Goal: Transaction & Acquisition: Purchase product/service

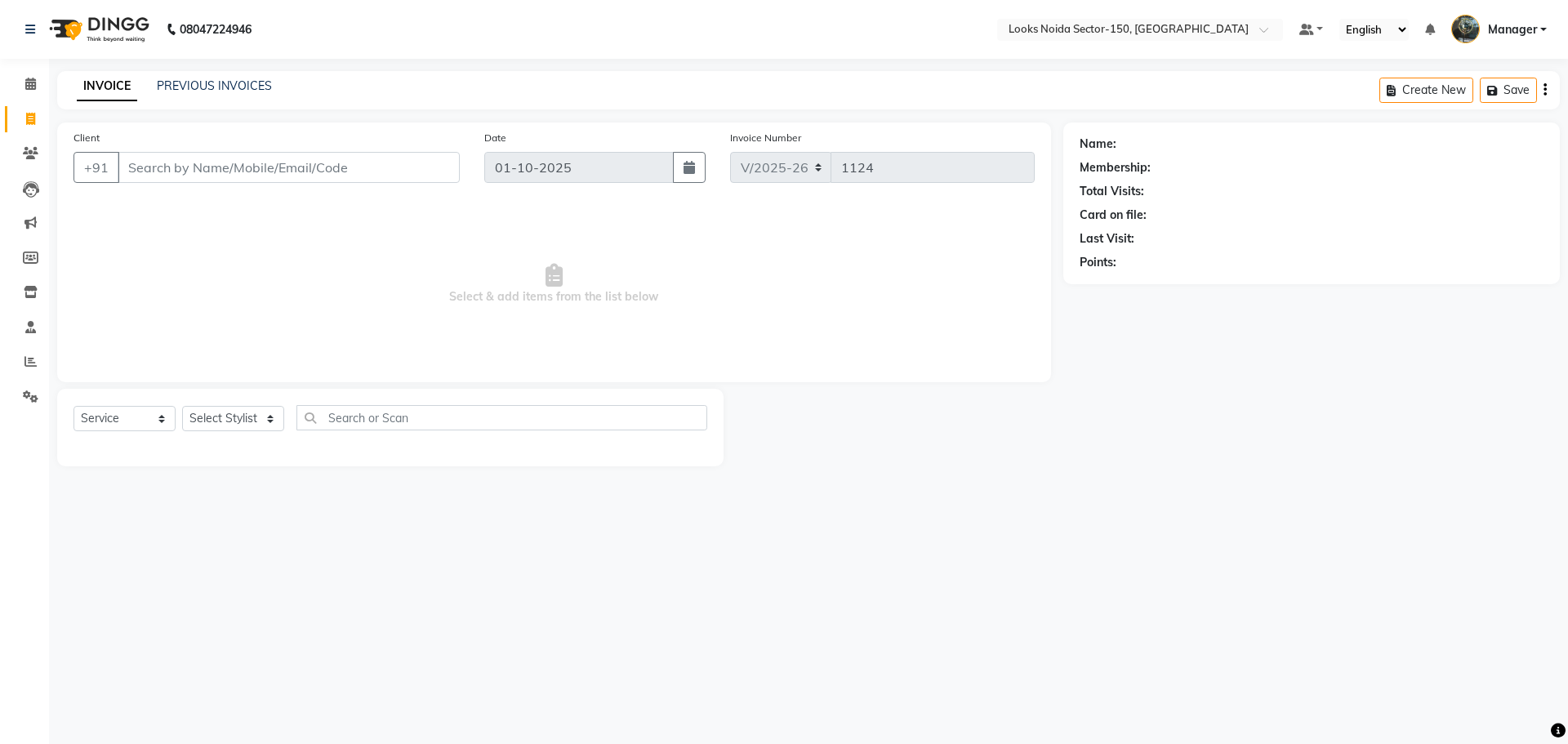
select select "8587"
select select "service"
click at [28, 79] on icon at bounding box center [30, 83] width 10 height 12
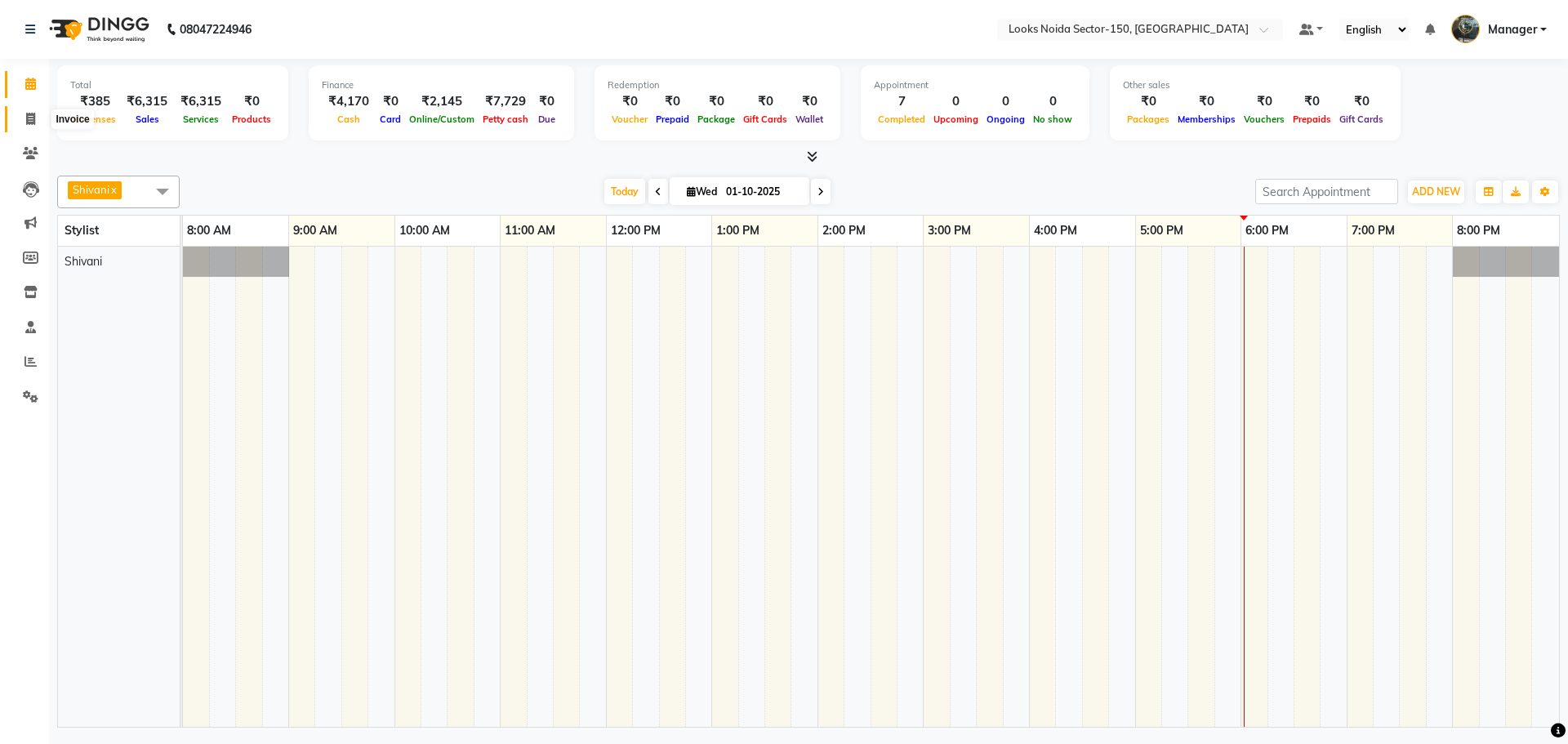
click at [26, 114] on icon at bounding box center [31, 118] width 9 height 12
select select "service"
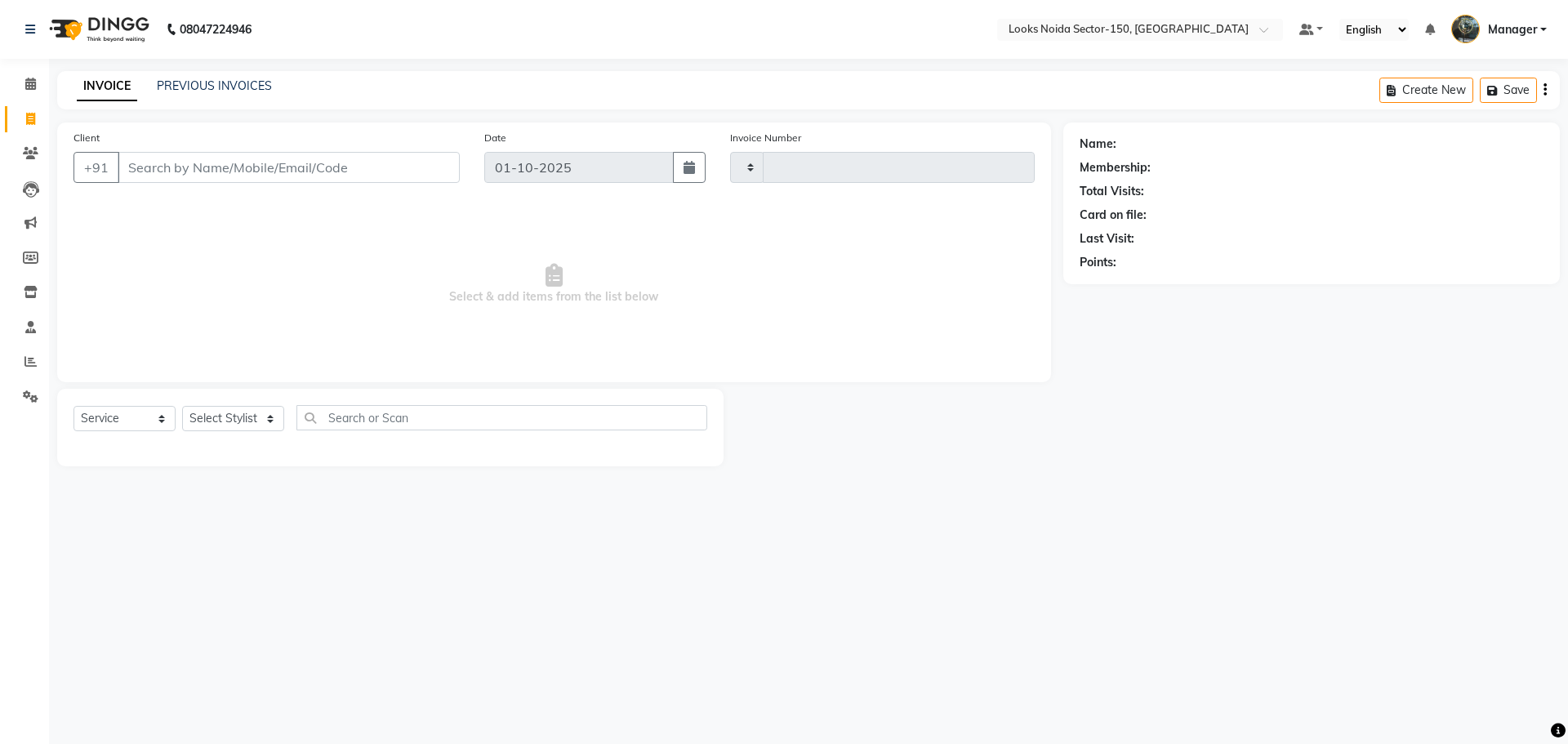
type input "1125"
select select "8587"
click at [184, 94] on div "PREVIOUS INVOICES" at bounding box center [214, 86] width 115 height 17
click at [187, 91] on link "PREVIOUS INVOICES" at bounding box center [214, 86] width 115 height 15
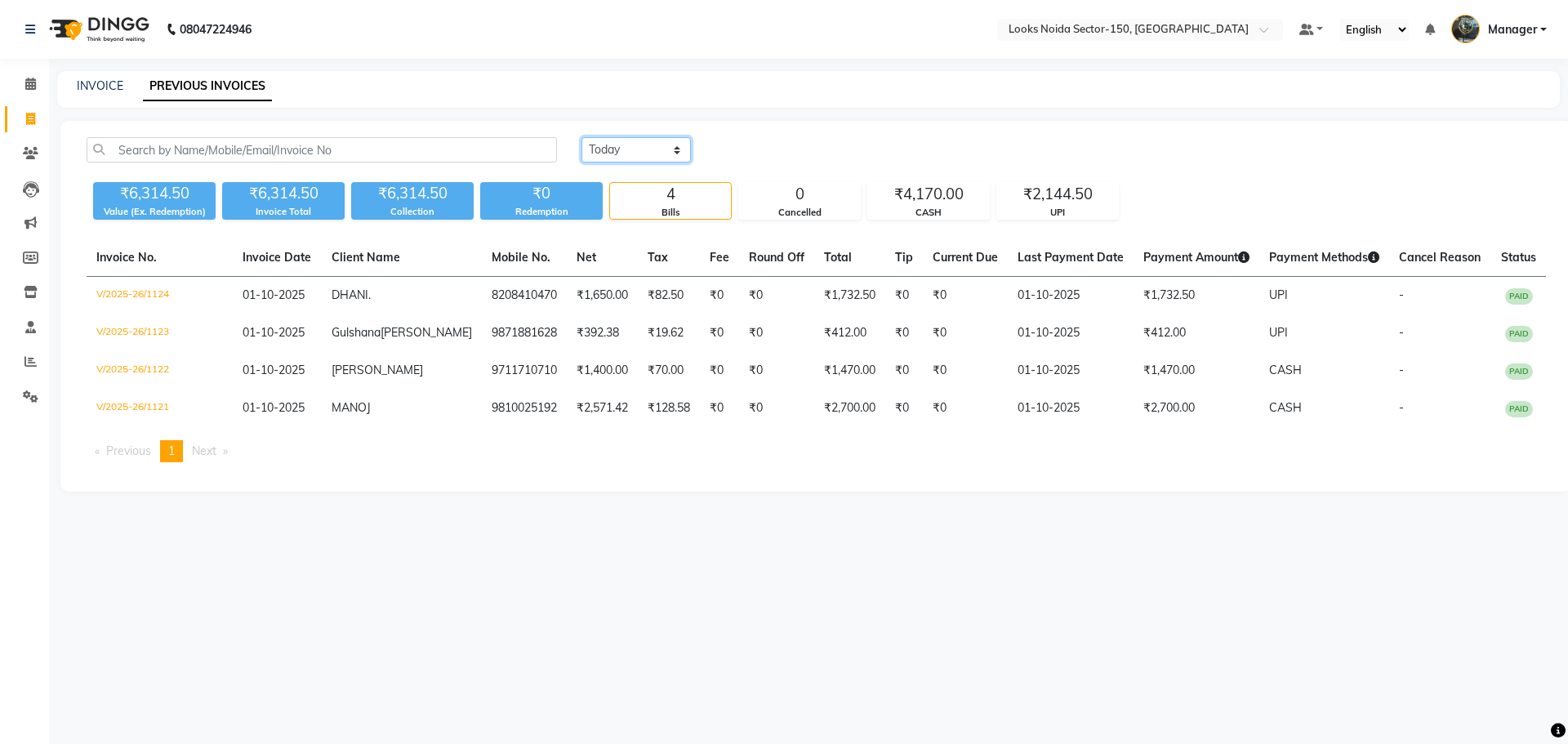
click at [649, 155] on select "Today Yesterday Custom Range" at bounding box center [637, 149] width 109 height 25
select select "yesterday"
click at [582, 137] on select "Today Yesterday Custom Range" at bounding box center [637, 149] width 109 height 25
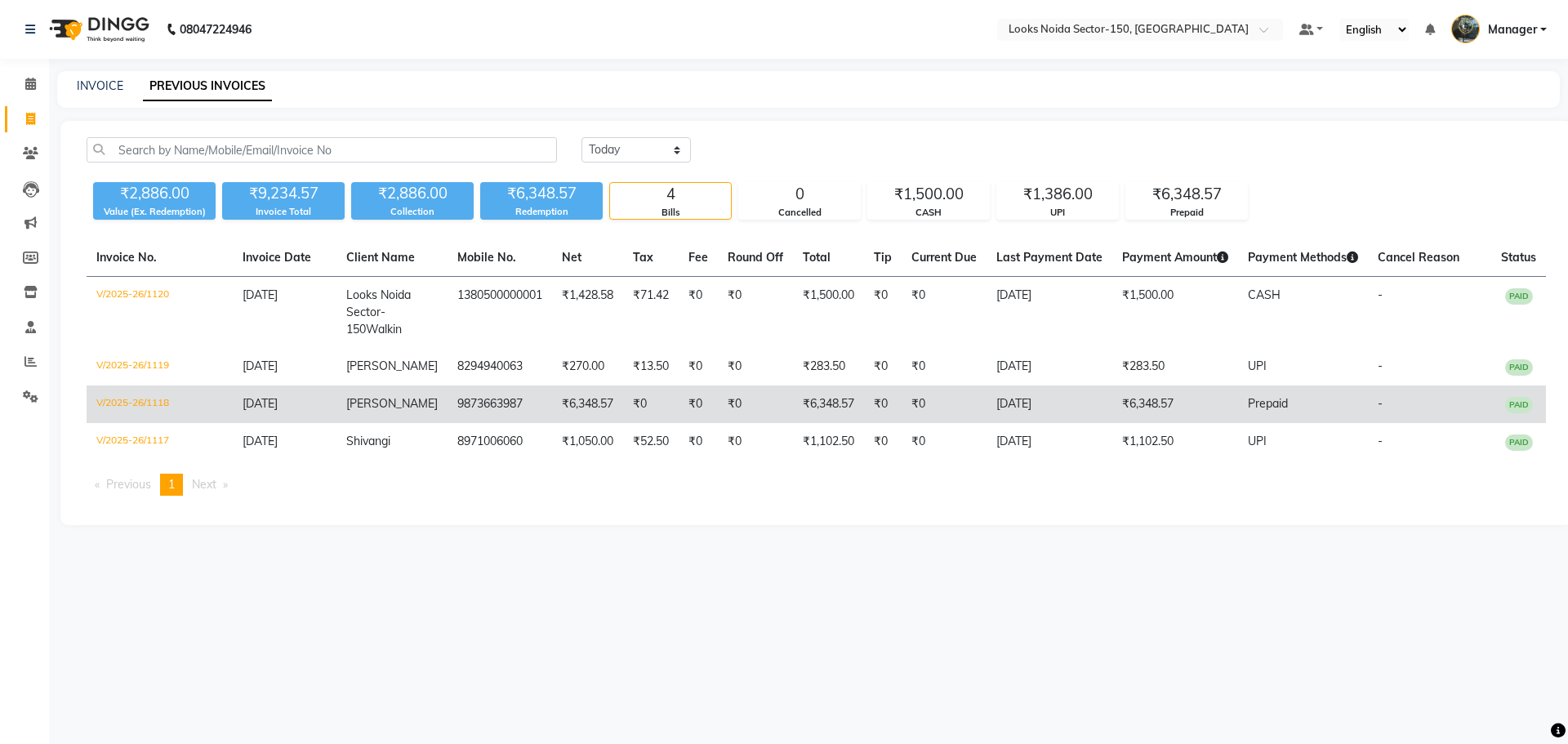
click at [510, 409] on td "9873663987" at bounding box center [500, 405] width 105 height 38
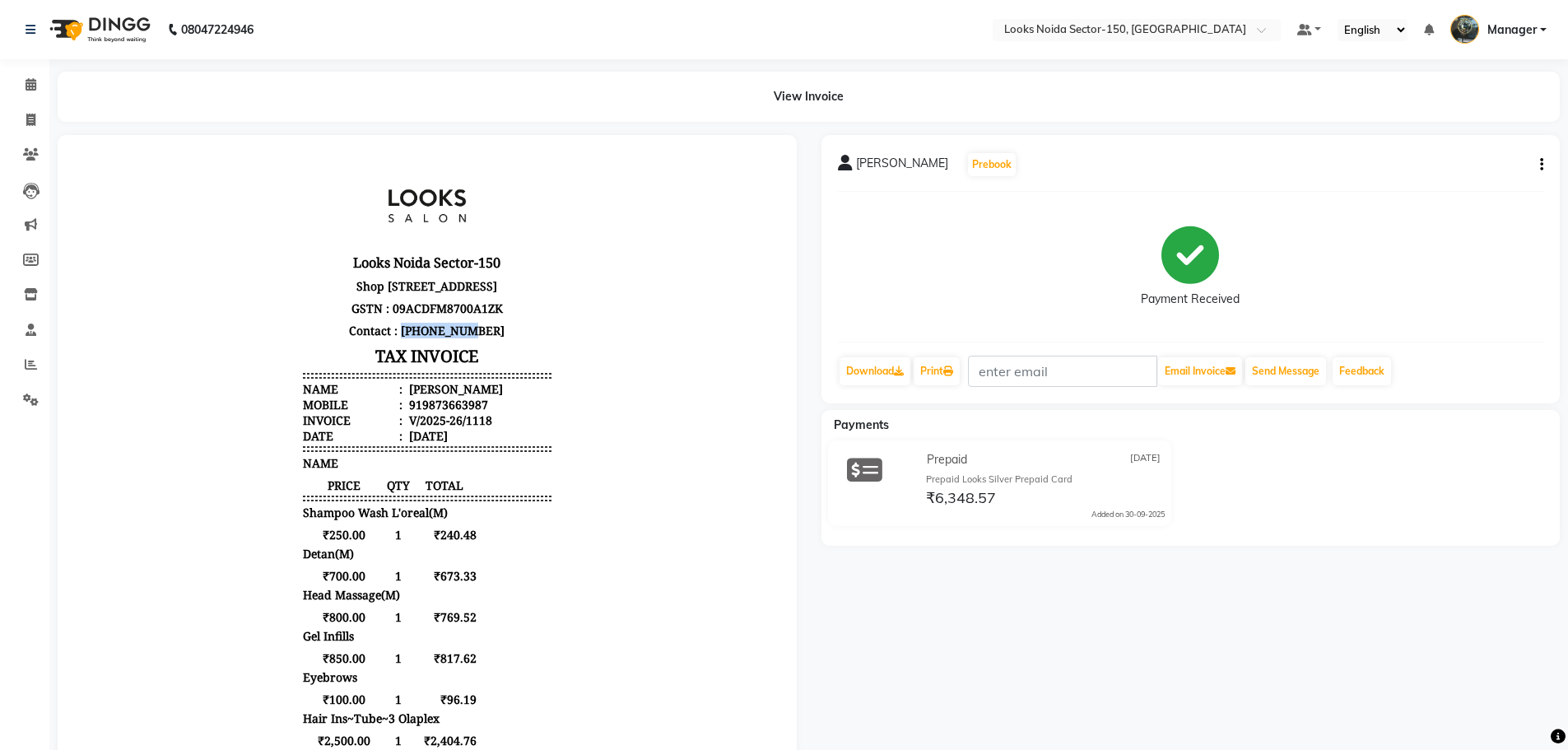
drag, startPoint x: 408, startPoint y: 358, endPoint x: 484, endPoint y: 362, distance: 76.1
click at [484, 341] on p "Contact : 9220898877" at bounding box center [427, 330] width 248 height 22
drag, startPoint x: 409, startPoint y: 433, endPoint x: 557, endPoint y: 433, distance: 148.0
click at [543, 433] on div "Looks Noida Sector-150 Shop No-HS16-19, Ground Floor, Ace Medley Avenue, SC01/A…" at bounding box center [427, 574] width 261 height 833
copy div "9873663987"
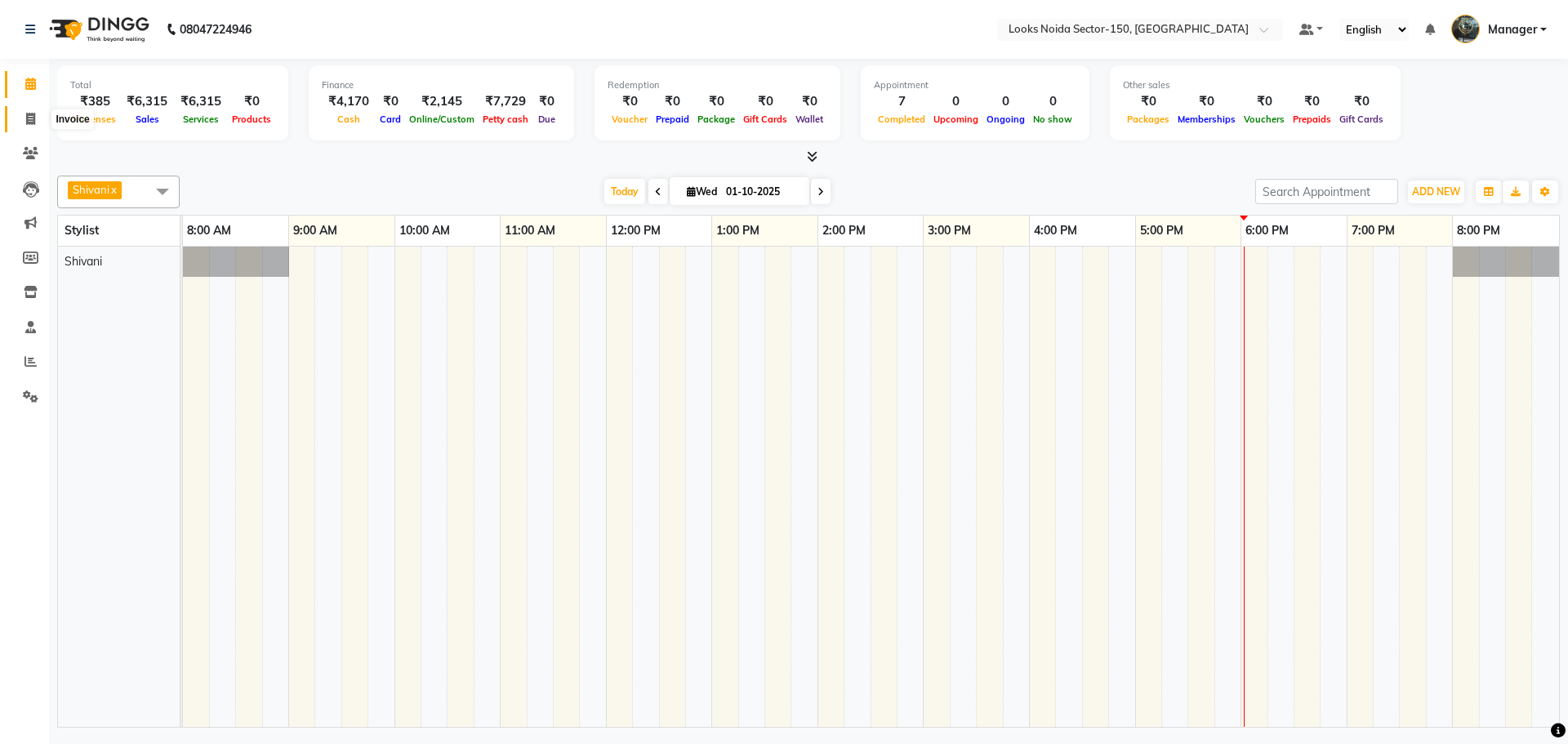
click at [34, 118] on icon at bounding box center [31, 118] width 9 height 12
select select "service"
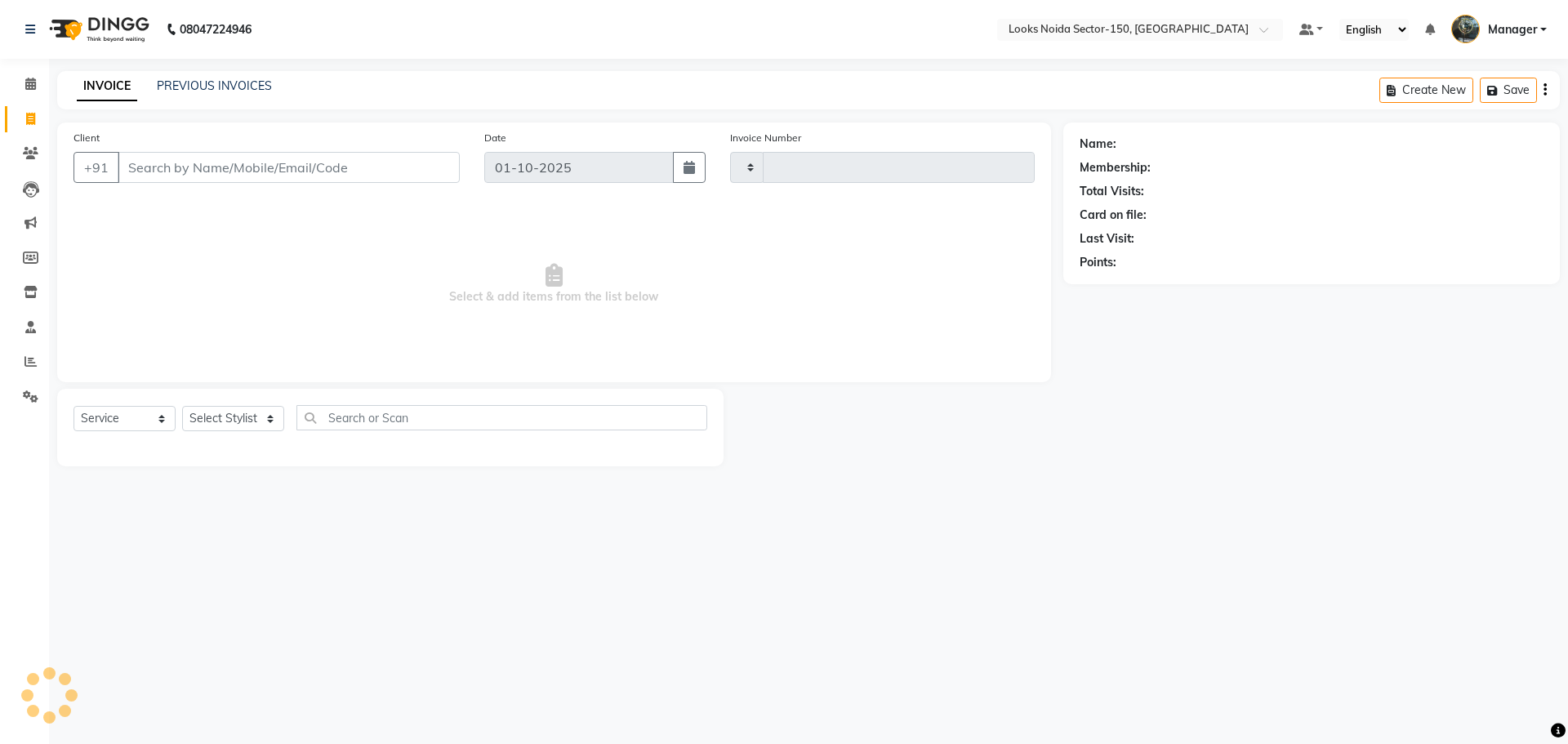
click at [187, 170] on input "Client" at bounding box center [289, 167] width 342 height 31
type input "1125"
select select "8587"
type input "9873663987"
select select "1: Object"
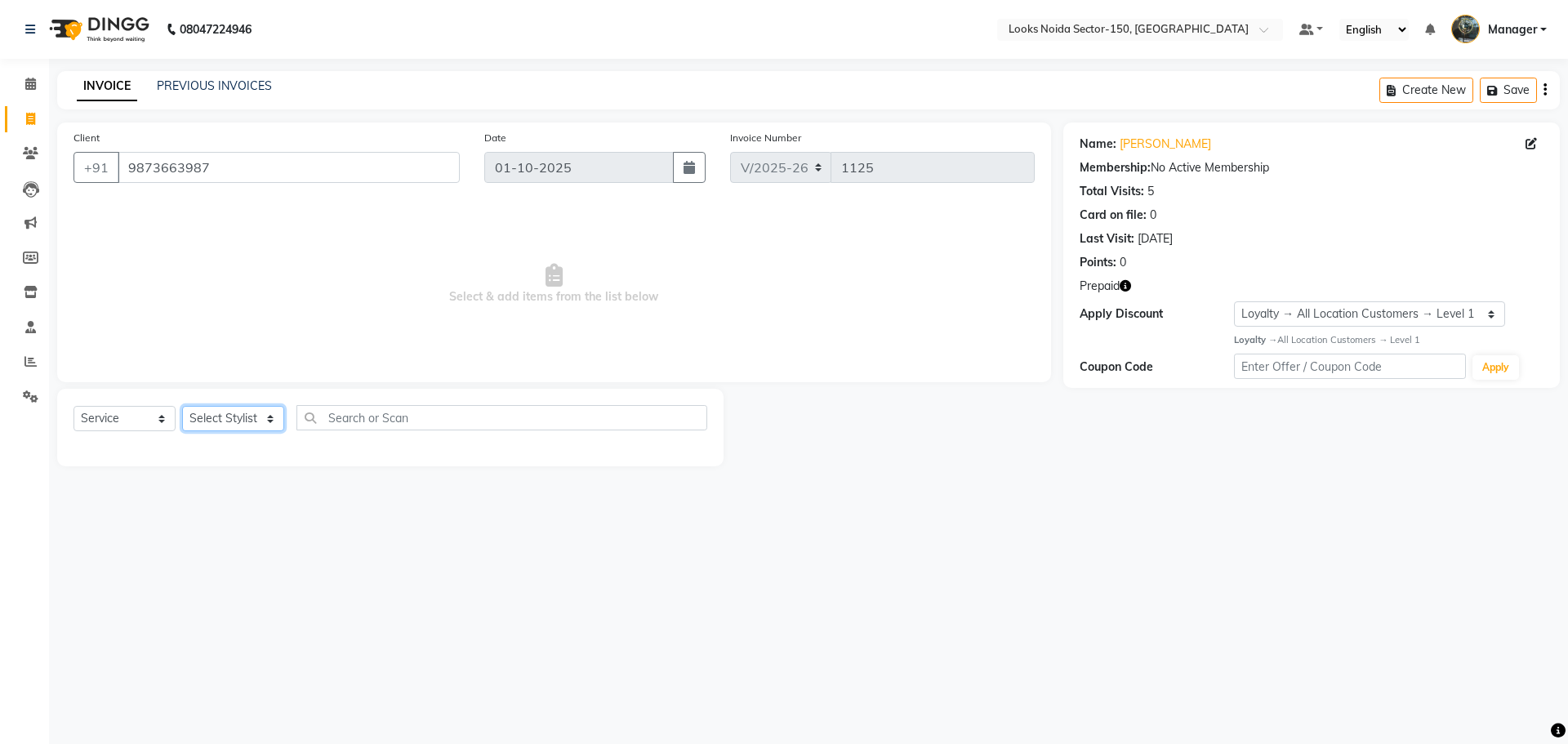
drag, startPoint x: 261, startPoint y: 412, endPoint x: 247, endPoint y: 413, distance: 14.0
click at [260, 412] on select "Select Stylist Amir_BRB Ankita_Pdct Arshad Counter_Sales Deepa Faizan_pdct Farm…" at bounding box center [233, 418] width 102 height 25
select select "85538"
click at [182, 405] on select "Select Stylist Amir_BRB Ankita_Pdct Arshad Counter_Sales Deepa Faizan_pdct Farm…" at bounding box center [233, 418] width 102 height 25
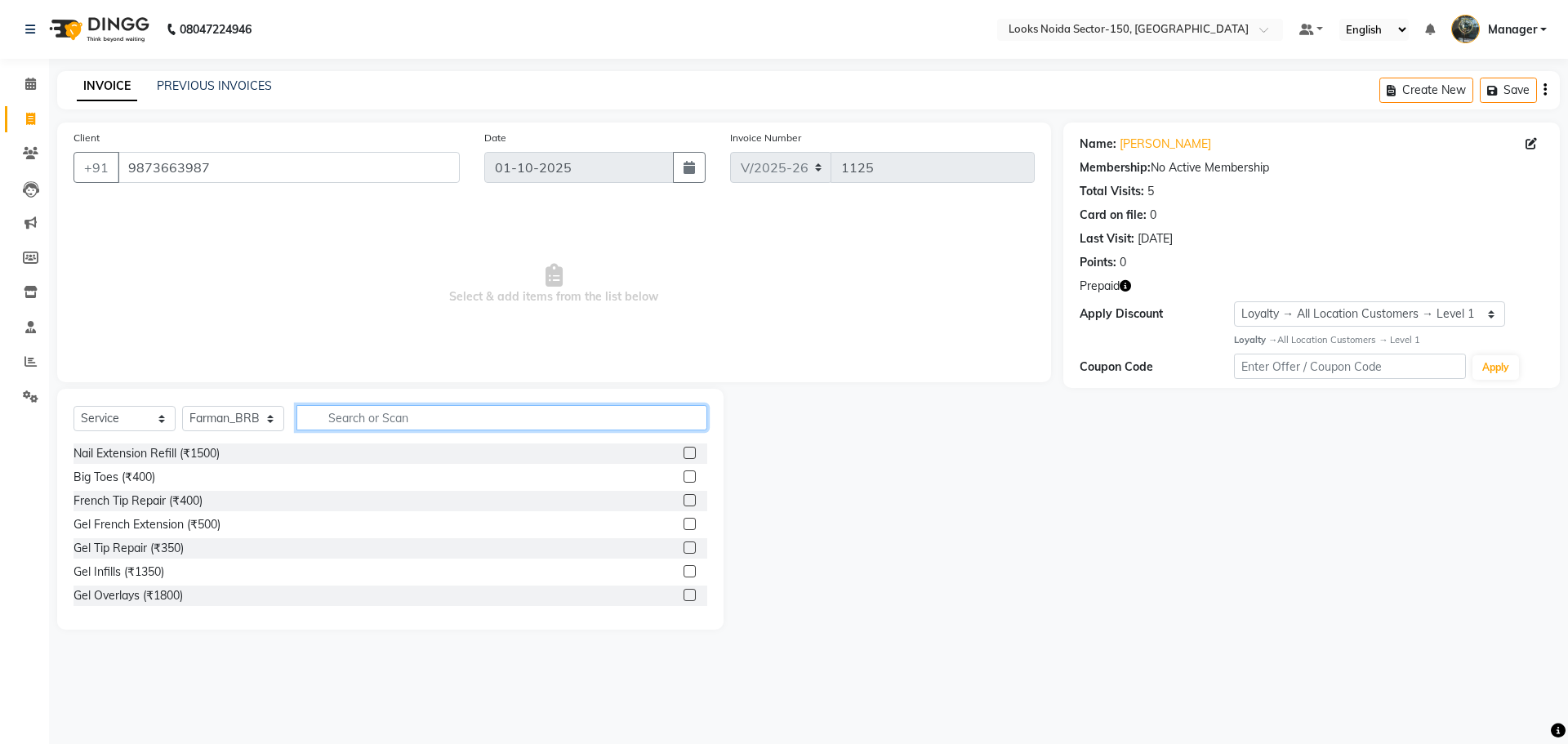
click at [383, 422] on input "text" at bounding box center [502, 417] width 411 height 25
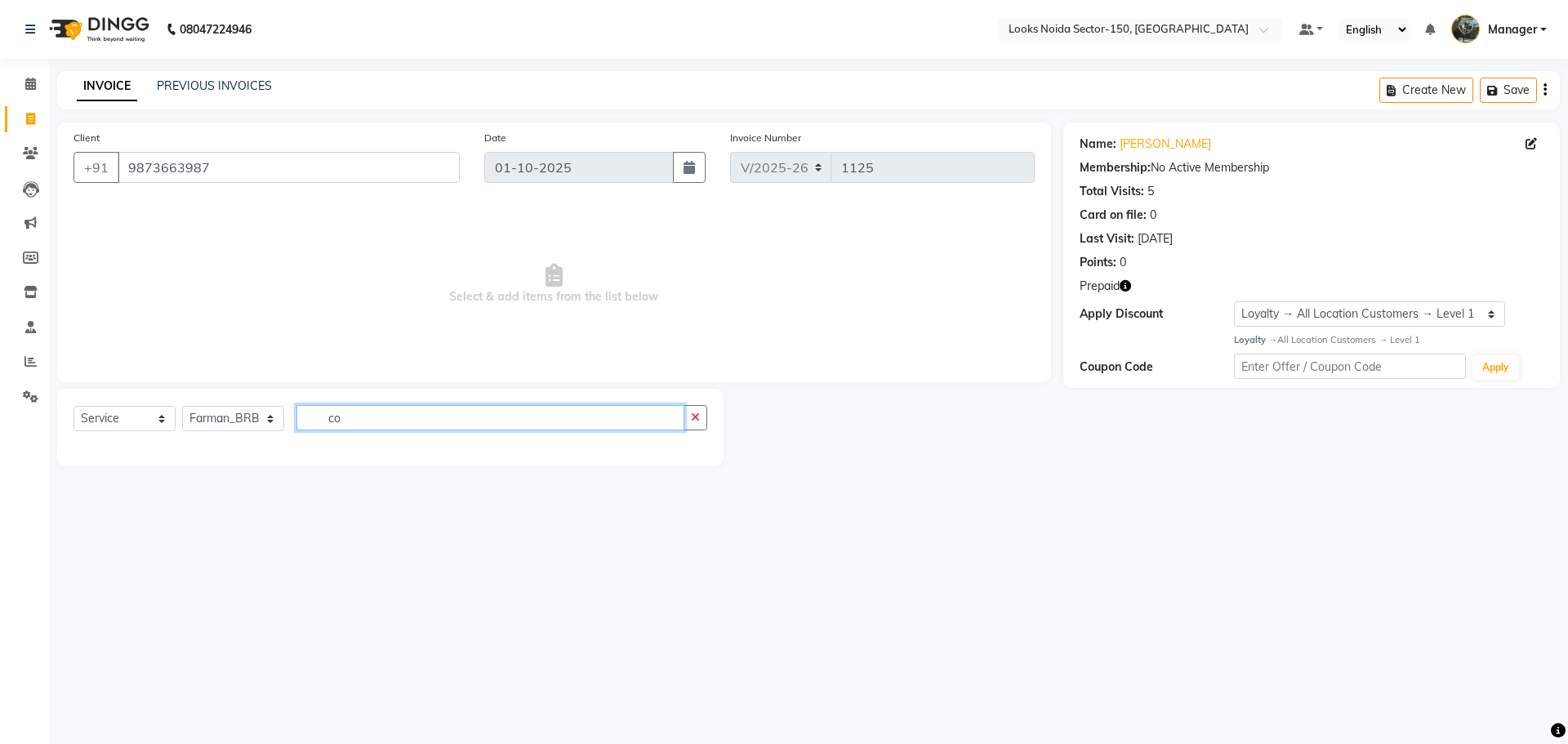
type input "c"
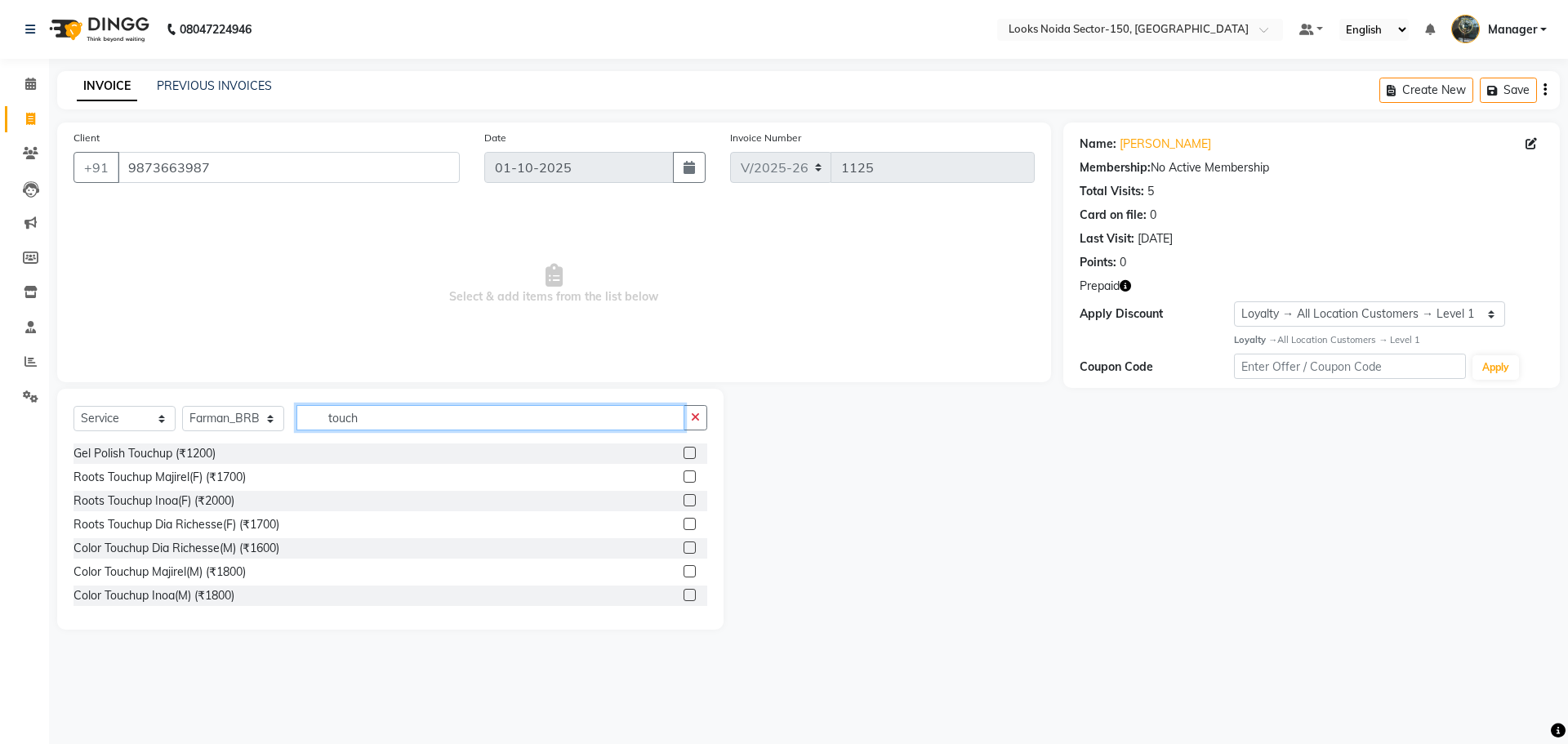
type input "touch"
click at [684, 570] on label at bounding box center [690, 570] width 12 height 12
click at [684, 570] on input "checkbox" at bounding box center [689, 571] width 10 height 10
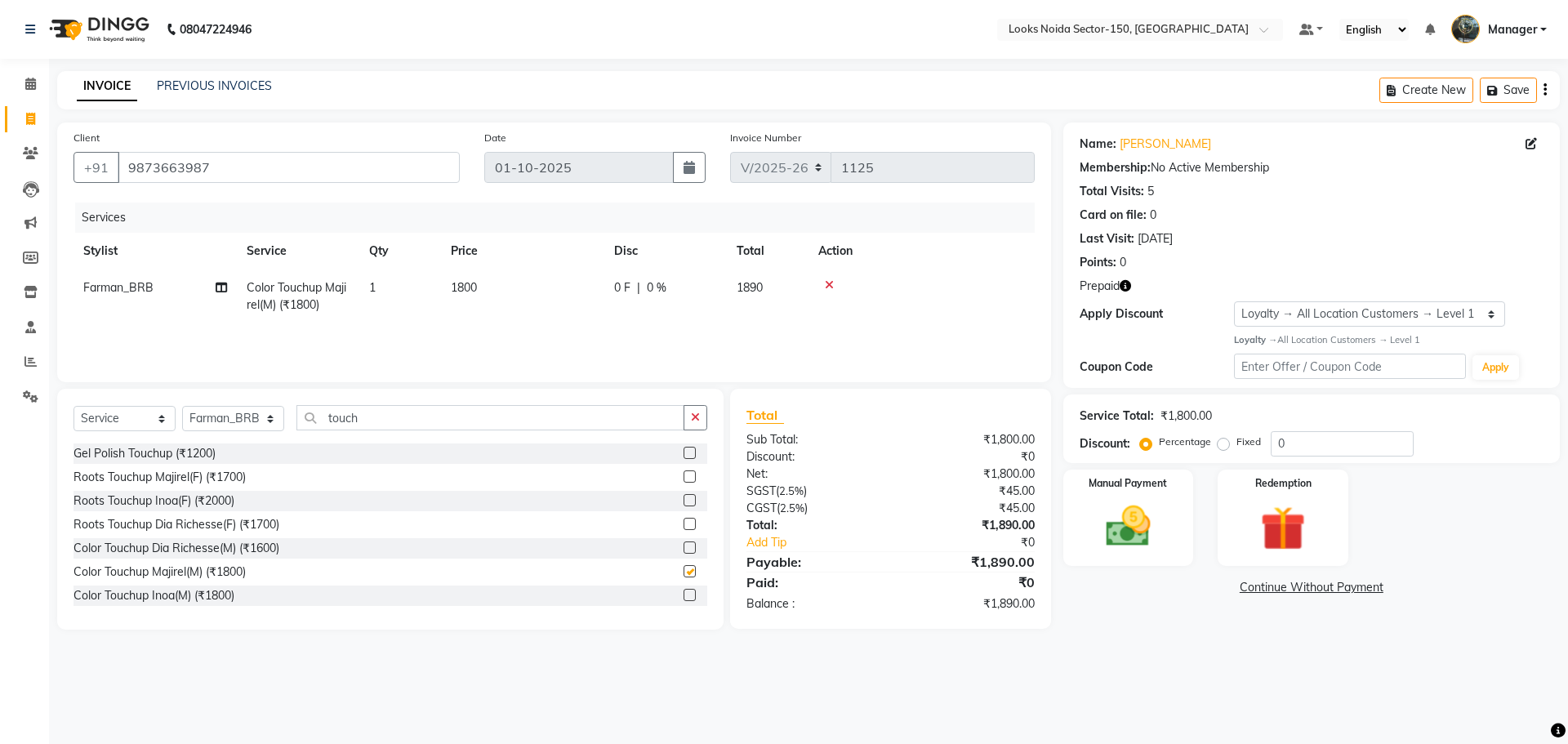
checkbox input "false"
click at [687, 417] on button "button" at bounding box center [695, 417] width 24 height 25
click at [465, 280] on span "1800" at bounding box center [464, 288] width 26 height 15
select select "85538"
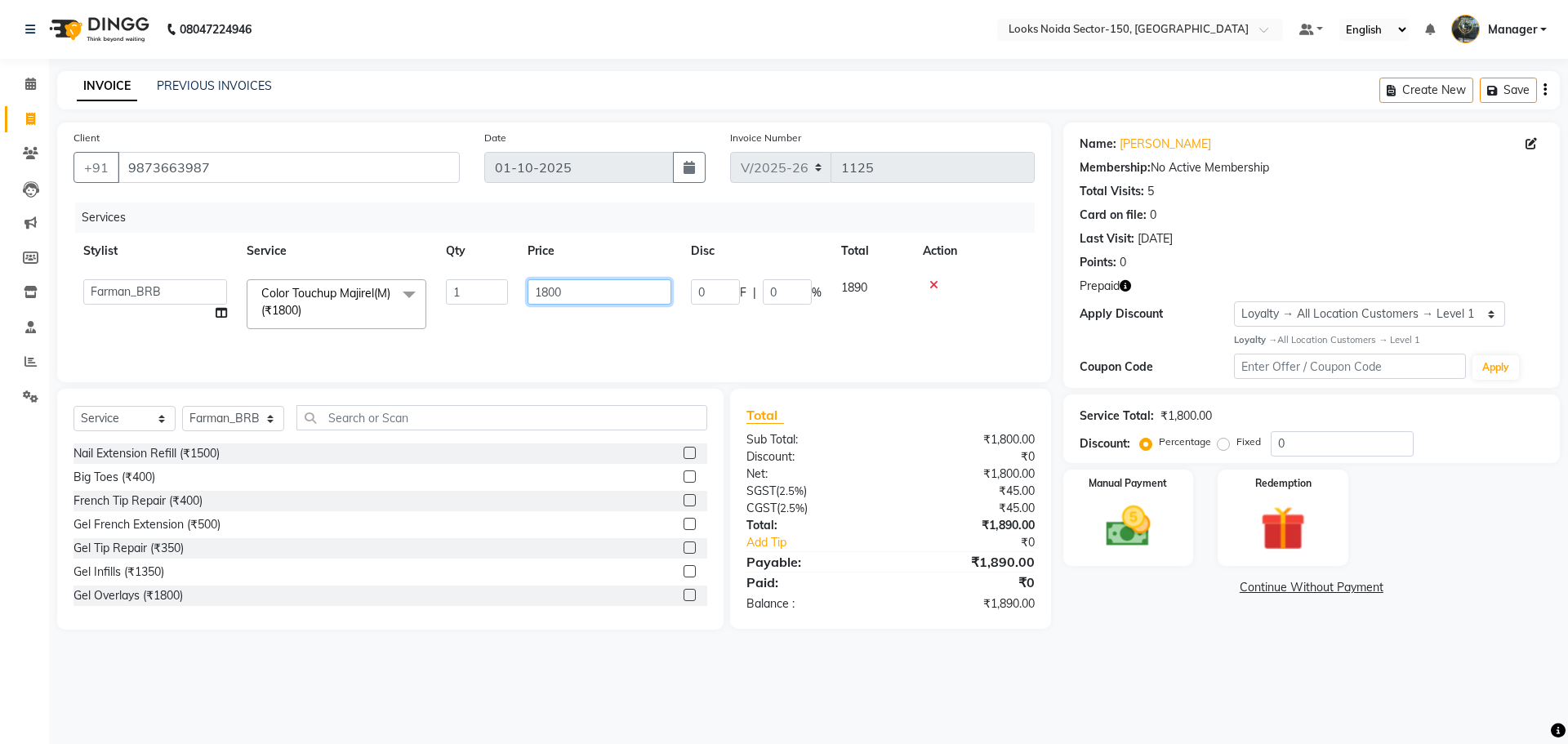
click at [551, 291] on input "1800" at bounding box center [599, 291] width 143 height 25
type input "1400"
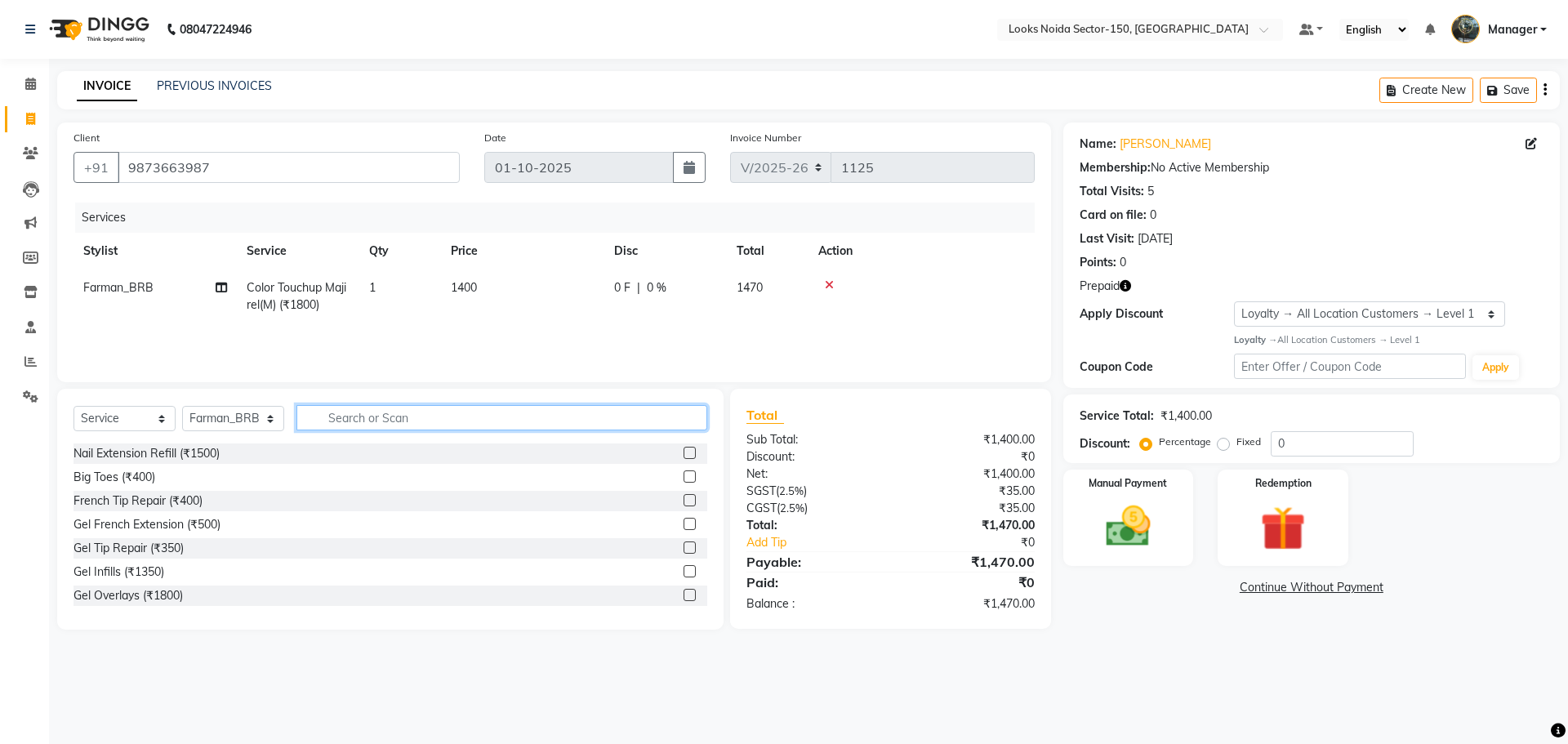
click at [374, 423] on input "text" at bounding box center [502, 417] width 411 height 25
click at [262, 420] on select "Select Stylist Amir_BRB Ankita_Pdct Arshad Counter_Sales Deepa Faizan_pdct Farm…" at bounding box center [233, 418] width 102 height 25
click at [324, 418] on input "text" at bounding box center [502, 417] width 411 height 25
type input "cut"
click at [684, 476] on label at bounding box center [690, 476] width 12 height 12
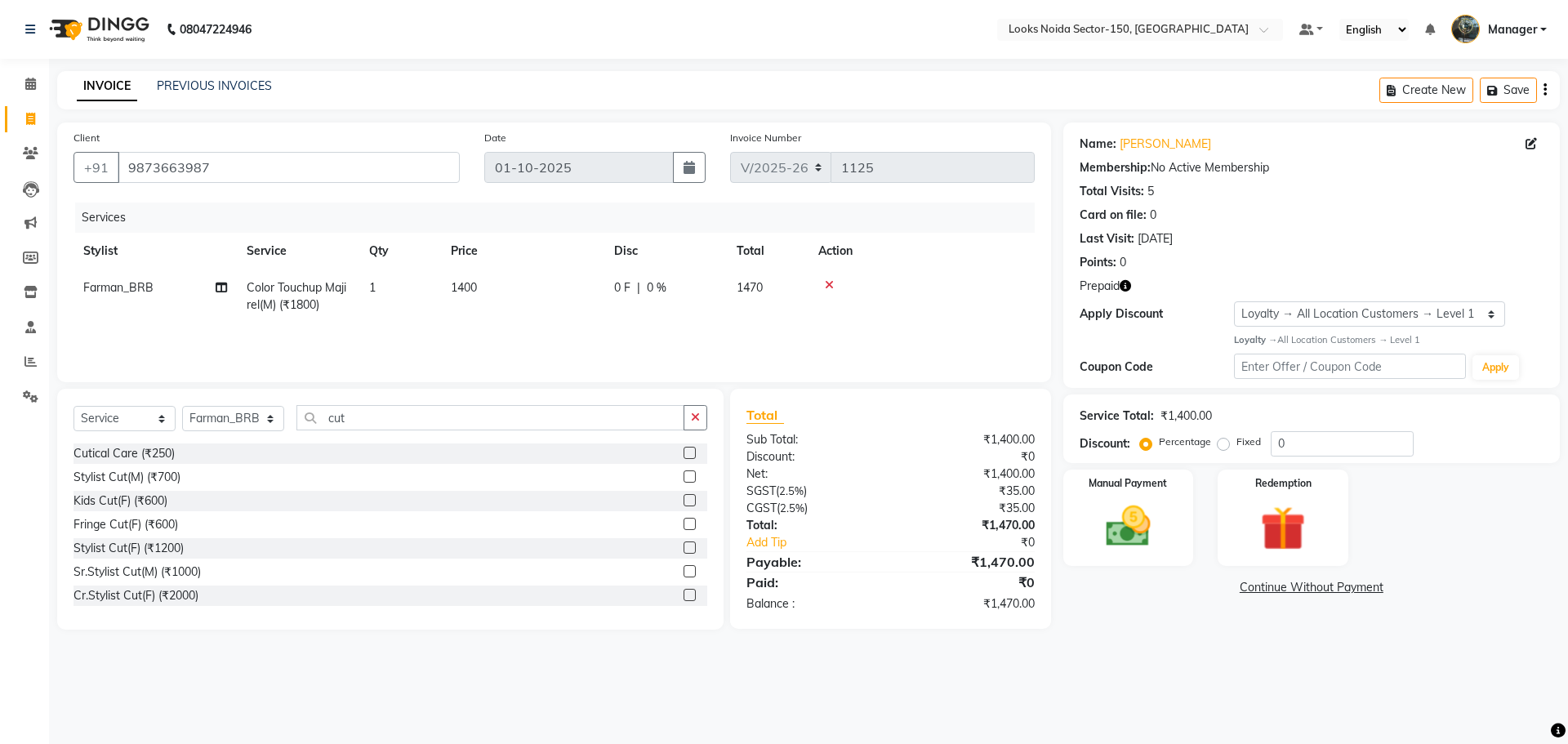
click at [684, 476] on input "checkbox" at bounding box center [689, 476] width 10 height 10
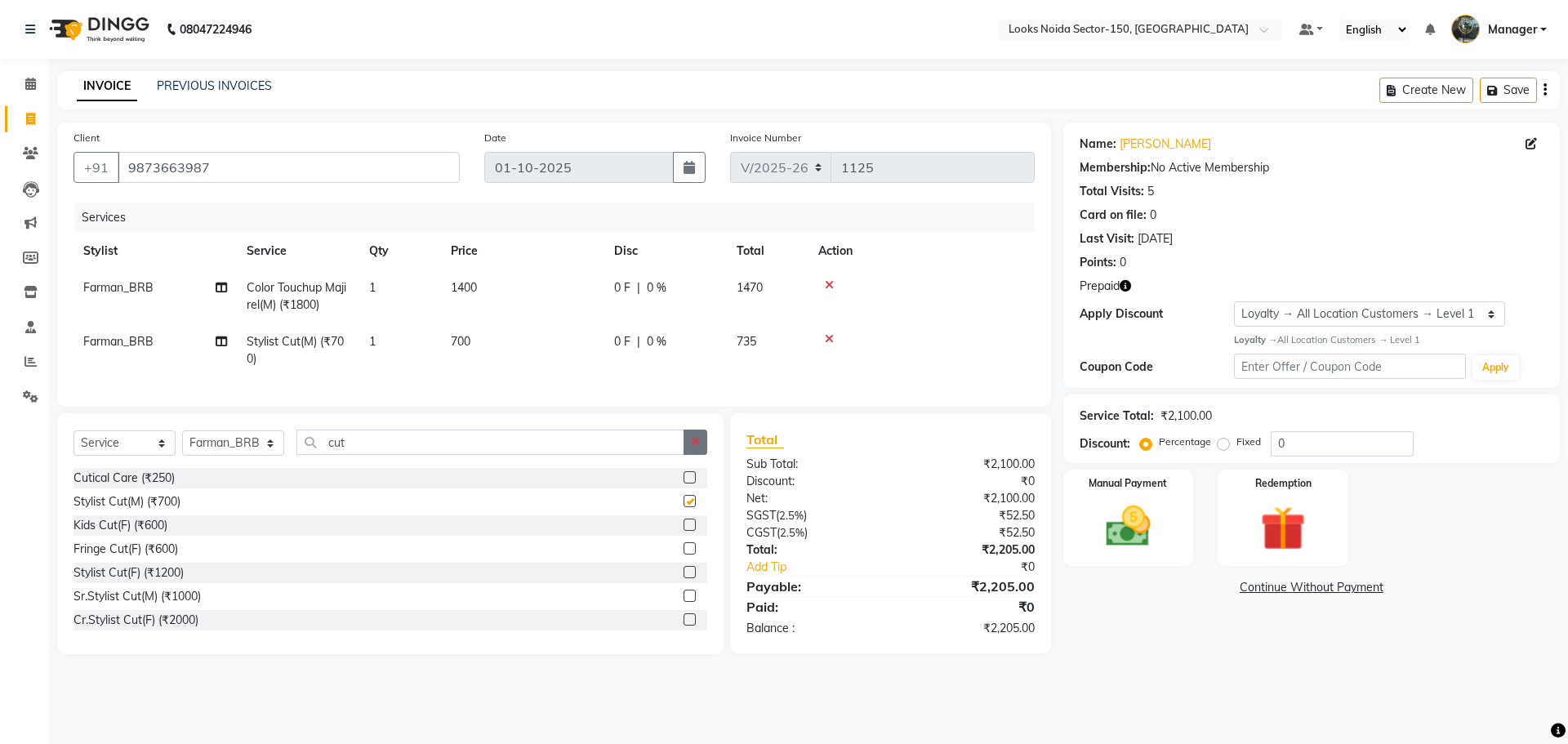
checkbox input "false"
click at [698, 448] on icon "button" at bounding box center [696, 441] width 9 height 11
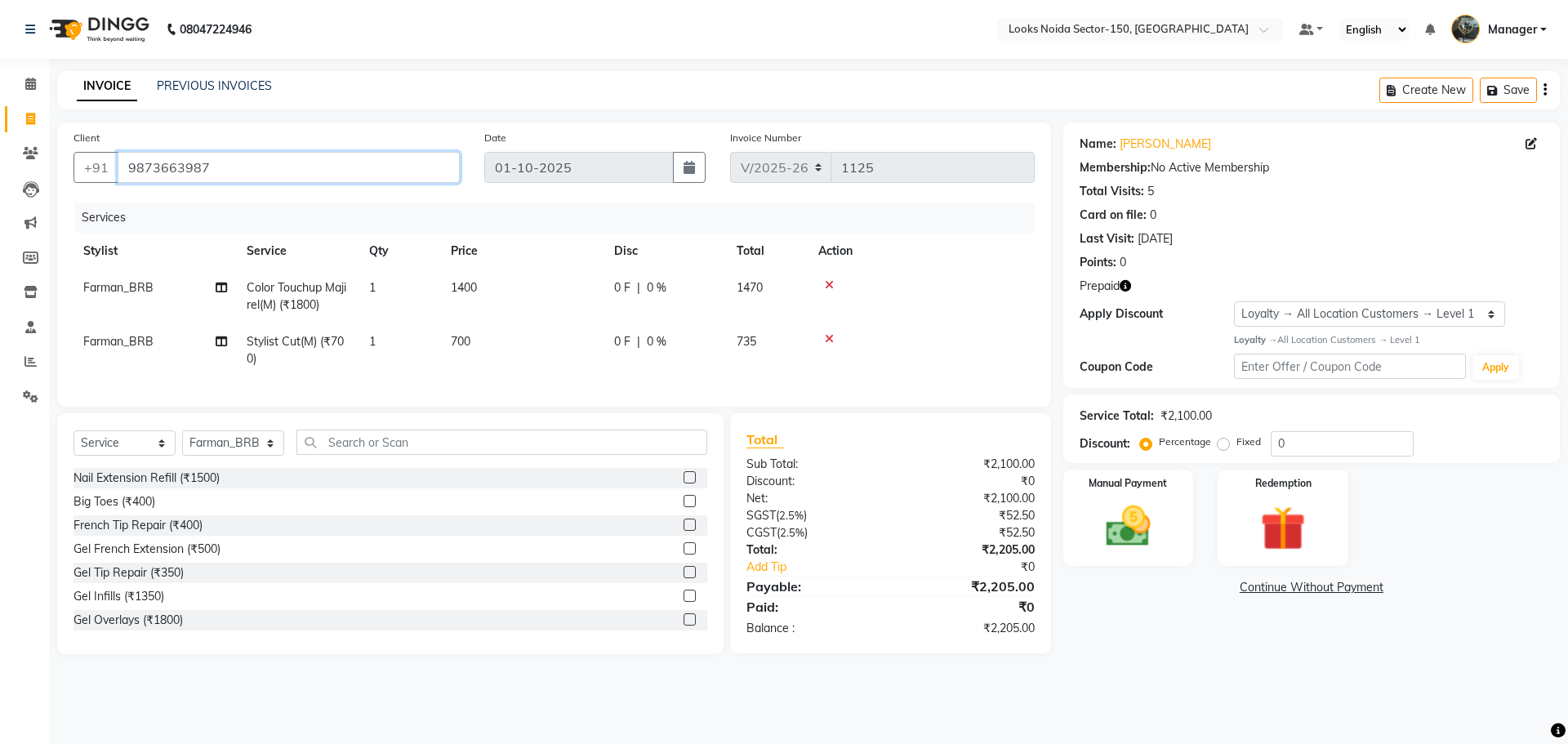
drag, startPoint x: 128, startPoint y: 159, endPoint x: 379, endPoint y: 161, distance: 251.0
click at [379, 161] on input "9873663987" at bounding box center [289, 167] width 342 height 31
click at [259, 455] on select "Select Stylist Amir_BRB Ankita_Pdct Arshad Counter_Sales Deepa Faizan_pdct Farm…" at bounding box center [233, 442] width 102 height 25
select select "91177"
click at [182, 442] on select "Select Stylist Amir_BRB Ankita_Pdct Arshad Counter_Sales Deepa Faizan_pdct Farm…" at bounding box center [233, 442] width 102 height 25
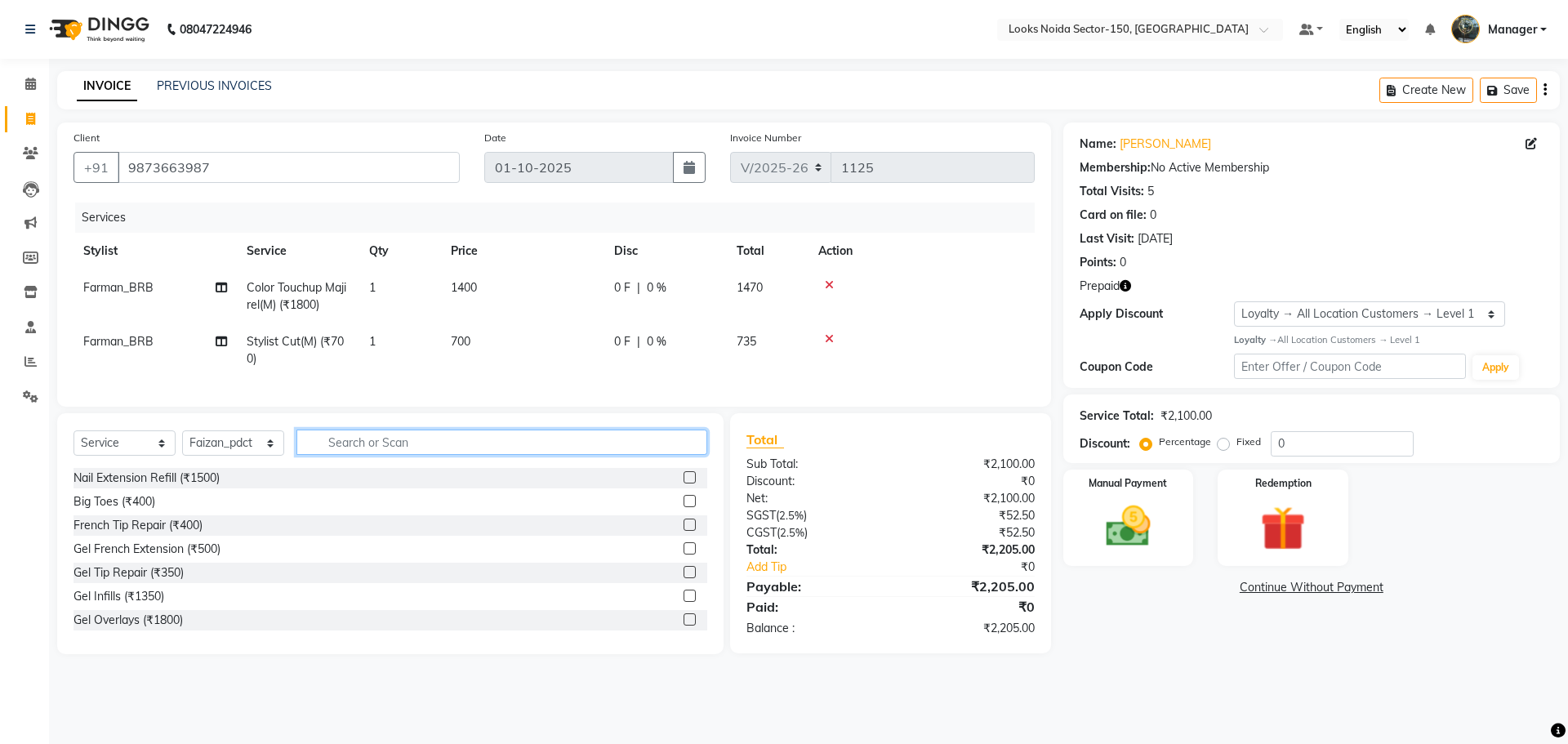
click at [434, 455] on input "text" at bounding box center [502, 441] width 411 height 25
type input "head mass"
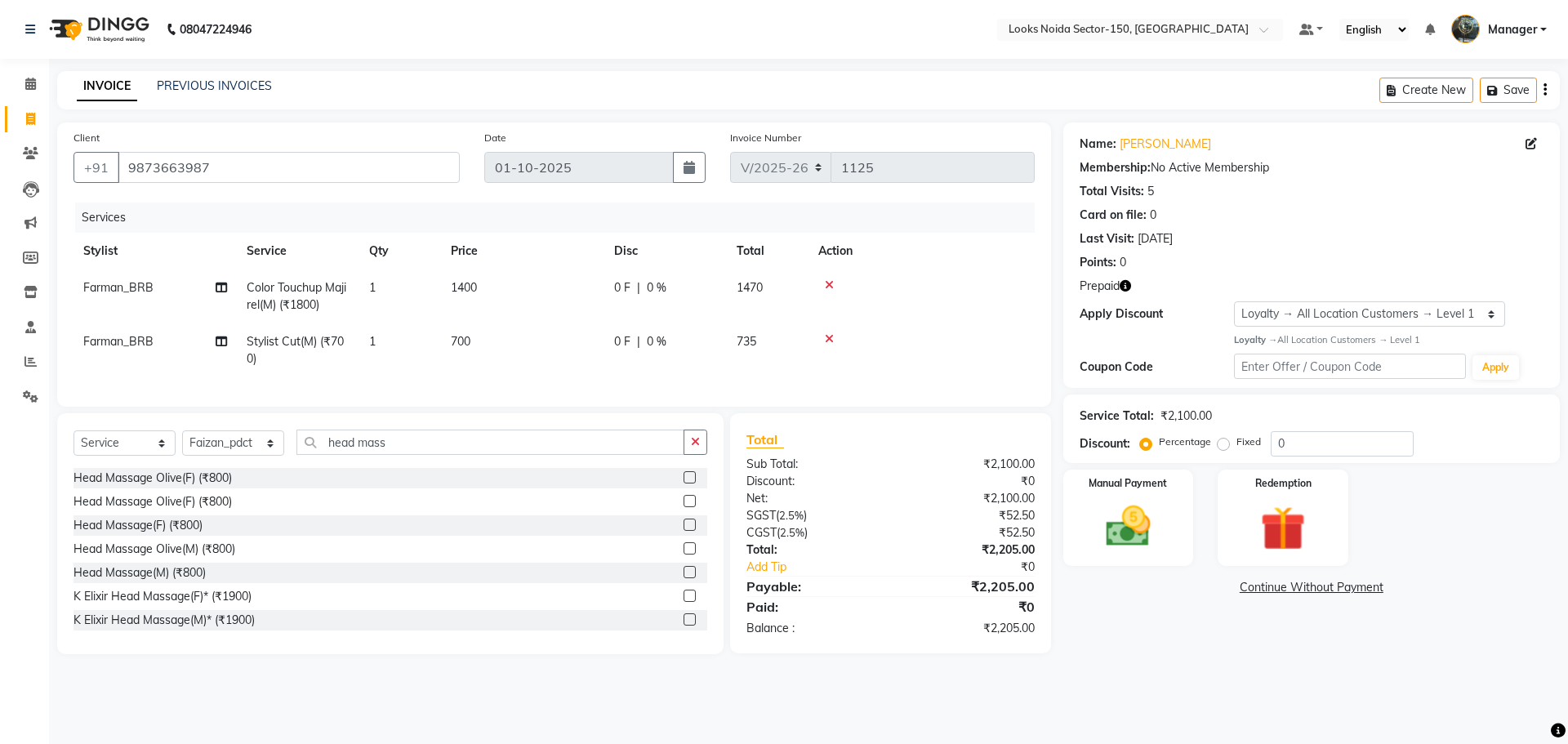
click at [684, 578] on label at bounding box center [690, 571] width 12 height 12
click at [684, 578] on input "checkbox" at bounding box center [689, 572] width 10 height 10
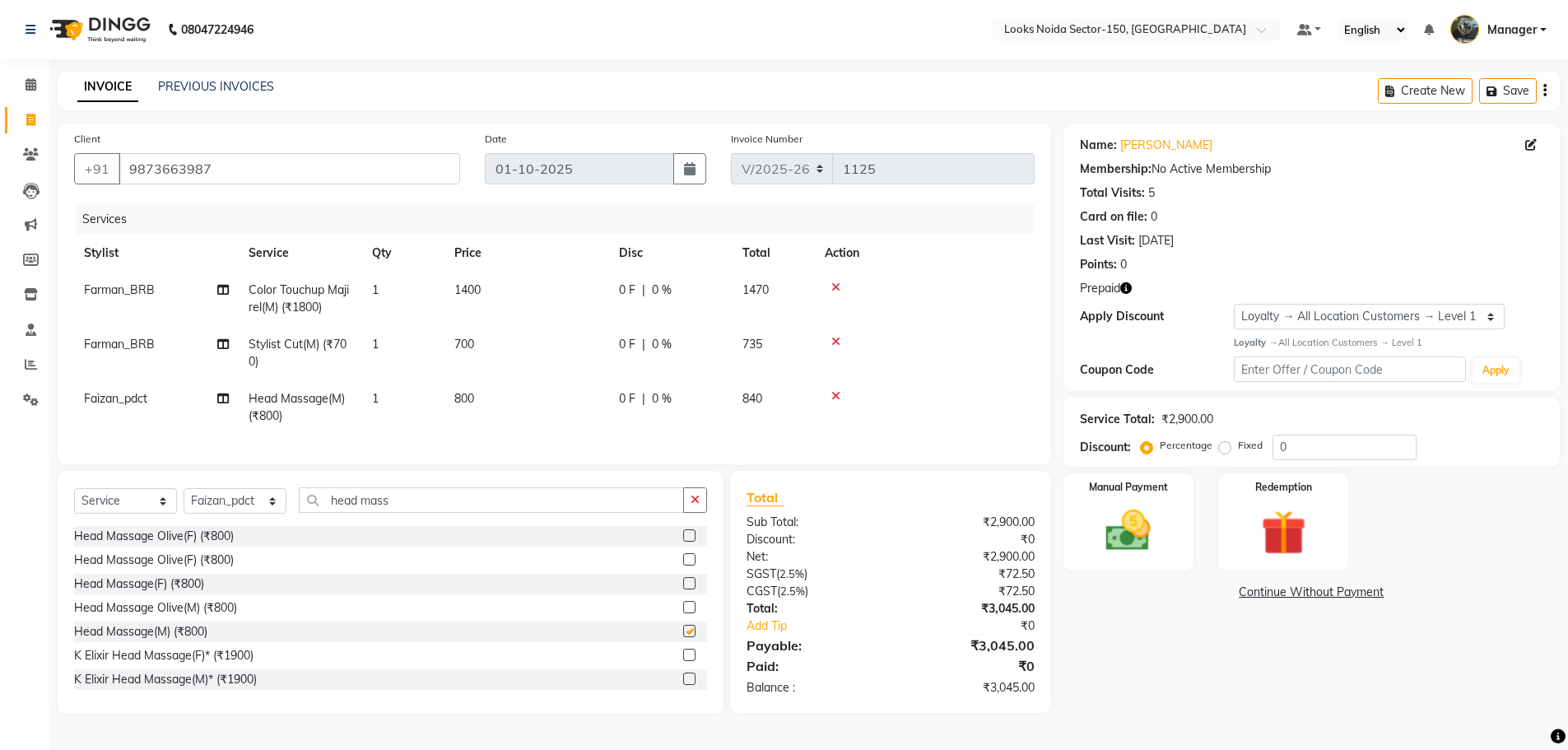
checkbox input "false"
click at [1298, 450] on input "0" at bounding box center [1345, 447] width 145 height 26
type input "1"
type input "10"
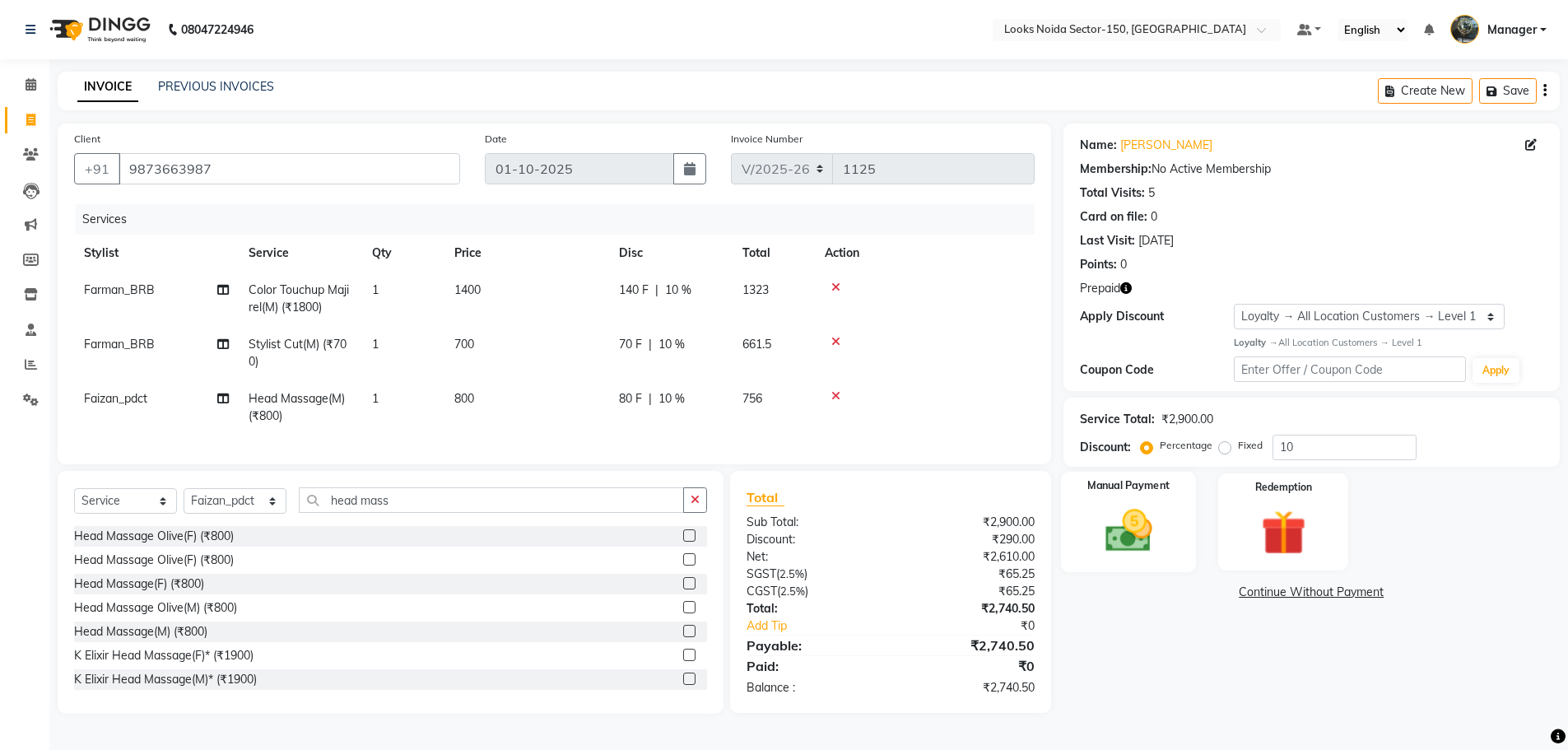
click at [1096, 529] on img at bounding box center [1129, 530] width 76 height 53
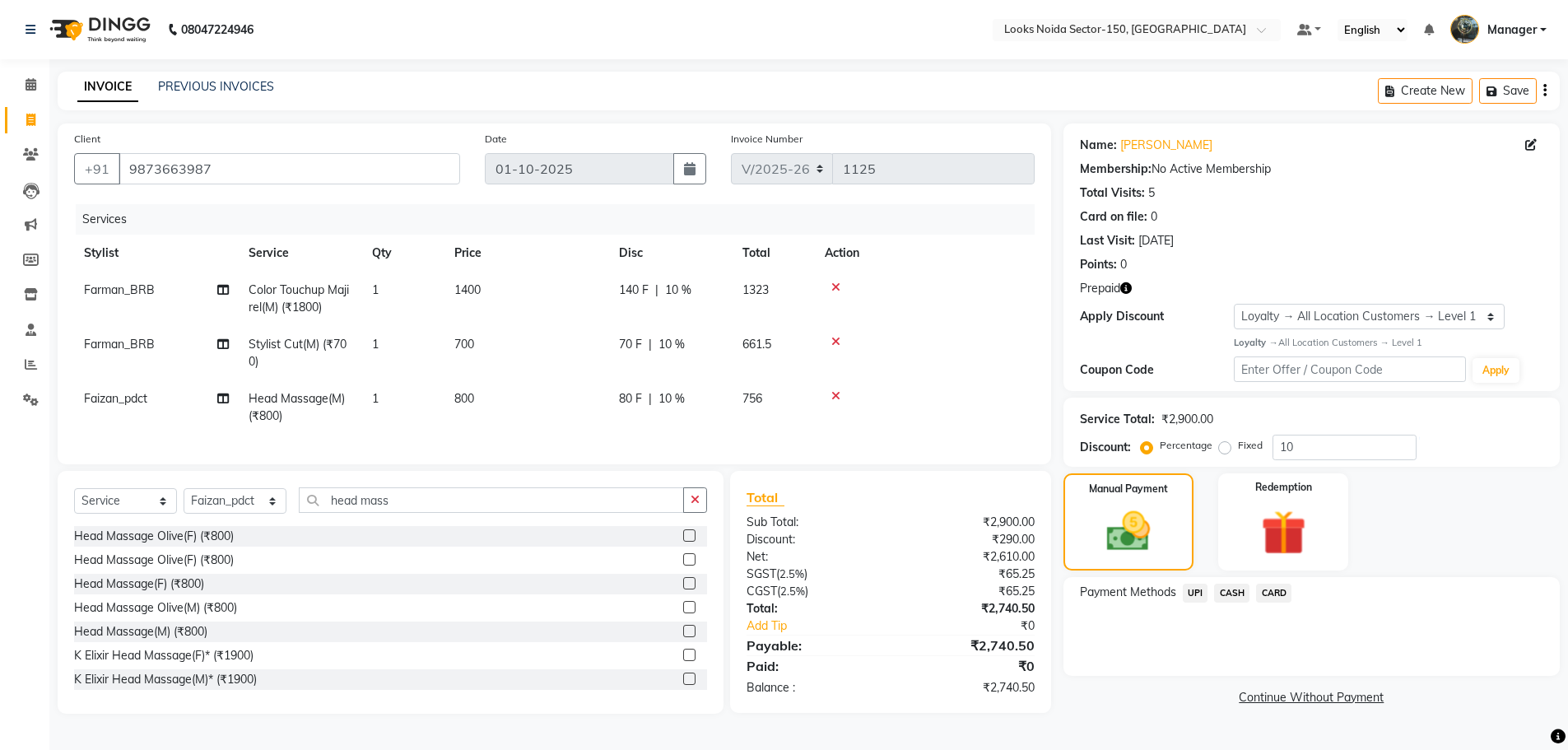
click at [1266, 591] on span "CARD" at bounding box center [1273, 593] width 35 height 19
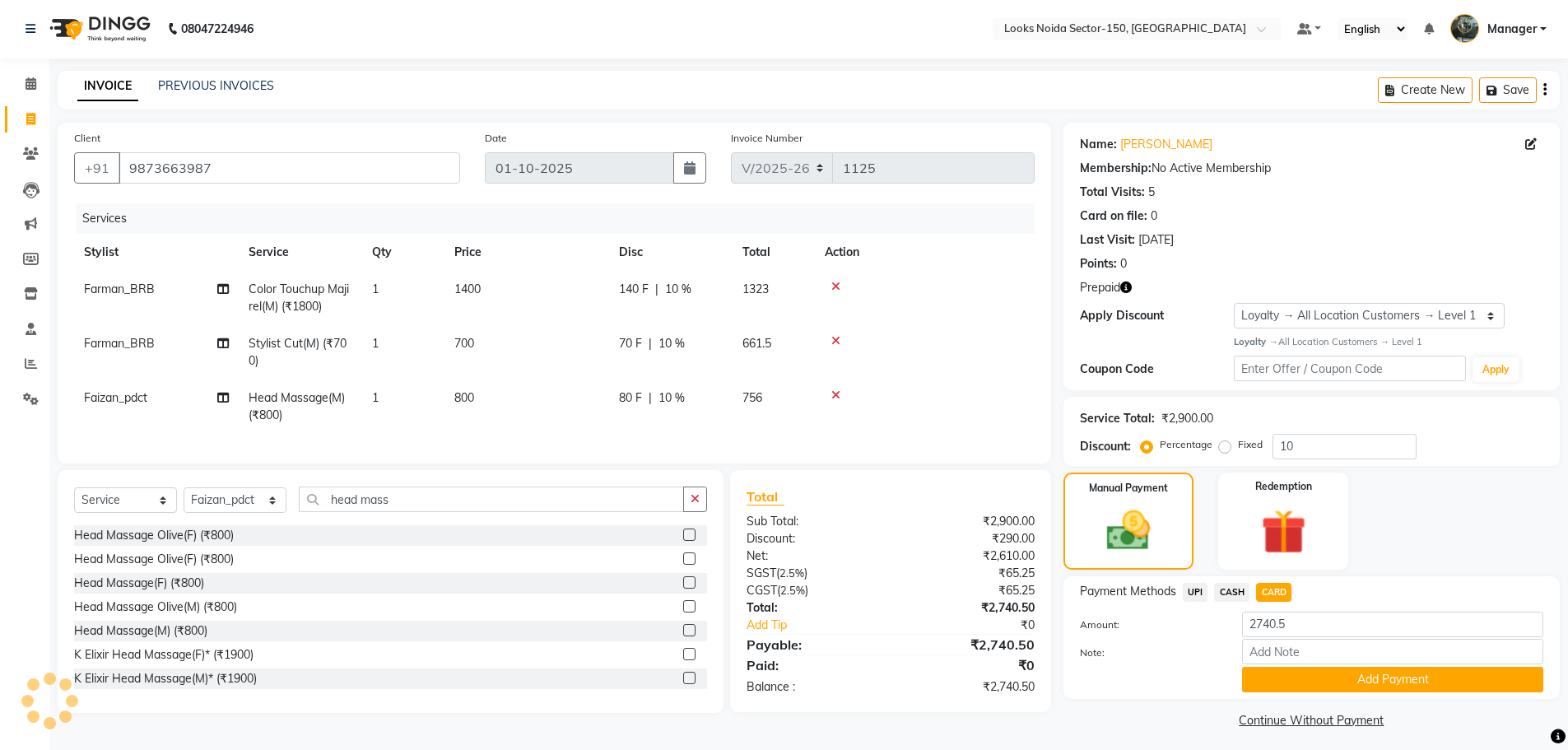
click at [1274, 678] on button "Add Payment" at bounding box center [1393, 679] width 301 height 26
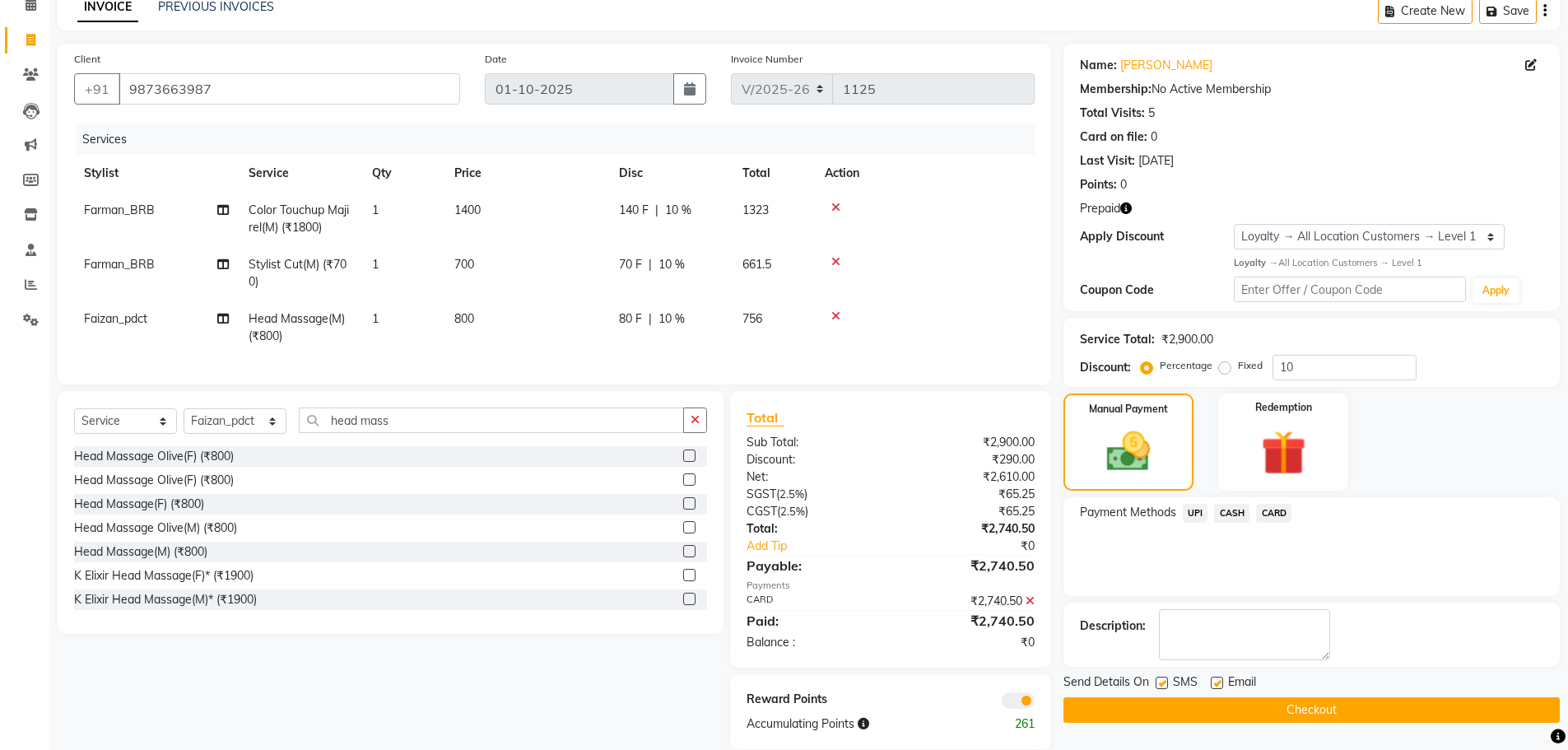
scroll to position [116, 0]
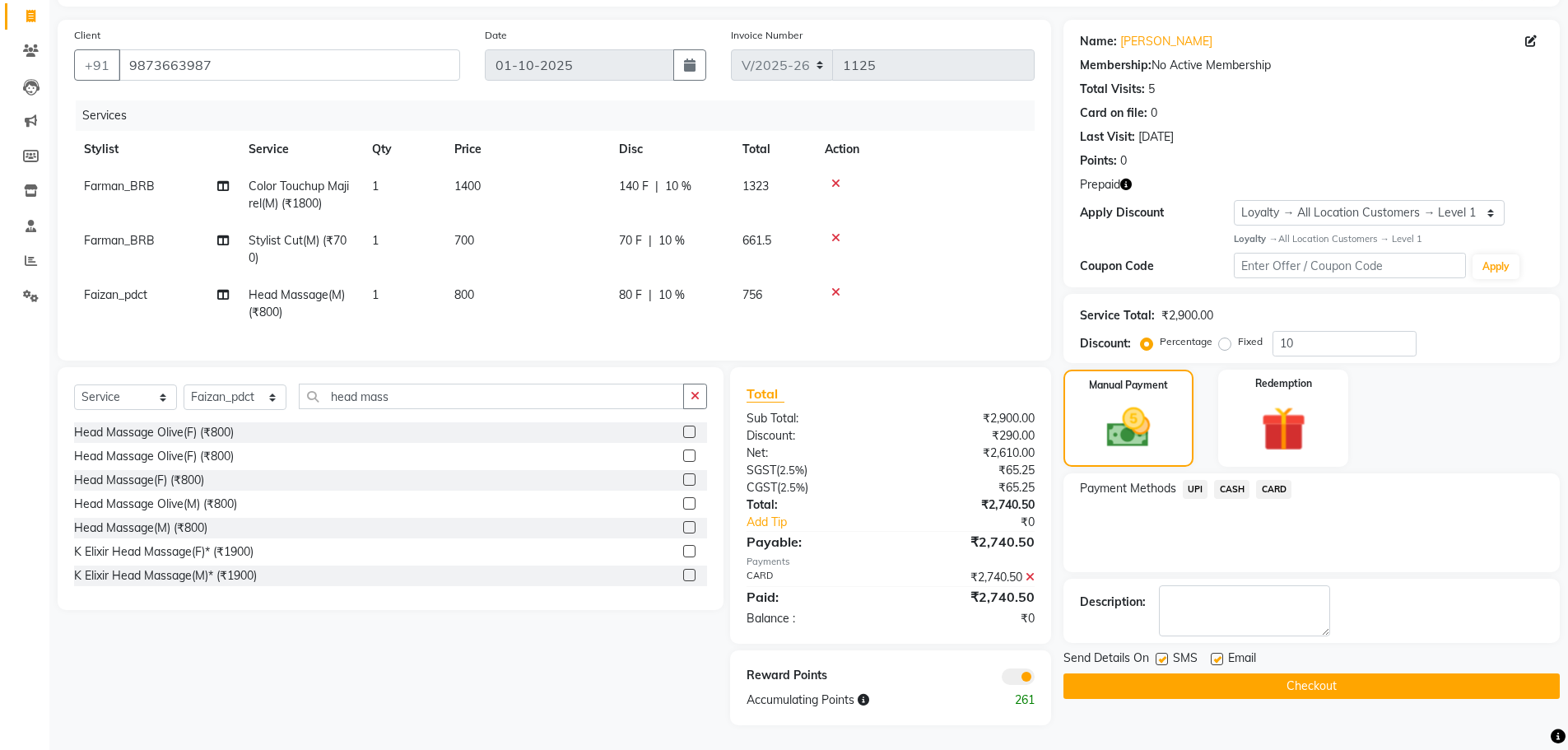
click at [1028, 683] on span at bounding box center [1018, 676] width 33 height 16
click at [1035, 679] on input "checkbox" at bounding box center [1035, 679] width 0 height 0
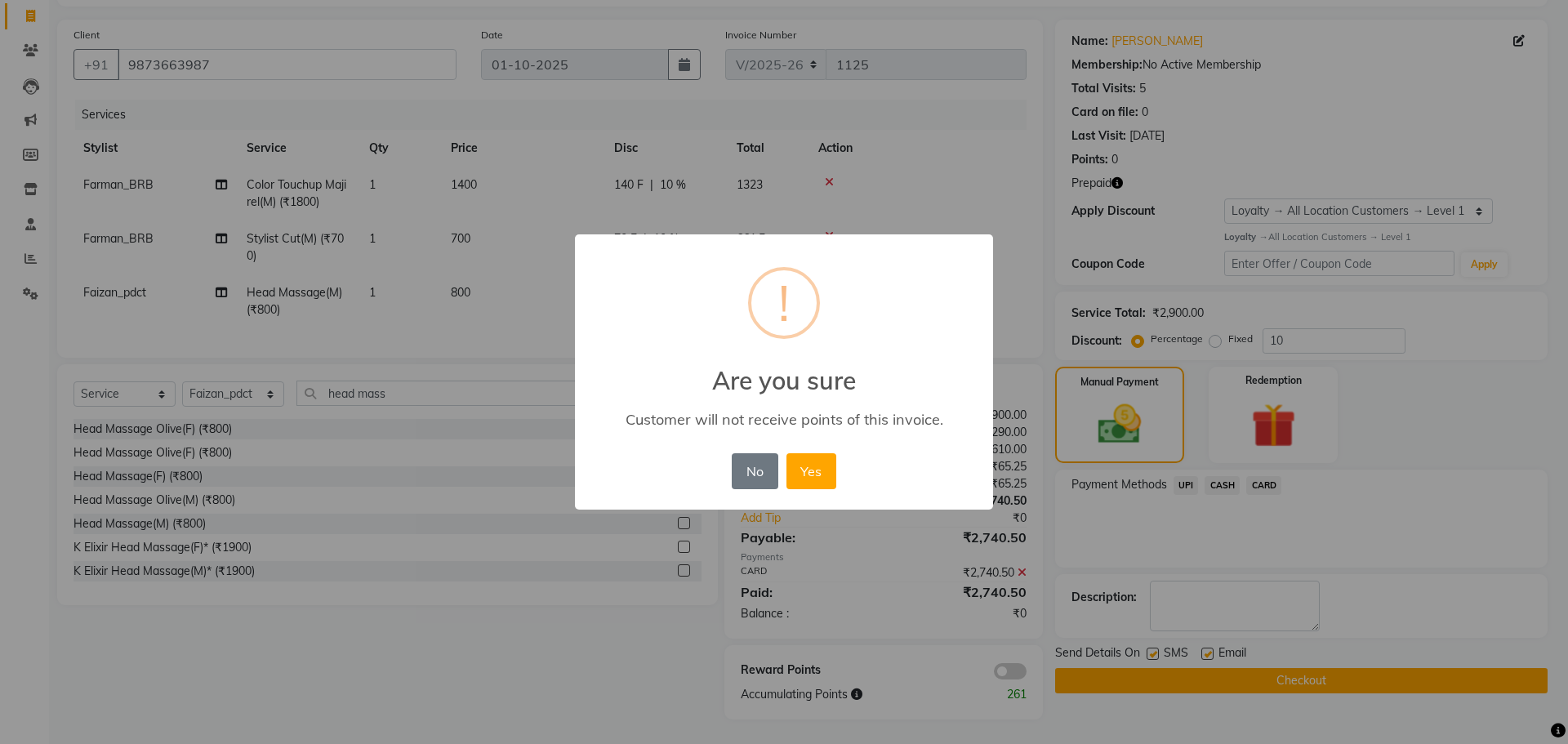
click at [1118, 612] on div "× ! Are you sure Customer will not receive points of this invoice. No No Yes" at bounding box center [784, 372] width 1568 height 744
click at [757, 469] on button "No" at bounding box center [755, 471] width 45 height 36
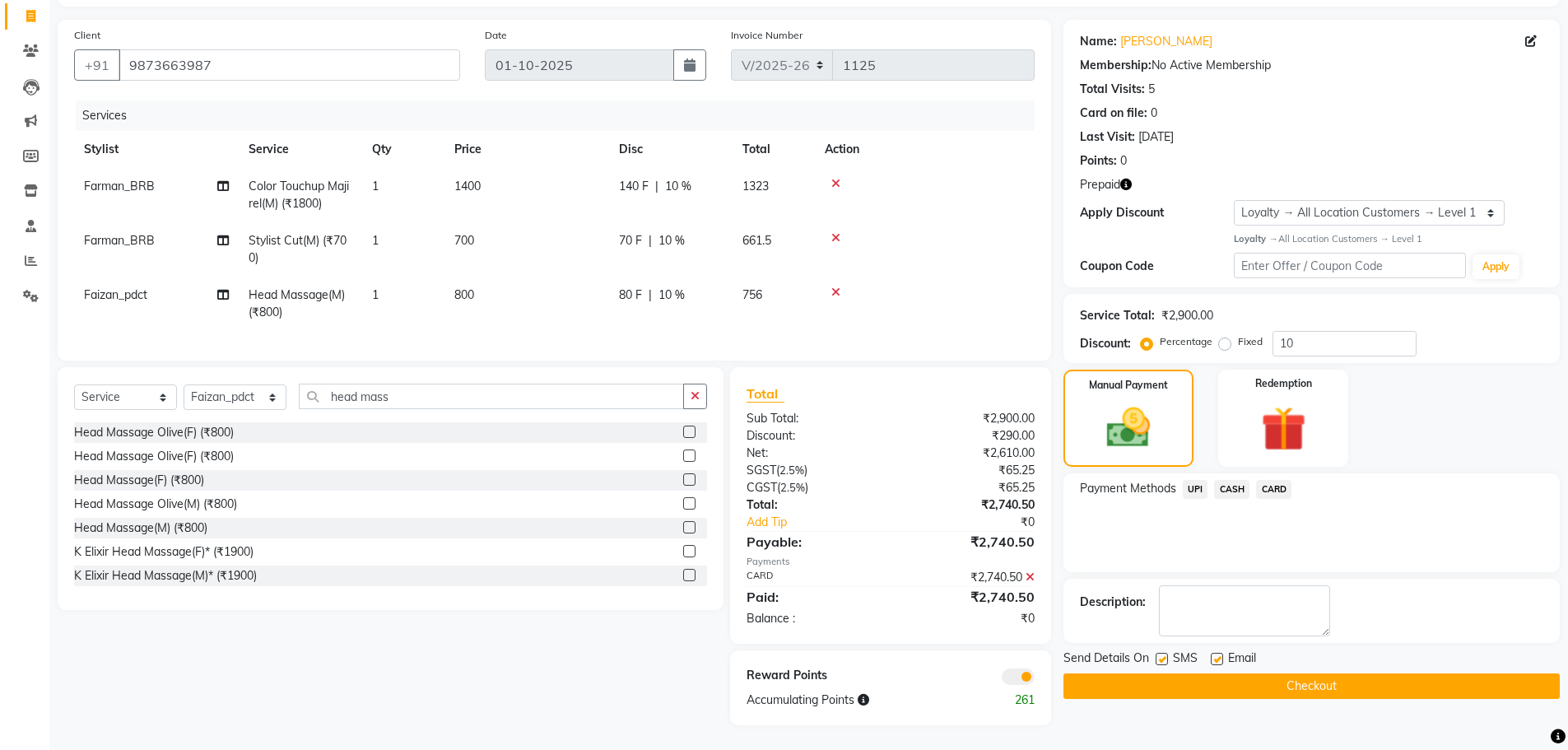
click at [1107, 679] on button "Checkout" at bounding box center [1312, 685] width 496 height 26
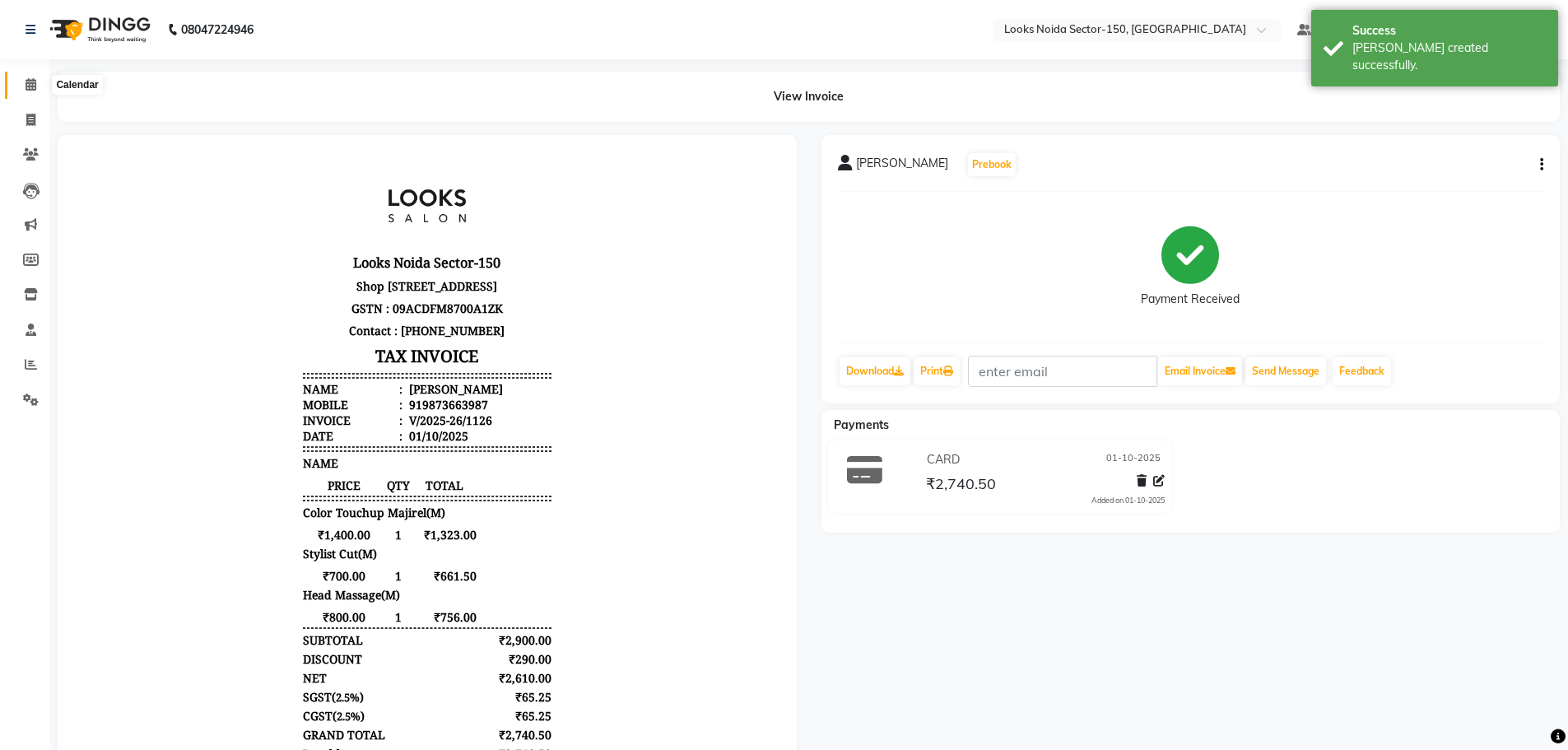
click at [29, 84] on icon at bounding box center [30, 84] width 10 height 12
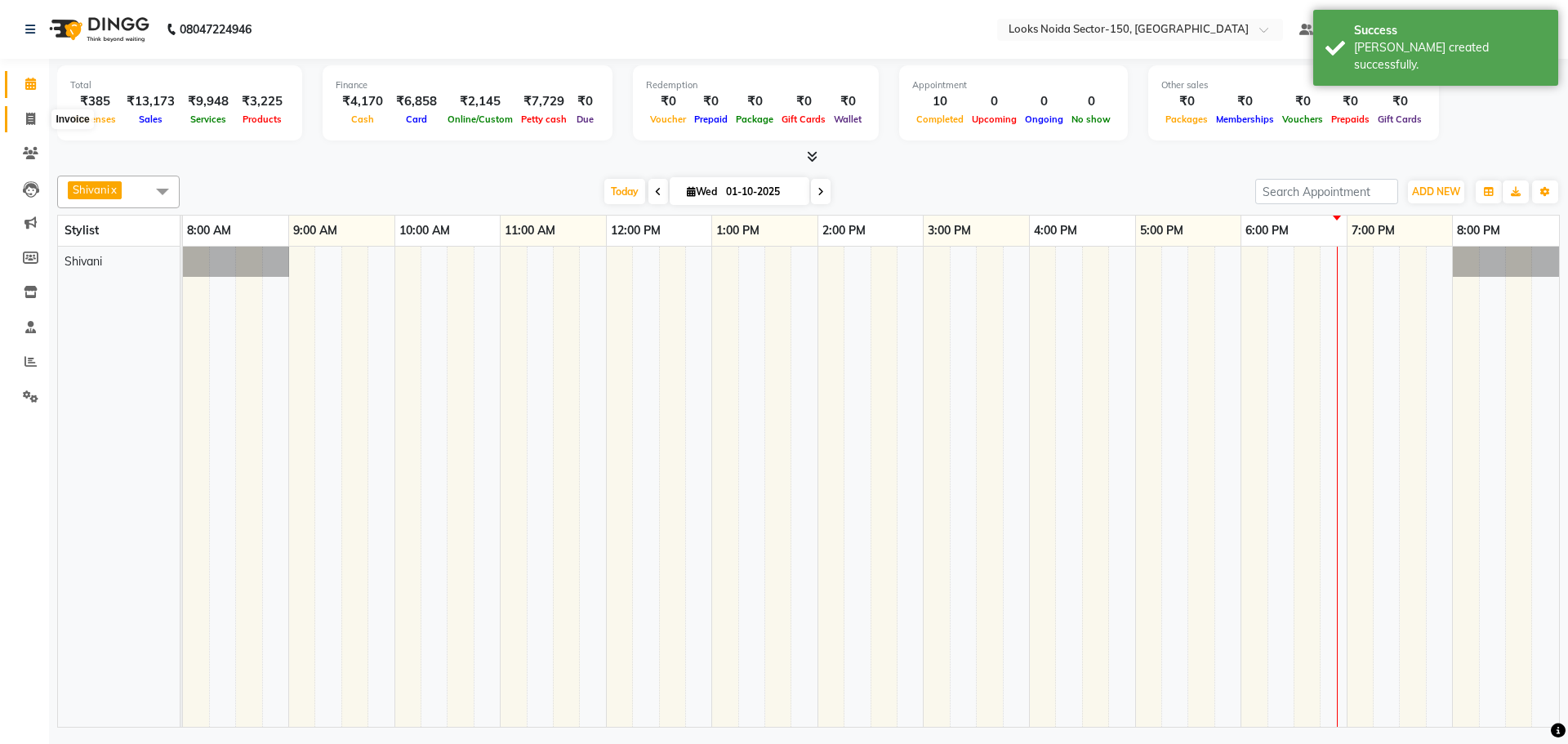
click at [36, 120] on span at bounding box center [30, 120] width 28 height 19
select select "service"
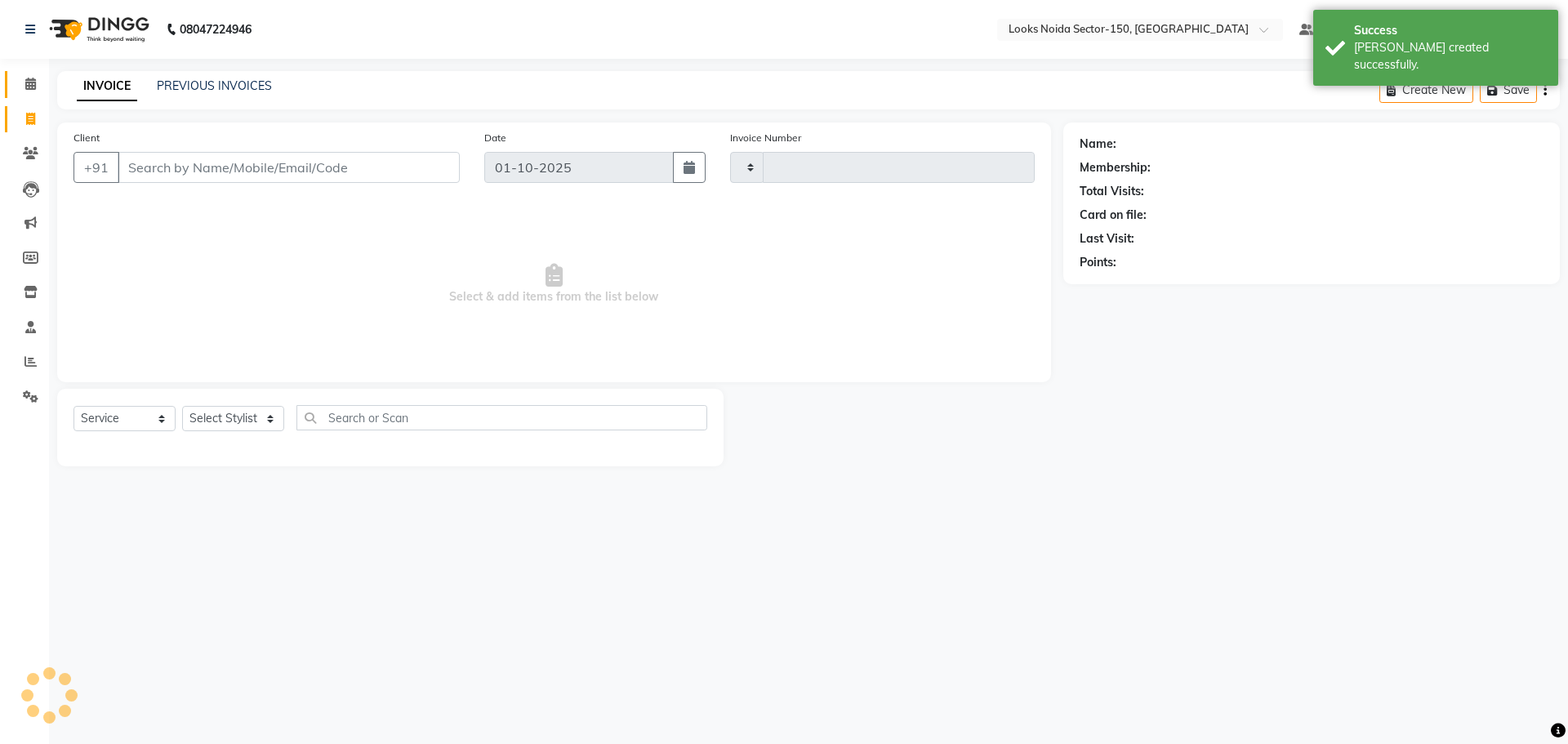
type input "1127"
select select "8587"
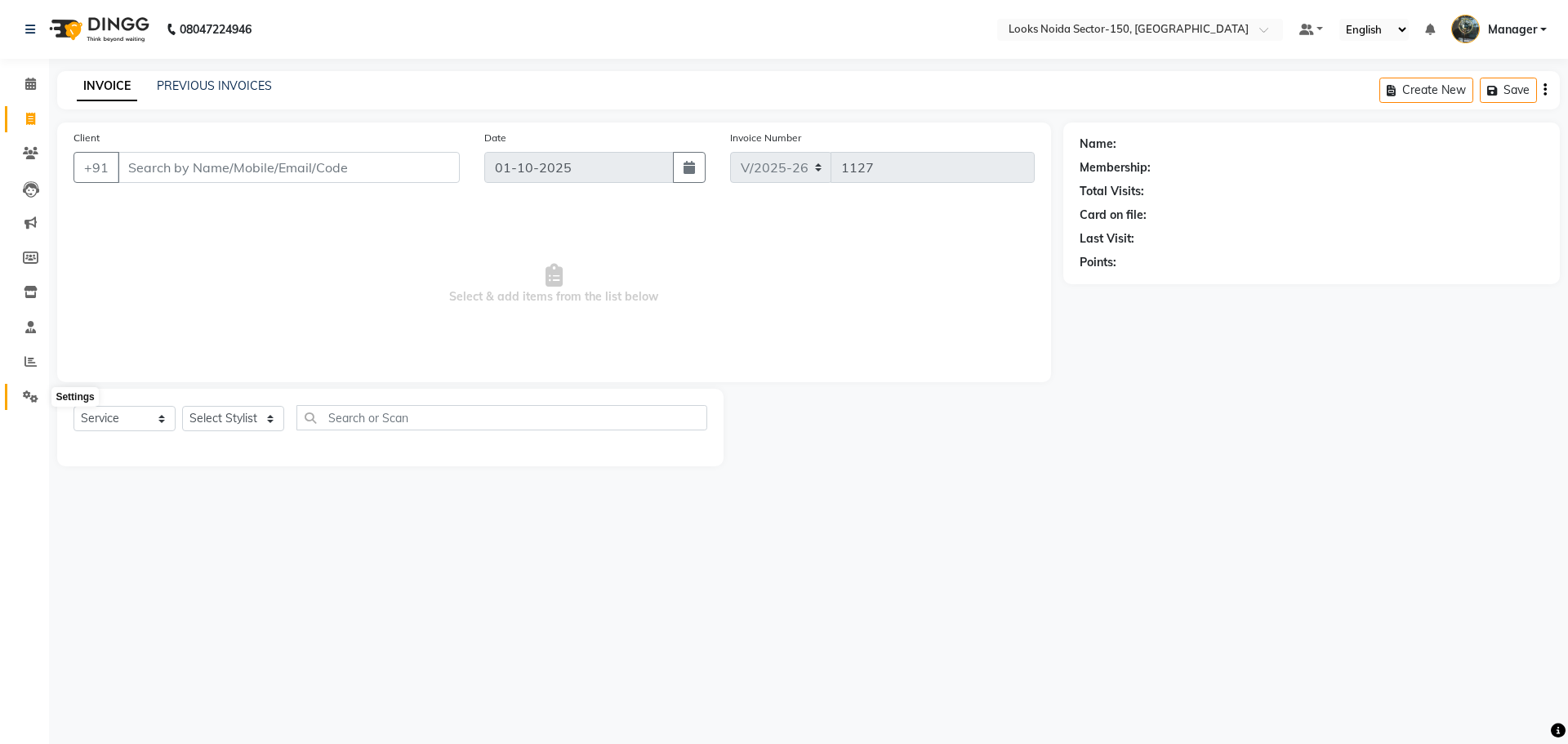
click at [38, 394] on icon at bounding box center [30, 396] width 15 height 12
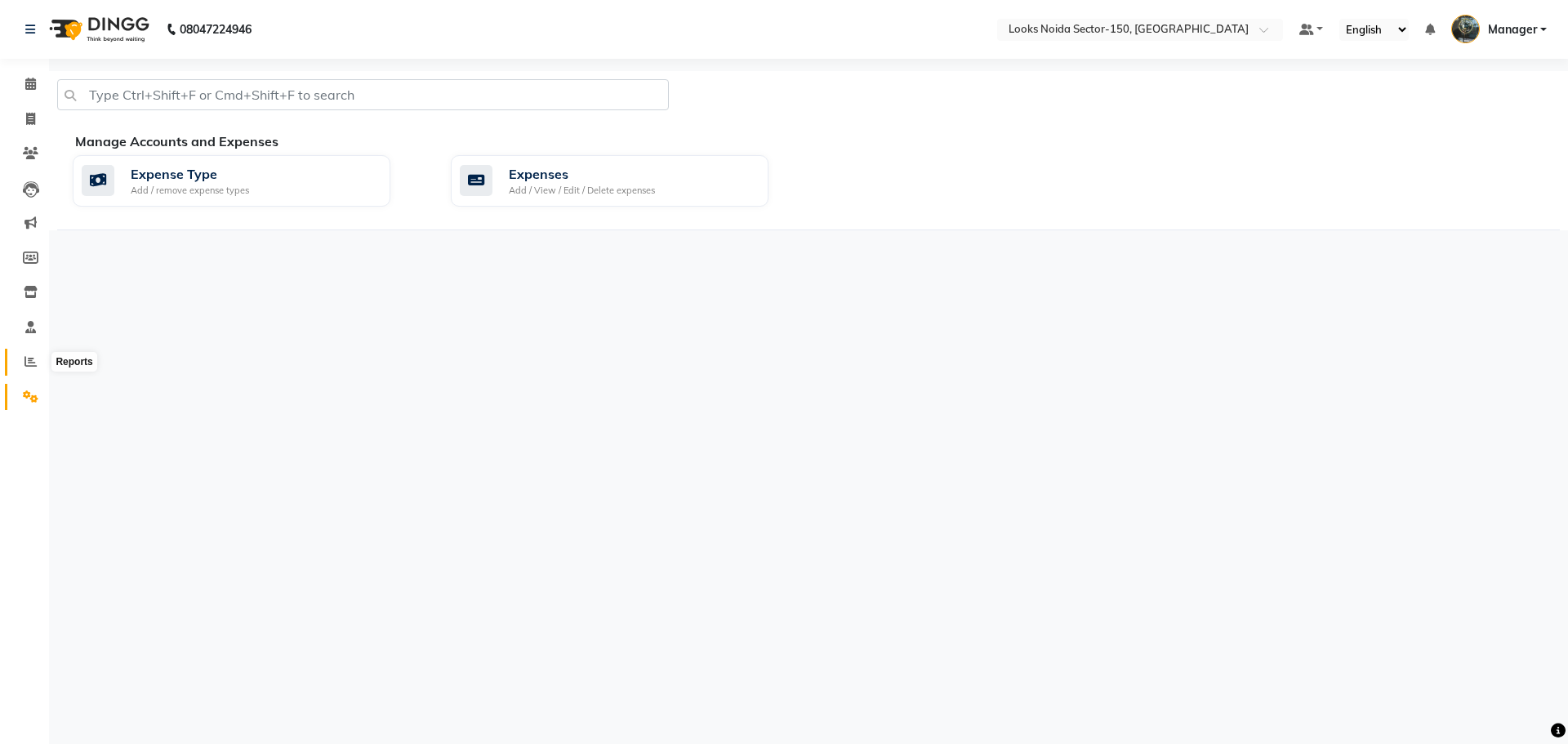
click at [28, 364] on icon at bounding box center [30, 361] width 12 height 12
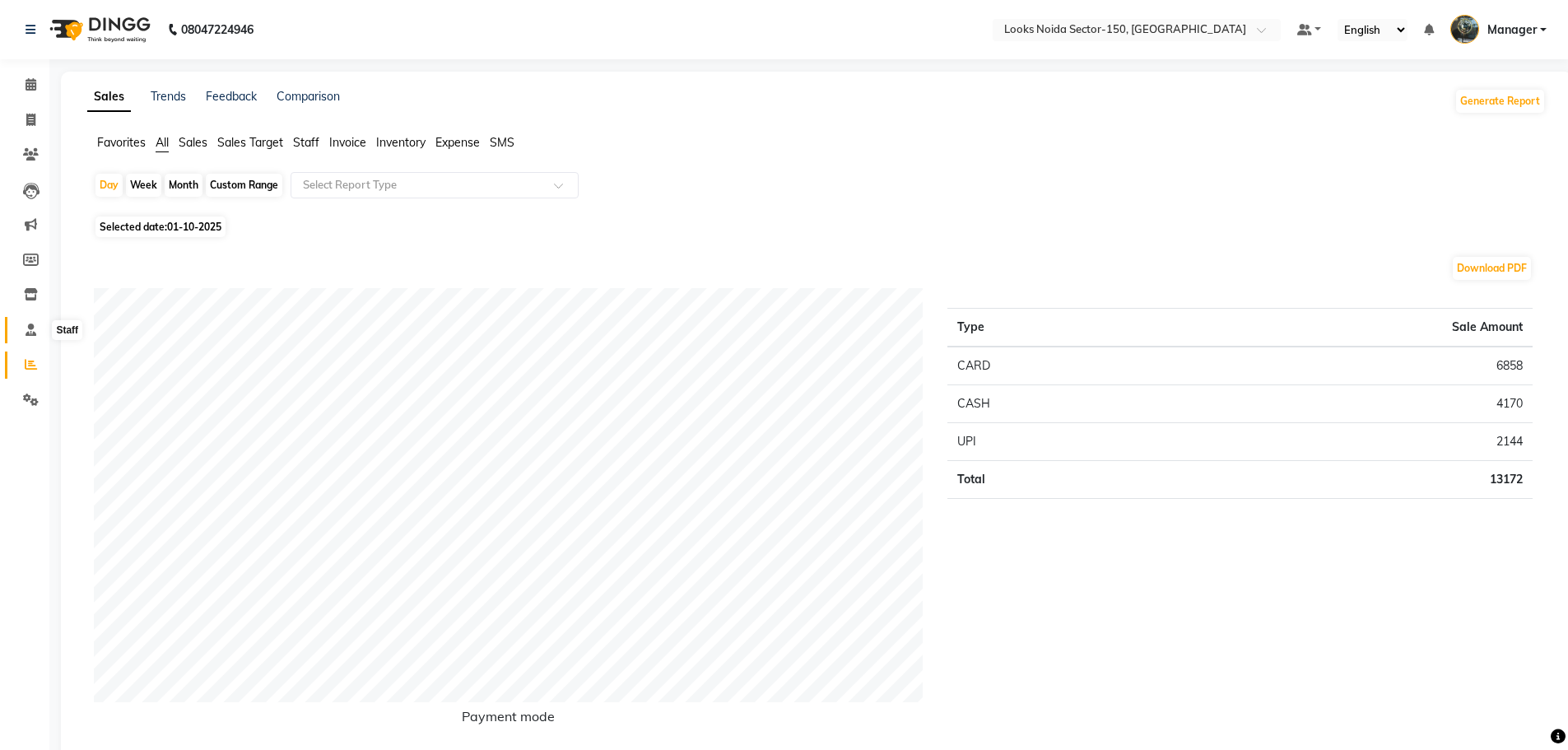
click at [31, 330] on icon at bounding box center [30, 329] width 10 height 12
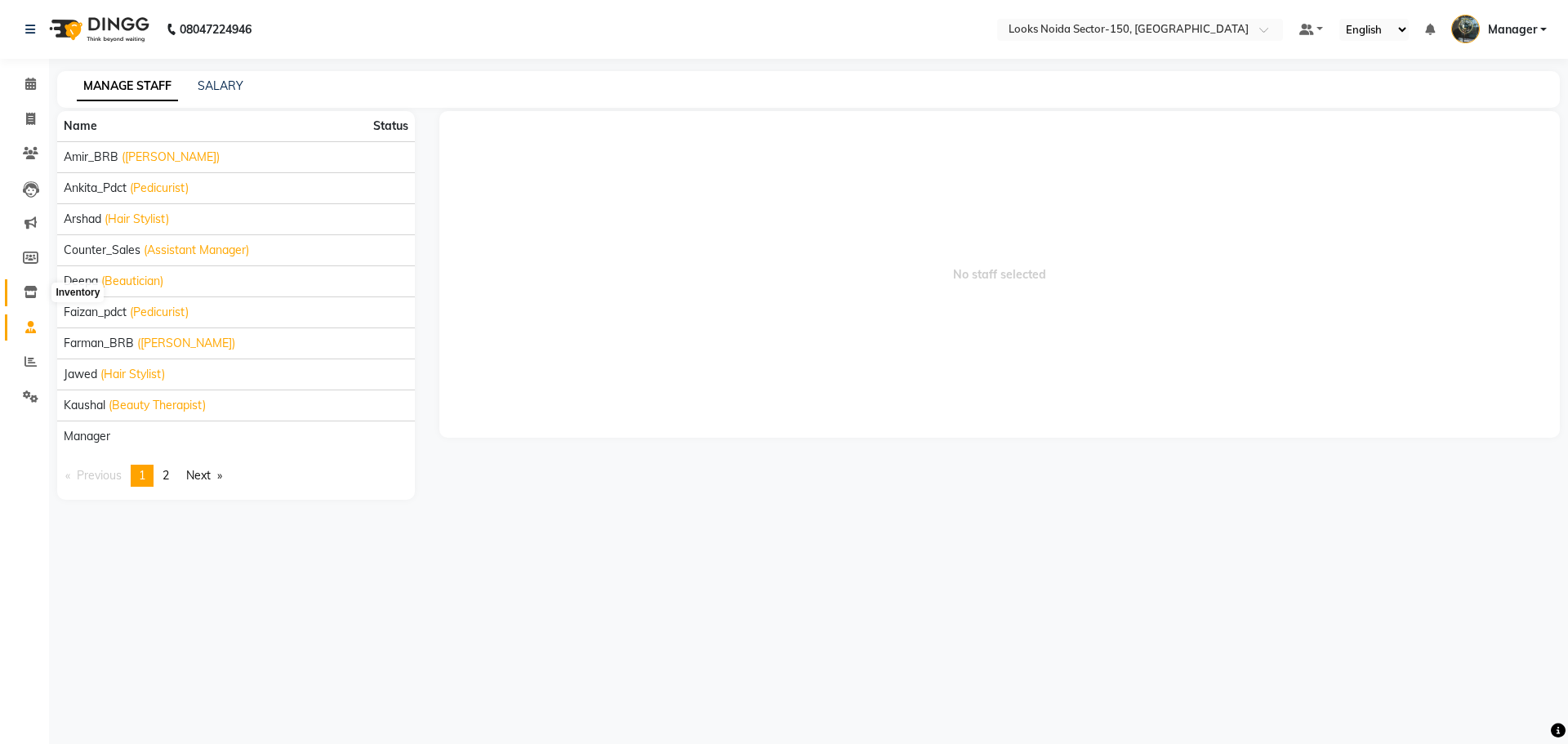
click at [25, 293] on icon at bounding box center [30, 291] width 14 height 12
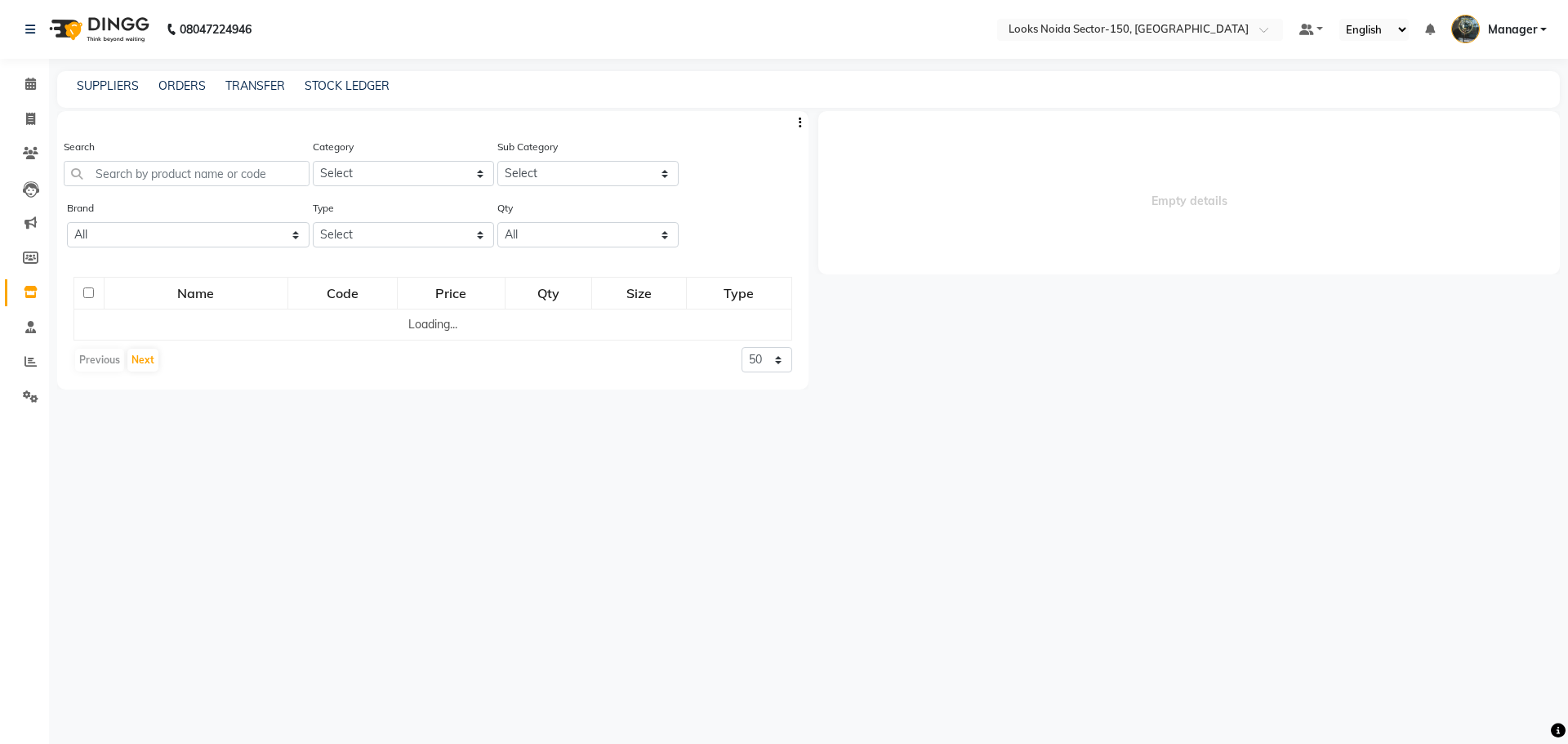
select select
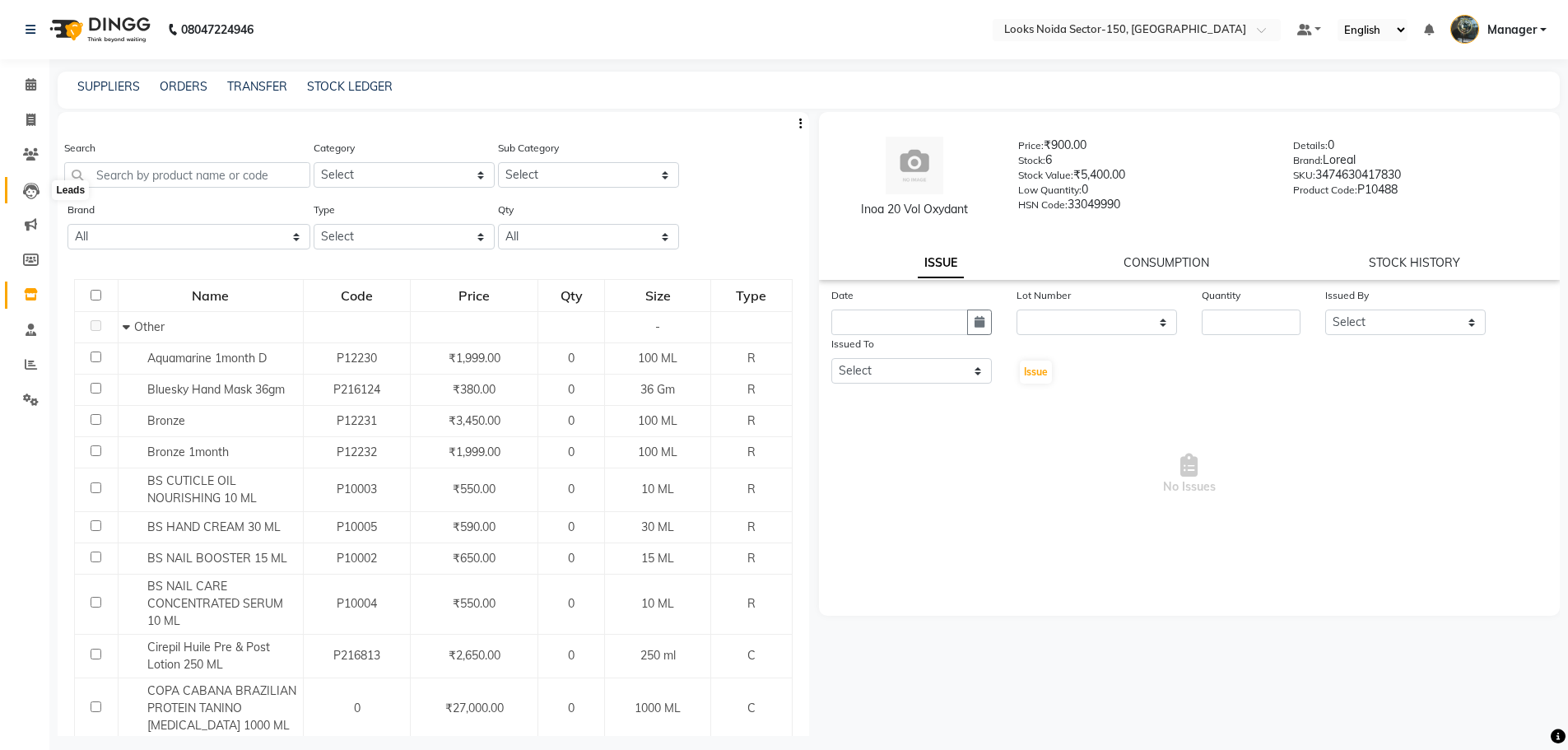
click at [22, 187] on span at bounding box center [30, 190] width 29 height 19
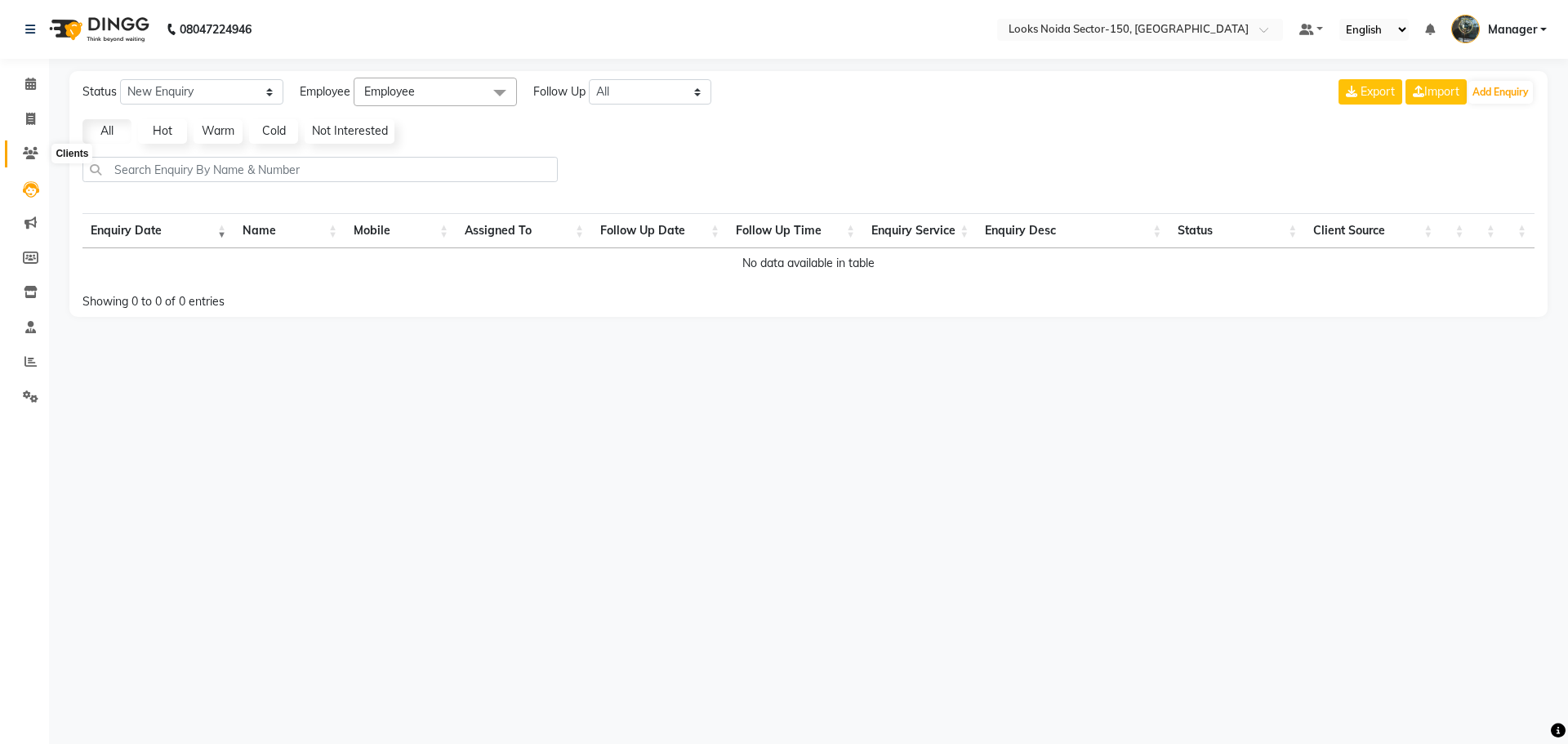
click at [30, 156] on icon at bounding box center [30, 153] width 15 height 12
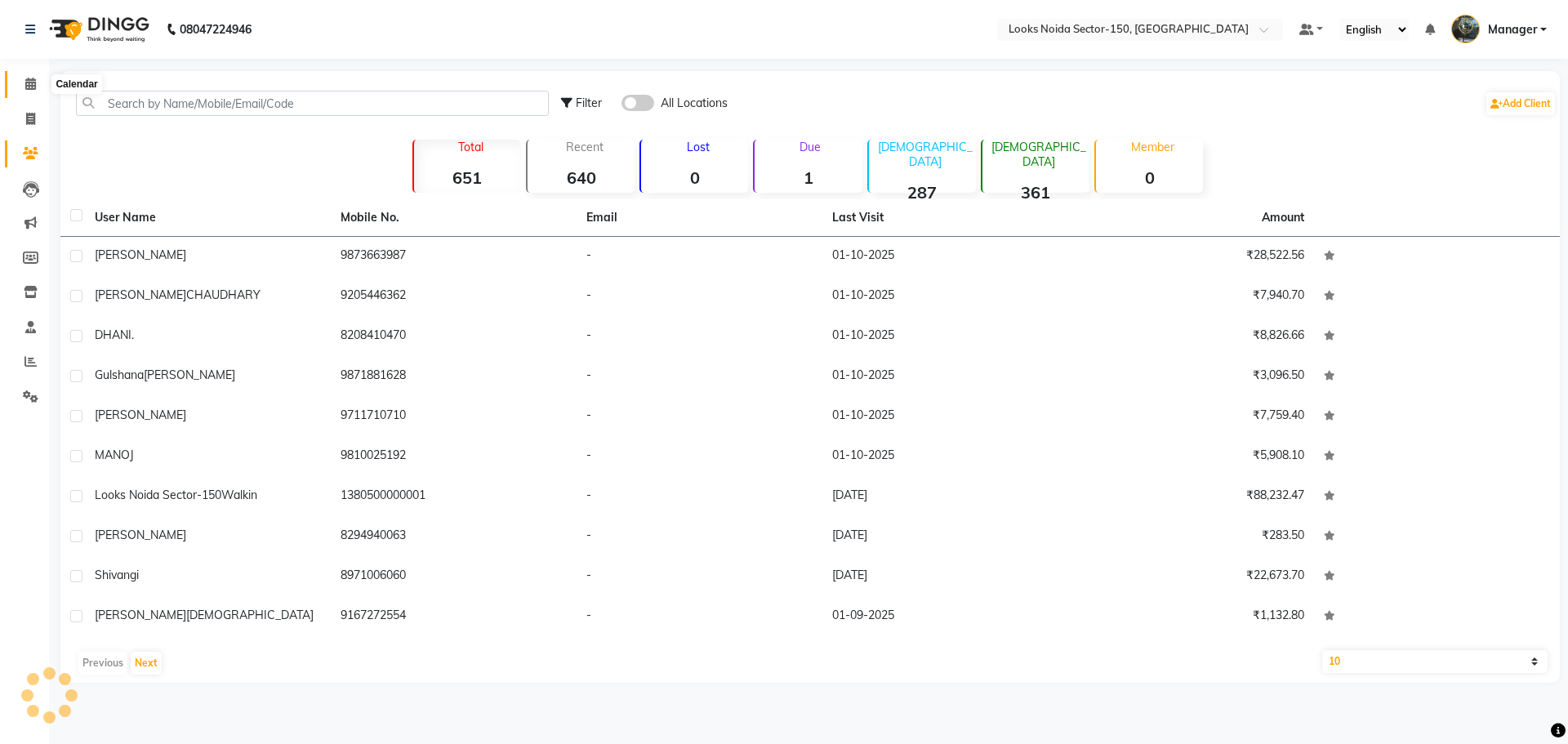
click at [29, 82] on icon at bounding box center [30, 83] width 10 height 12
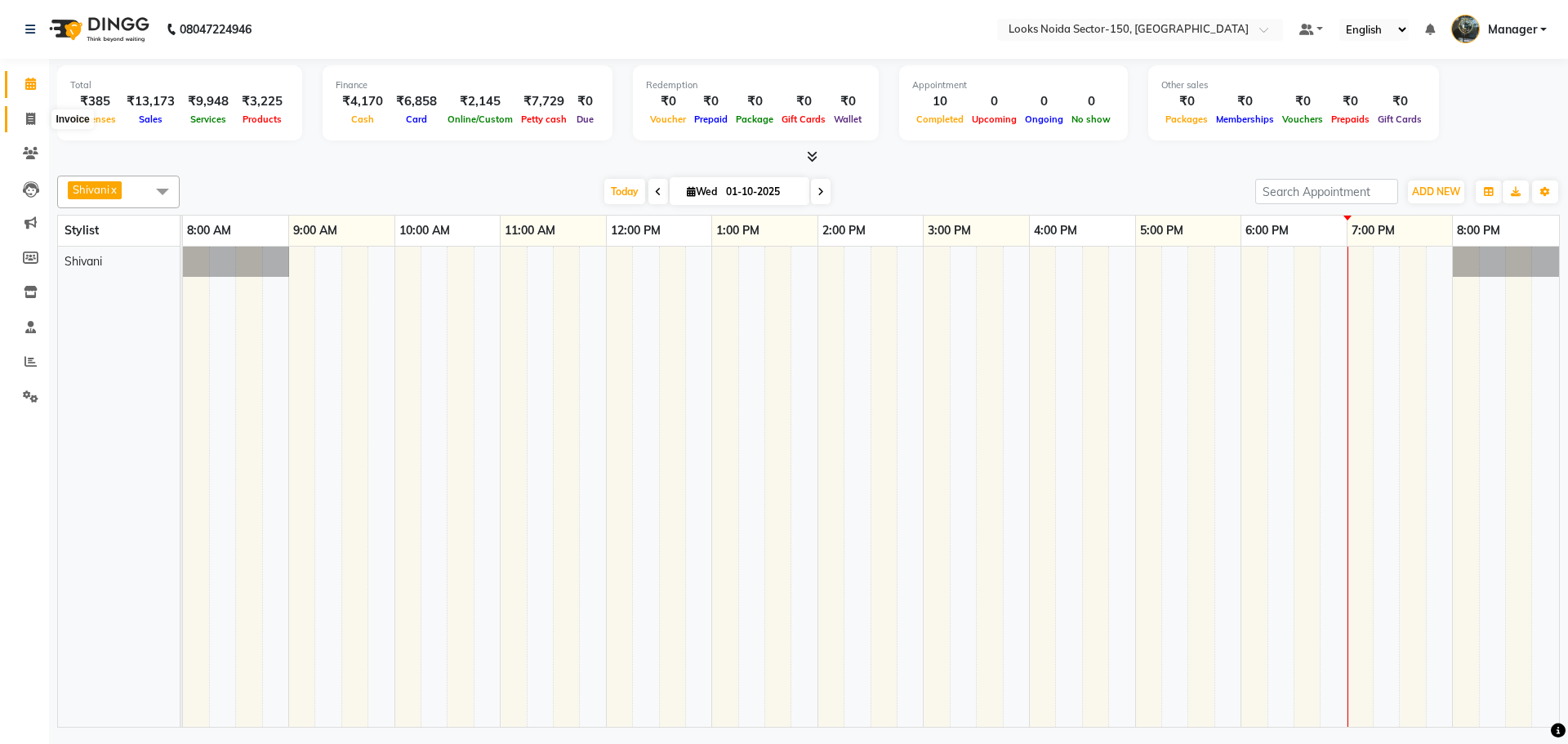
click at [23, 115] on span at bounding box center [30, 120] width 28 height 19
select select "8587"
select select "service"
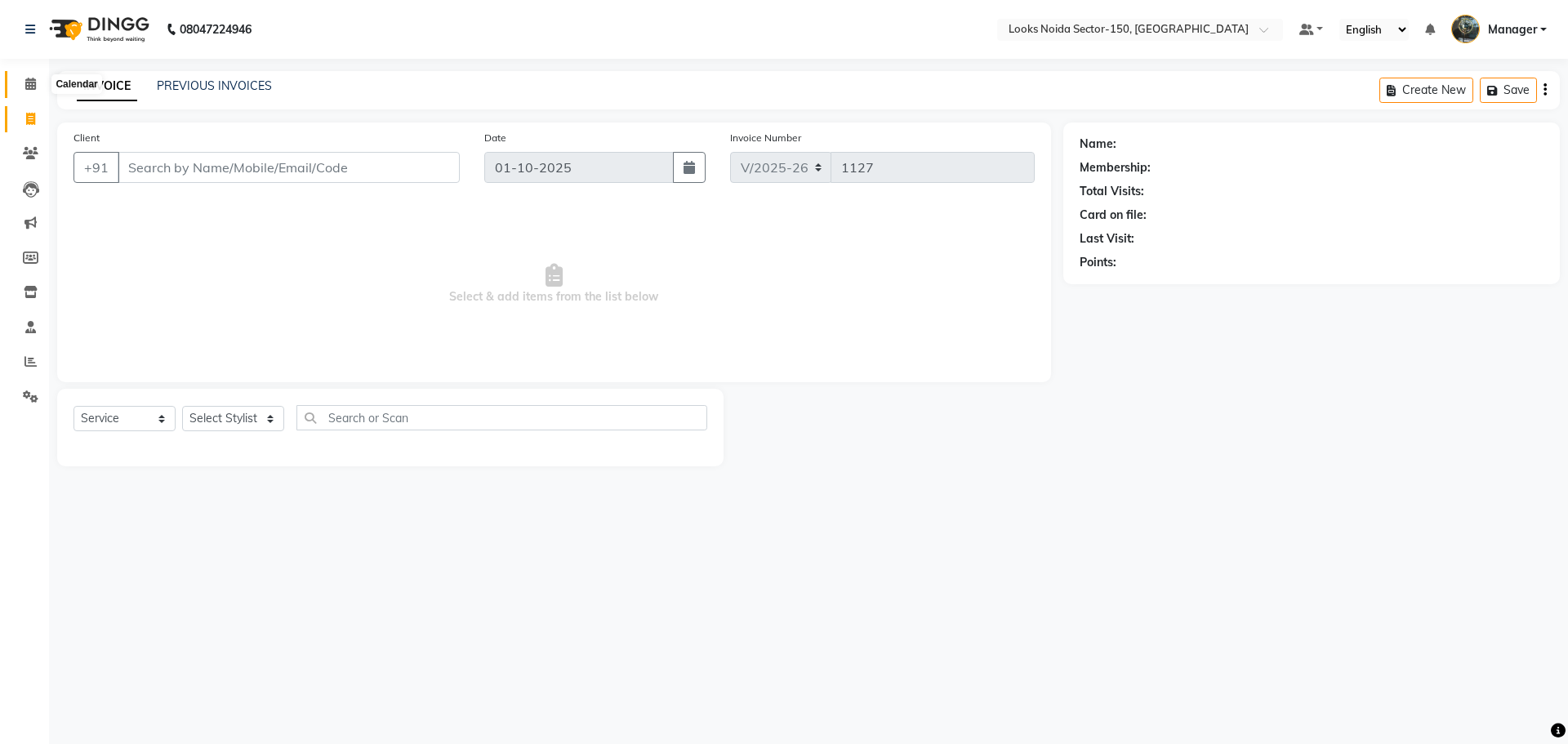
click at [27, 86] on icon at bounding box center [30, 83] width 10 height 12
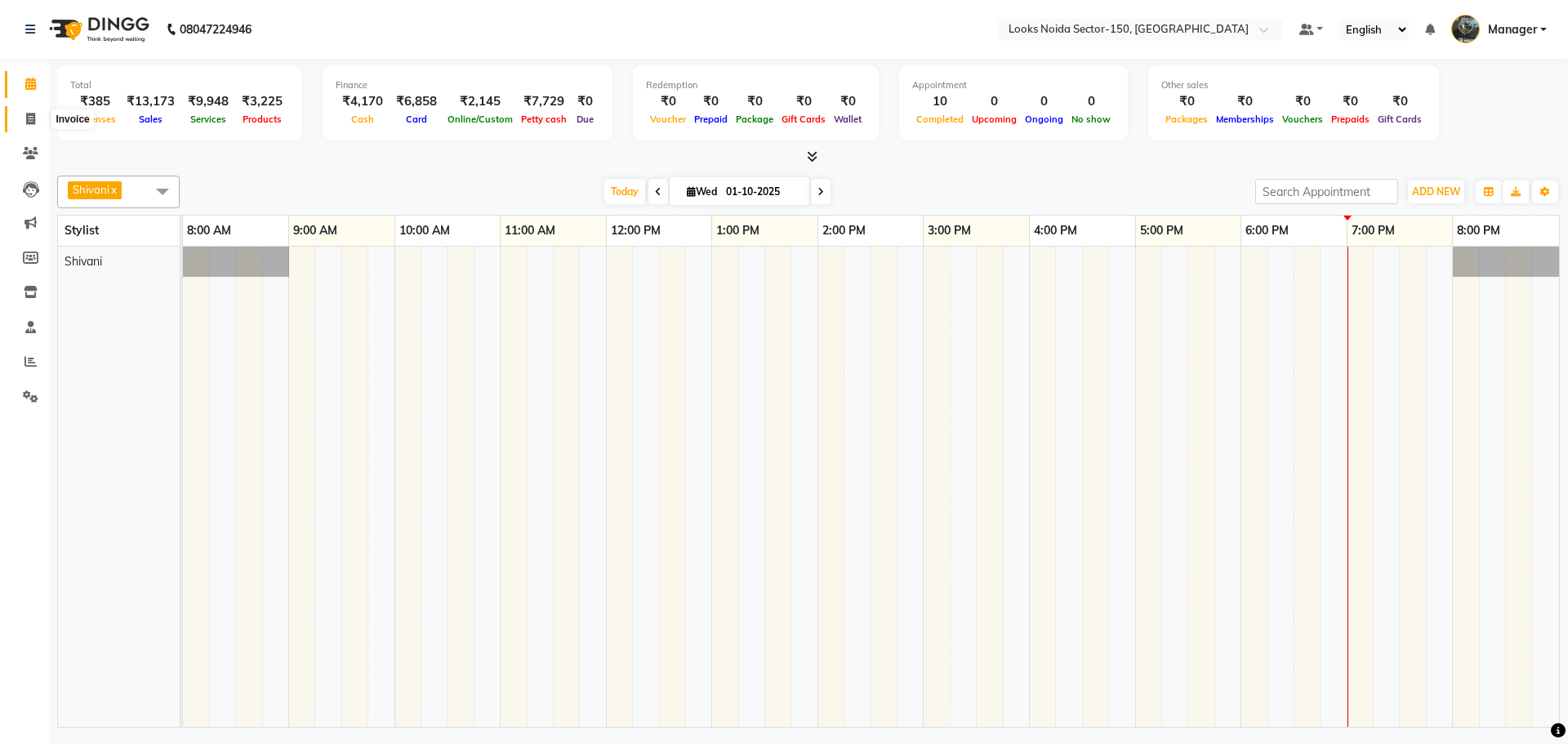
click at [32, 119] on icon at bounding box center [31, 118] width 9 height 12
select select "8587"
select select "service"
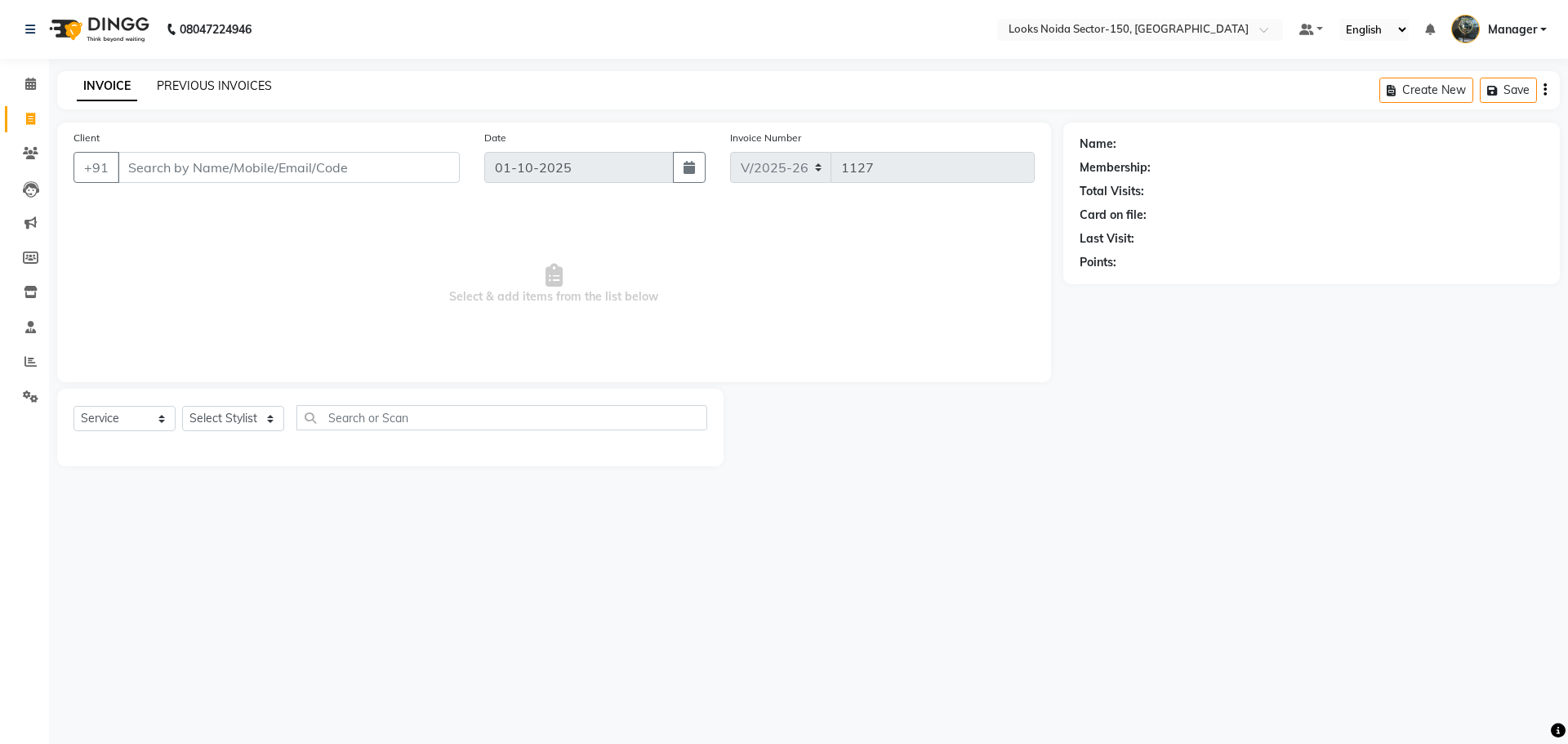
click at [178, 86] on link "PREVIOUS INVOICES" at bounding box center [214, 86] width 115 height 15
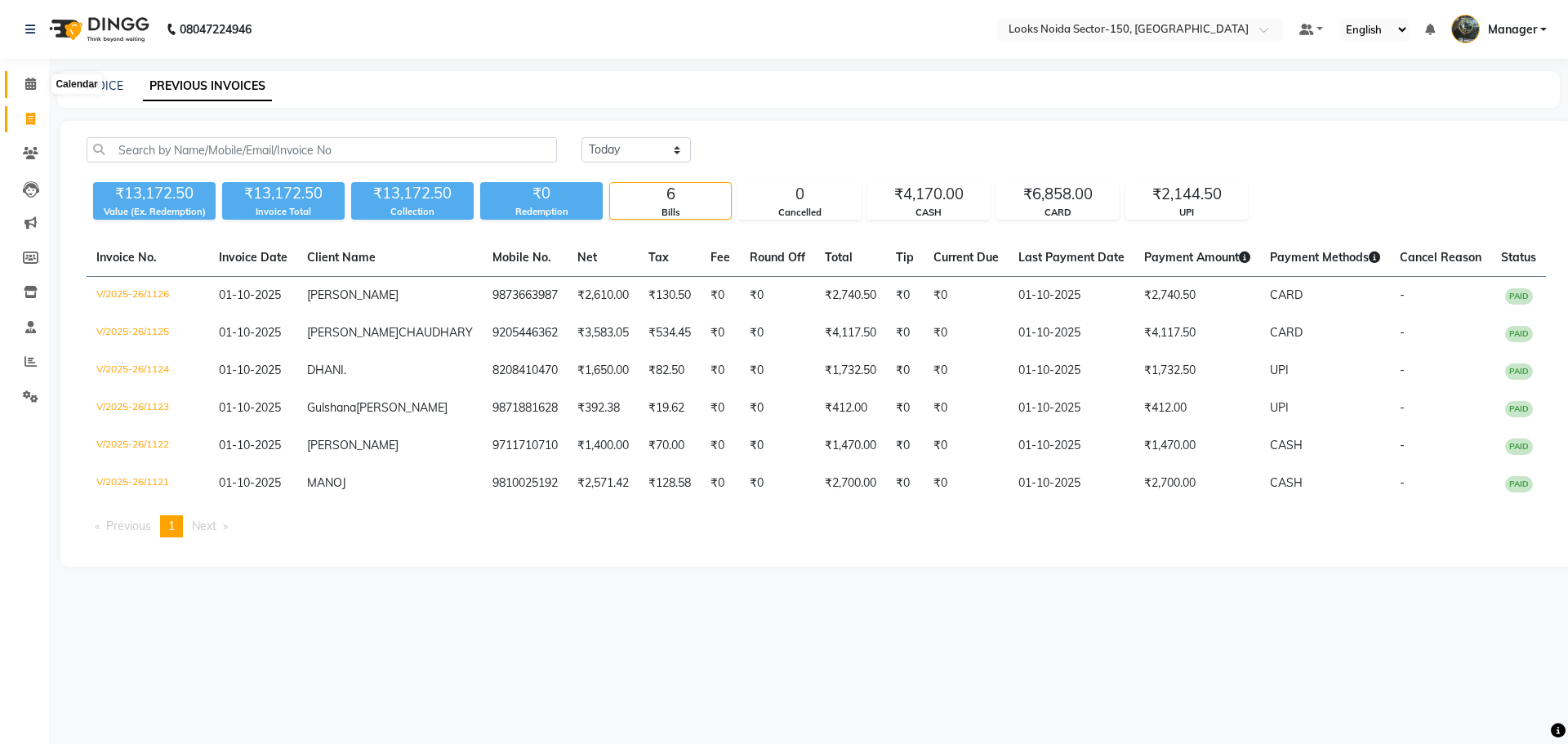
click at [28, 91] on span at bounding box center [30, 85] width 28 height 19
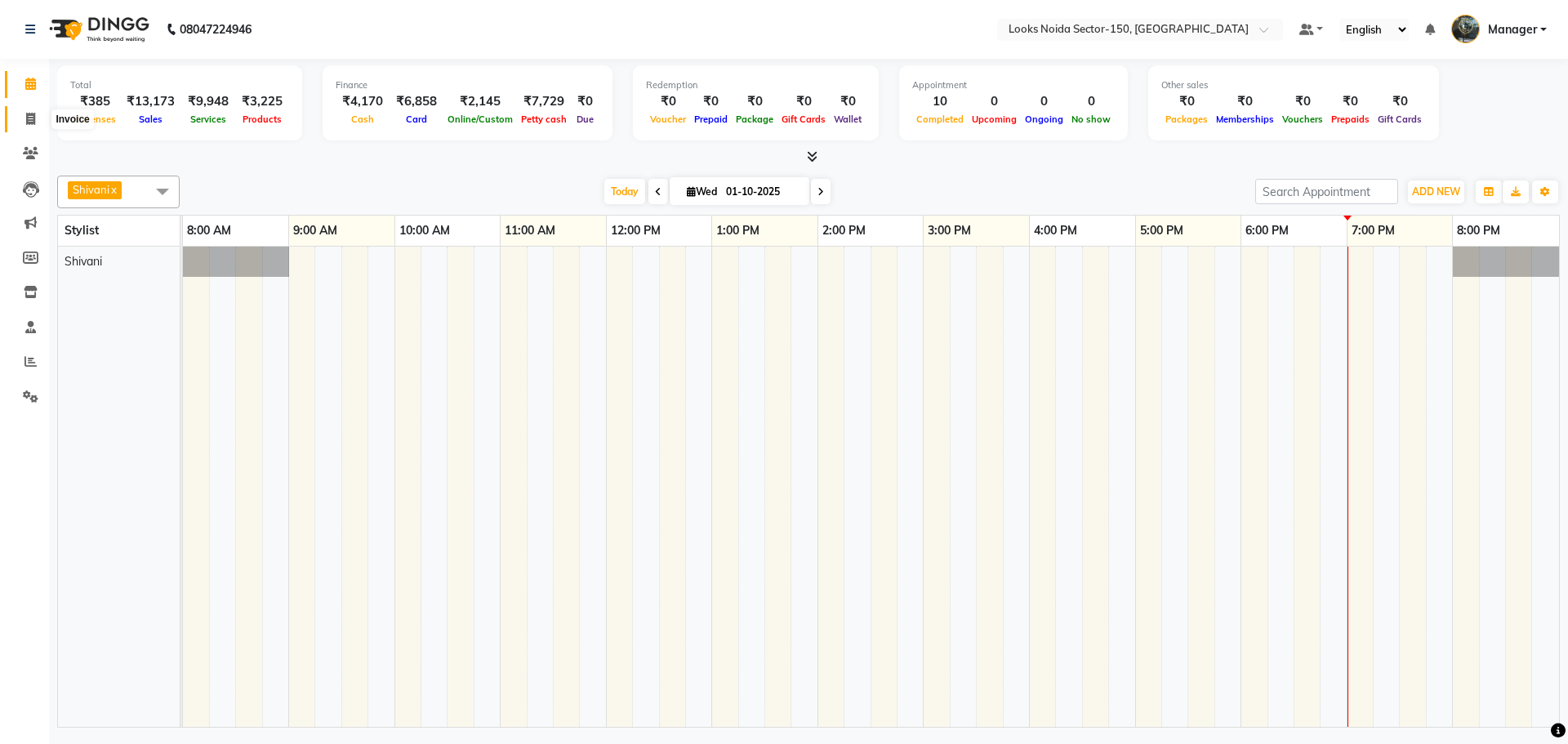
click at [28, 121] on icon at bounding box center [31, 118] width 9 height 12
select select "8587"
select select "service"
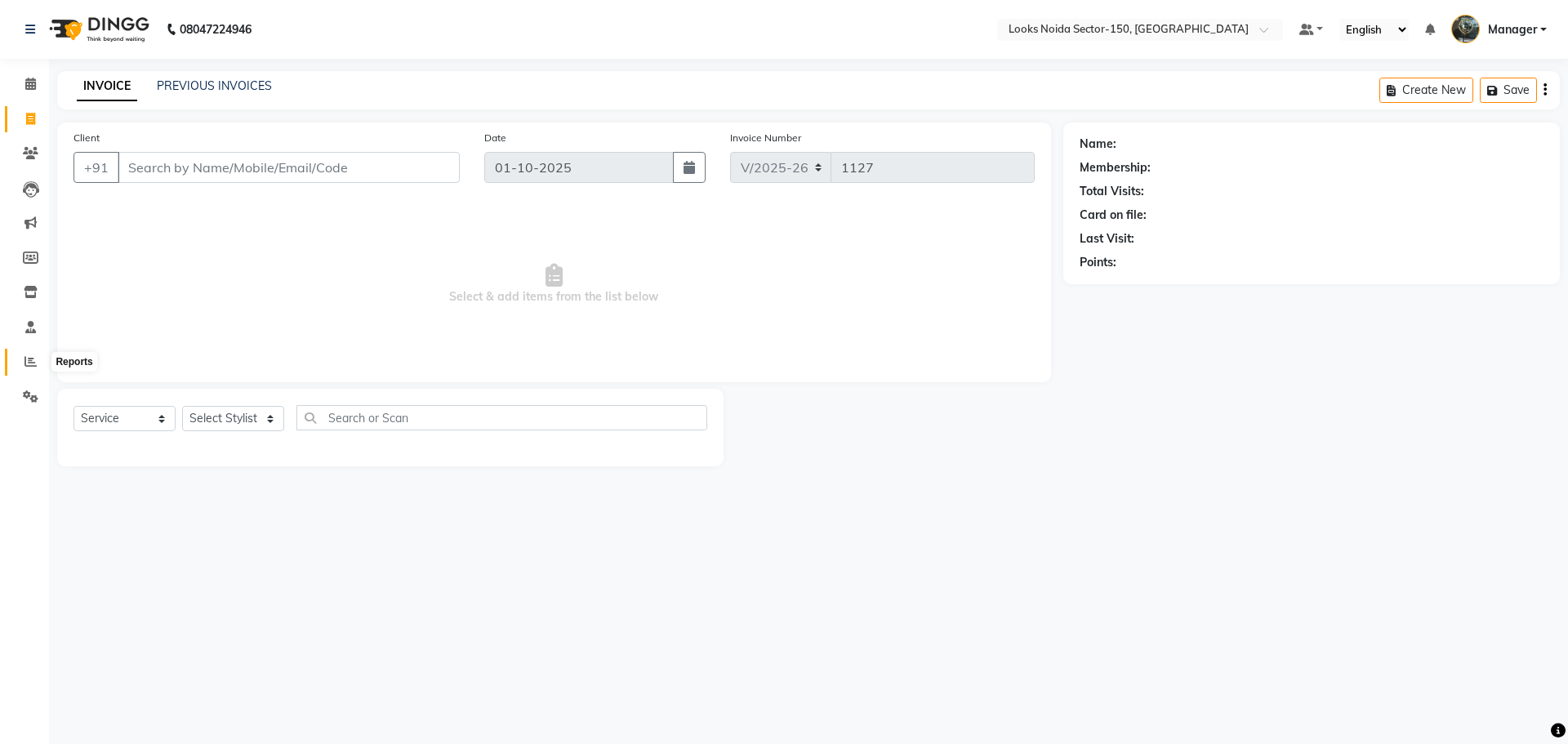
click at [27, 362] on icon at bounding box center [30, 361] width 12 height 12
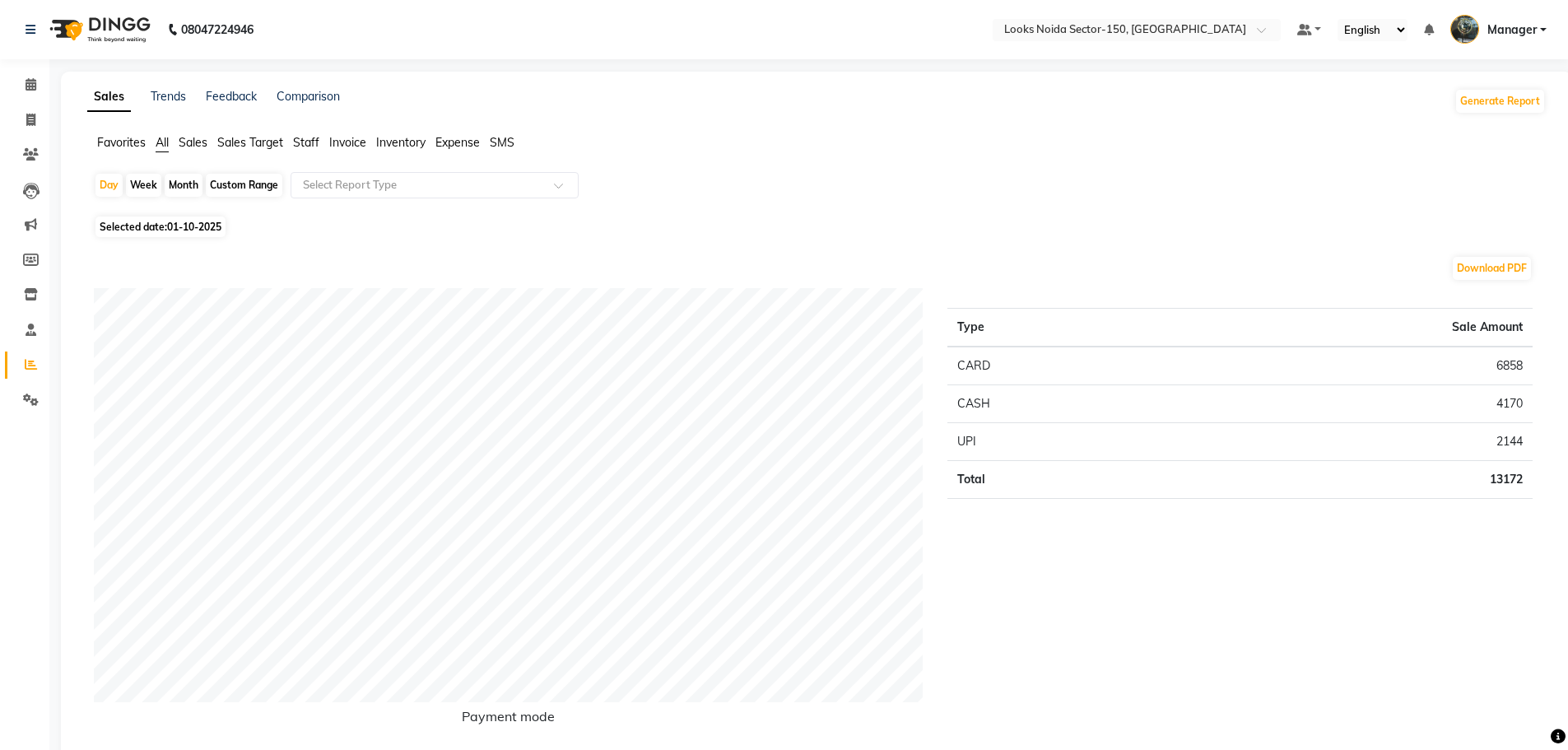
click at [301, 139] on span "Staff" at bounding box center [306, 143] width 27 height 15
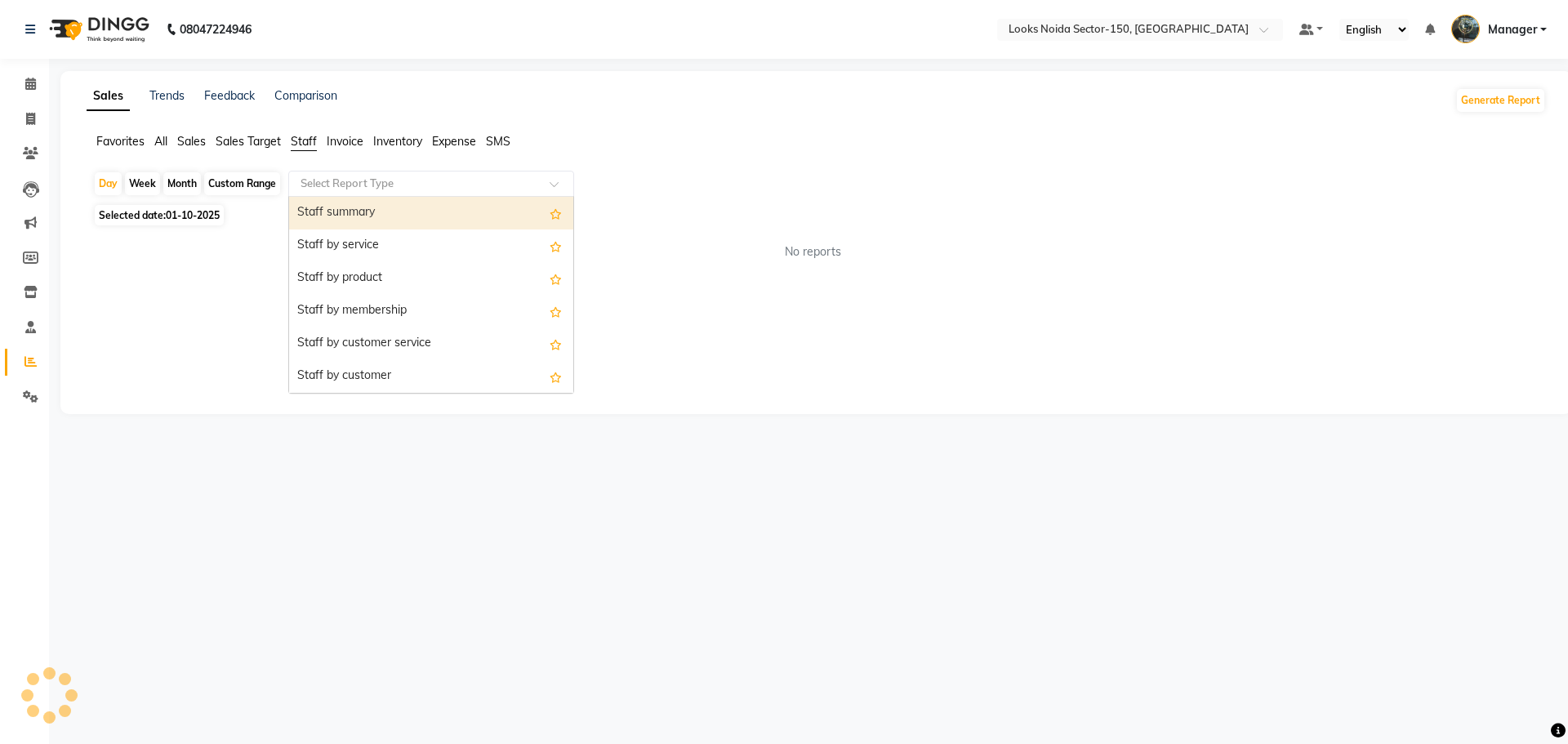
click at [355, 173] on div "Select Report Type" at bounding box center [431, 184] width 286 height 26
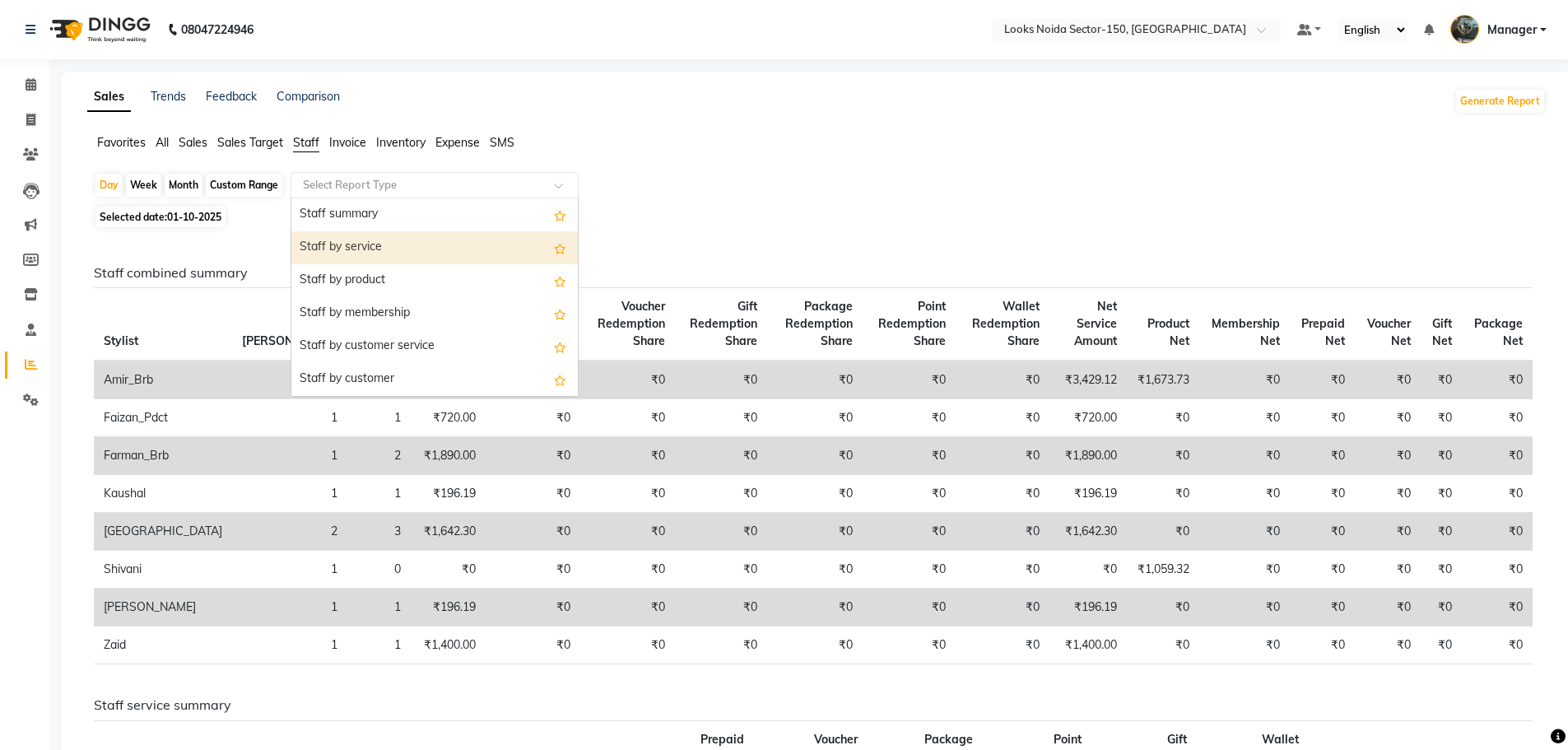
click at [340, 253] on div "Staff by service" at bounding box center [435, 247] width 286 height 33
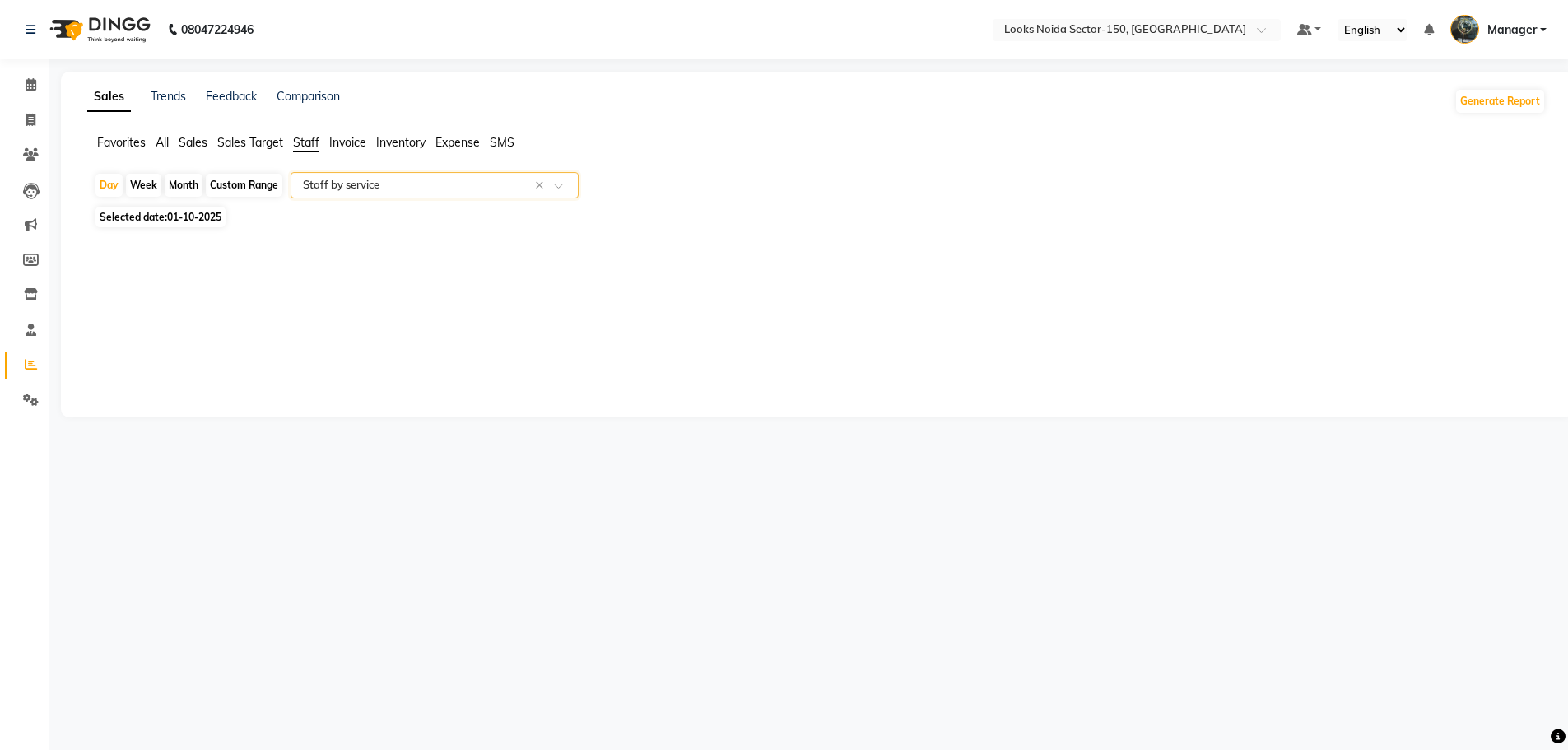
select select "full_report"
select select "csv"
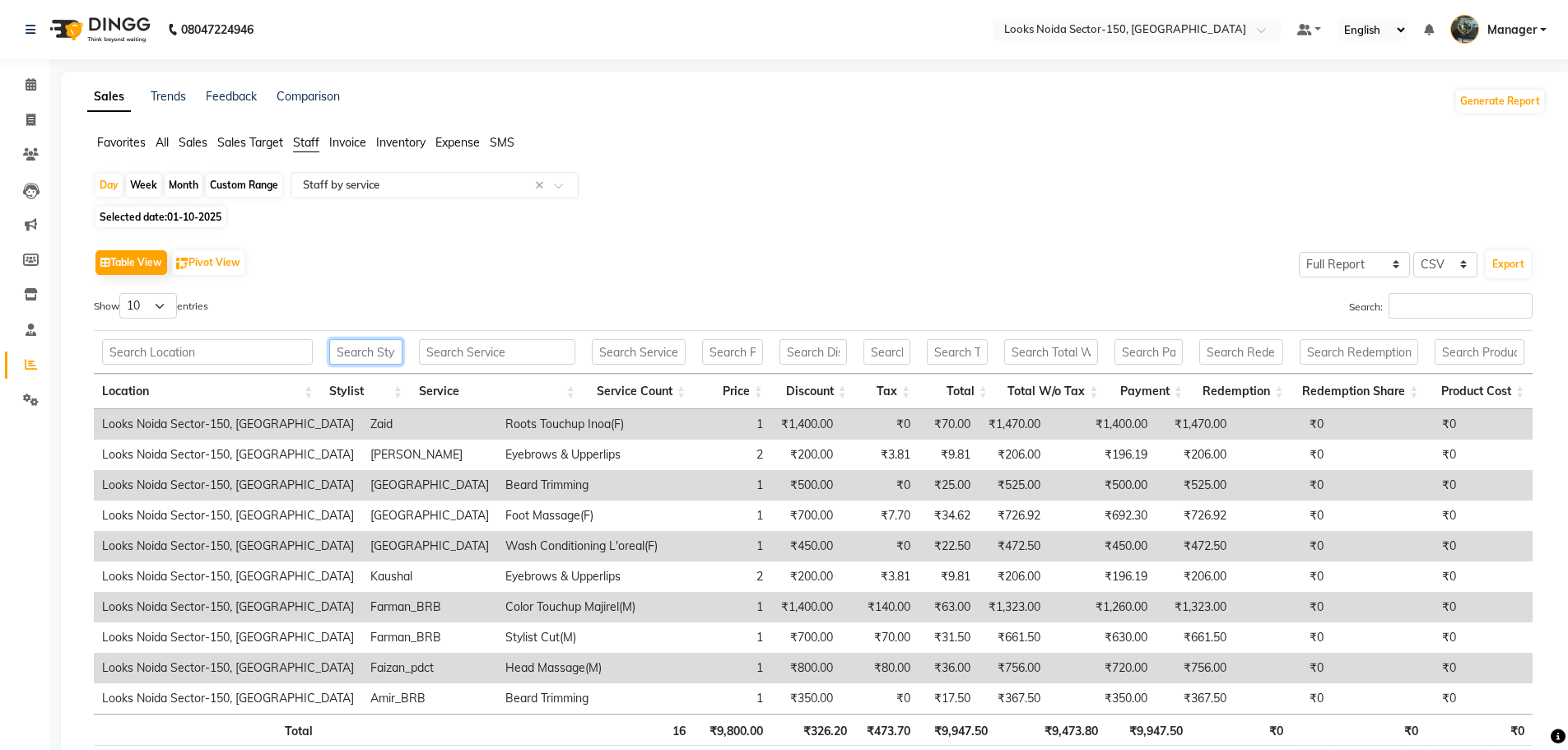
click at [378, 351] on input "text" at bounding box center [365, 352] width 73 height 26
click at [396, 186] on input "text" at bounding box center [417, 184] width 237 height 16
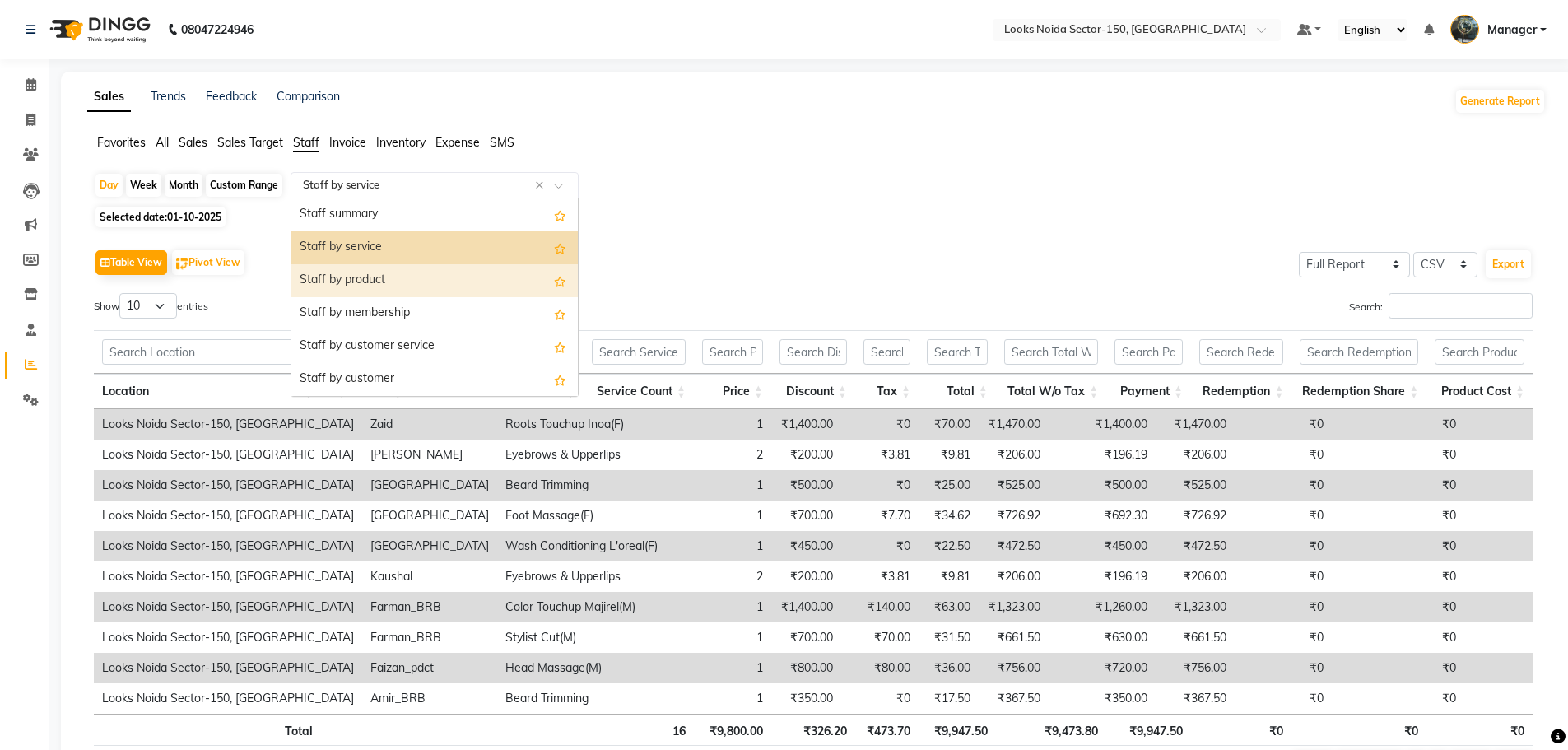
click at [410, 269] on div "Staff by product" at bounding box center [435, 280] width 286 height 33
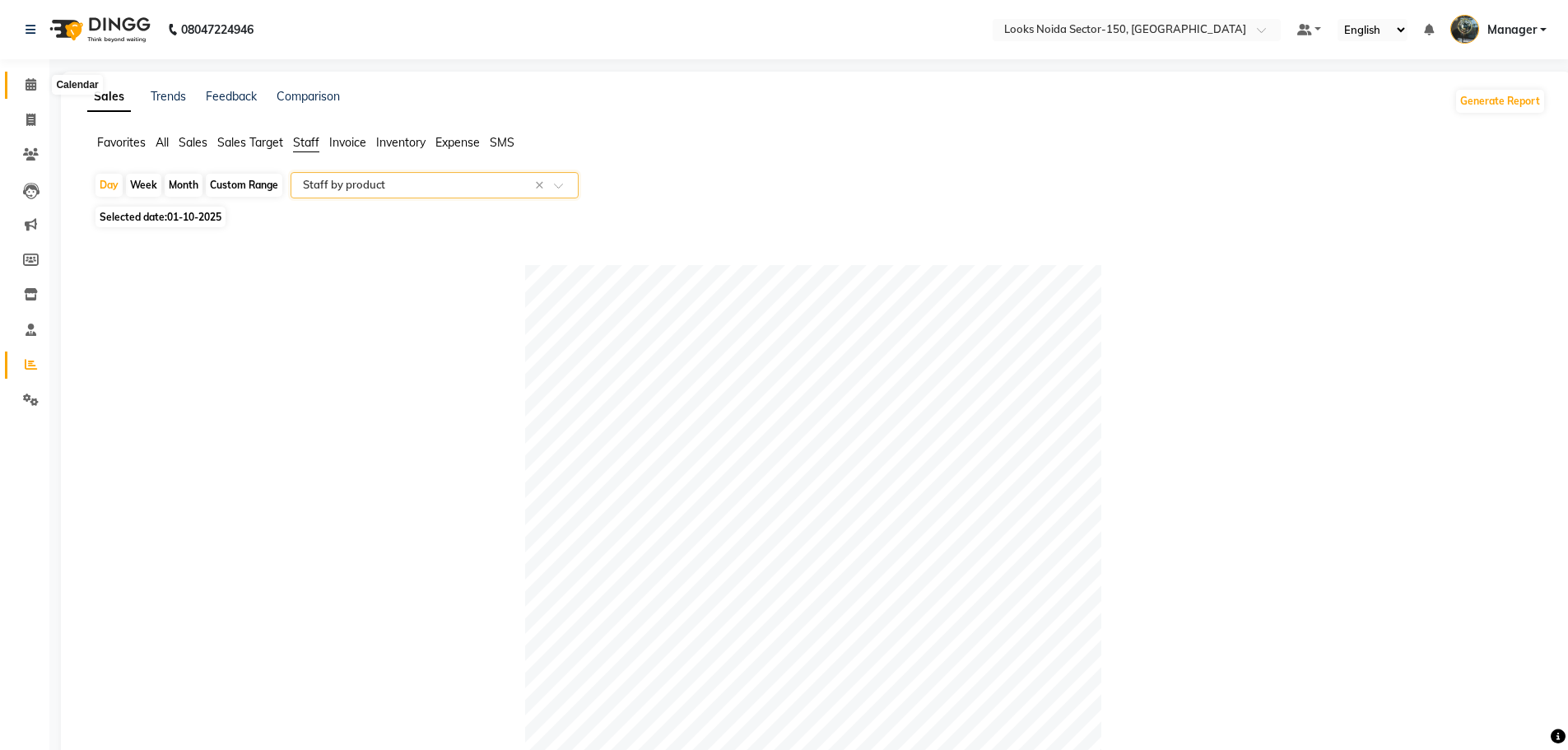
click at [28, 87] on icon at bounding box center [30, 84] width 10 height 12
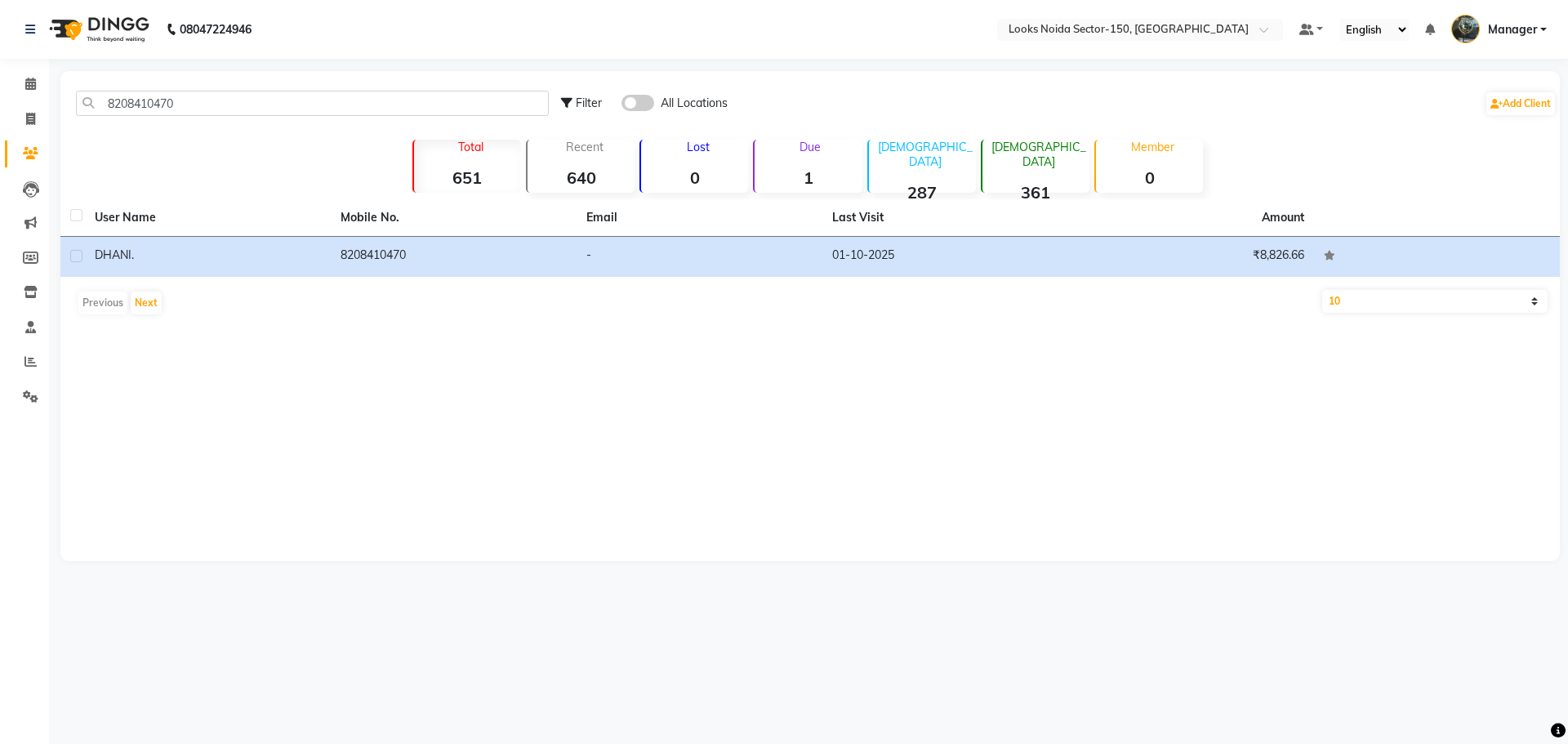
click at [862, 258] on td "01-10-2025" at bounding box center [945, 256] width 246 height 40
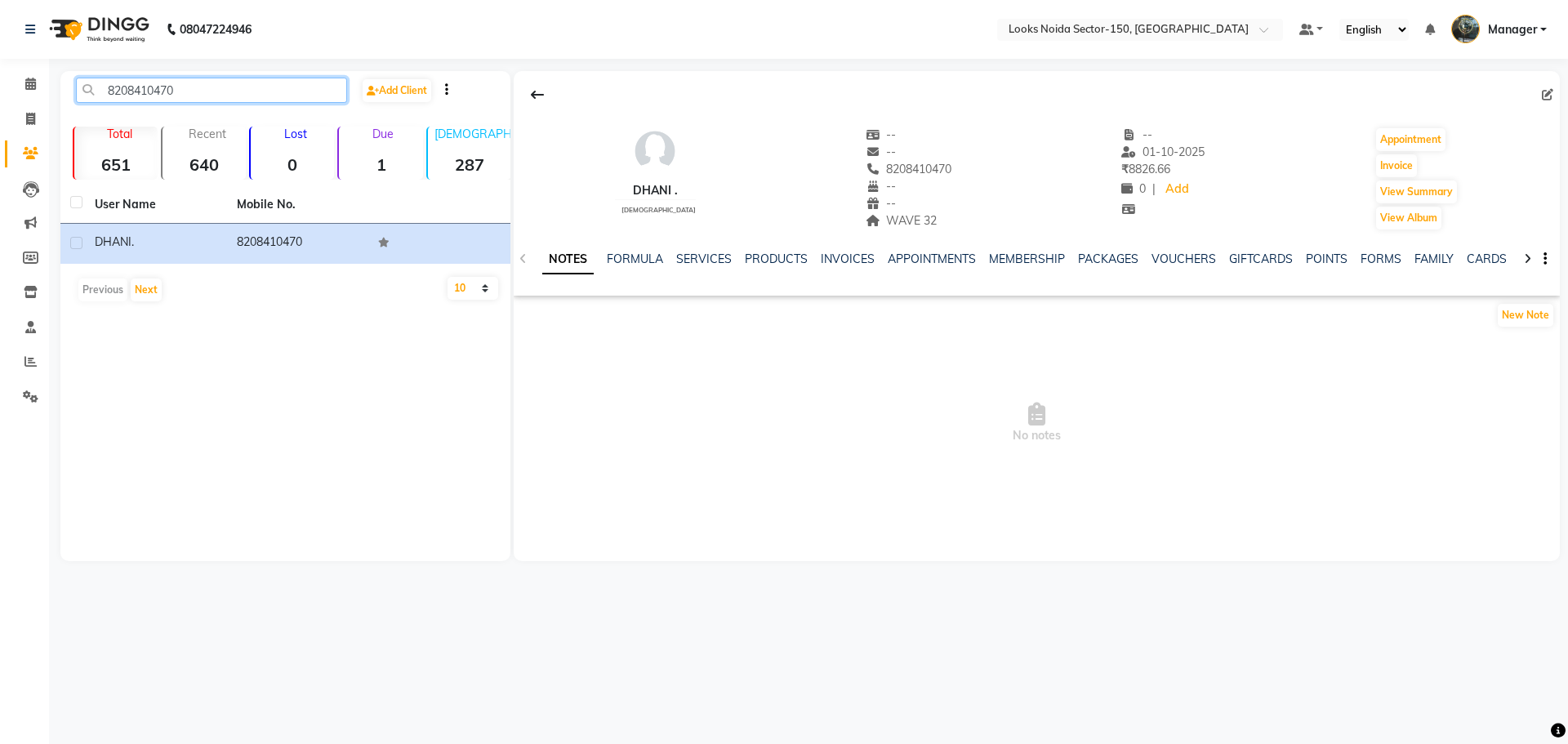
click at [192, 87] on input "8208410470" at bounding box center [211, 90] width 271 height 25
type input "8"
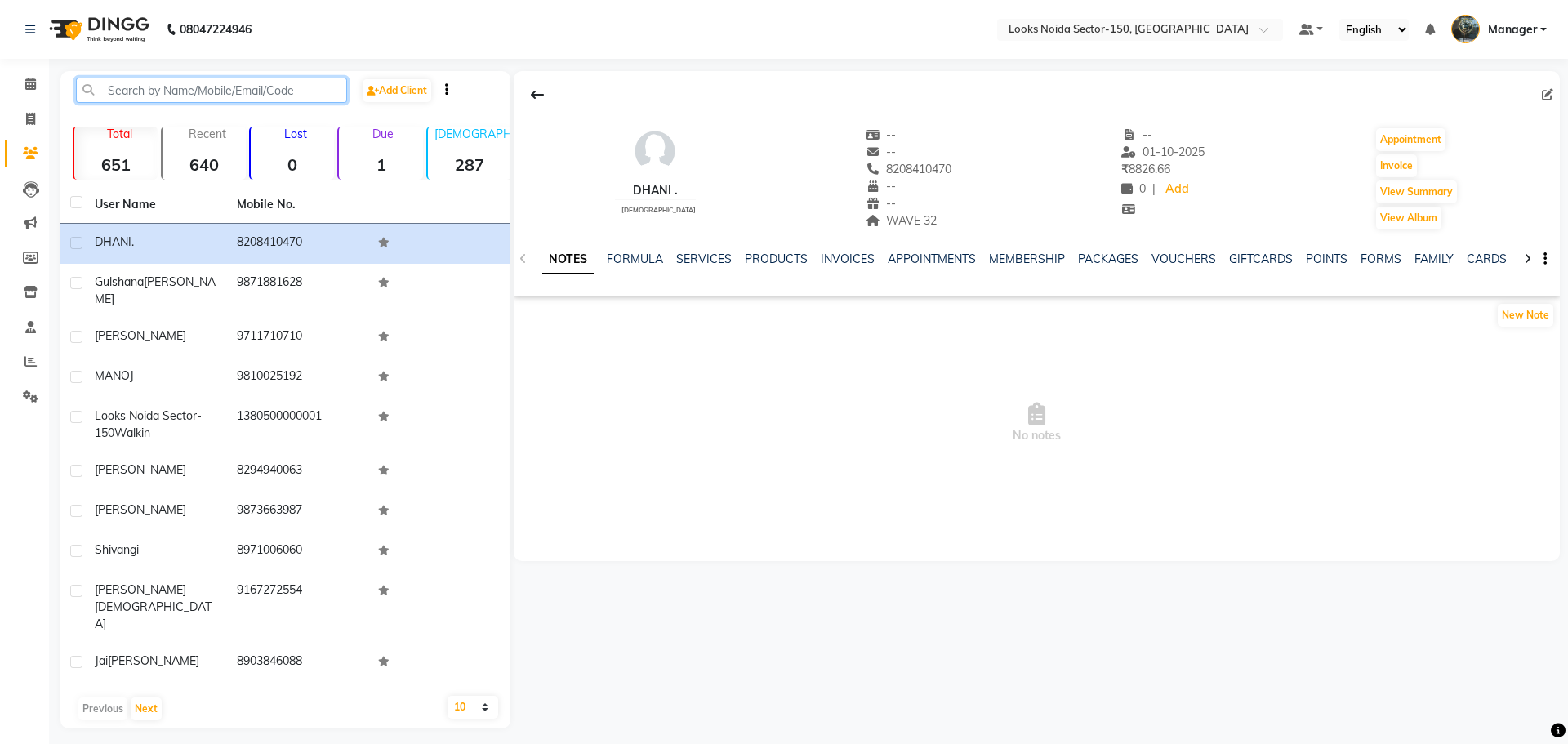
paste input "9873663987"
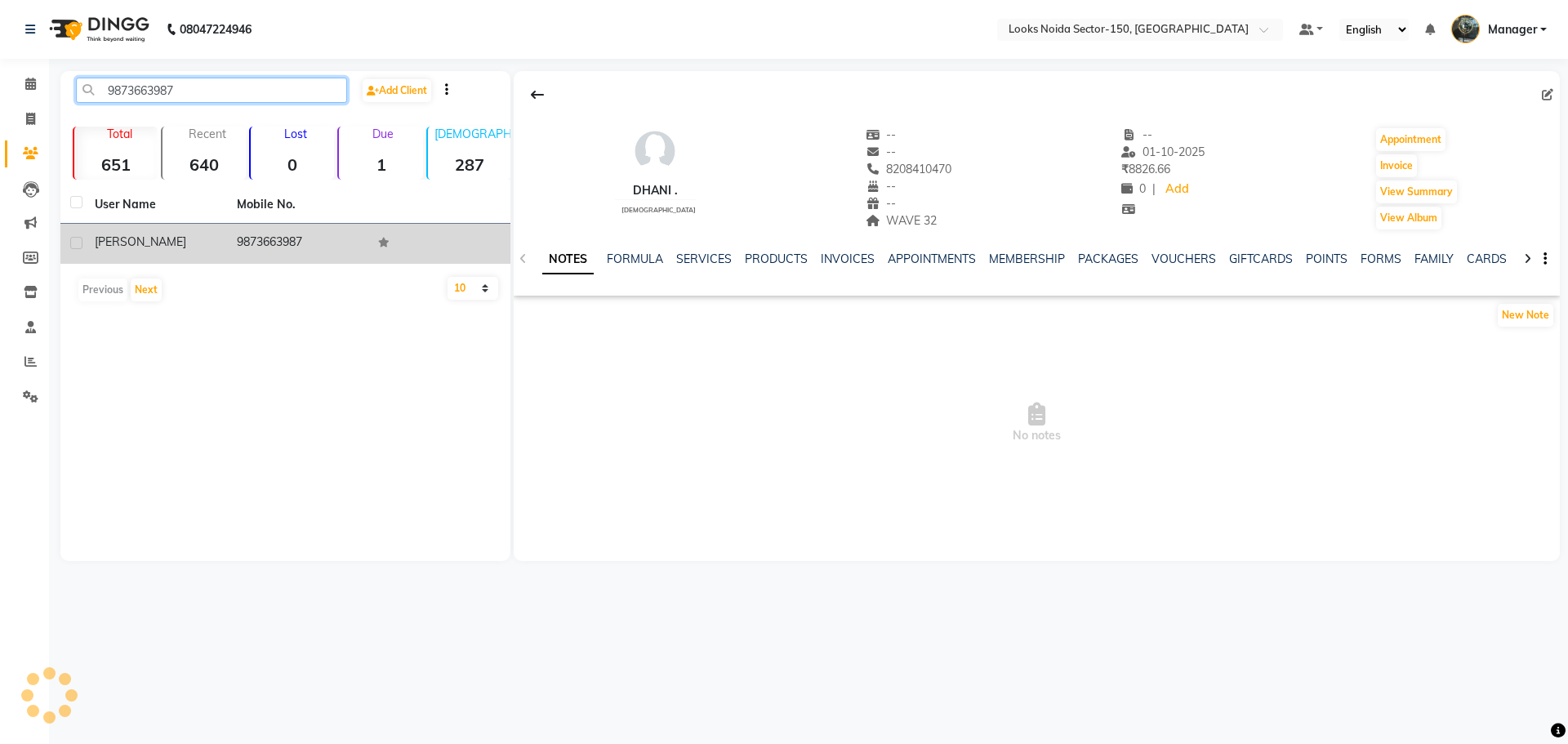
type input "9873663987"
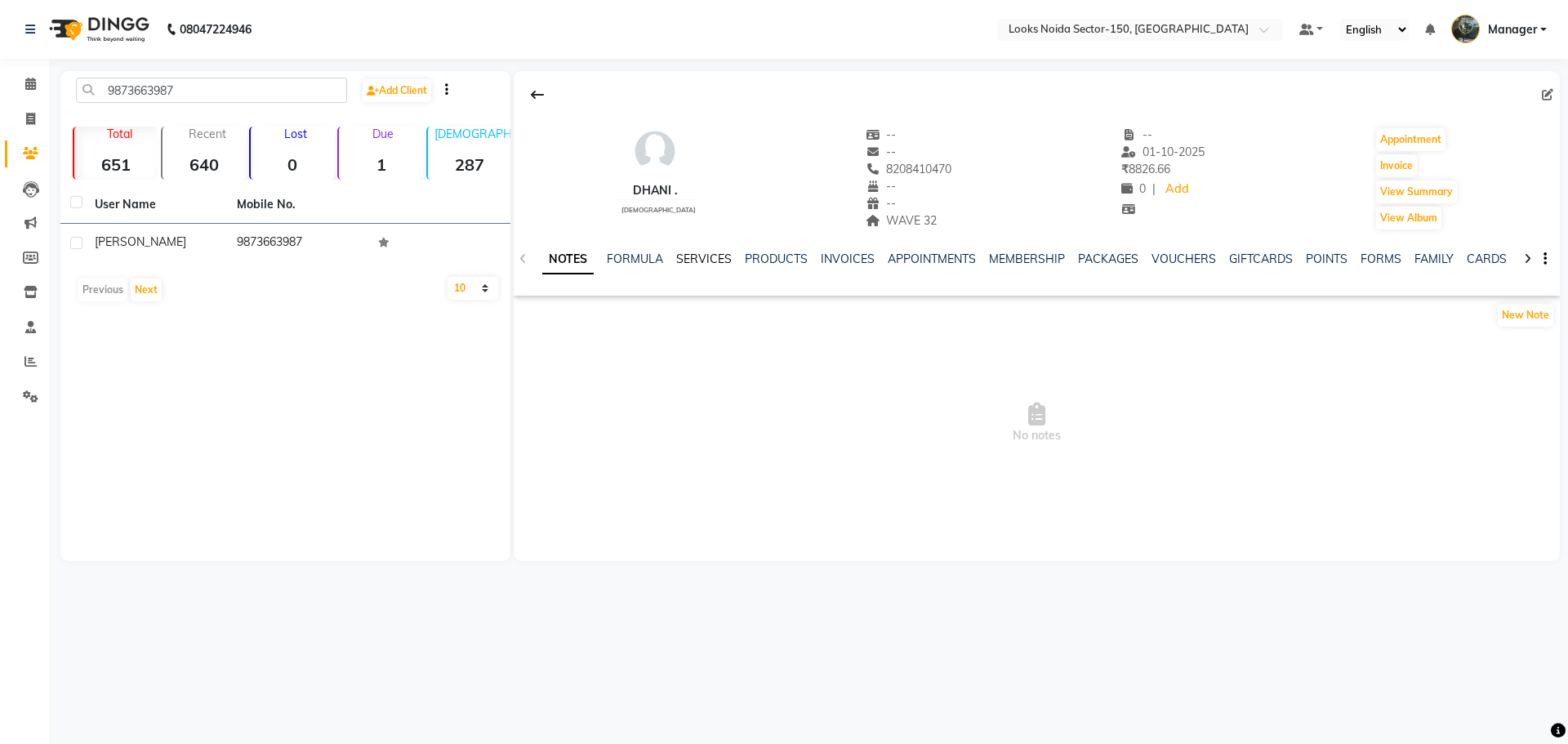
click at [696, 253] on link "SERVICES" at bounding box center [704, 259] width 56 height 15
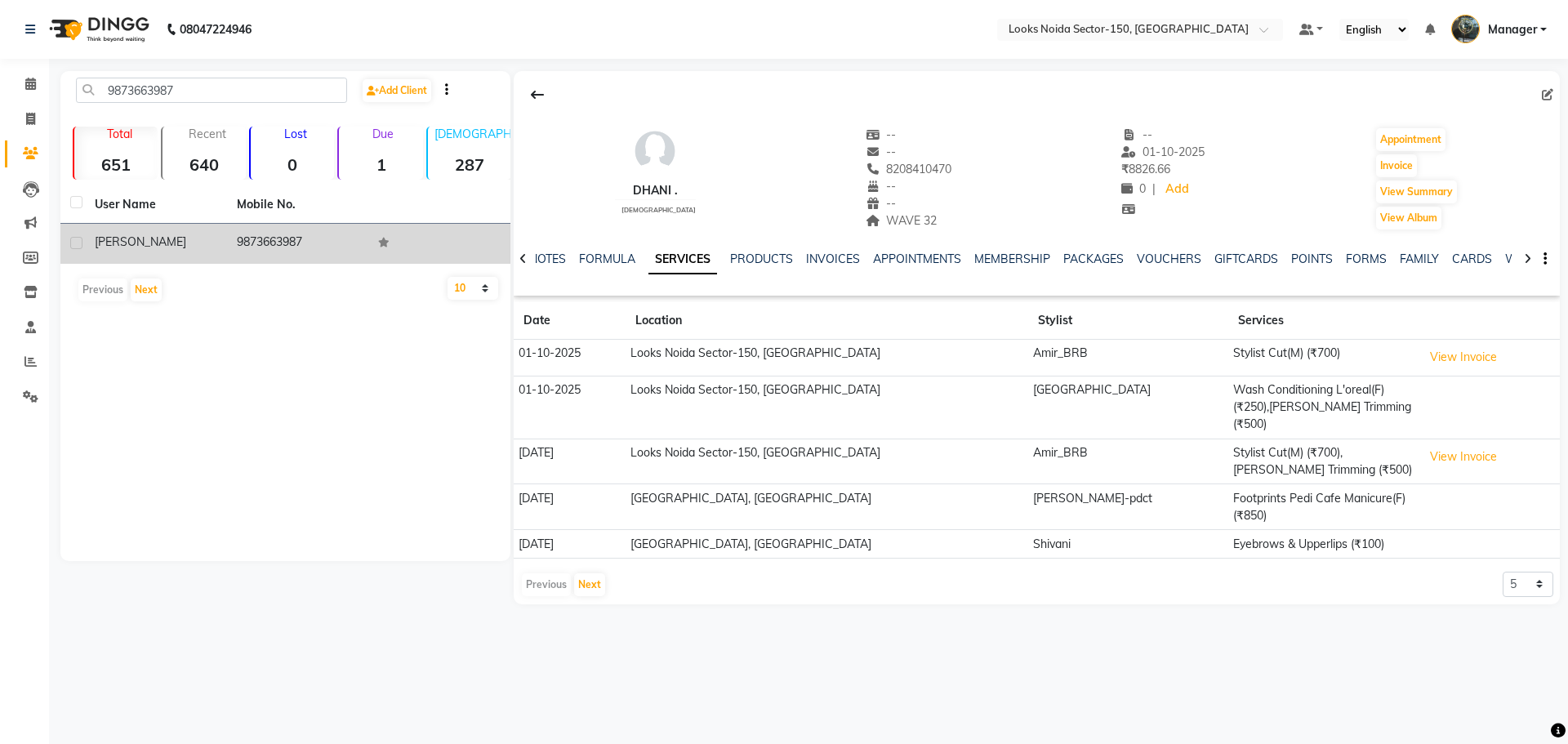
click at [292, 241] on td "9873663987" at bounding box center [298, 243] width 142 height 40
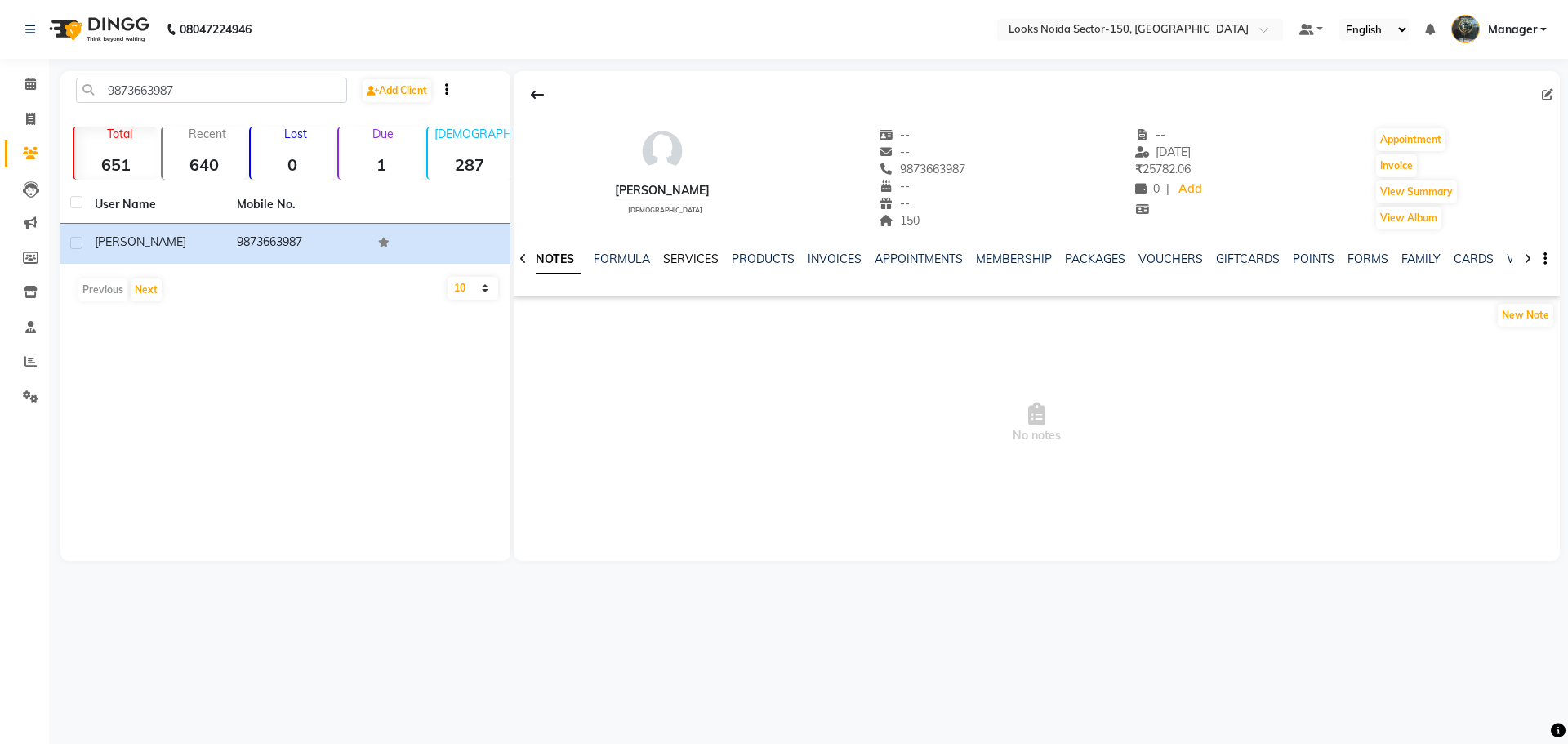
click at [671, 259] on link "SERVICES" at bounding box center [691, 259] width 56 height 15
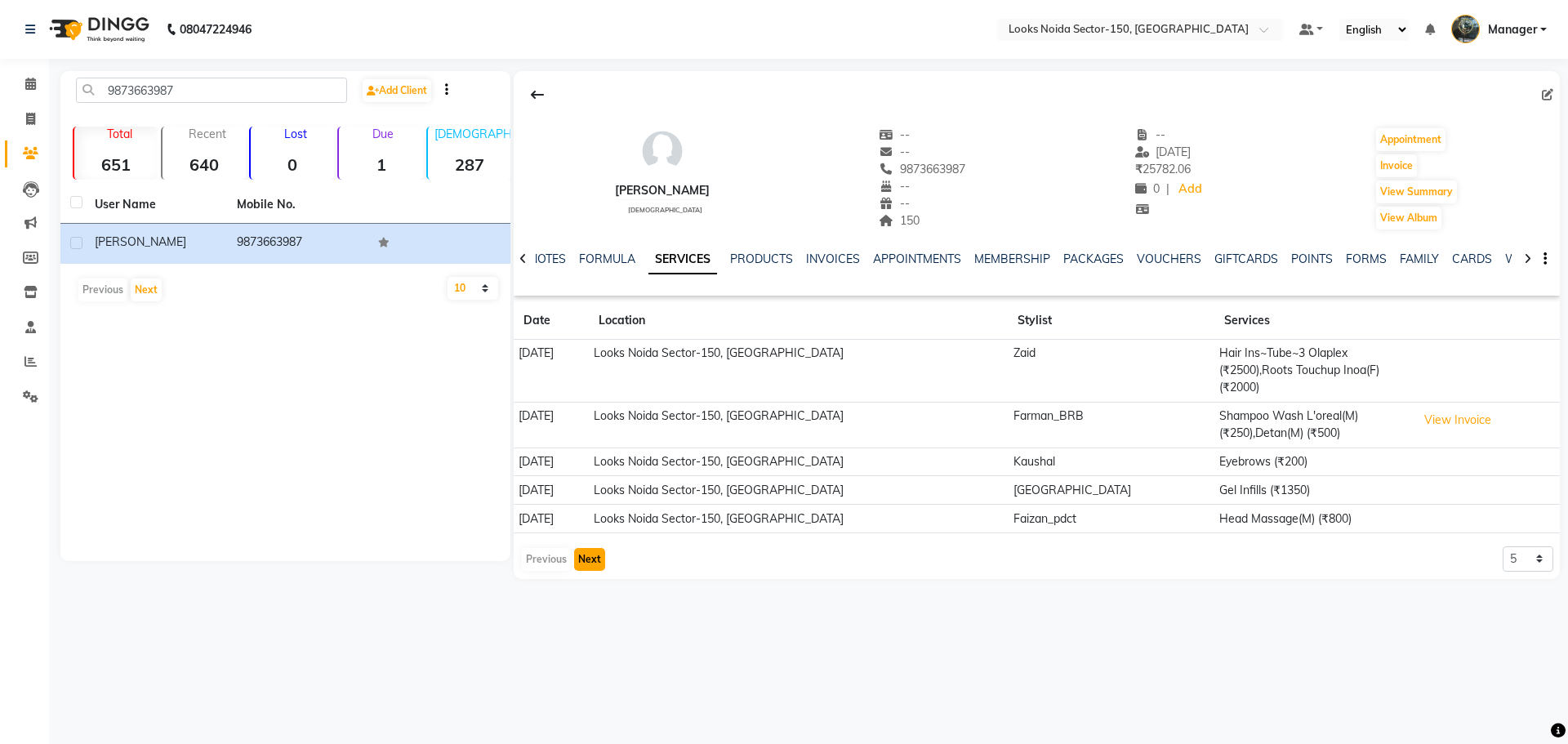
click at [575, 548] on button "Next" at bounding box center [590, 559] width 31 height 23
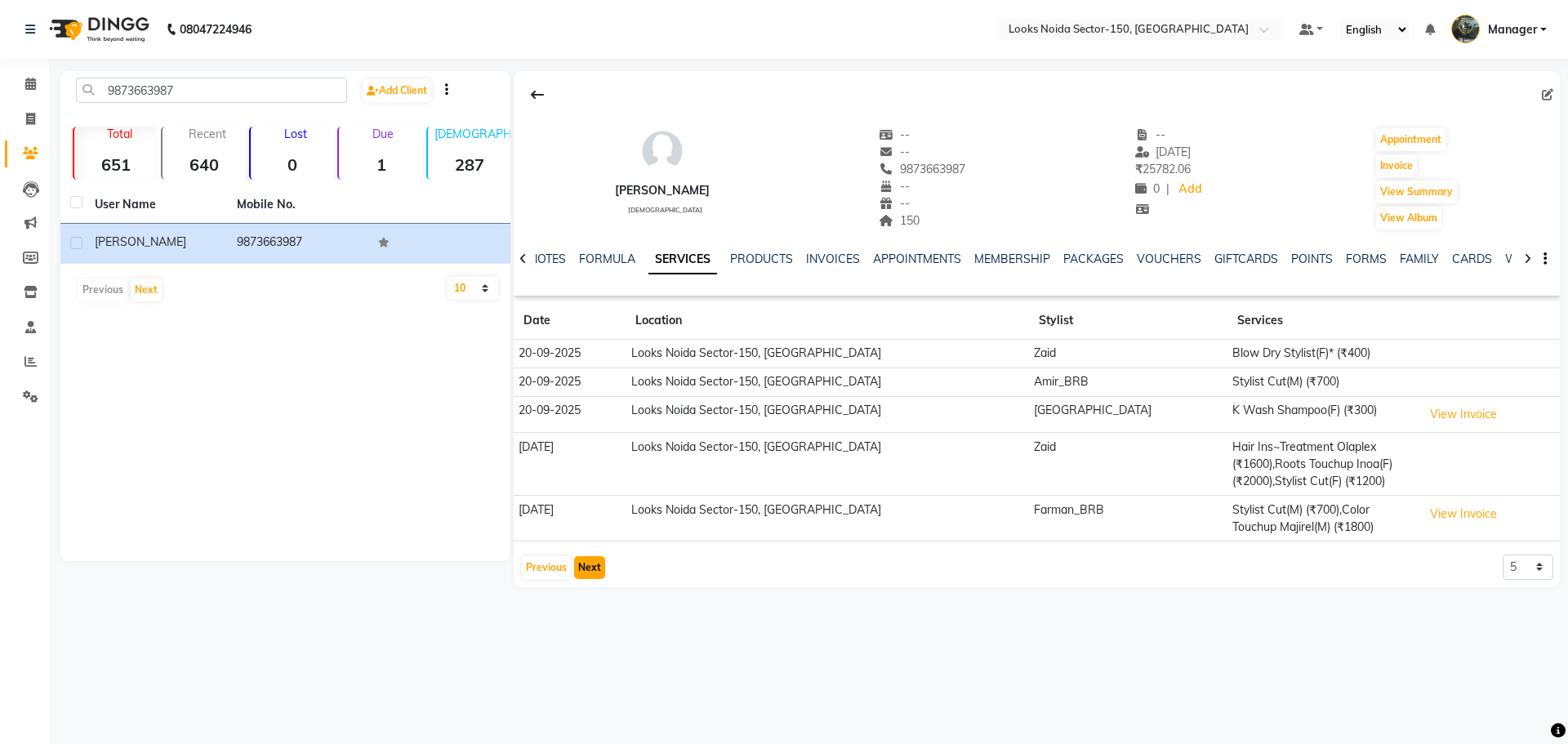
click at [594, 566] on button "Next" at bounding box center [590, 568] width 31 height 23
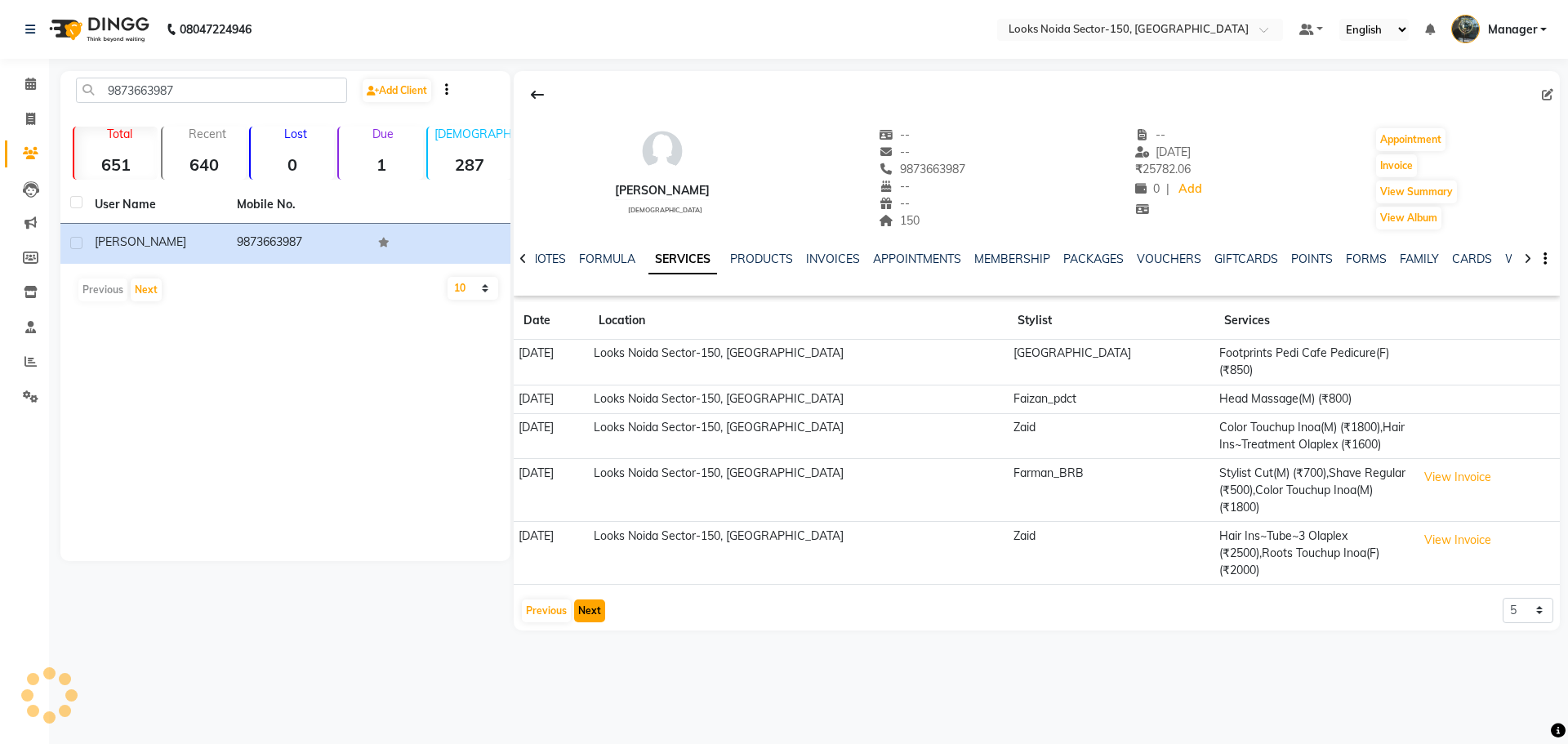
click at [586, 600] on button "Next" at bounding box center [590, 611] width 31 height 23
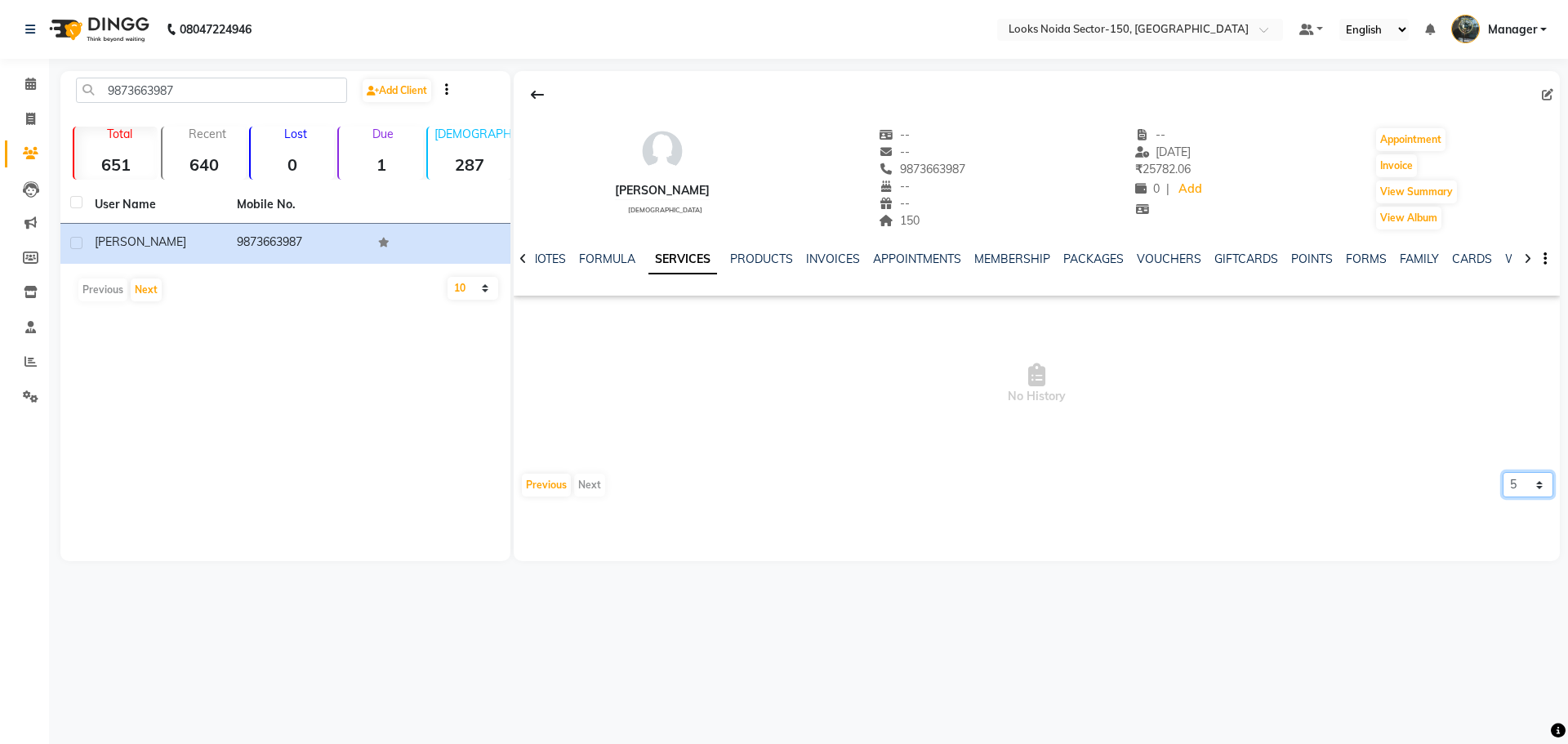
click at [1520, 489] on select "5 10 50 100 500" at bounding box center [1528, 484] width 51 height 25
click at [560, 482] on button "Previous" at bounding box center [546, 485] width 49 height 23
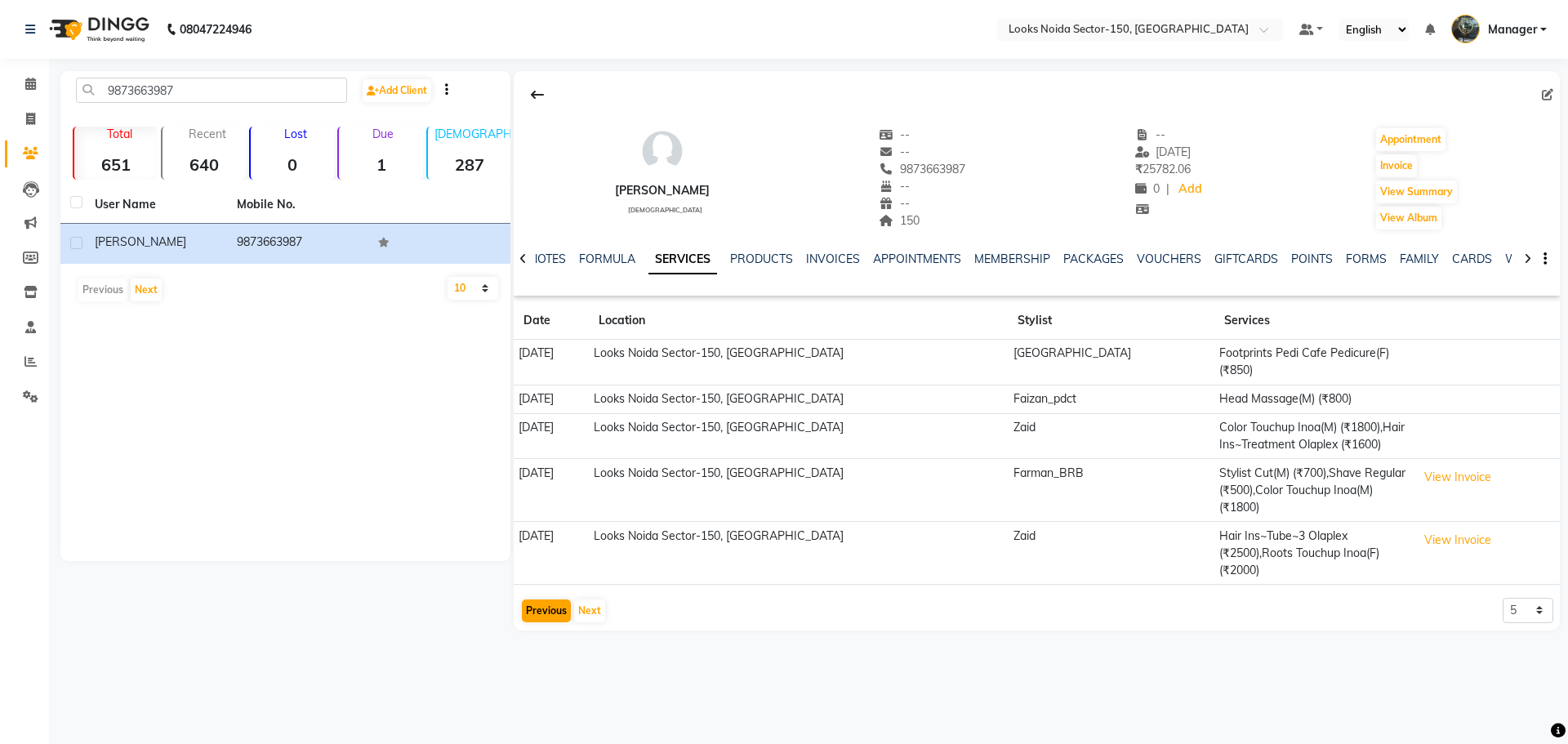
click at [560, 482] on td "24-08-2025" at bounding box center [552, 490] width 75 height 63
click at [546, 544] on app-client-history "Date Location Stylist Services 12-09-2025 Looks Noida Sector-150, Uttar Pradesh…" at bounding box center [1037, 462] width 1046 height 322
click at [545, 600] on button "Previous" at bounding box center [546, 611] width 49 height 23
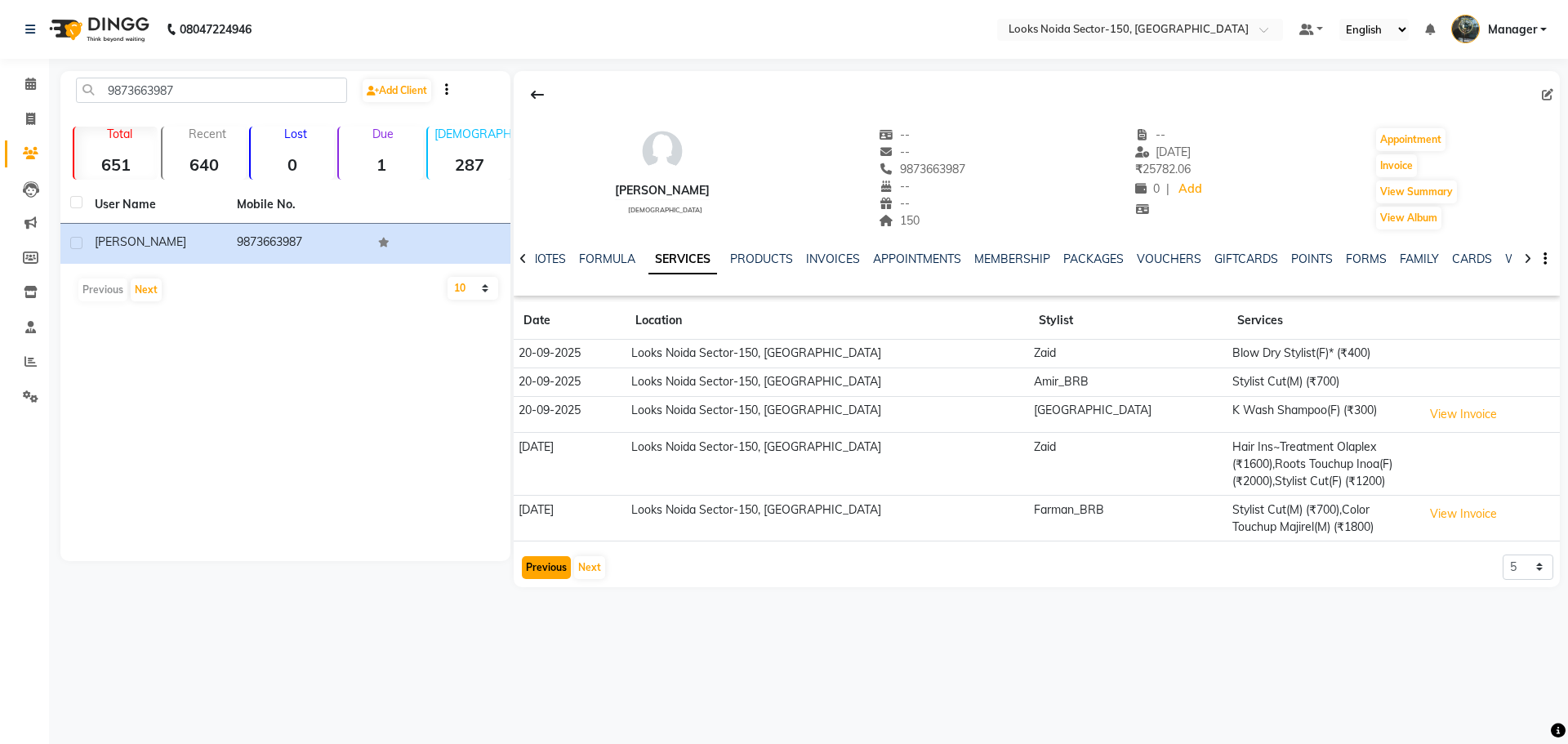
click at [544, 562] on button "Previous" at bounding box center [546, 568] width 49 height 23
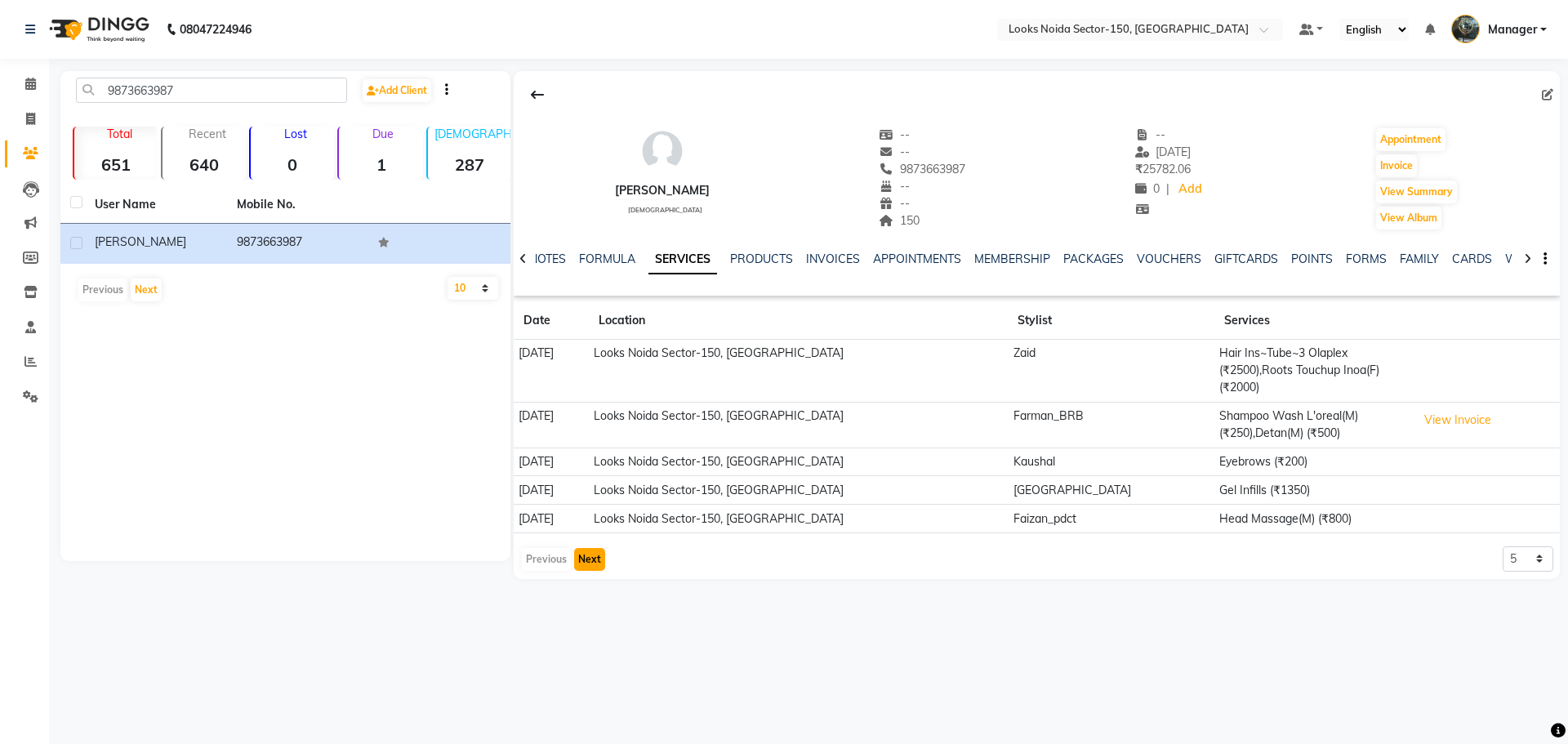
click at [578, 548] on button "Next" at bounding box center [590, 559] width 31 height 23
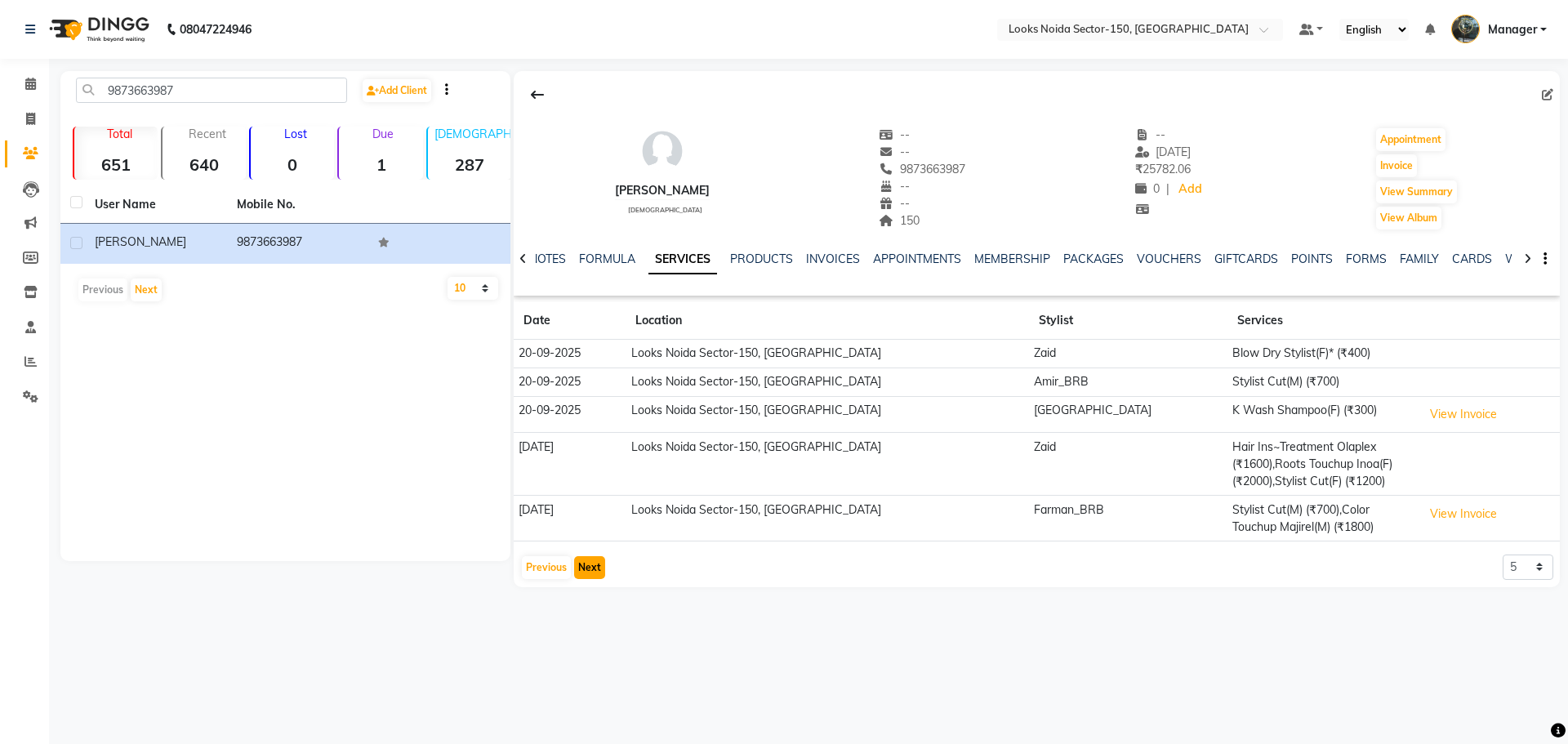
click at [585, 560] on button "Next" at bounding box center [590, 568] width 31 height 23
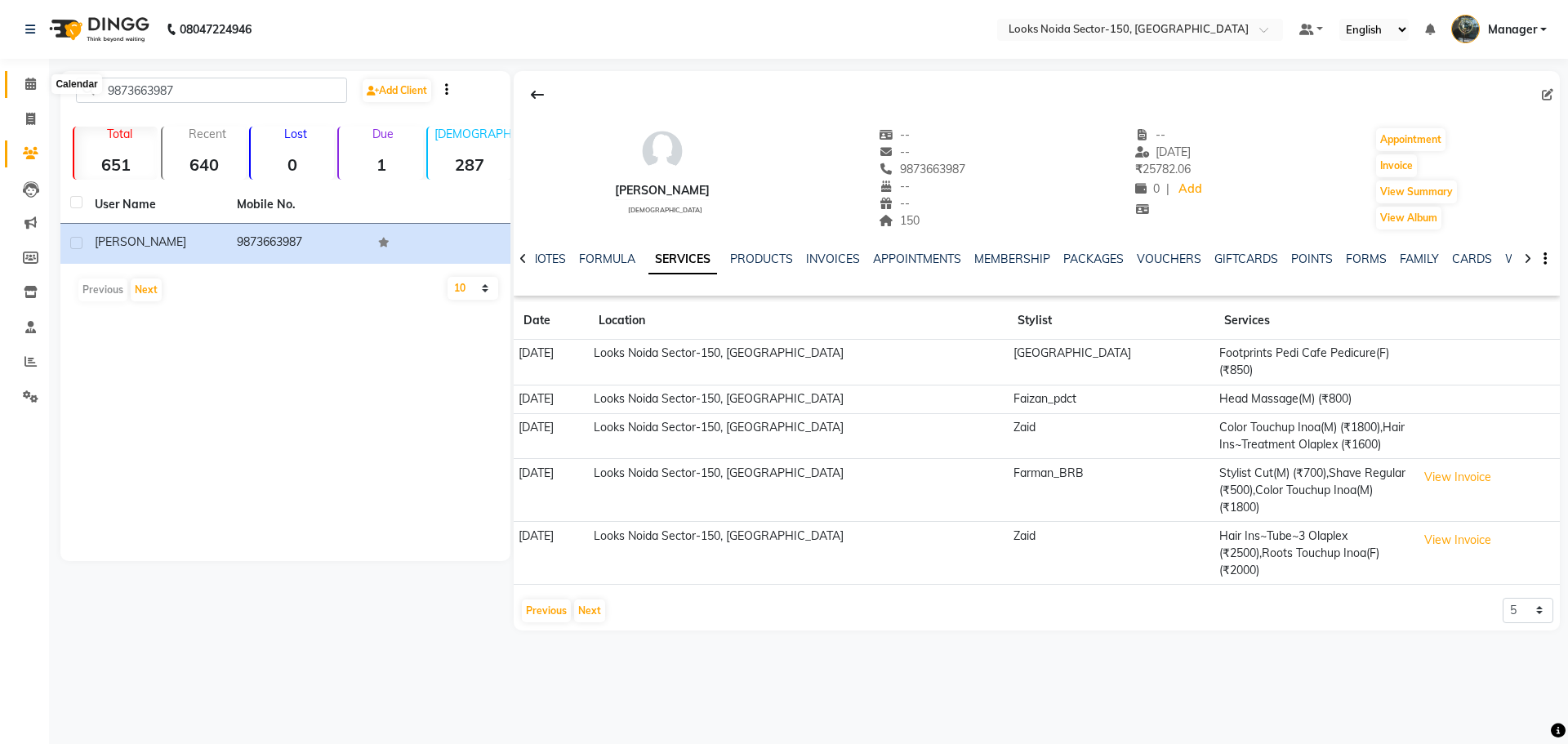
click at [34, 75] on span at bounding box center [30, 85] width 28 height 19
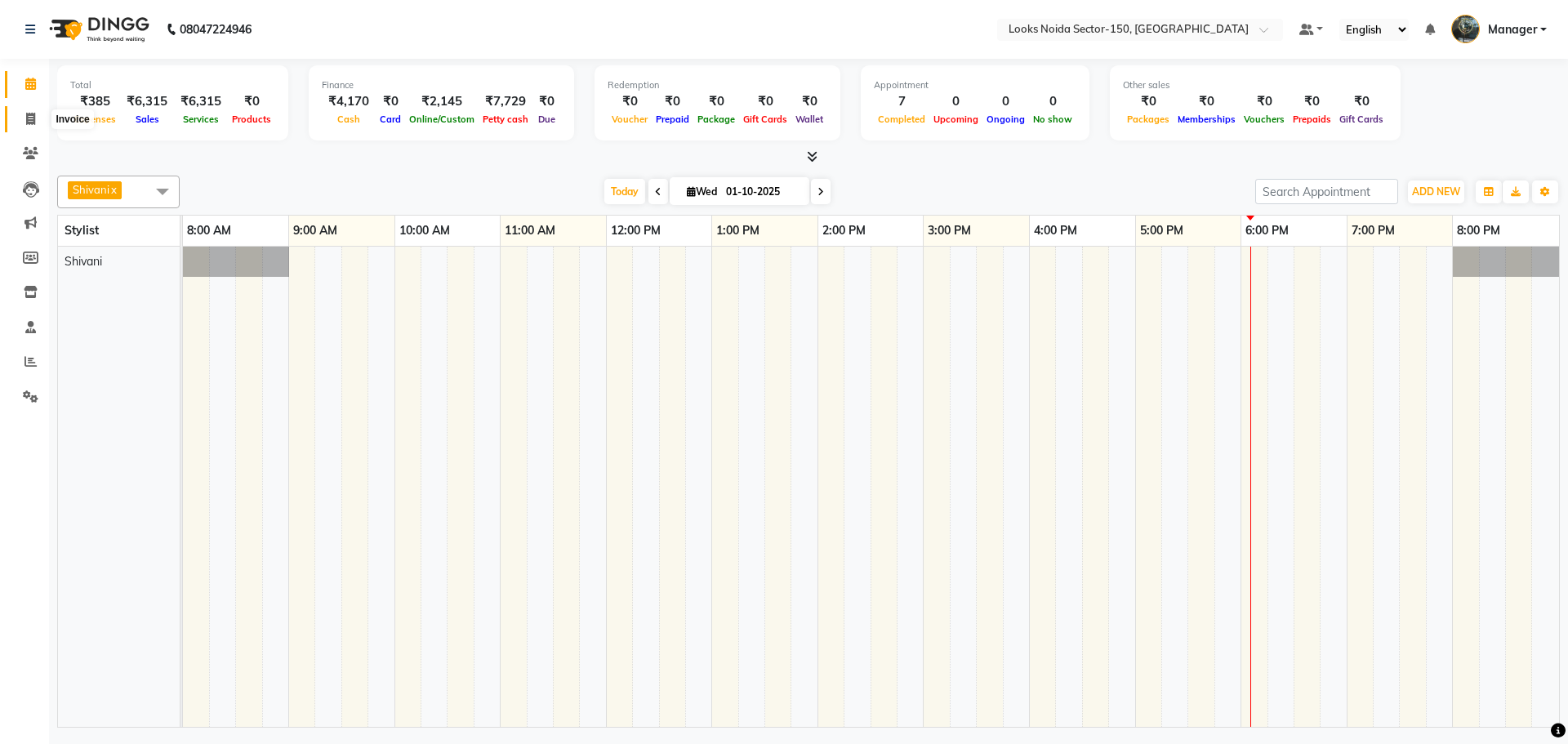
click at [30, 112] on icon at bounding box center [31, 118] width 9 height 12
select select "service"
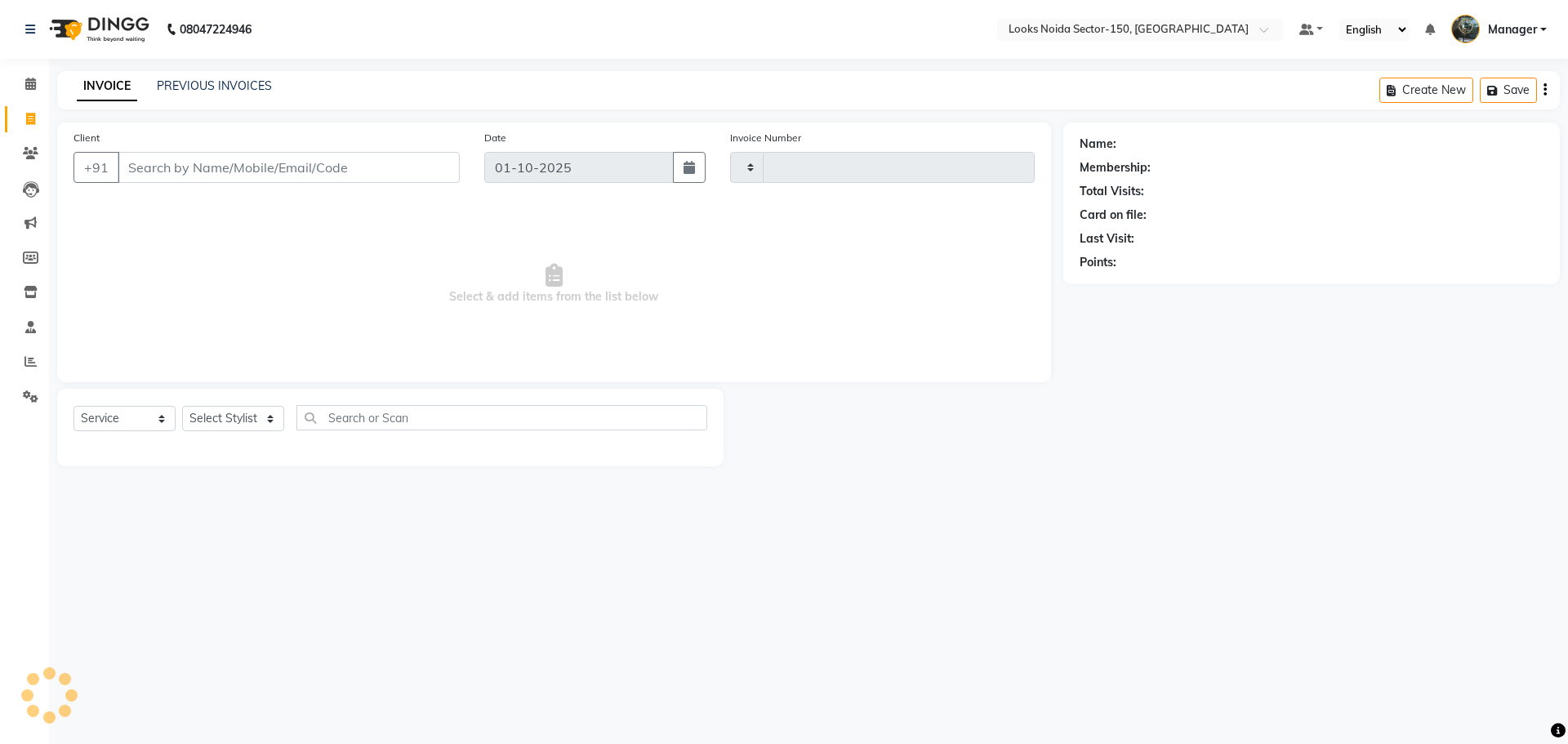
type input "1125"
select select "8587"
click at [242, 411] on select "Select Stylist" at bounding box center [233, 418] width 102 height 25
select select "8587"
select select "service"
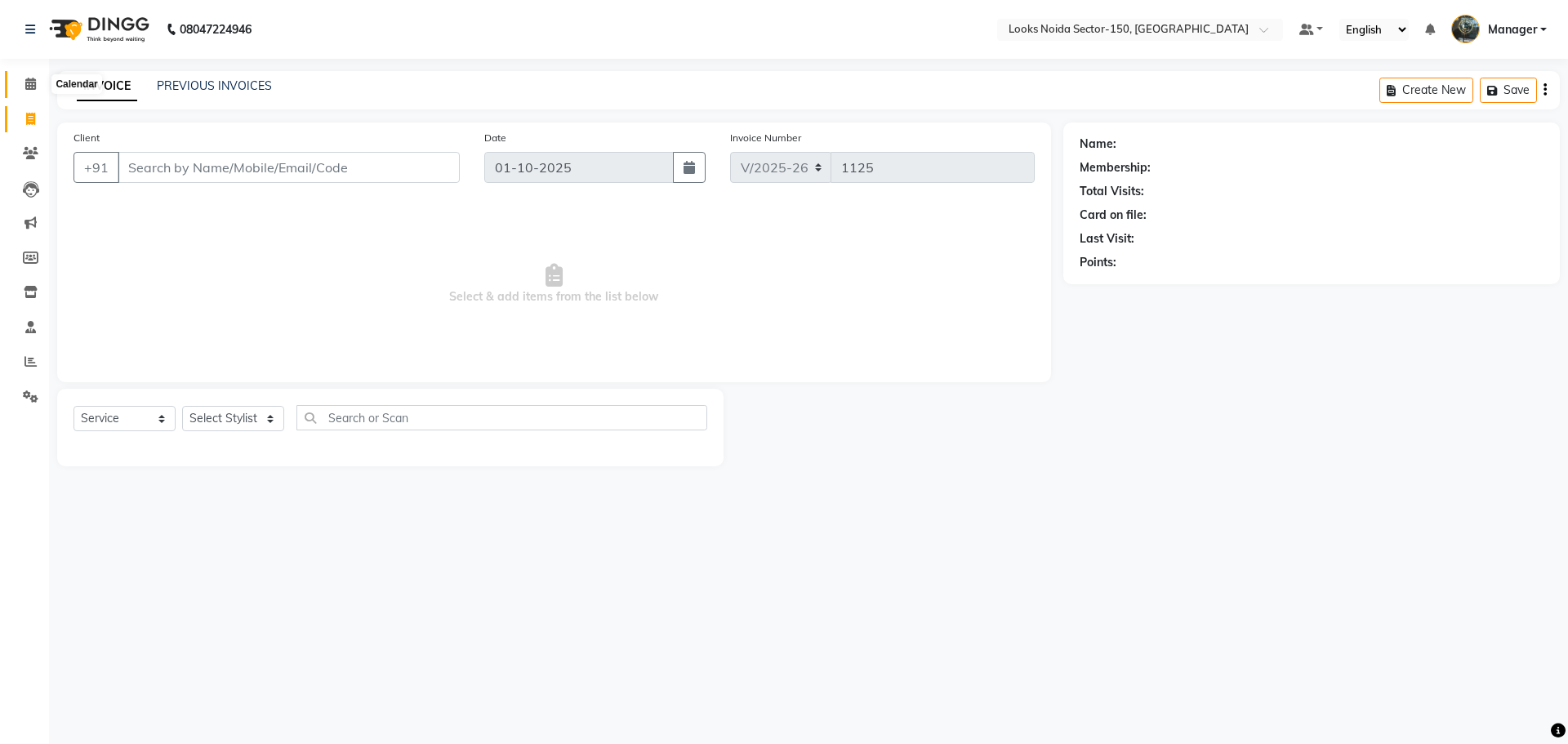
click at [27, 83] on icon at bounding box center [30, 83] width 10 height 12
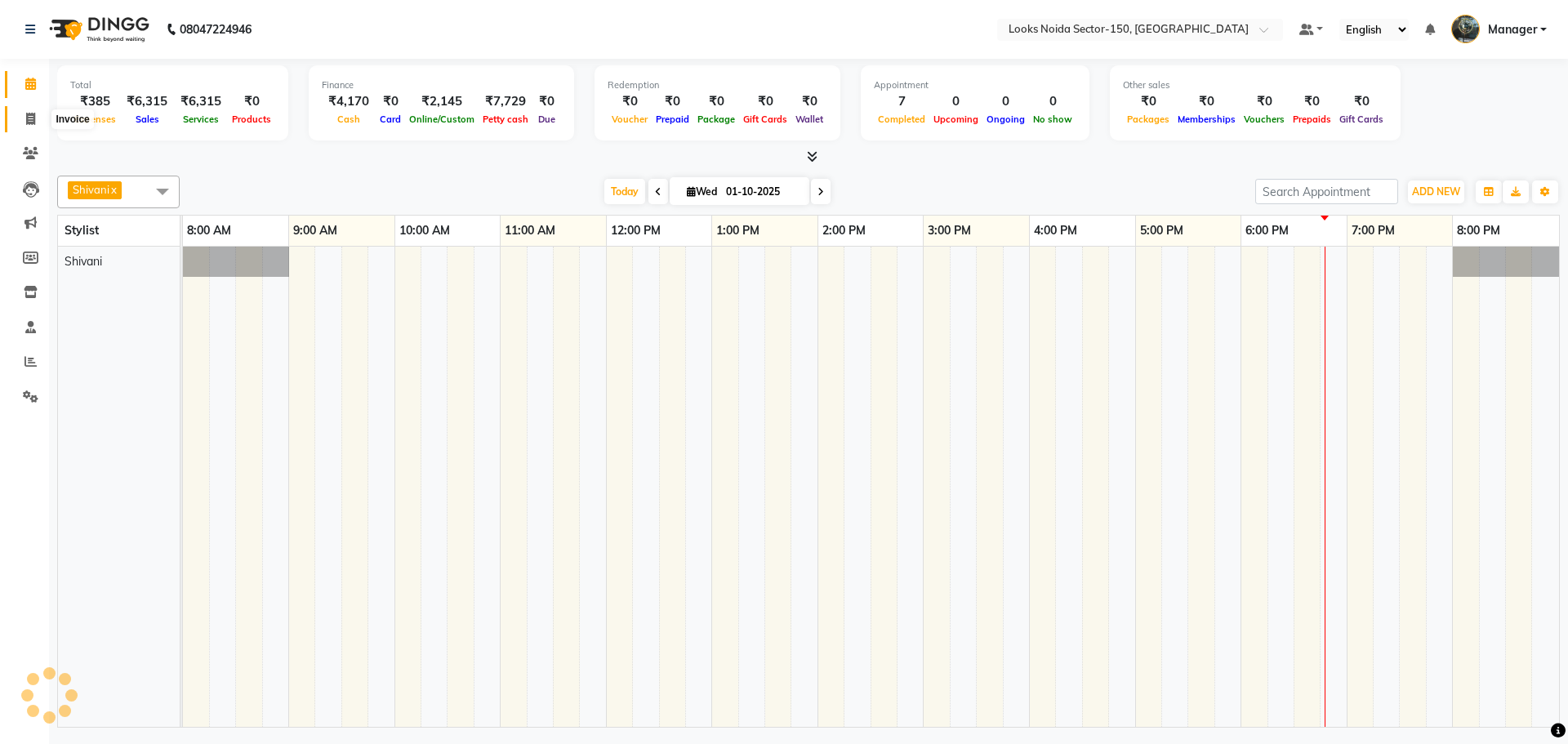
click at [32, 124] on span at bounding box center [30, 120] width 28 height 19
select select "8587"
select select "service"
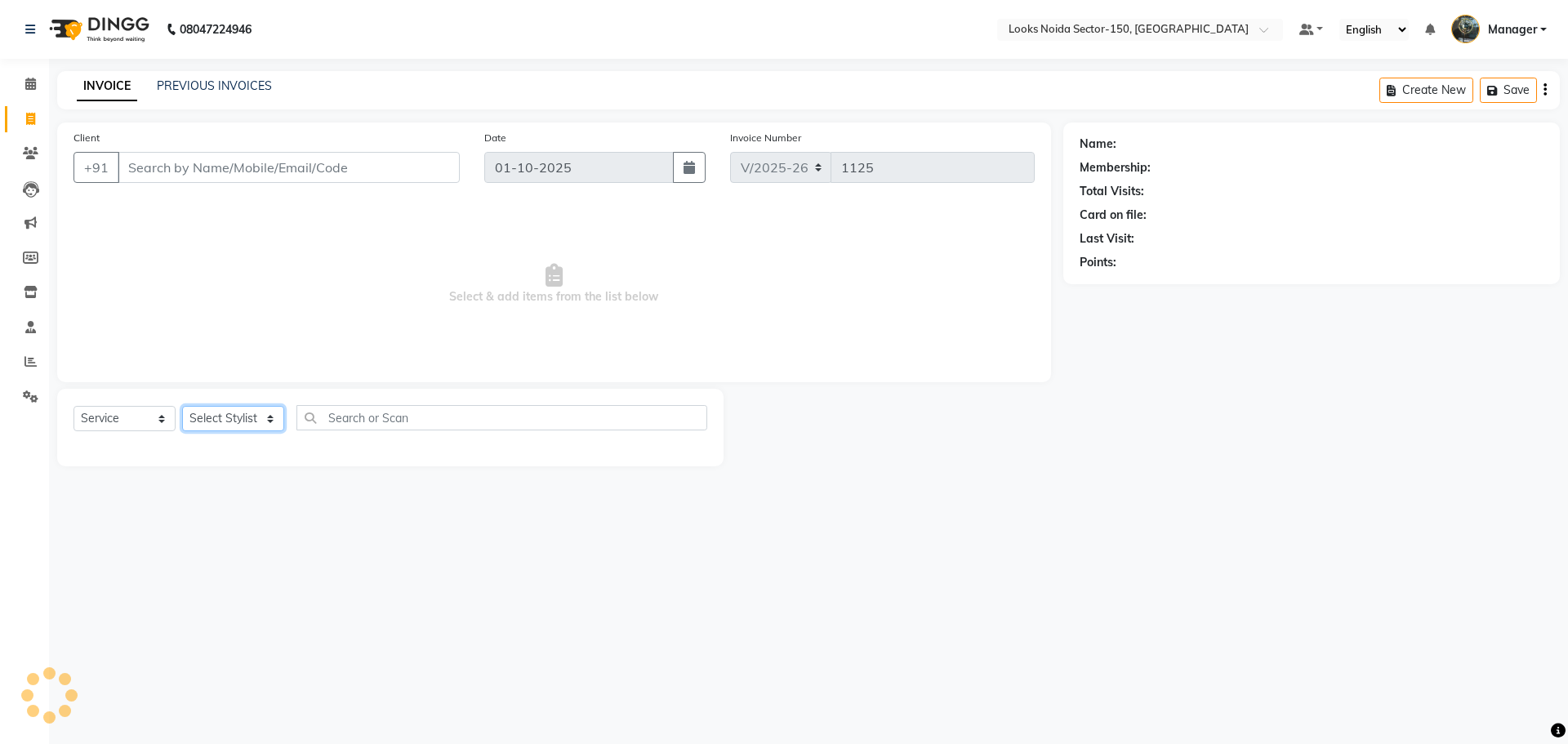
click at [251, 410] on select "Select Stylist" at bounding box center [233, 418] width 102 height 25
select select "85537"
click at [182, 405] on select "Select Stylist [PERSON_NAME] Ankita_Pdct Arshad Counter_Sales [PERSON_NAME] Far…" at bounding box center [233, 418] width 102 height 25
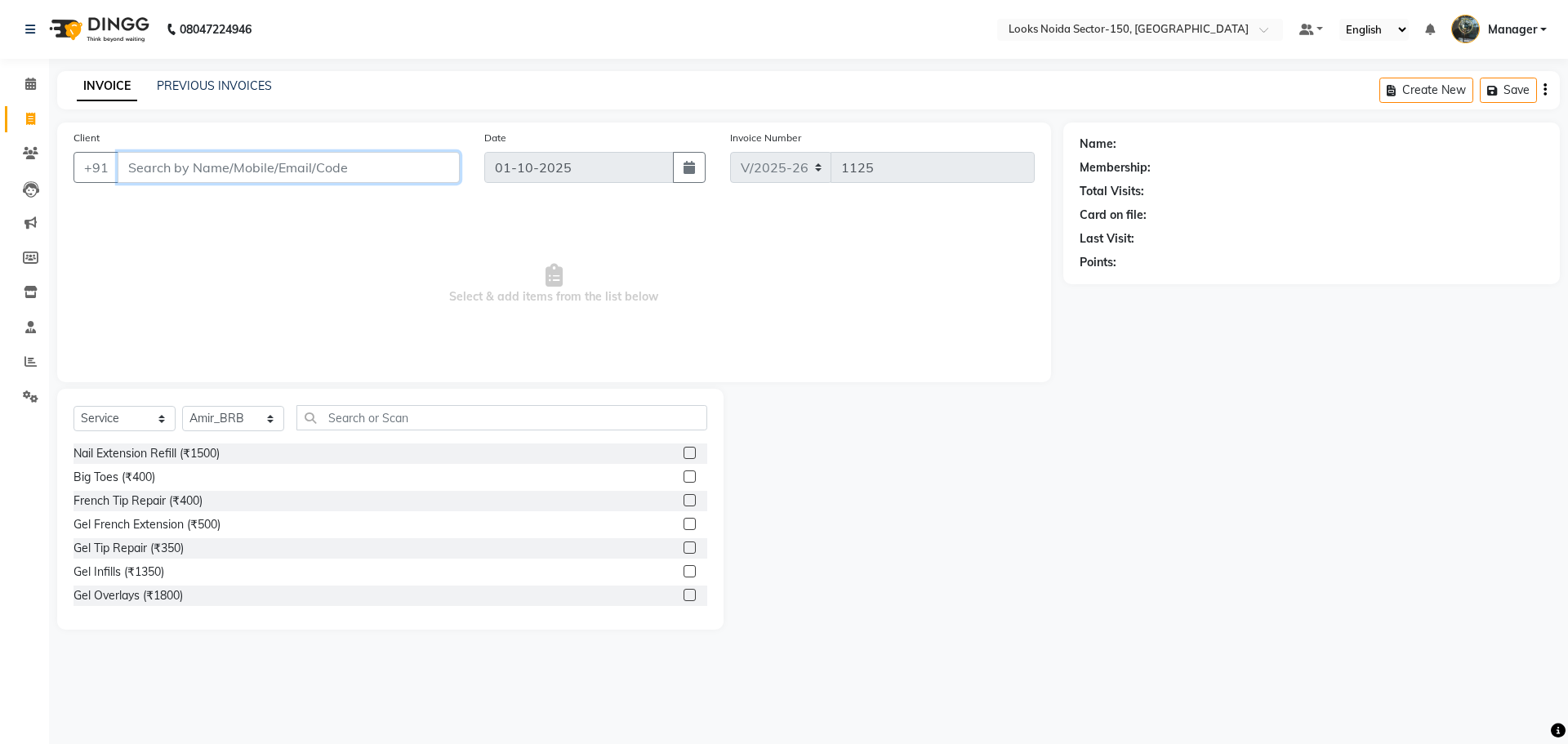
click at [291, 156] on input "Client" at bounding box center [289, 167] width 342 height 31
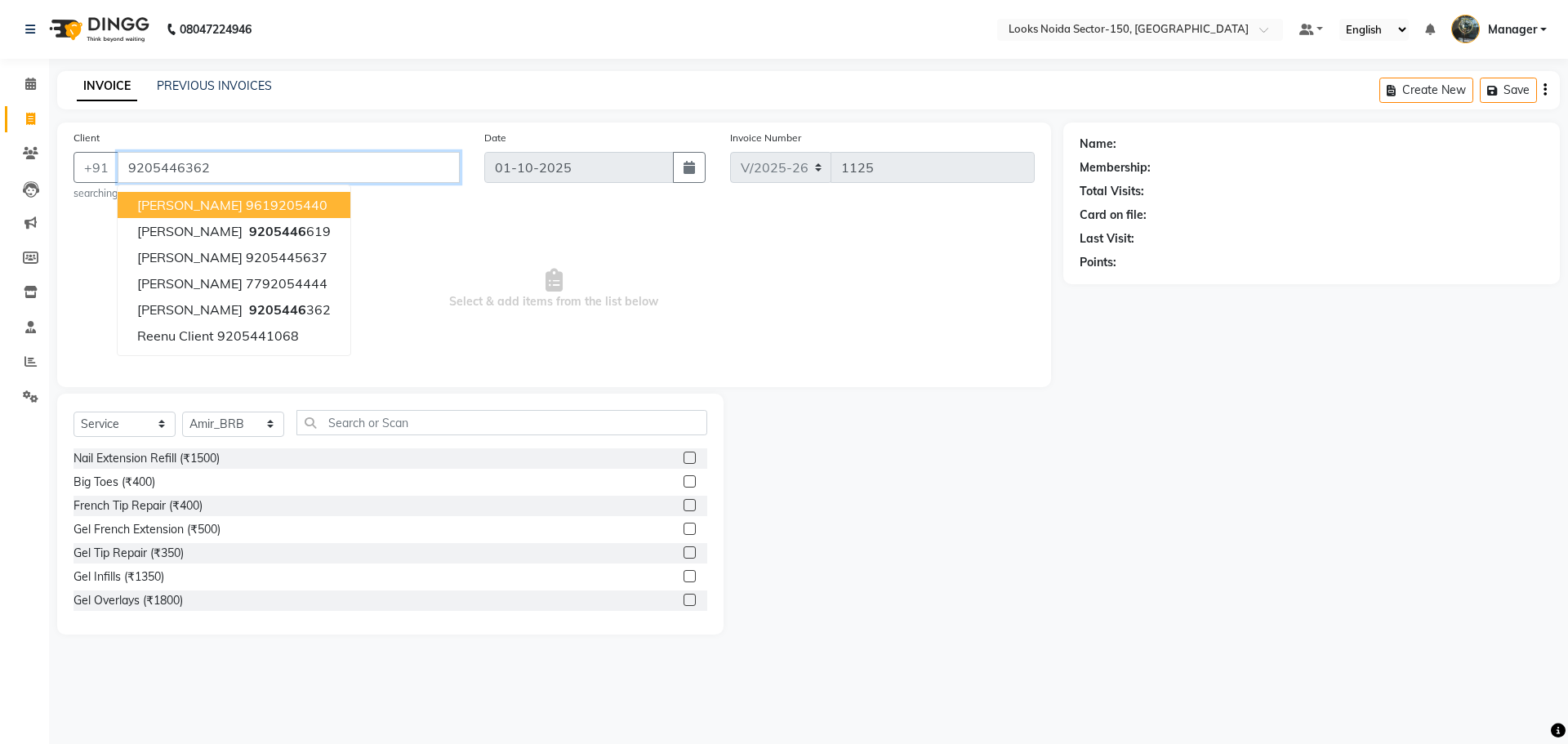
type input "9205446362"
select select "1: Object"
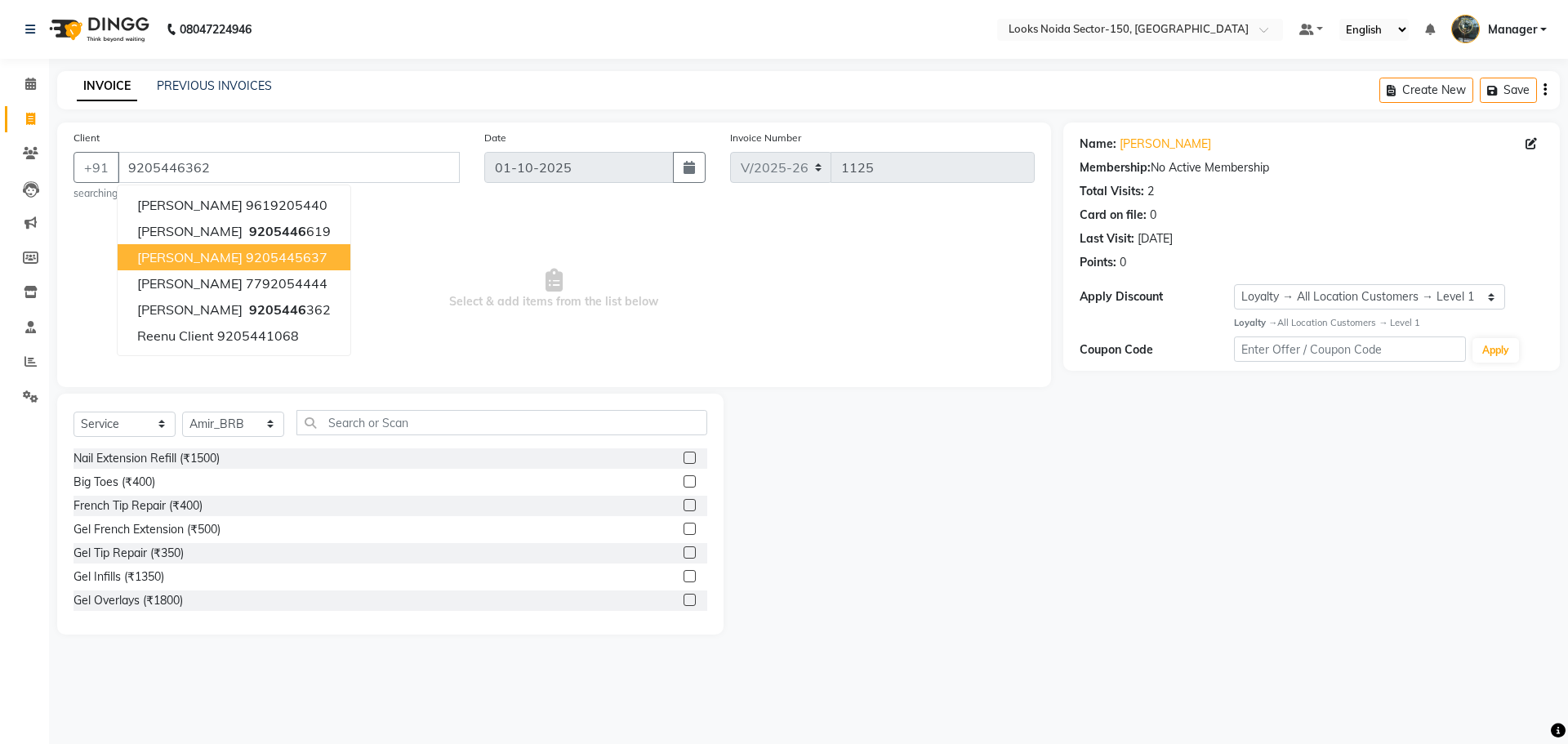
click at [1067, 548] on div "Name: Vipul Chaudhary Membership: No Active Membership Total Visits: 2 Card on …" at bounding box center [1317, 378] width 509 height 512
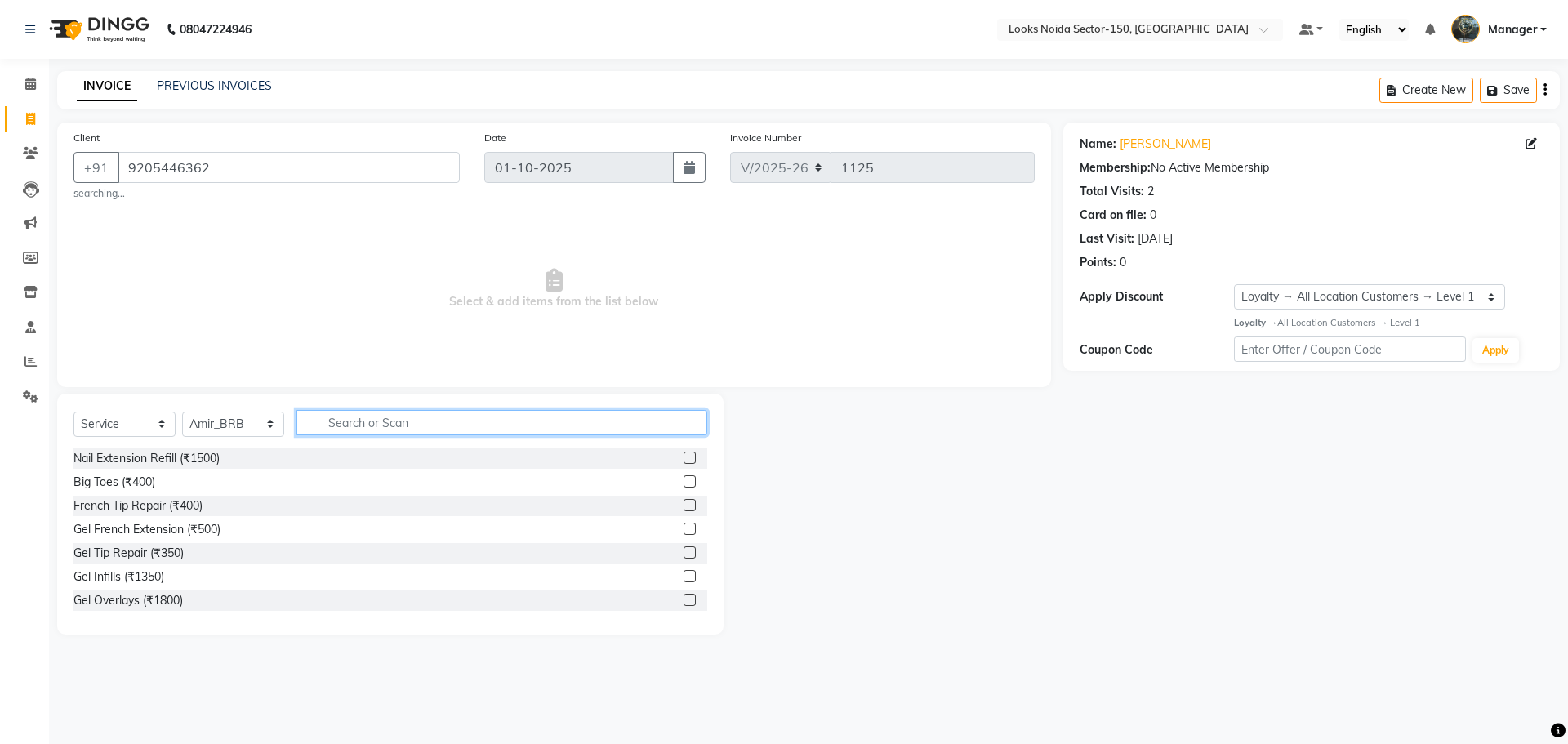
click at [412, 412] on input "text" at bounding box center [502, 422] width 411 height 25
type input "CUT"
drag, startPoint x: 673, startPoint y: 479, endPoint x: 703, endPoint y: 447, distance: 43.9
click at [684, 478] on label at bounding box center [690, 481] width 12 height 12
click at [684, 478] on input "checkbox" at bounding box center [689, 482] width 10 height 10
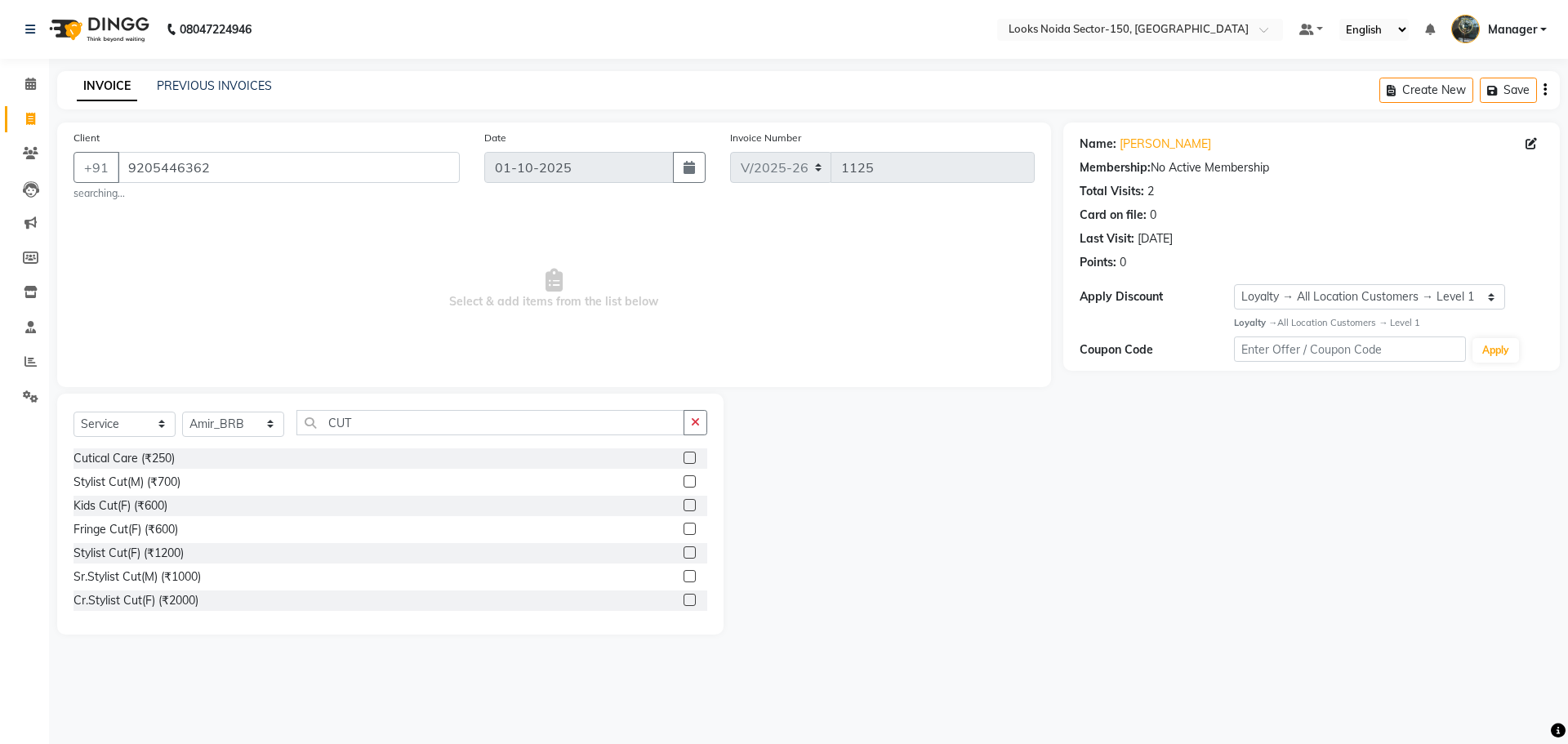
checkbox input "true"
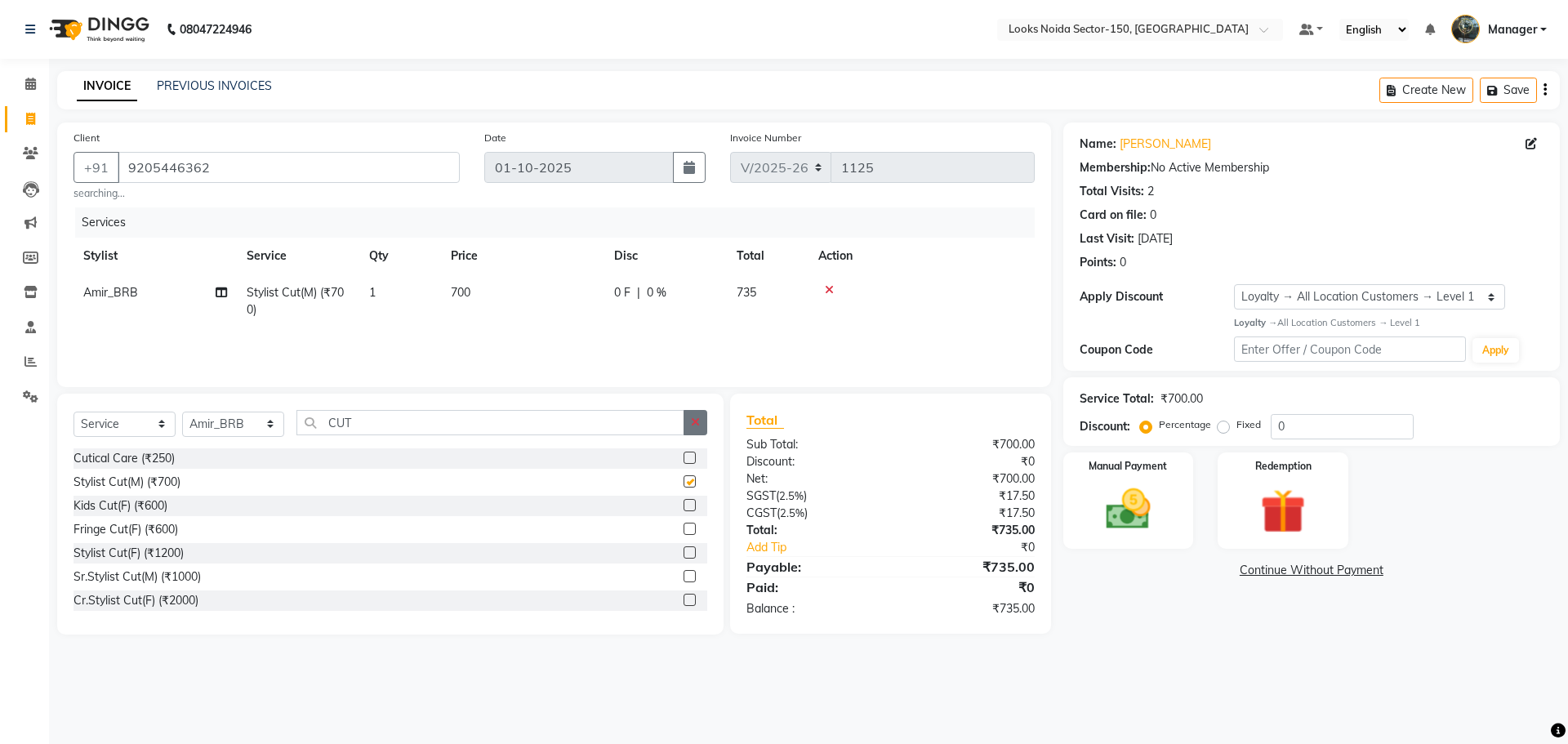
click at [698, 422] on icon "button" at bounding box center [696, 422] width 9 height 11
click at [666, 418] on input "text" at bounding box center [502, 422] width 411 height 25
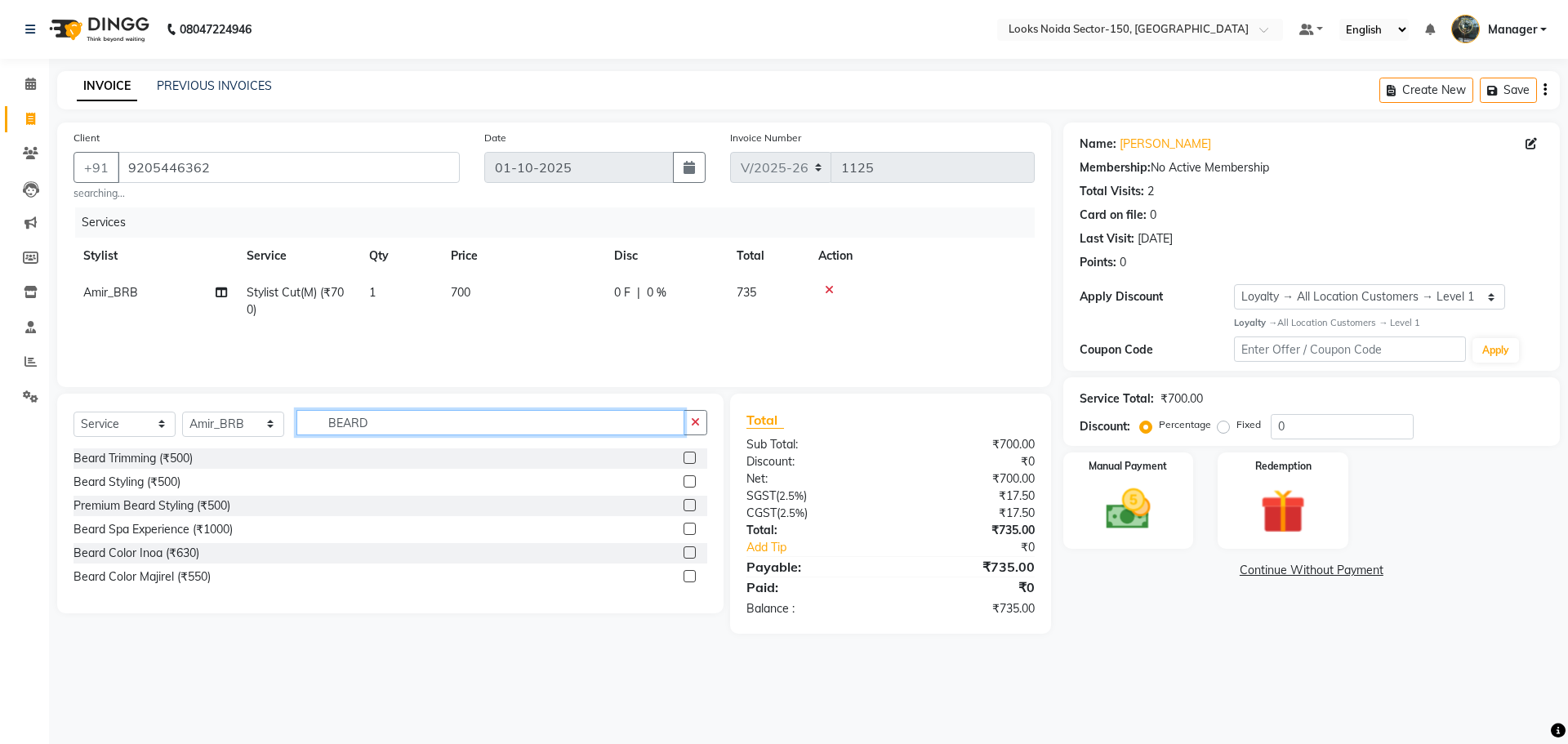
type input "BEARD"
click at [694, 454] on label at bounding box center [690, 457] width 12 height 12
click at [694, 454] on input "checkbox" at bounding box center [689, 458] width 10 height 10
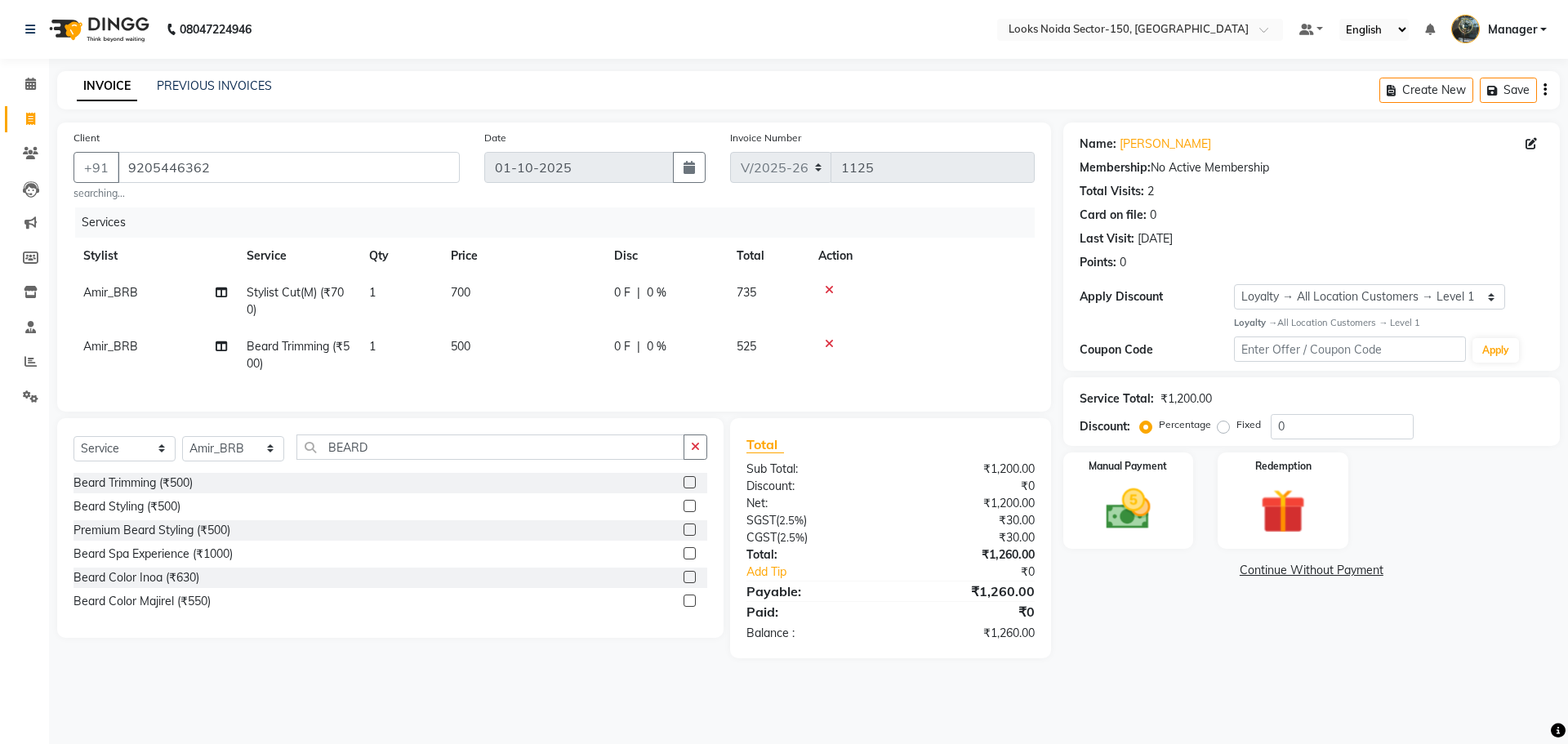
checkbox input "false"
click at [462, 344] on span "500" at bounding box center [460, 346] width 20 height 15
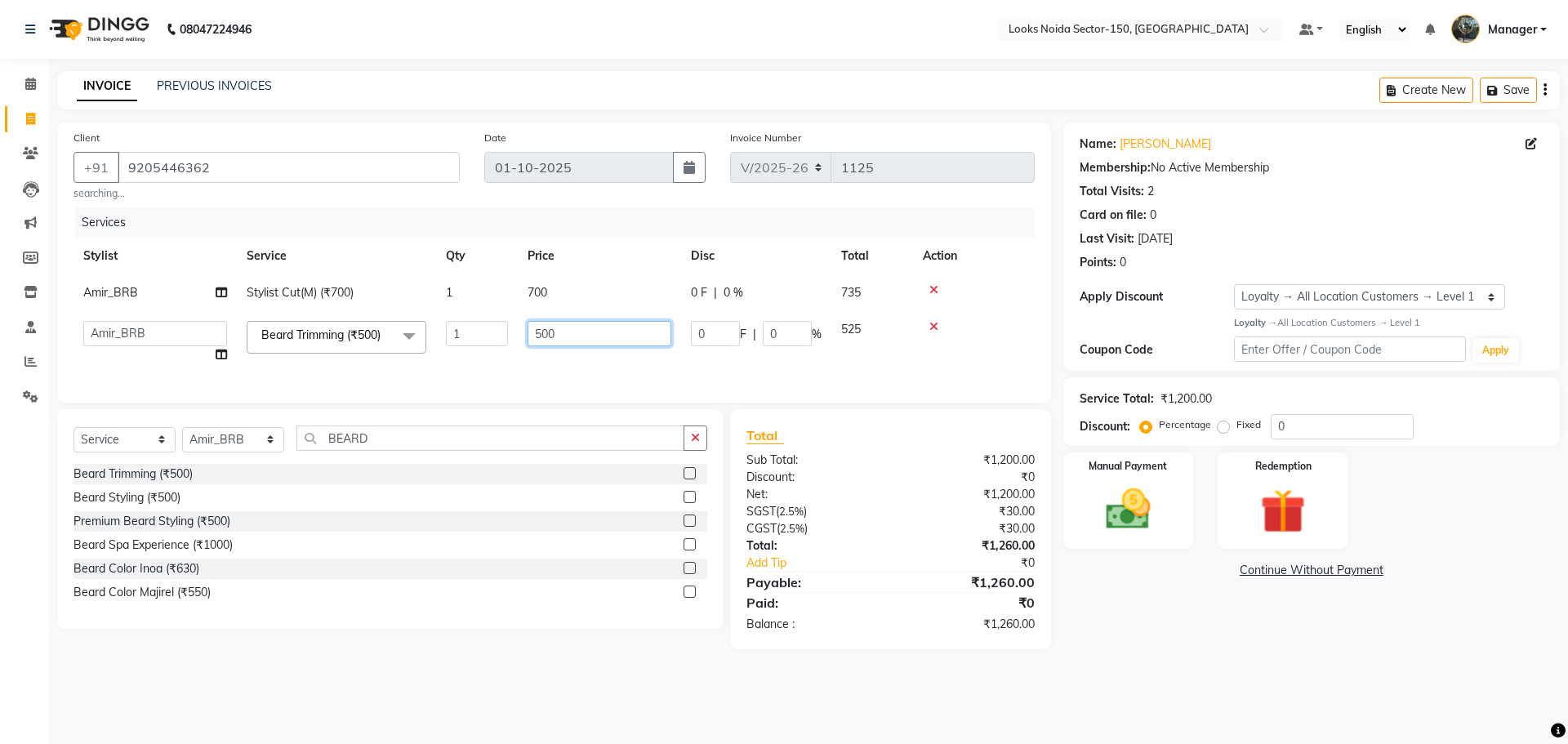
click at [564, 331] on input "500" at bounding box center [599, 333] width 143 height 25
drag, startPoint x: 533, startPoint y: 333, endPoint x: 623, endPoint y: 320, distance: 90.9
click at [623, 320] on td "500" at bounding box center [599, 342] width 163 height 62
type input "350"
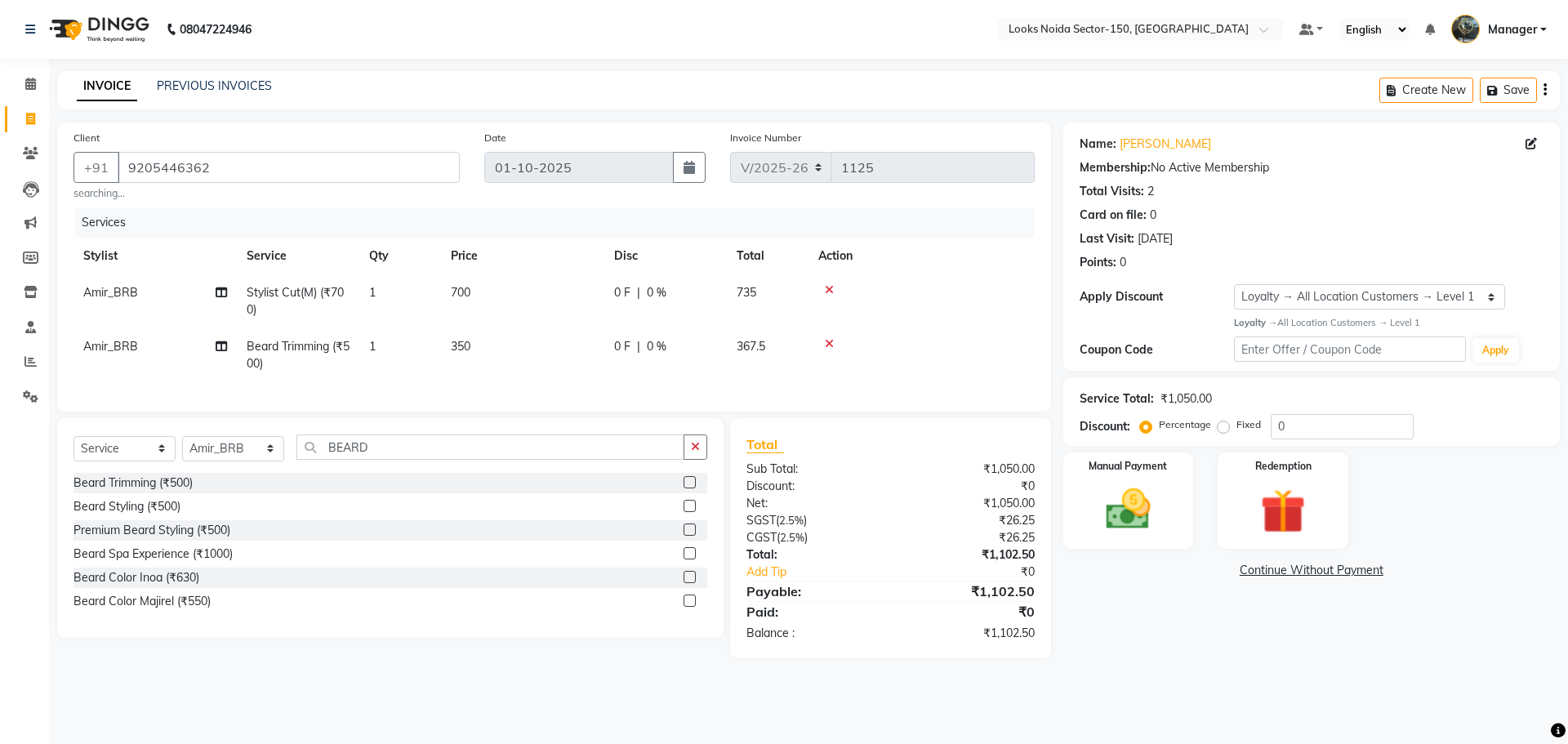
click at [560, 293] on td "700" at bounding box center [523, 301] width 163 height 54
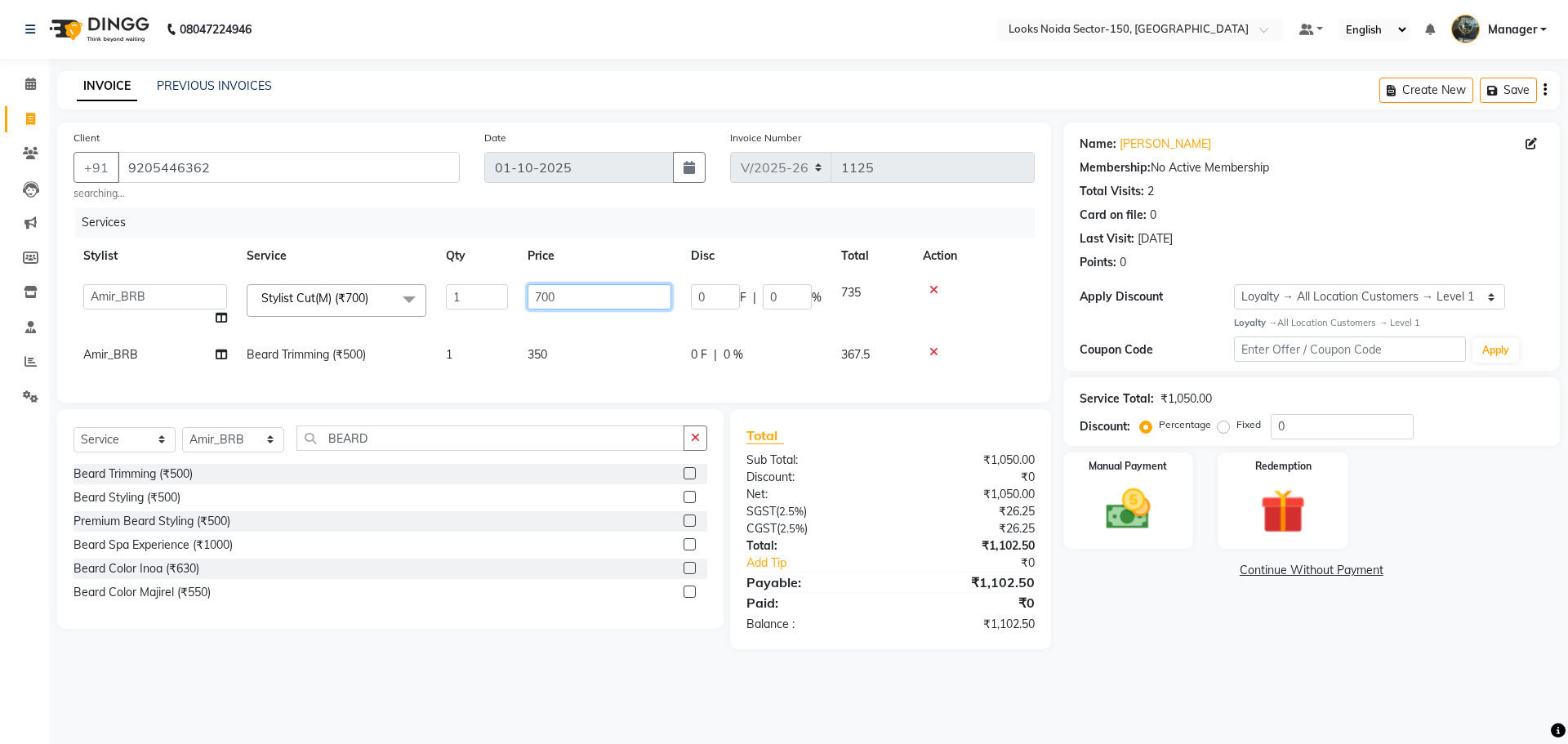
drag, startPoint x: 530, startPoint y: 290, endPoint x: 637, endPoint y: 293, distance: 107.0
click at [633, 293] on input "700" at bounding box center [599, 296] width 143 height 25
type input "500"
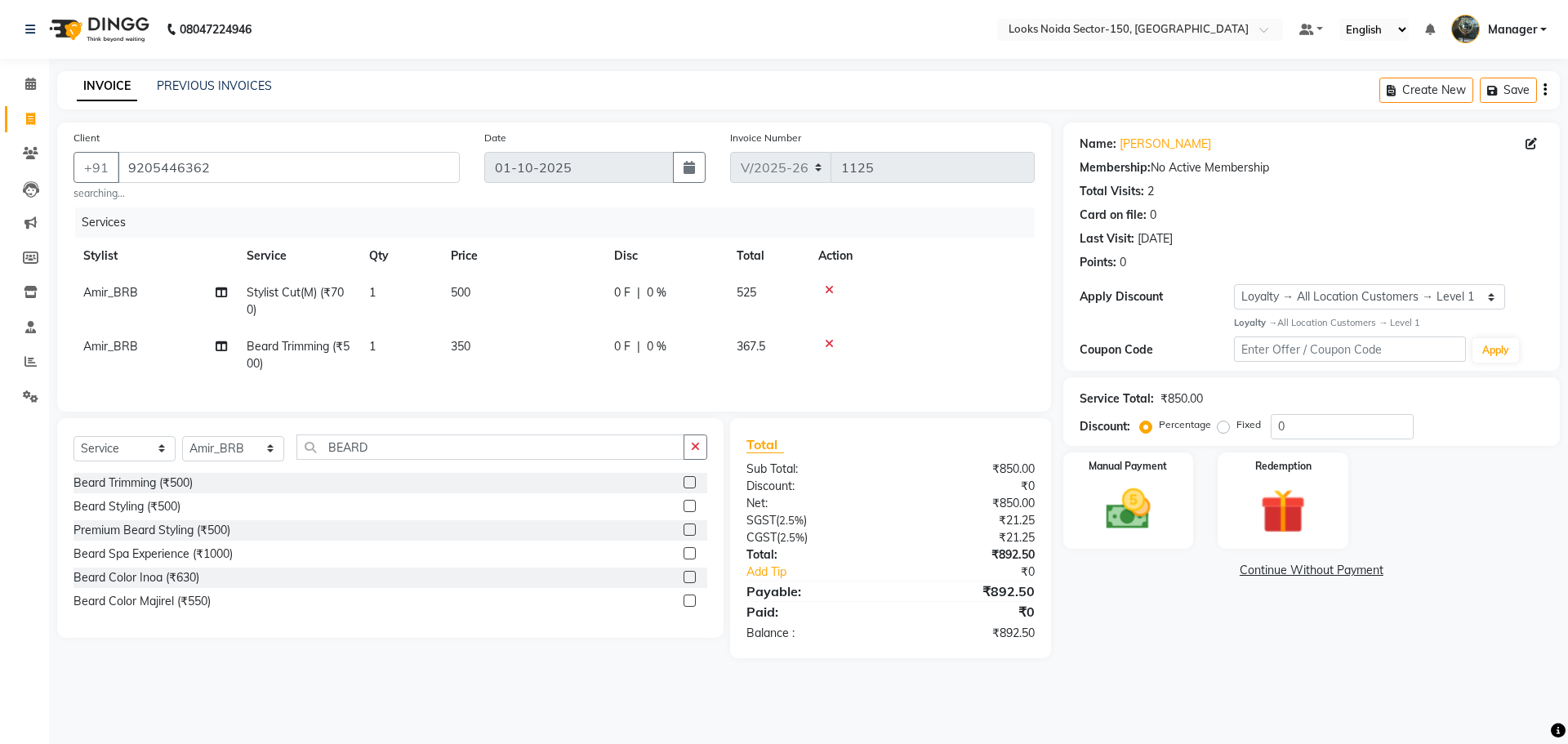
click at [1094, 658] on div "Name: Vipul Chaudhary Membership: No Active Membership Total Visits: 2 Card on …" at bounding box center [1317, 390] width 509 height 536
click at [259, 461] on select "Select Stylist Amir_BRB Ankita_Pdct Arshad Counter_Sales Deepa Faizan_pdct Farm…" at bounding box center [233, 448] width 102 height 25
select select "86871"
click at [182, 448] on select "Select Stylist Amir_BRB Ankita_Pdct Arshad Counter_Sales Deepa Faizan_pdct Farm…" at bounding box center [233, 448] width 102 height 25
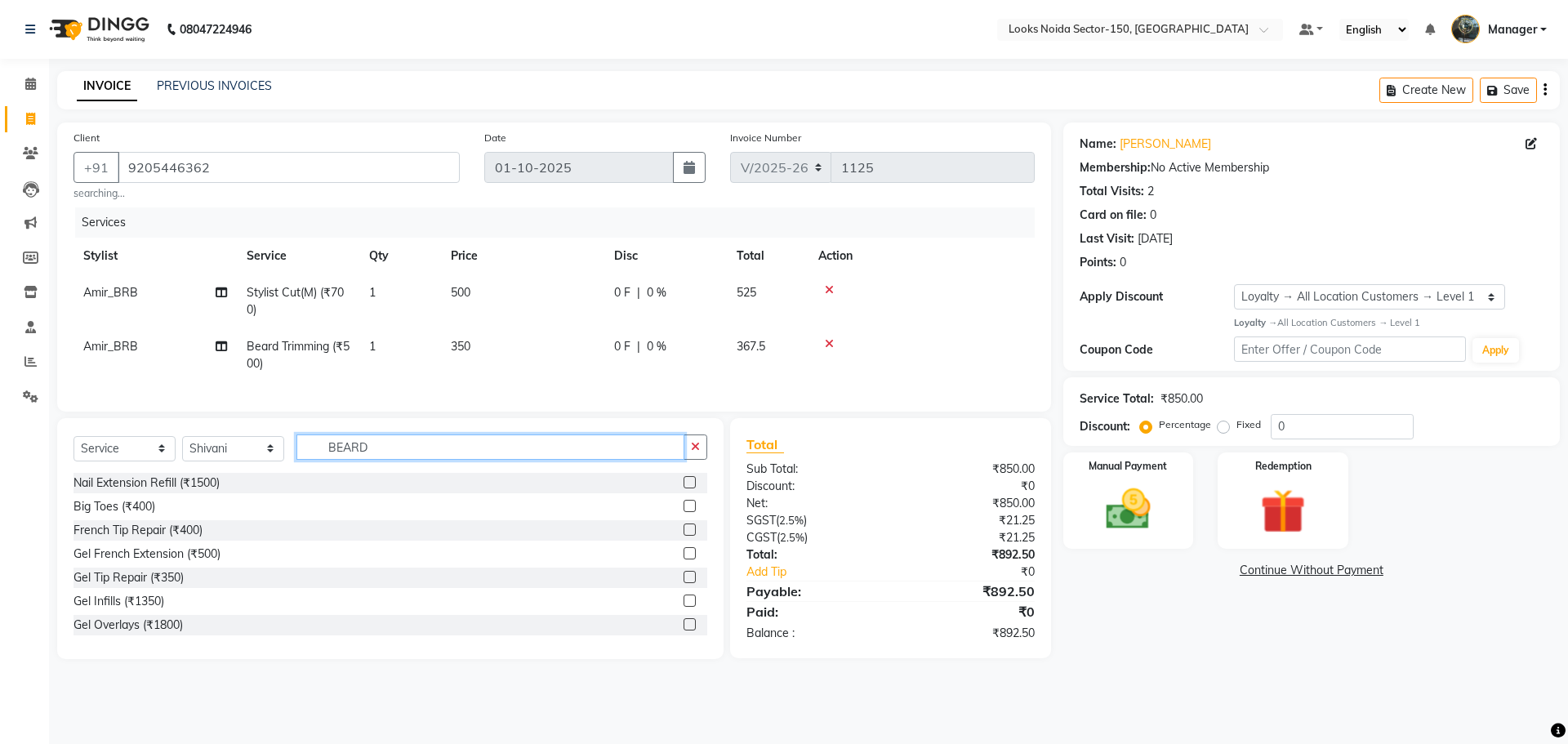
click at [375, 458] on input "BEARD" at bounding box center [490, 447] width 388 height 25
click at [694, 453] on icon "button" at bounding box center [696, 447] width 9 height 11
click at [614, 459] on input "text" at bounding box center [502, 447] width 411 height 25
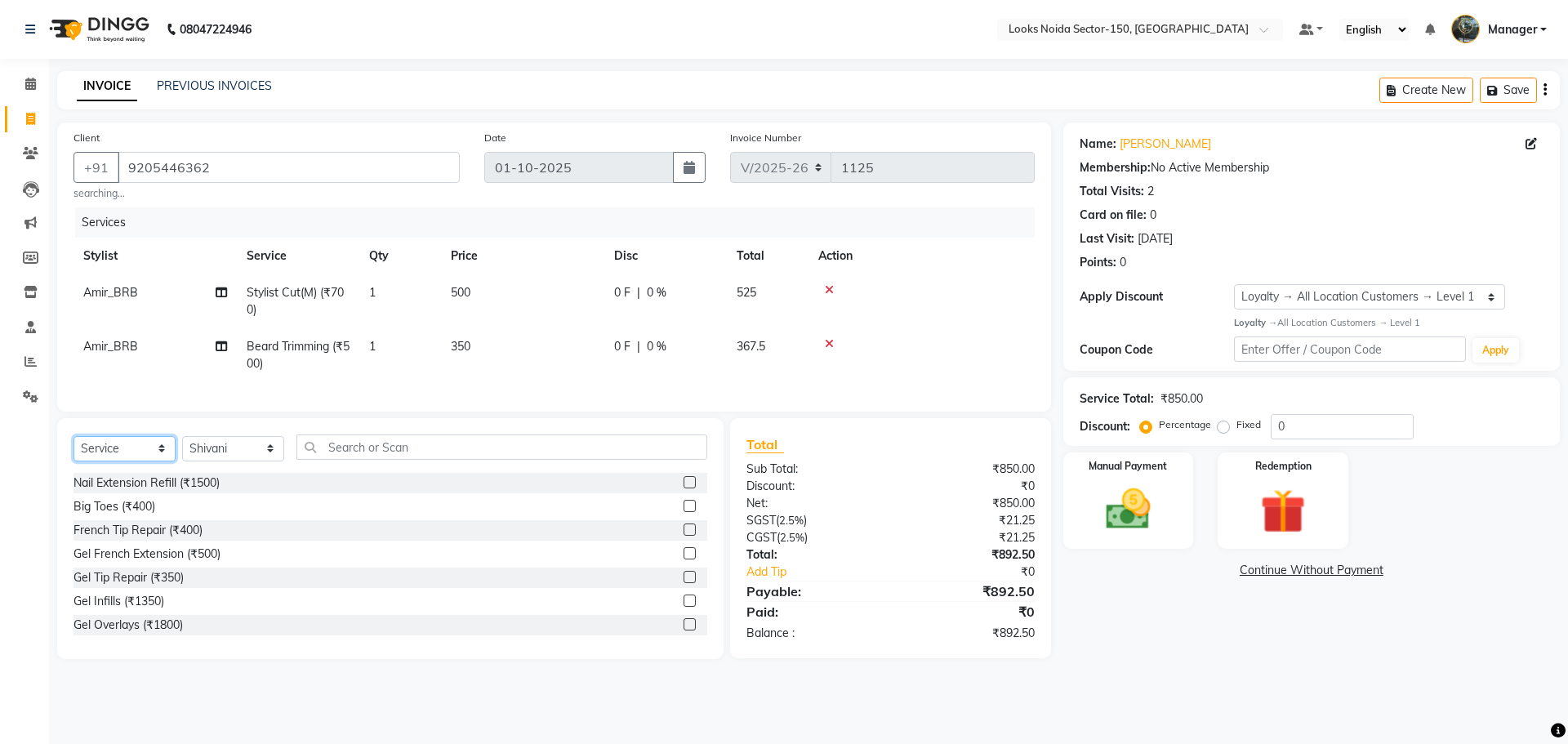
click at [149, 461] on select "Select Service Product Membership Package Voucher Prepaid Gift Card" at bounding box center [125, 448] width 102 height 25
select select "product"
click at [74, 448] on select "Select Service Product Membership Package Voucher Prepaid Gift Card" at bounding box center [125, 448] width 102 height 25
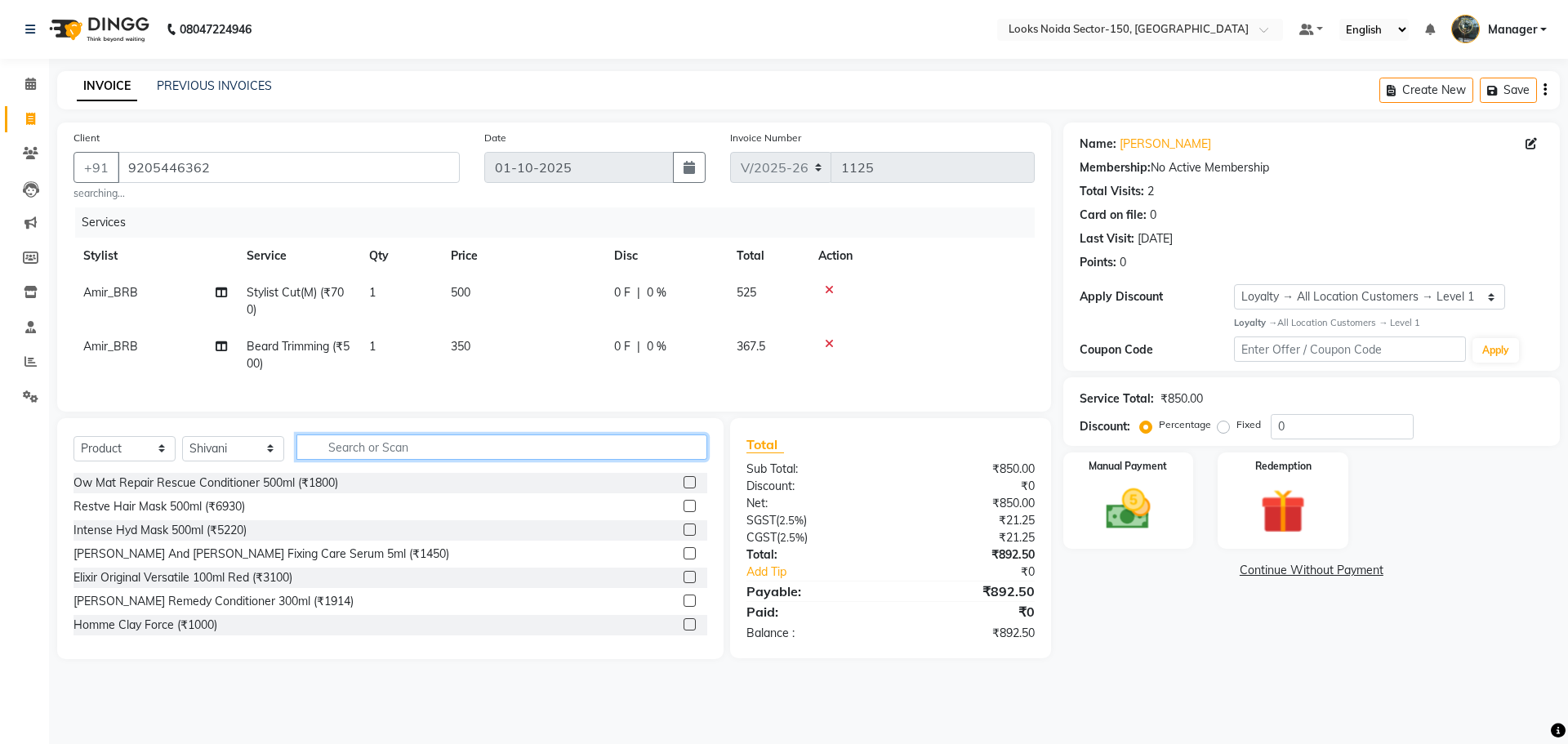
click at [471, 457] on input "text" at bounding box center [502, 447] width 411 height 25
type input "8904378101692"
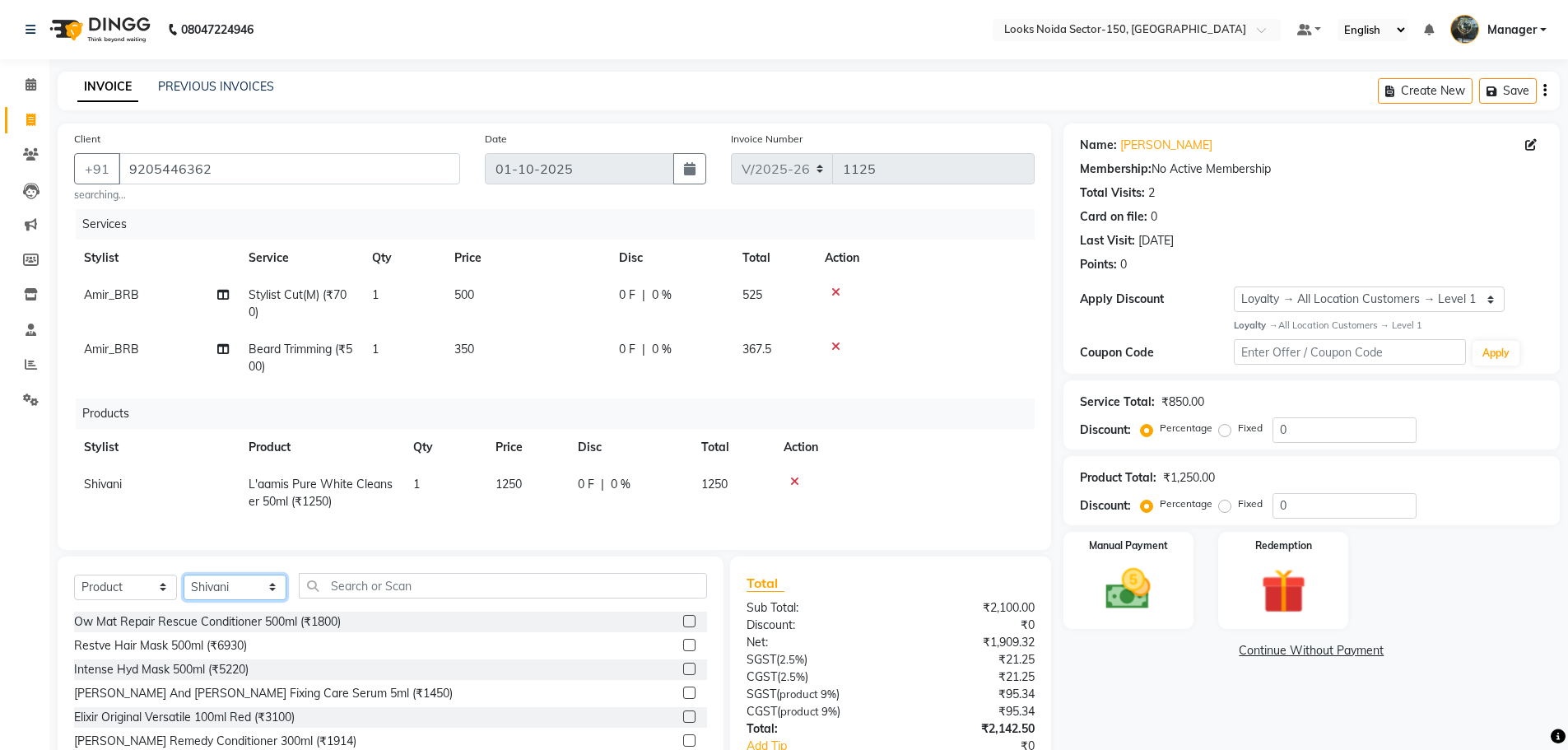
click at [241, 597] on select "Select Stylist Amir_BRB Ankita_Pdct Arshad Counter_Sales Deepa Faizan_pdct Farm…" at bounding box center [235, 587] width 103 height 26
select select "85537"
click at [184, 587] on select "Select Stylist Amir_BRB Ankita_Pdct Arshad Counter_Sales Deepa Faizan_pdct Farm…" at bounding box center [235, 587] width 103 height 26
click at [445, 597] on input "text" at bounding box center [502, 586] width 408 height 26
type input "7640153994745"
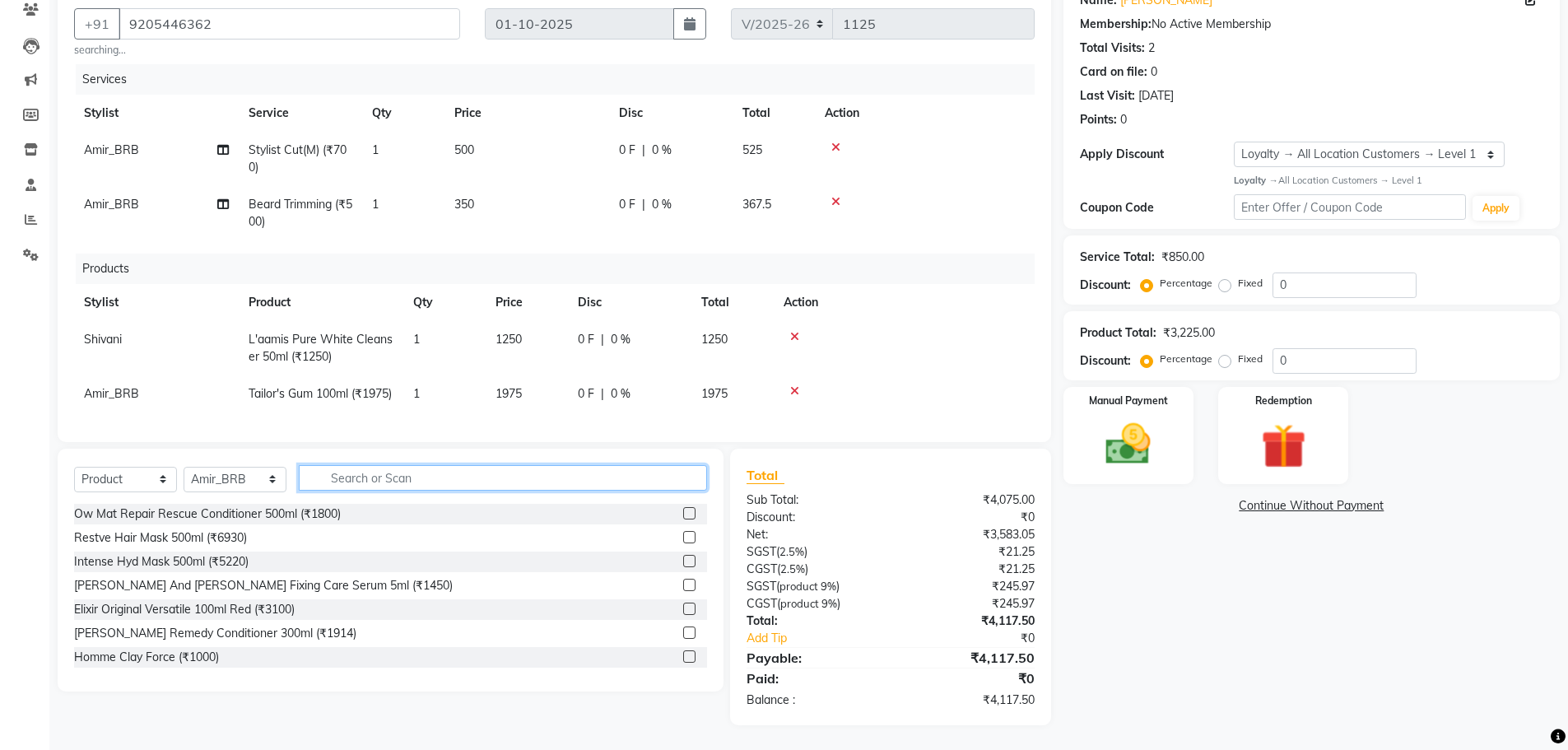
scroll to position [175, 0]
click at [1125, 417] on img at bounding box center [1129, 444] width 76 height 53
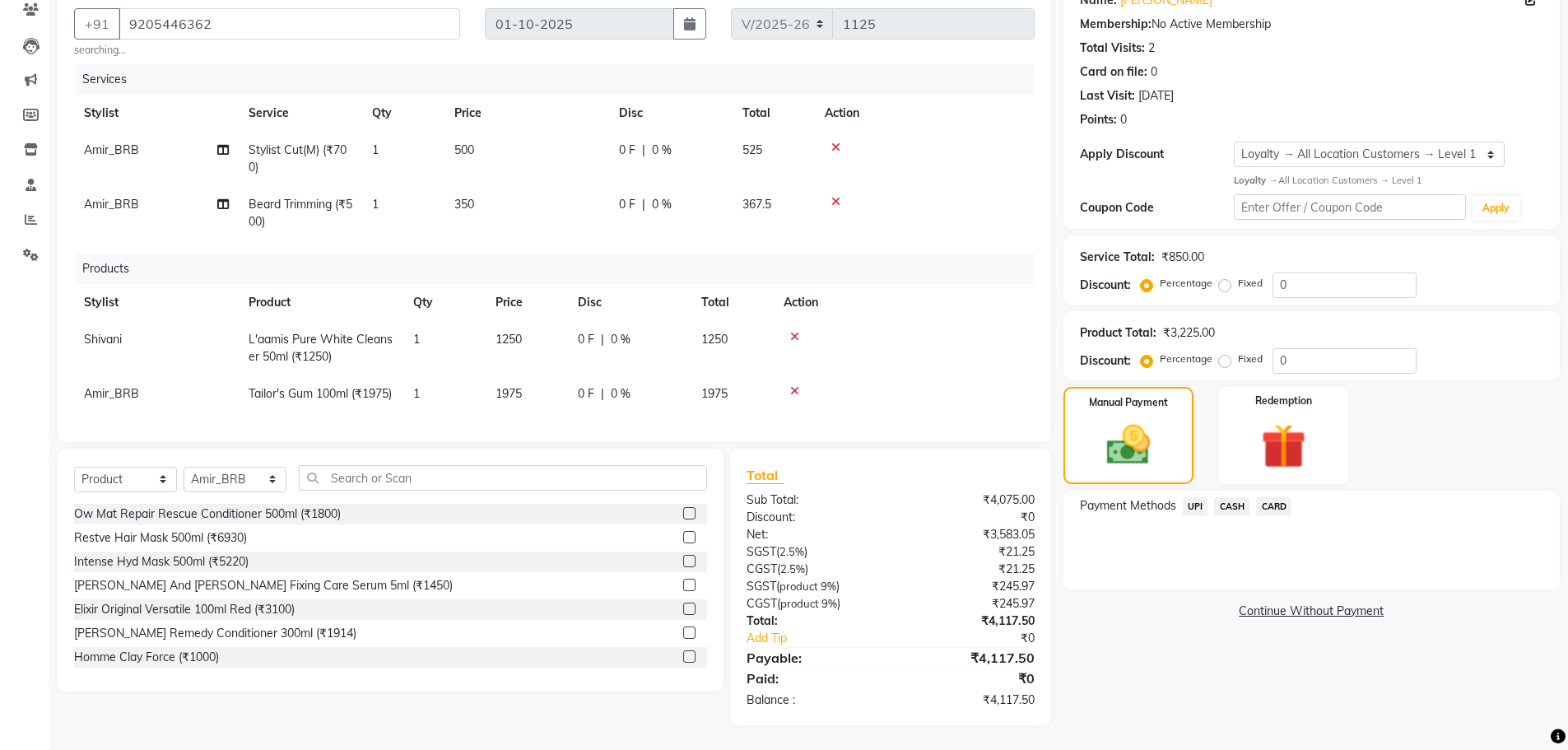
click at [1263, 497] on span "CARD" at bounding box center [1273, 507] width 35 height 19
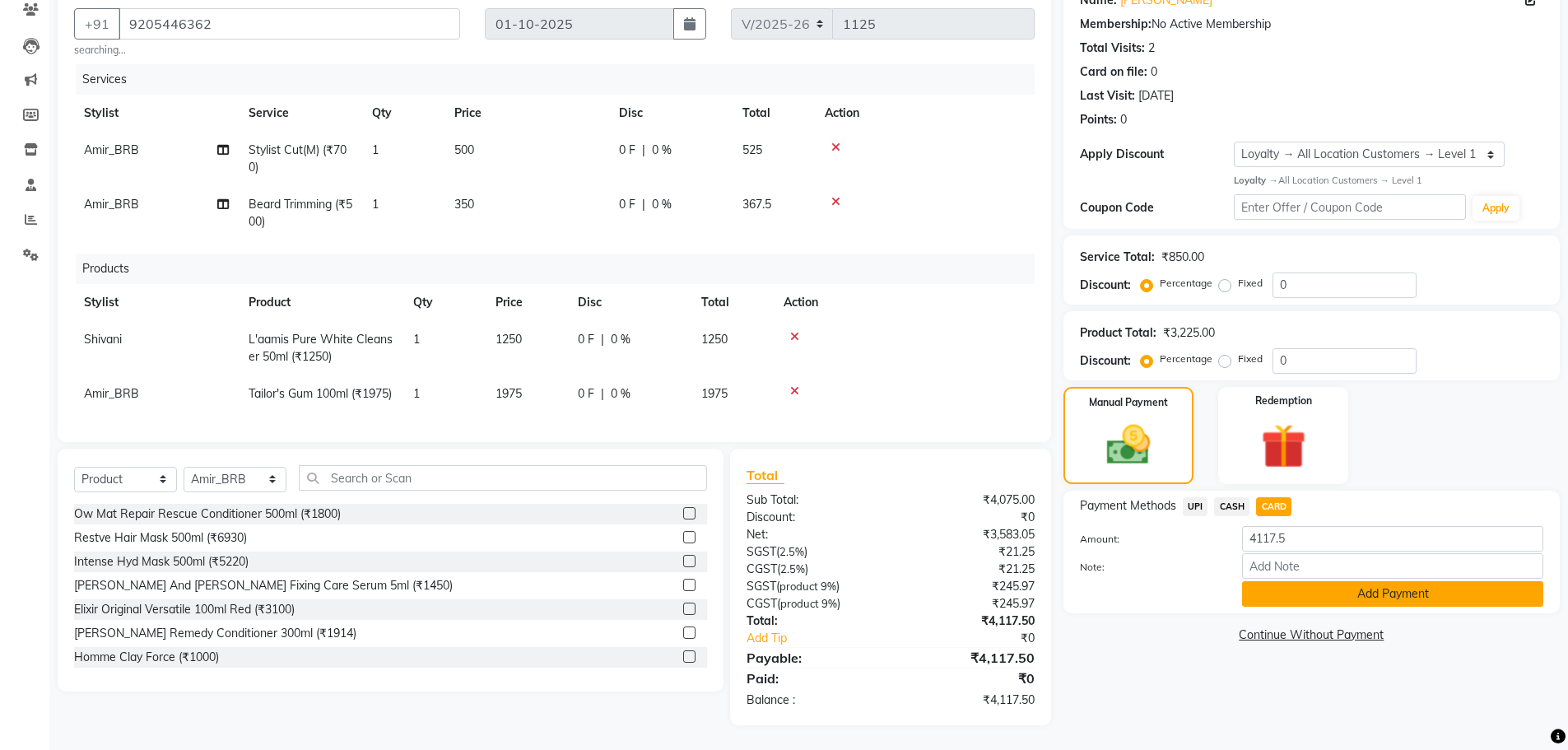
click at [1311, 581] on button "Add Payment" at bounding box center [1393, 593] width 301 height 26
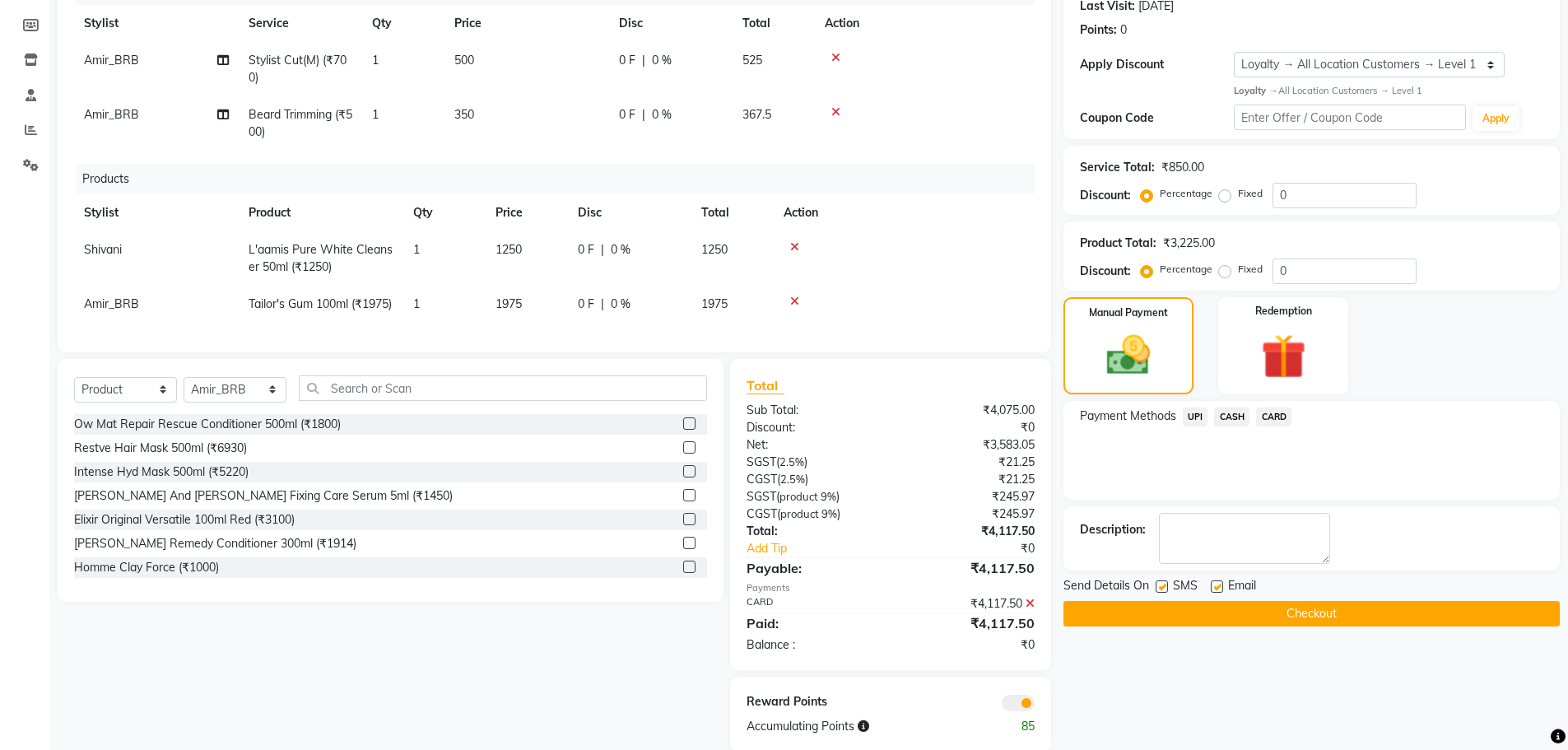
scroll to position [291, 0]
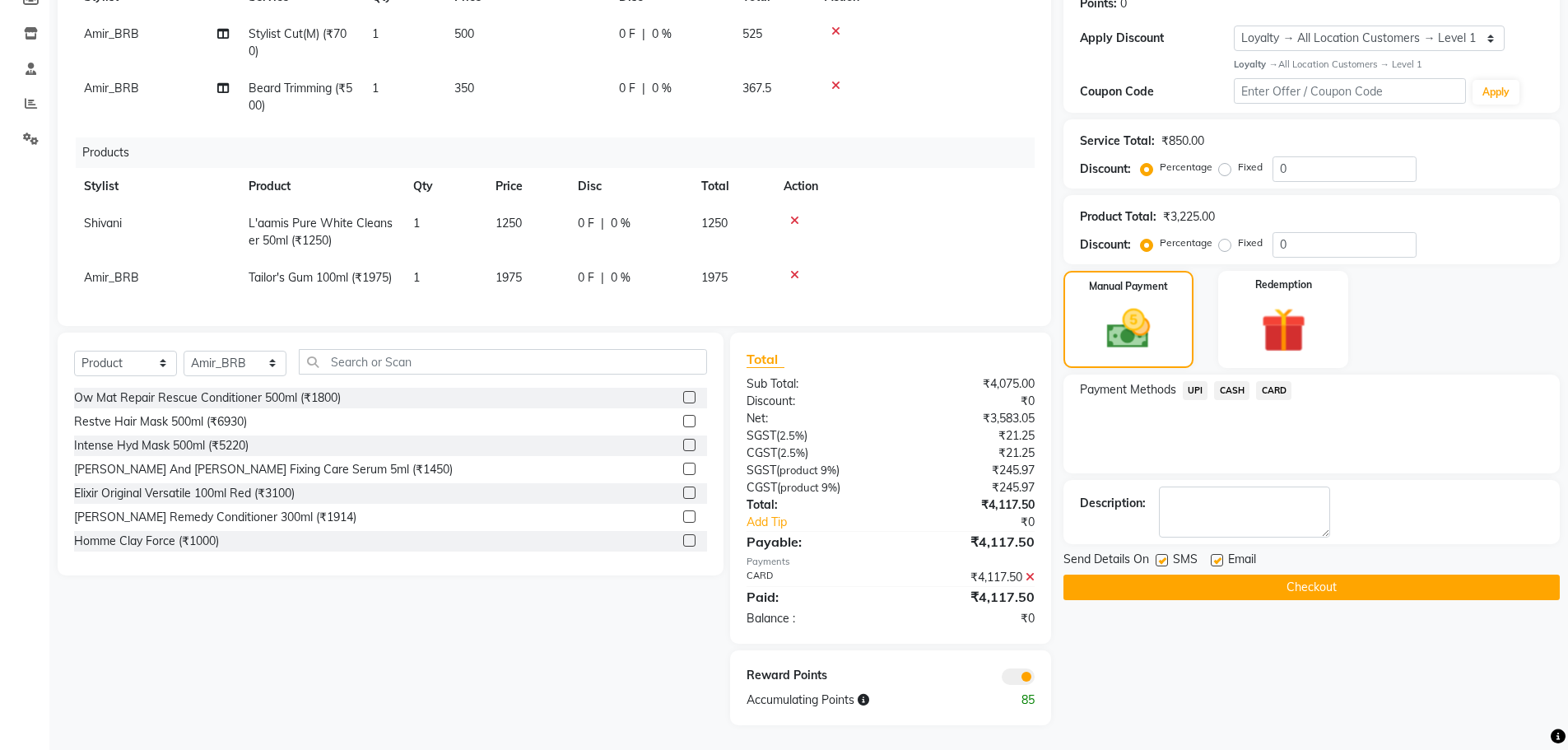
click at [1173, 574] on button "Checkout" at bounding box center [1312, 587] width 496 height 26
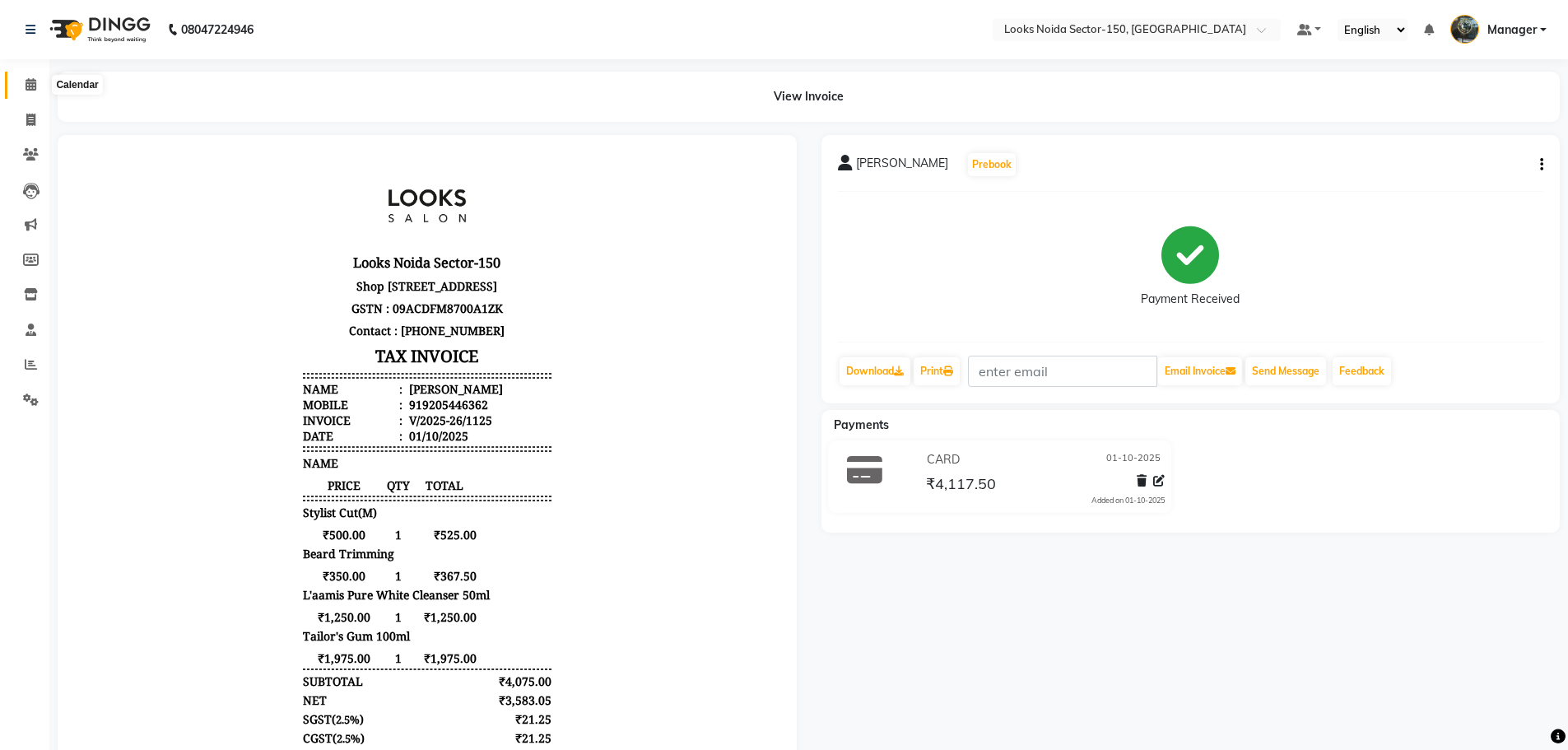
click at [29, 77] on span at bounding box center [30, 86] width 29 height 19
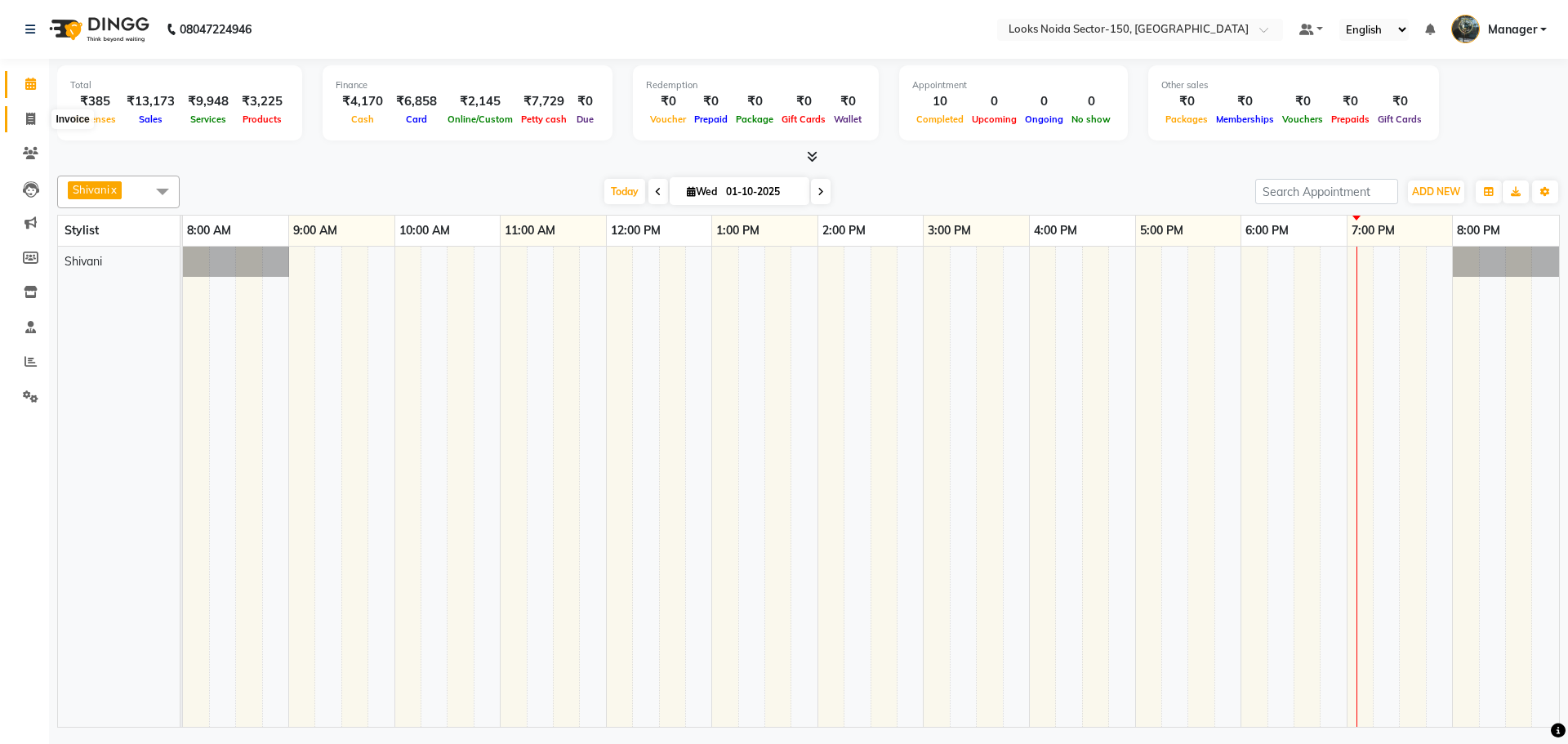
click at [31, 118] on icon at bounding box center [31, 118] width 9 height 12
select select "8587"
select select "service"
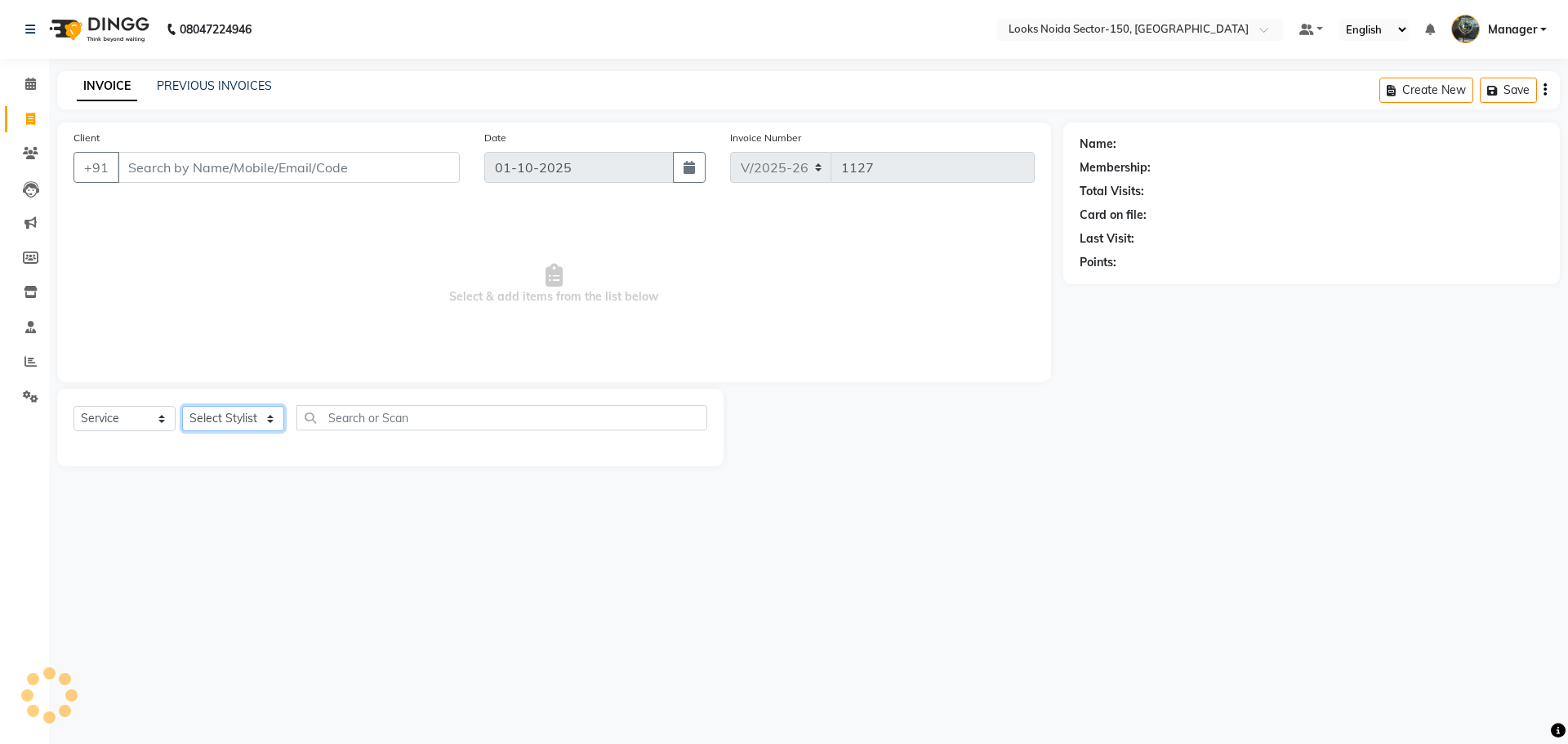
click at [246, 423] on select "Select Stylist [PERSON_NAME] Ankita_Pdct Arshad Counter_Sales [PERSON_NAME] Far…" at bounding box center [233, 418] width 102 height 25
select select "85534"
click at [182, 405] on select "Select Stylist [PERSON_NAME] Ankita_Pdct Arshad Counter_Sales [PERSON_NAME] Far…" at bounding box center [233, 418] width 102 height 25
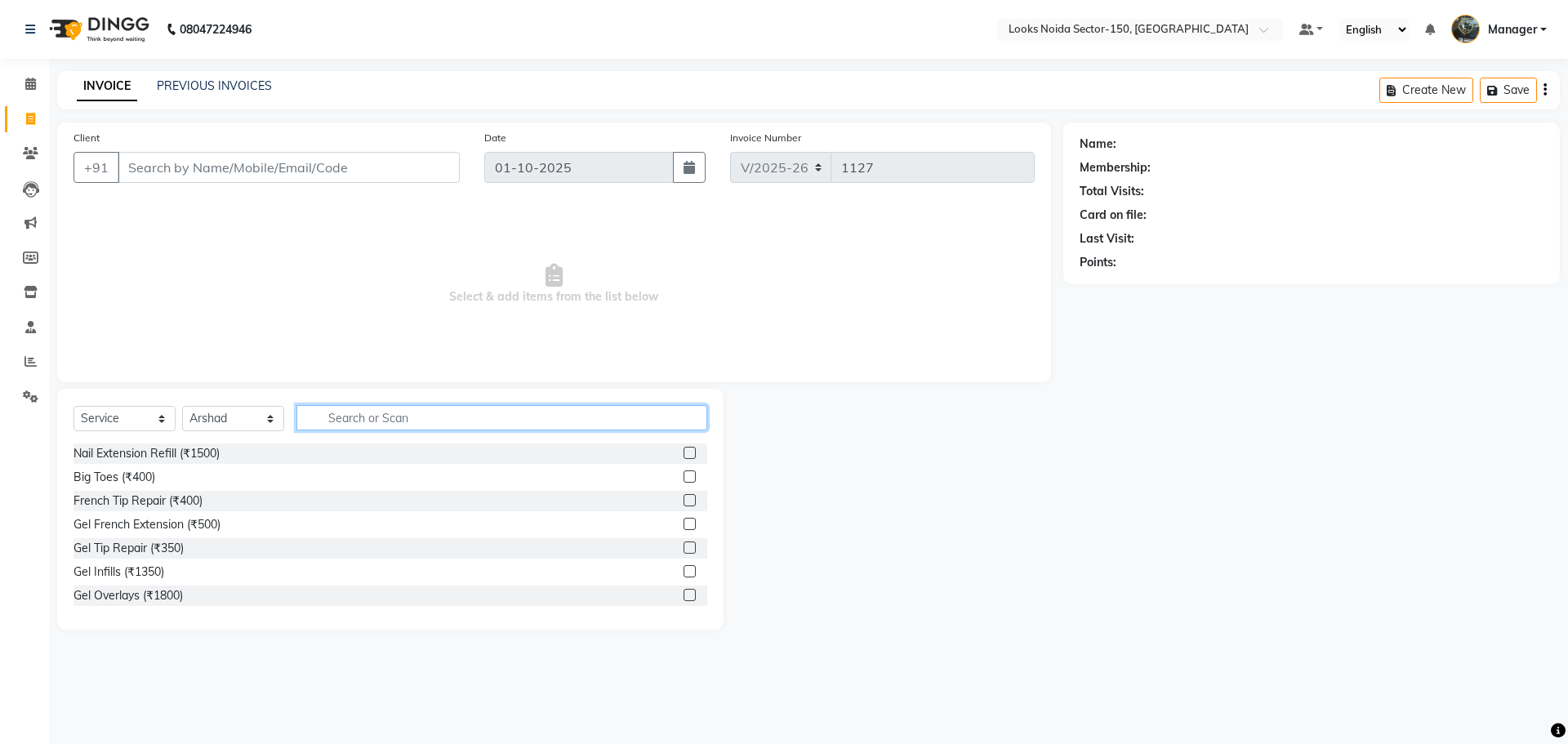
click at [360, 420] on input "text" at bounding box center [502, 417] width 411 height 25
type input "CUT"
click at [684, 545] on label at bounding box center [690, 547] width 12 height 12
click at [684, 545] on input "checkbox" at bounding box center [689, 548] width 10 height 10
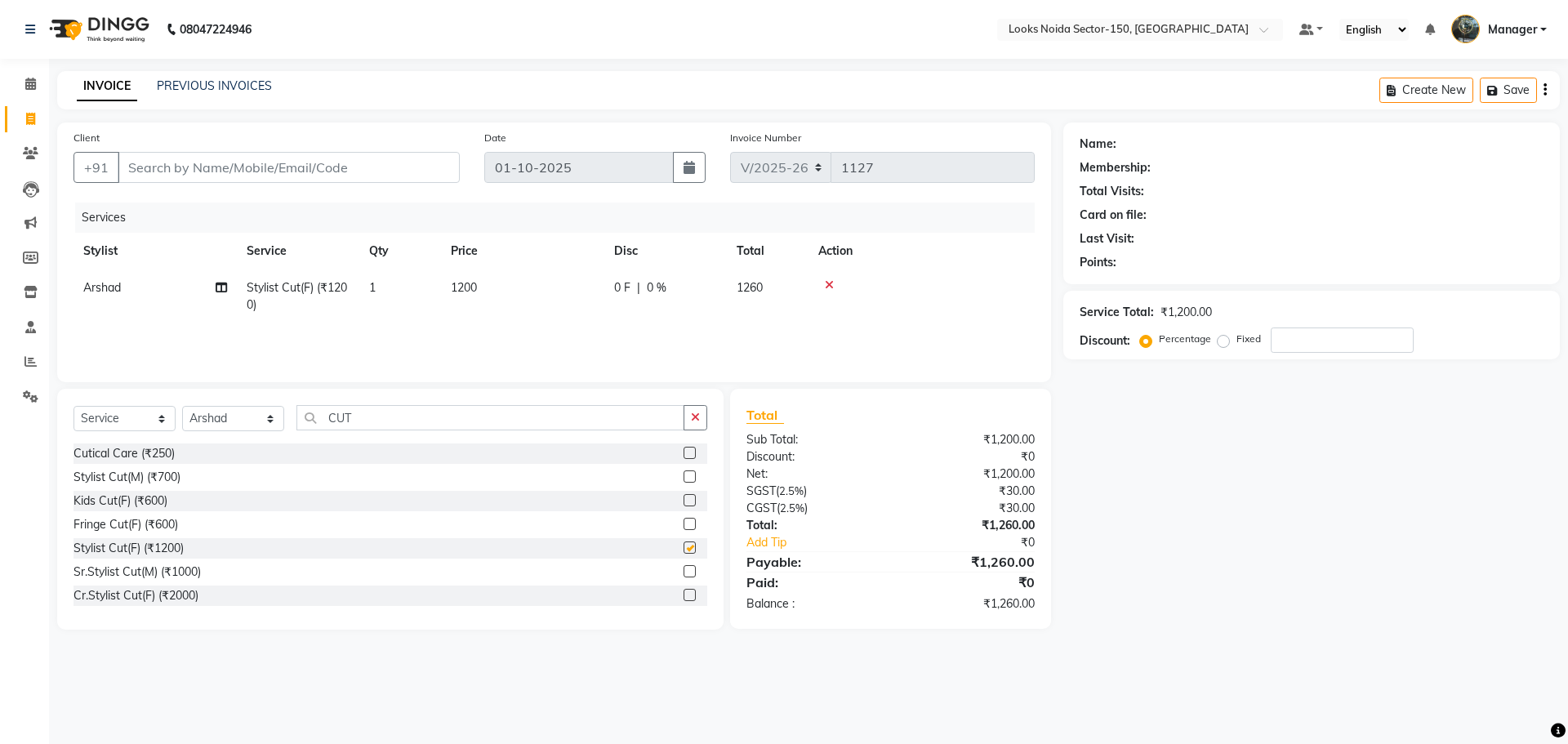
checkbox input "false"
click at [696, 417] on icon "button" at bounding box center [696, 417] width 9 height 11
click at [542, 415] on input "text" at bounding box center [502, 417] width 411 height 25
click at [360, 417] on input "text" at bounding box center [502, 417] width 411 height 25
click at [341, 168] on input "Client" at bounding box center [289, 167] width 342 height 31
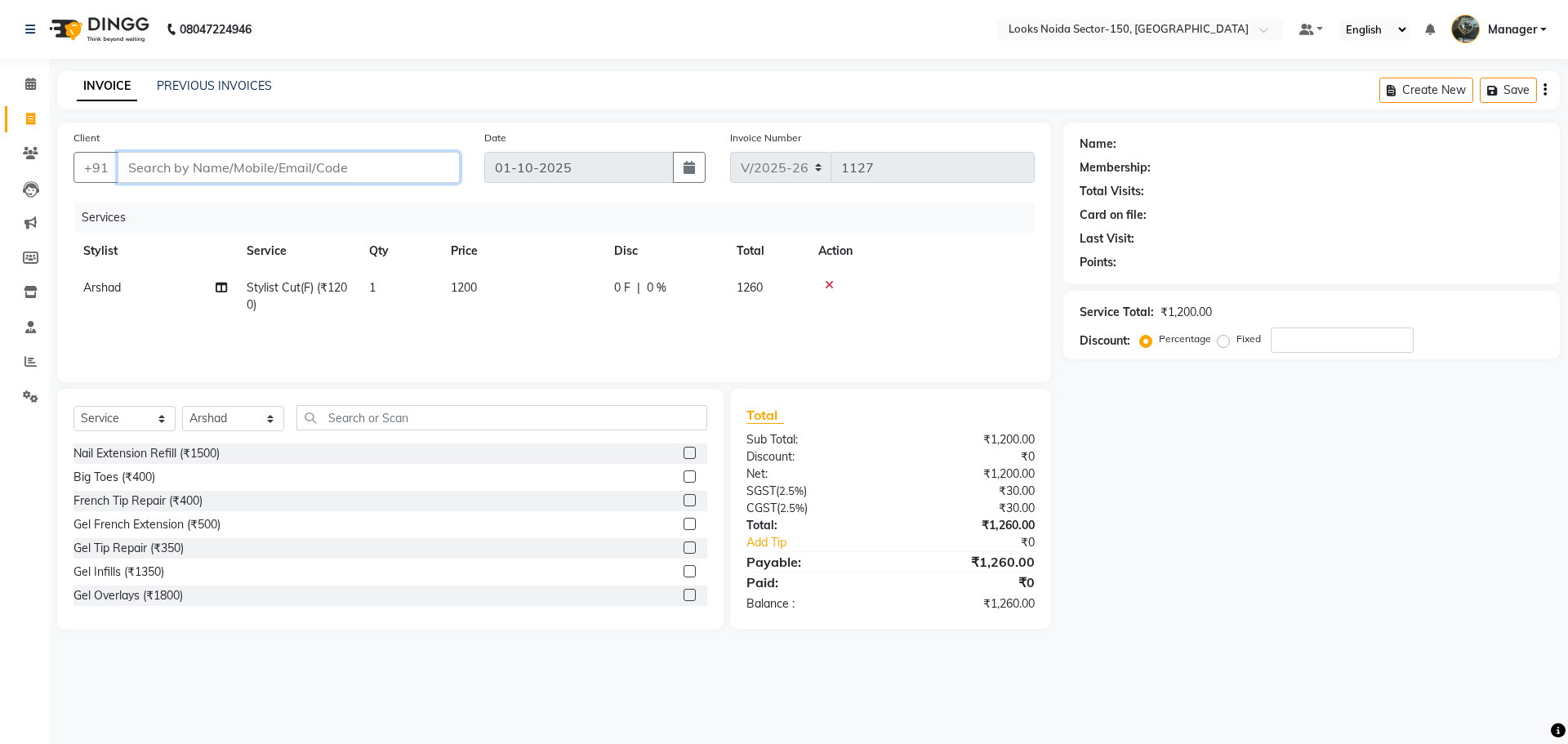
type input "9"
type input "0"
click at [283, 165] on input "9953930192" at bounding box center [247, 167] width 259 height 31
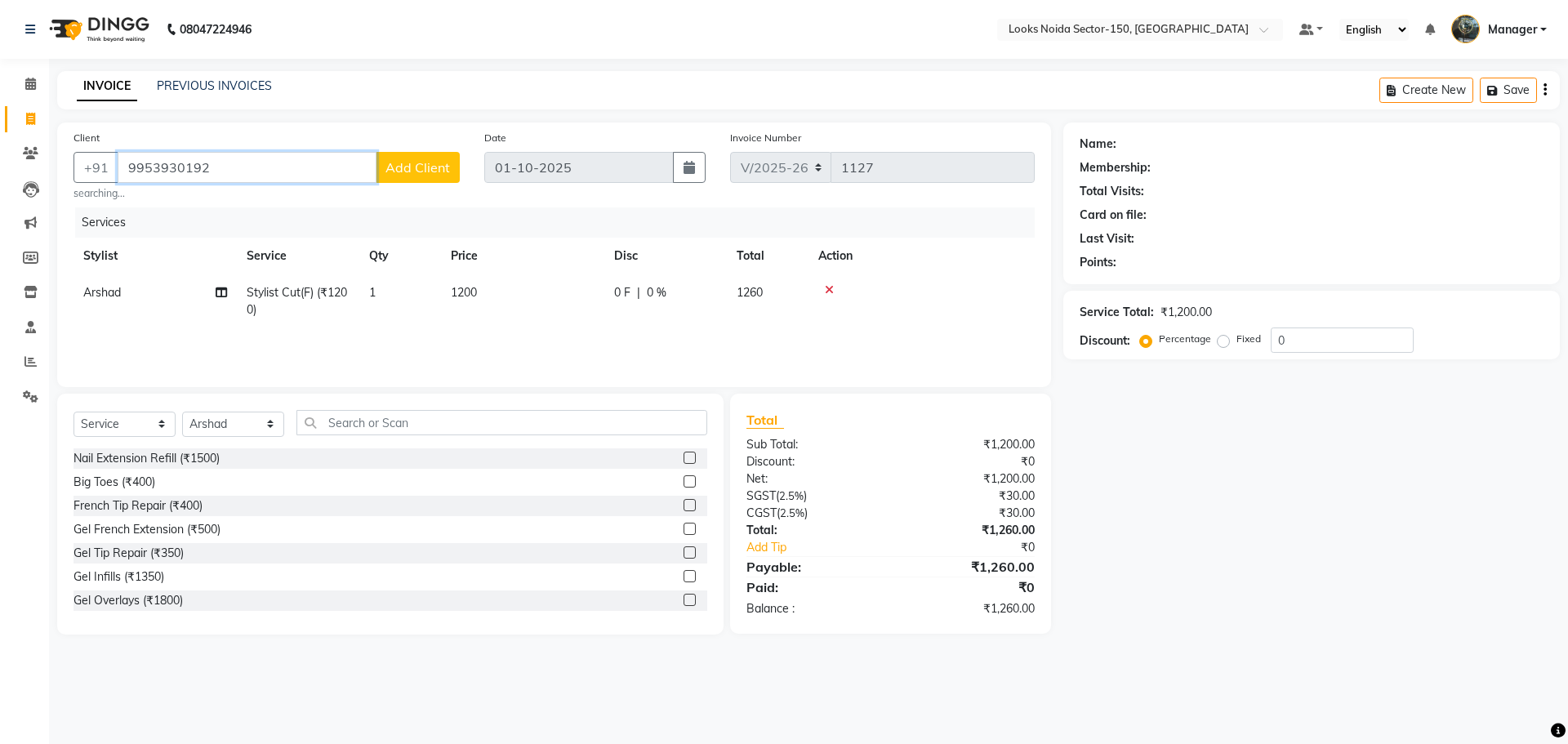
type input "9953930192"
click at [417, 161] on span "Add Client" at bounding box center [418, 167] width 64 height 16
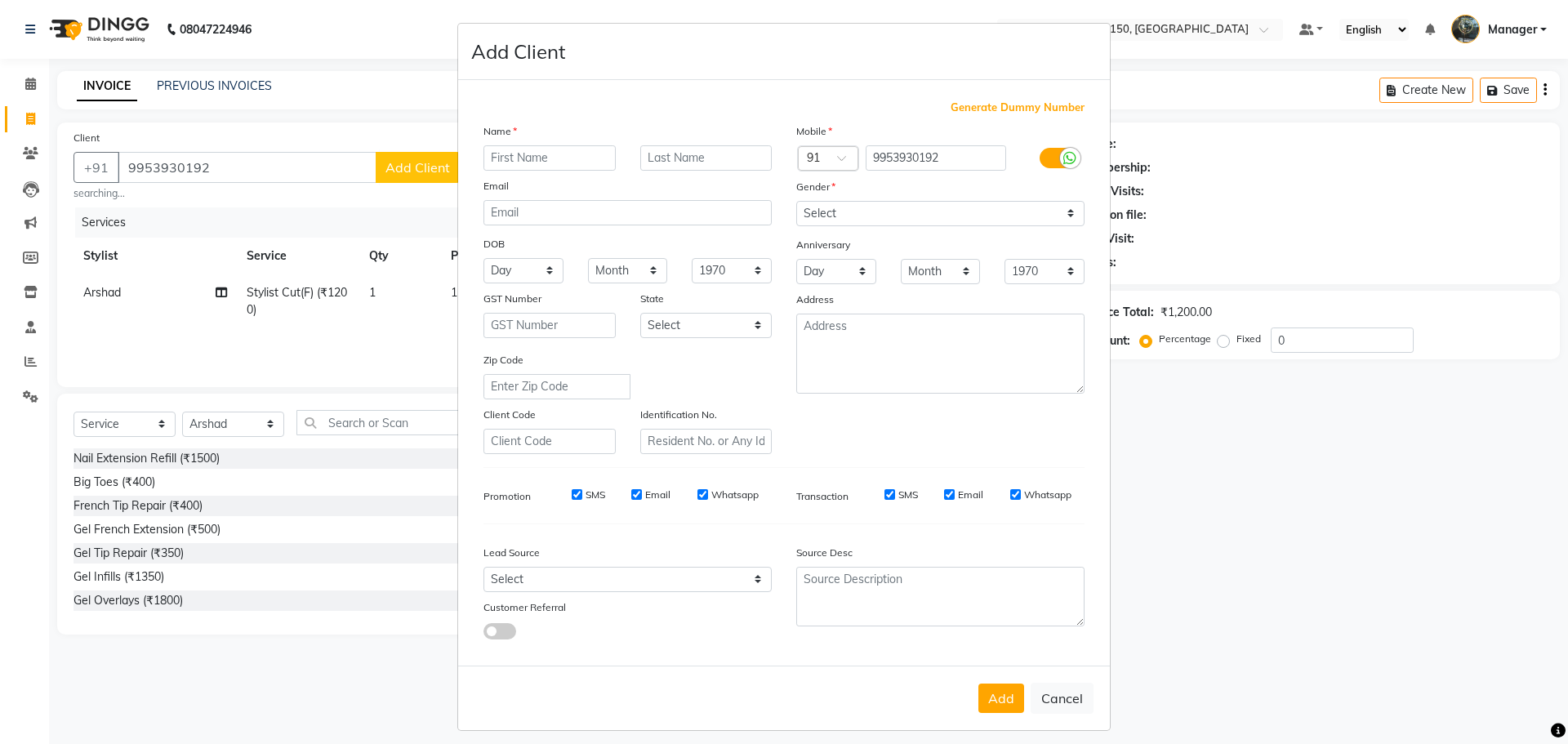
click at [507, 154] on input "text" at bounding box center [550, 157] width 132 height 25
type input "KANIKA"
click at [878, 215] on select "Select Male Female Other Prefer Not To Say" at bounding box center [941, 213] width 289 height 25
select select "female"
click at [796, 201] on select "Select Male Female Other Prefer Not To Say" at bounding box center [941, 213] width 289 height 25
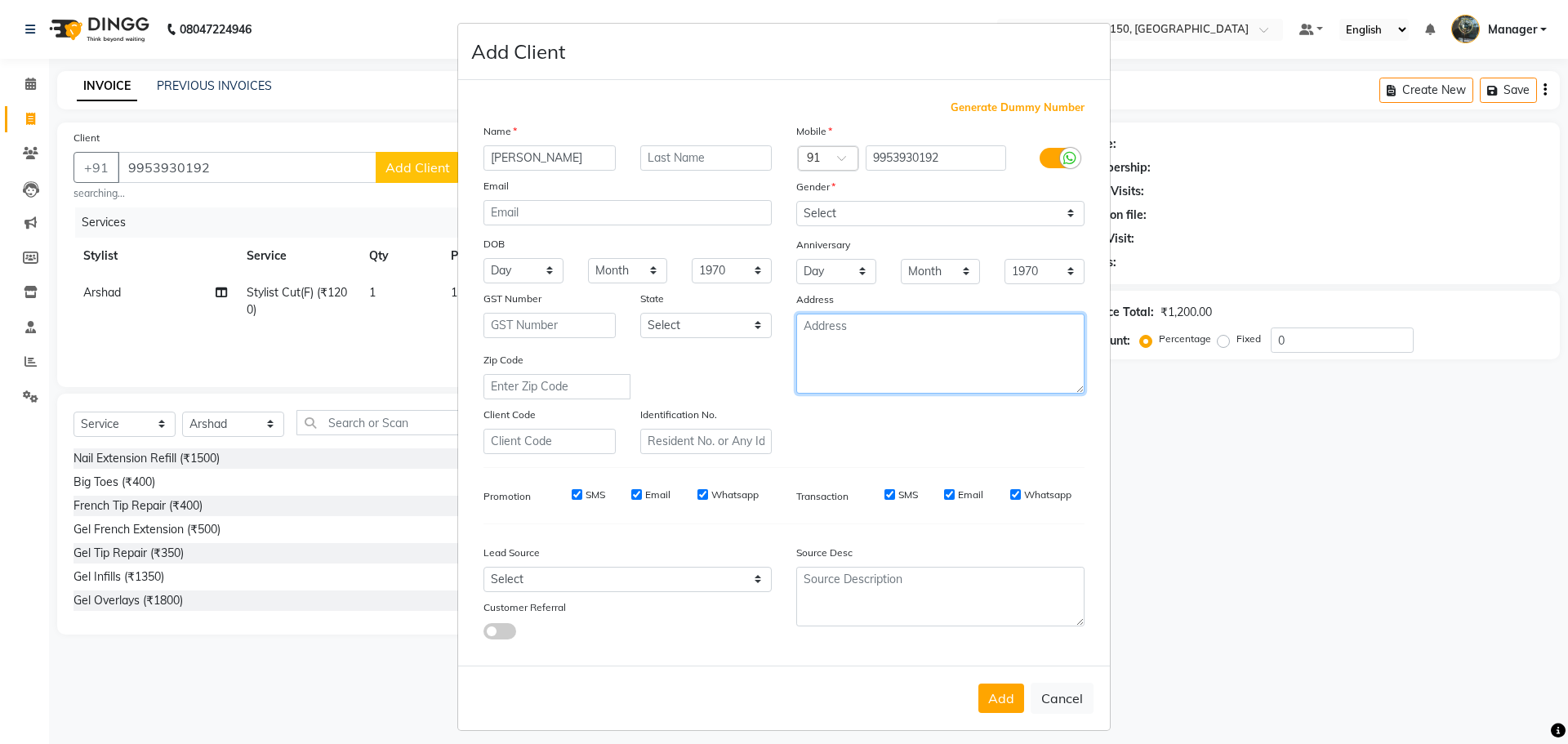
click at [861, 347] on textarea at bounding box center [941, 353] width 289 height 80
type textarea "149"
click at [1005, 702] on button "Add" at bounding box center [1001, 698] width 45 height 29
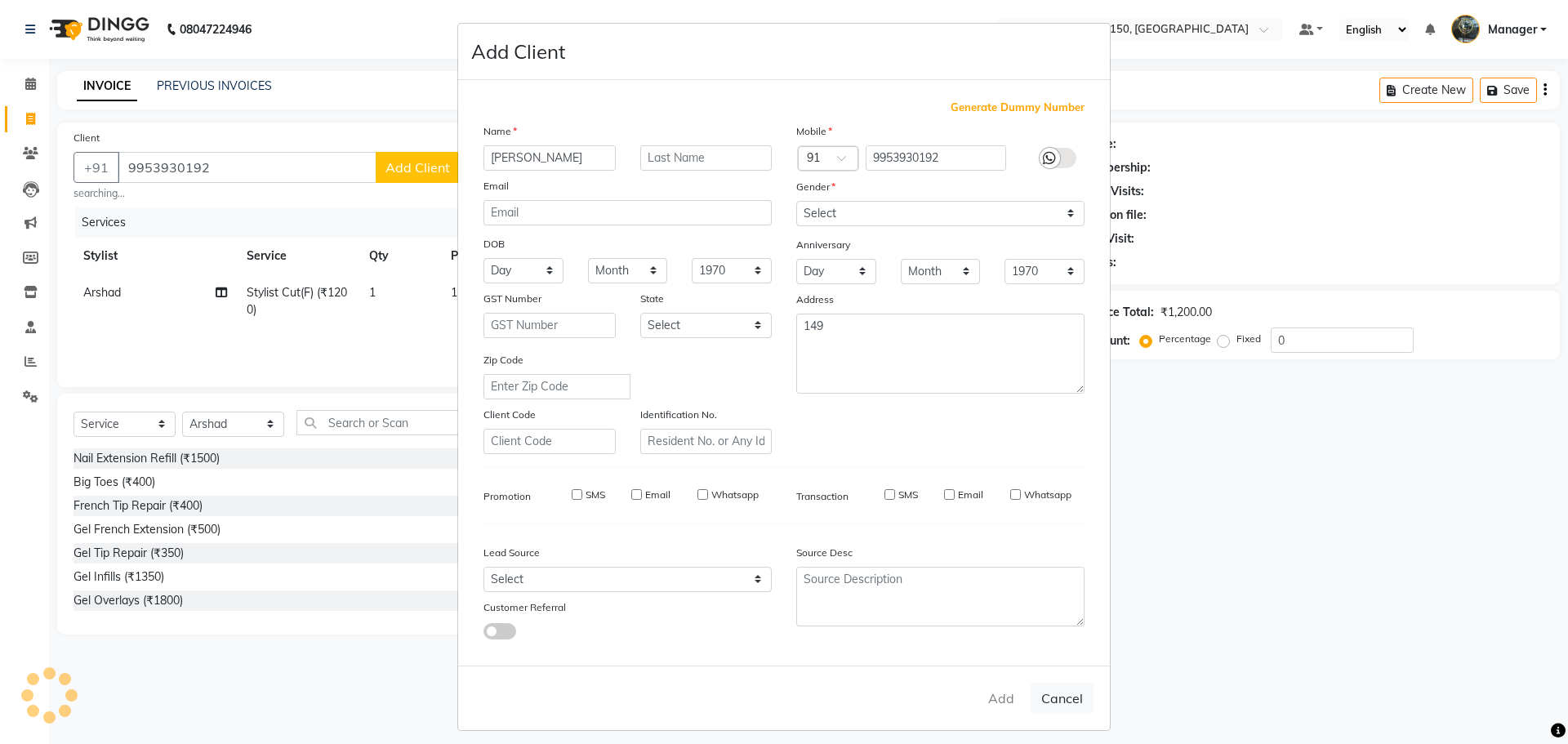
select select
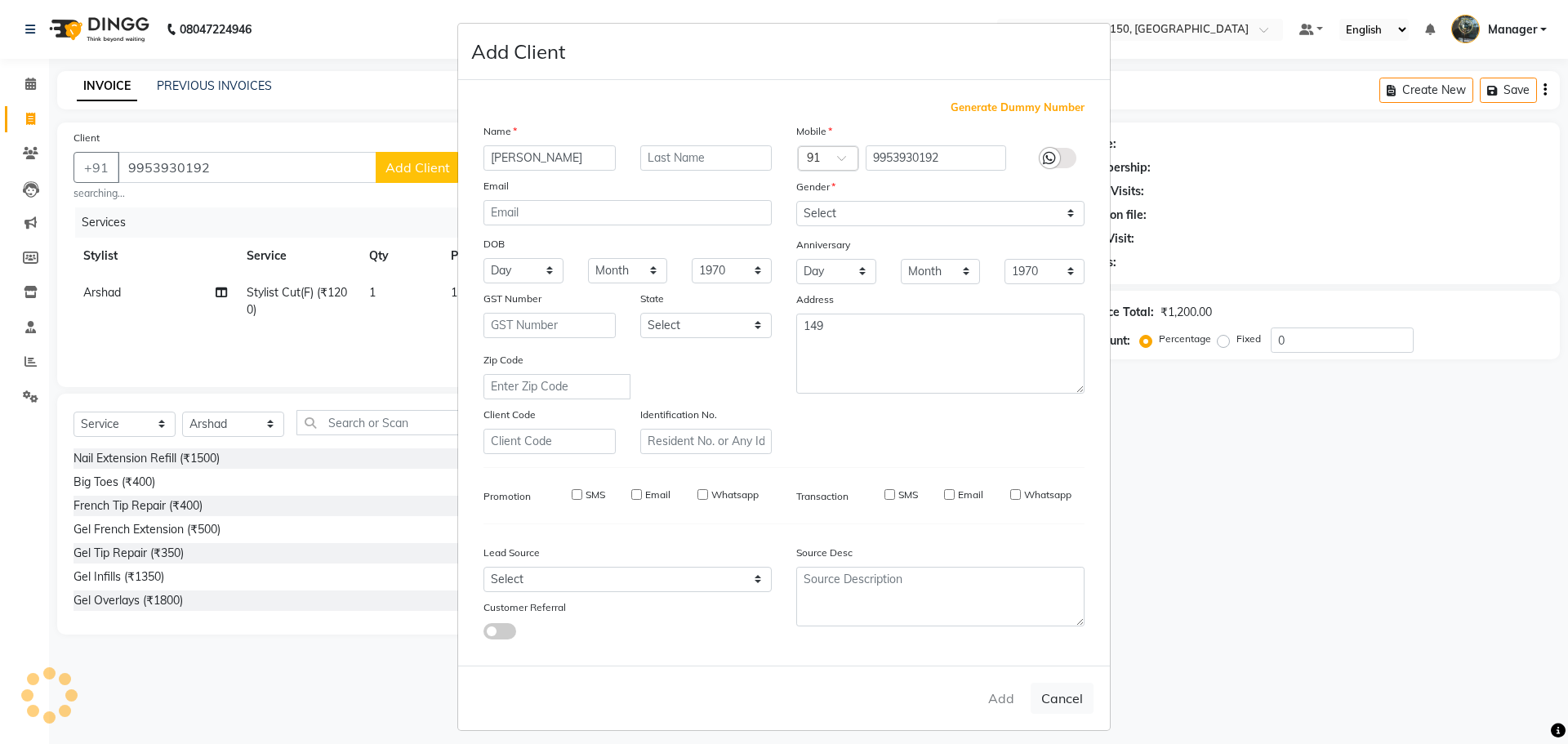
select select
checkbox input "false"
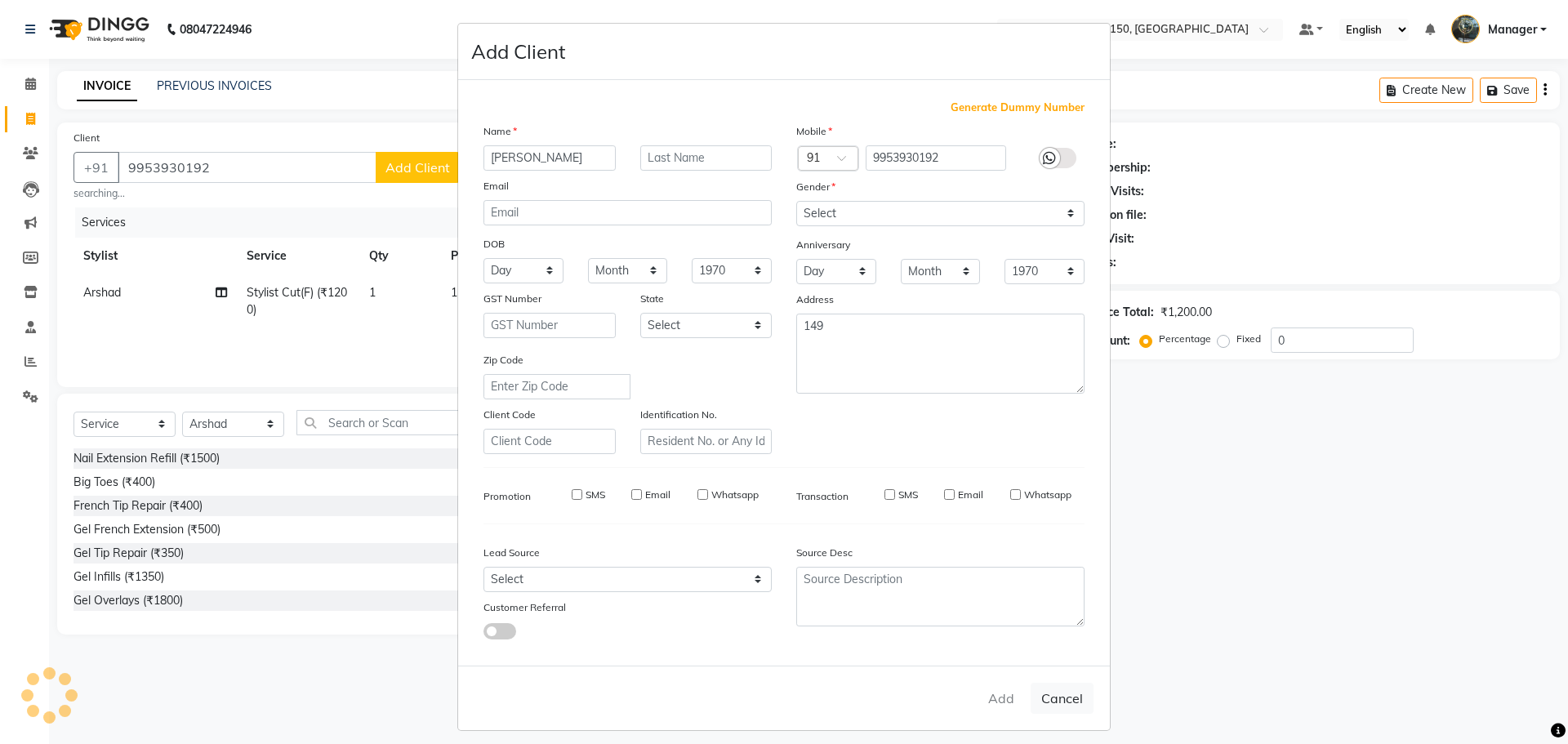
checkbox input "false"
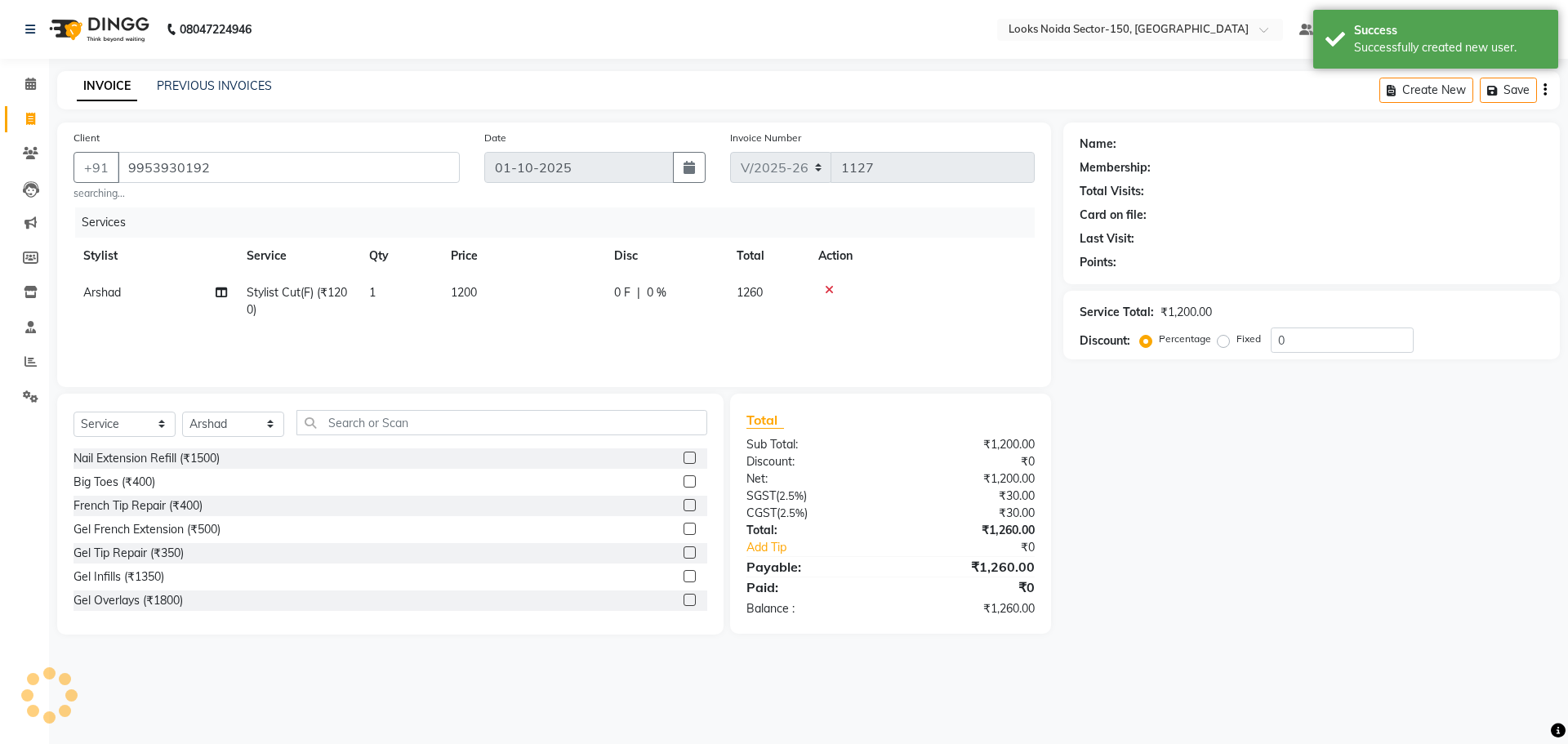
select select "1: Object"
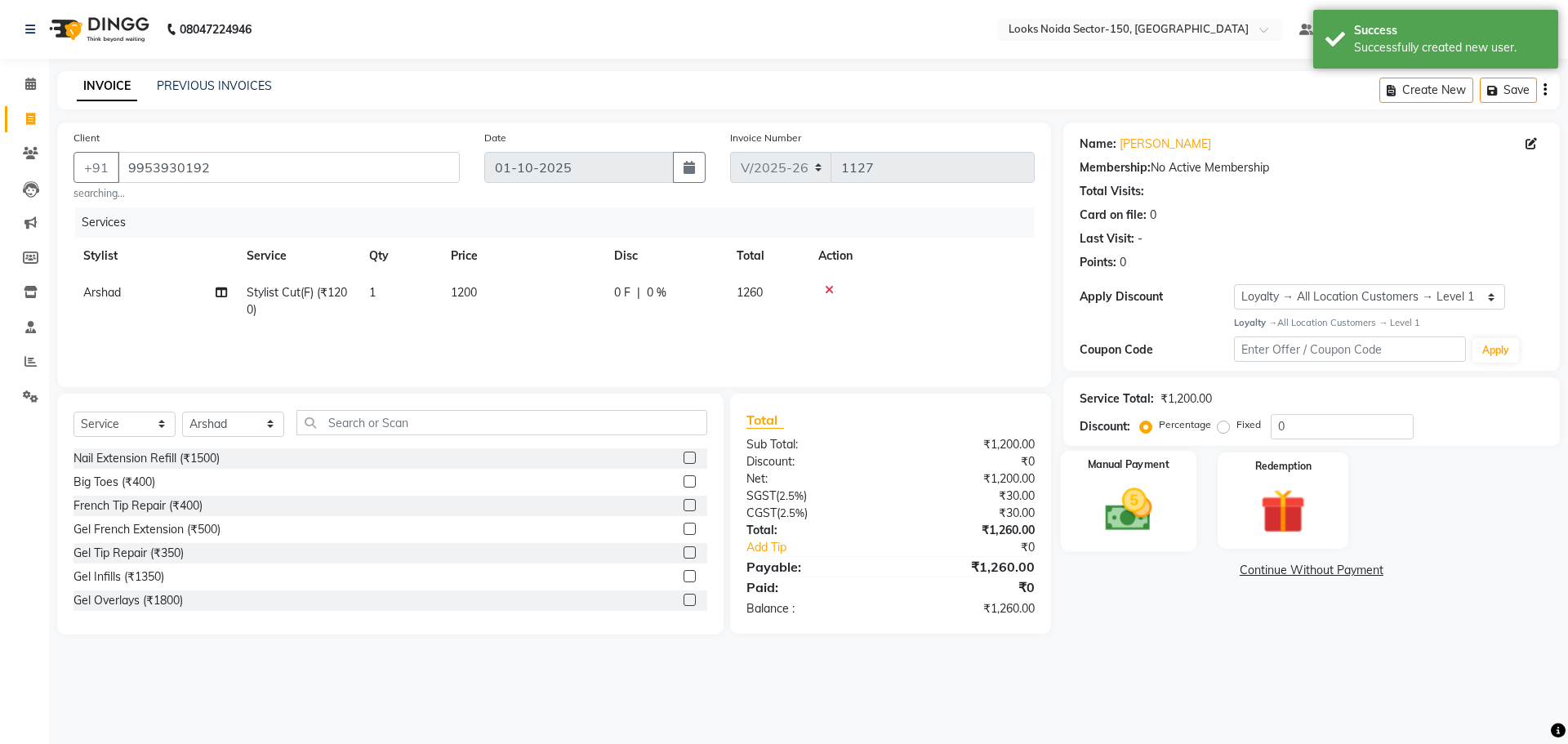
click at [1160, 476] on div "Manual Payment" at bounding box center [1128, 500] width 136 height 101
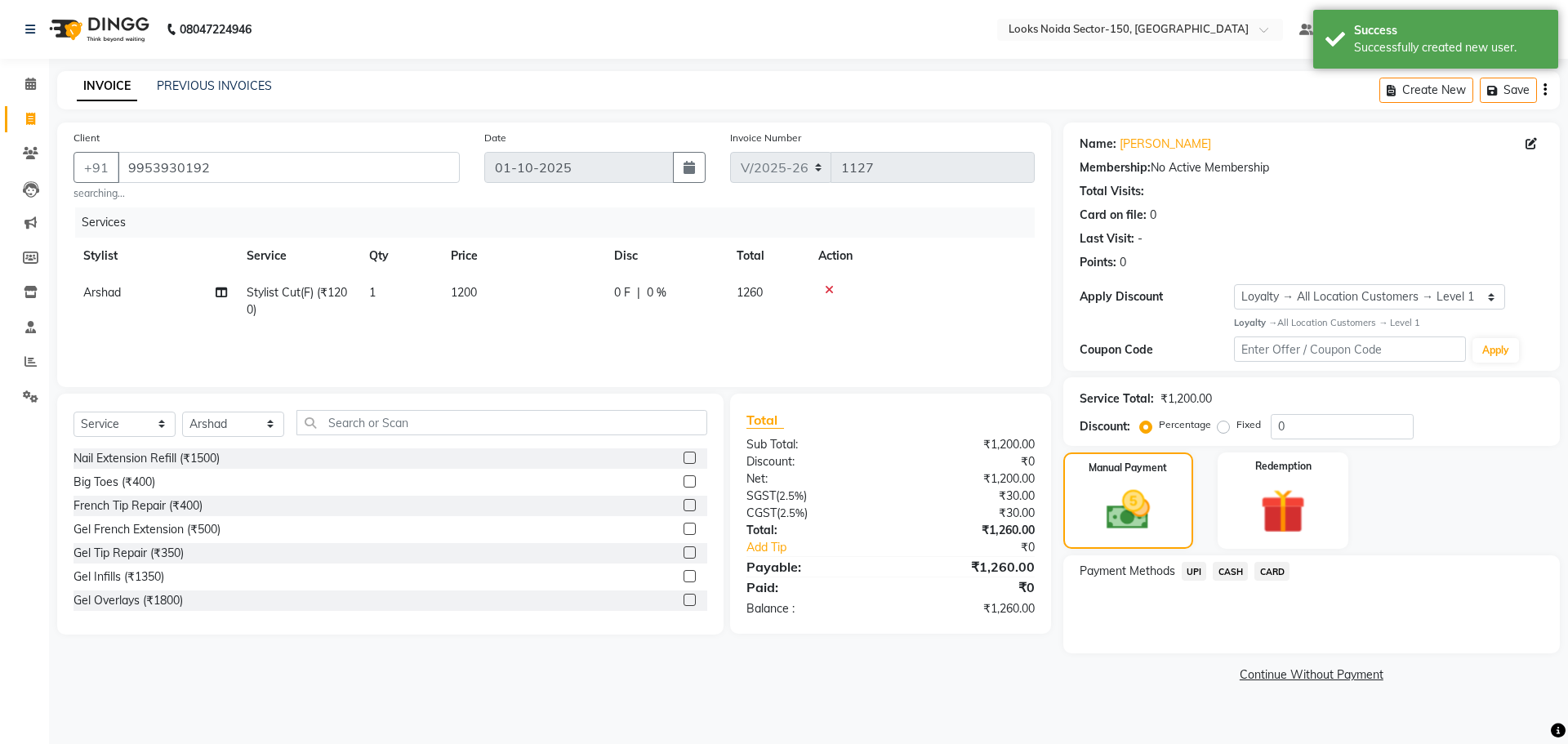
click at [1195, 570] on span "UPI" at bounding box center [1194, 571] width 25 height 19
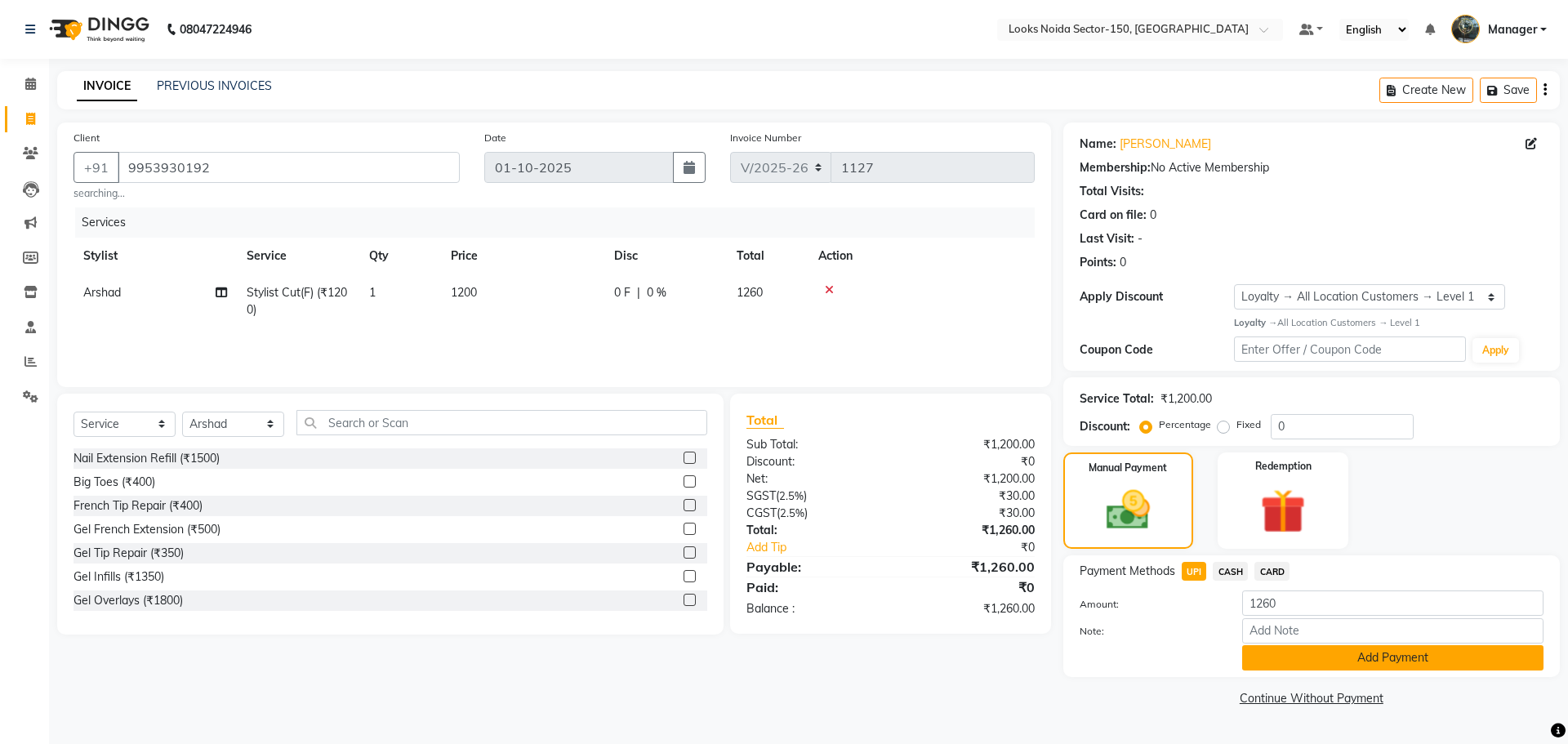
click at [1311, 655] on button "Add Payment" at bounding box center [1393, 657] width 302 height 25
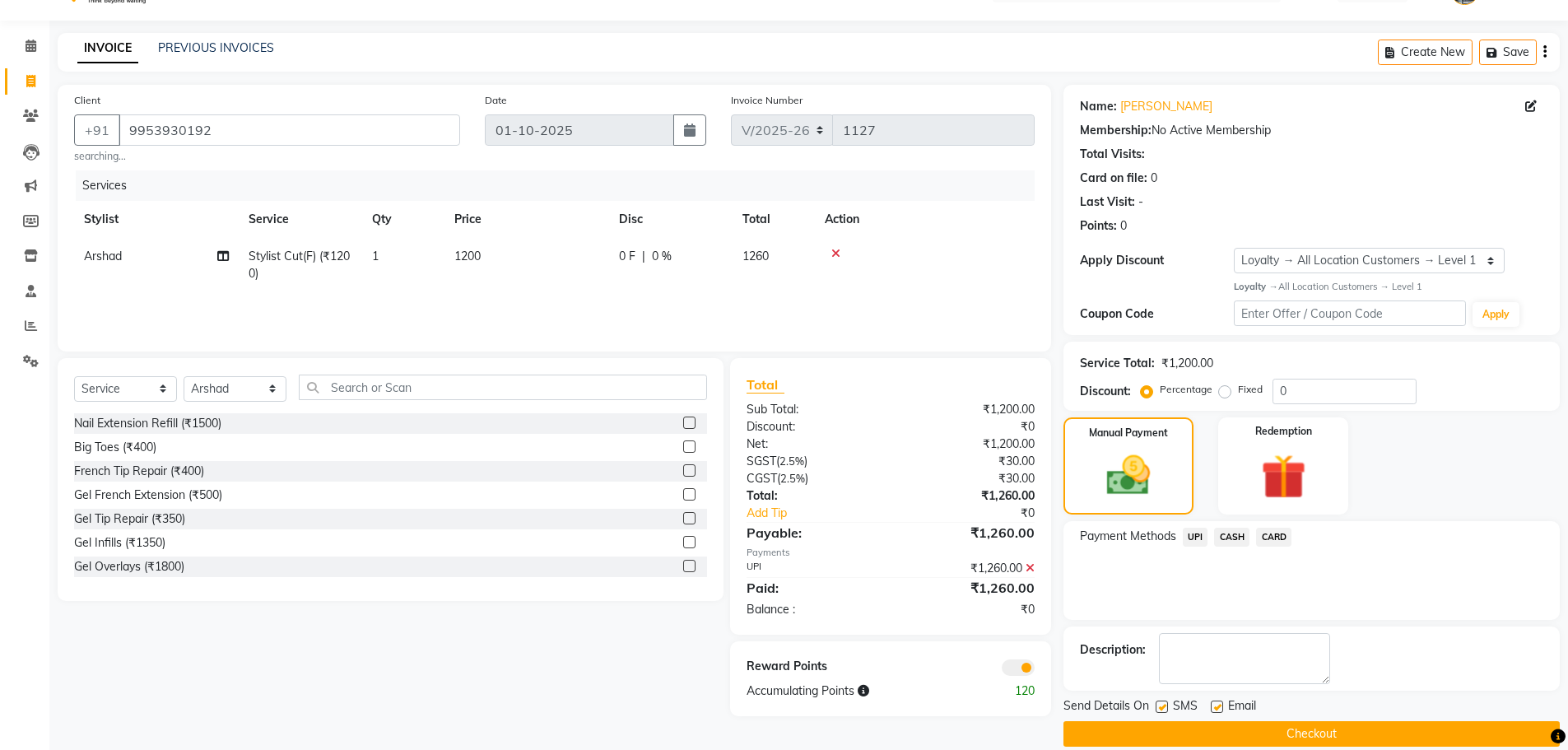
scroll to position [60, 0]
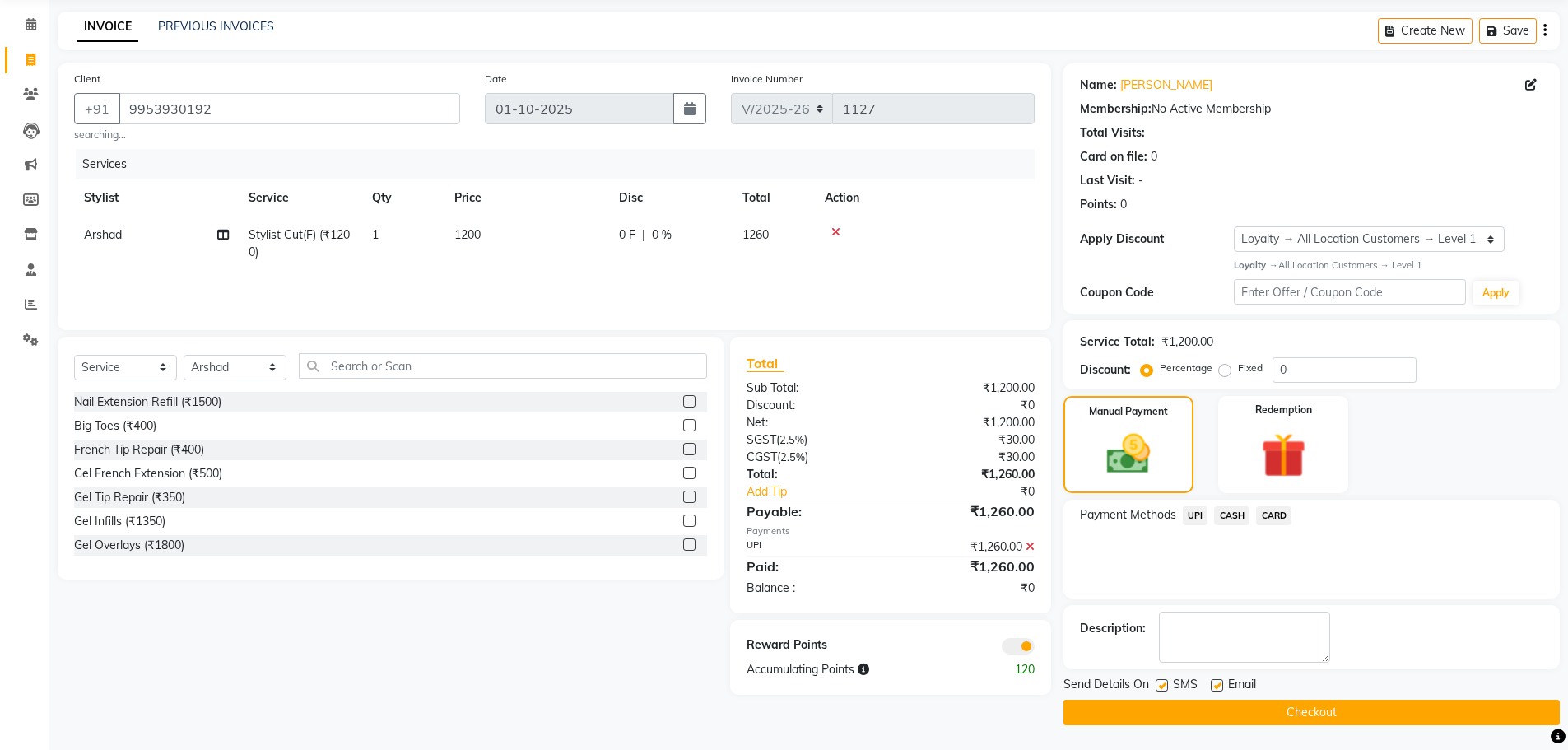
click at [1013, 642] on span at bounding box center [1018, 645] width 33 height 16
click at [1035, 648] on input "checkbox" at bounding box center [1035, 648] width 0 height 0
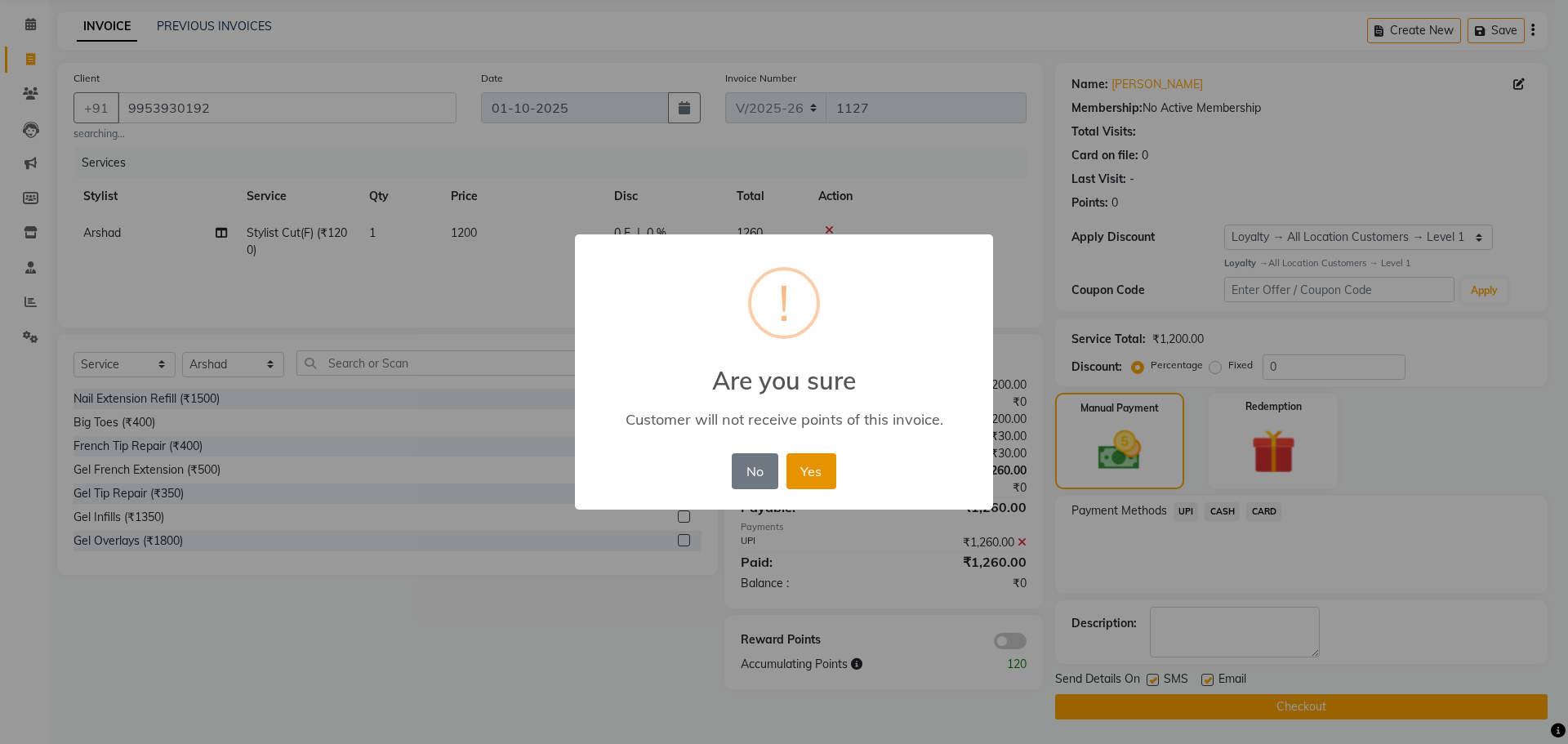
click at [831, 473] on button "Yes" at bounding box center [811, 471] width 50 height 36
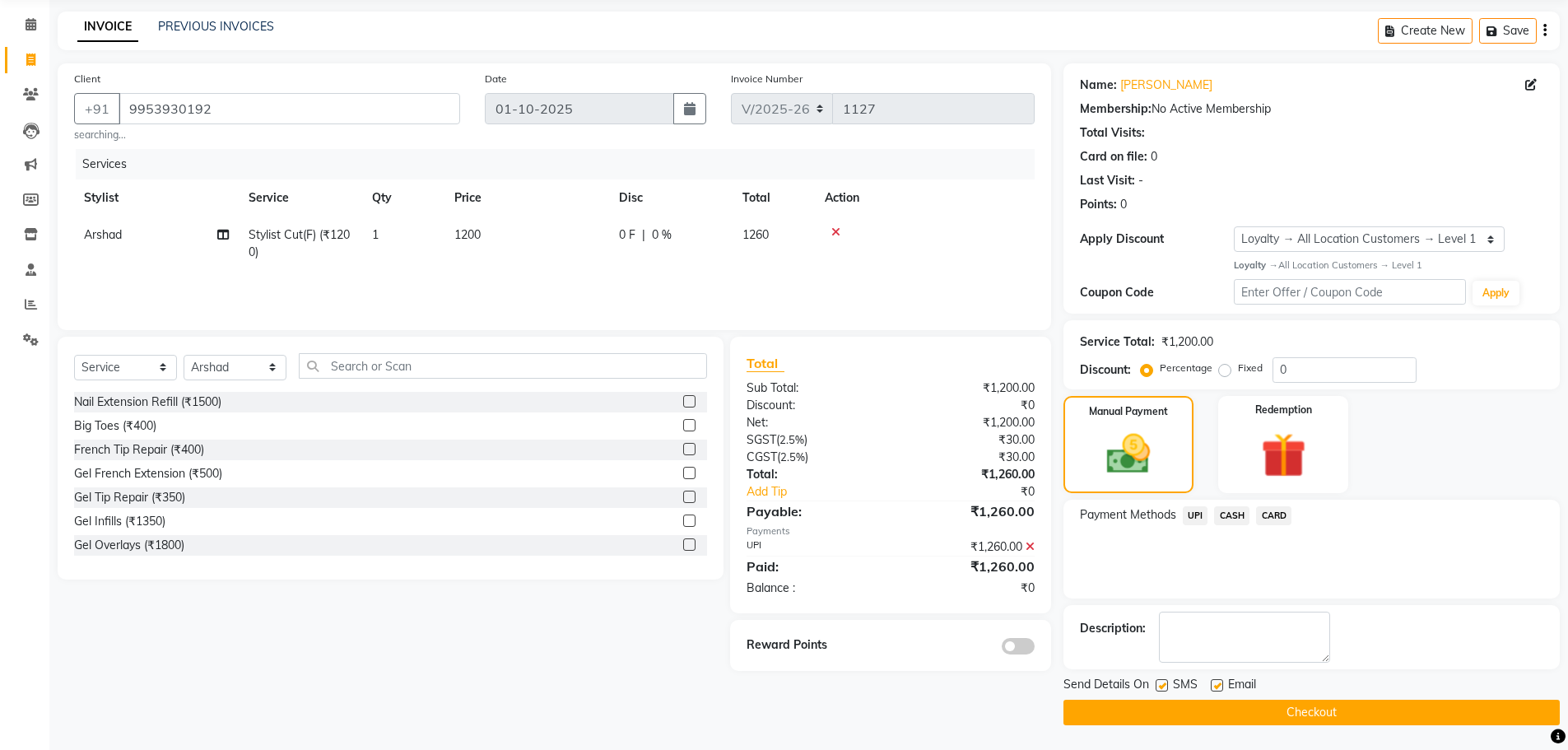
click at [1094, 711] on button "Checkout" at bounding box center [1312, 712] width 496 height 26
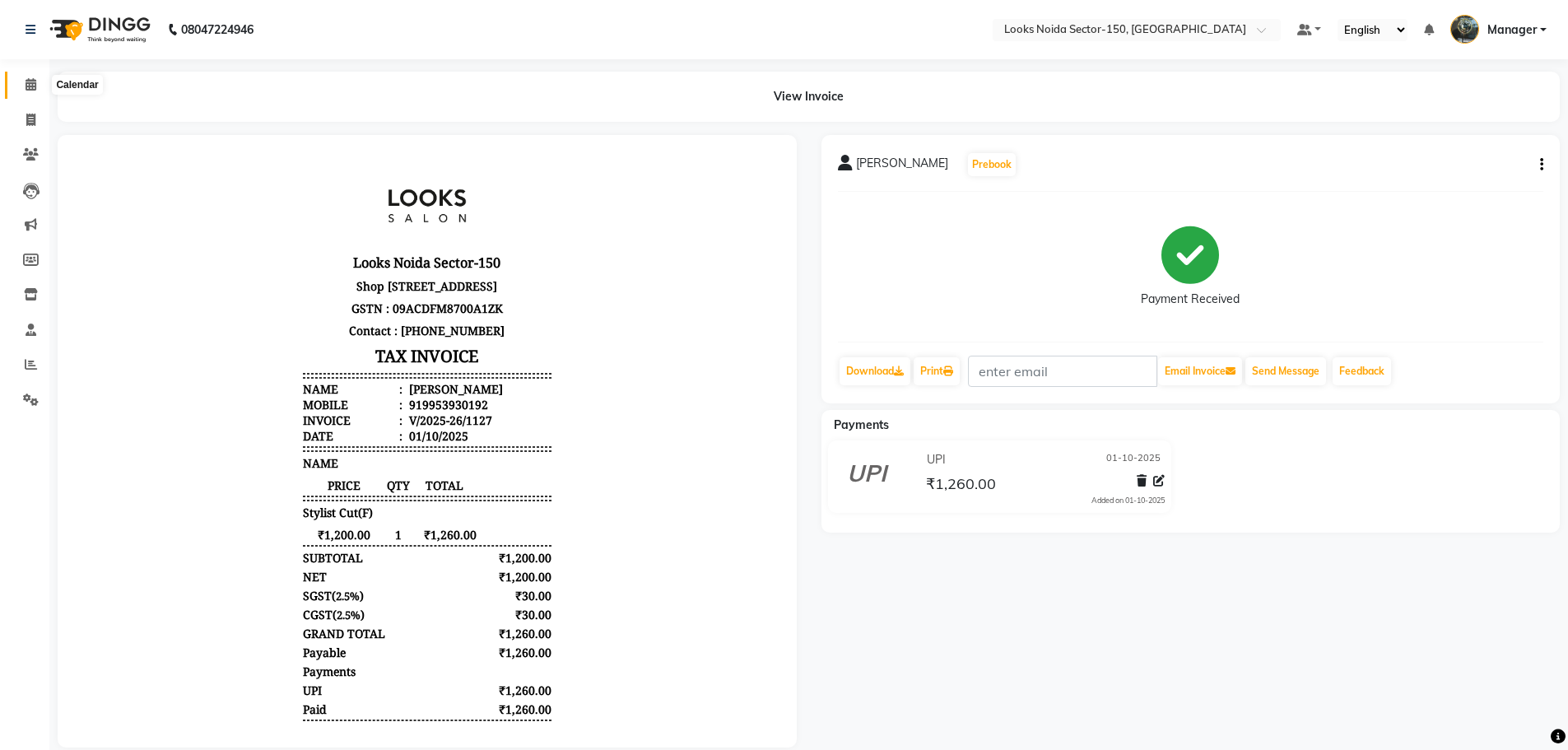
click at [34, 86] on icon at bounding box center [30, 84] width 10 height 12
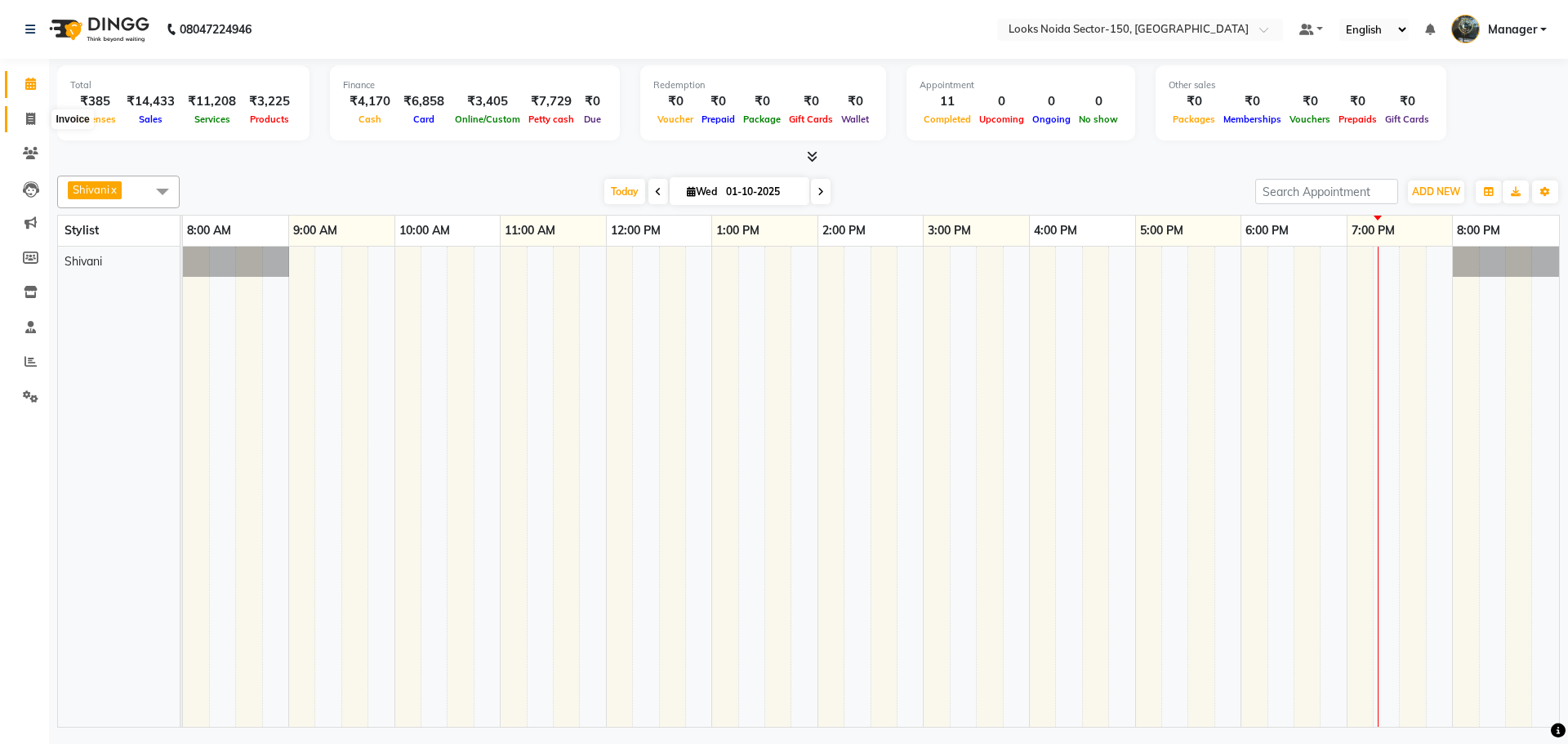
click at [22, 118] on span at bounding box center [30, 120] width 28 height 19
select select "8587"
select select "service"
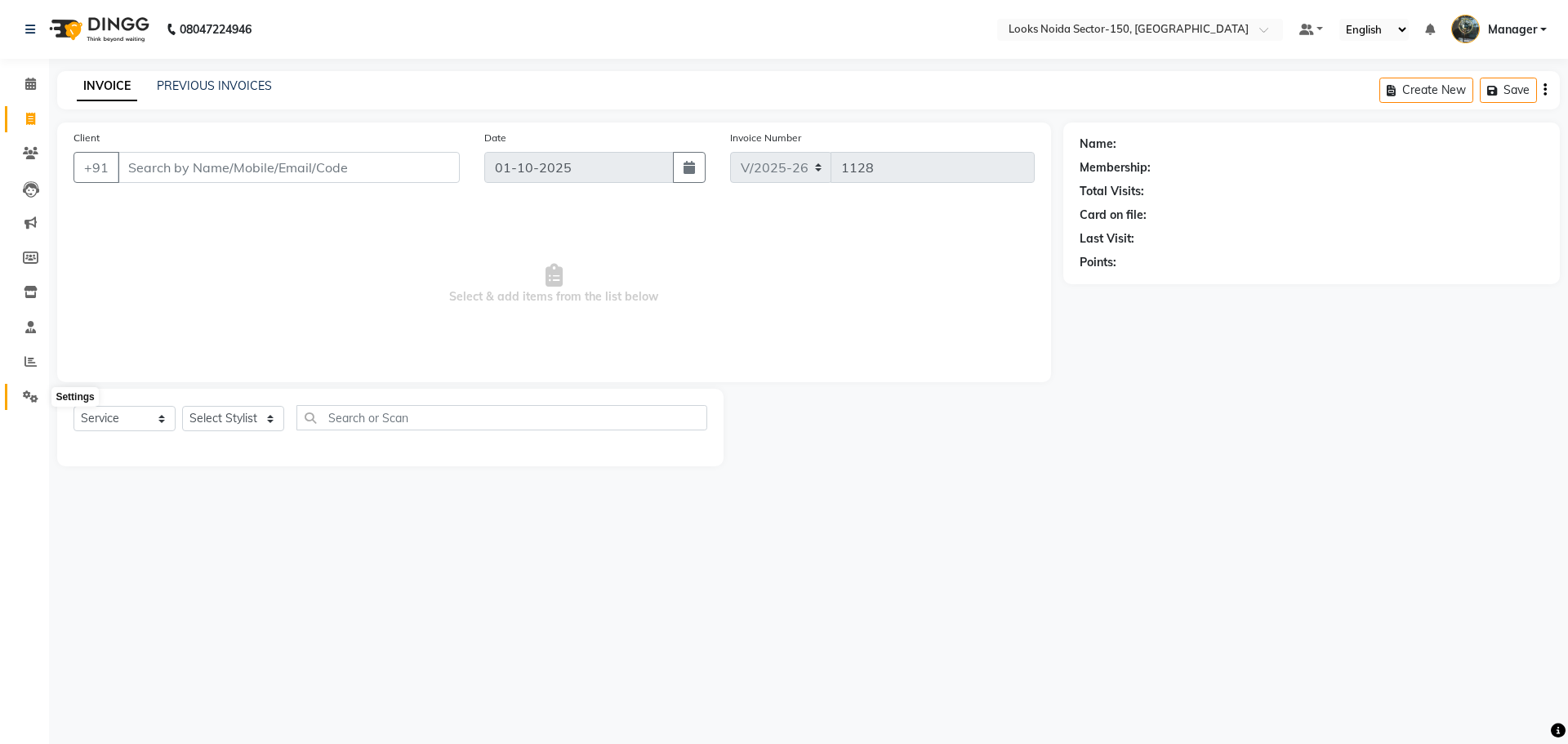
click at [31, 396] on icon at bounding box center [30, 396] width 15 height 12
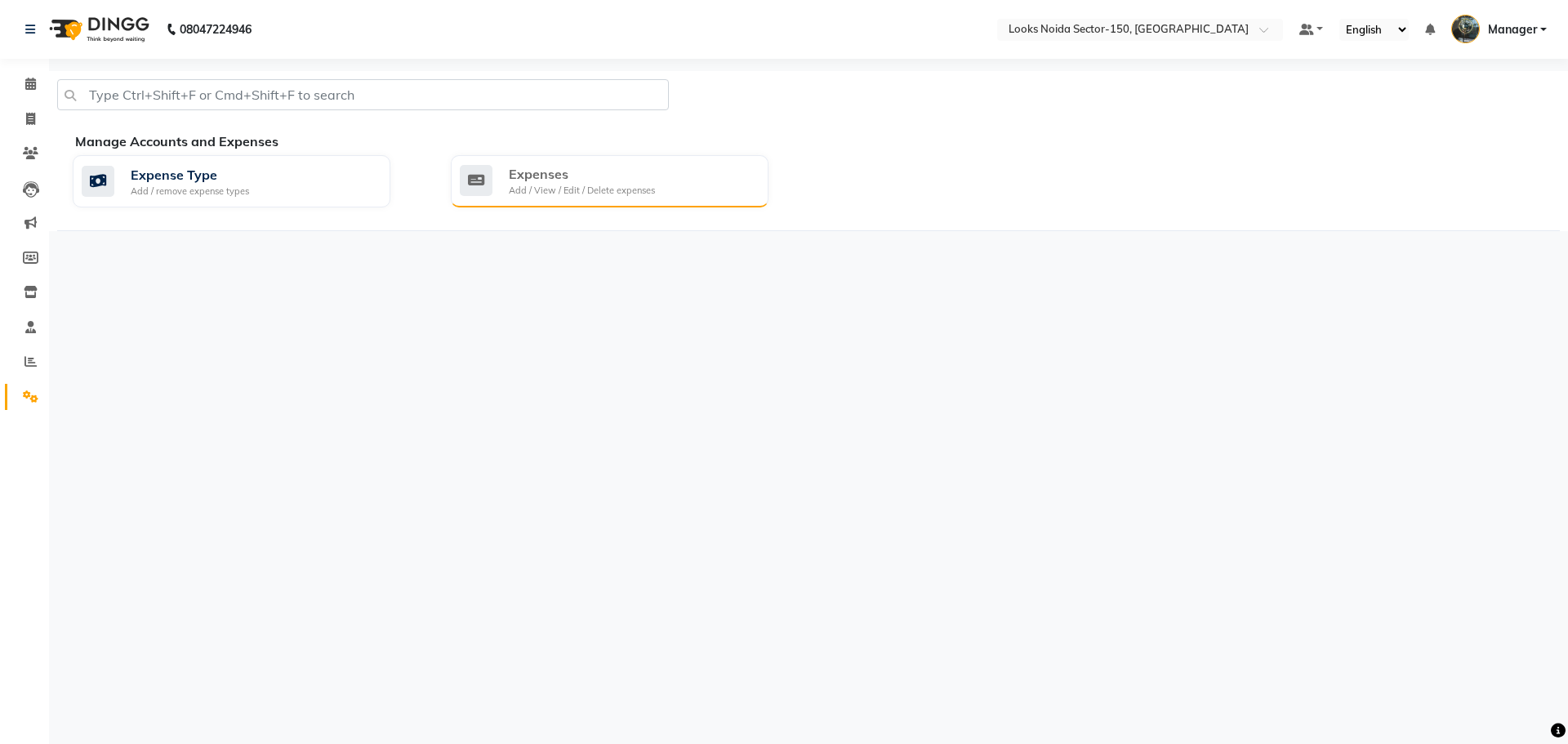
click at [492, 186] on div "Expenses Add / View / Edit / Delete expenses" at bounding box center [607, 181] width 295 height 34
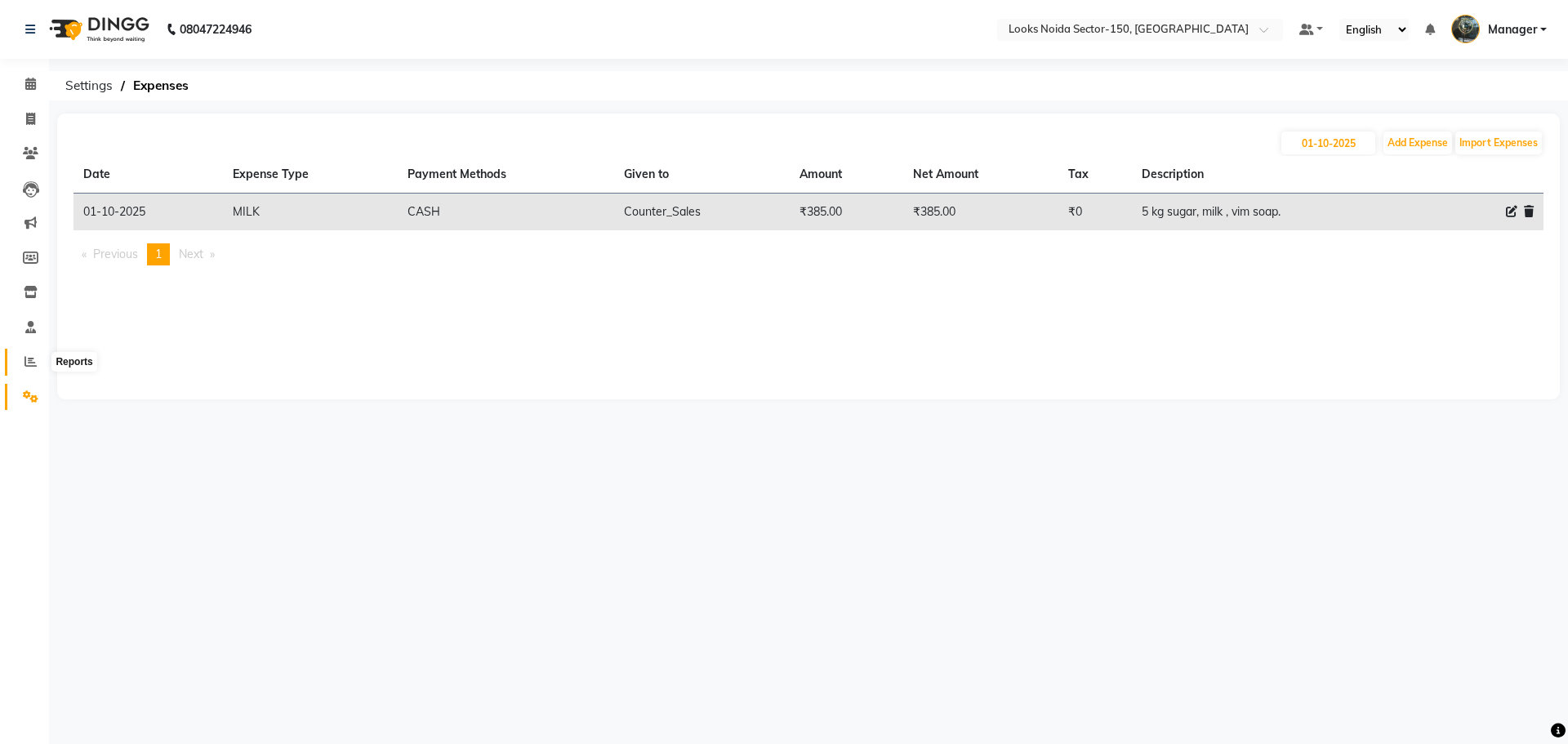
click at [34, 363] on icon at bounding box center [30, 361] width 12 height 12
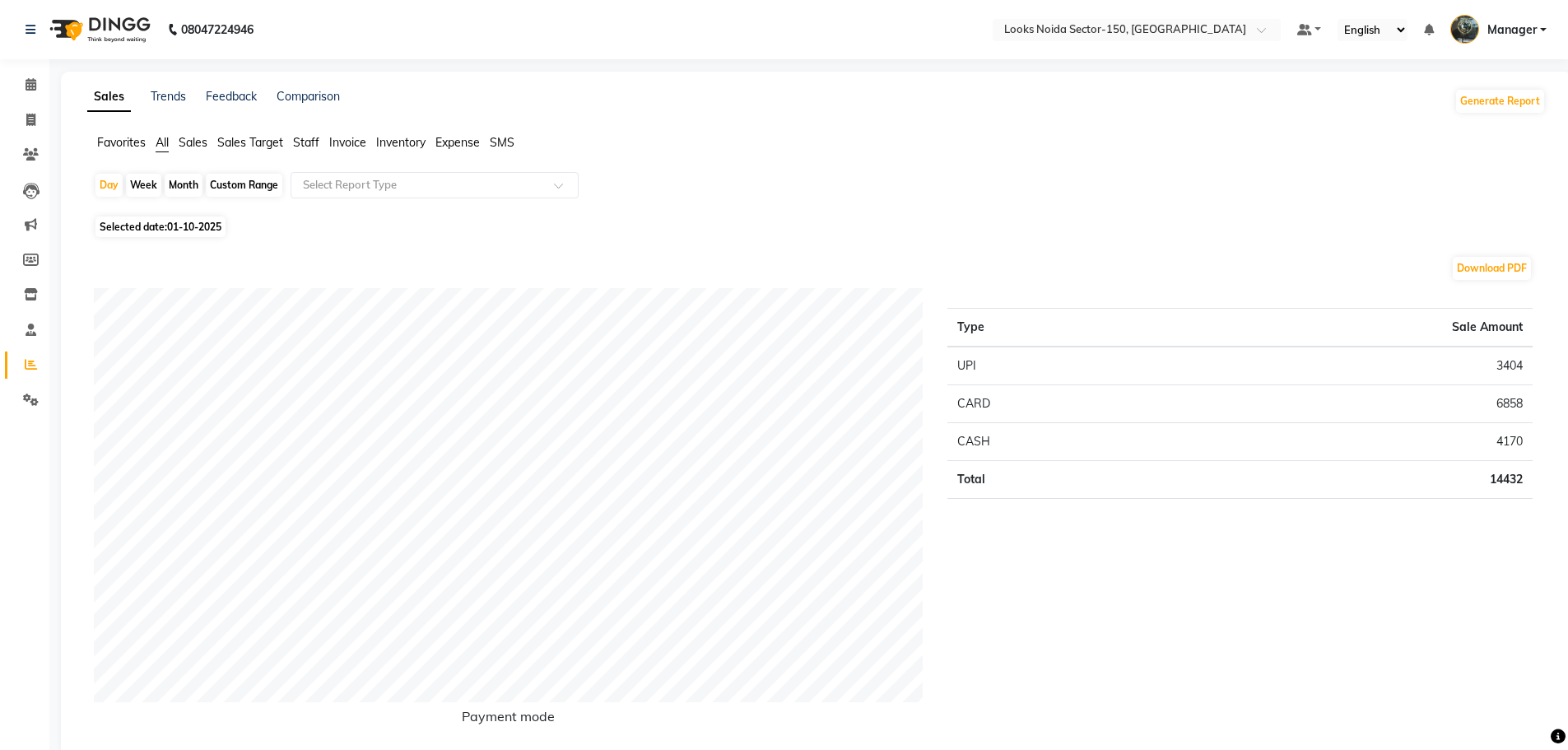
click at [310, 140] on span "Staff" at bounding box center [306, 143] width 27 height 15
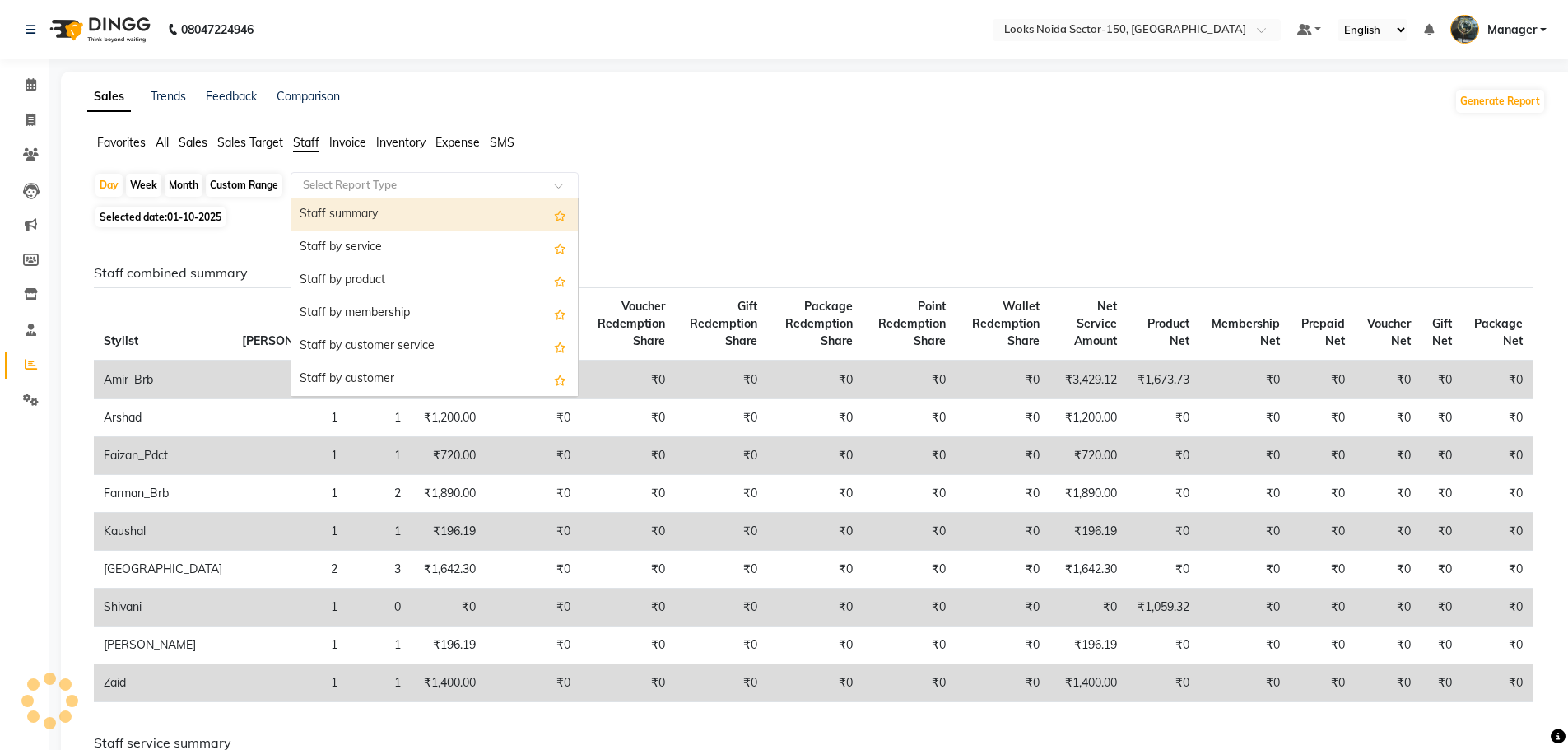
click at [365, 186] on input "text" at bounding box center [417, 184] width 237 height 16
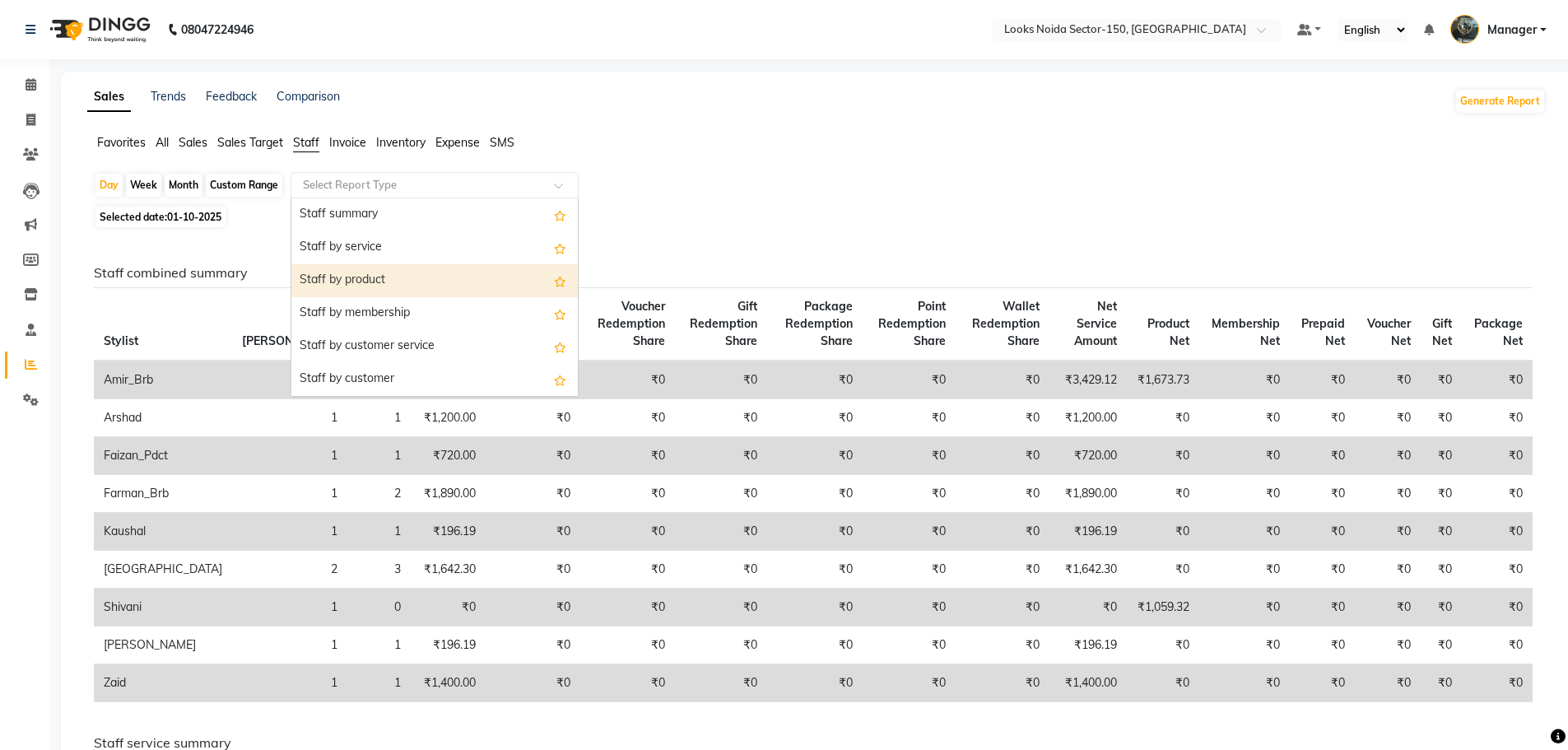
click at [383, 275] on div "Staff by product" at bounding box center [435, 280] width 286 height 33
select select "full_report"
select select "csv"
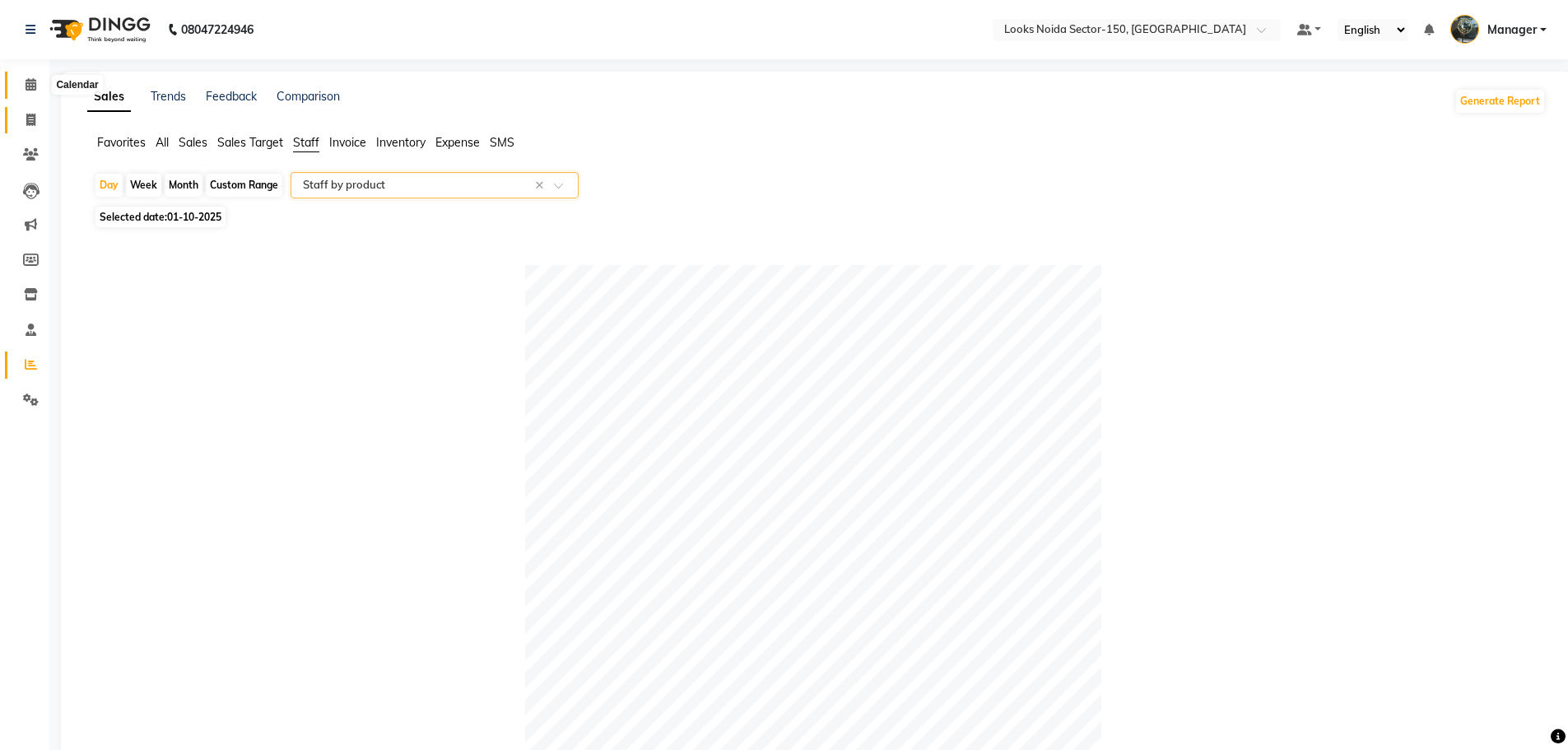
drag, startPoint x: 34, startPoint y: 87, endPoint x: 34, endPoint y: 107, distance: 20.0
click at [34, 87] on icon at bounding box center [30, 84] width 10 height 12
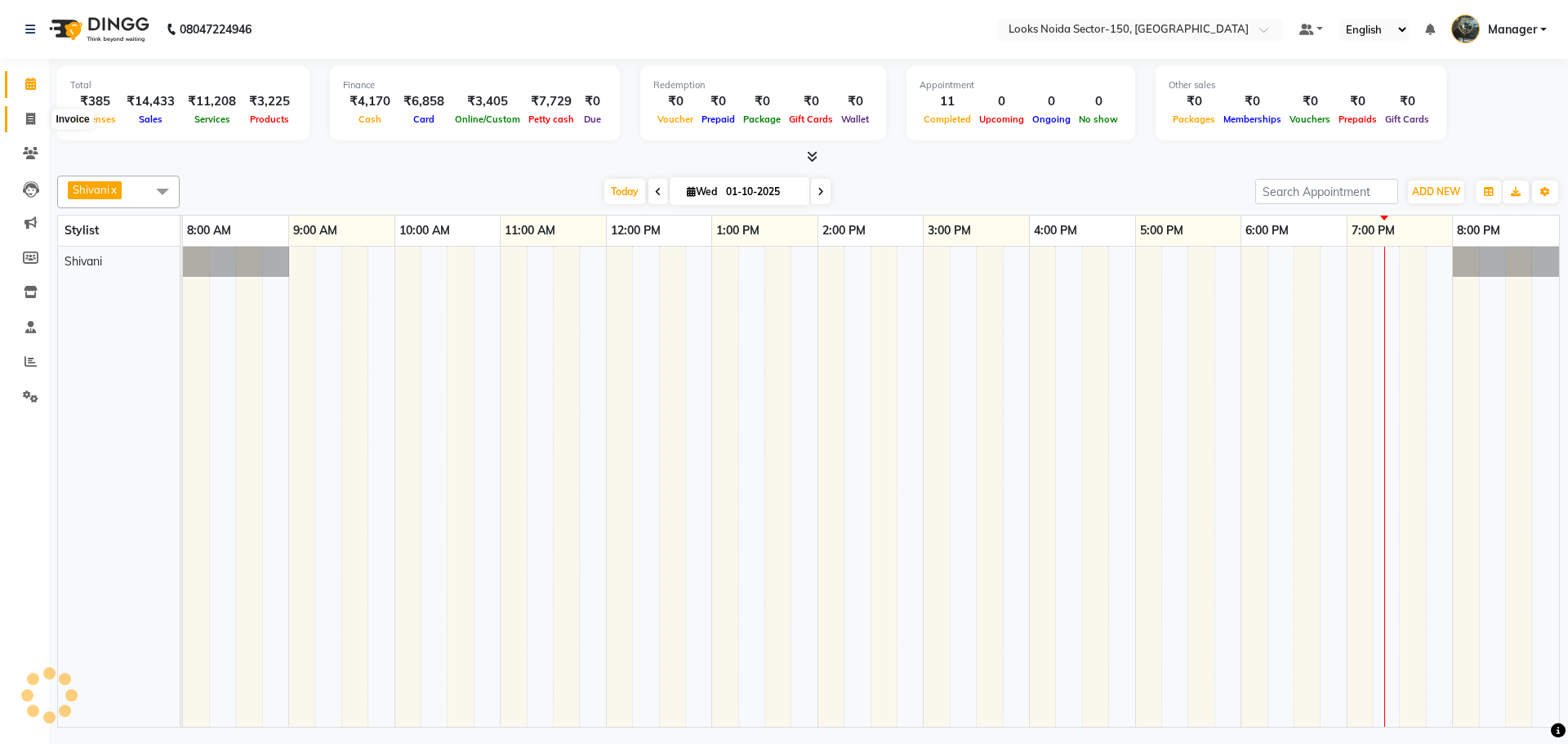
click at [33, 121] on icon at bounding box center [31, 118] width 9 height 12
select select "8587"
select select "service"
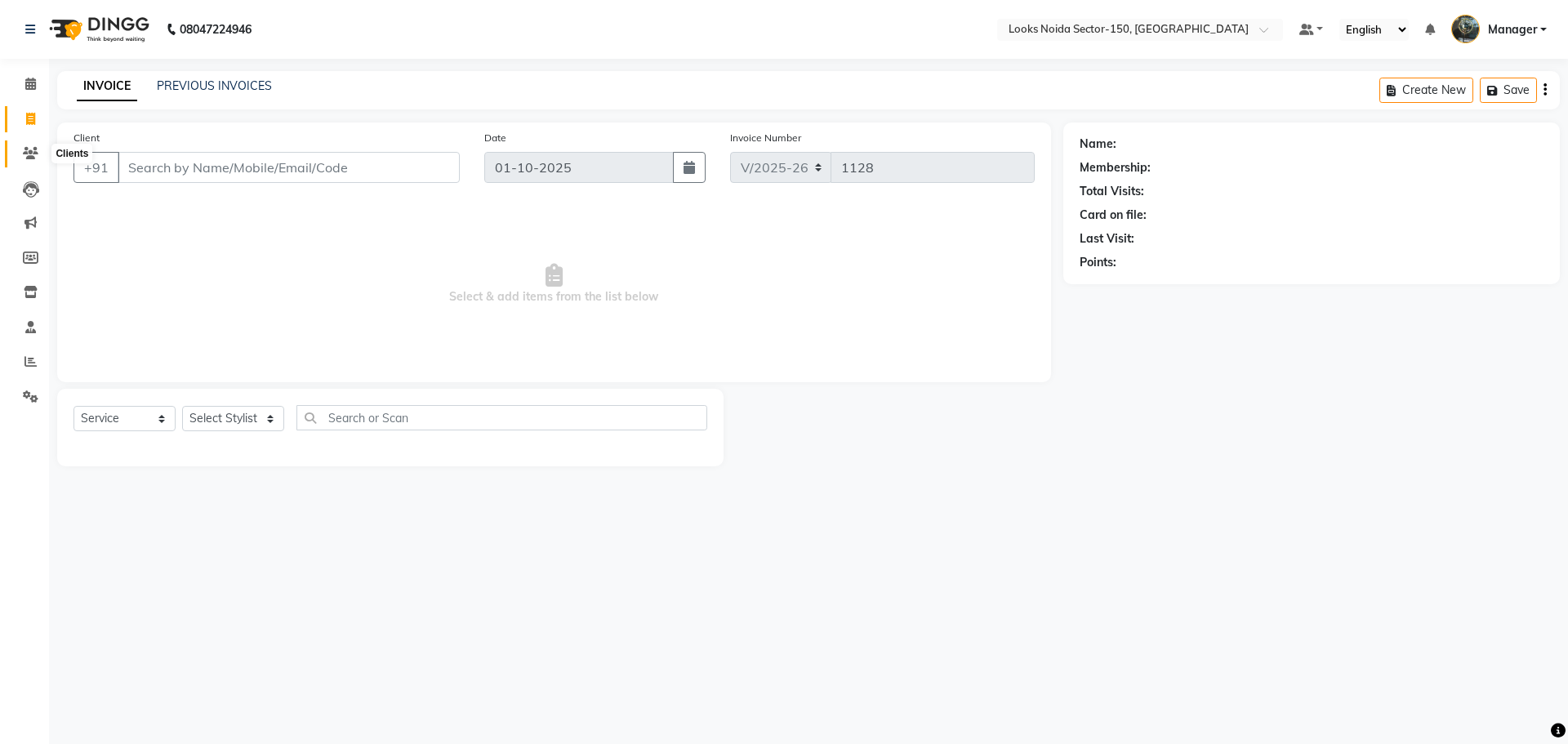
click at [31, 156] on icon at bounding box center [30, 153] width 15 height 12
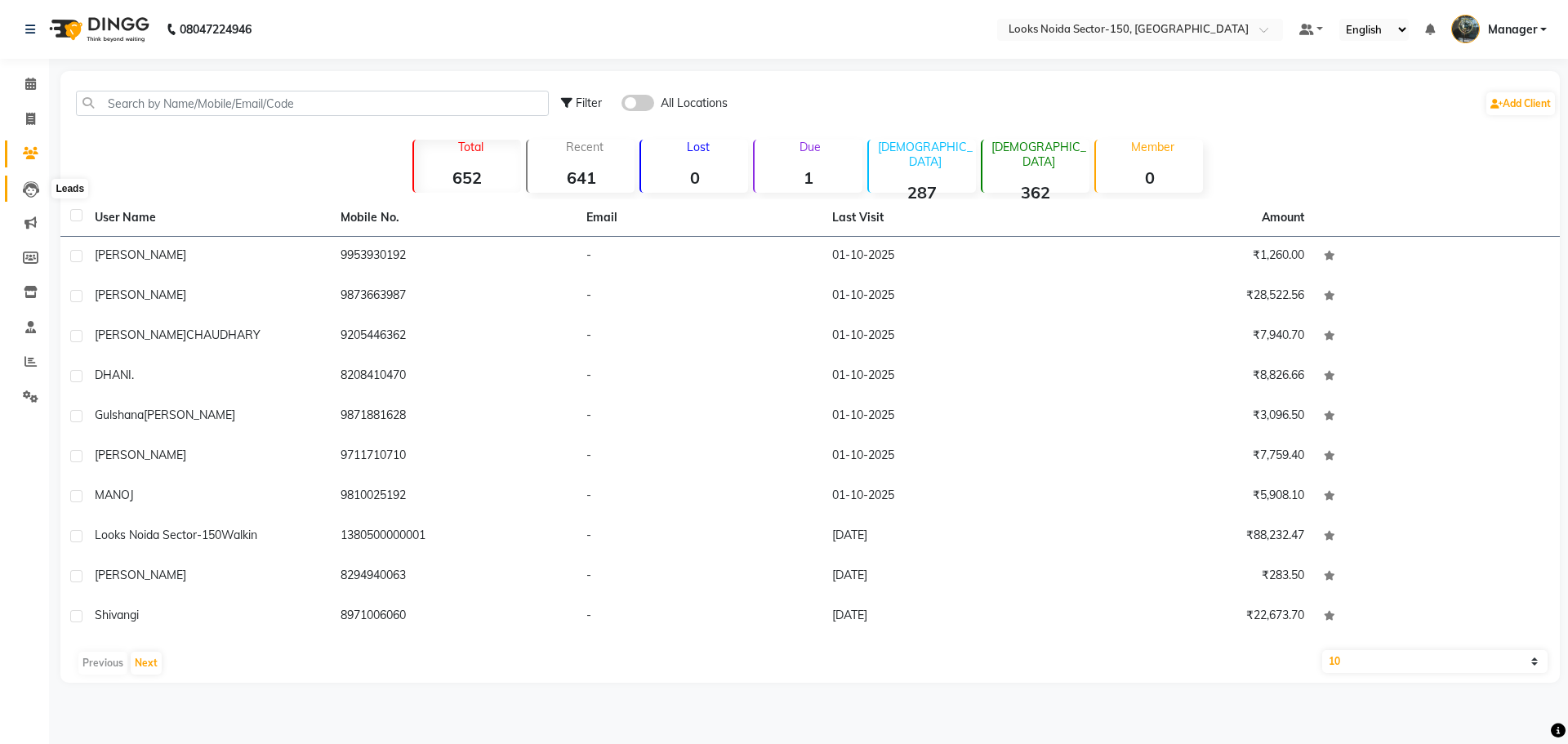
click at [31, 186] on icon at bounding box center [30, 189] width 16 height 16
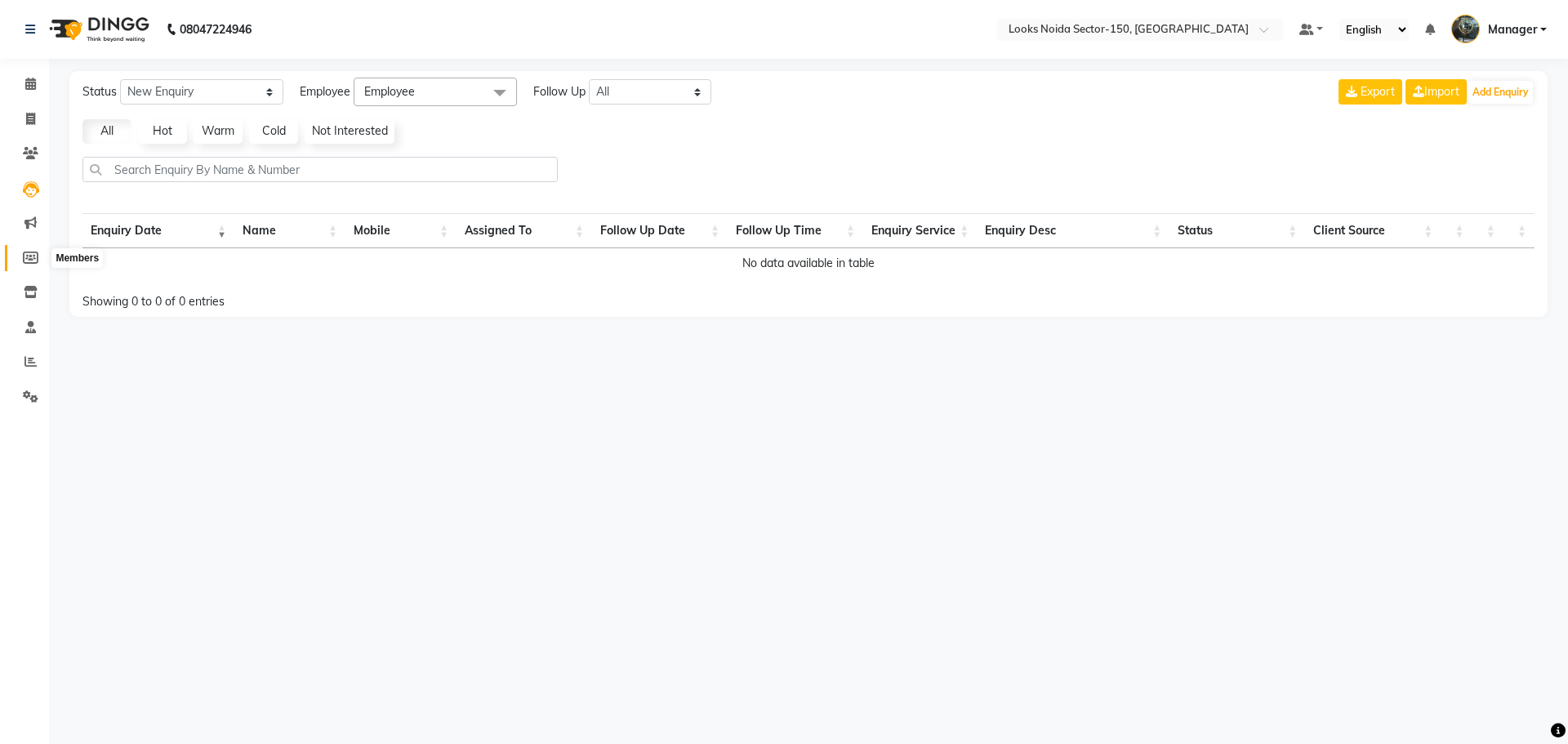
click at [27, 254] on icon at bounding box center [30, 257] width 15 height 12
select select
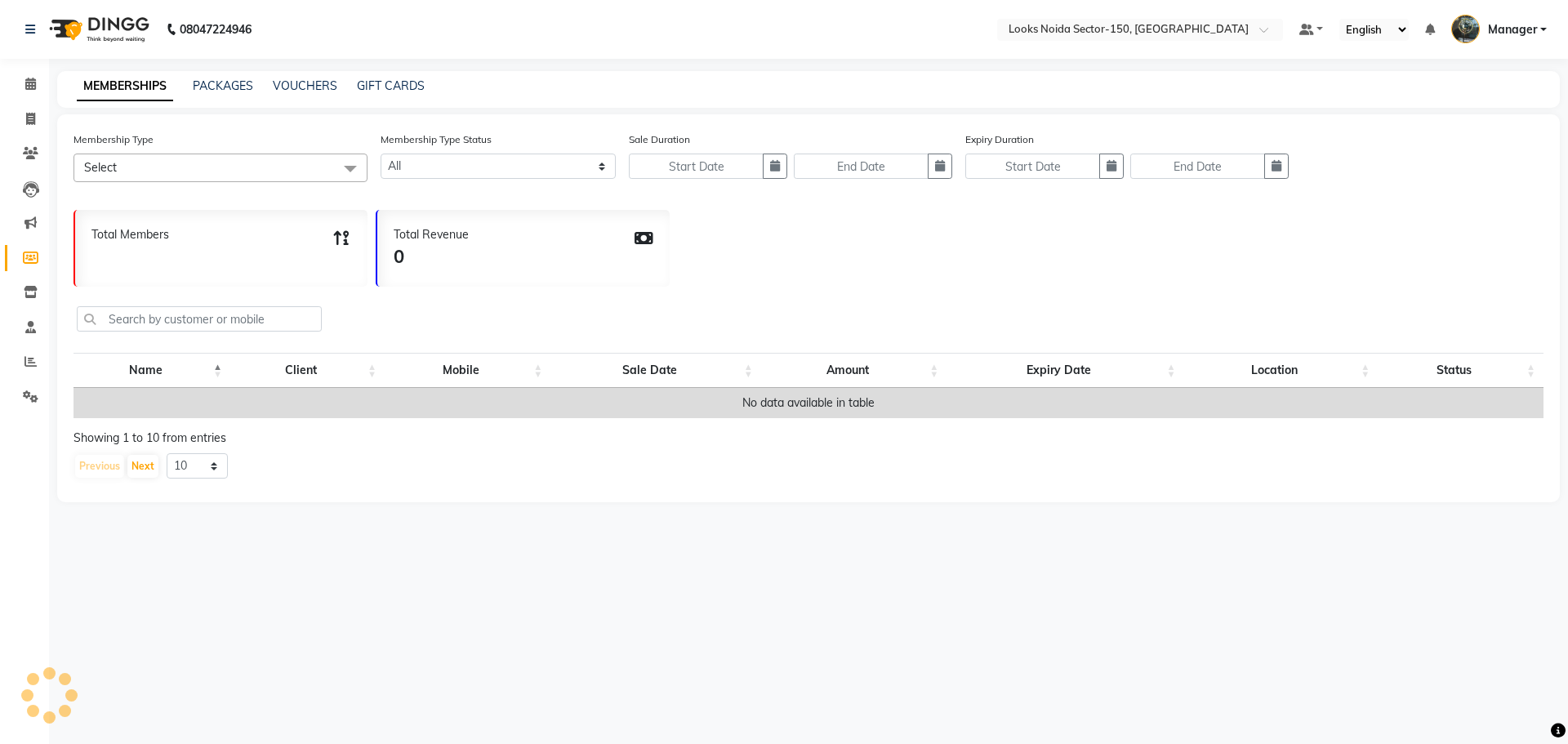
click at [33, 307] on li "Inventory" at bounding box center [25, 292] width 49 height 35
click at [28, 326] on icon at bounding box center [30, 326] width 10 height 12
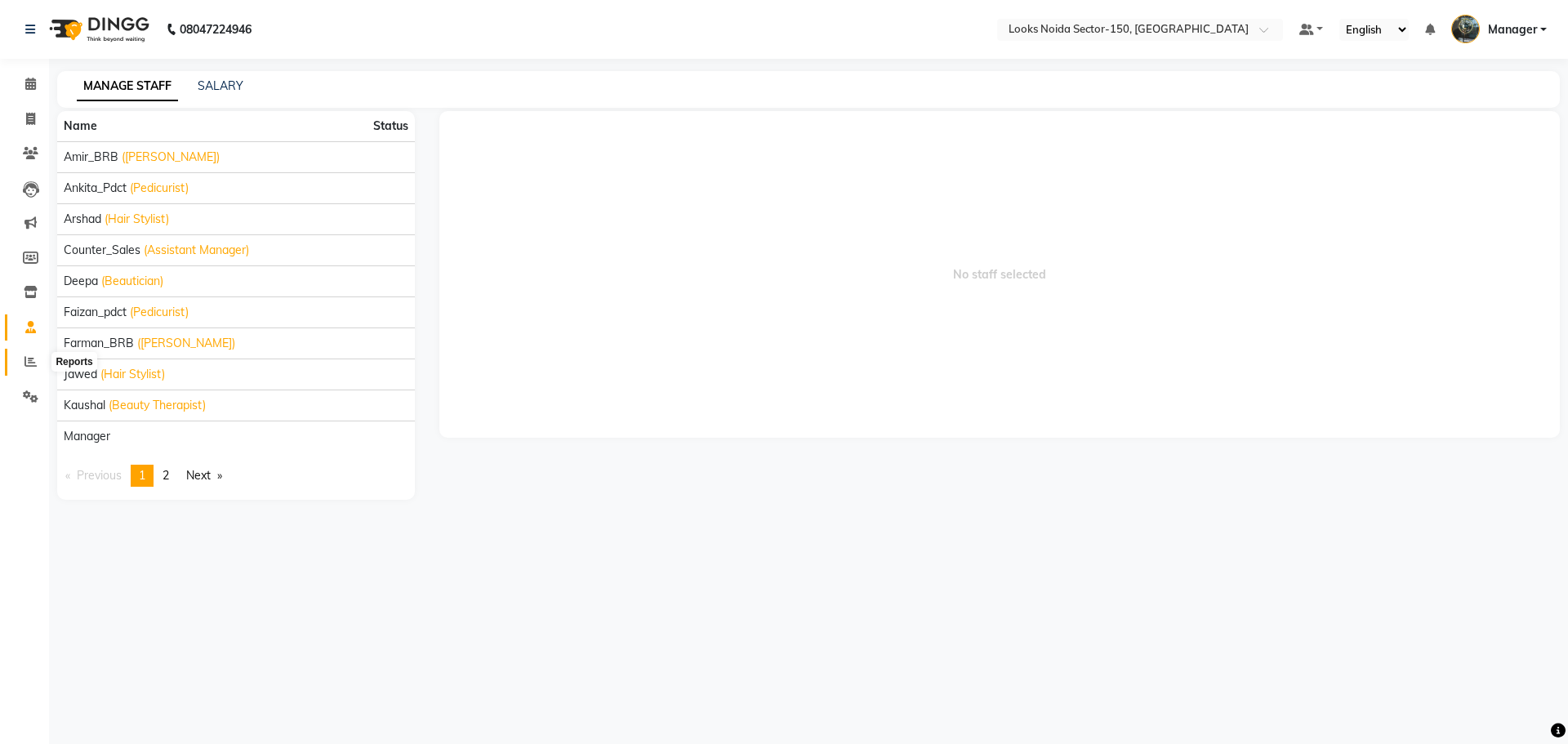
click at [25, 359] on icon at bounding box center [30, 361] width 12 height 12
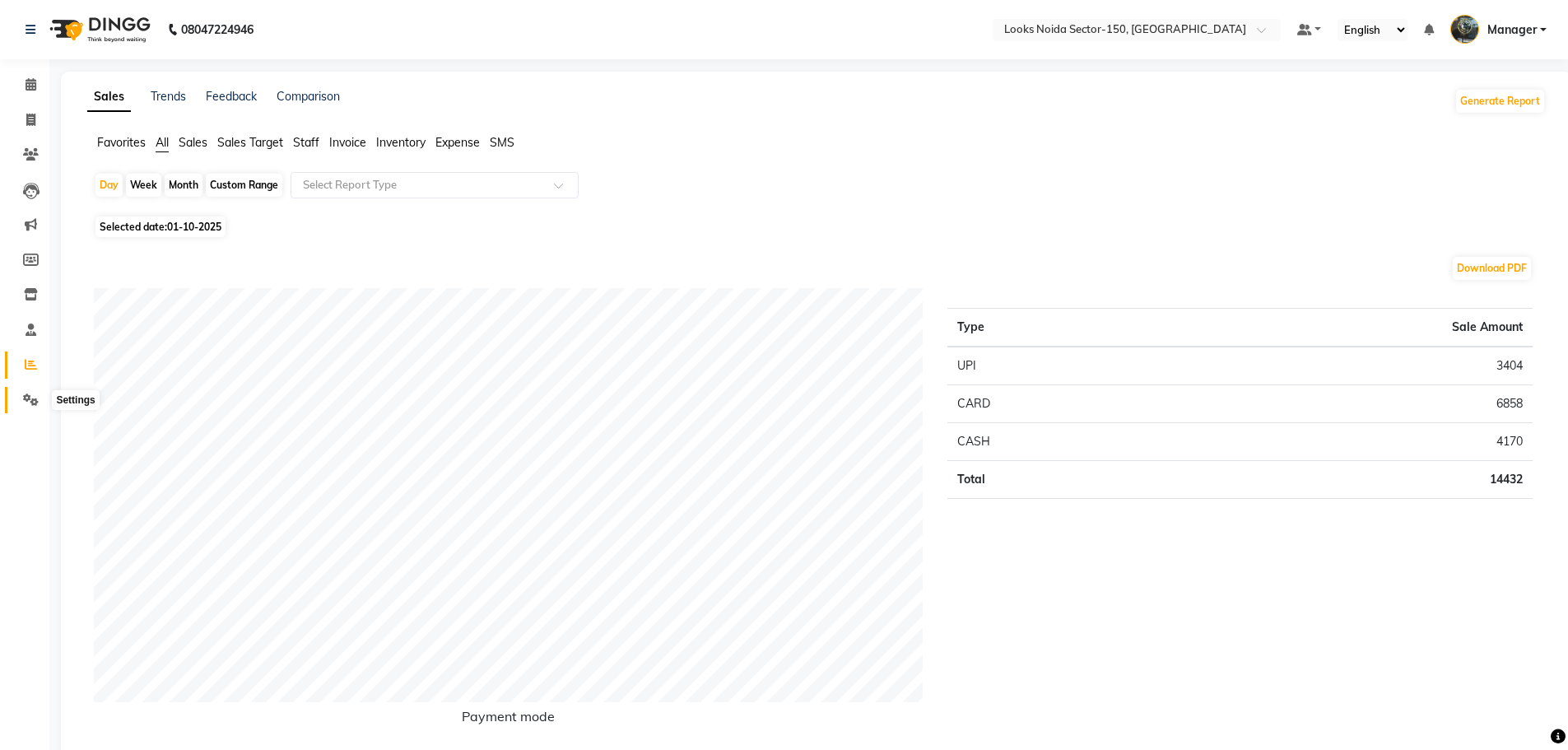
click at [25, 394] on icon at bounding box center [30, 399] width 15 height 12
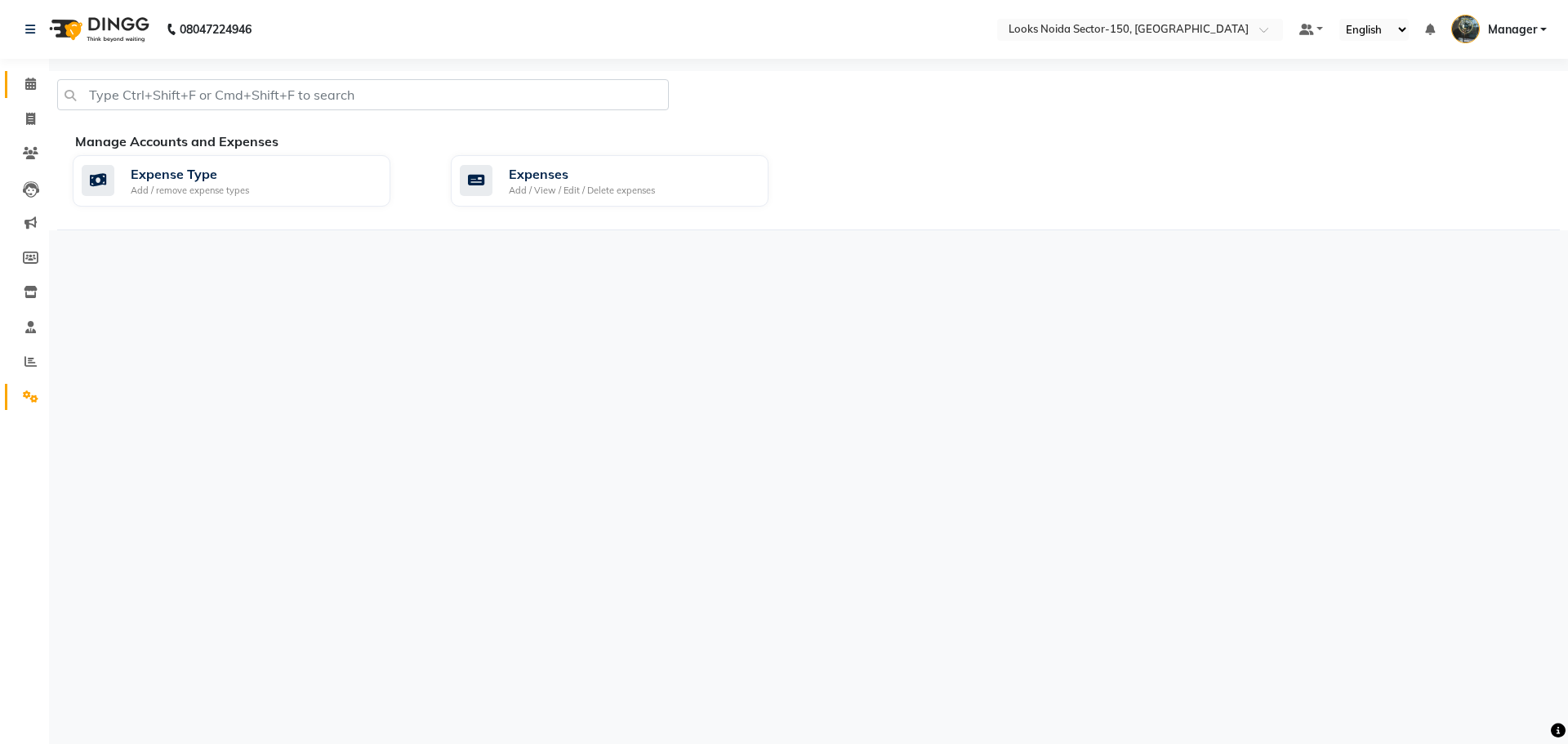
click at [38, 77] on span at bounding box center [30, 85] width 28 height 19
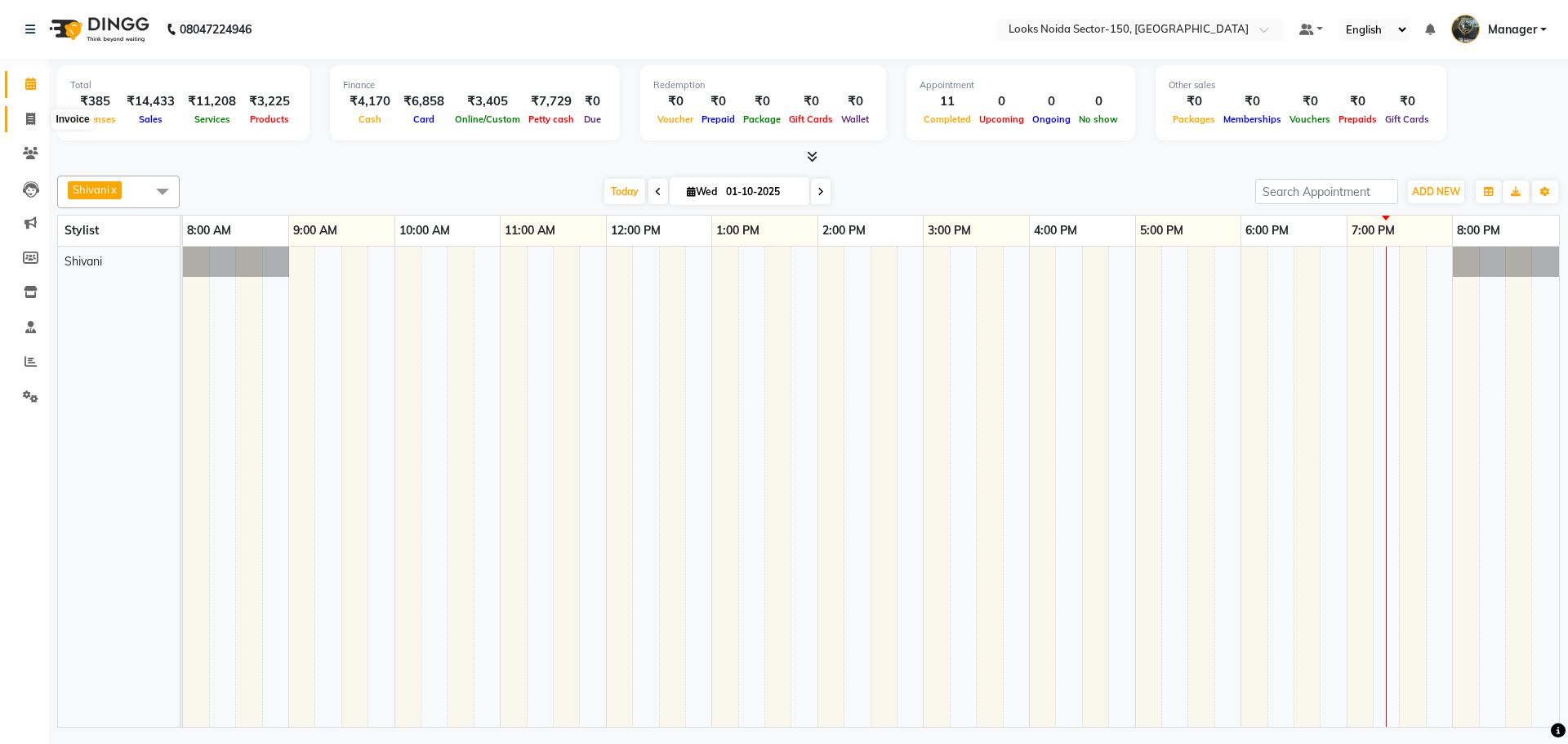
click at [34, 121] on icon at bounding box center [31, 118] width 9 height 12
select select "service"
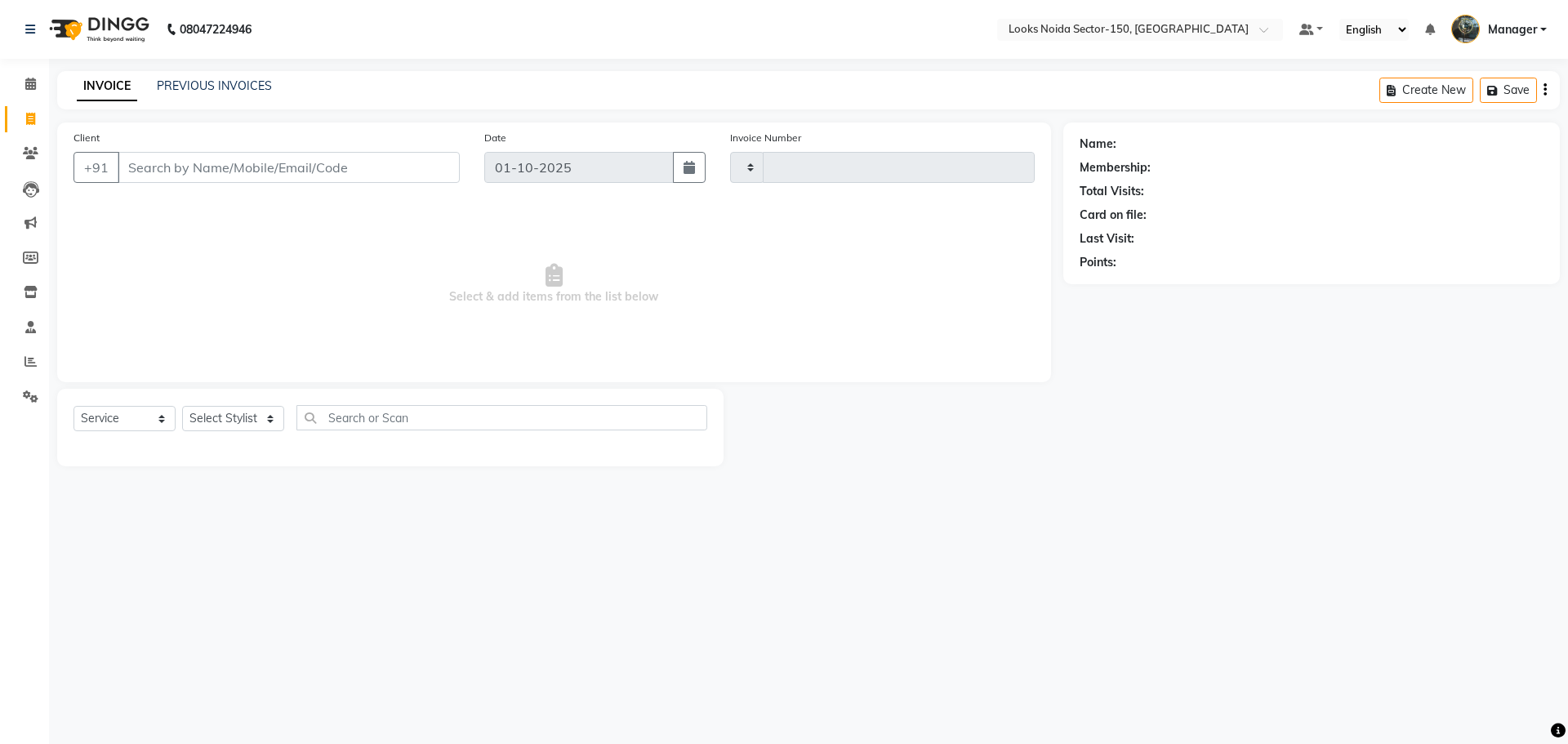
type input "1128"
select select "8587"
click at [259, 411] on select "Select Stylist Amir_BRB Ankita_Pdct Arshad Counter_Sales Deepa Faizan_pdct Farm…" at bounding box center [233, 418] width 102 height 25
click at [32, 85] on icon at bounding box center [30, 83] width 10 height 12
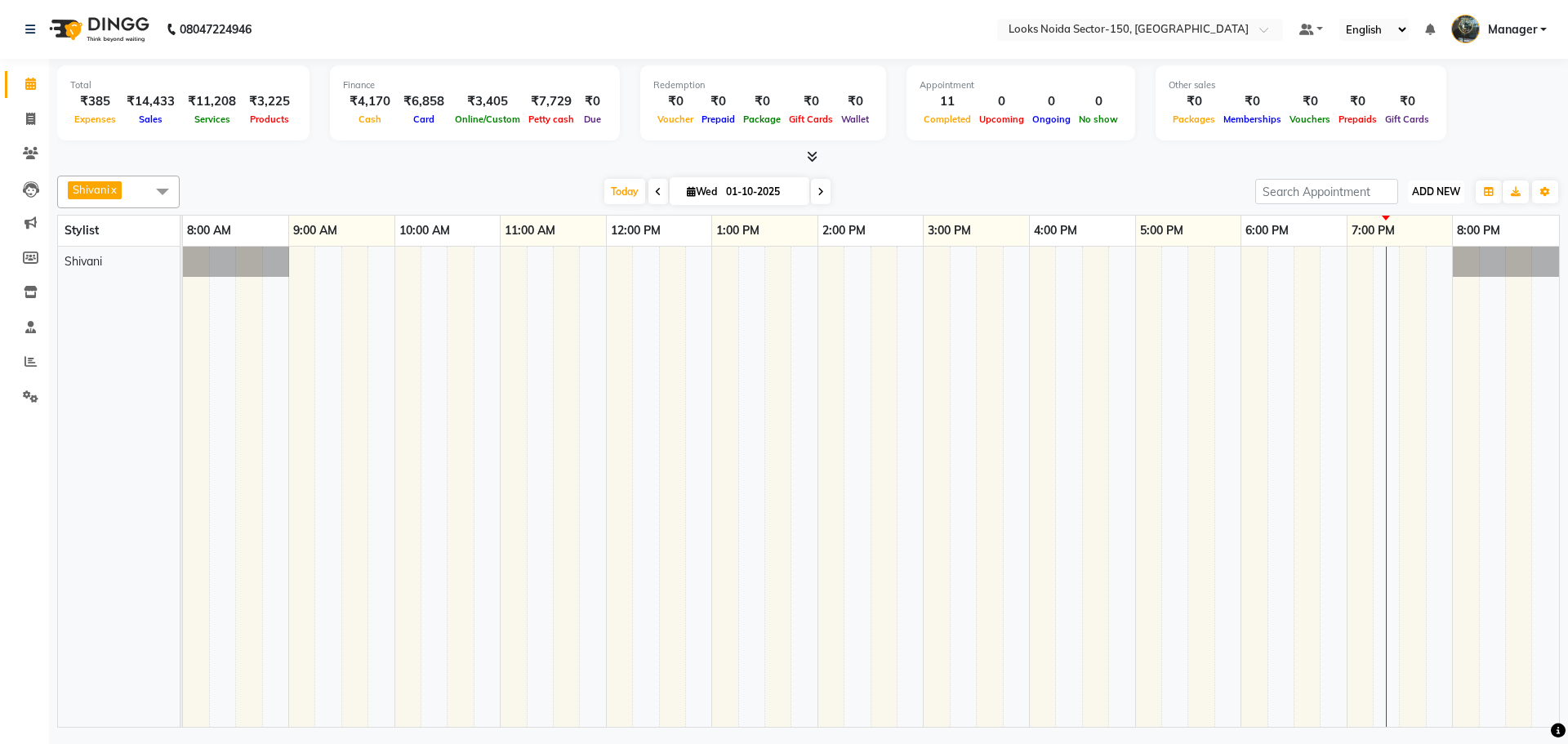
click at [1450, 191] on span "ADD NEW" at bounding box center [1436, 191] width 48 height 12
click at [1375, 262] on link "Add Expense" at bounding box center [1399, 265] width 129 height 22
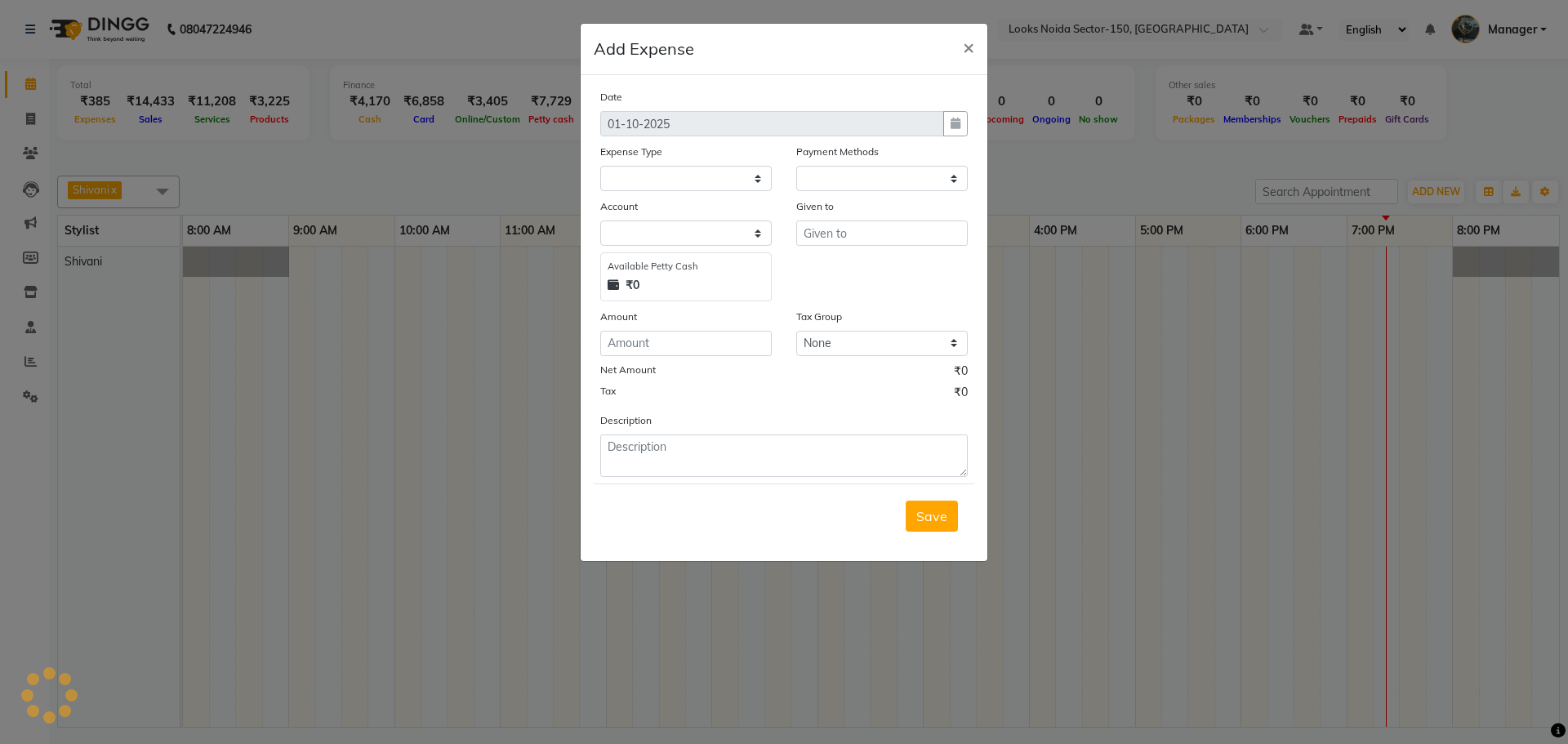
select select "1"
select select "7800"
click at [845, 232] on input "text" at bounding box center [882, 233] width 172 height 25
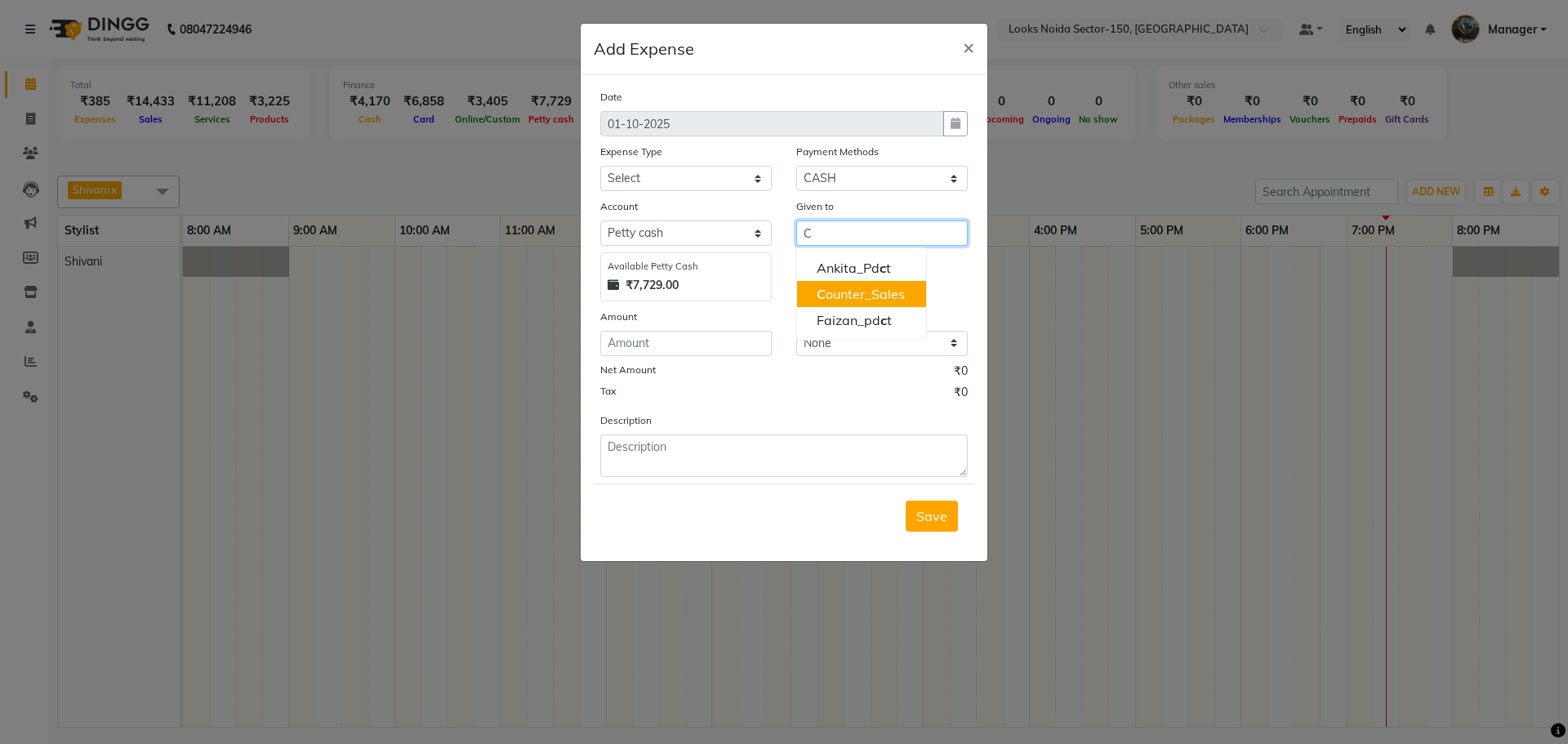
click at [852, 295] on ngb-highlight "C ounter_Sales" at bounding box center [861, 293] width 89 height 16
type input "Counter_Sales"
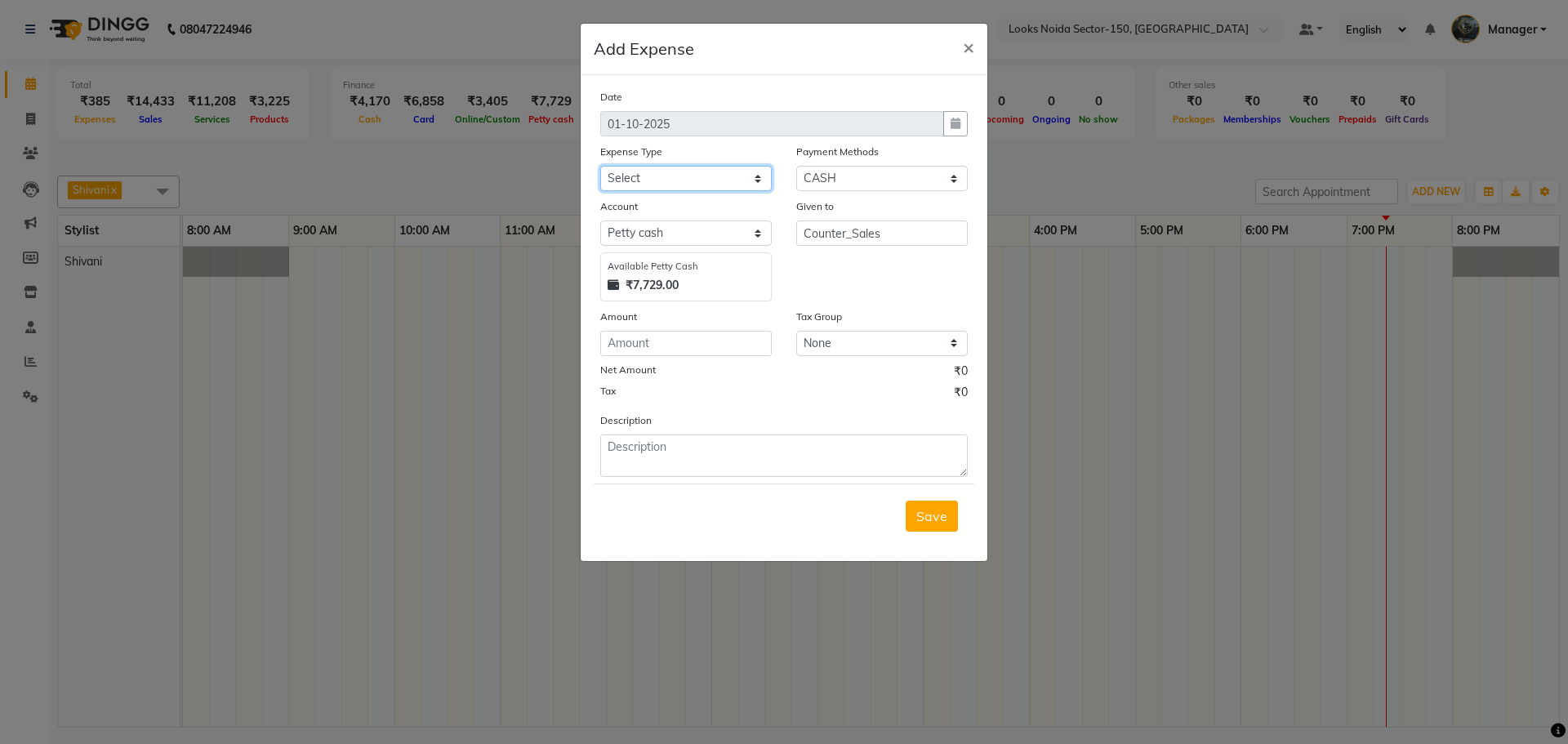
click at [659, 176] on select "Select Accommodation Aesthetics Bank Deposit BLINKIT Cash Handover Client Refun…" at bounding box center [686, 178] width 172 height 25
select select "24890"
click at [600, 166] on select "Select Accommodation Aesthetics Bank Deposit BLINKIT Cash Handover Client Refun…" at bounding box center [686, 178] width 172 height 25
click at [631, 339] on input "number" at bounding box center [686, 343] width 172 height 25
type input "105"
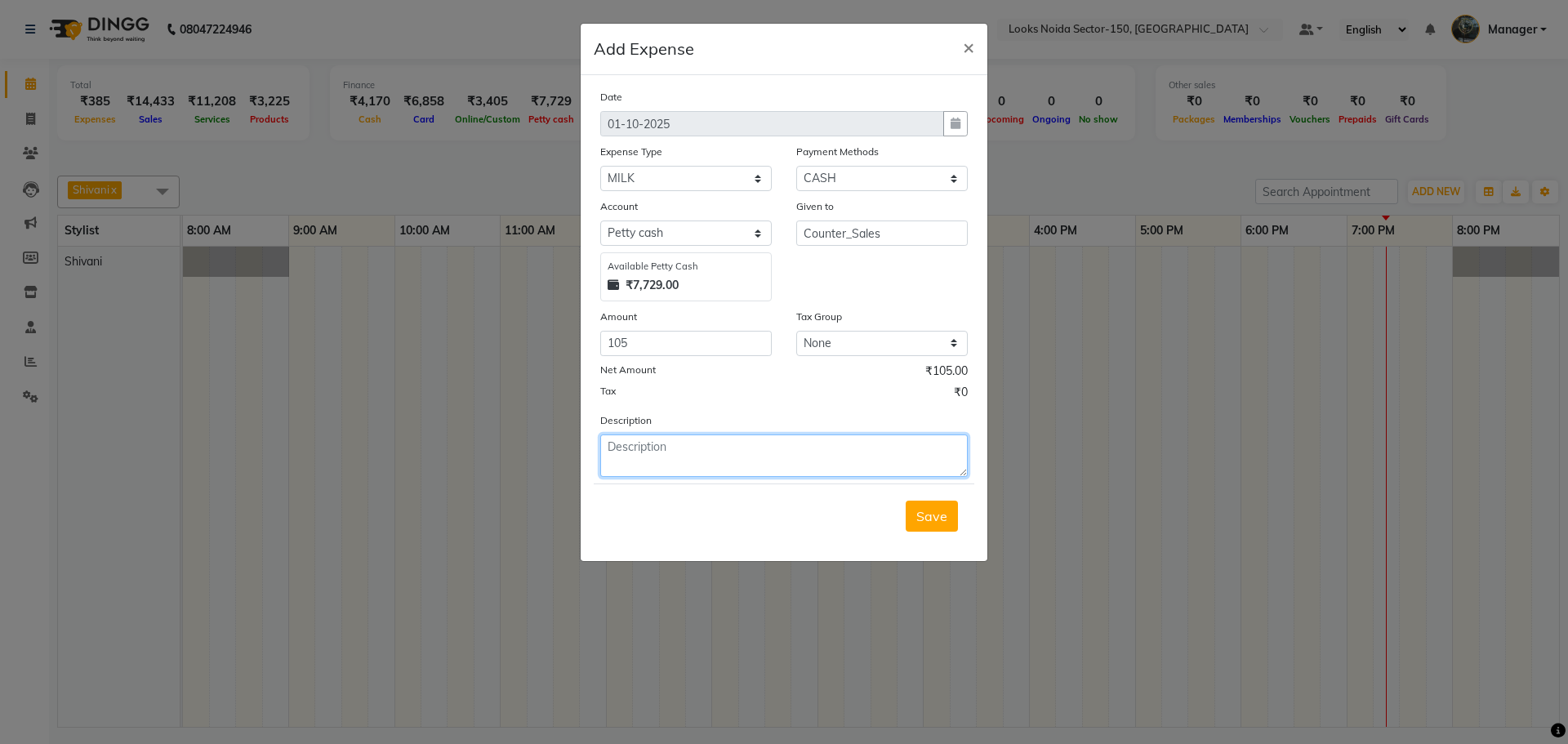
click at [663, 450] on textarea at bounding box center [784, 455] width 368 height 42
click at [606, 441] on textarea "MILK" at bounding box center [784, 455] width 368 height 42
click at [716, 437] on textarea "YESTERDAY MILK" at bounding box center [784, 455] width 368 height 42
type textarea "YESTERDAY MILK."
click at [919, 521] on span "Save" at bounding box center [932, 516] width 31 height 16
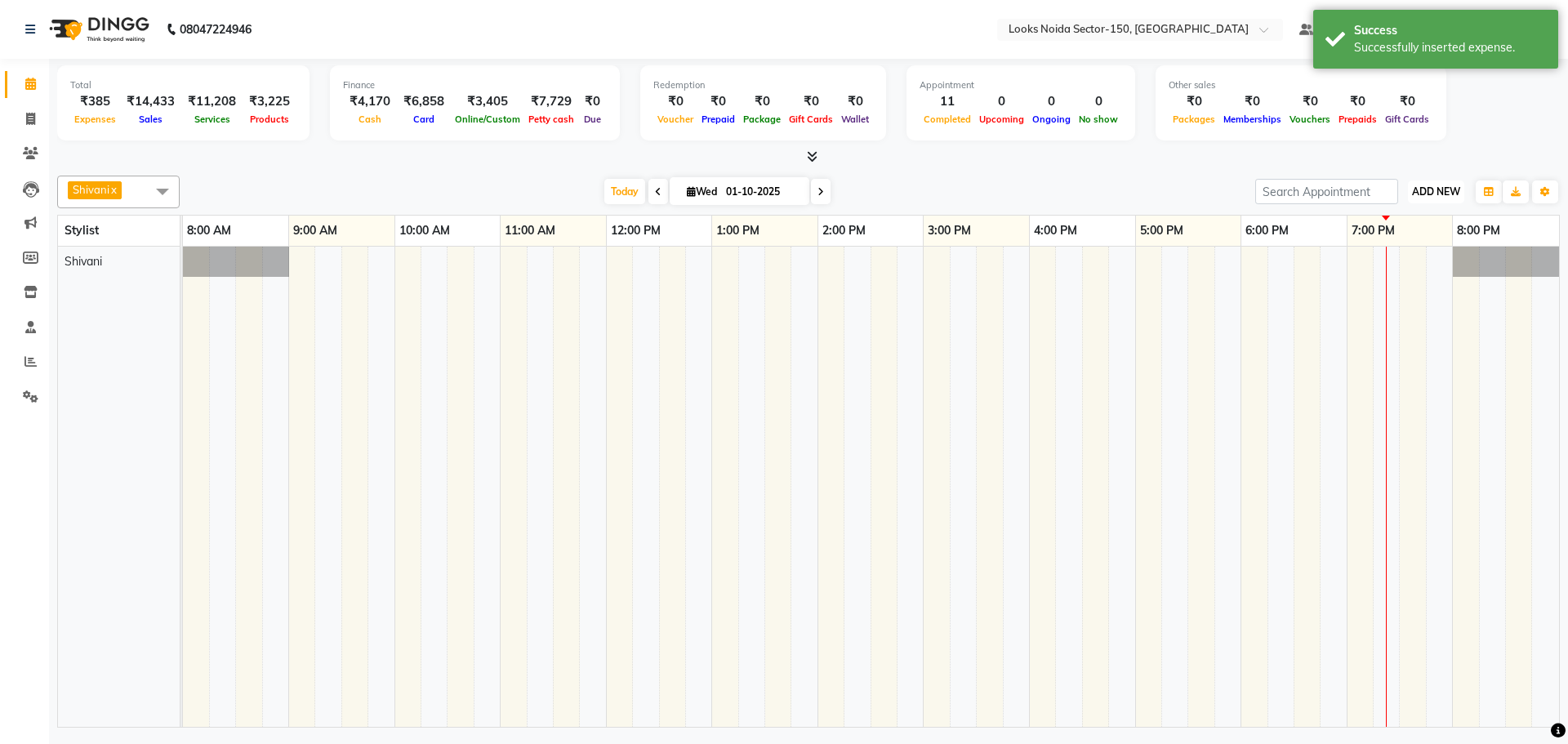
click at [1414, 184] on button "ADD NEW Toggle Dropdown" at bounding box center [1437, 191] width 57 height 23
click at [1399, 267] on link "Add Expense" at bounding box center [1399, 265] width 129 height 22
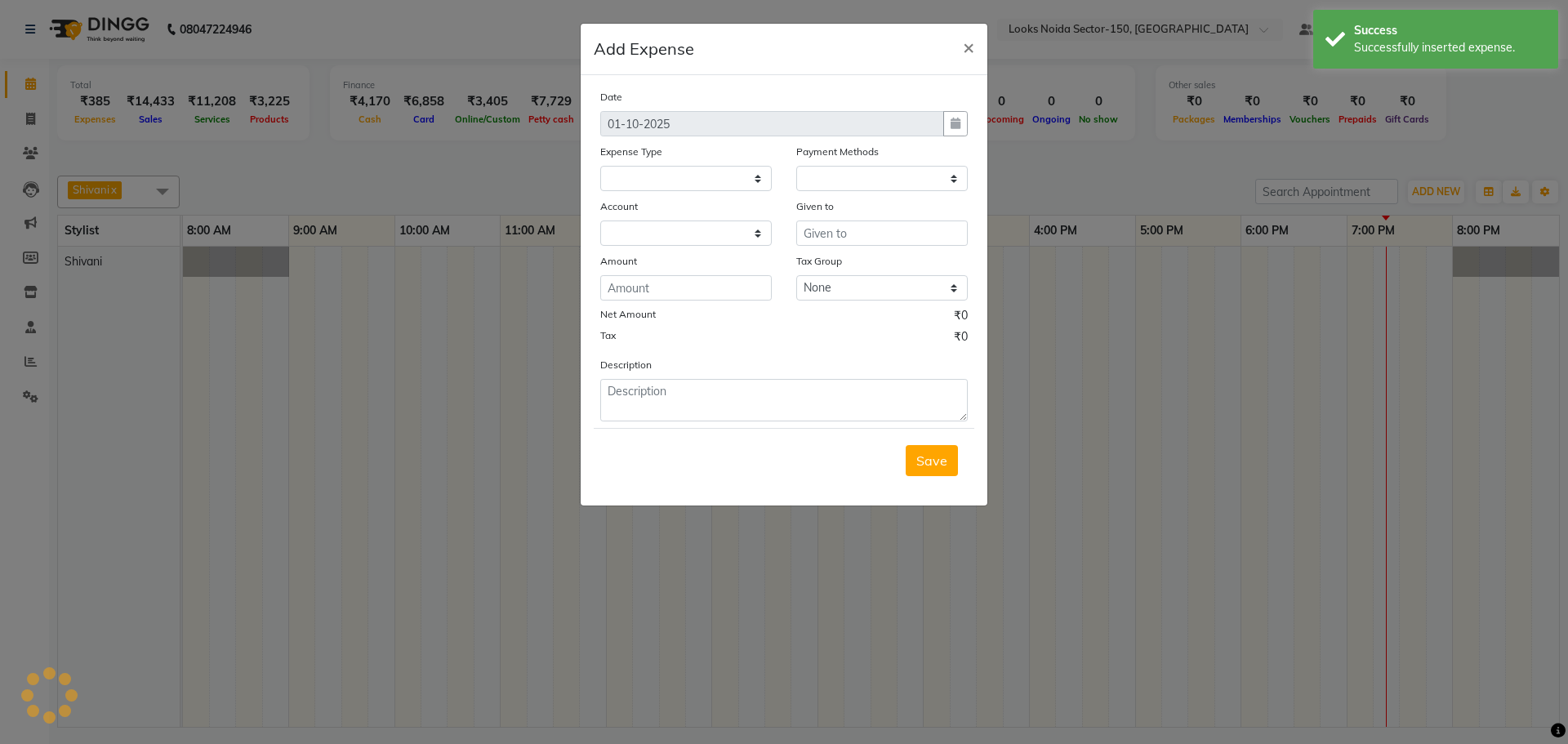
select select "1"
select select "7800"
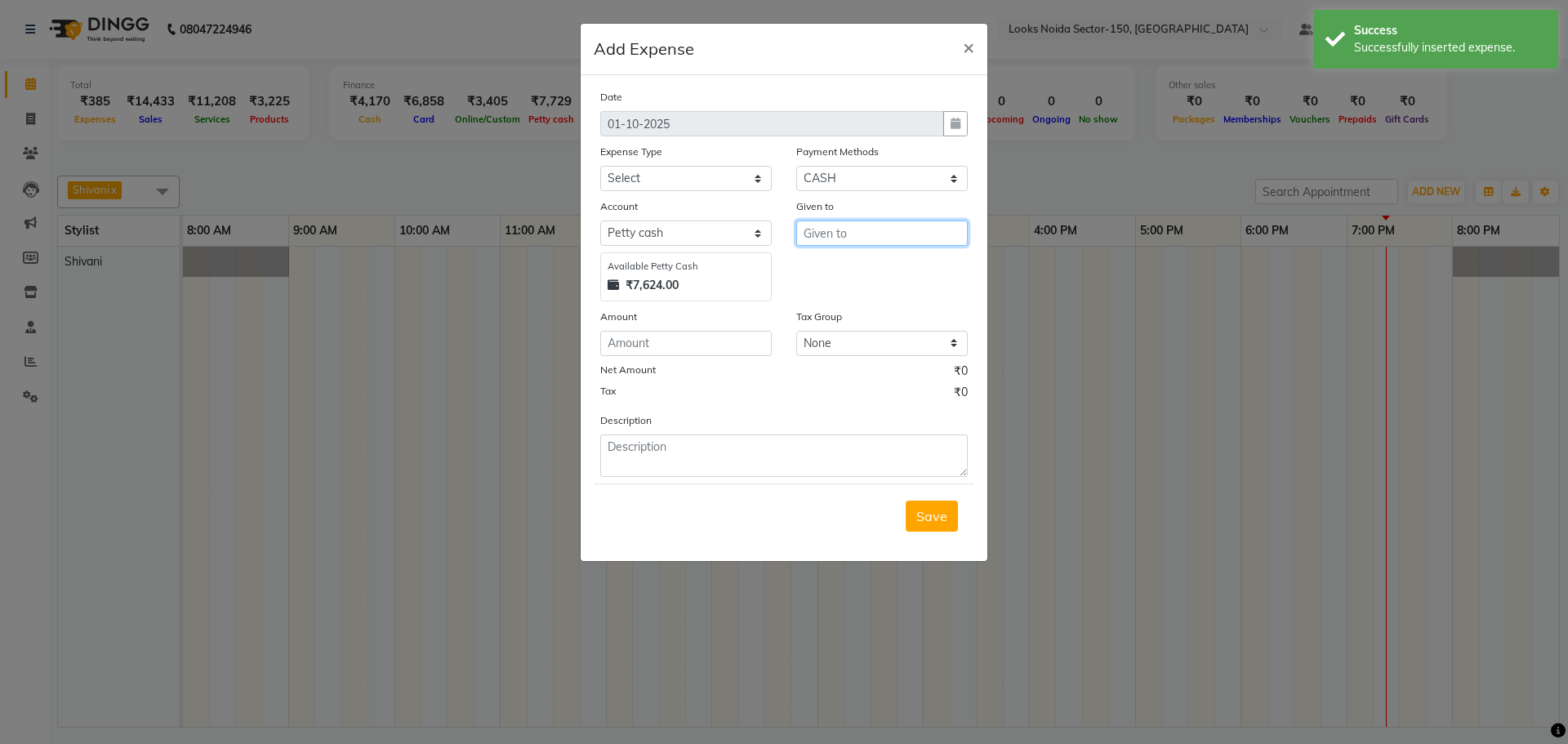
click at [892, 239] on input "text" at bounding box center [882, 233] width 172 height 25
click at [863, 287] on ngb-highlight "C ounter_Sales" at bounding box center [861, 293] width 89 height 16
type input "Counter_Sales"
click at [648, 172] on select "Select Accommodation Aesthetics Bank Deposit BLINKIT Cash Handover Client Refun…" at bounding box center [686, 178] width 172 height 25
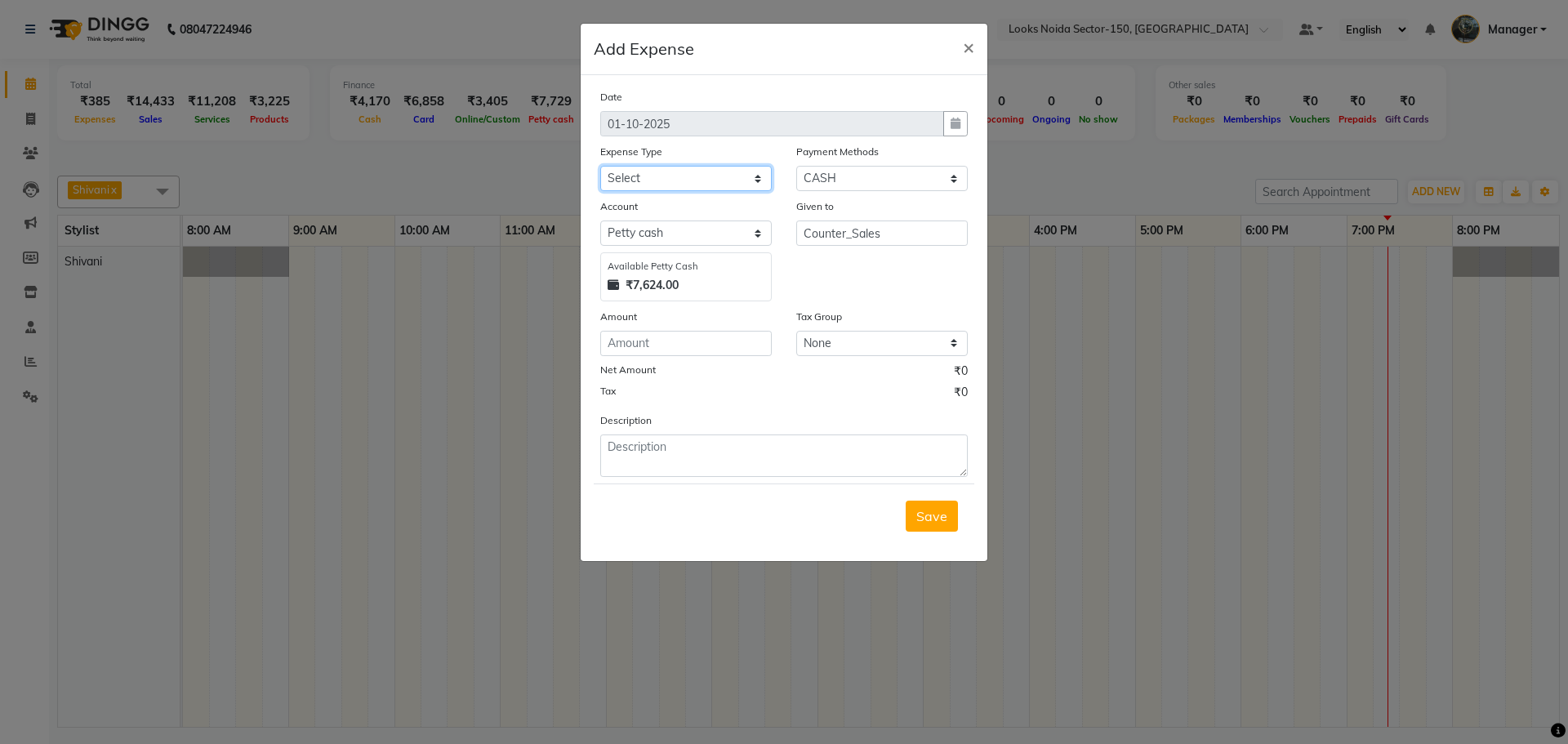
select select "24070"
click at [600, 166] on select "Select Accommodation Aesthetics Bank Deposit BLINKIT Cash Handover Client Refun…" at bounding box center [686, 178] width 172 height 25
click at [676, 338] on input "number" at bounding box center [686, 343] width 172 height 25
type input "300"
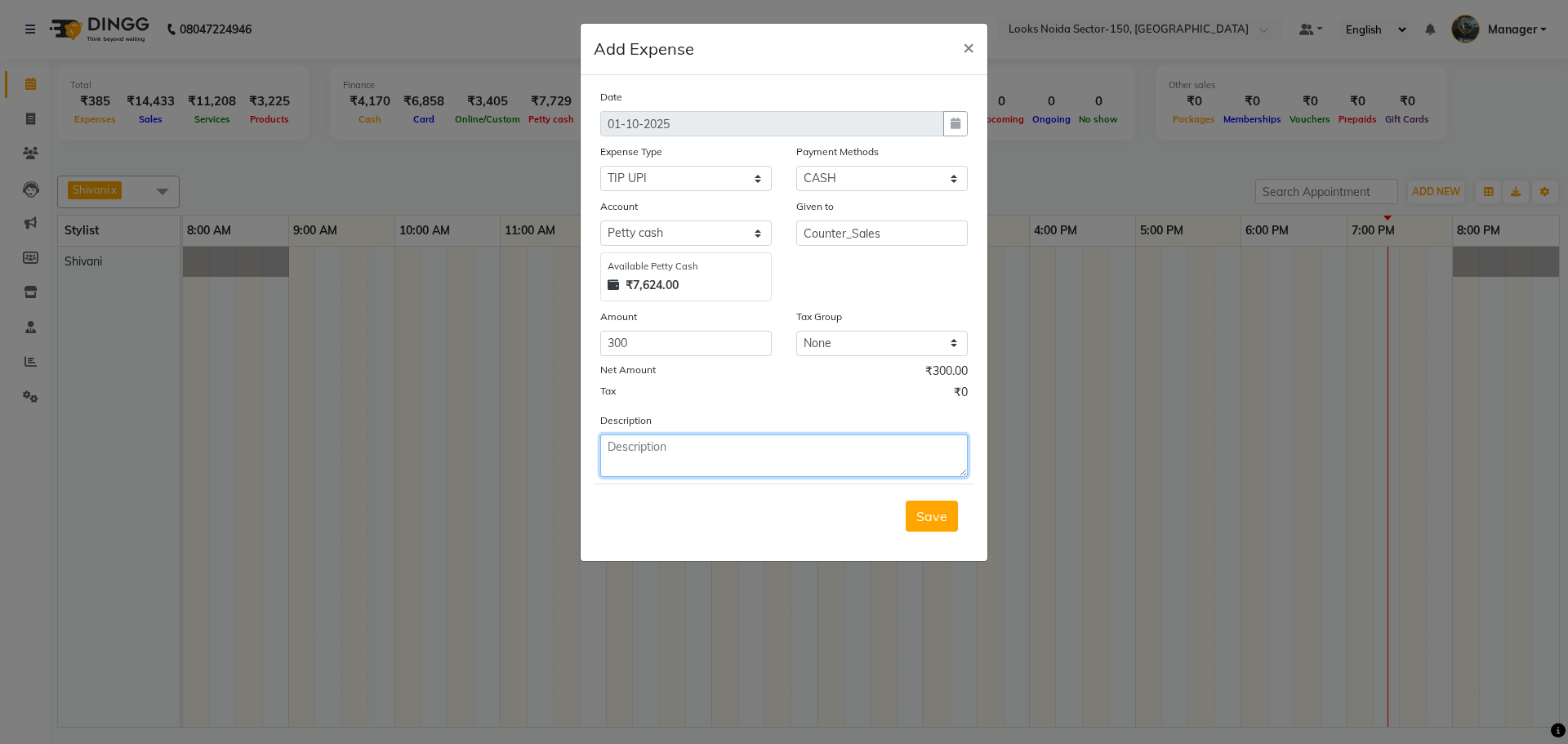
click at [675, 453] on textarea at bounding box center [784, 455] width 368 height 42
type textarea "TIP FOR AAMIR EXTRA IN UPI."
click at [925, 508] on span "Save" at bounding box center [932, 516] width 31 height 16
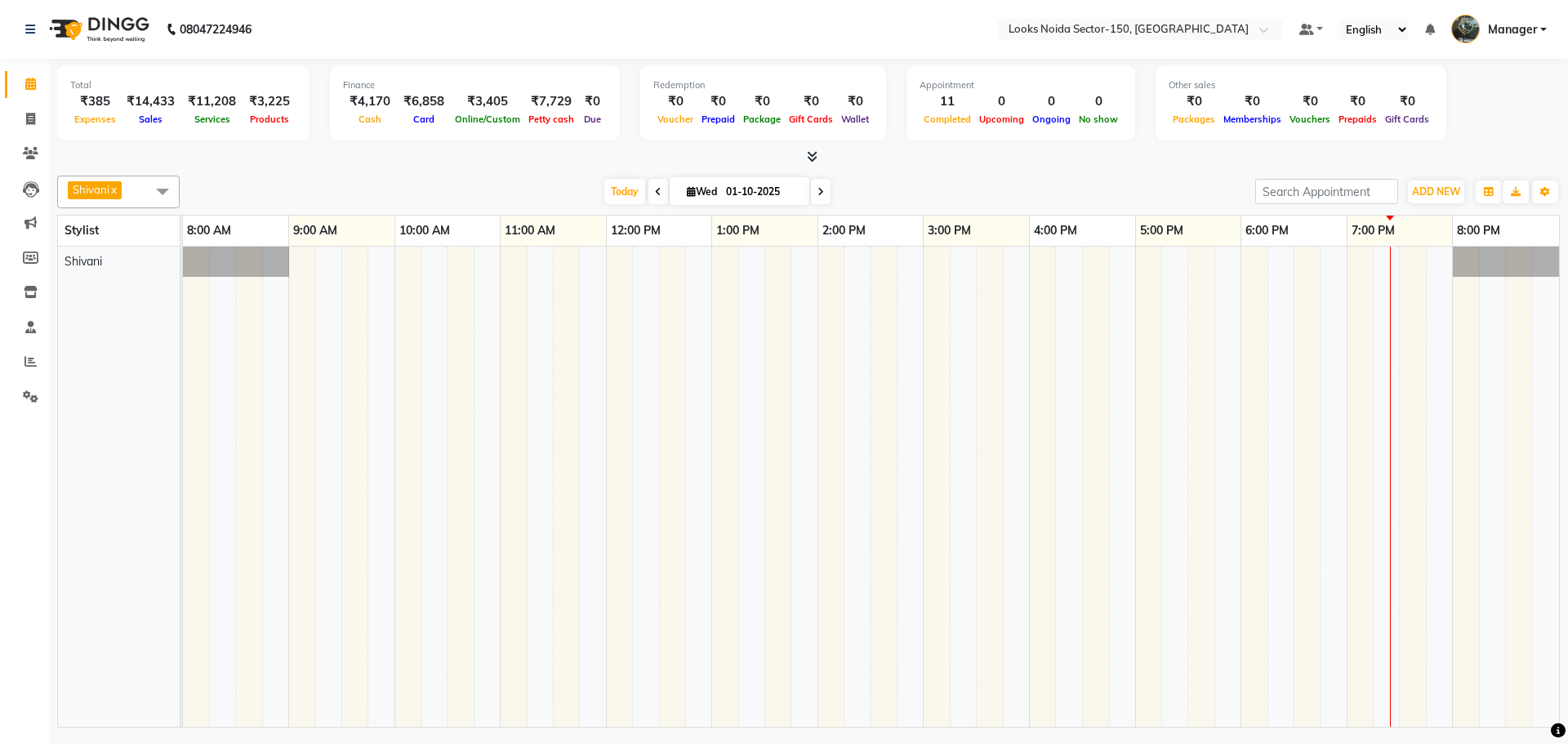
click at [1466, 190] on div "ADD NEW Toggle Dropdown Add Appointment Add Invoice Add Expense Add Attendance …" at bounding box center [1408, 192] width 305 height 26
click at [1460, 194] on span "ADD NEW" at bounding box center [1436, 191] width 48 height 12
click at [1396, 268] on link "Add Expense" at bounding box center [1399, 265] width 129 height 22
select select "7801"
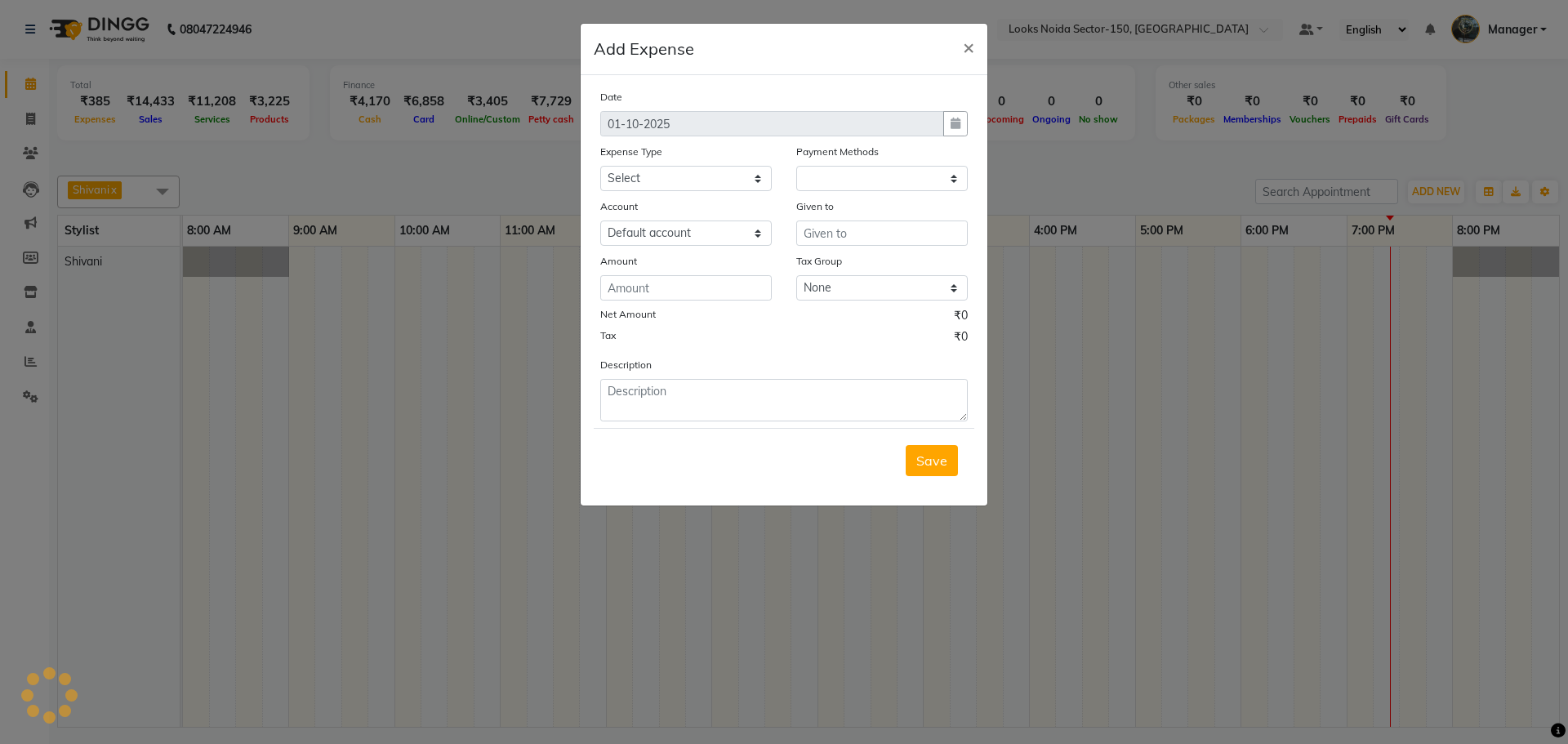
select select "1"
select select "7800"
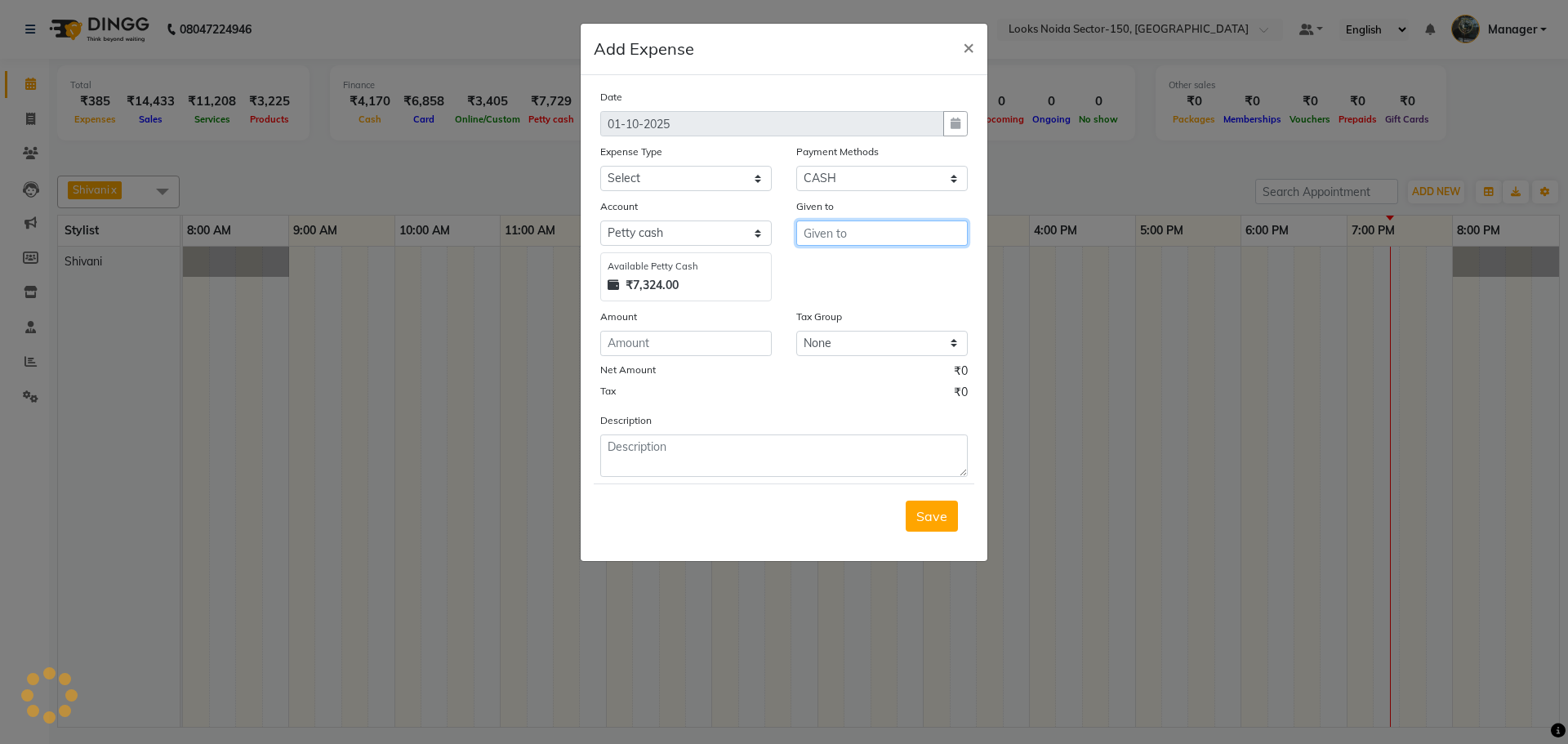
click at [820, 232] on input "text" at bounding box center [882, 233] width 172 height 25
click at [847, 291] on ngb-highlight "C ounter_Sales" at bounding box center [861, 293] width 89 height 16
type input "Counter_Sales"
click at [668, 178] on select "Select Accommodation Aesthetics Bank Deposit BLINKIT Cash Handover Client Refun…" at bounding box center [686, 178] width 172 height 25
select select "24888"
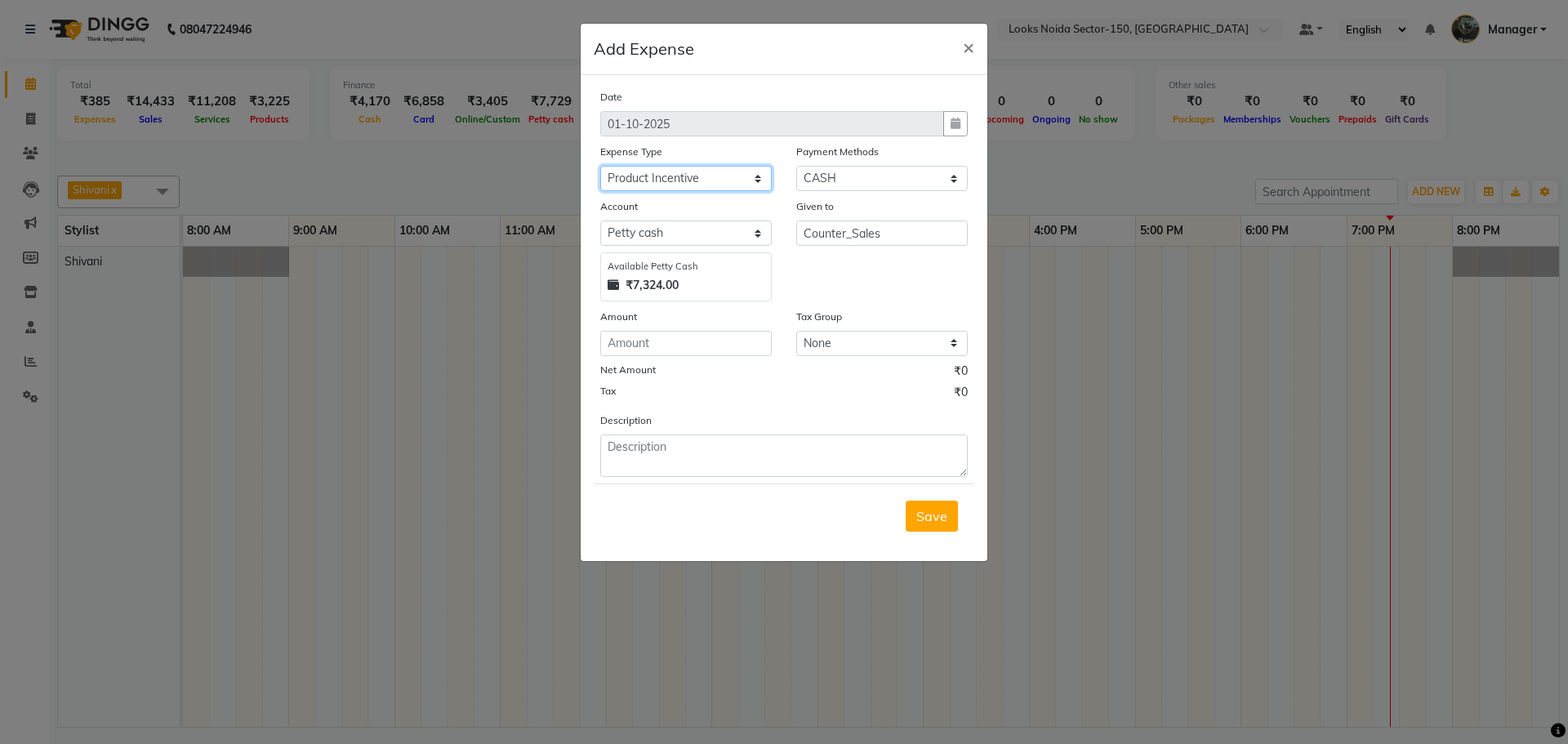
click at [600, 166] on select "Select Accommodation Aesthetics Bank Deposit BLINKIT Cash Handover Client Refun…" at bounding box center [686, 178] width 172 height 25
click at [627, 349] on input "number" at bounding box center [686, 343] width 172 height 25
type input "197"
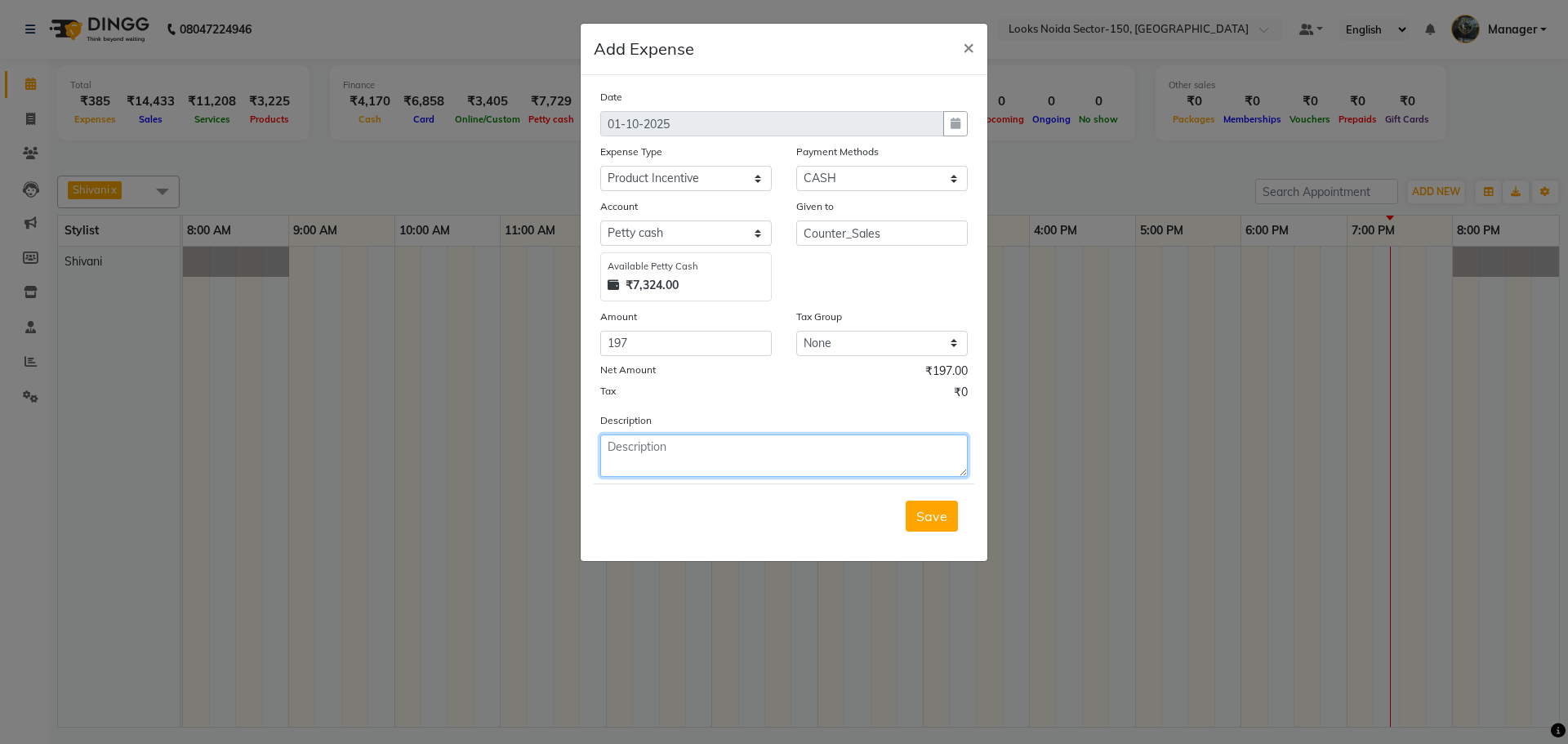
click at [665, 460] on textarea at bounding box center [784, 455] width 368 height 42
type textarea "AAMIR"
click at [953, 516] on button "Save" at bounding box center [931, 516] width 52 height 31
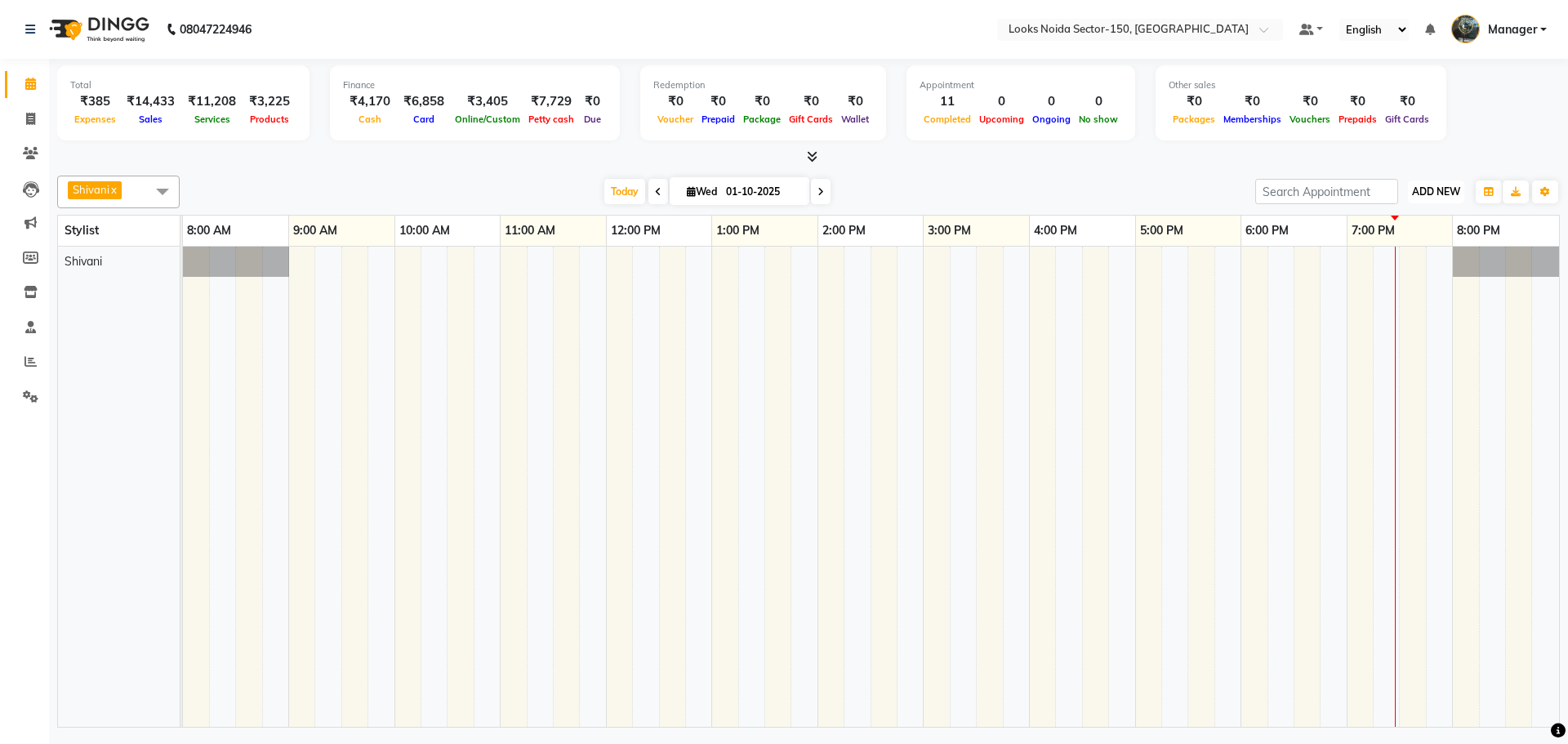
click at [1436, 190] on span "ADD NEW" at bounding box center [1436, 191] width 48 height 12
click at [1393, 265] on link "Add Expense" at bounding box center [1399, 265] width 129 height 22
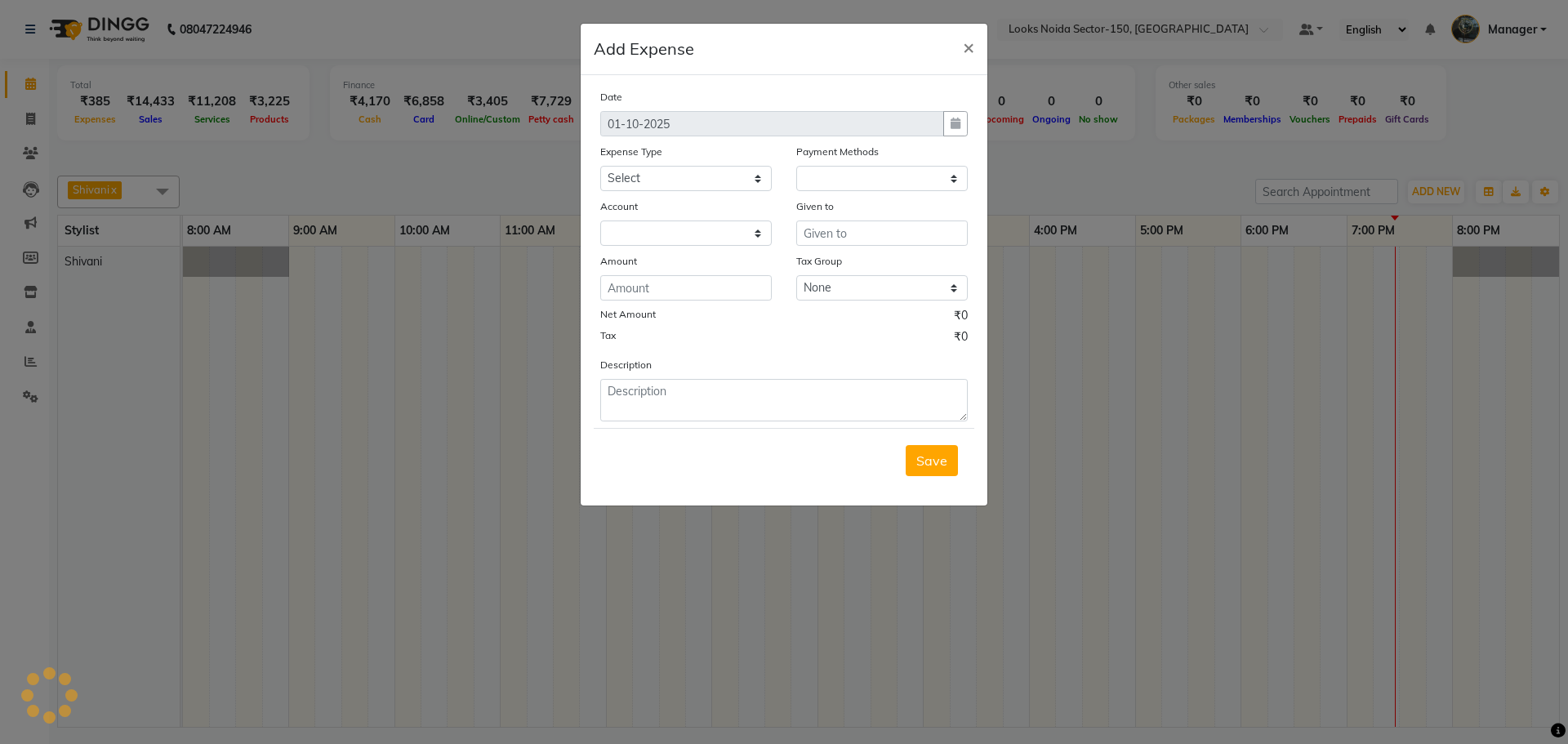
select select "1"
select select "7800"
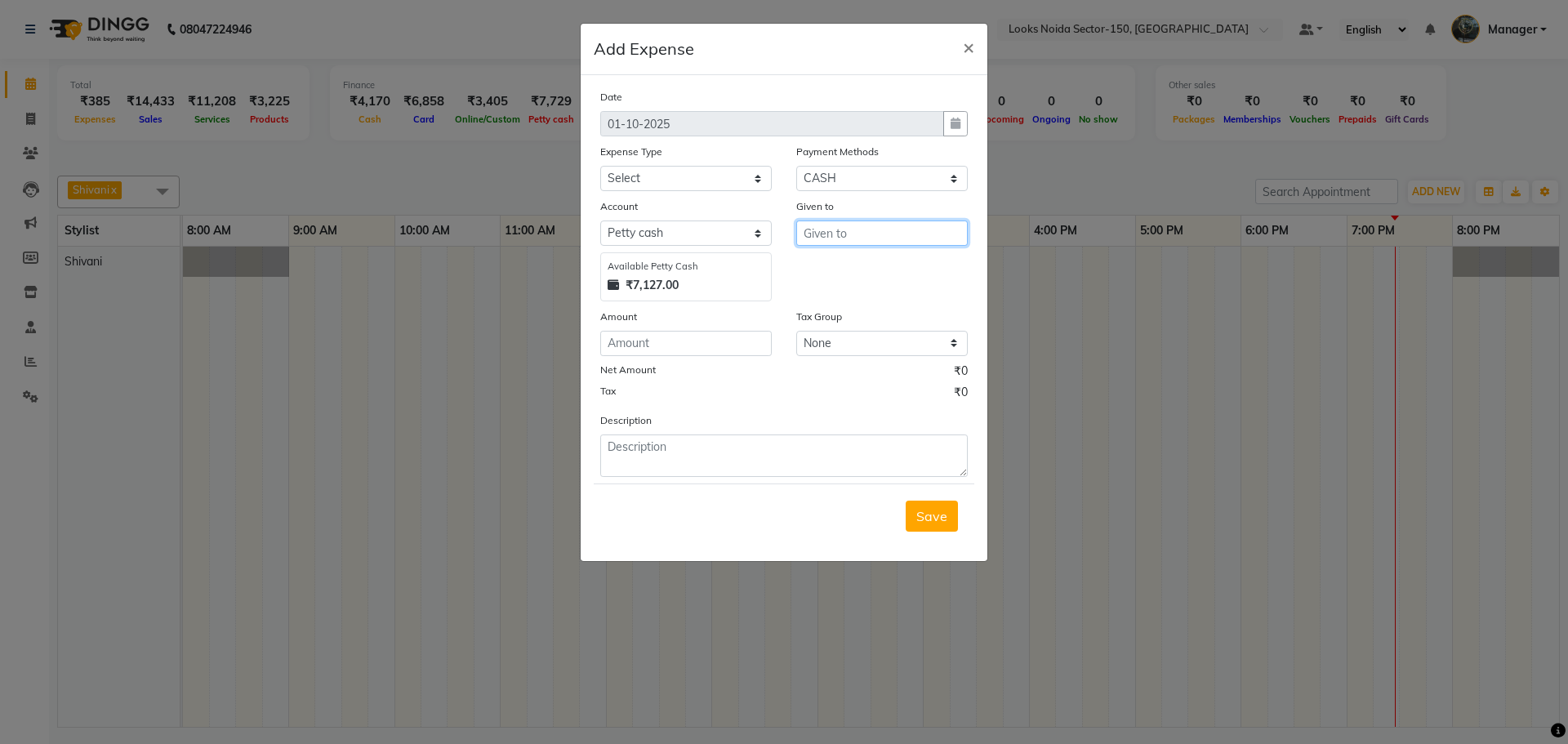
click at [886, 226] on input "text" at bounding box center [882, 233] width 172 height 25
click at [826, 293] on span "C" at bounding box center [822, 293] width 9 height 16
type input "Counter_Sales"
click at [667, 181] on select "Select Accommodation Aesthetics Bank Deposit BLINKIT Cash Handover Client Refun…" at bounding box center [686, 178] width 172 height 25
select select "24070"
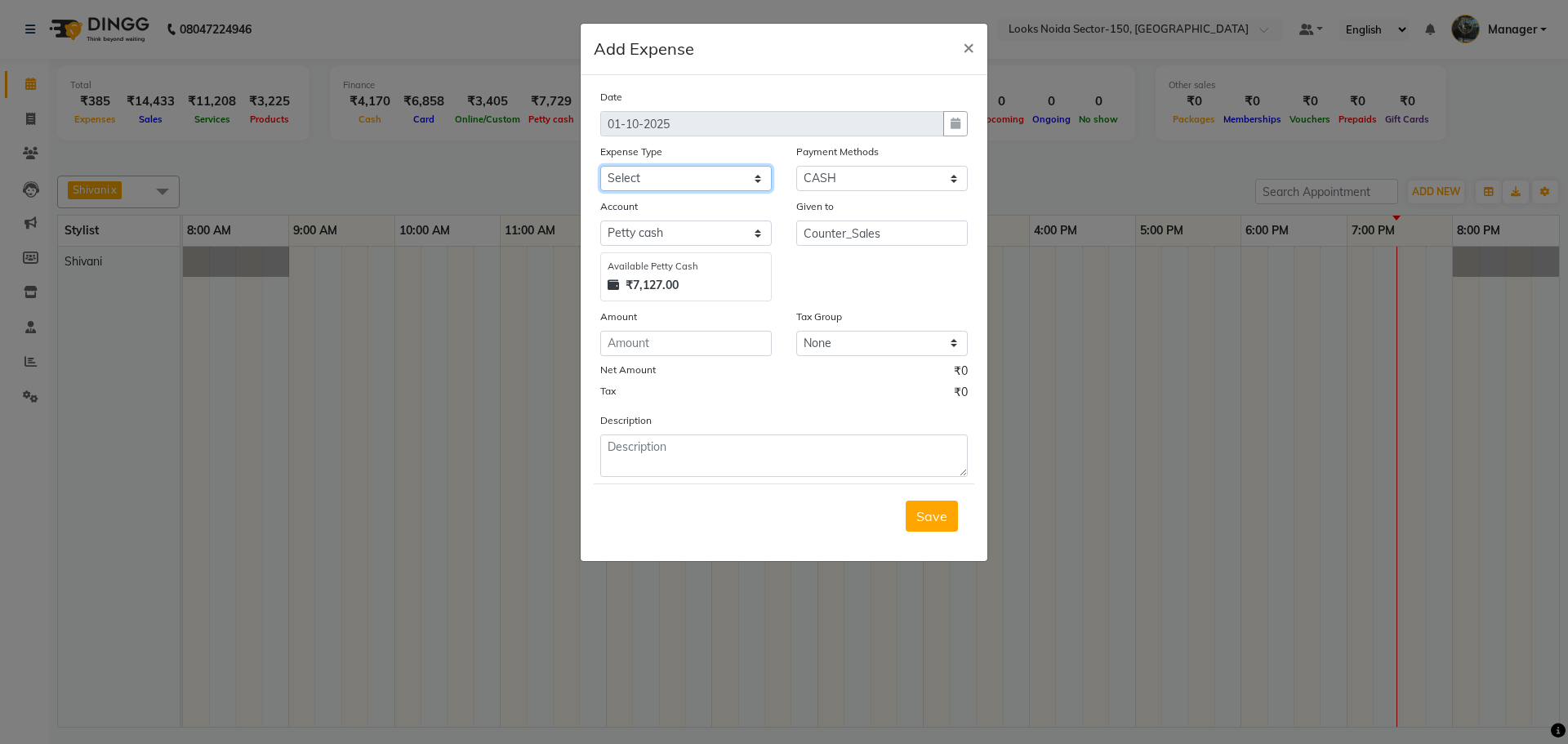
click at [600, 166] on select "Select Accommodation Aesthetics Bank Deposit BLINKIT Cash Handover Client Refun…" at bounding box center [686, 178] width 172 height 25
click at [609, 342] on input "number" at bounding box center [686, 343] width 172 height 25
type input "70"
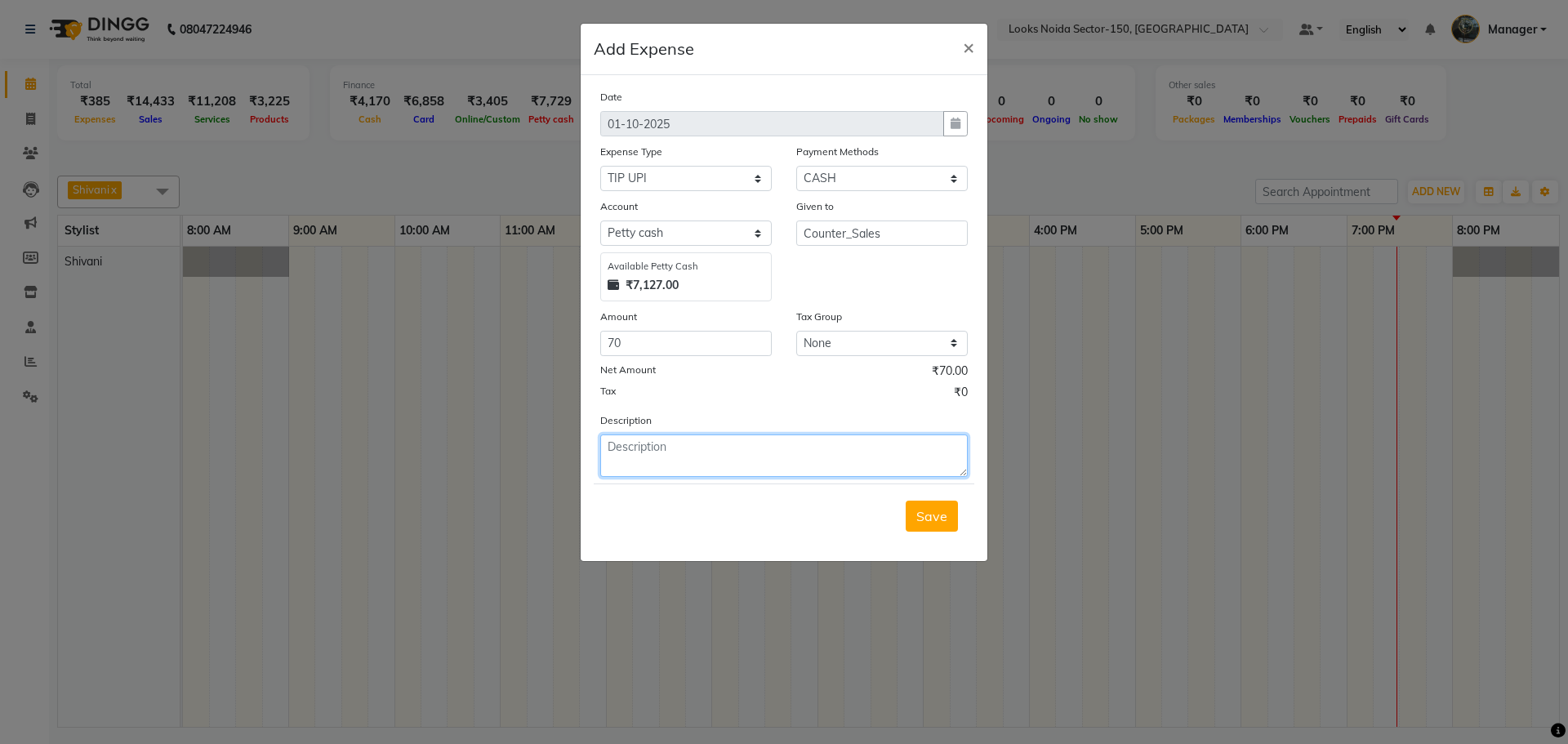
click at [656, 455] on textarea at bounding box center [784, 455] width 368 height 42
type textarea "EXTRA IN UPI FOR ZAID"
click at [947, 525] on button "Save" at bounding box center [931, 516] width 52 height 31
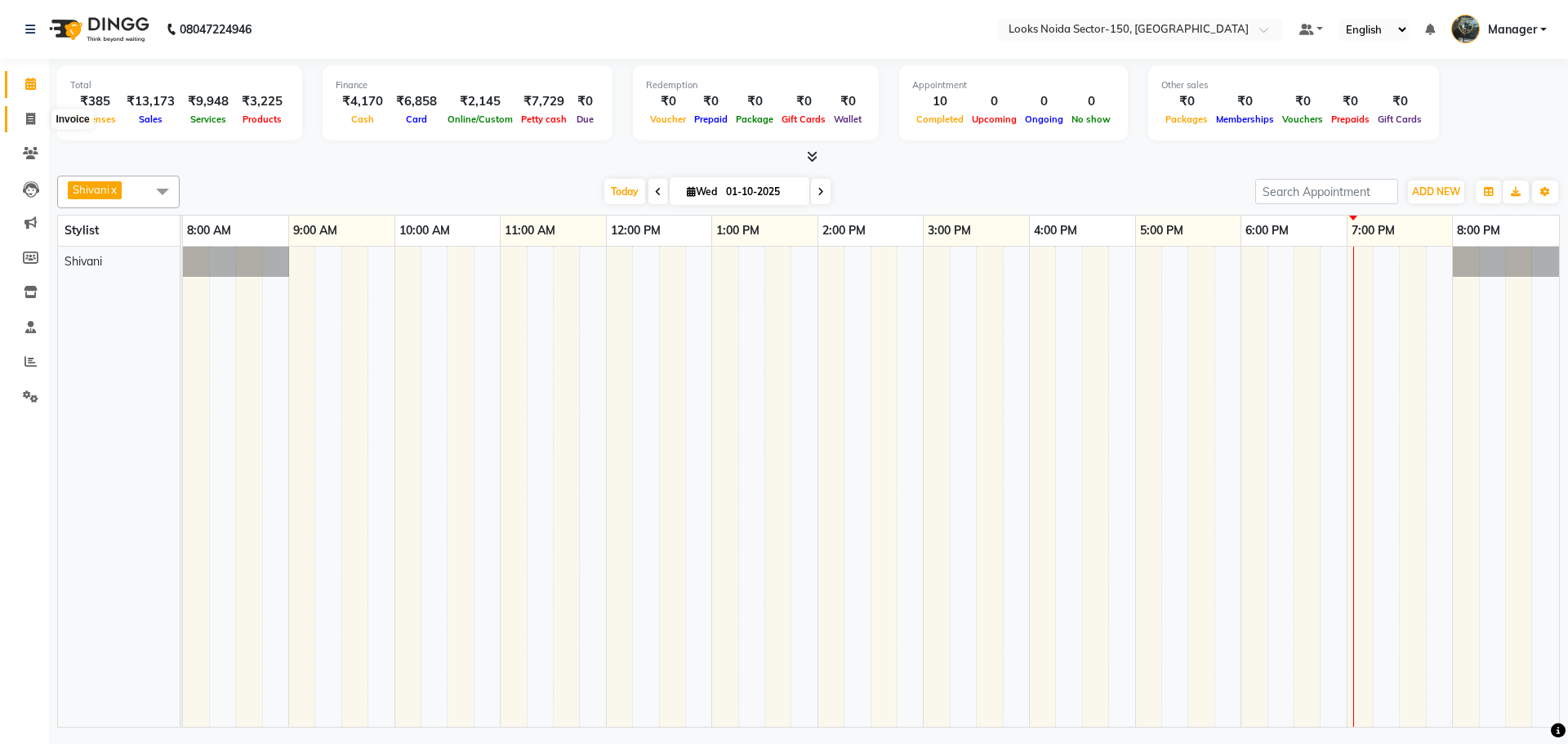
click at [36, 112] on span at bounding box center [30, 120] width 28 height 19
select select "service"
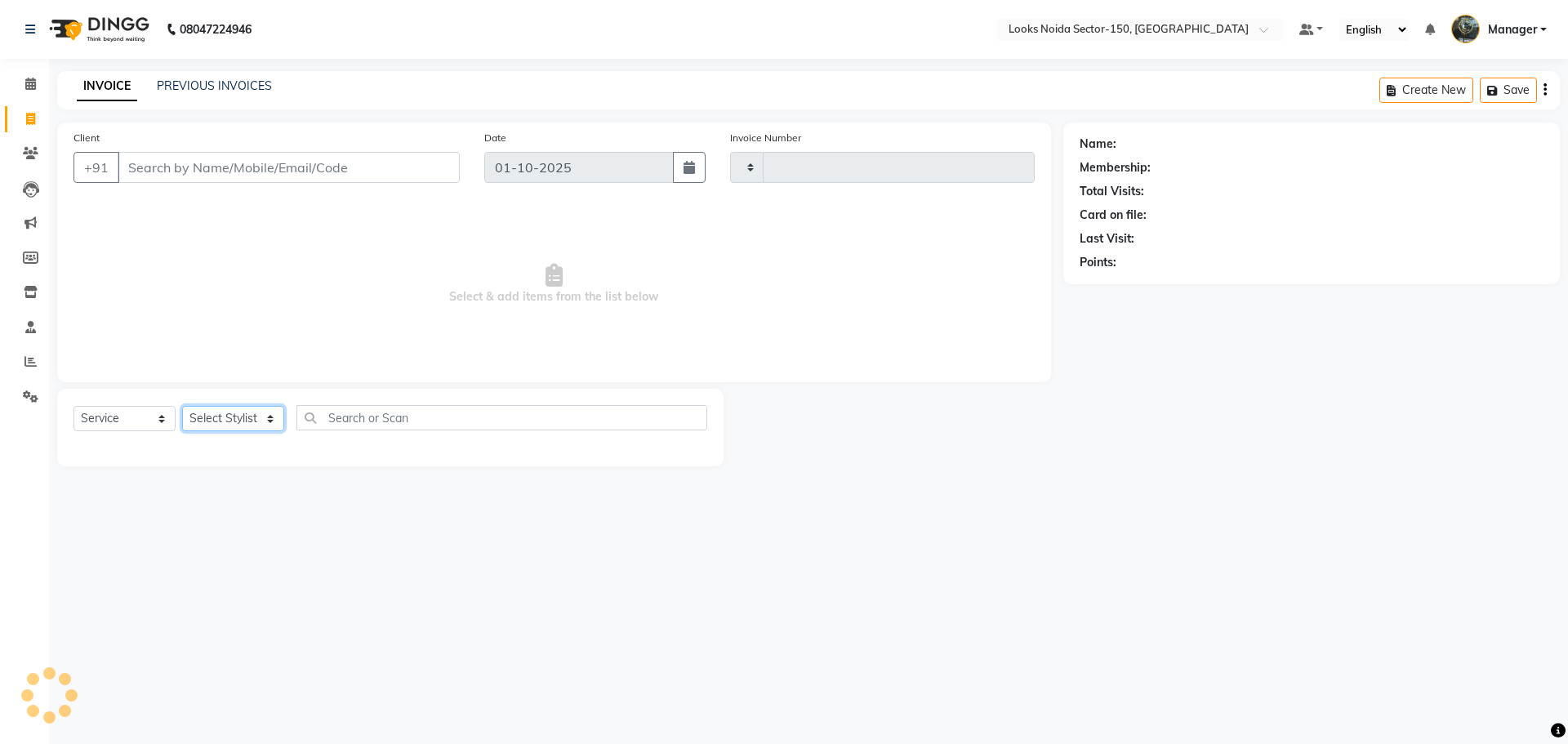
click at [252, 408] on select "Select Stylist" at bounding box center [233, 418] width 102 height 25
type input "1127"
select select "8587"
select select "85536"
click at [182, 405] on select "Select Stylist [PERSON_NAME] Ankita_Pdct Arshad Counter_Sales [PERSON_NAME] Far…" at bounding box center [233, 418] width 102 height 25
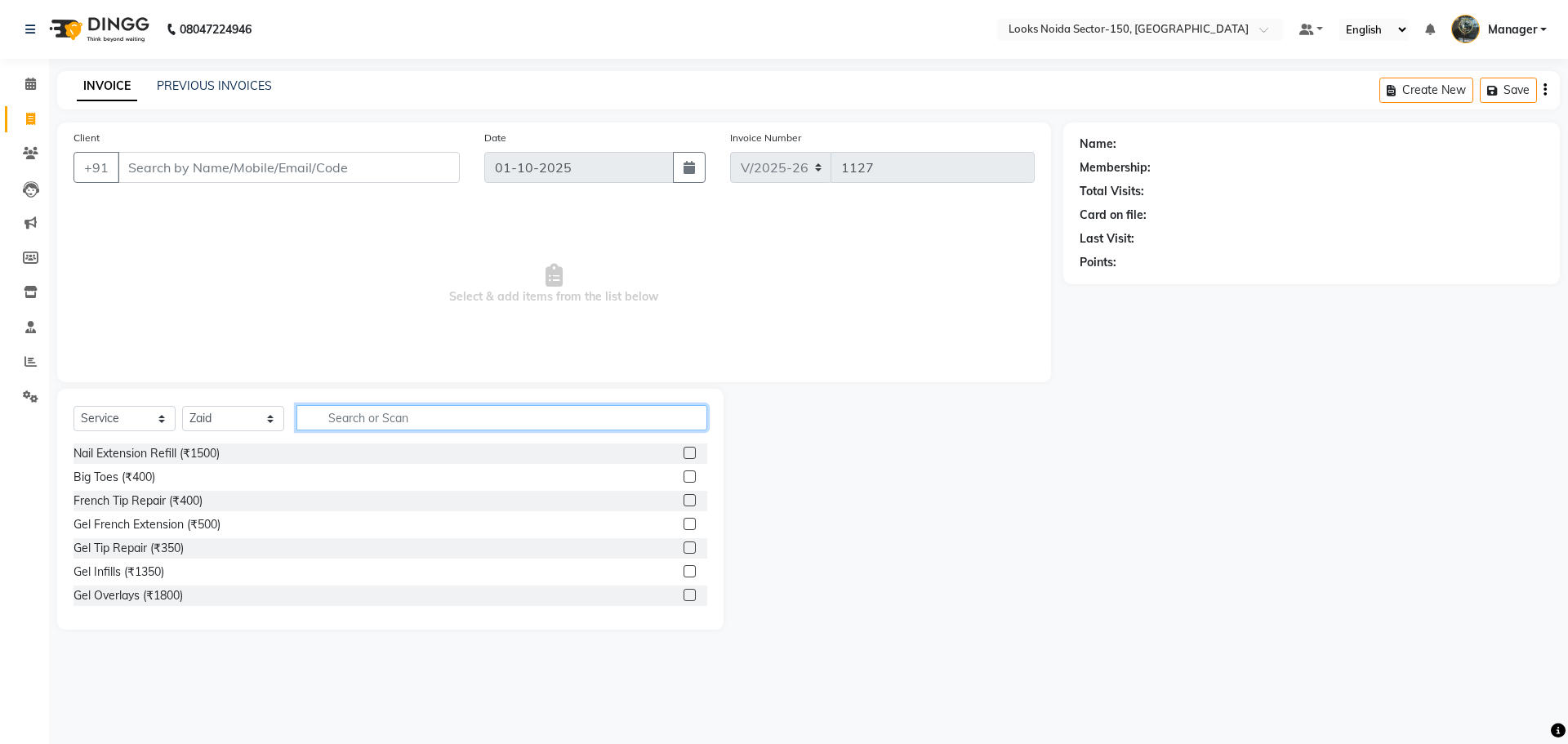
click at [324, 423] on input "text" at bounding box center [502, 417] width 411 height 25
type input "CUT"
click at [684, 549] on label at bounding box center [690, 547] width 12 height 12
click at [684, 549] on input "checkbox" at bounding box center [689, 548] width 10 height 10
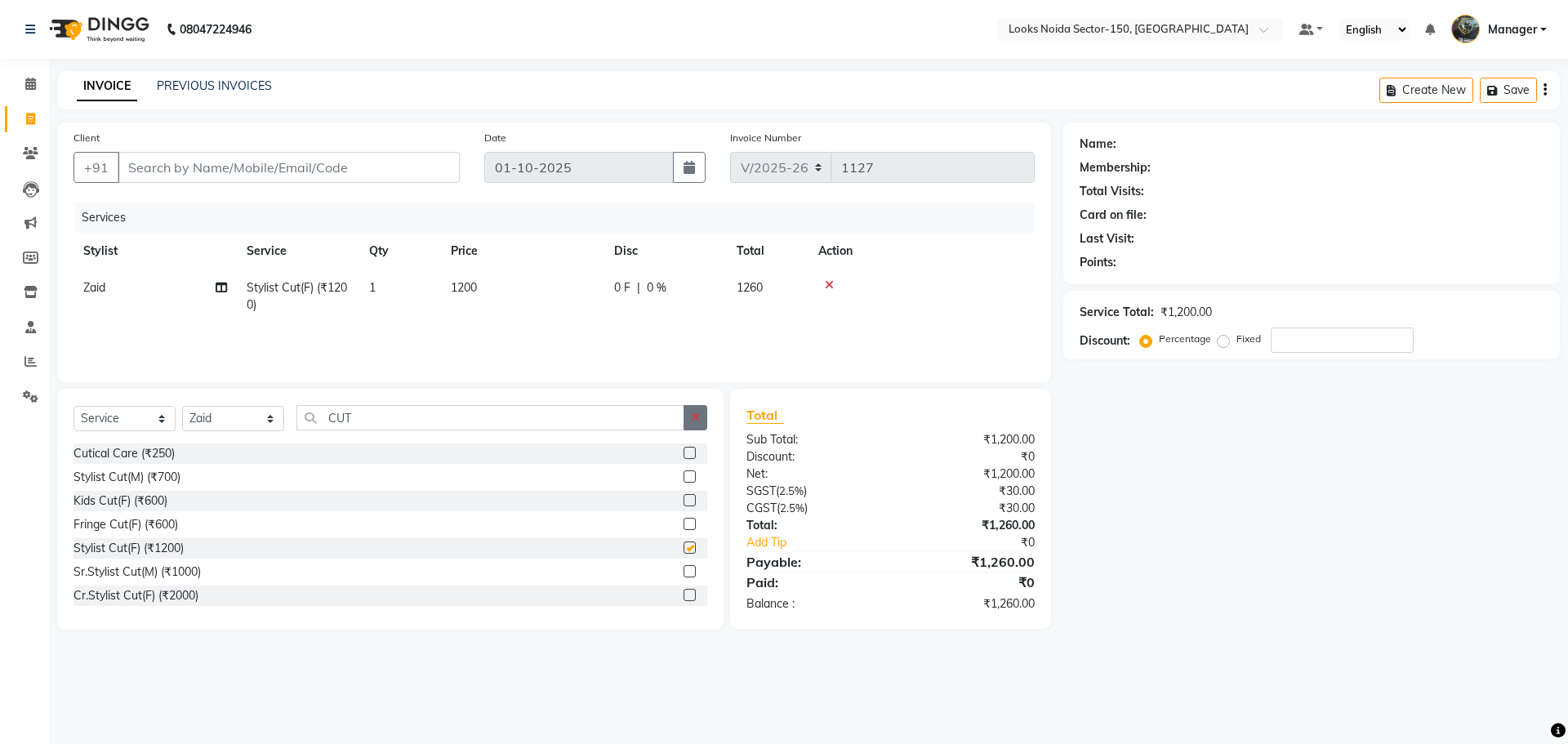
checkbox input "false"
click at [699, 419] on icon "button" at bounding box center [696, 417] width 9 height 11
click at [558, 392] on div "Select Service Product Membership Package Voucher Prepaid Gift Card Select Styl…" at bounding box center [391, 508] width 667 height 240
click at [238, 411] on select "Select Stylist [PERSON_NAME] Ankita_Pdct Arshad Counter_Sales [PERSON_NAME] Far…" at bounding box center [233, 418] width 102 height 25
select select "85538"
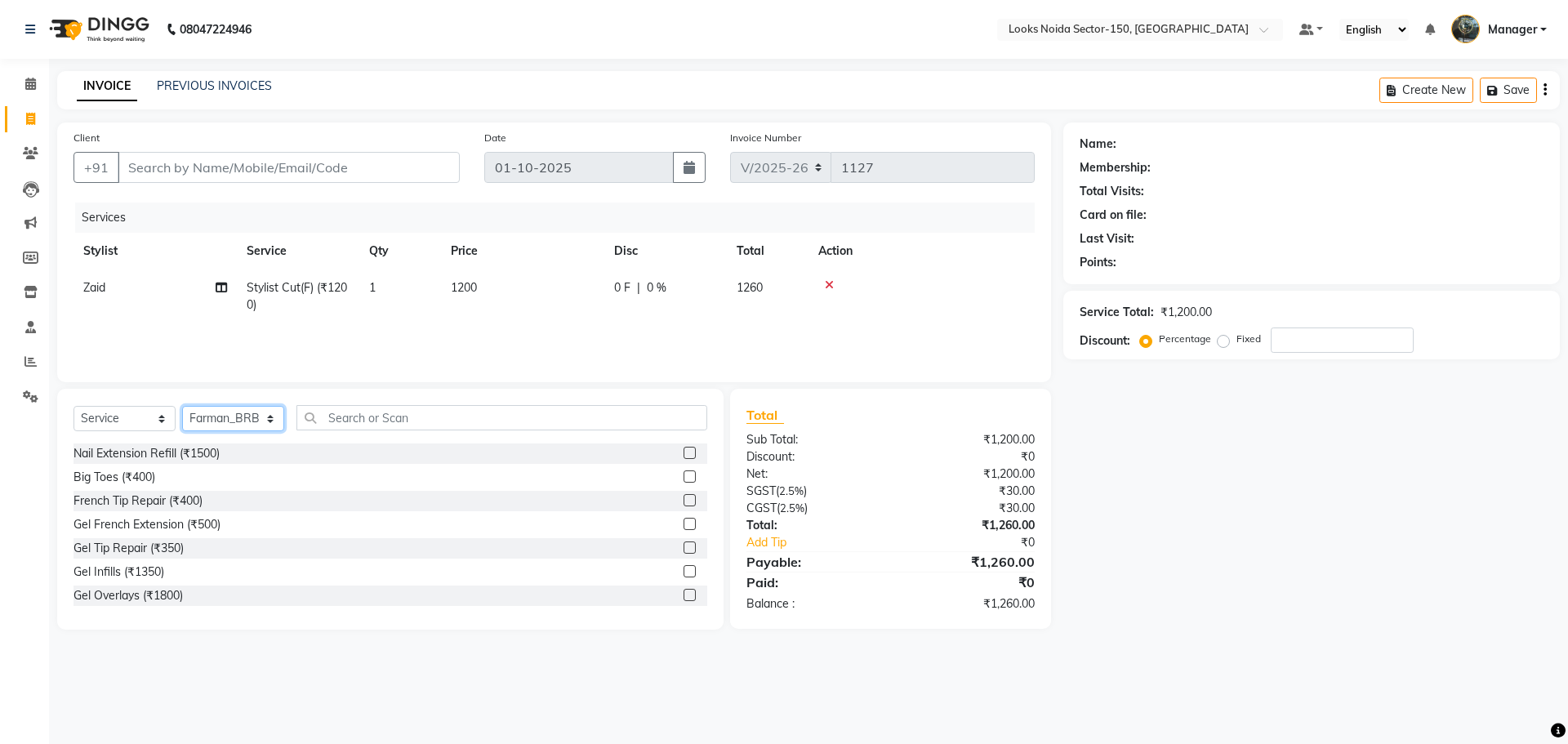
click at [182, 405] on select "Select Stylist [PERSON_NAME] Ankita_Pdct Arshad Counter_Sales [PERSON_NAME] Far…" at bounding box center [233, 418] width 102 height 25
click at [414, 418] on input "text" at bounding box center [502, 417] width 411 height 25
type input "Y"
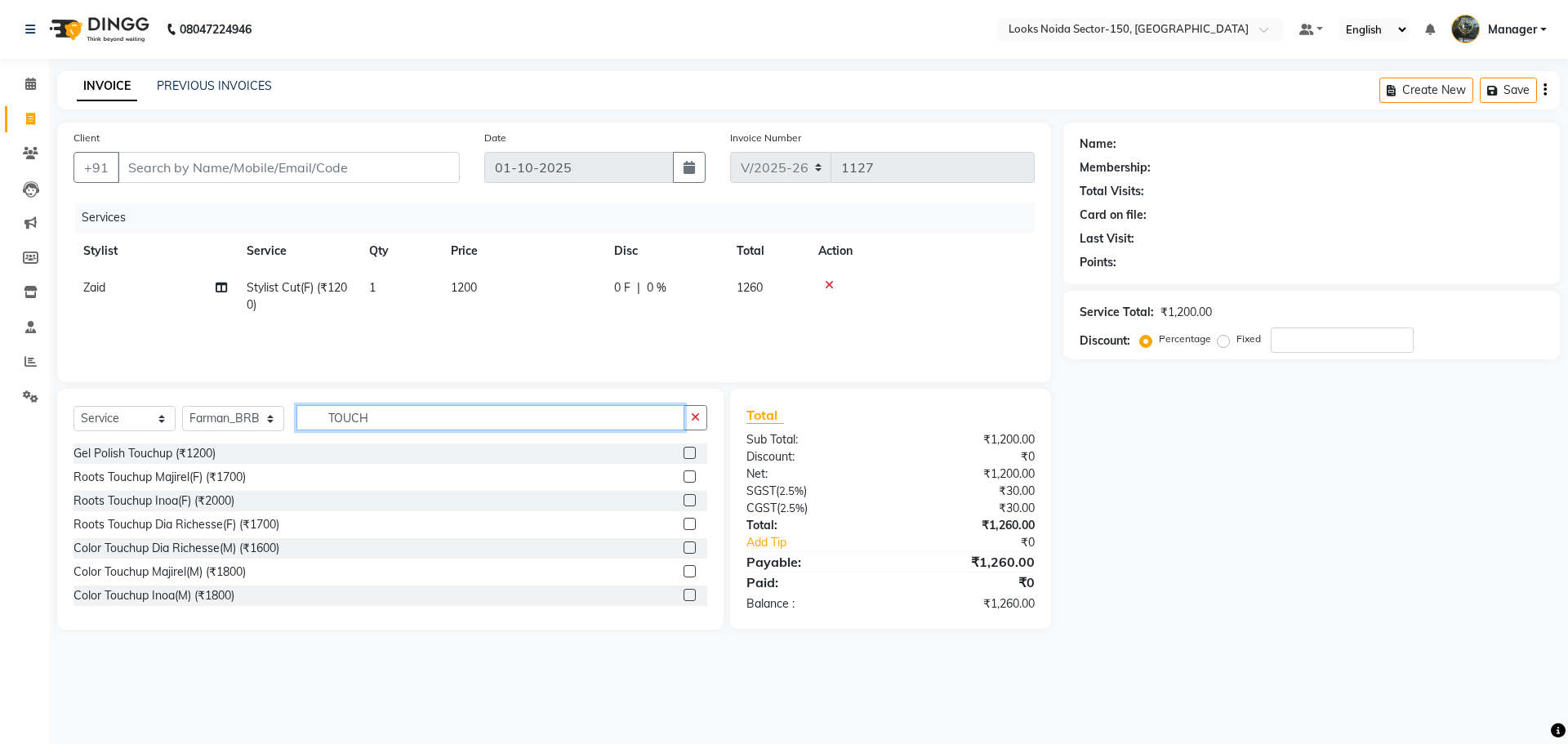
type input "TOUCH"
click at [670, 572] on div "Color Touchup Majirel(M) (₹1800)" at bounding box center [391, 572] width 634 height 21
click at [684, 570] on label at bounding box center [690, 570] width 12 height 12
click at [684, 570] on input "checkbox" at bounding box center [689, 571] width 10 height 10
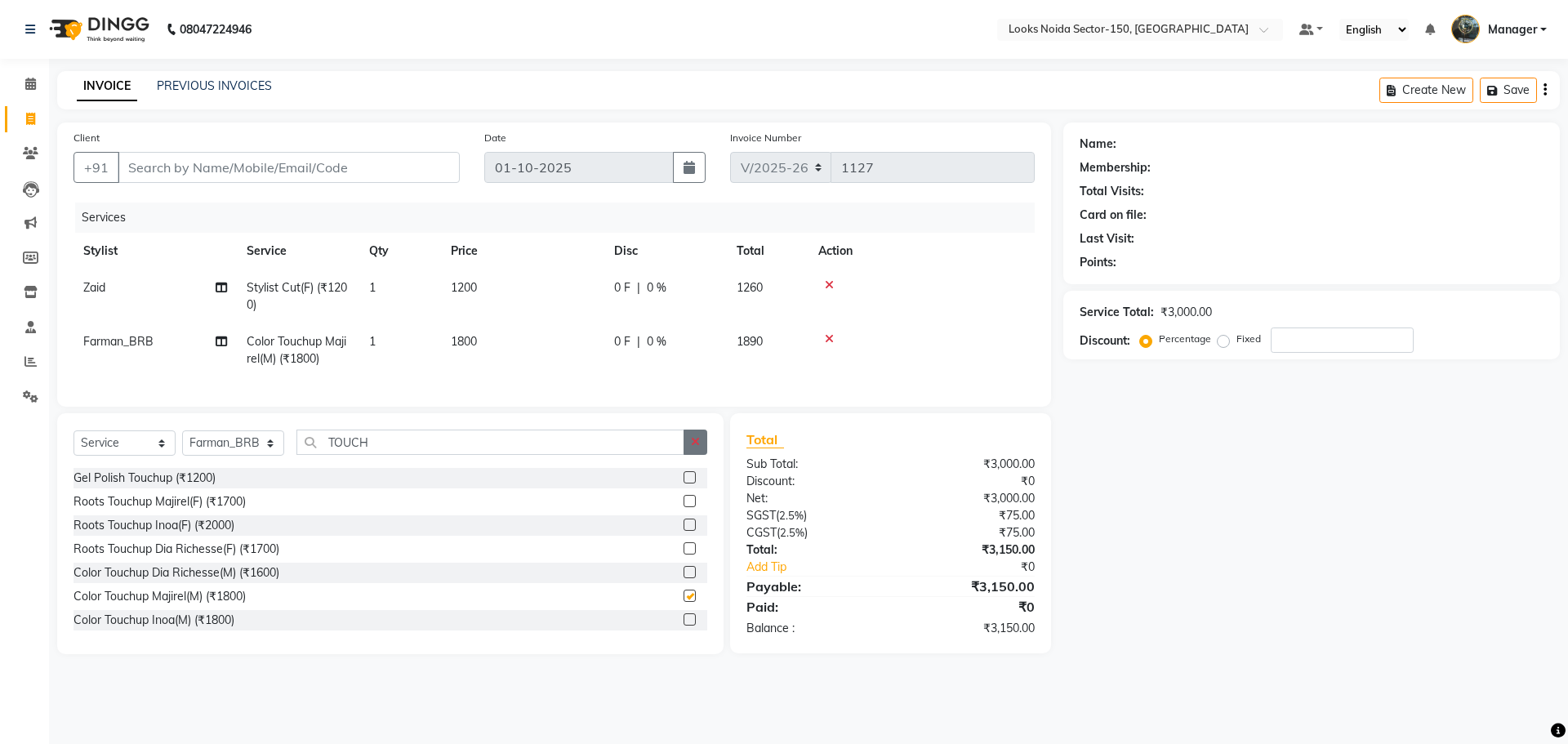
checkbox input "false"
click at [703, 449] on button "button" at bounding box center [695, 441] width 24 height 25
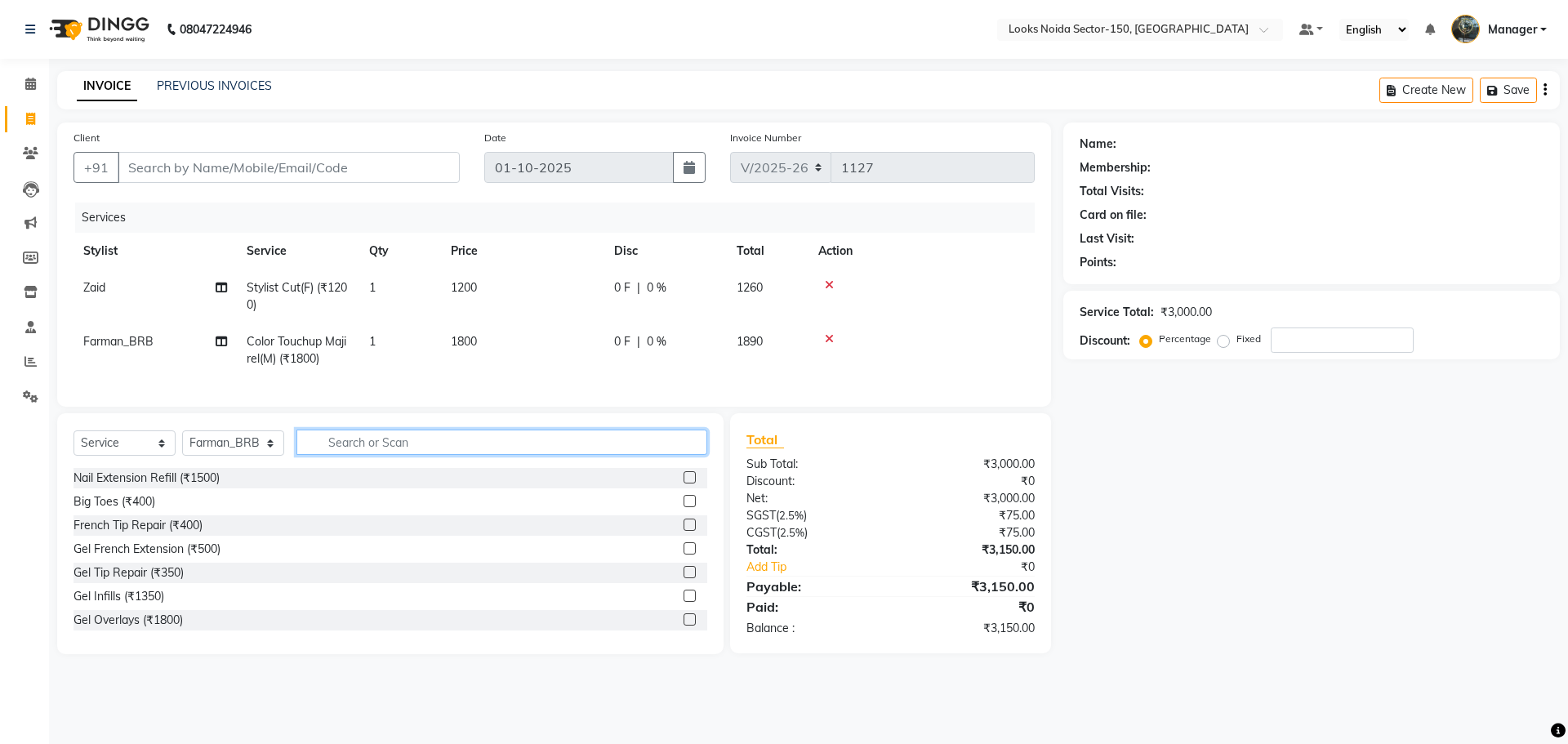
click at [655, 455] on input "text" at bounding box center [502, 441] width 411 height 25
type input "CUT"
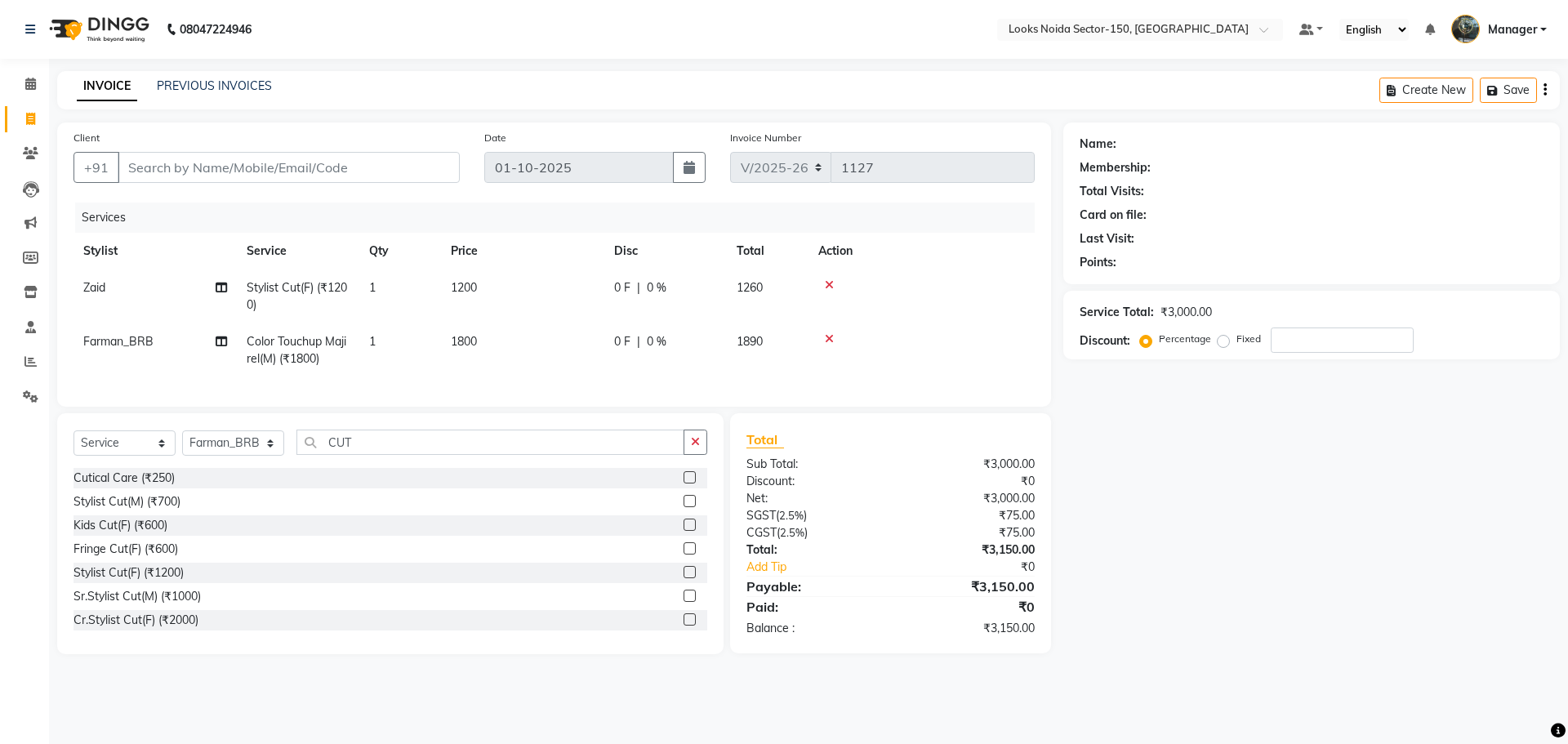
click at [684, 507] on label at bounding box center [690, 501] width 12 height 12
click at [684, 507] on input "checkbox" at bounding box center [689, 501] width 10 height 10
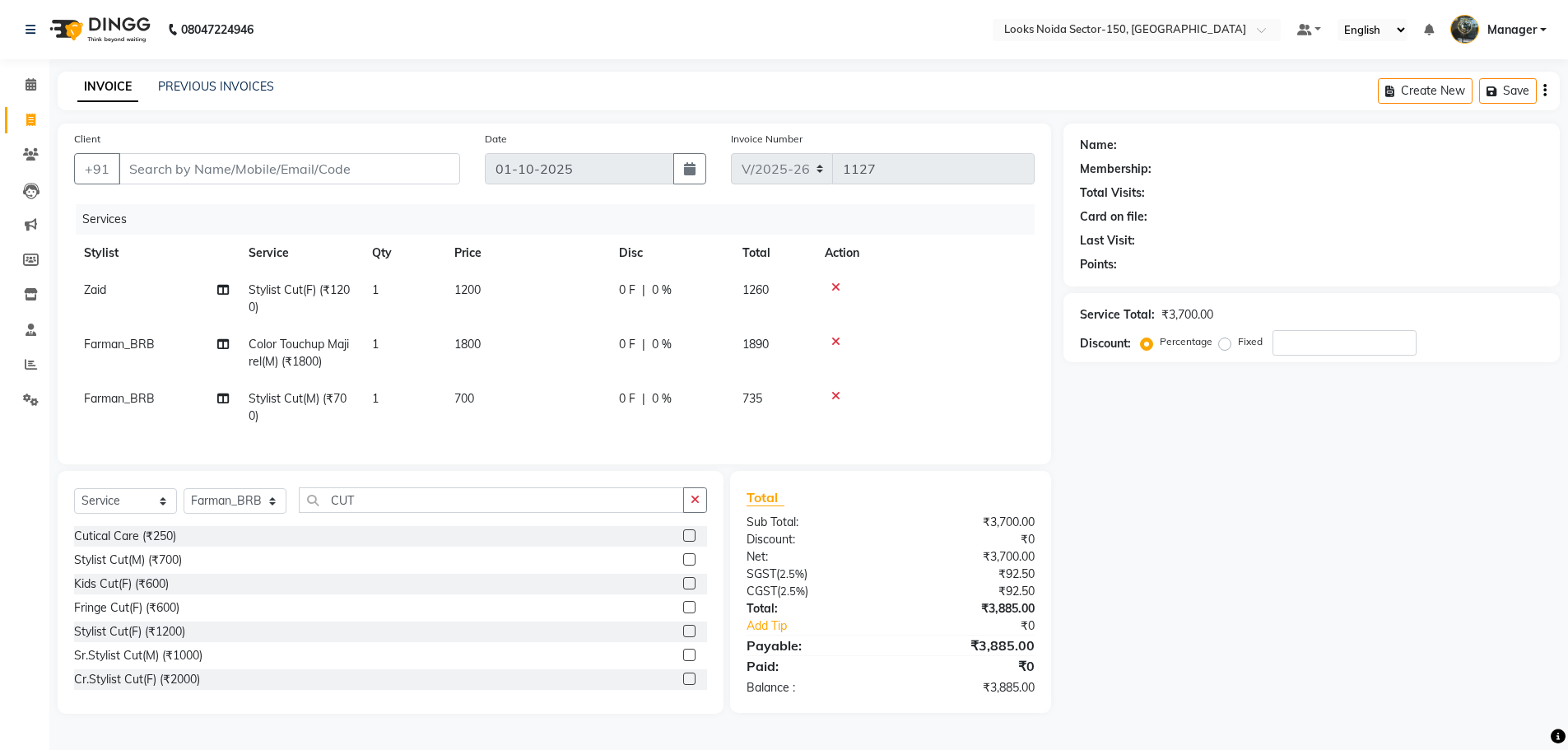
checkbox input "false"
click at [491, 352] on td "1800" at bounding box center [527, 353] width 165 height 54
select select "85538"
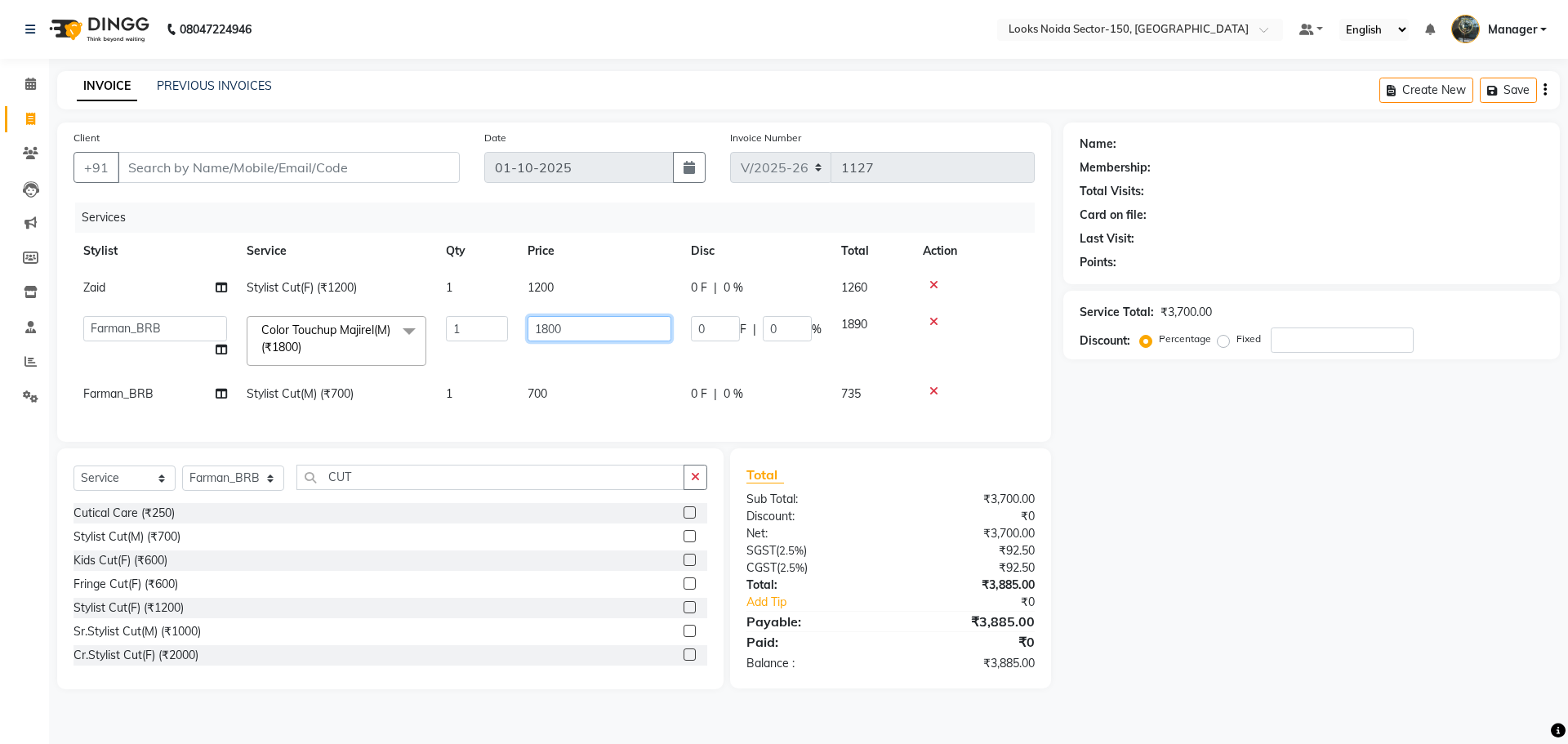
click at [551, 330] on input "1800" at bounding box center [599, 328] width 143 height 25
type input "1400"
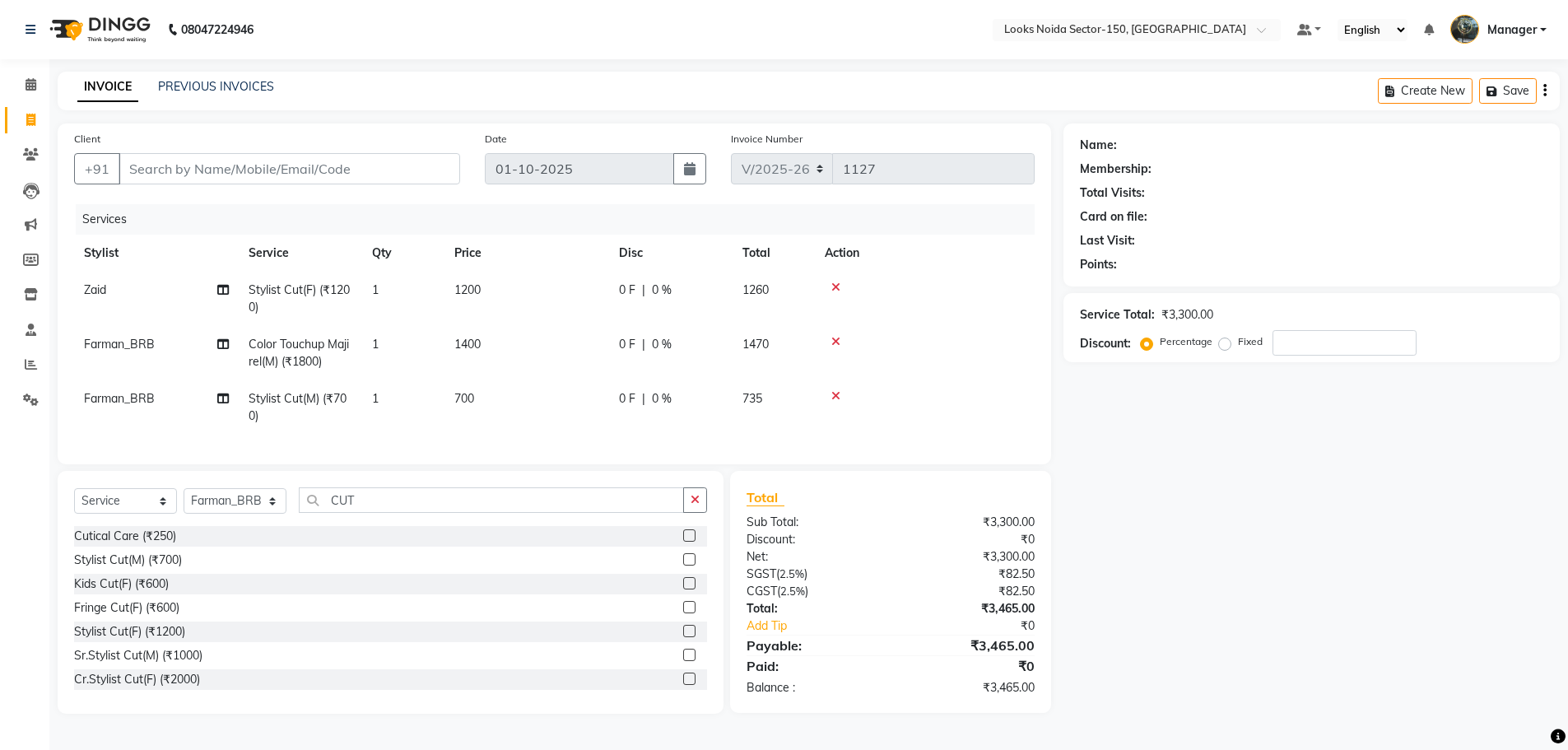
click at [1189, 527] on div "Name: Membership: Total Visits: Card on file: Last Visit: Points: Service Total…" at bounding box center [1318, 418] width 509 height 590
drag, startPoint x: 694, startPoint y: 515, endPoint x: 538, endPoint y: 500, distance: 156.7
click at [686, 512] on button "button" at bounding box center [695, 500] width 24 height 26
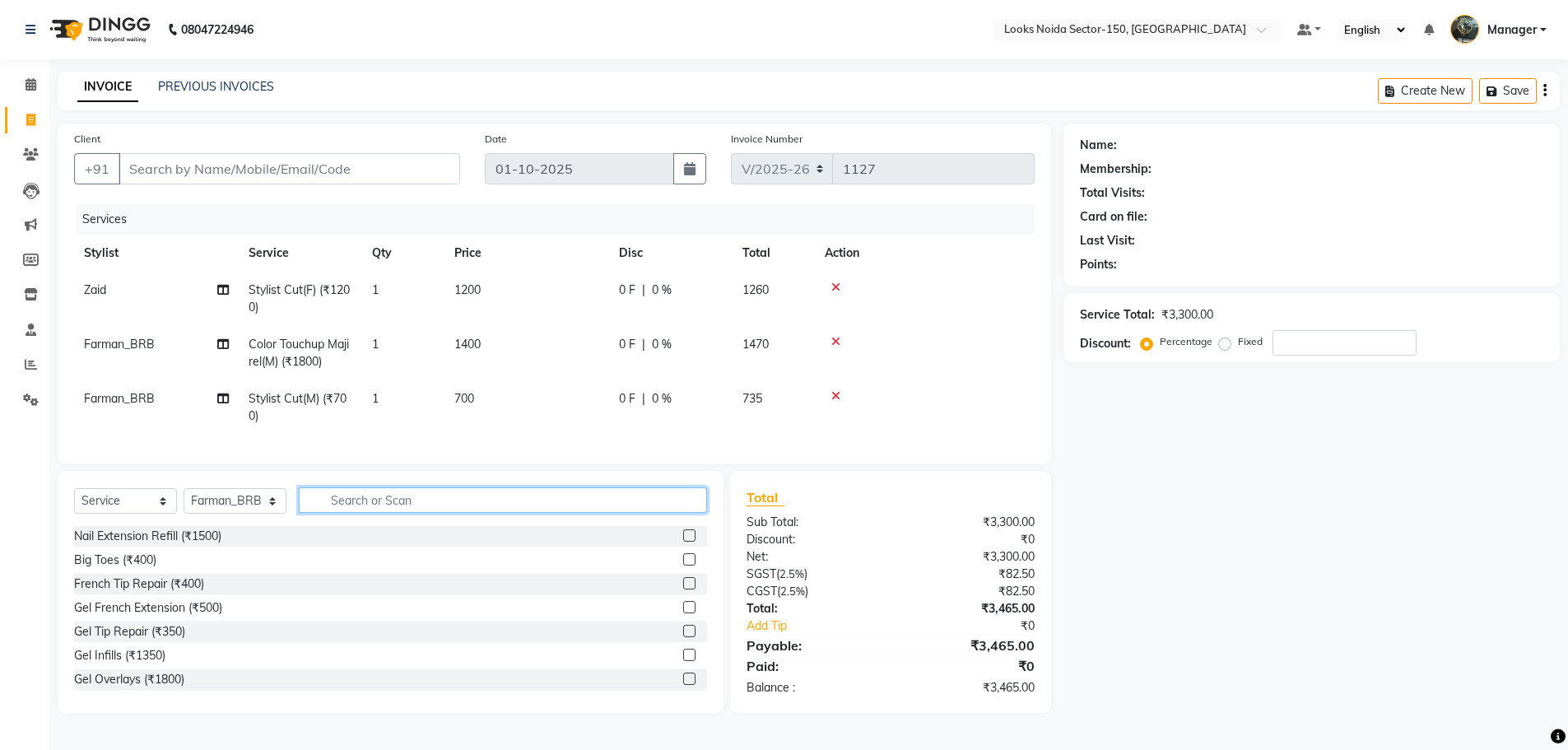
click at [538, 500] on input "text" at bounding box center [502, 500] width 408 height 26
type input "BEARD"
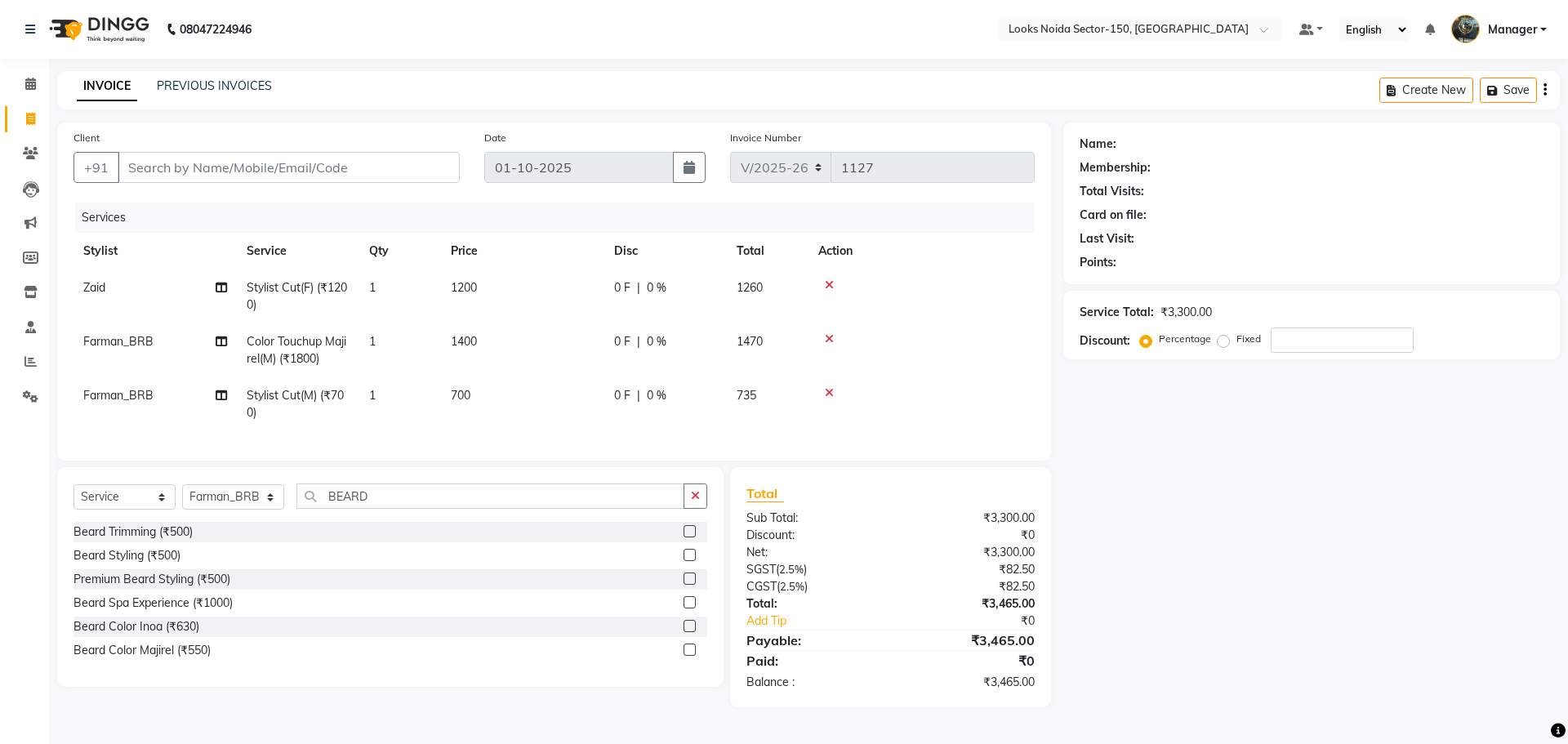
click at [688, 537] on label at bounding box center [690, 531] width 12 height 12
click at [688, 537] on input "checkbox" at bounding box center [689, 531] width 10 height 10
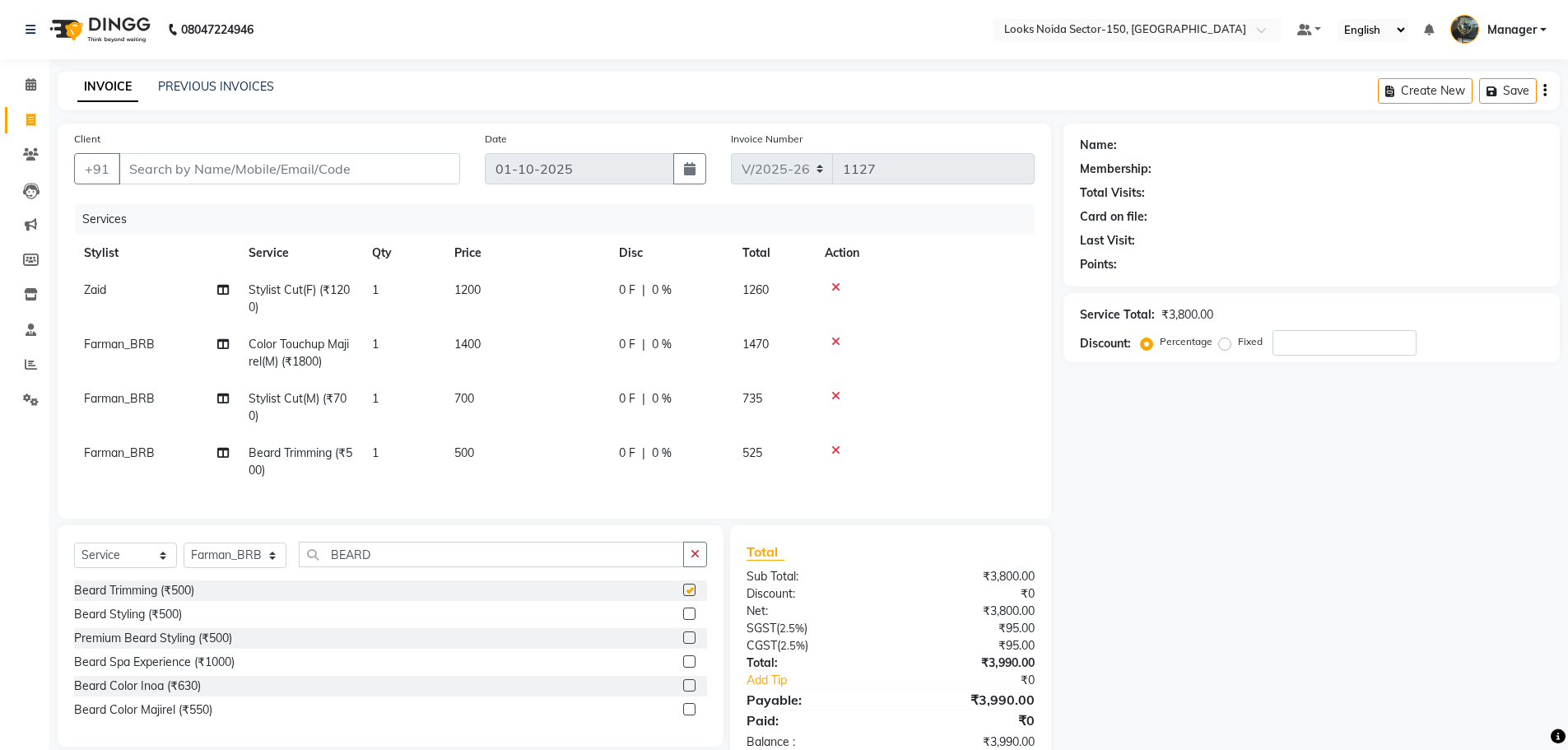
checkbox input "false"
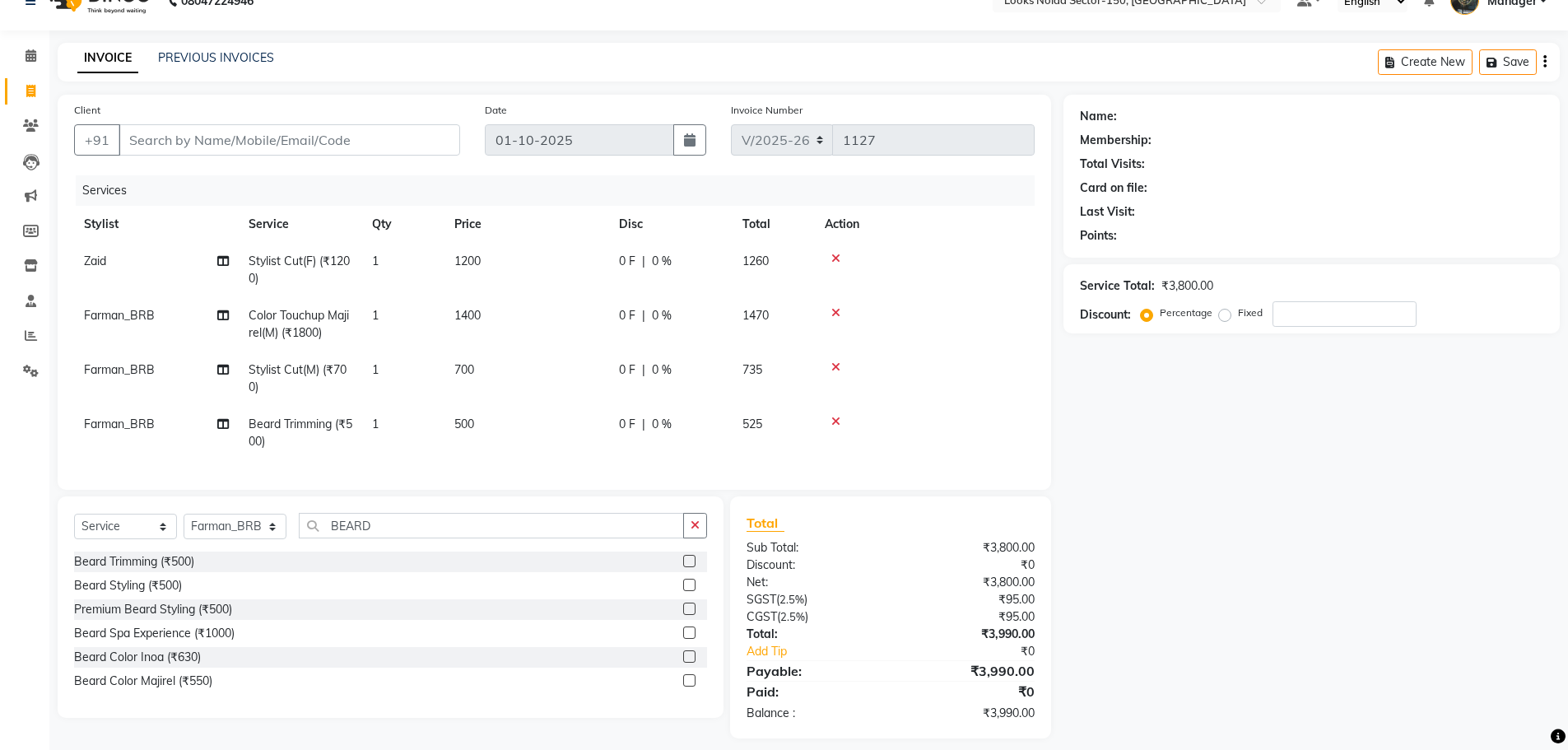
scroll to position [54, 0]
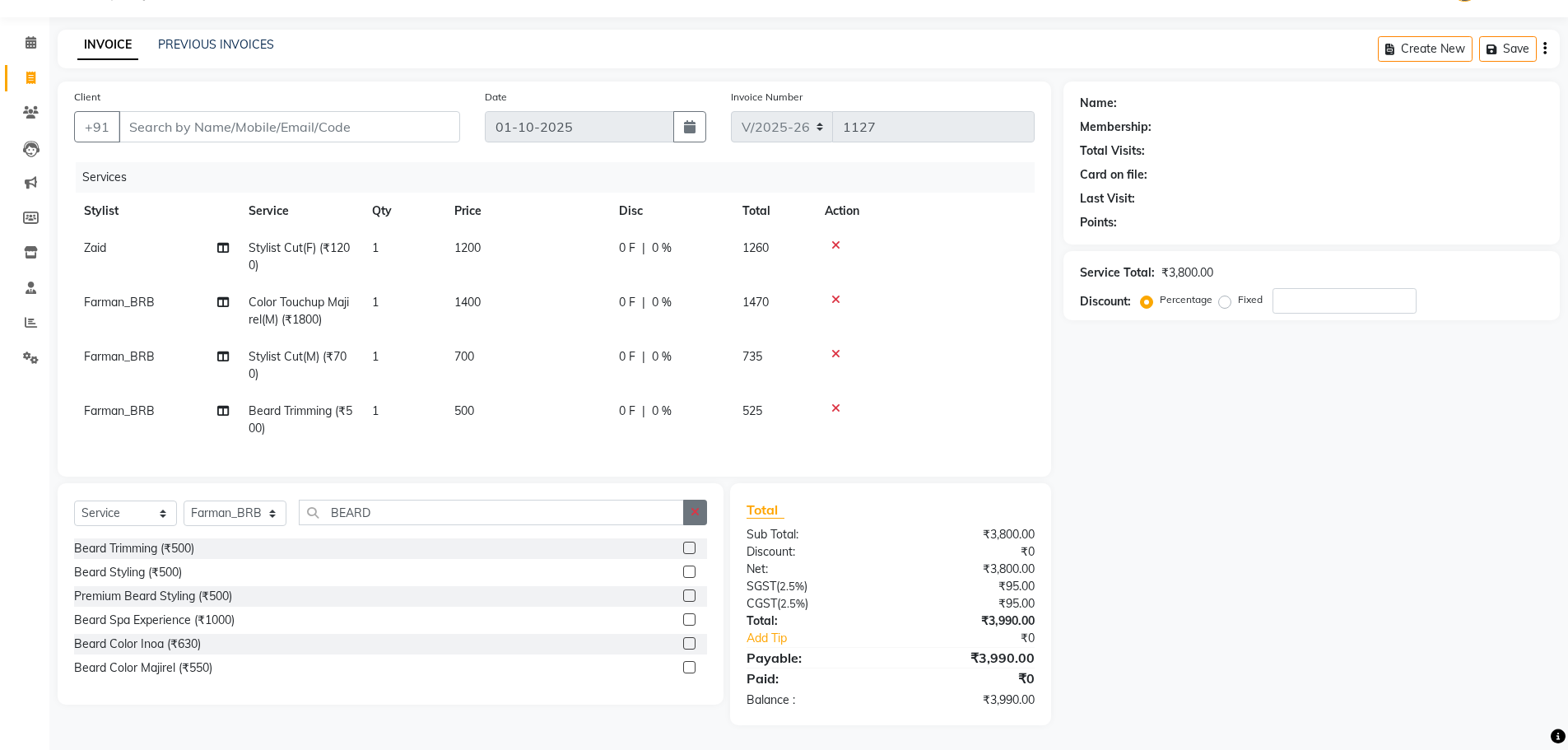
click at [699, 512] on icon "button" at bounding box center [695, 512] width 10 height 11
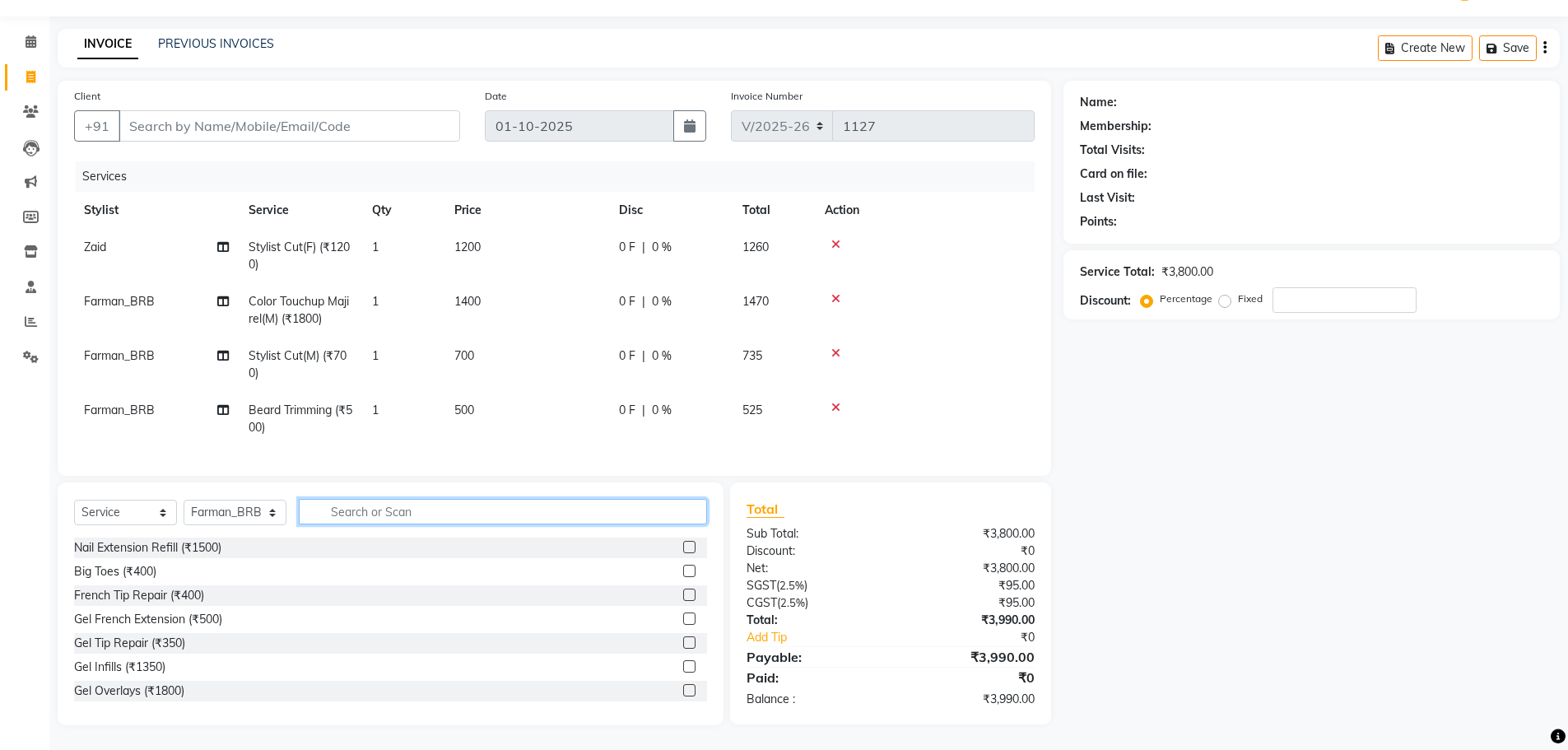
click at [602, 512] on input "text" at bounding box center [502, 511] width 408 height 26
drag, startPoint x: 616, startPoint y: 228, endPoint x: 676, endPoint y: 225, distance: 60.1
click at [676, 229] on td "0 F | 0 %" at bounding box center [671, 256] width 124 height 54
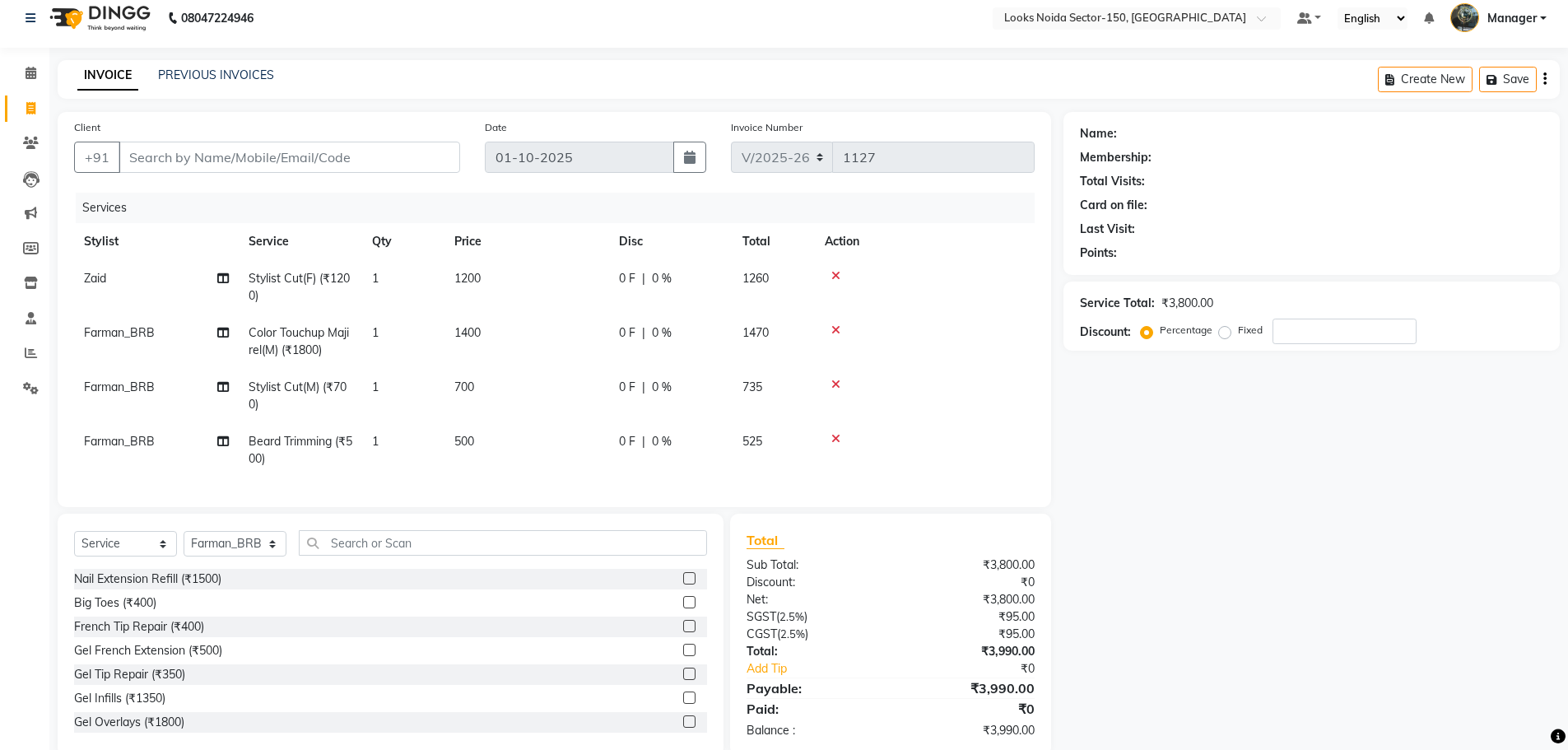
select select "85536"
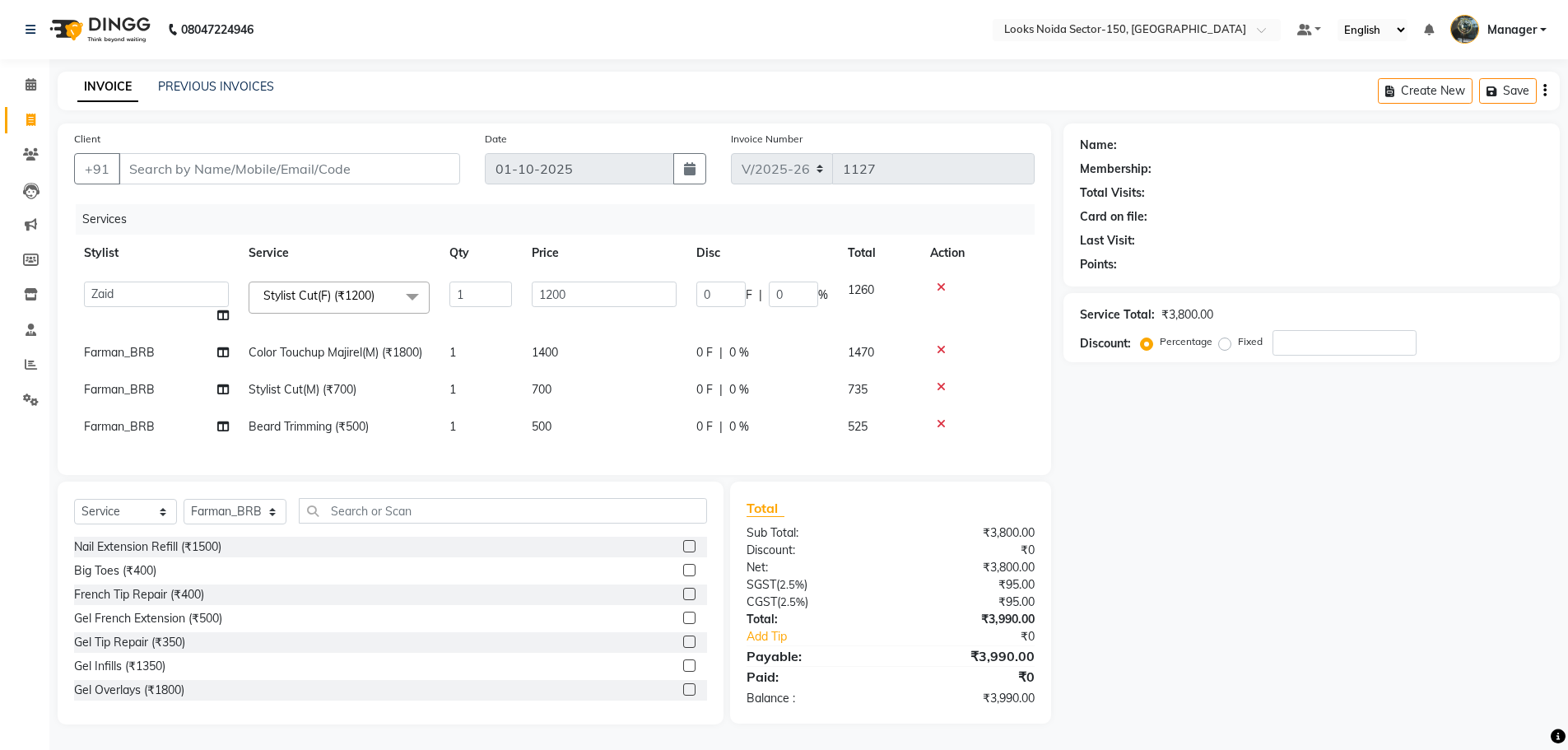
click at [1344, 451] on div "Name: Membership: Total Visits: Card on file: Last Visit: Points: Service Total…" at bounding box center [1318, 424] width 509 height 601
click at [554, 335] on td "1400" at bounding box center [604, 353] width 165 height 37
select select "85538"
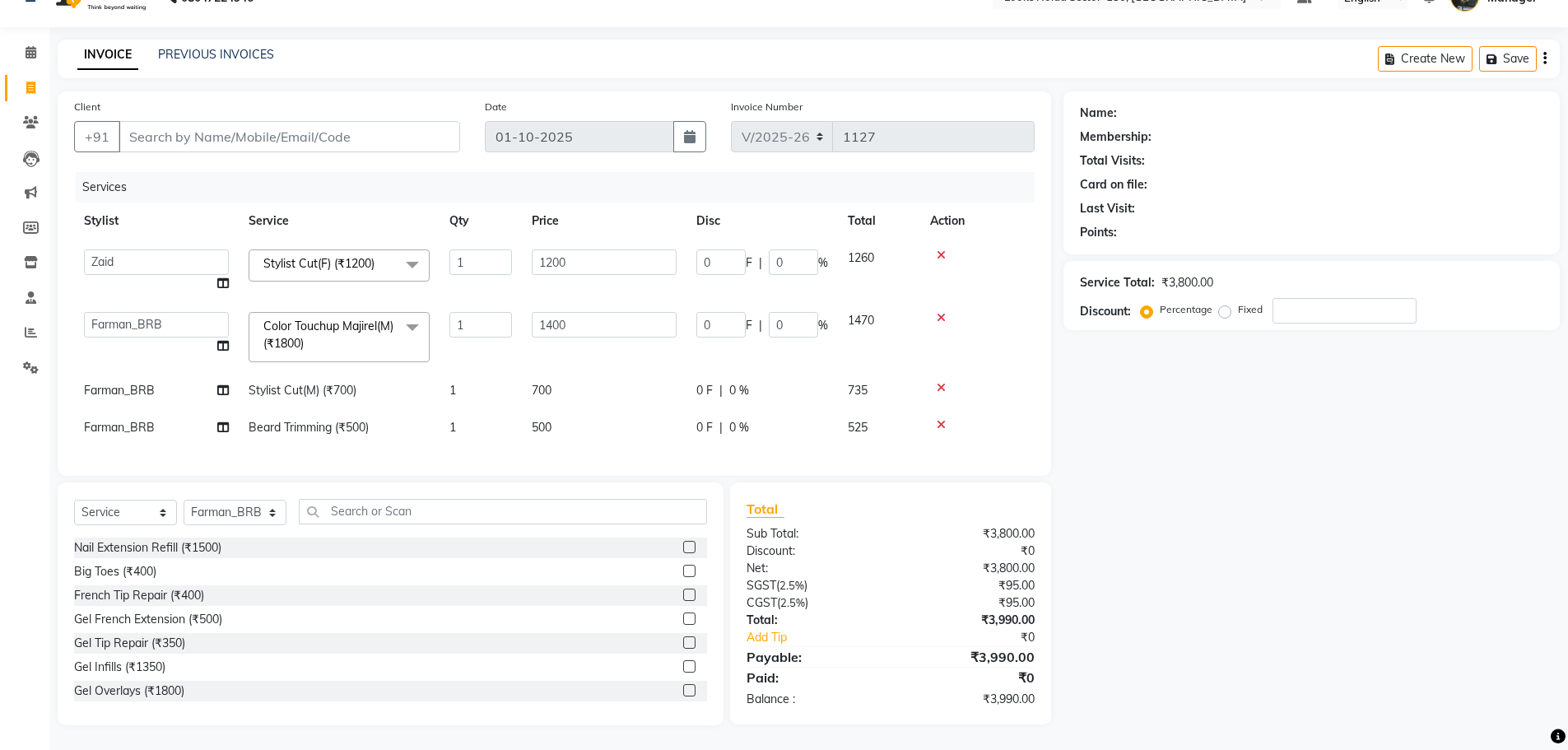
click at [557, 372] on td "700" at bounding box center [604, 390] width 165 height 37
select select "85538"
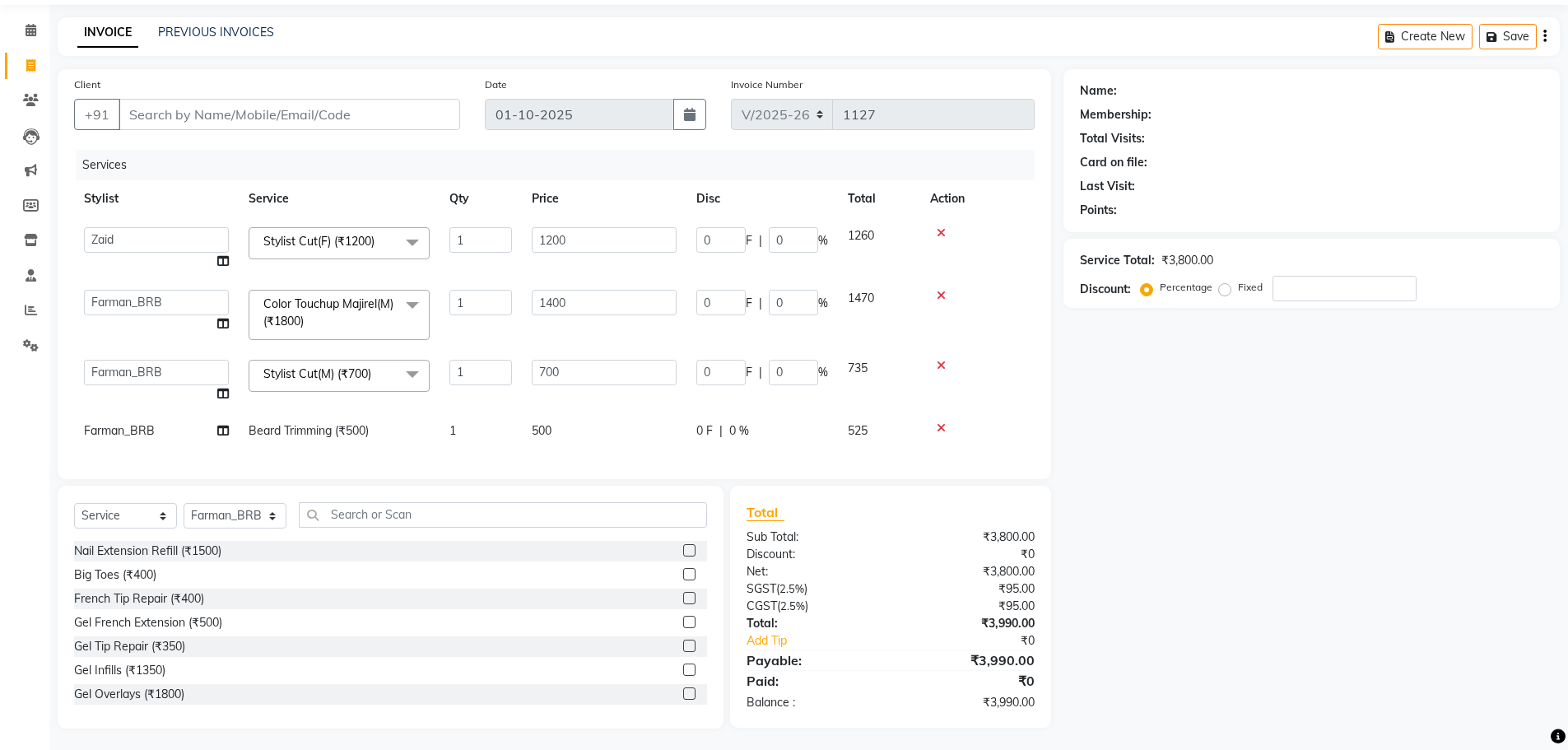
click at [554, 426] on td "500" at bounding box center [604, 431] width 165 height 37
select select "85538"
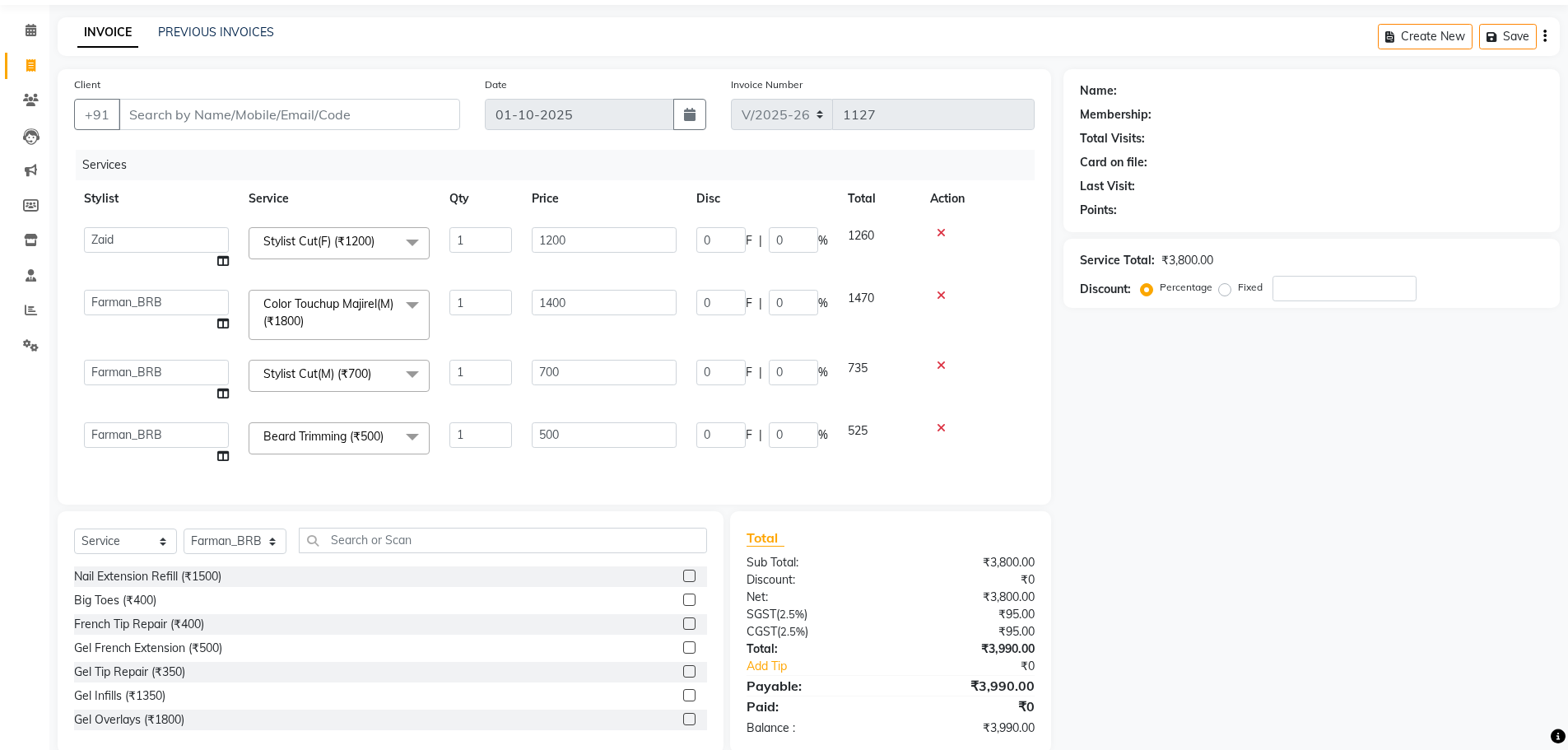
click at [1258, 346] on div "Name: Membership: Total Visits: Card on file: Last Visit: Points: Service Total…" at bounding box center [1318, 412] width 509 height 684
click at [1145, 397] on div "Name: Membership: Total Visits: Card on file: Last Visit: Points: Service Total…" at bounding box center [1318, 412] width 509 height 684
click at [537, 240] on input "1200" at bounding box center [604, 240] width 145 height 26
click at [610, 240] on input "1200" at bounding box center [604, 240] width 145 height 26
click at [580, 205] on th "Price" at bounding box center [604, 199] width 165 height 37
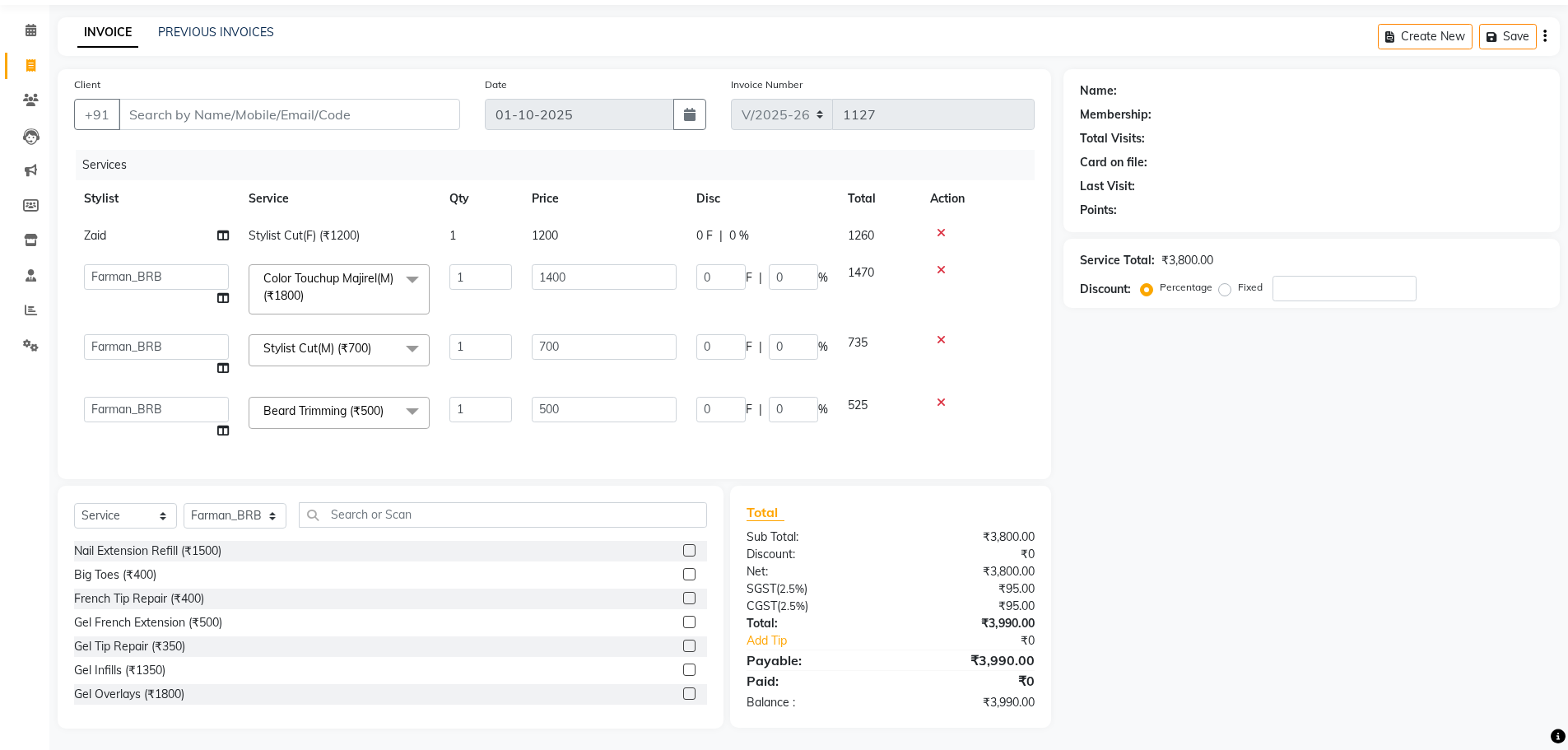
click at [602, 243] on td "1200" at bounding box center [604, 236] width 165 height 37
select select "85536"
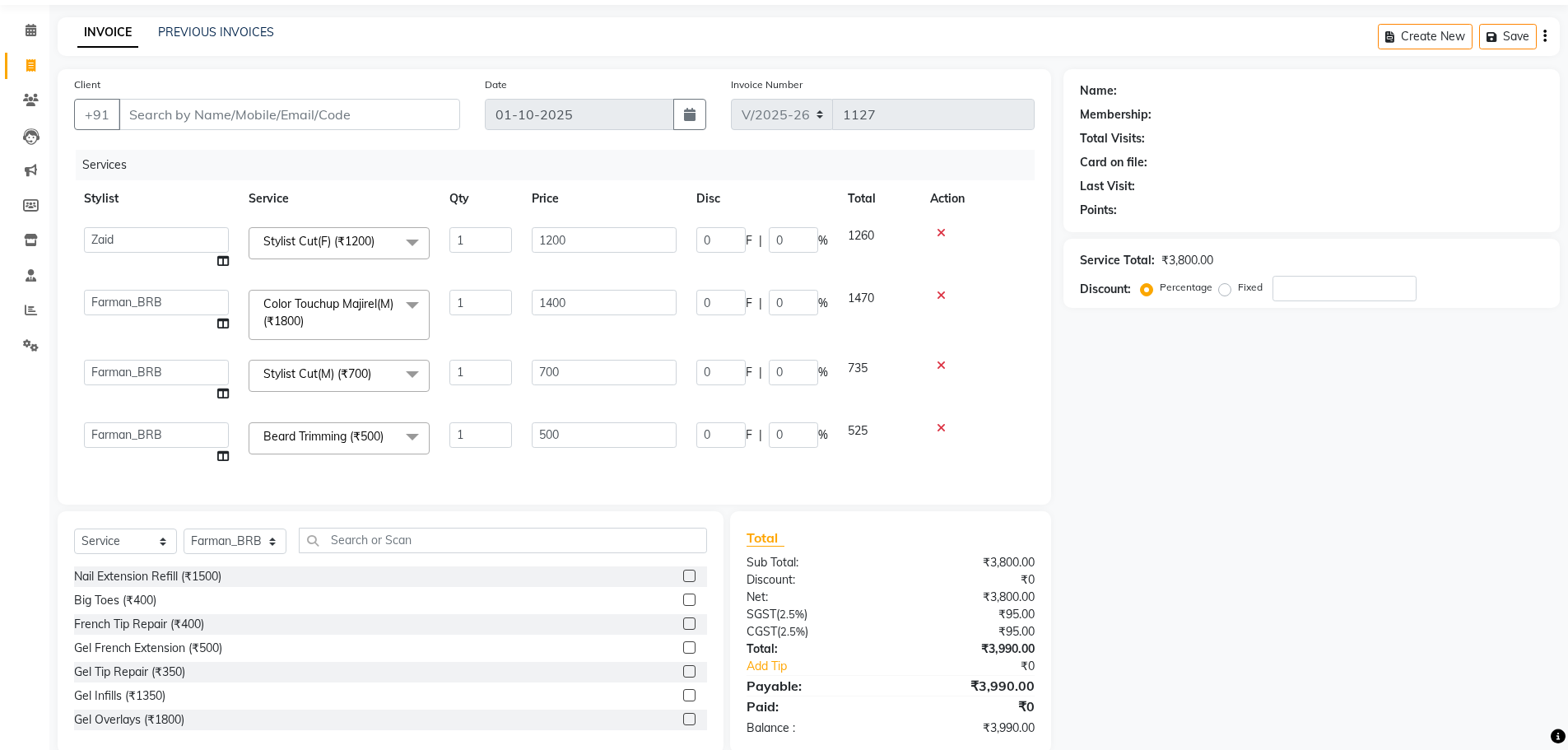
click at [601, 268] on td "1200" at bounding box center [604, 249] width 165 height 63
click at [604, 292] on input "1400" at bounding box center [604, 302] width 145 height 26
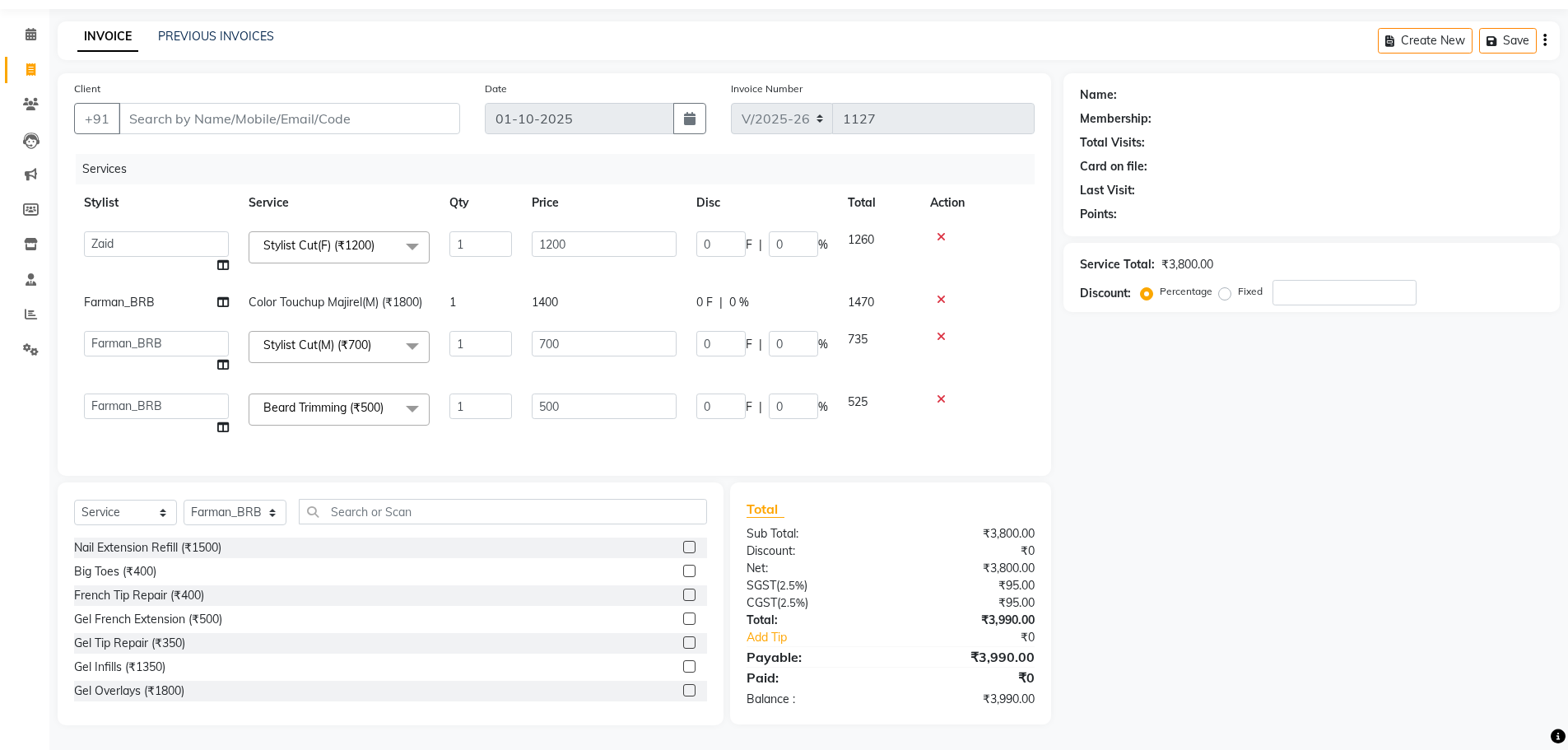
click at [603, 286] on td "1400" at bounding box center [604, 302] width 165 height 37
select select "85538"
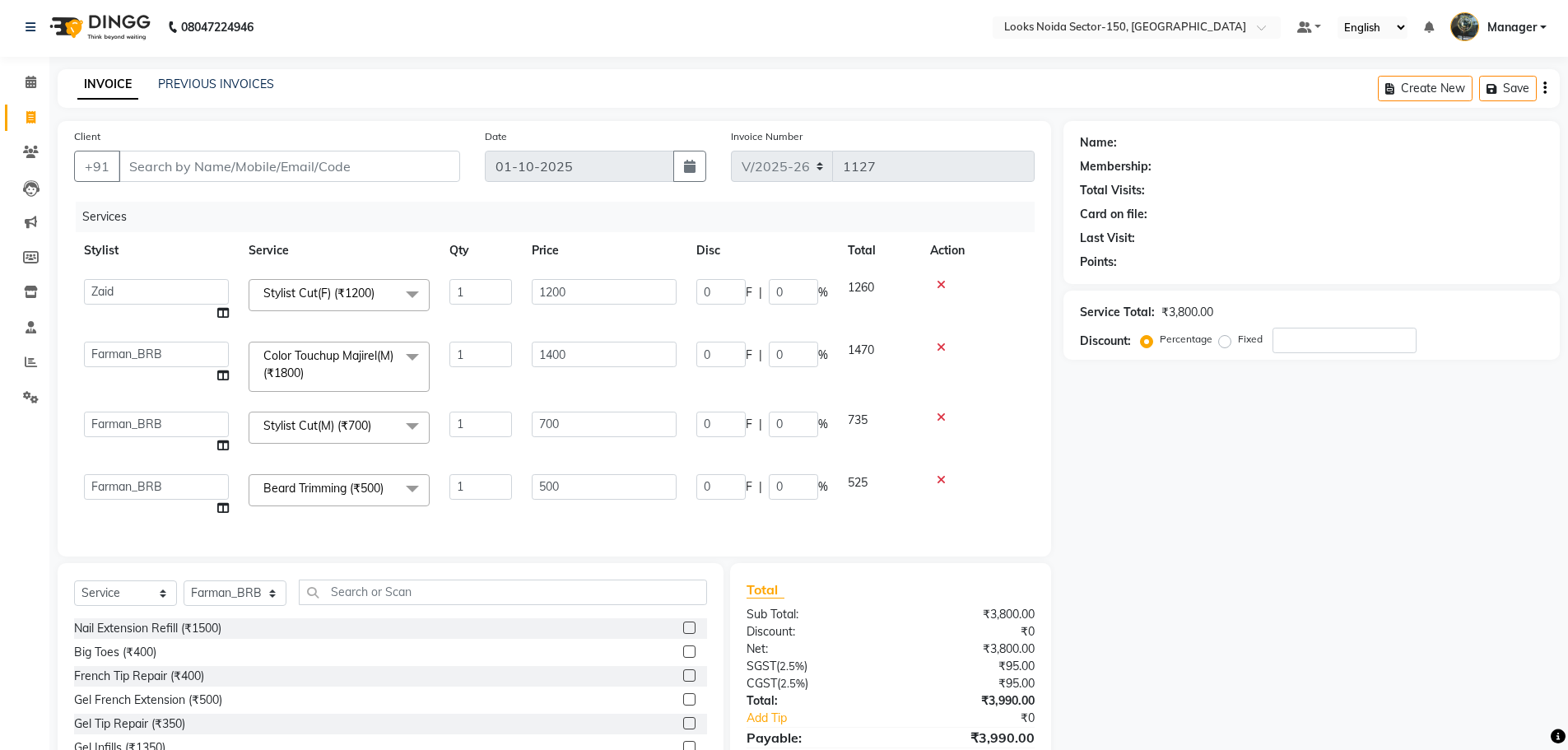
scroll to position [0, 0]
click at [560, 478] on input "500" at bounding box center [604, 489] width 145 height 26
type input "5"
type input "350"
click at [1188, 529] on div "Name: Membership: Total Visits: Card on file: Last Visit: Points: Service Total…" at bounding box center [1318, 466] width 509 height 684
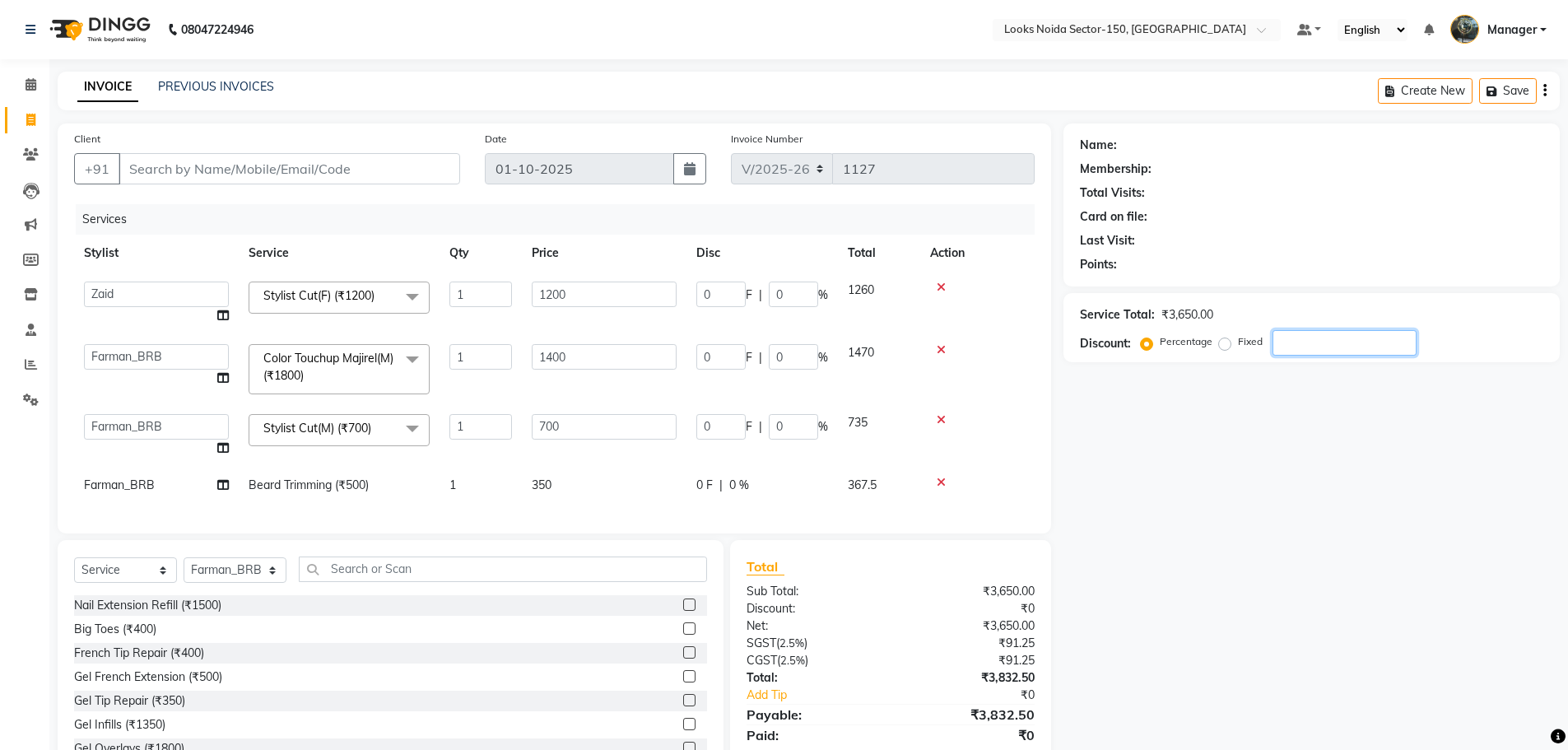
click at [1317, 332] on input "number" at bounding box center [1345, 342] width 145 height 26
type input "1"
type input "7"
type input "1"
type input "12"
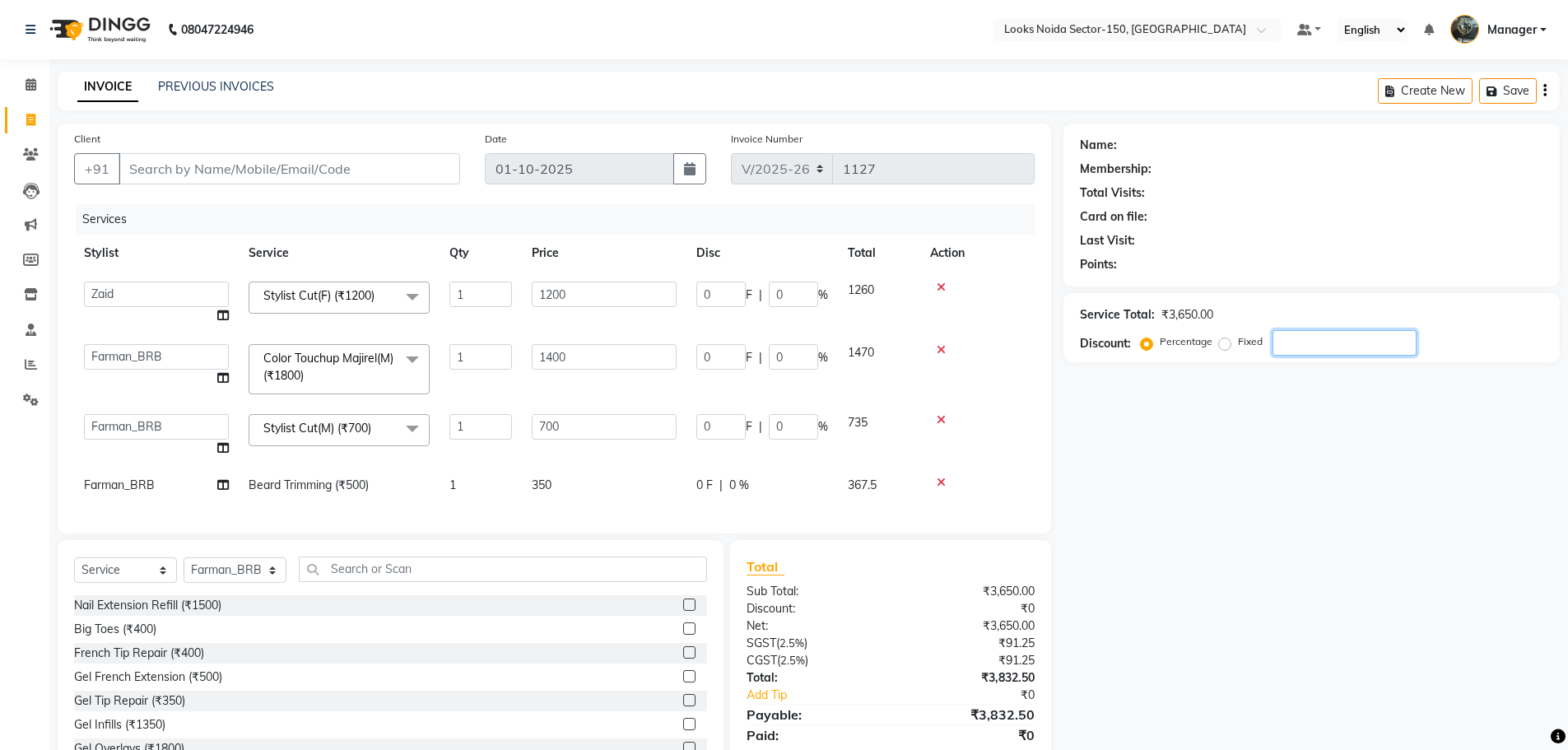
type input "1"
type input "14"
type input "1"
type input "10"
type input "70"
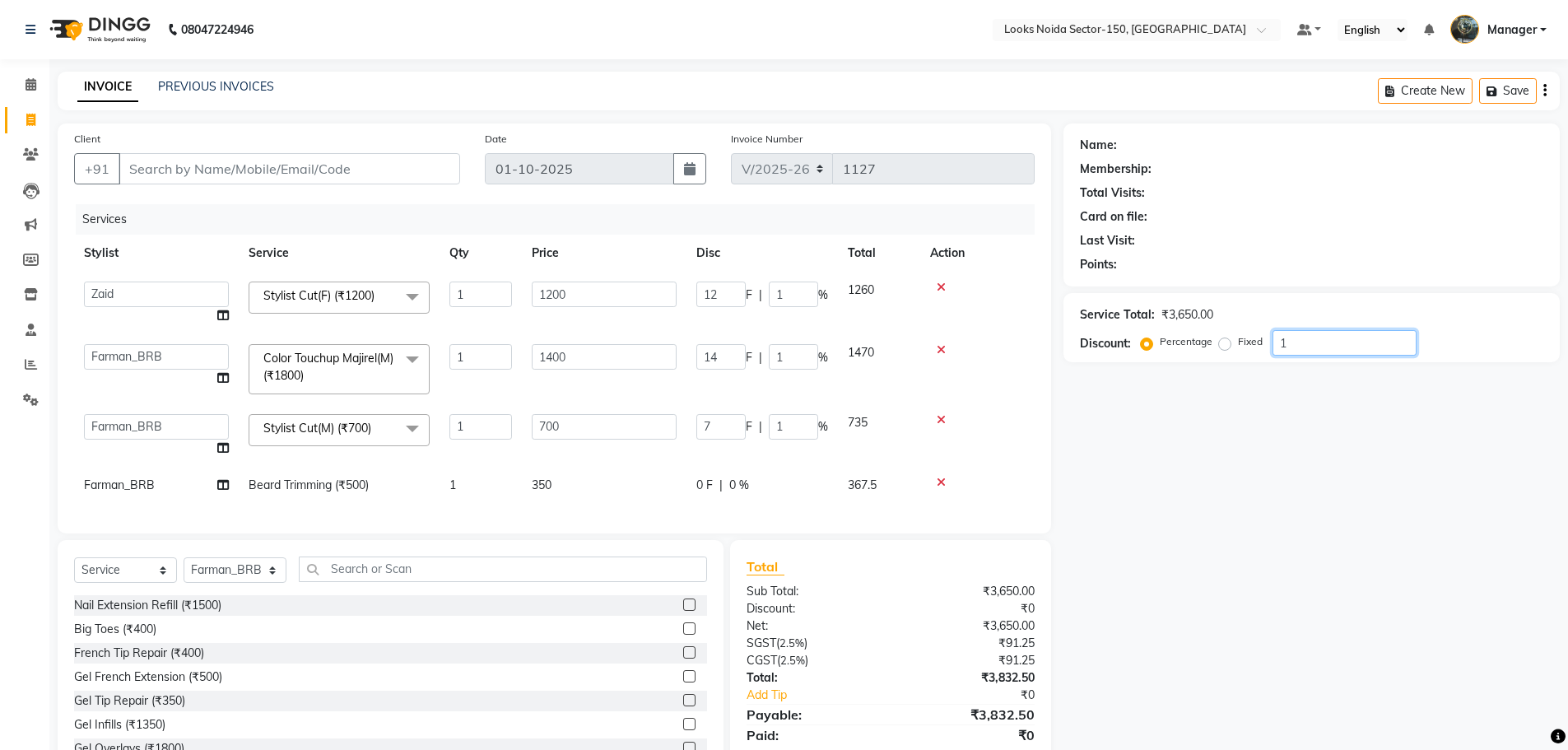
type input "10"
type input "120"
type input "10"
type input "140"
type input "10"
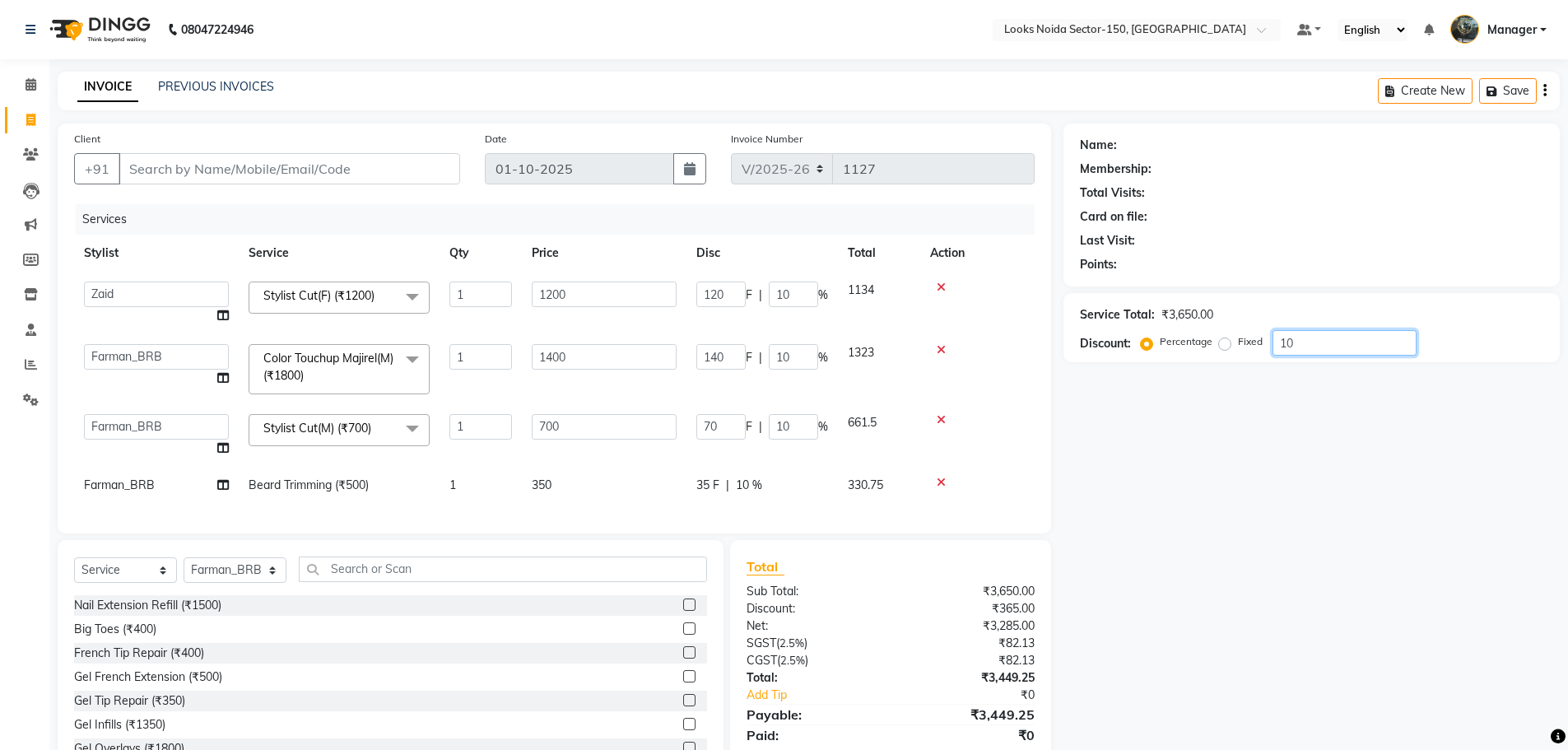
type input "1"
type input "7"
type input "1"
type input "12"
type input "1"
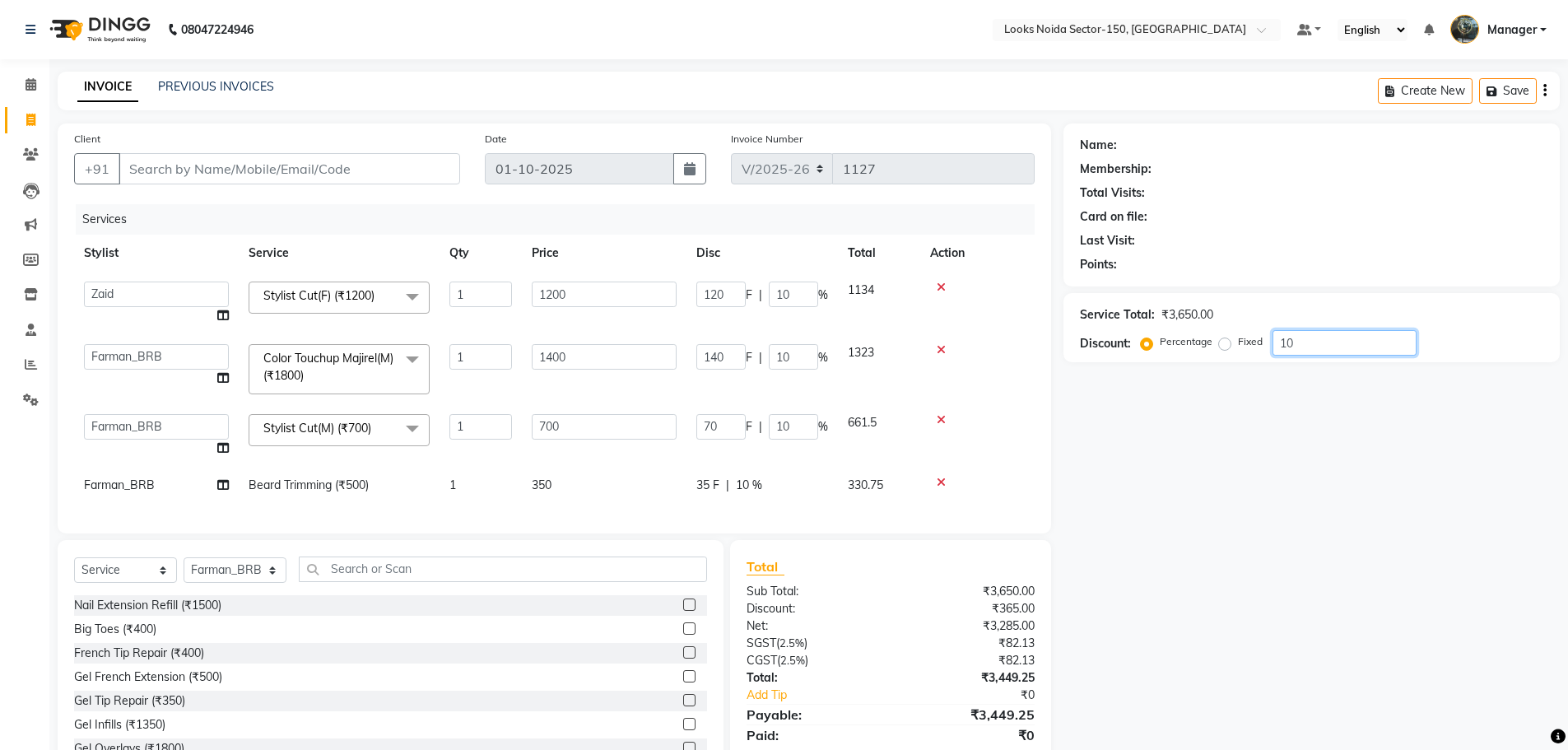
type input "14"
type input "1"
type input "0"
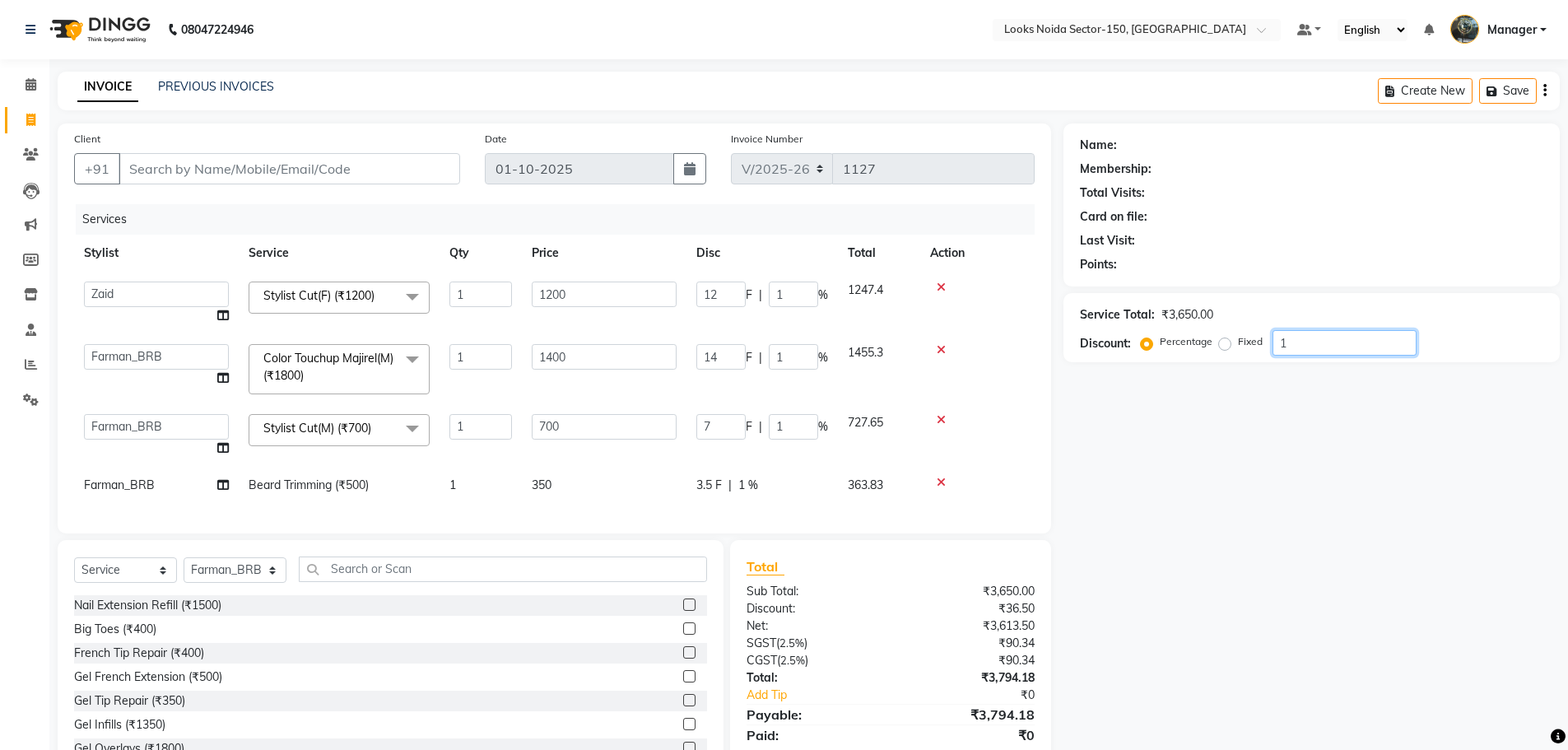
type input "0"
click at [27, 87] on icon at bounding box center [30, 84] width 10 height 12
click at [37, 83] on span at bounding box center [30, 86] width 29 height 19
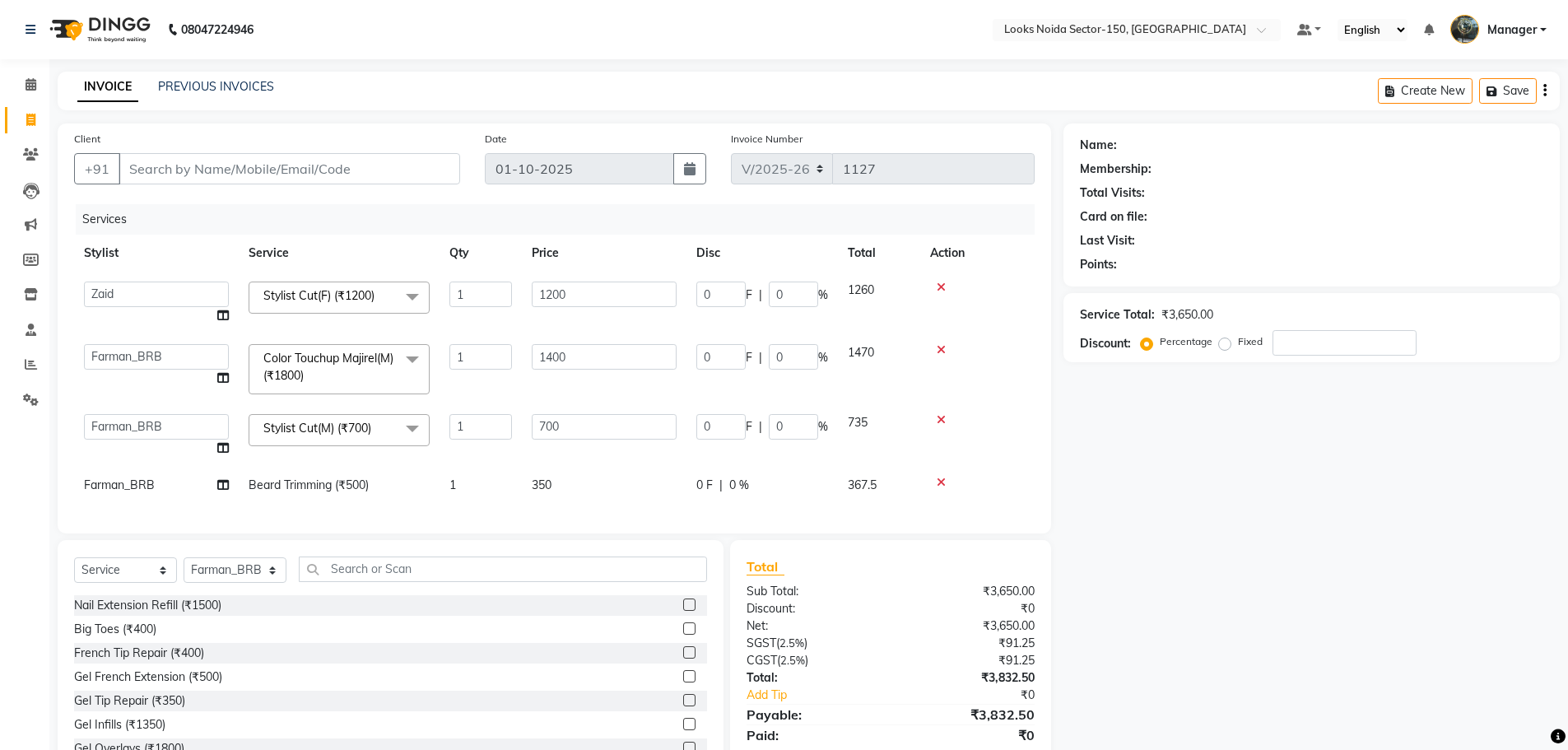
drag, startPoint x: 0, startPoint y: 457, endPoint x: 1309, endPoint y: 512, distance: 1310.2
click at [1324, 529] on div "Name: Membership: Total Visits: Card on file: Last Visit: Points: Service Total…" at bounding box center [1318, 453] width 509 height 660
click at [305, 172] on input "Client" at bounding box center [289, 168] width 341 height 31
type input "9"
type input "0"
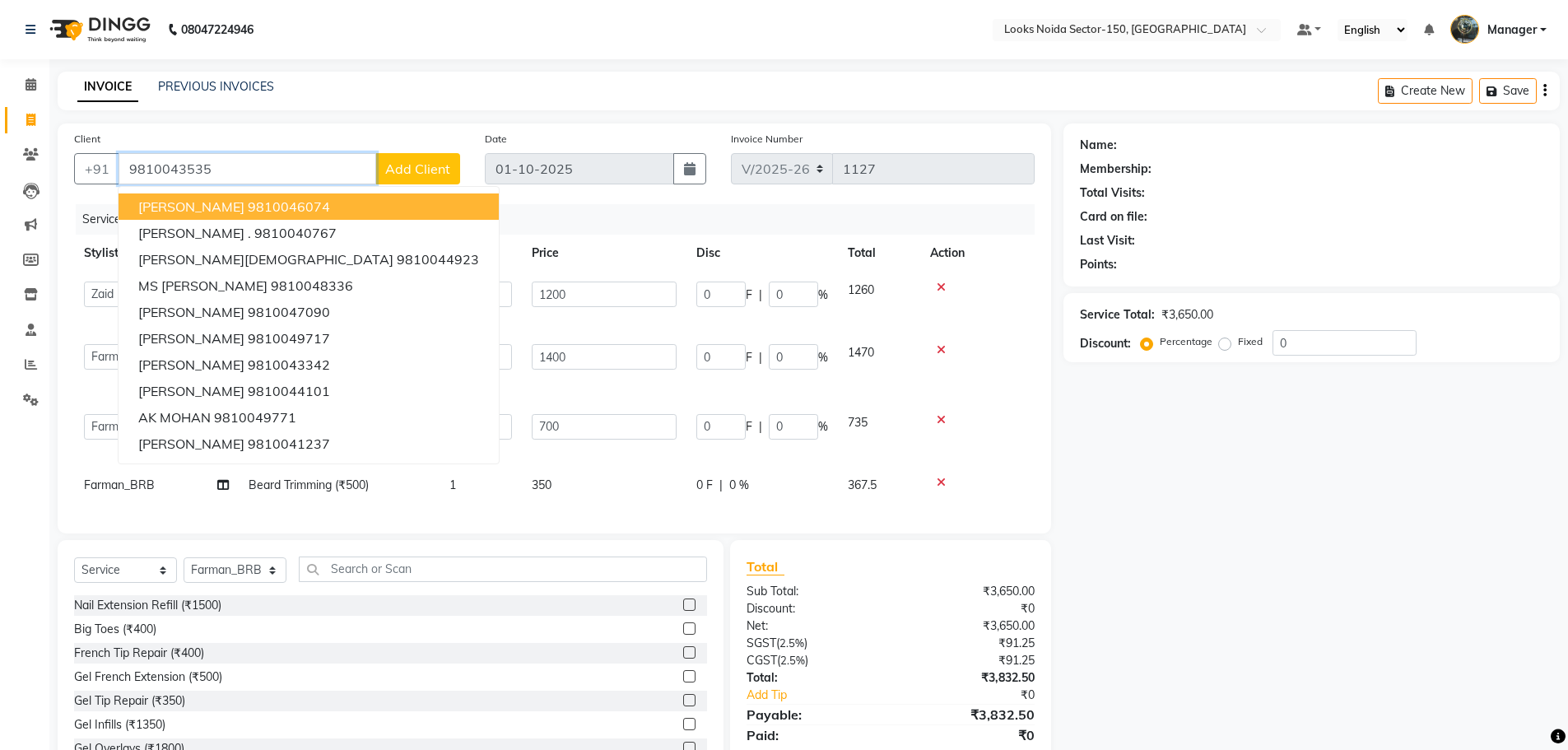
type input "9810043535"
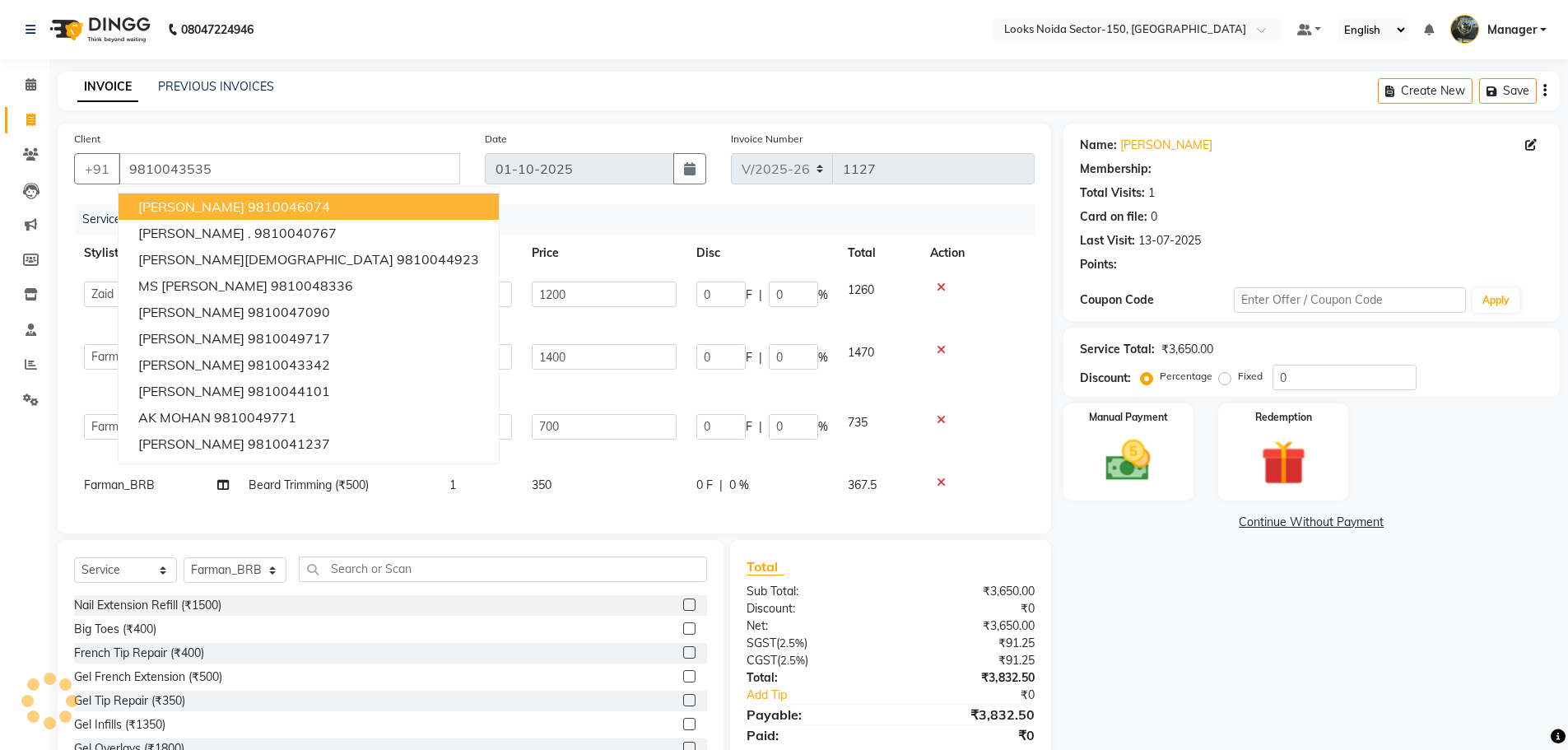
select select "1: Object"
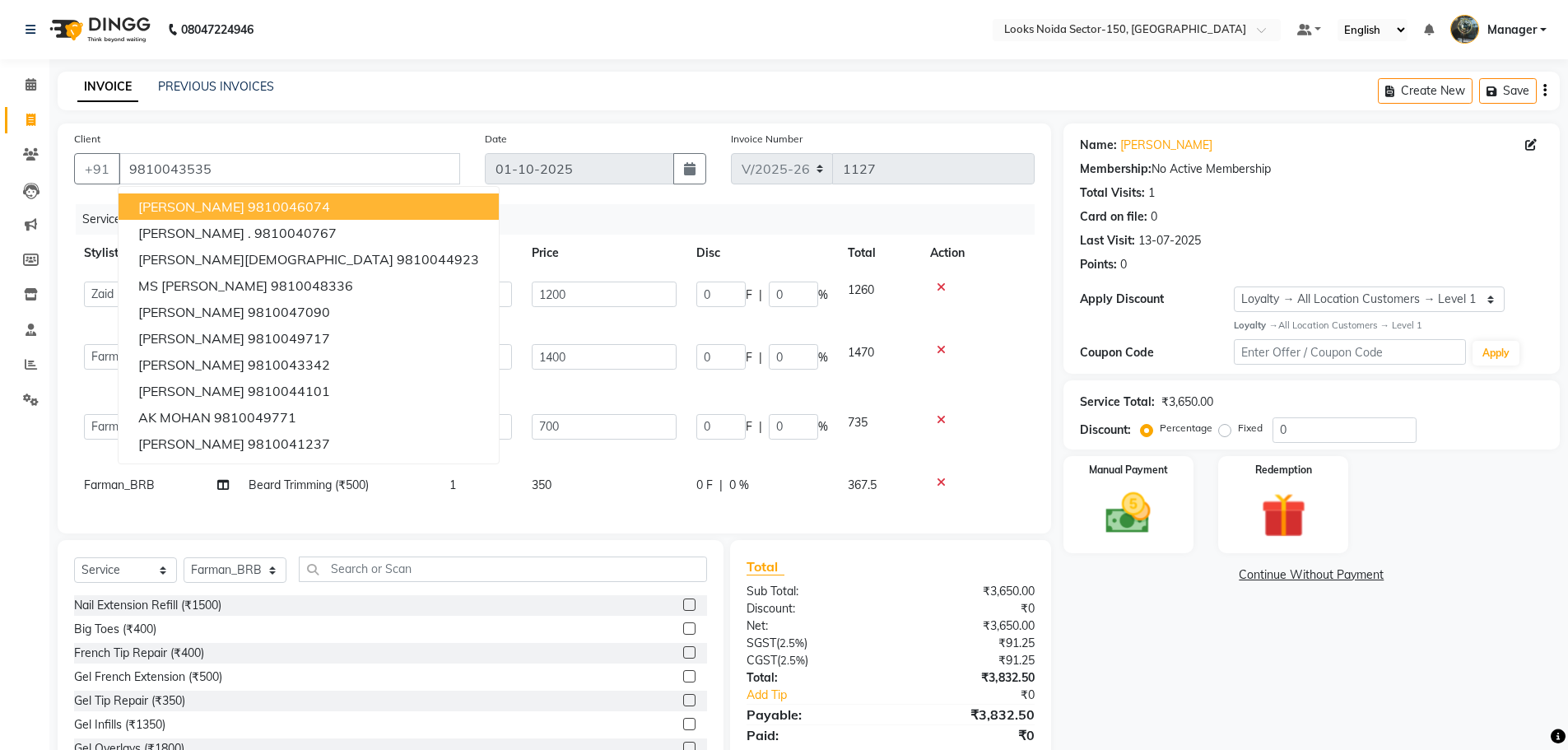
click at [1135, 619] on div "Name: Ashwni Membership: No Active Membership Total Visits: 1 Card on file: 0 L…" at bounding box center [1318, 453] width 509 height 660
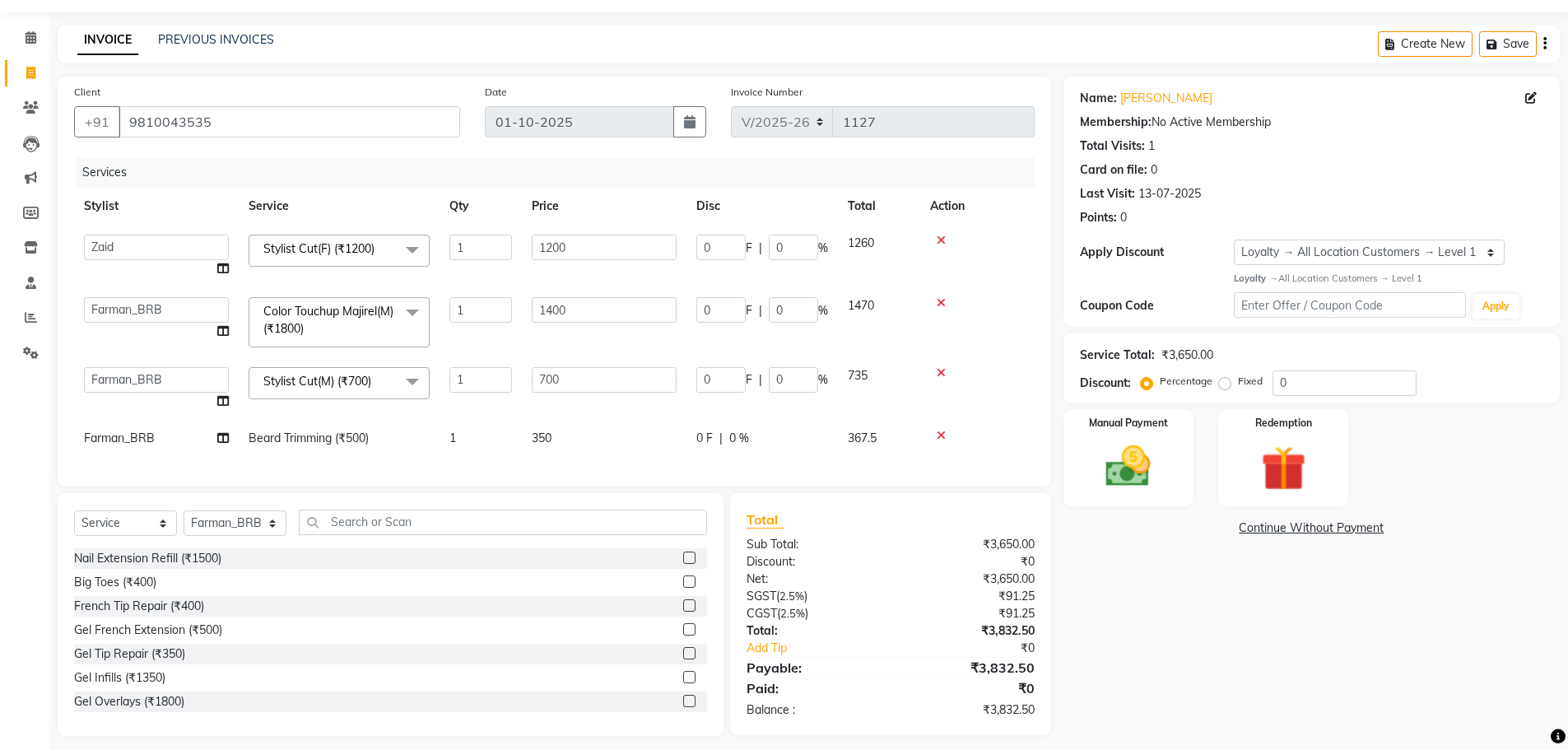
scroll to position [70, 0]
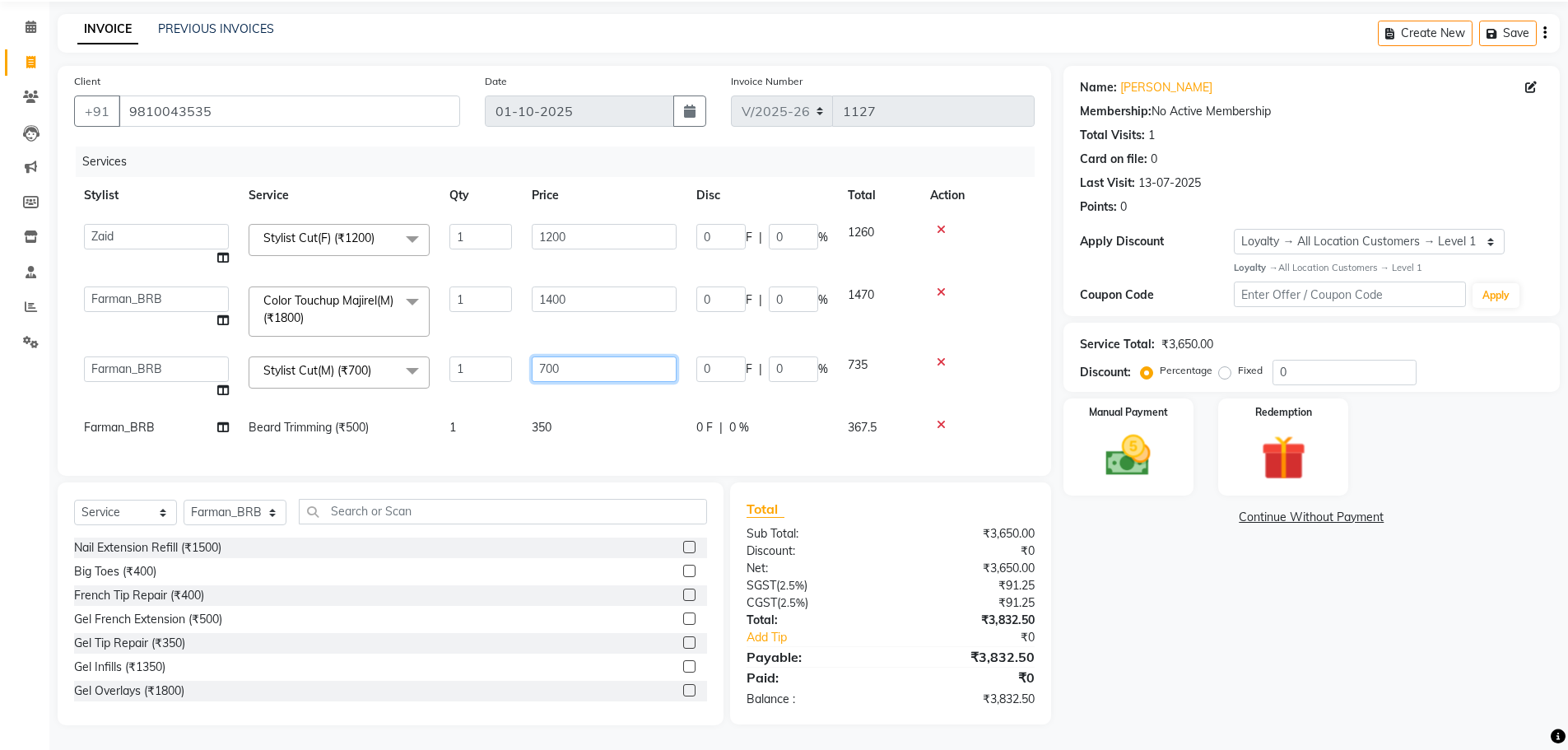
click at [571, 360] on input "700" at bounding box center [604, 369] width 145 height 26
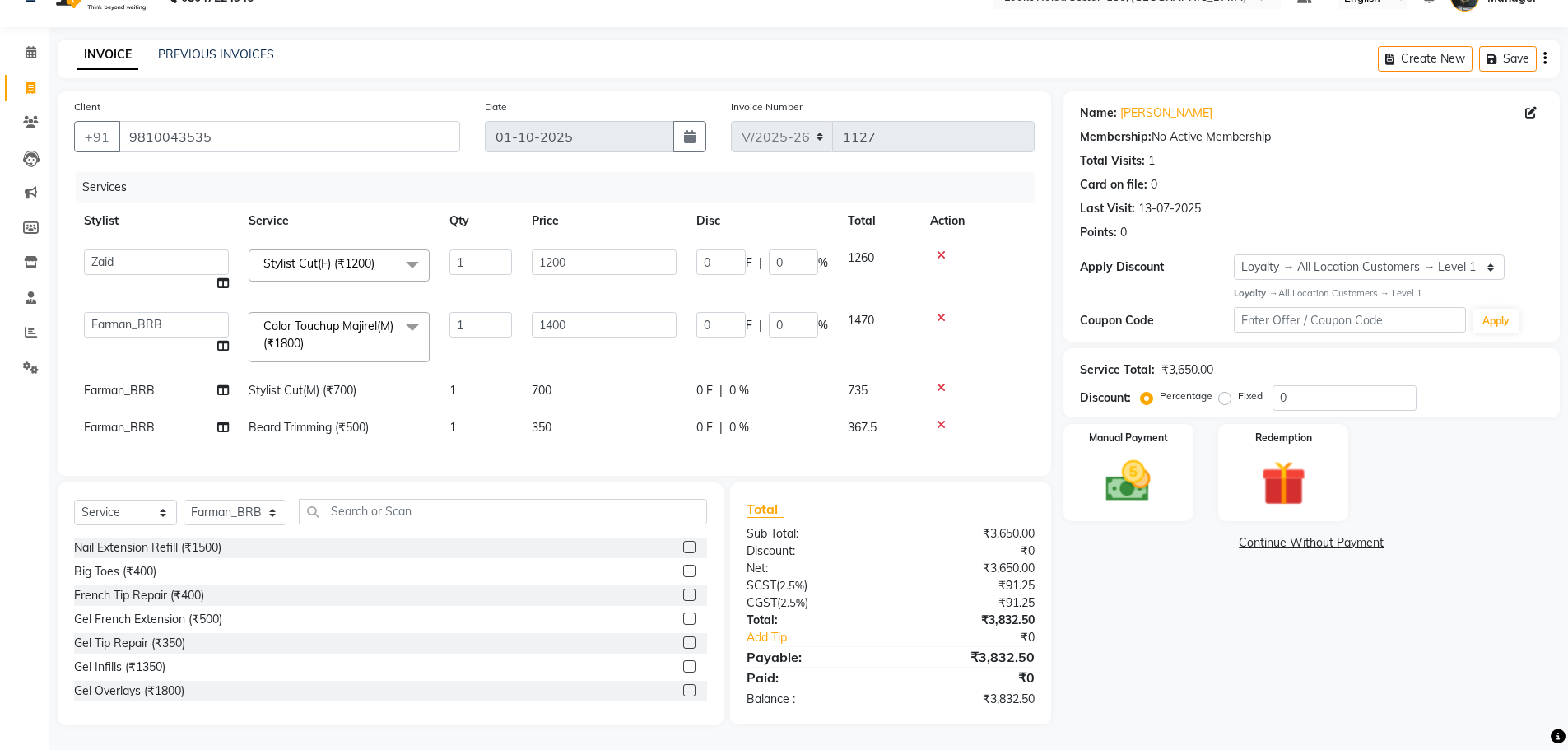
click at [571, 415] on td "350" at bounding box center [604, 427] width 165 height 37
select select "85538"
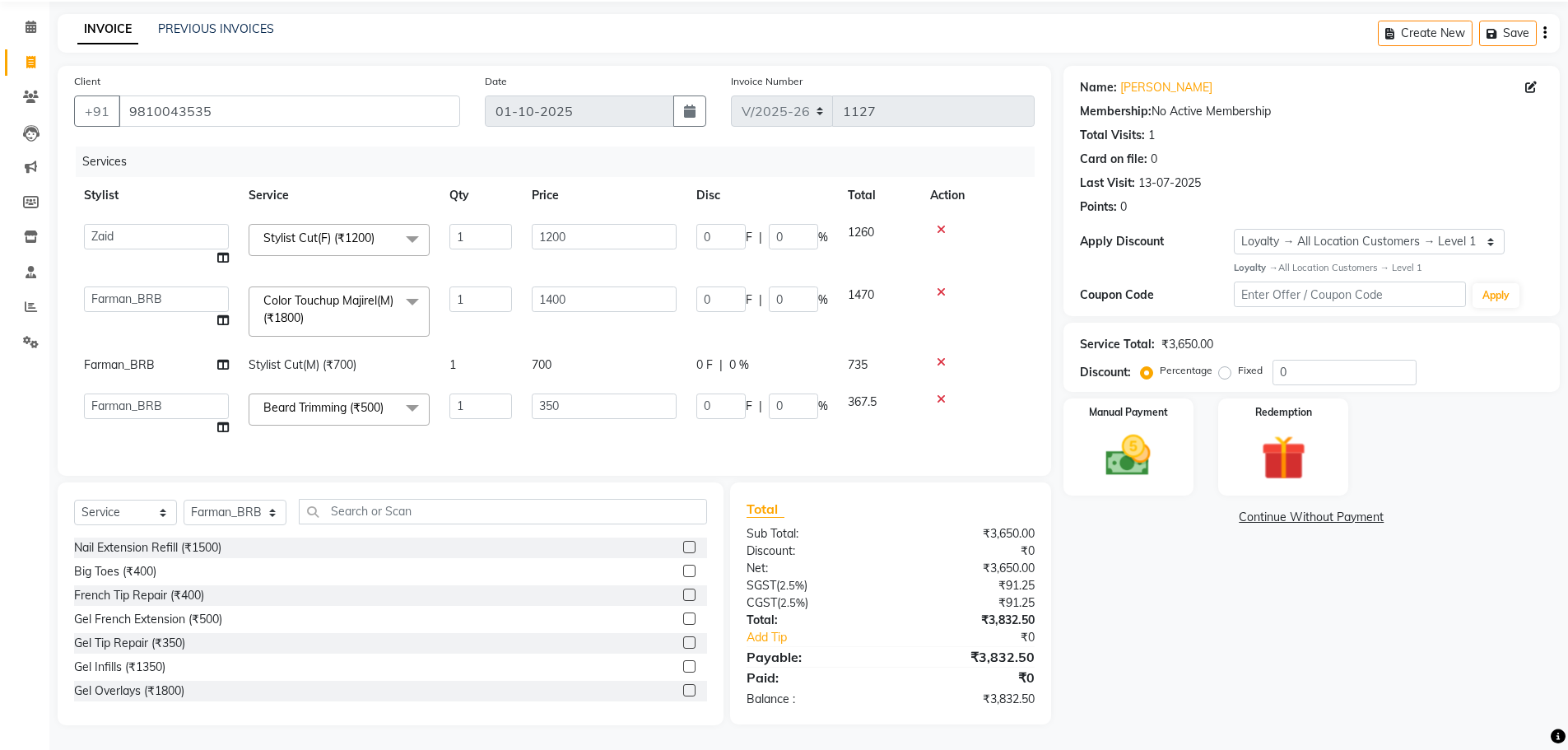
drag, startPoint x: 941, startPoint y: 385, endPoint x: 803, endPoint y: 433, distance: 146.1
click at [940, 394] on icon at bounding box center [941, 399] width 10 height 11
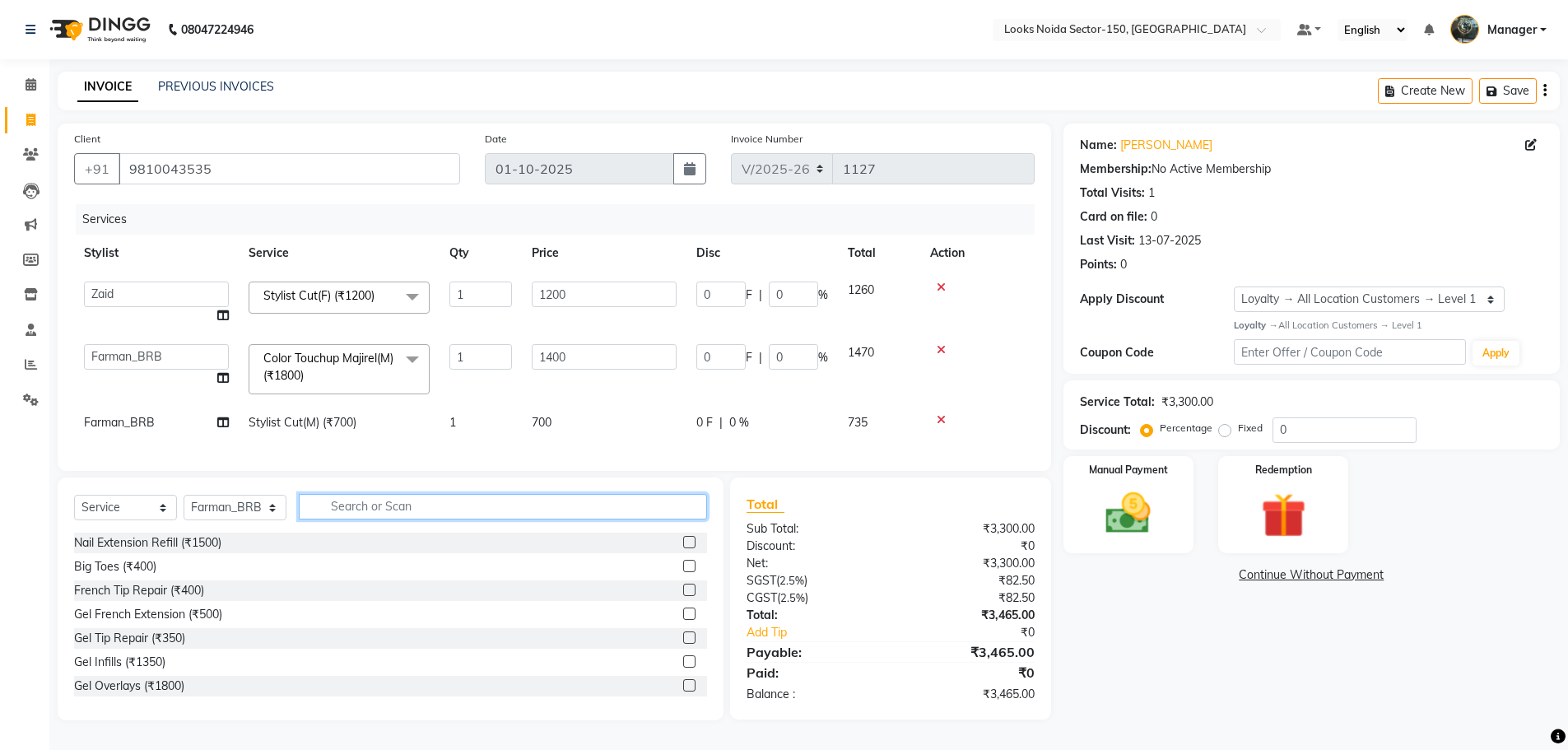
click at [507, 517] on input "text" at bounding box center [502, 507] width 408 height 26
type input "C"
type input "SHAVE"
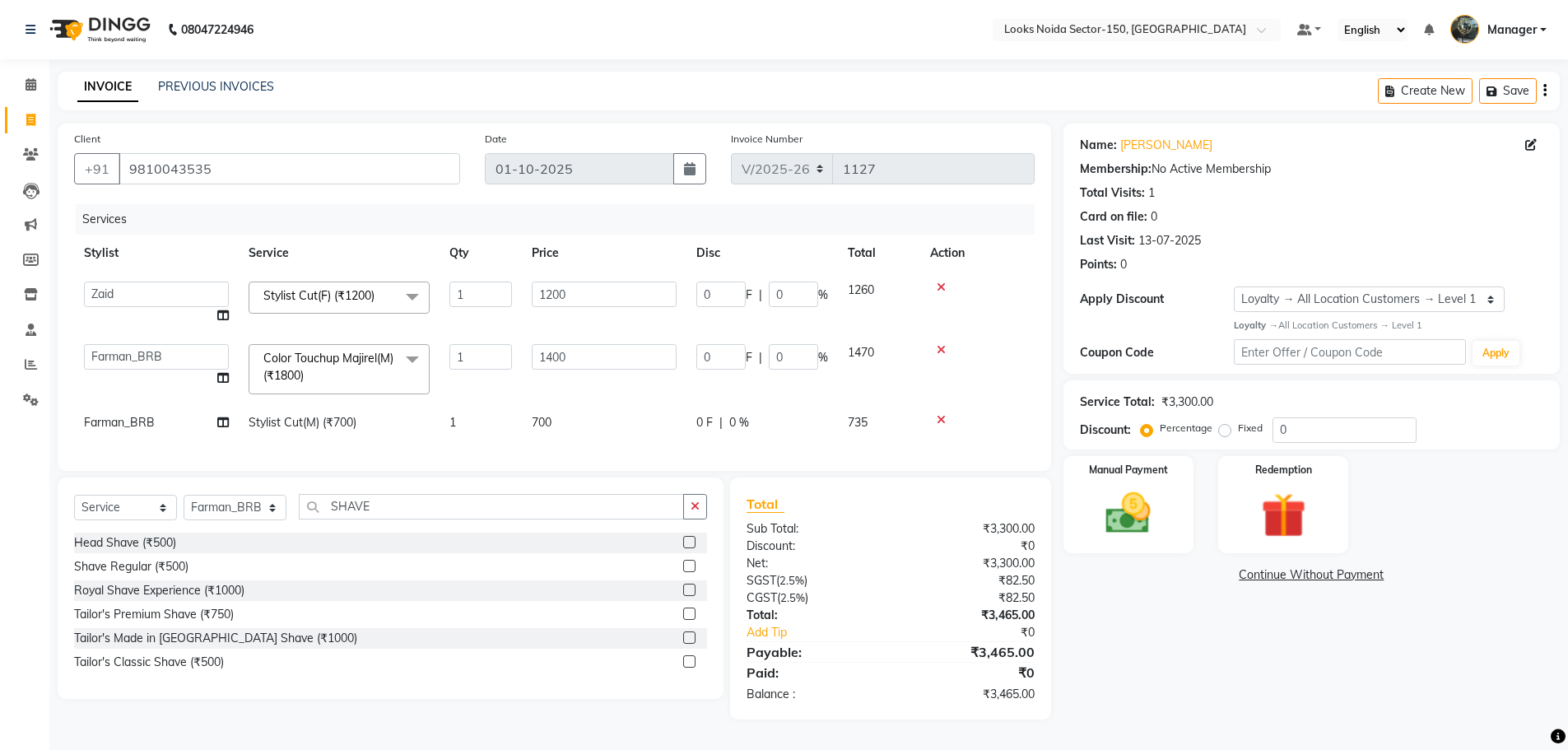
click at [685, 569] on label at bounding box center [689, 566] width 12 height 12
click at [685, 569] on input "checkbox" at bounding box center [688, 567] width 10 height 10
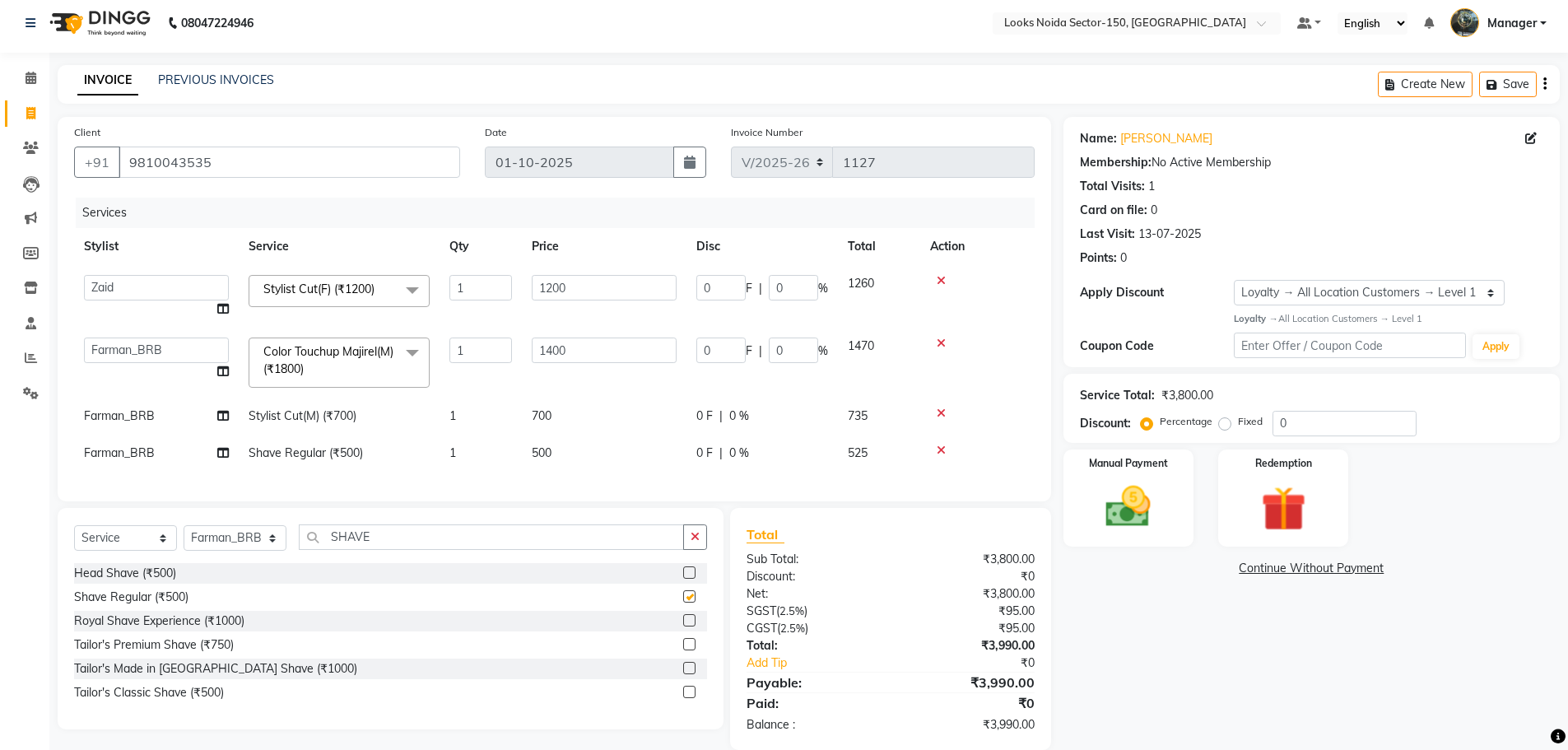
checkbox input "false"
click at [582, 425] on tbody "Amir_BRB Ankita_Pdct Arshad Counter_Sales Deepa Faizan_pdct Farman_BRB Jawed Ka…" at bounding box center [554, 368] width 960 height 206
click at [552, 452] on span "500" at bounding box center [541, 452] width 20 height 15
select select "85538"
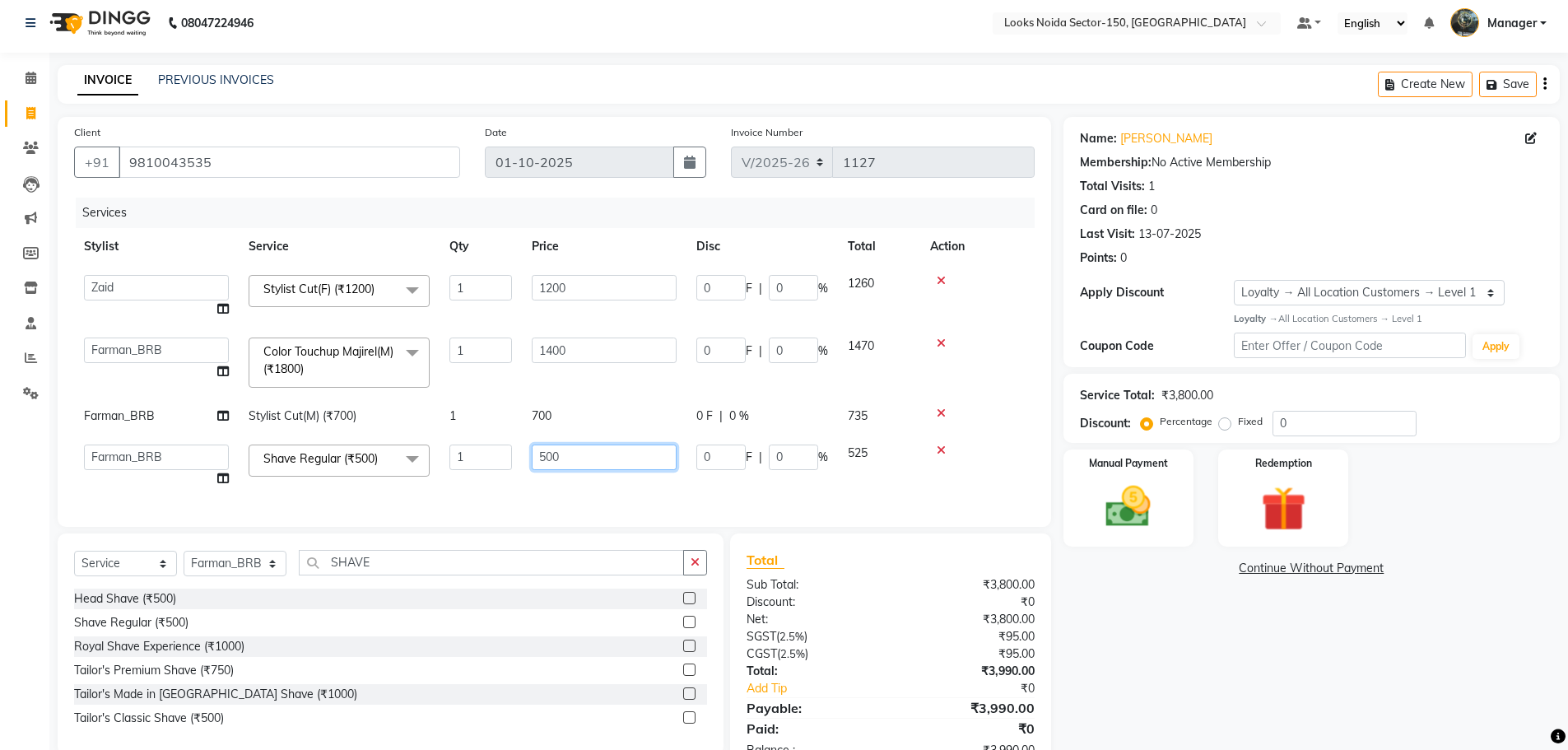
drag, startPoint x: 531, startPoint y: 461, endPoint x: 580, endPoint y: 452, distance: 49.8
click at [585, 457] on td "500" at bounding box center [604, 466] width 165 height 63
type input "300"
click at [1150, 606] on div "Name: Ashwni Membership: No Active Membership Total Visits: 1 Card on file: 0 L…" at bounding box center [1318, 446] width 509 height 659
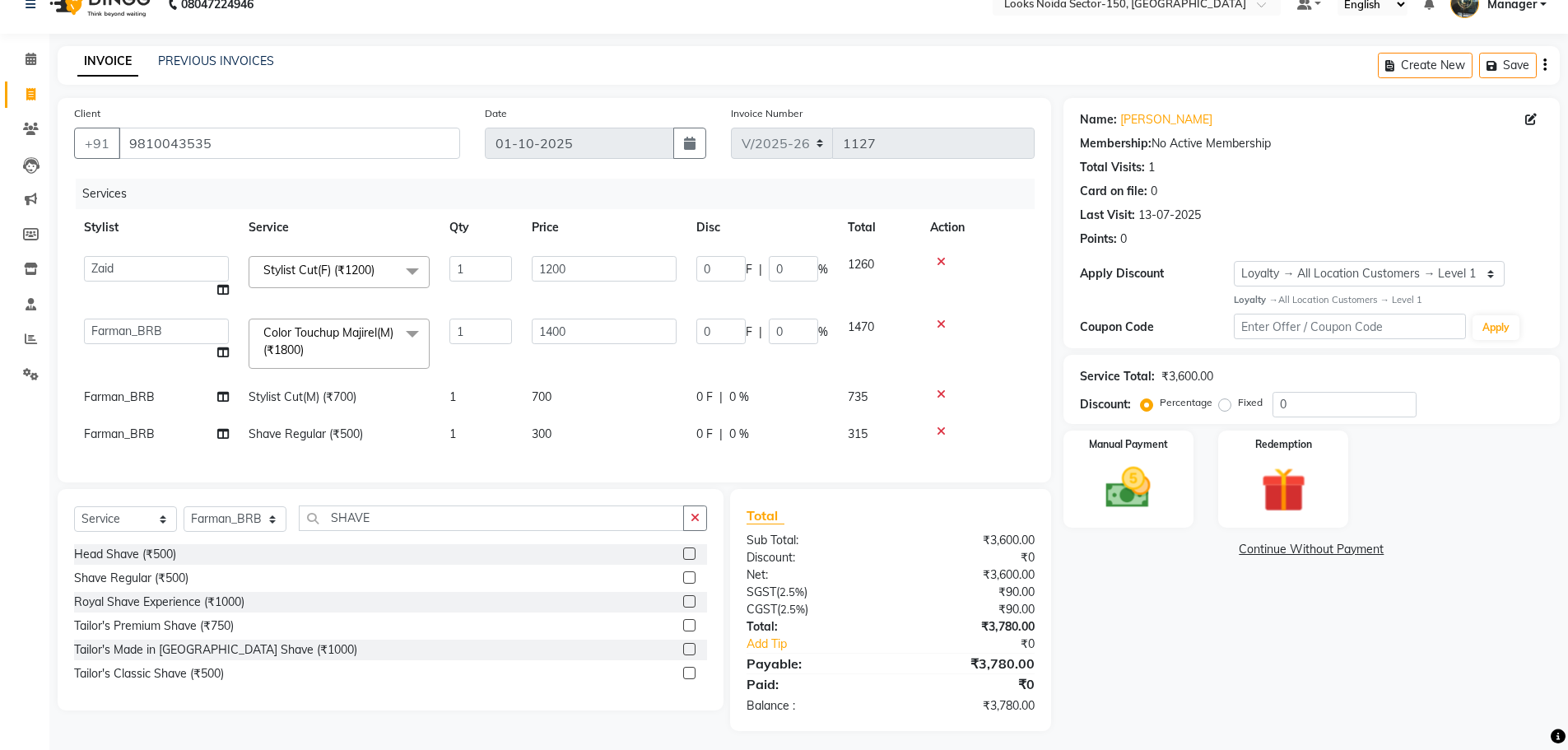
scroll to position [44, 0]
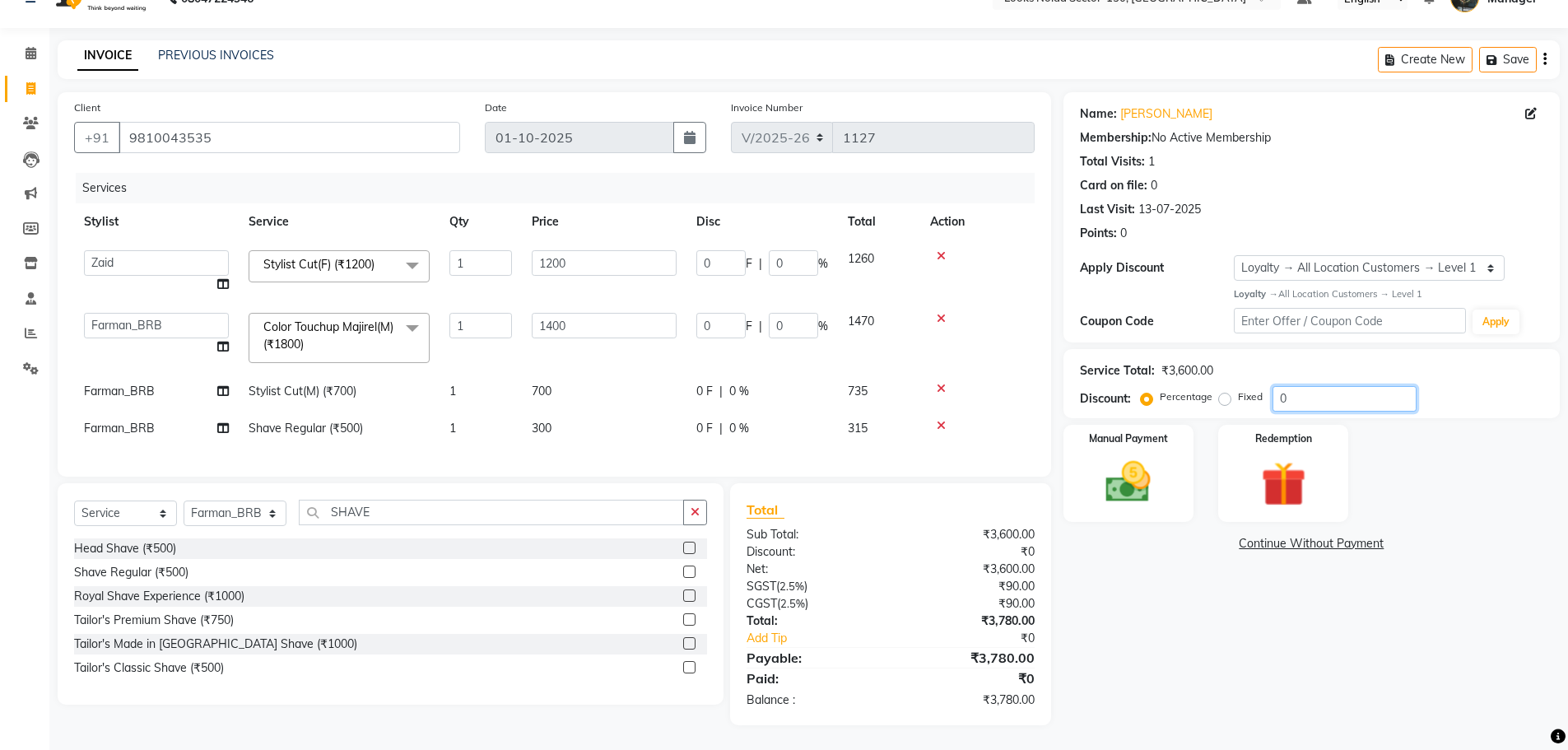
click at [1329, 386] on input "0" at bounding box center [1345, 398] width 145 height 26
type input "1"
type input "12"
type input "1"
type input "14"
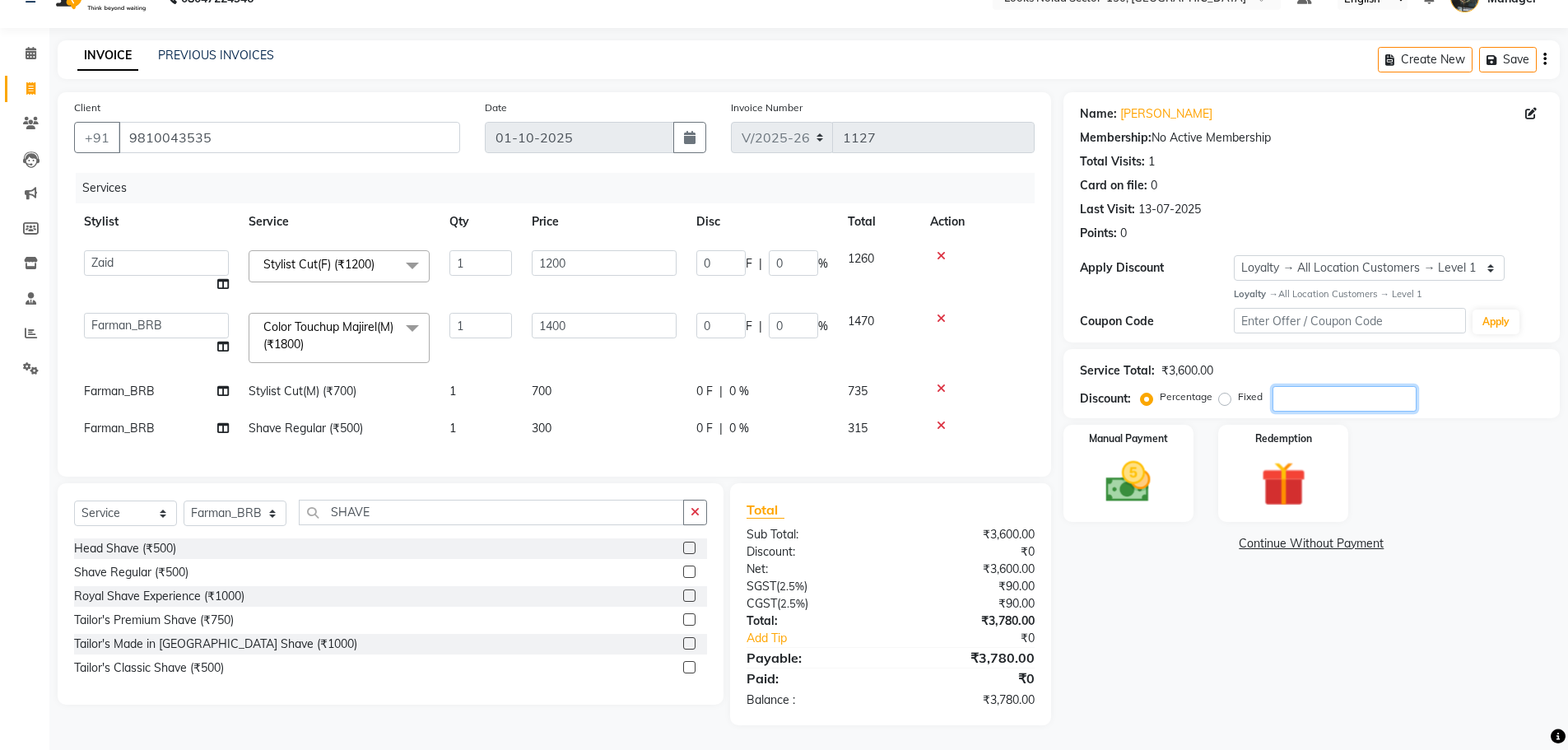
type input "1"
type input "10"
type input "120"
type input "10"
type input "140"
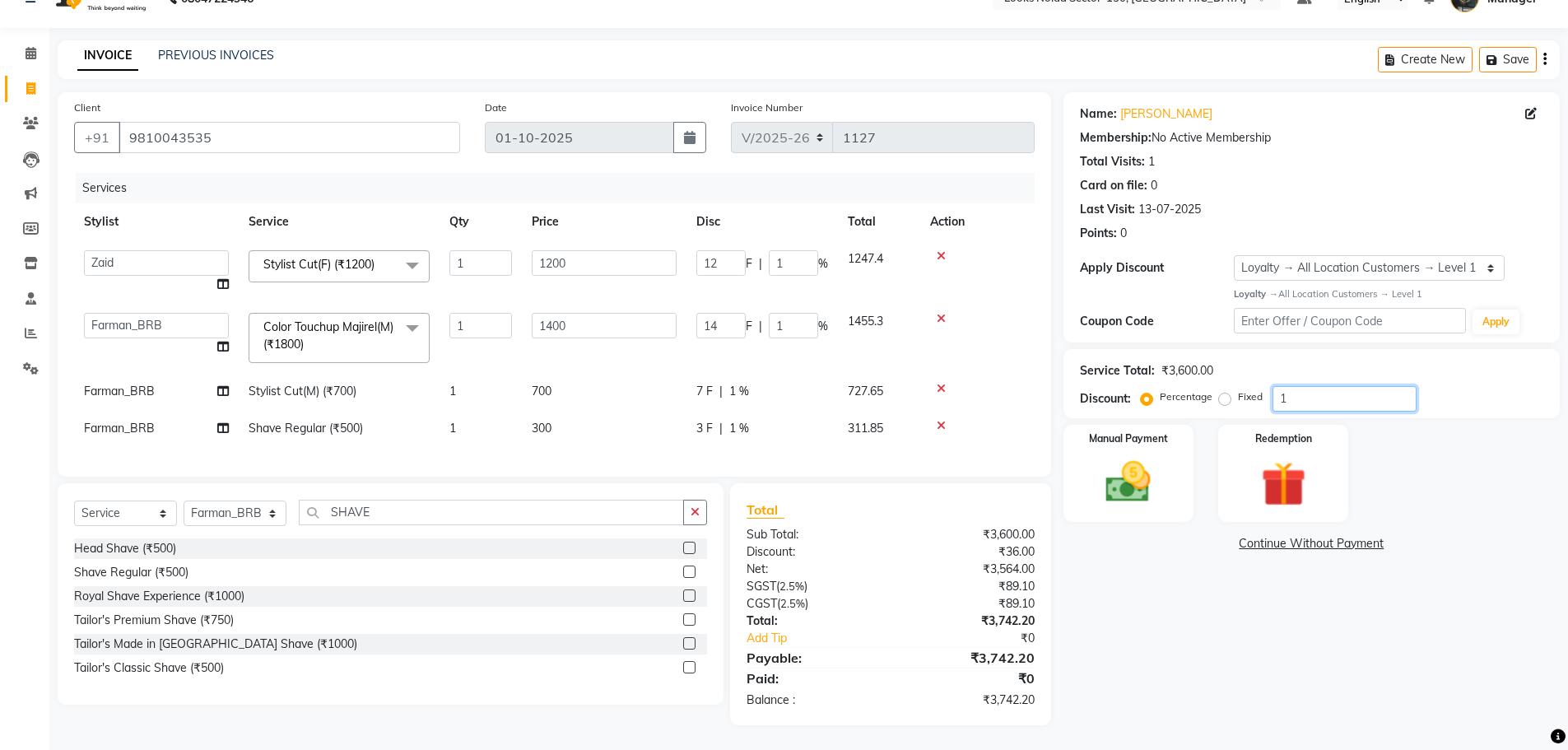
type input "10"
type input "1"
type input "12"
type input "1"
type input "14"
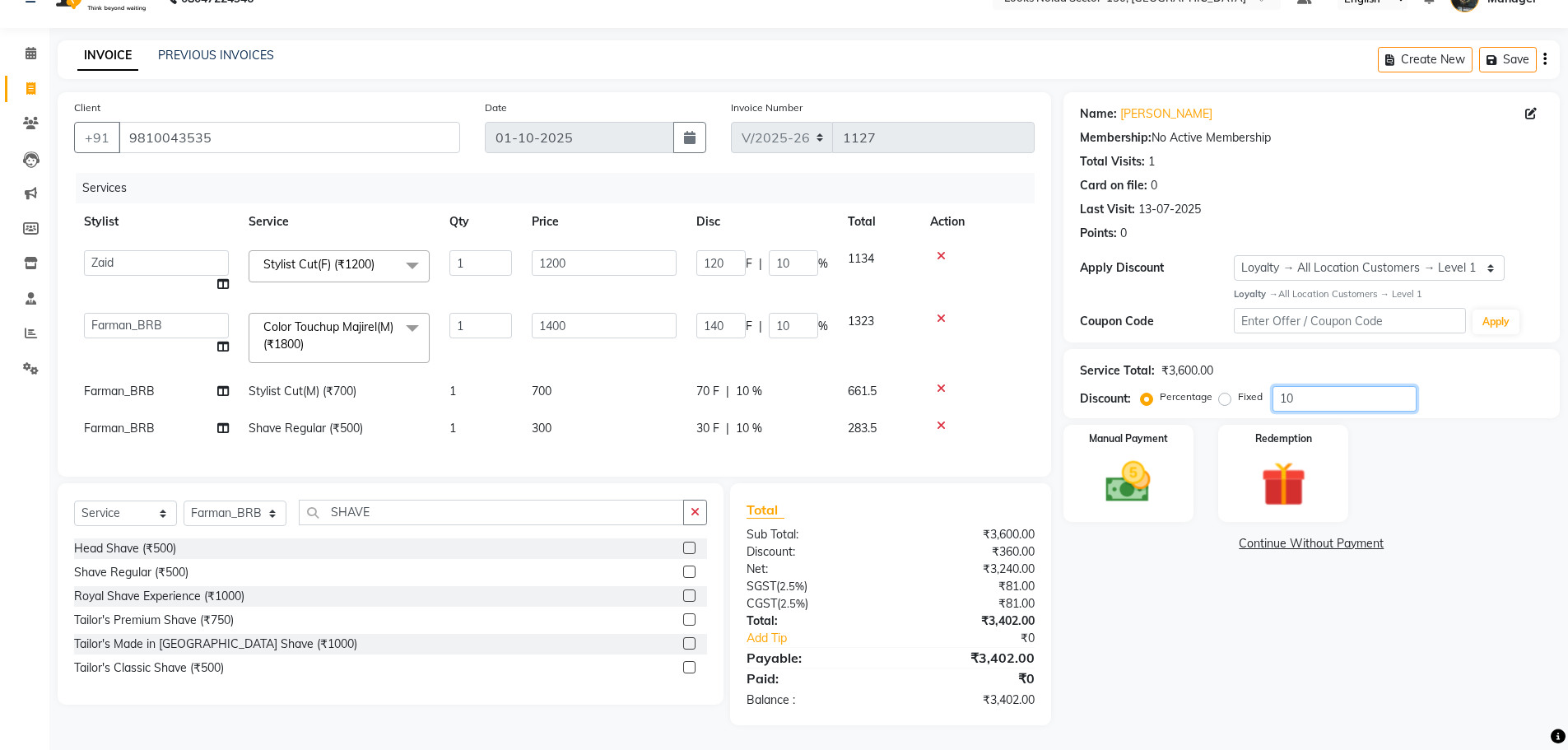
type input "1"
type input "0"
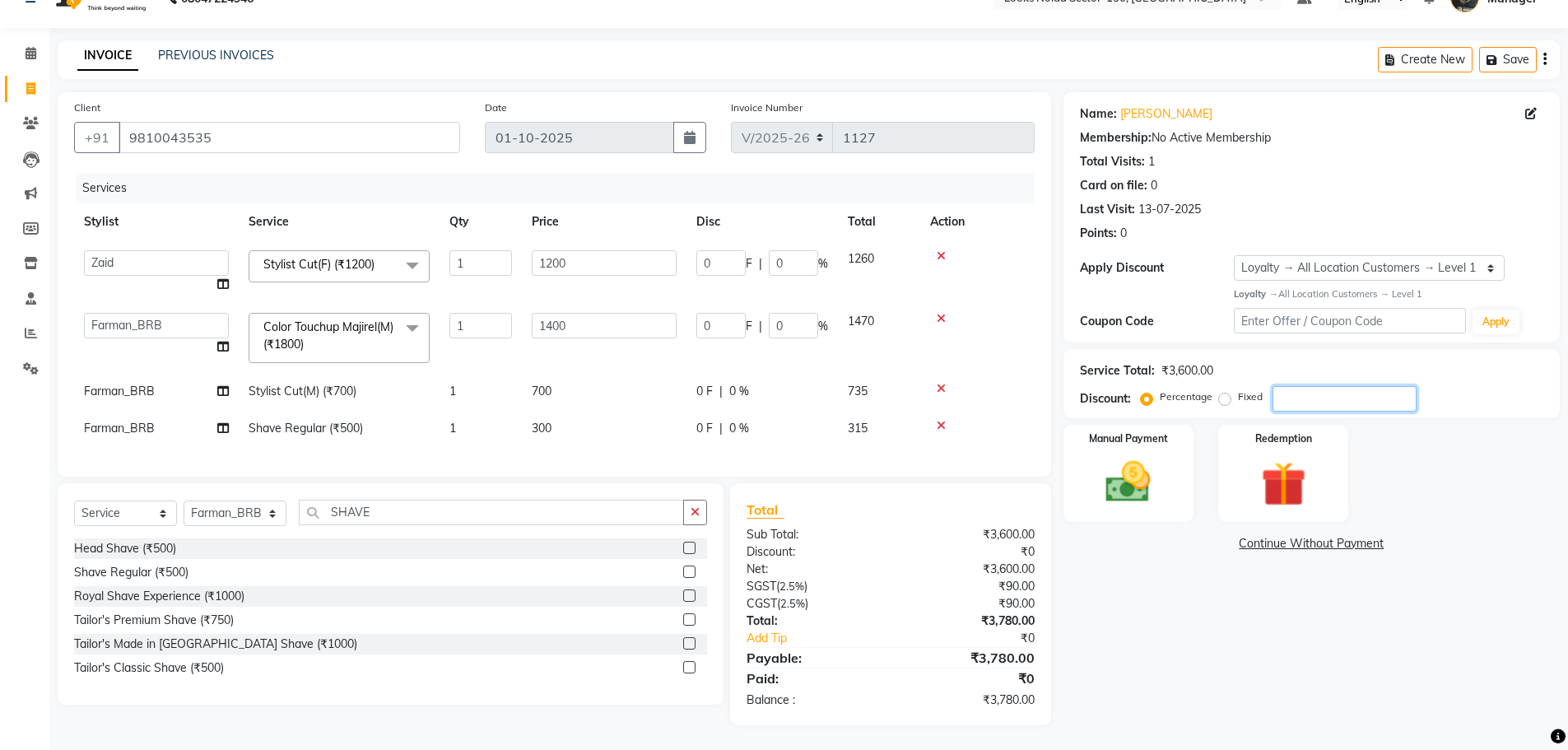
type input "1"
type input "12"
type input "1"
type input "14"
type input "1"
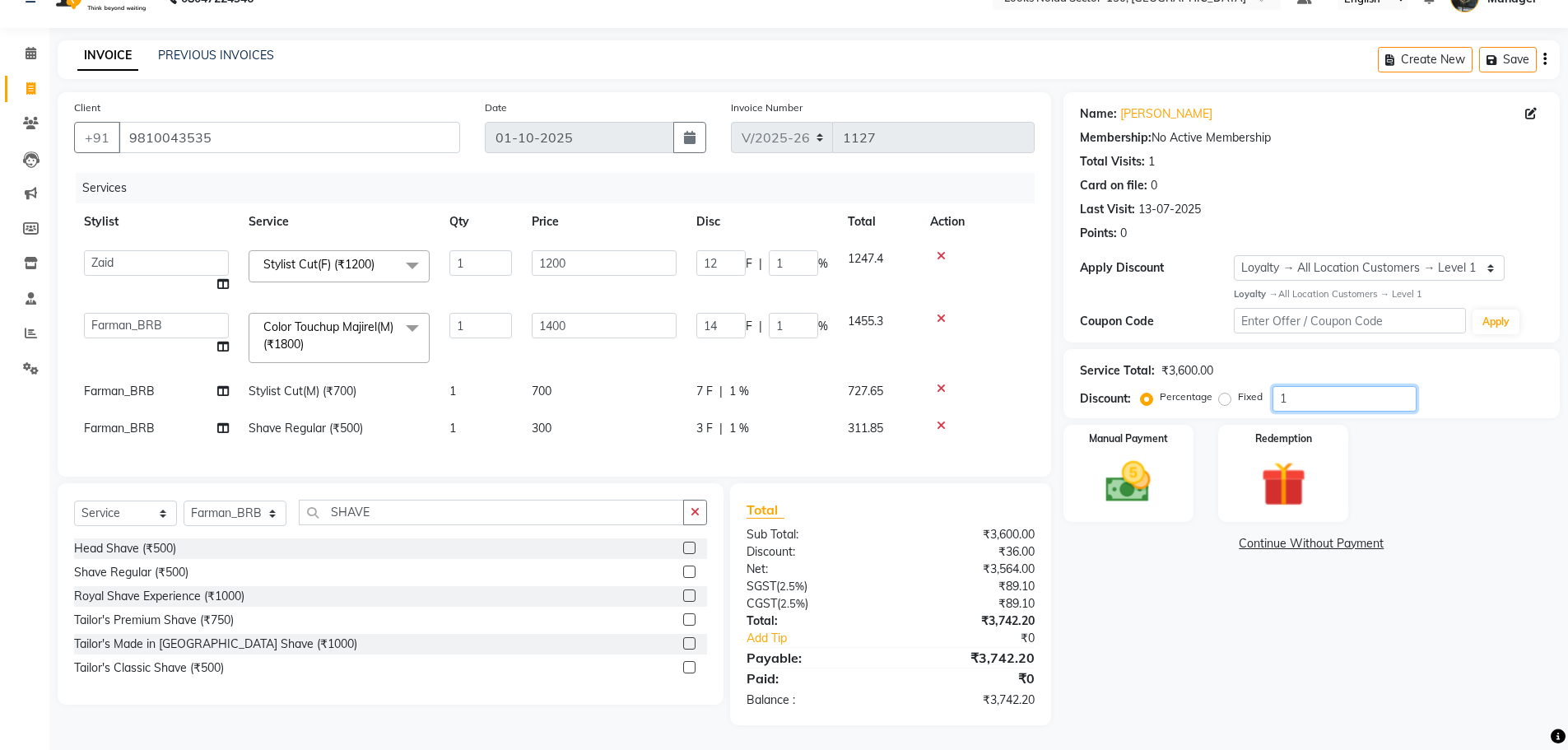
type input "10"
type input "120"
type input "10"
type input "140"
type input "10"
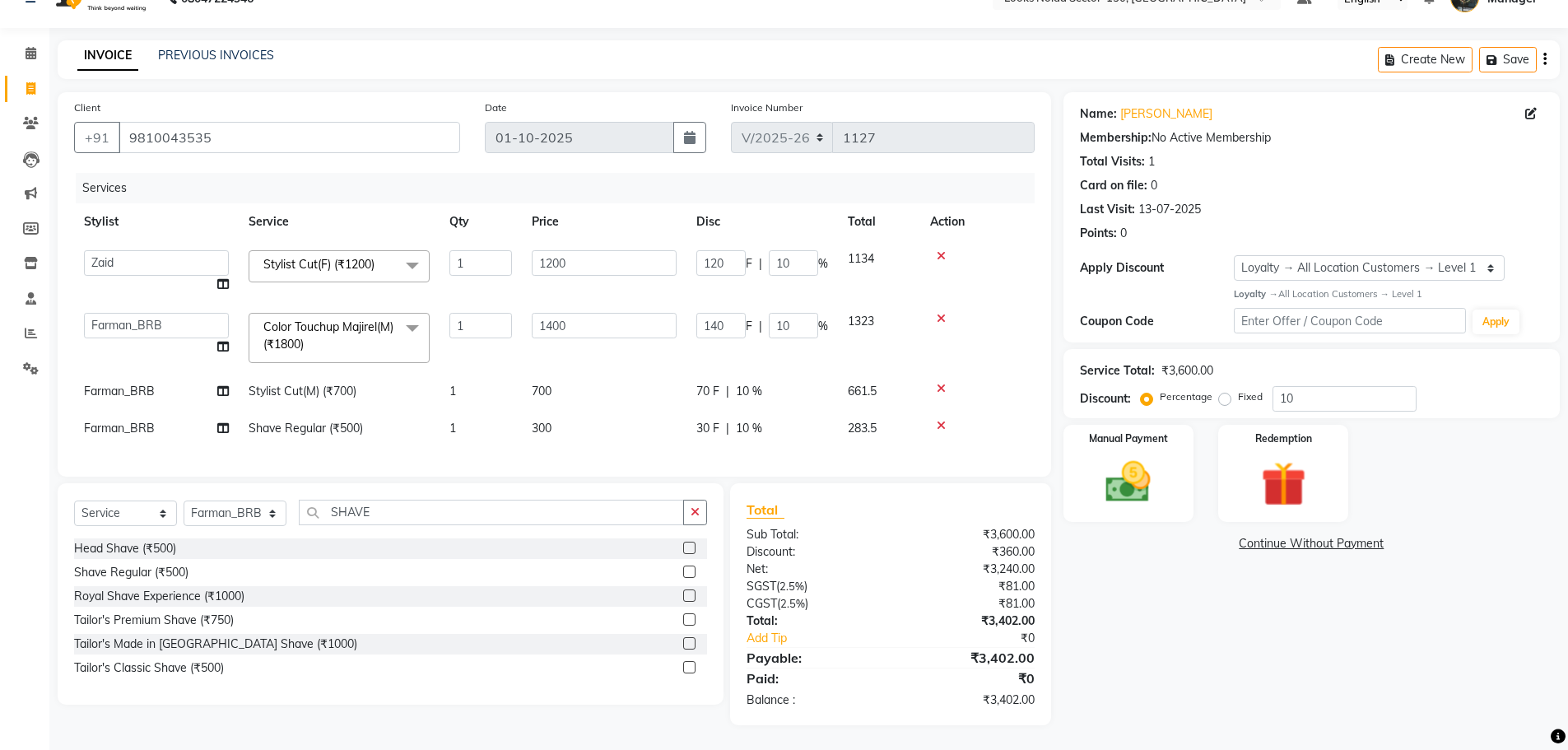
drag, startPoint x: 1203, startPoint y: 445, endPoint x: 1102, endPoint y: 606, distance: 190.1
click at [1102, 606] on div "Name: Ashwni Membership: No Active Membership Total Visits: 1 Card on file: 0 L…" at bounding box center [1318, 409] width 509 height 633
click at [1125, 492] on img at bounding box center [1129, 482] width 76 height 53
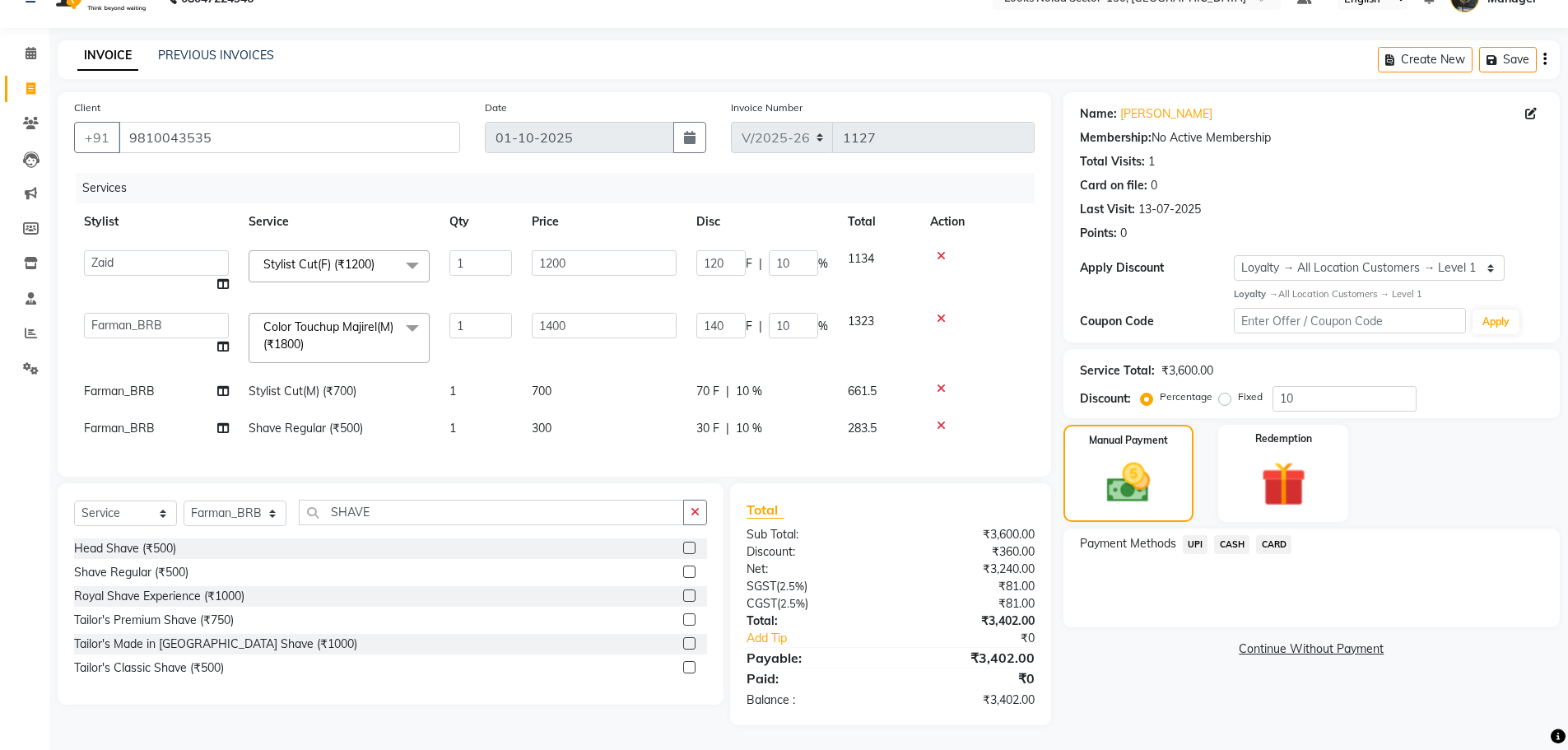
click at [1203, 535] on span "UPI" at bounding box center [1195, 545] width 26 height 19
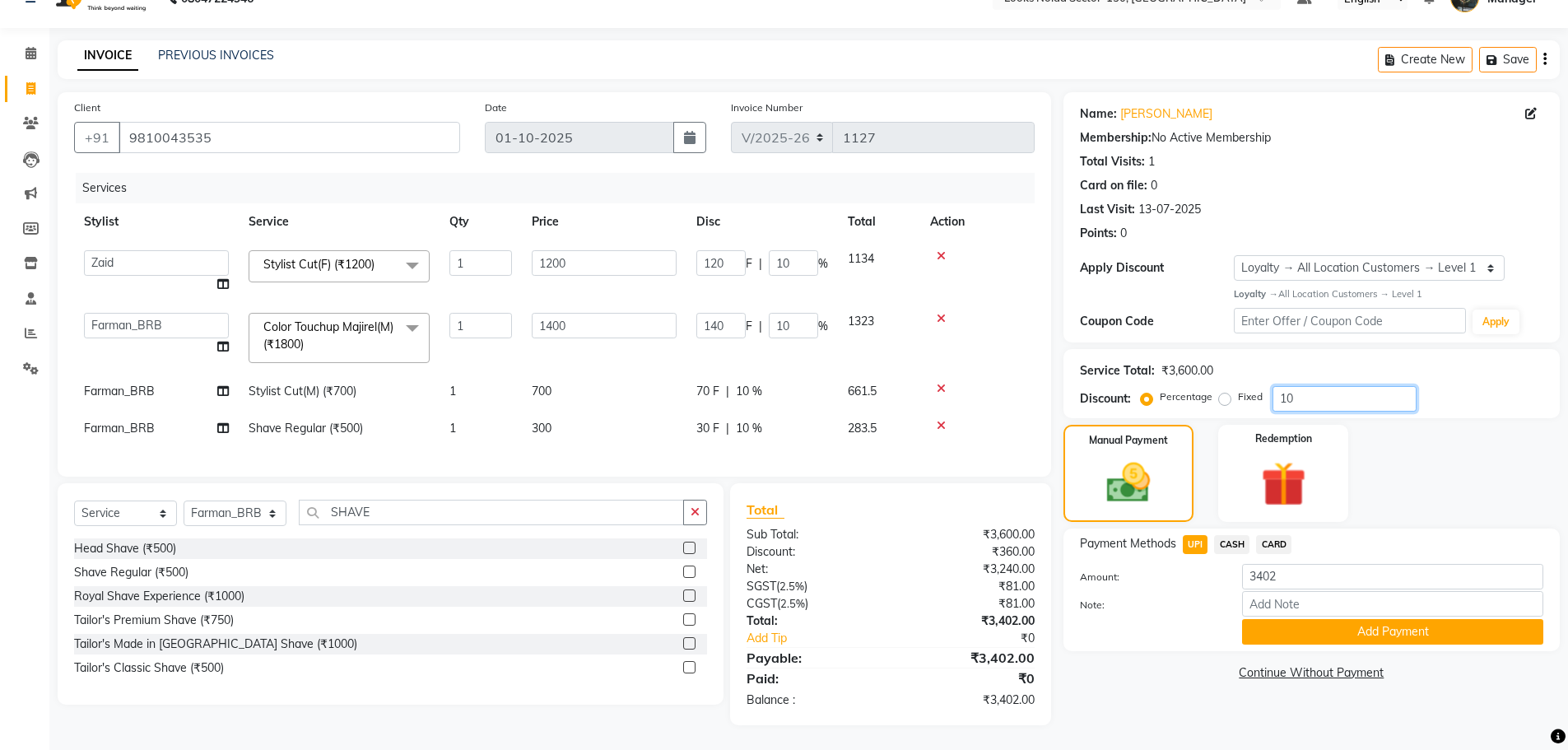
click at [1293, 387] on input "10" at bounding box center [1345, 398] width 145 height 26
type input "1"
type input "12"
type input "1"
type input "14"
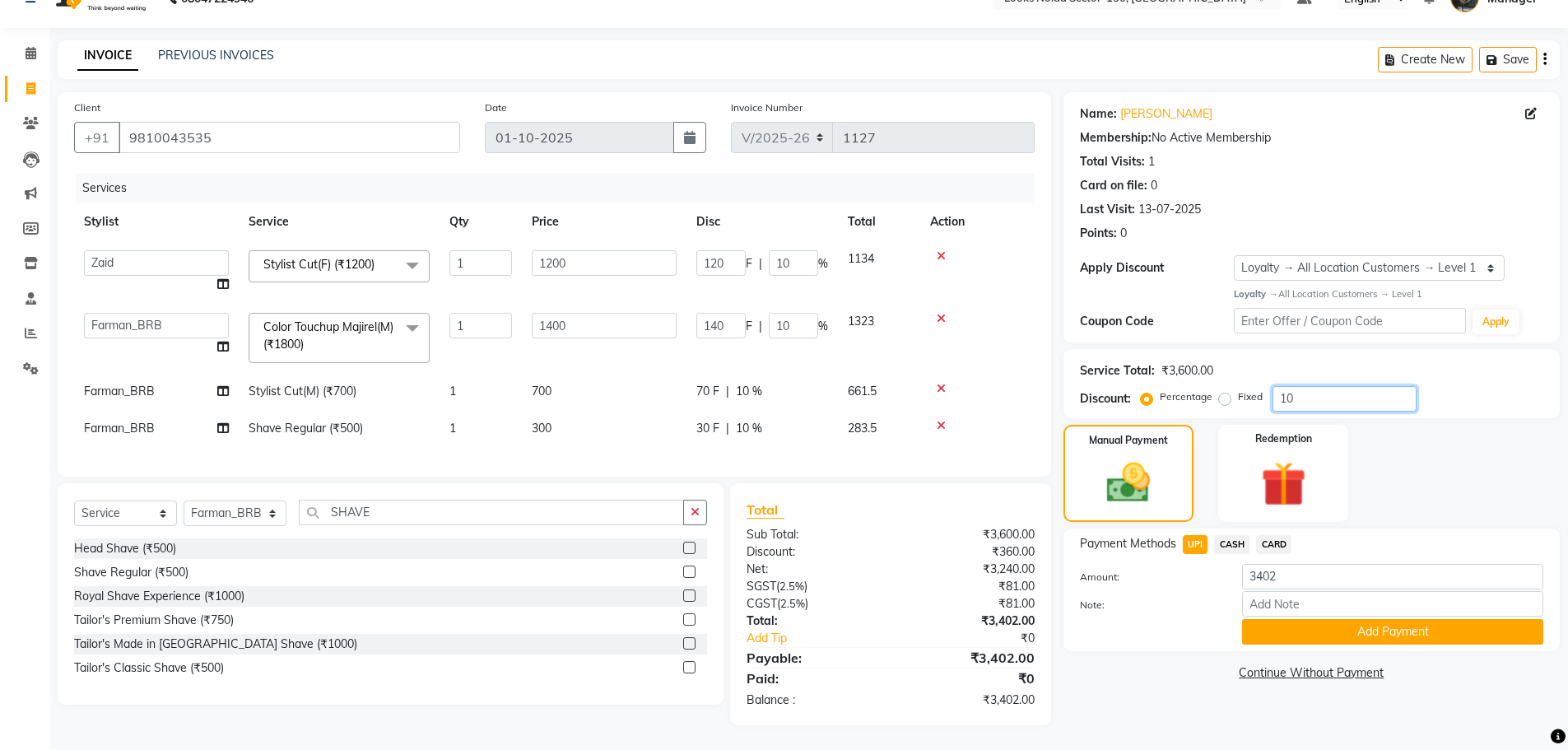
type input "1"
type input "0"
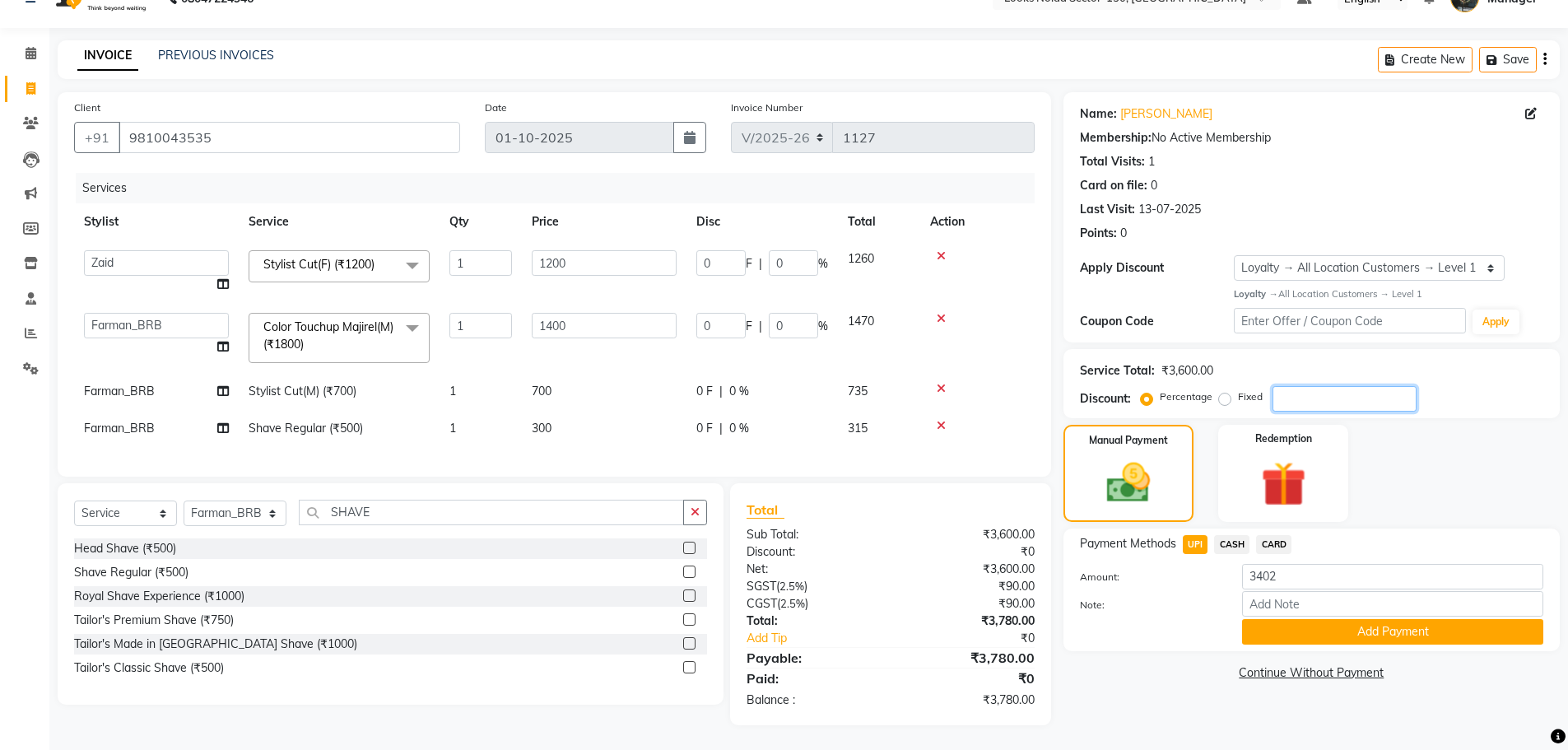
type input "1"
type input "12"
type input "1"
type input "14"
type input "1"
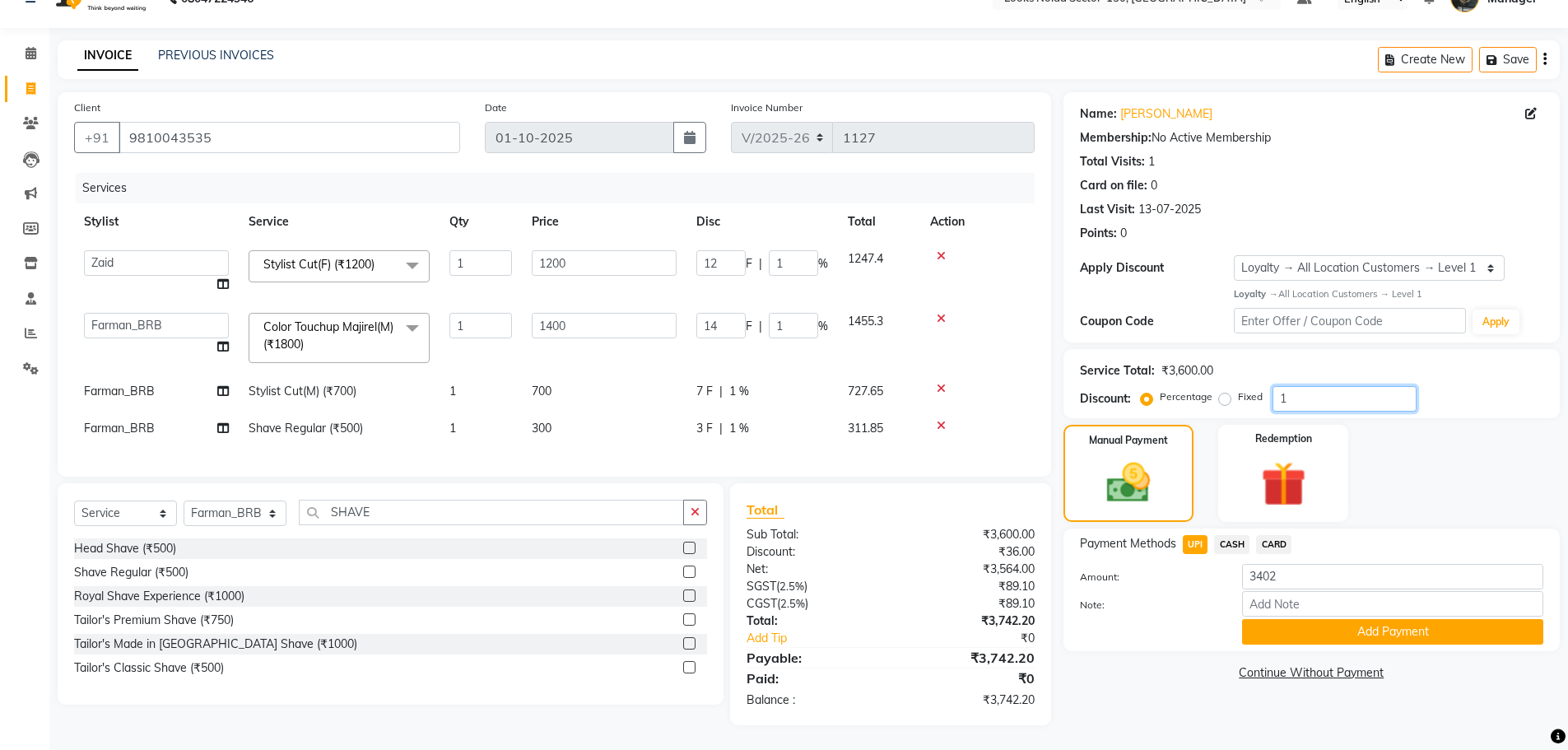
type input "10"
type input "120"
type input "10"
type input "140"
type input "10"
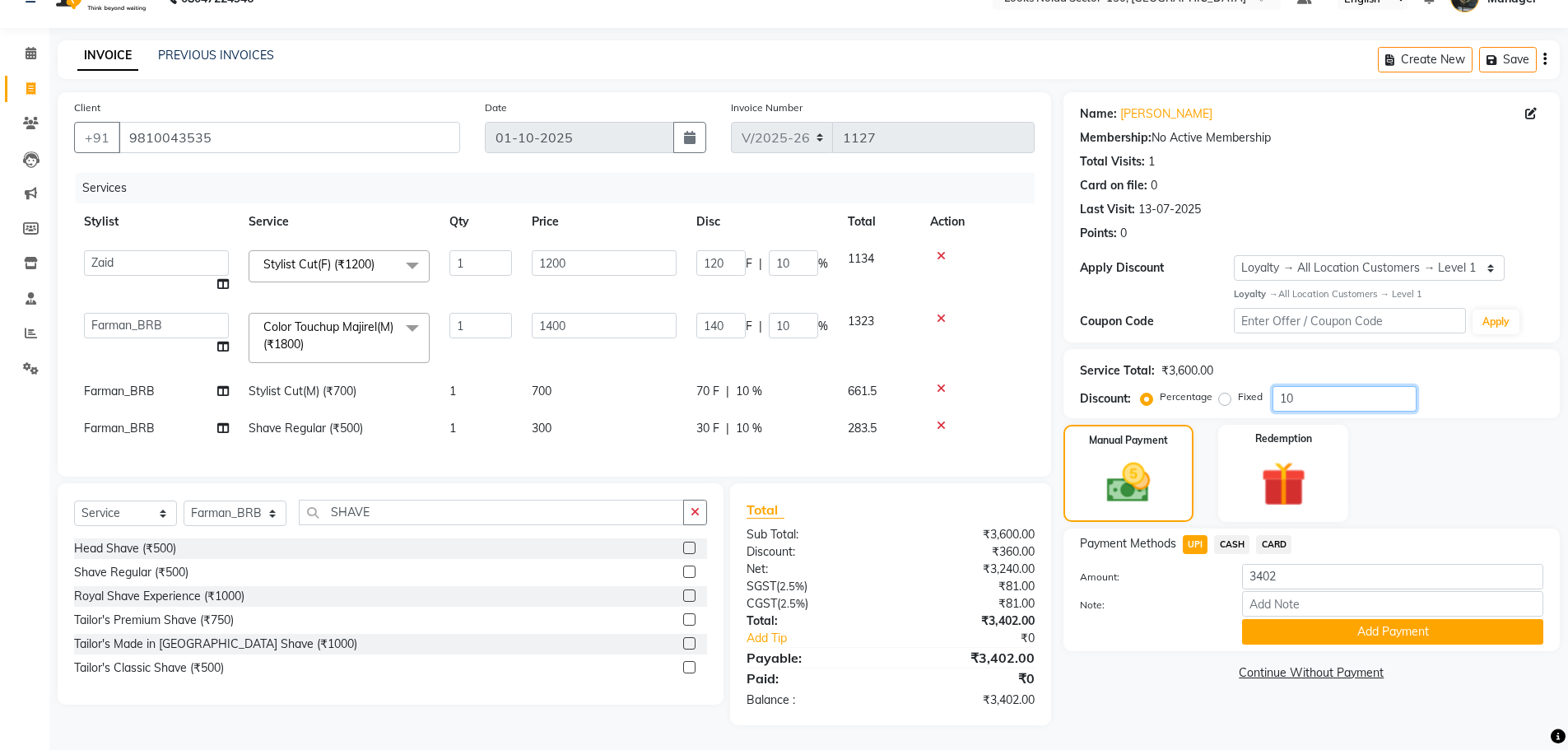
type input "1"
type input "12"
type input "1"
type input "14"
type input "1"
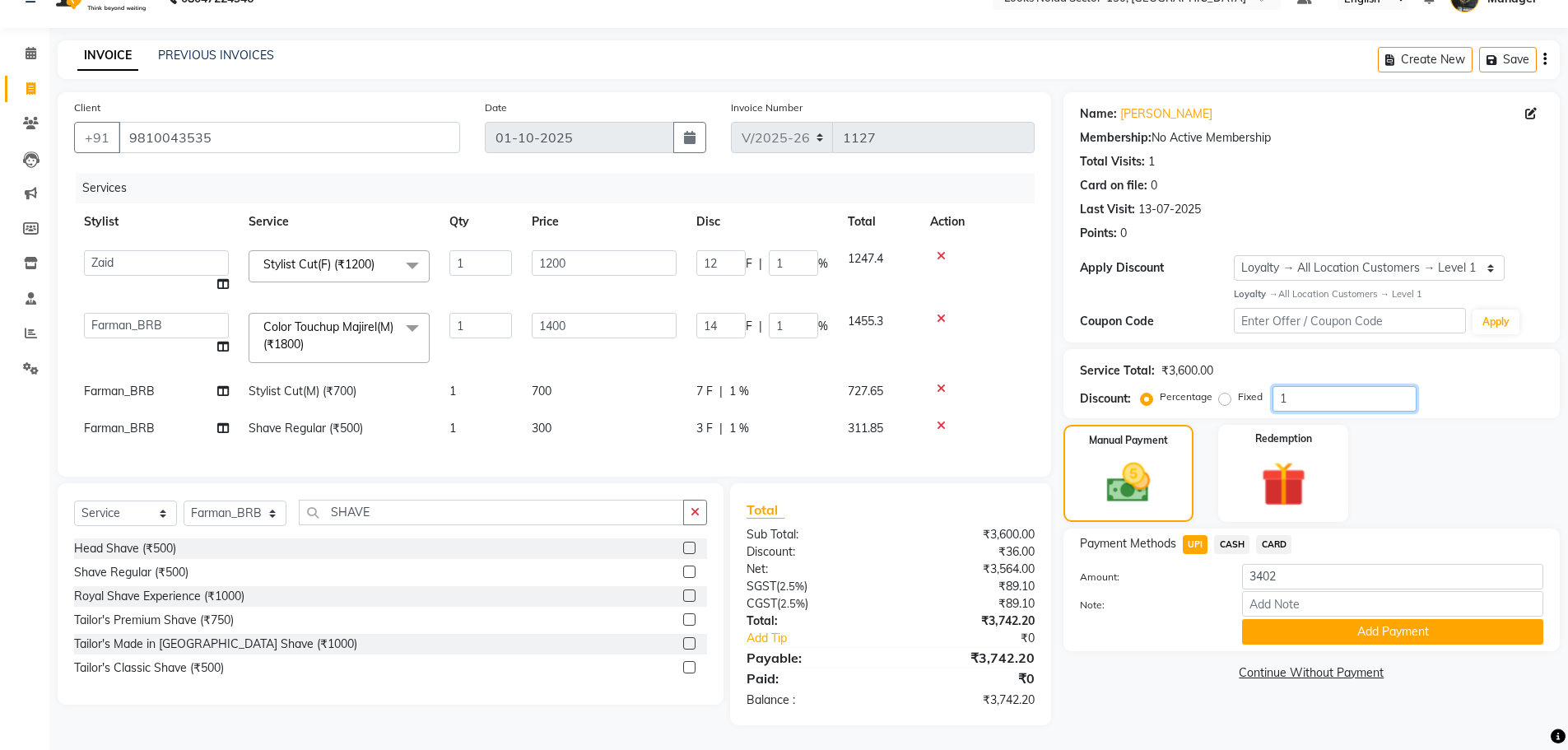
type input "0"
type input "3"
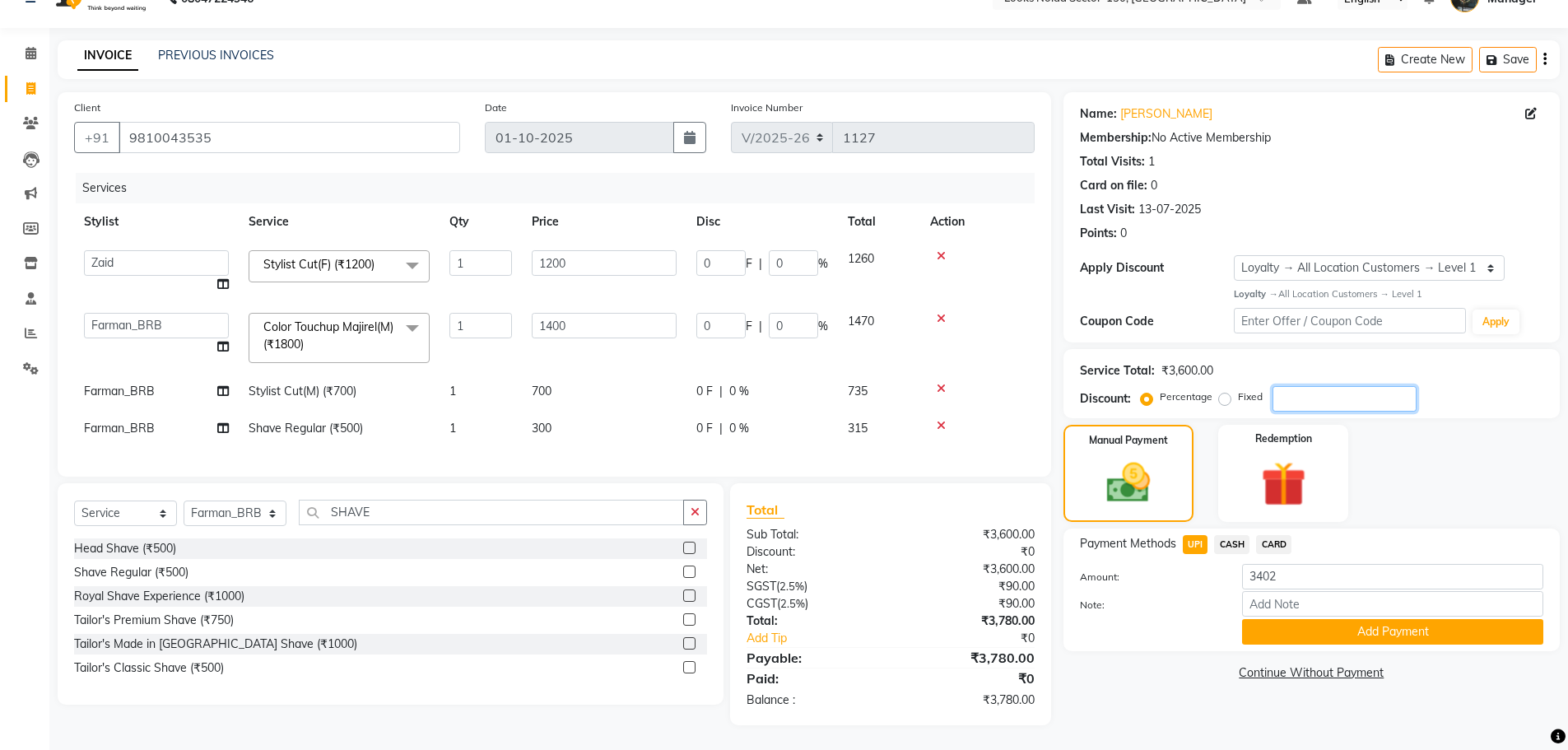
type input "36"
type input "3"
type input "42"
type input "3"
type input "34"
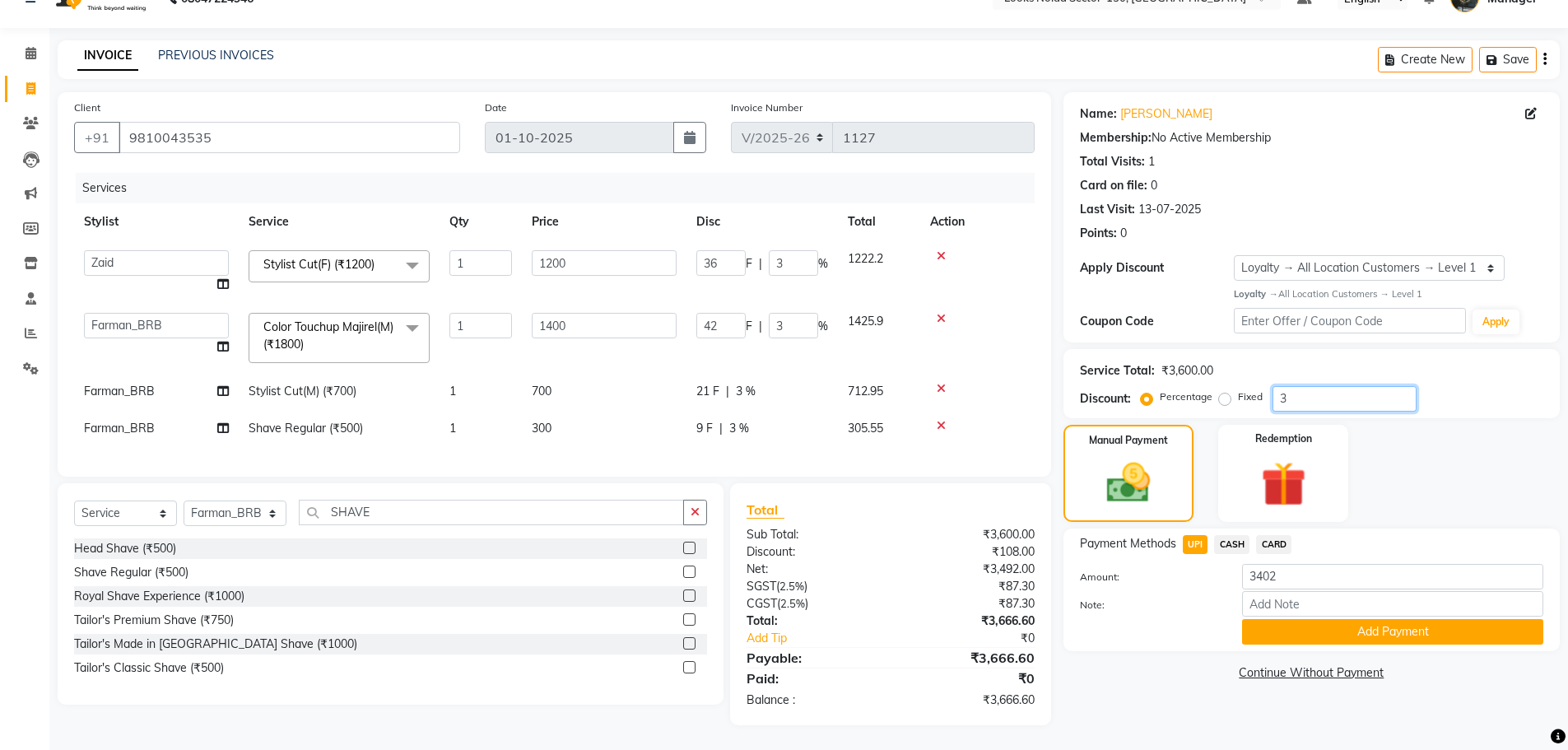
type input "408"
type input "34"
type input "476"
type input "34"
type input "100"
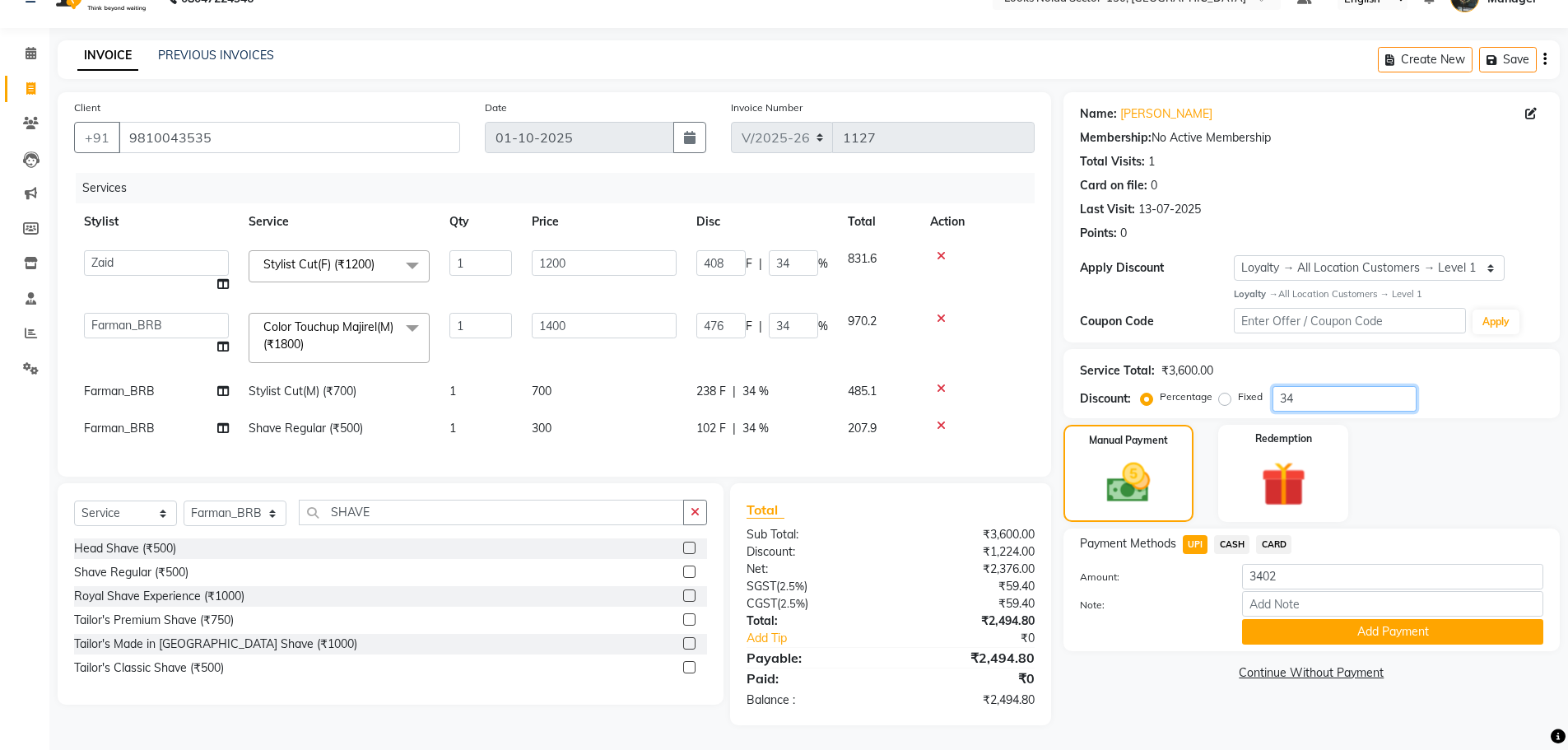
type input "1200"
type input "100"
type input "1400"
type input "100"
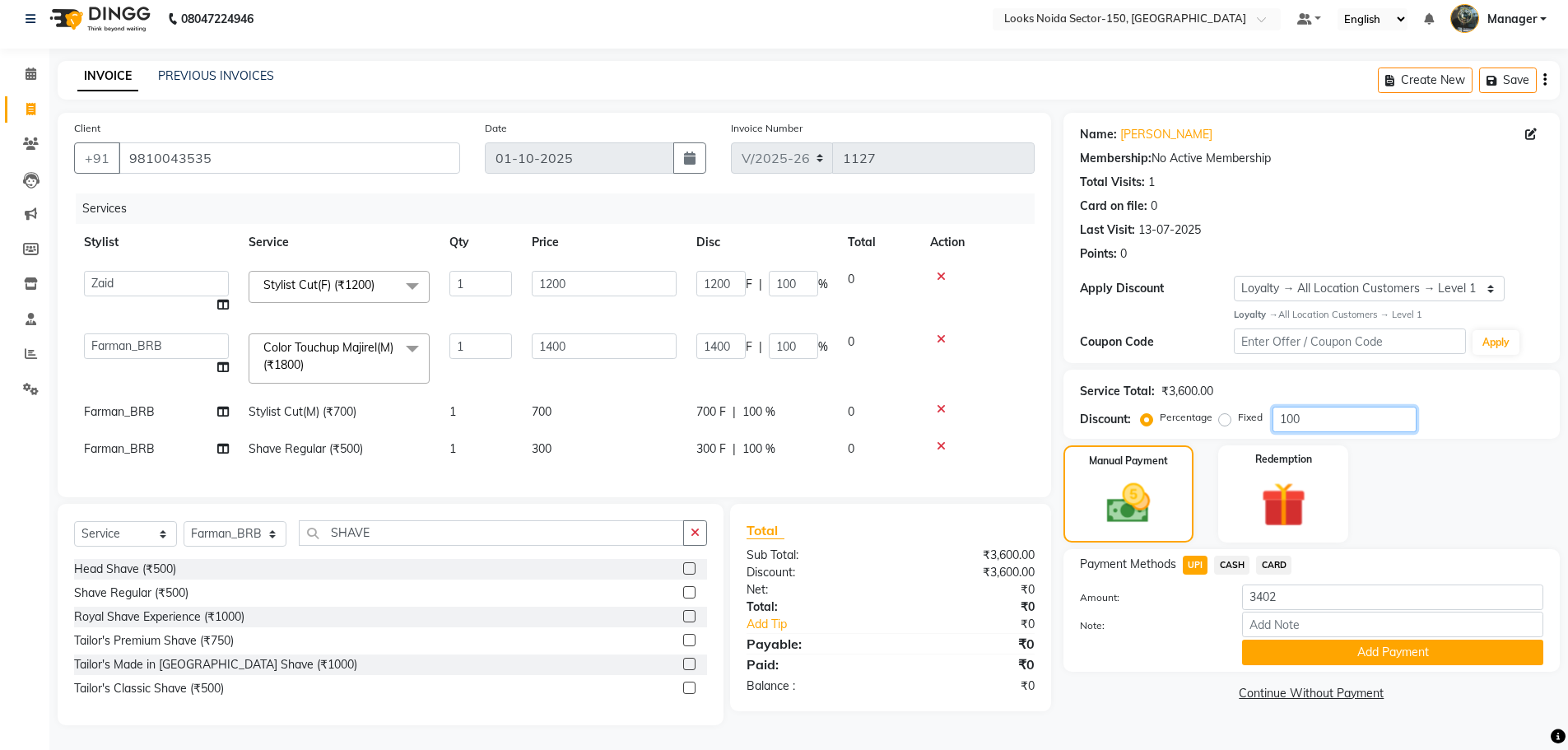
type input "10"
type input "120"
type input "10"
type input "140"
type input "10"
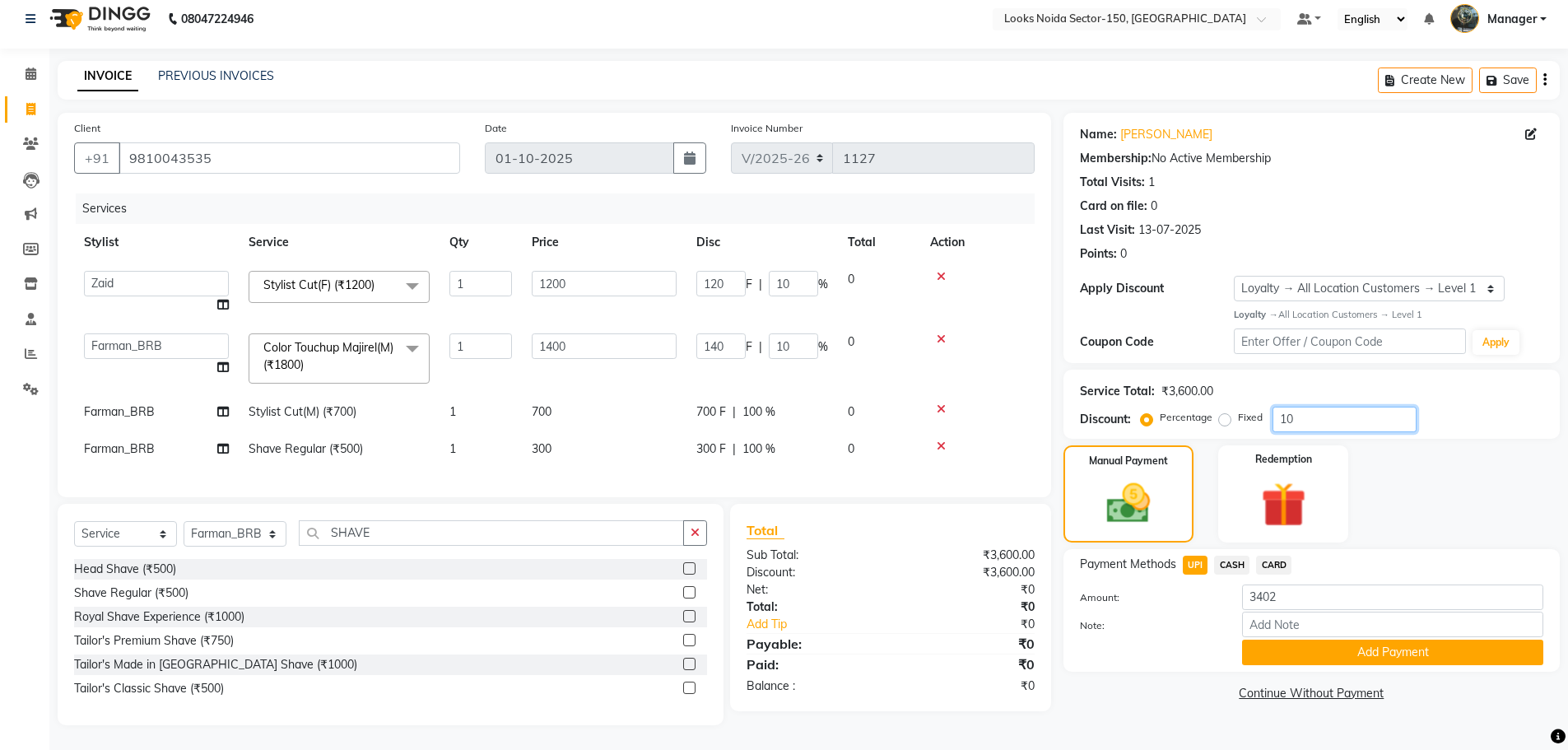
scroll to position [44, 0]
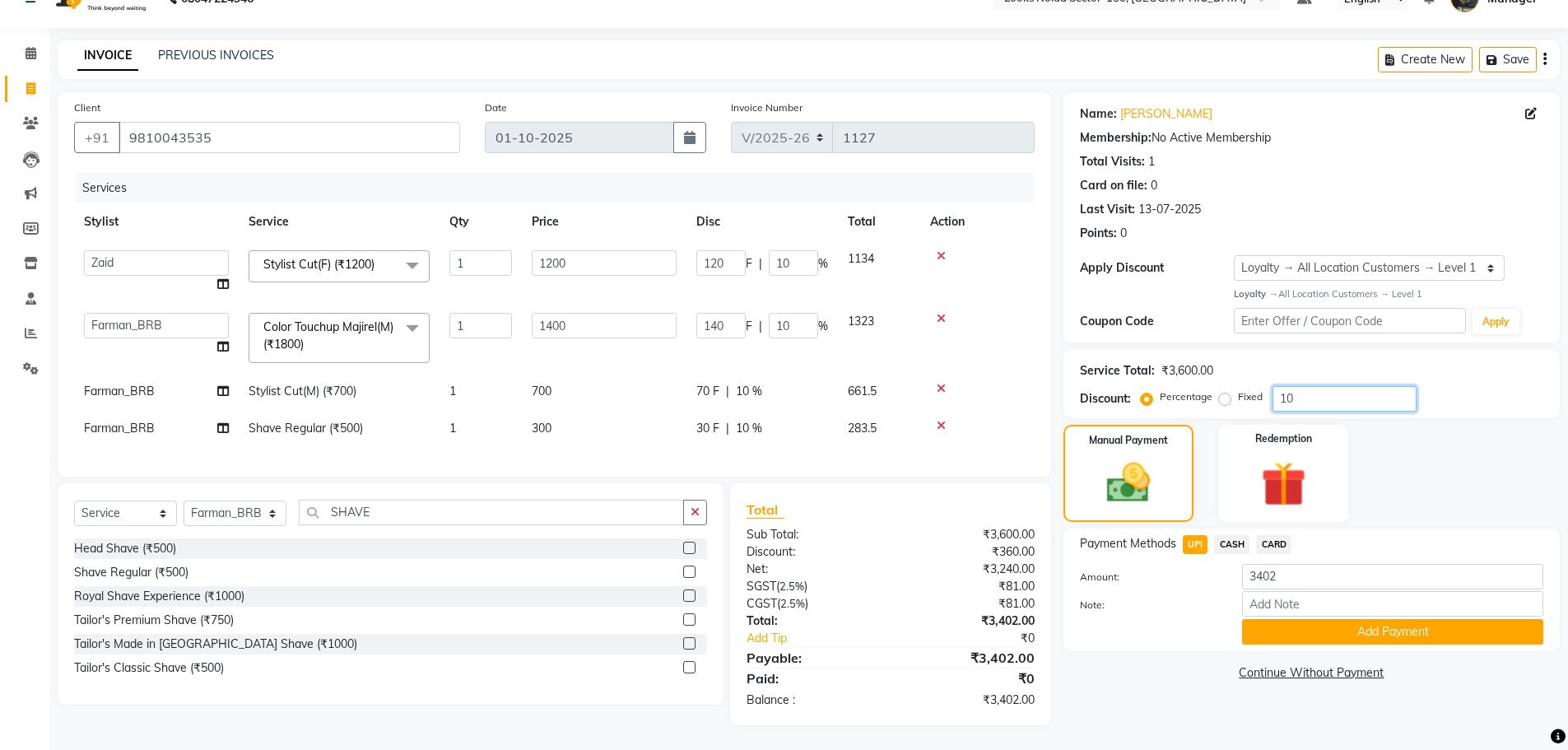
type input "1"
type input "12"
type input "1"
type input "14"
type input "1"
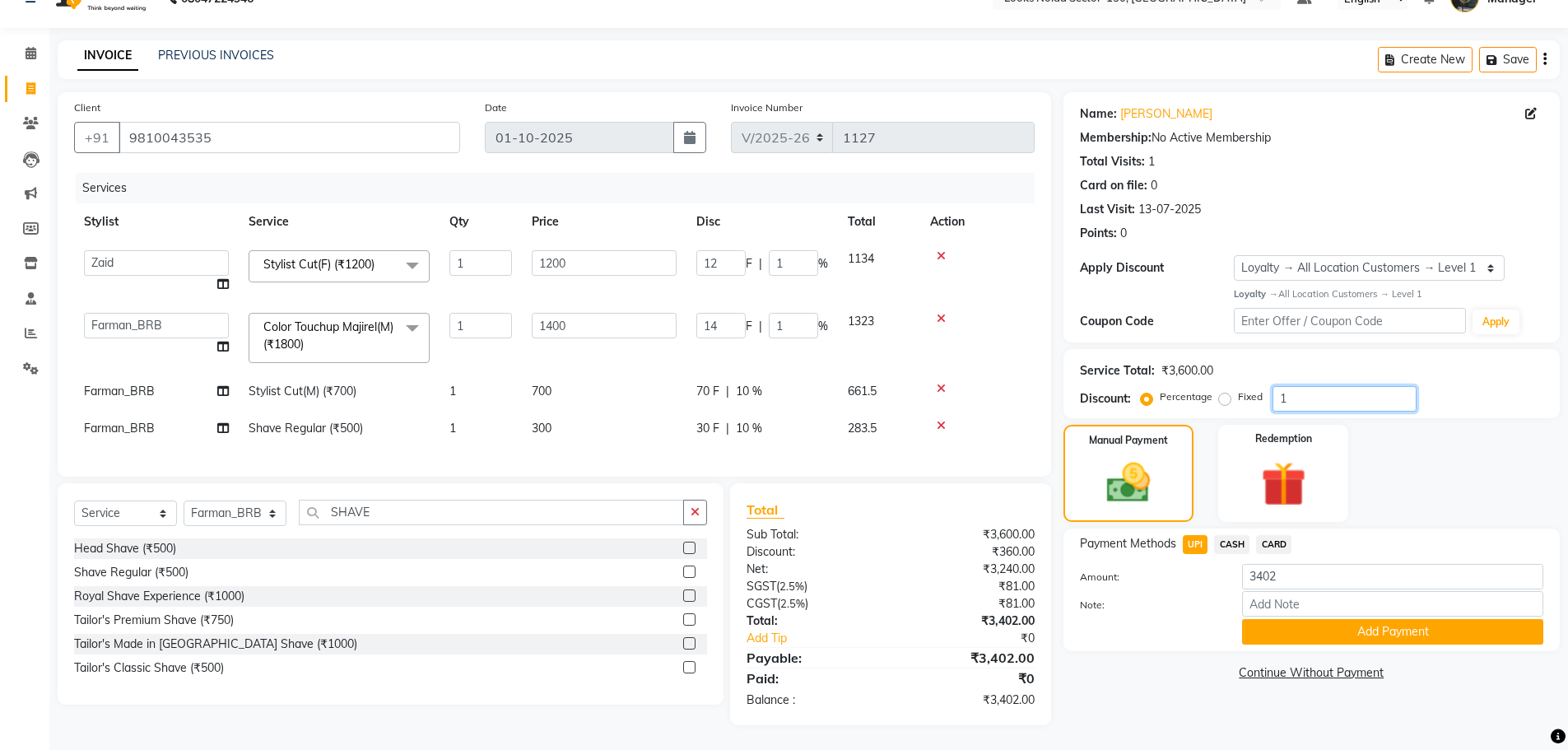
type input "0"
click at [1238, 390] on label "Fixed" at bounding box center [1250, 397] width 25 height 15
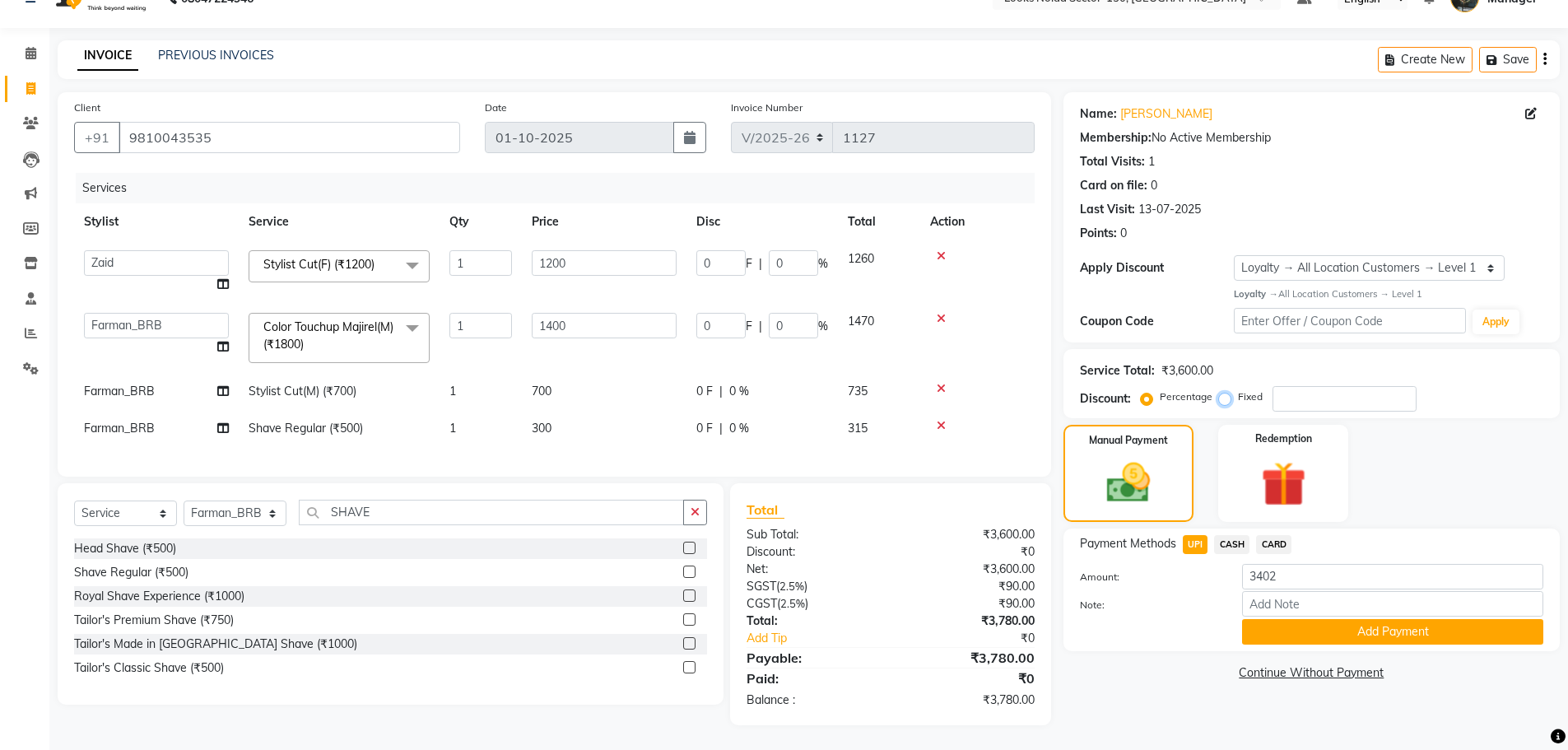
click at [1227, 391] on input "Fixed" at bounding box center [1229, 396] width 11 height 11
radio input "true"
click at [1291, 389] on input "number" at bounding box center [1345, 398] width 145 height 26
type input "3"
type input "1"
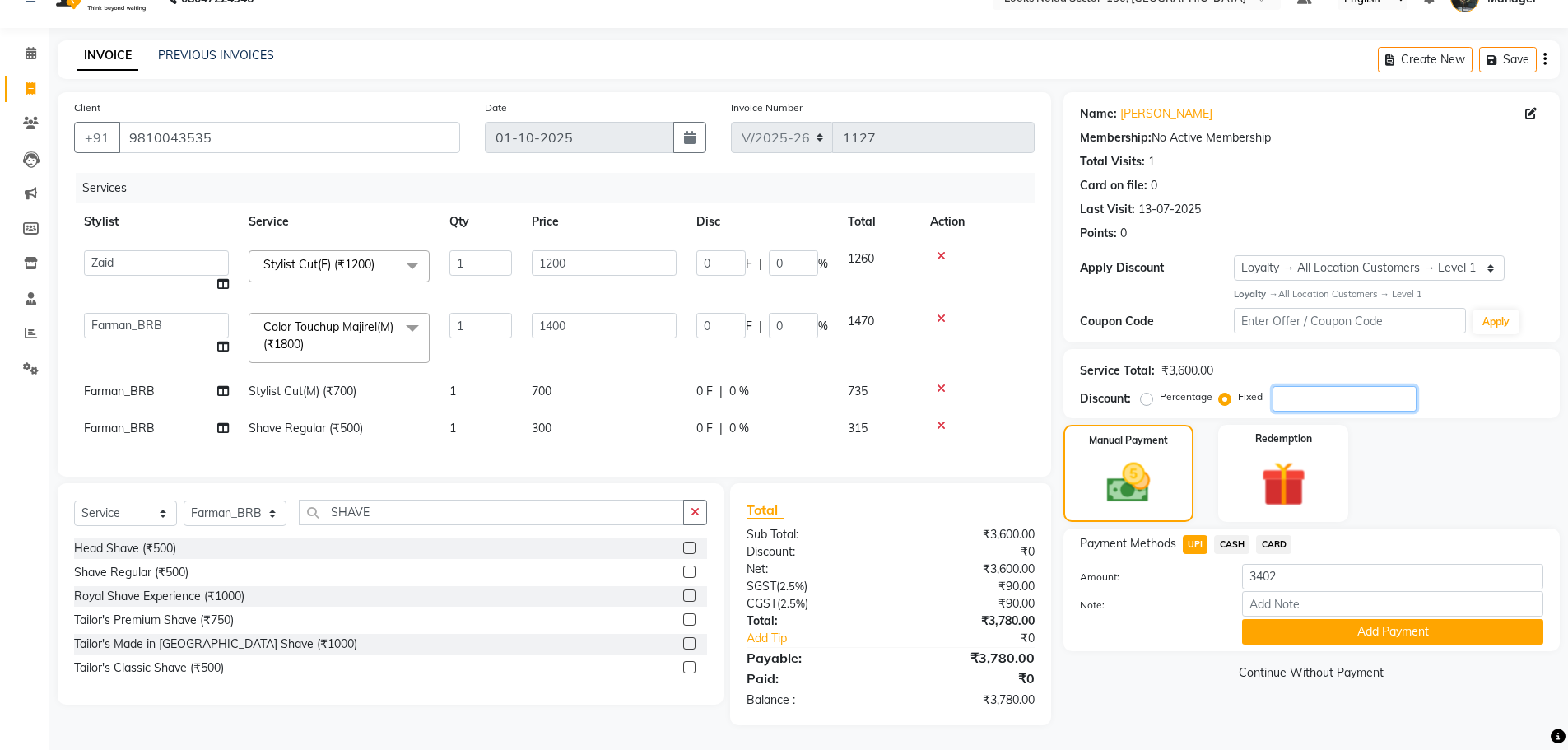
type input "0.08"
type input "1.17"
type input "0.08"
type input "34"
type input "11.33"
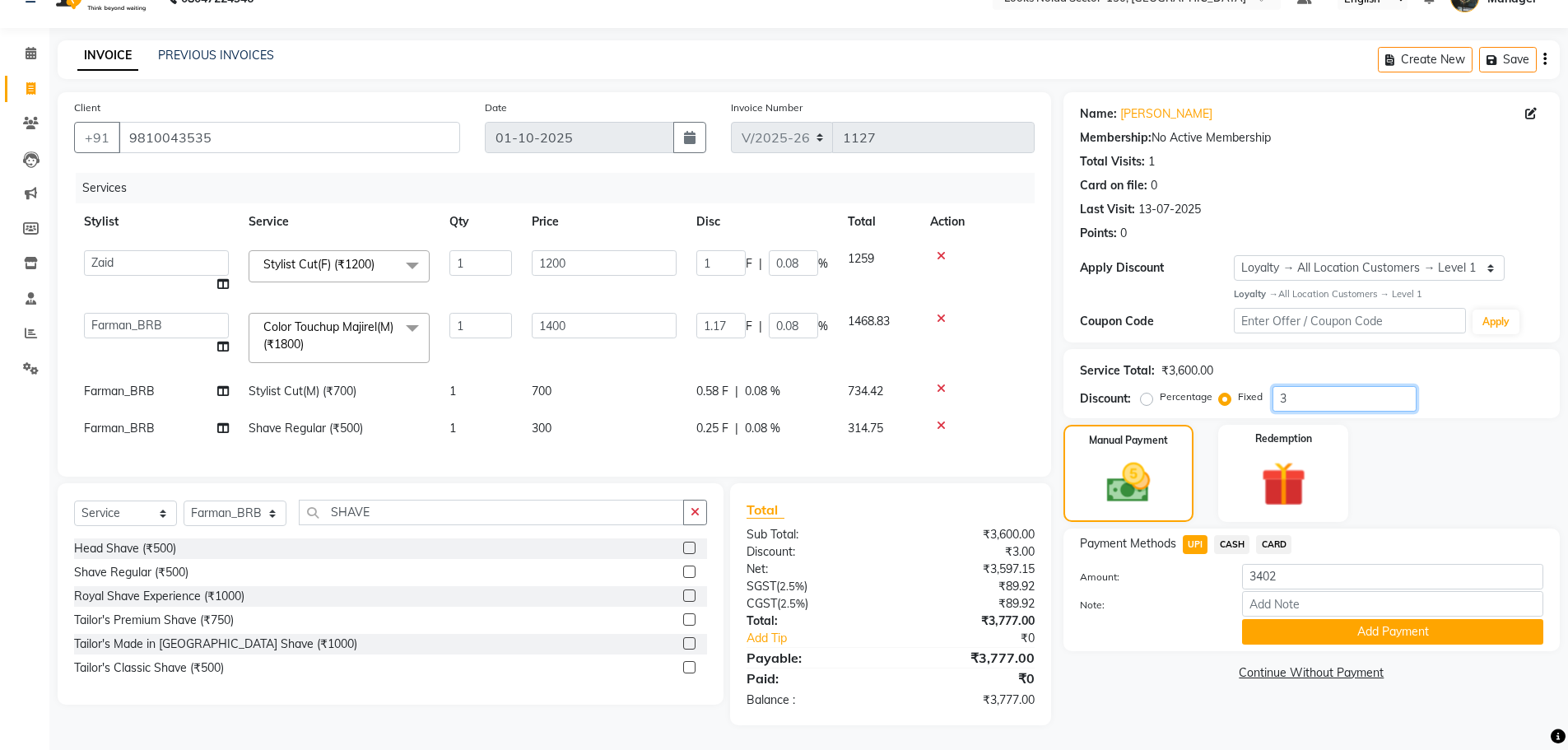
type input "0.94"
type input "13.22"
type input "0.94"
type input "340"
type input "113.33"
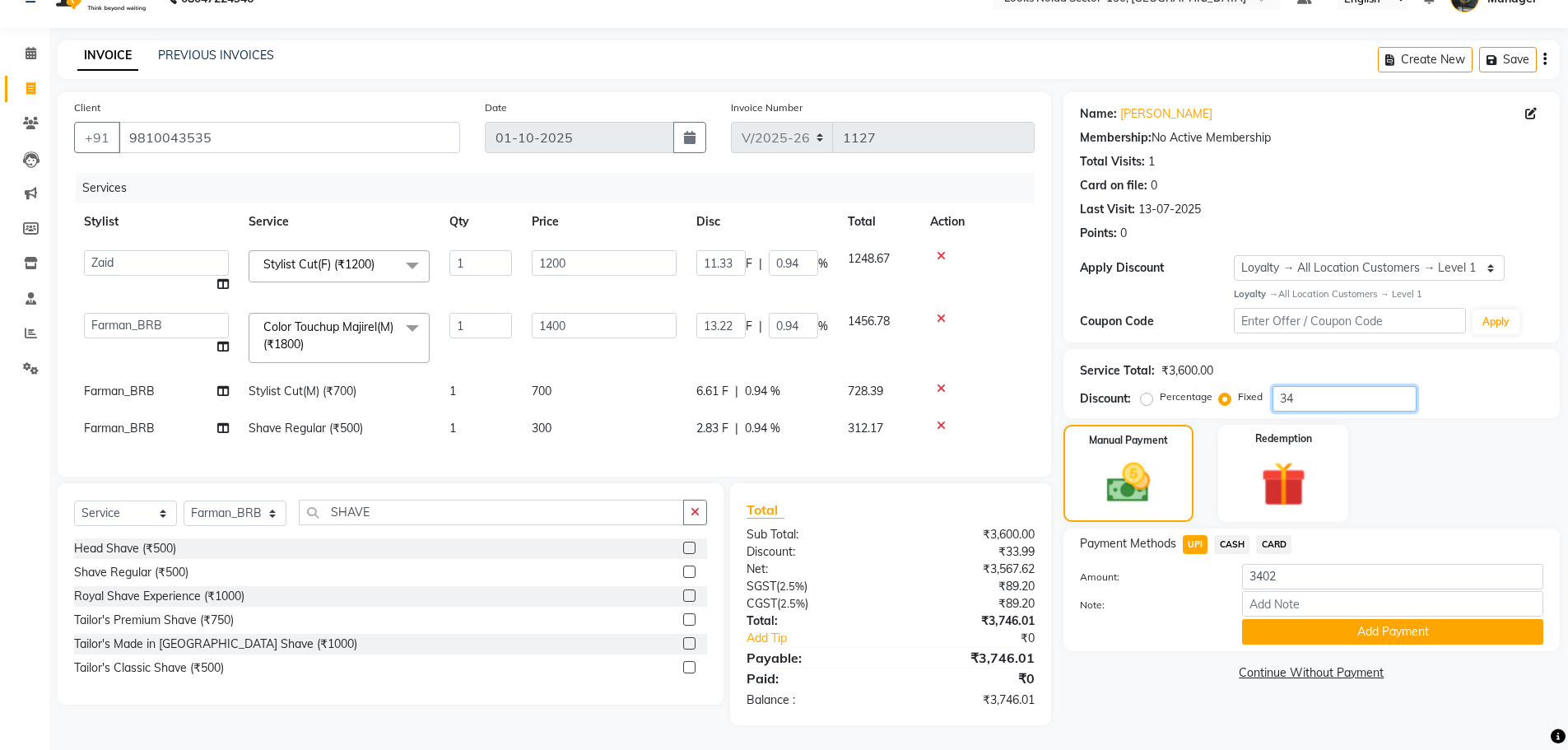
type input "9.44"
type input "132.22"
type input "9.44"
type input "3400"
type input "1133.33"
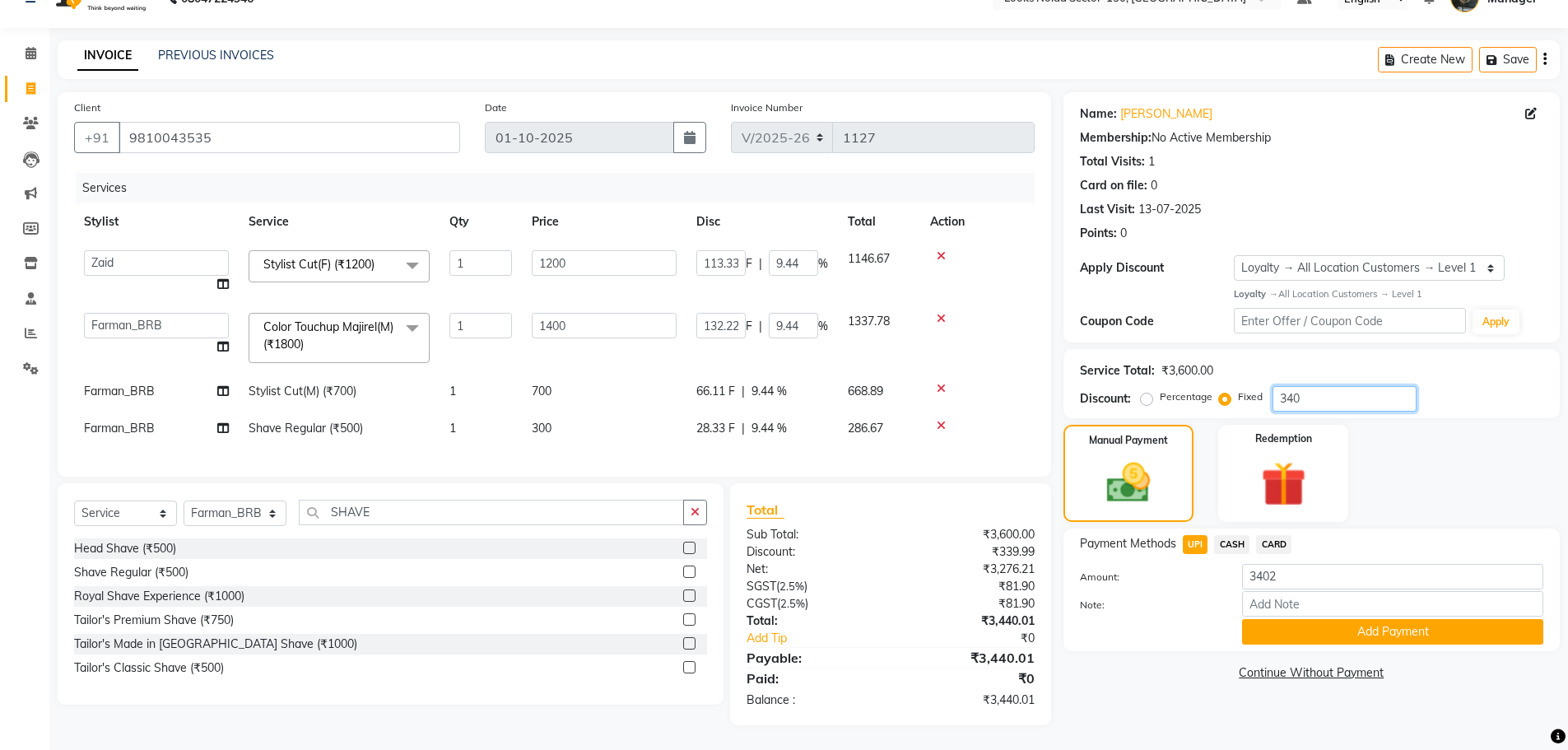
type input "94.44"
type input "1322.22"
type input "94.44"
type input "340"
type input "113.33"
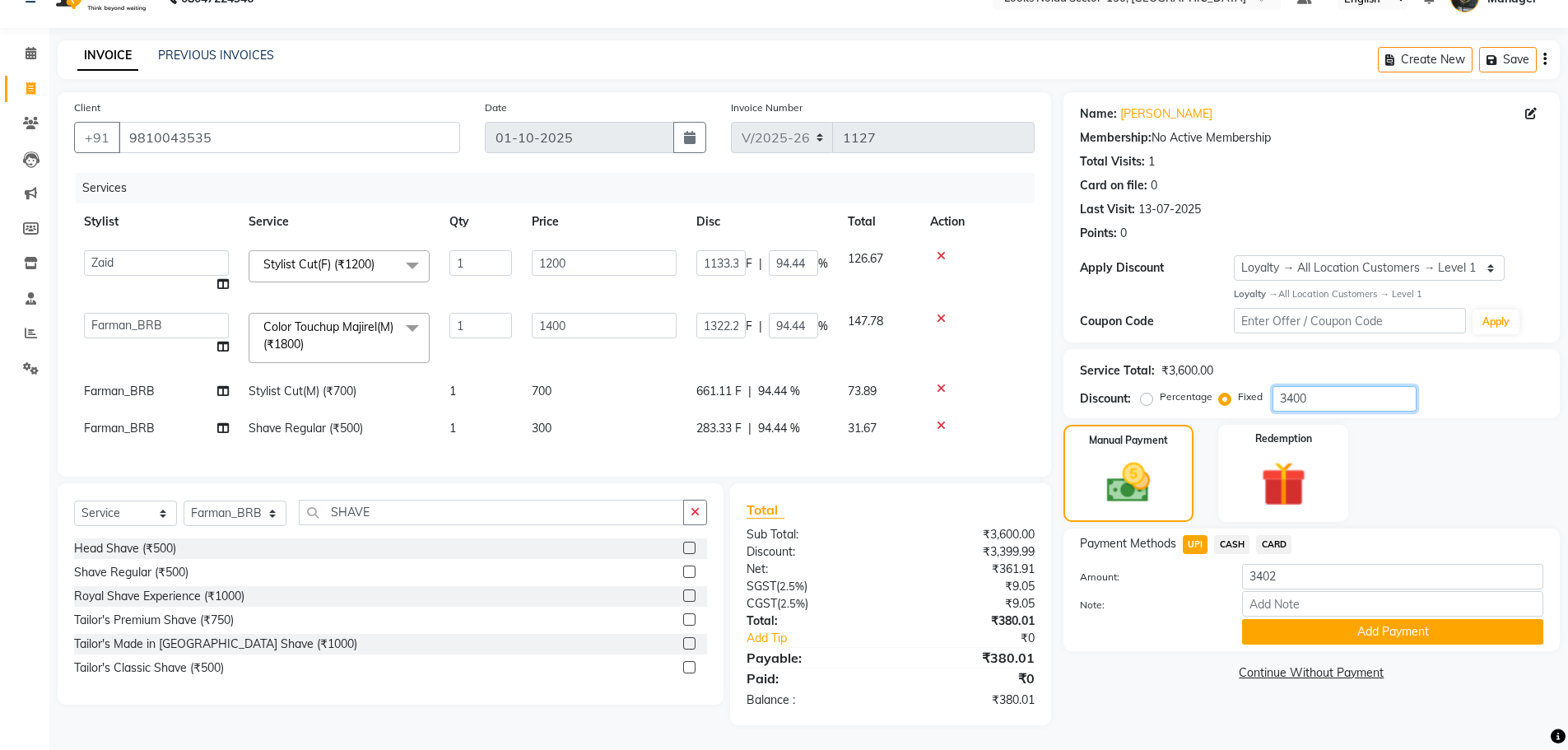
type input "9.44"
type input "132.22"
type input "9.44"
type input "34"
type input "11.33"
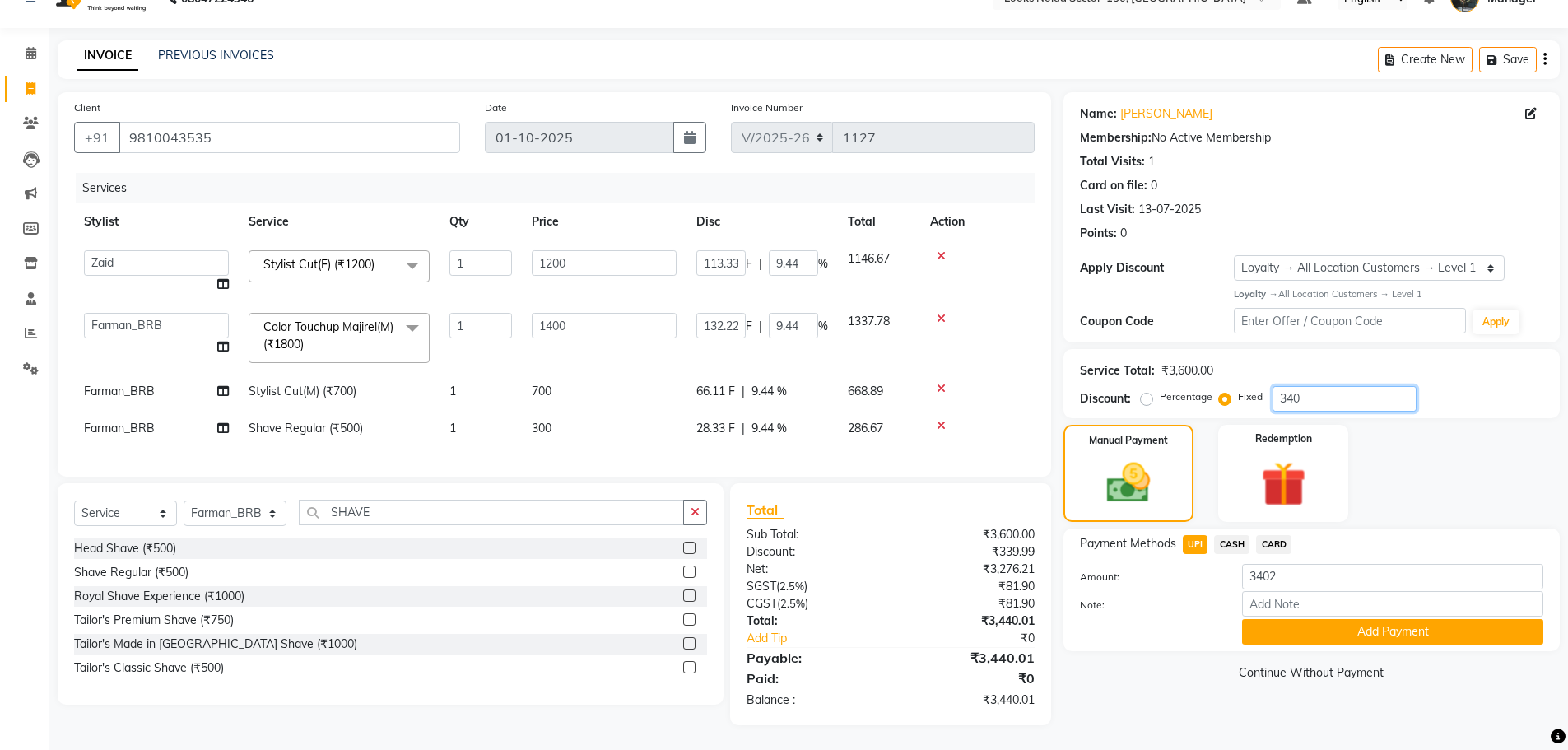
type input "0.94"
type input "13.22"
type input "0.94"
type input "3"
type input "1"
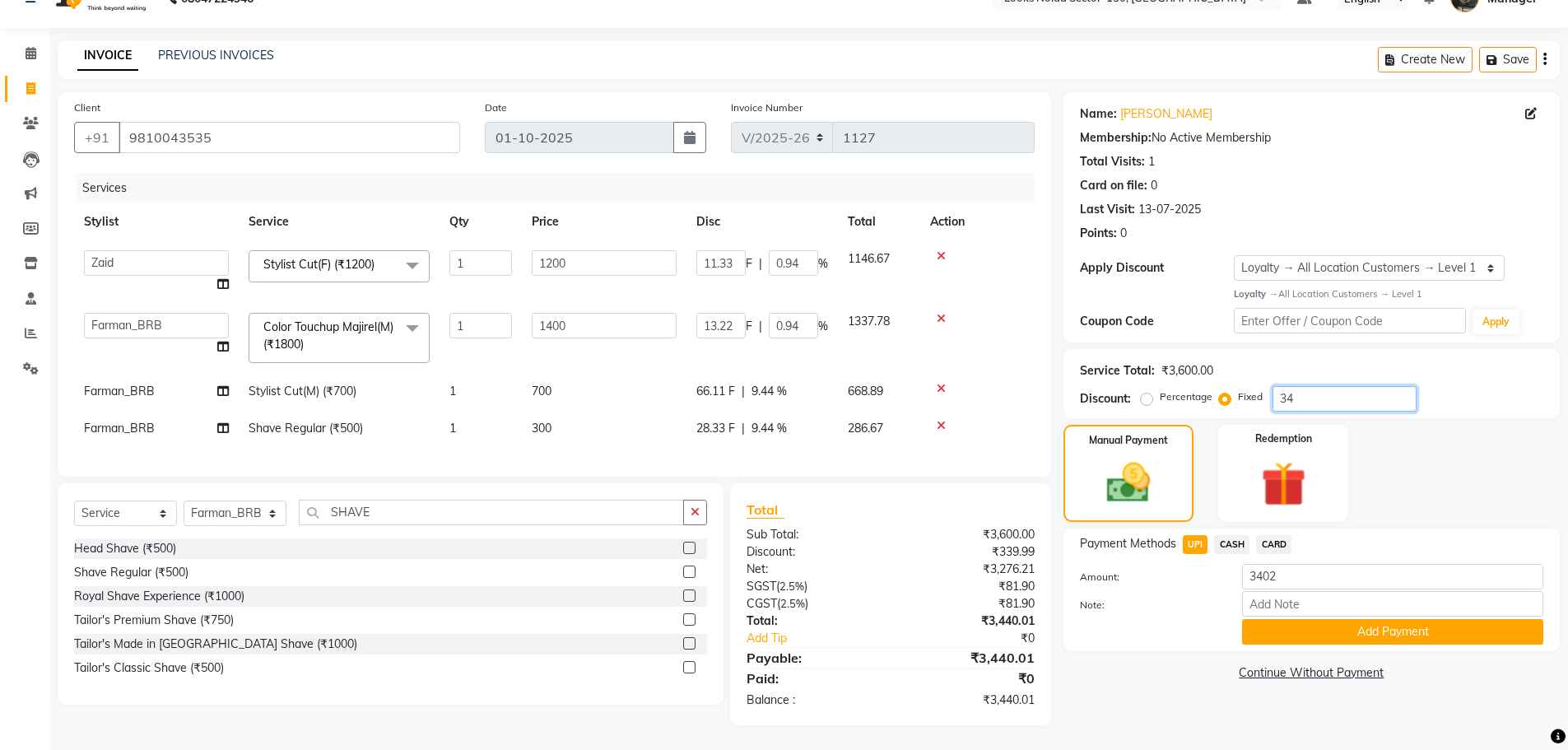
type input "0.08"
type input "1.17"
type input "0.08"
type input "0"
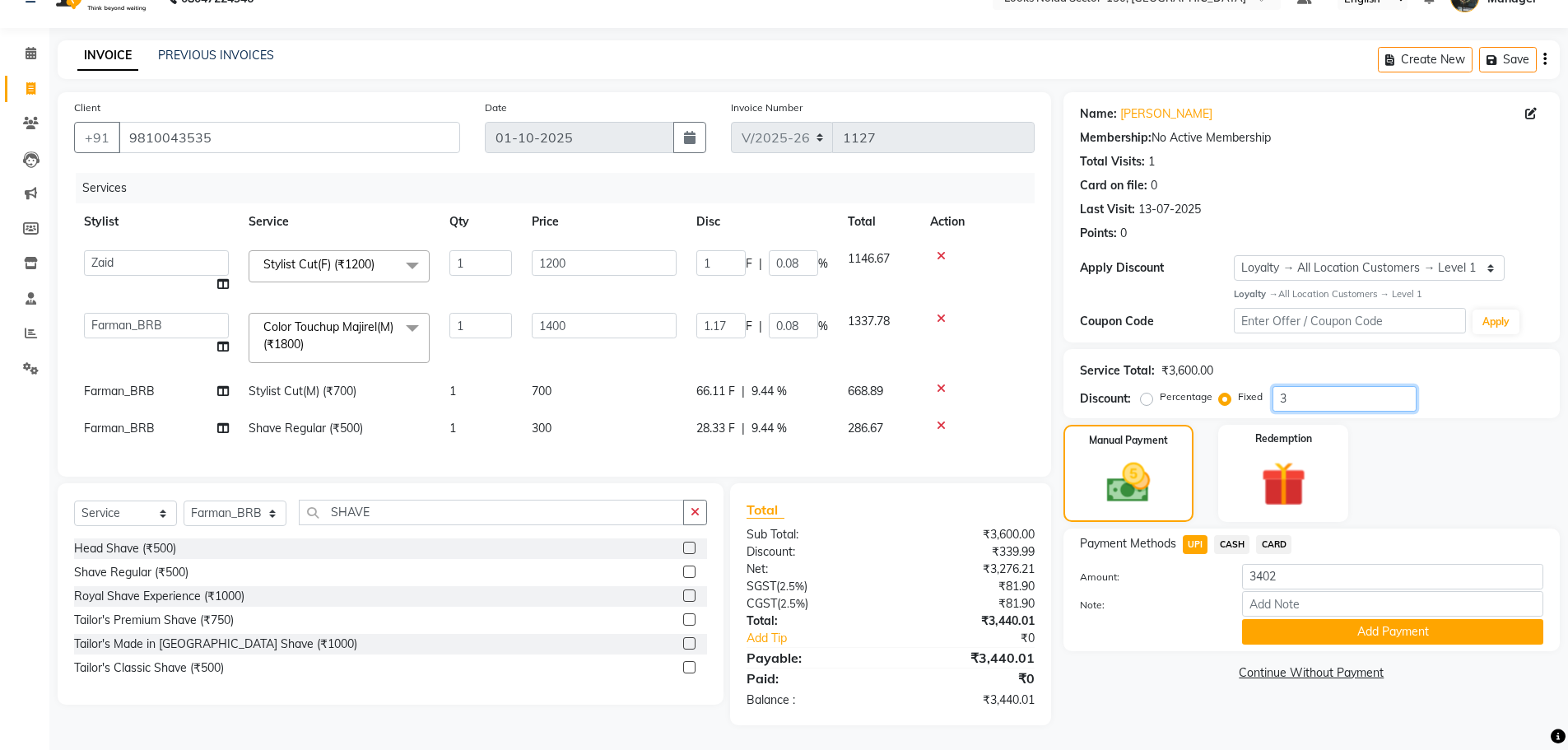
type input "0"
type input "3"
type input "1"
type input "0.08"
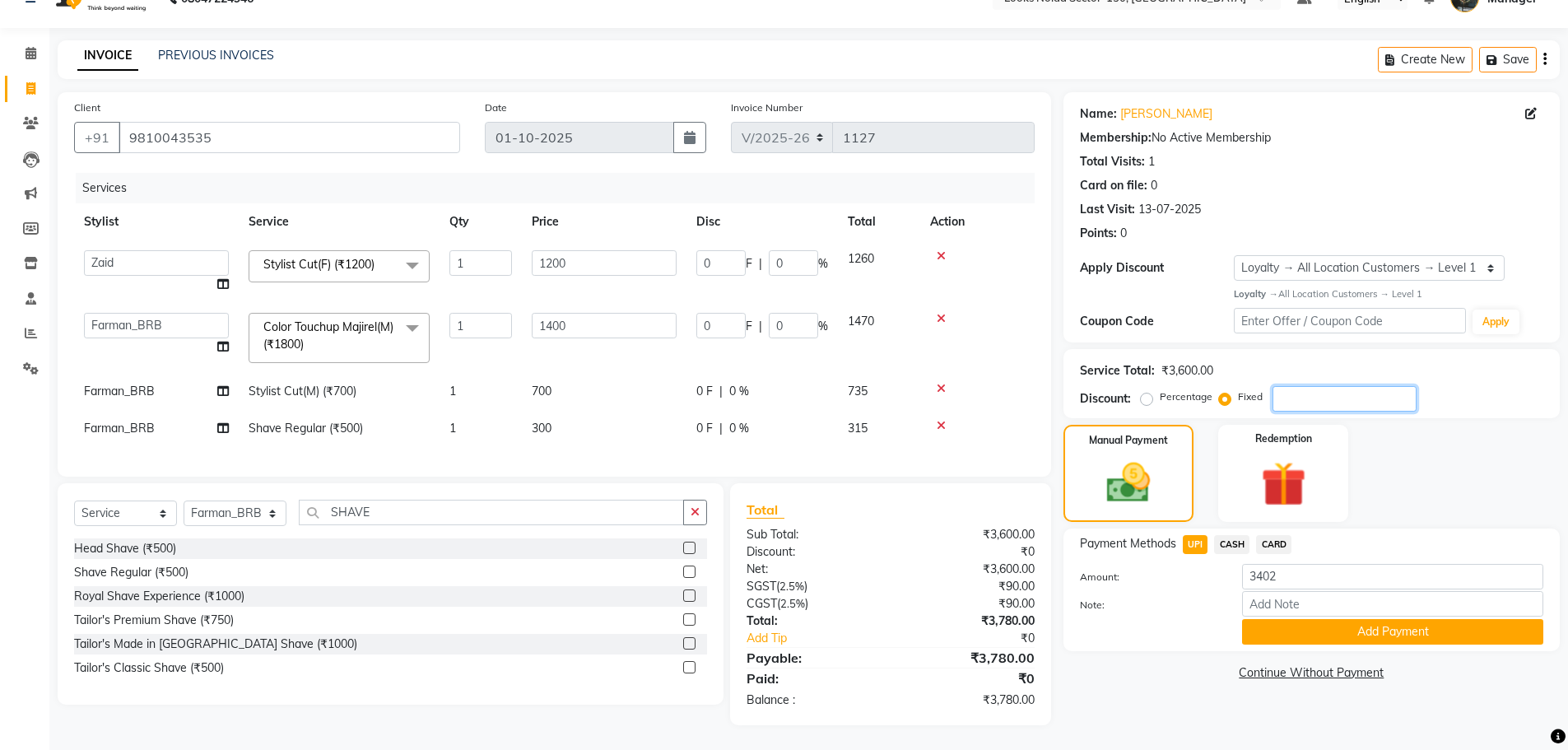
type input "1.17"
click at [1298, 564] on input "3402" at bounding box center [1393, 576] width 301 height 26
click at [1275, 625] on button "Add Payment" at bounding box center [1393, 631] width 301 height 26
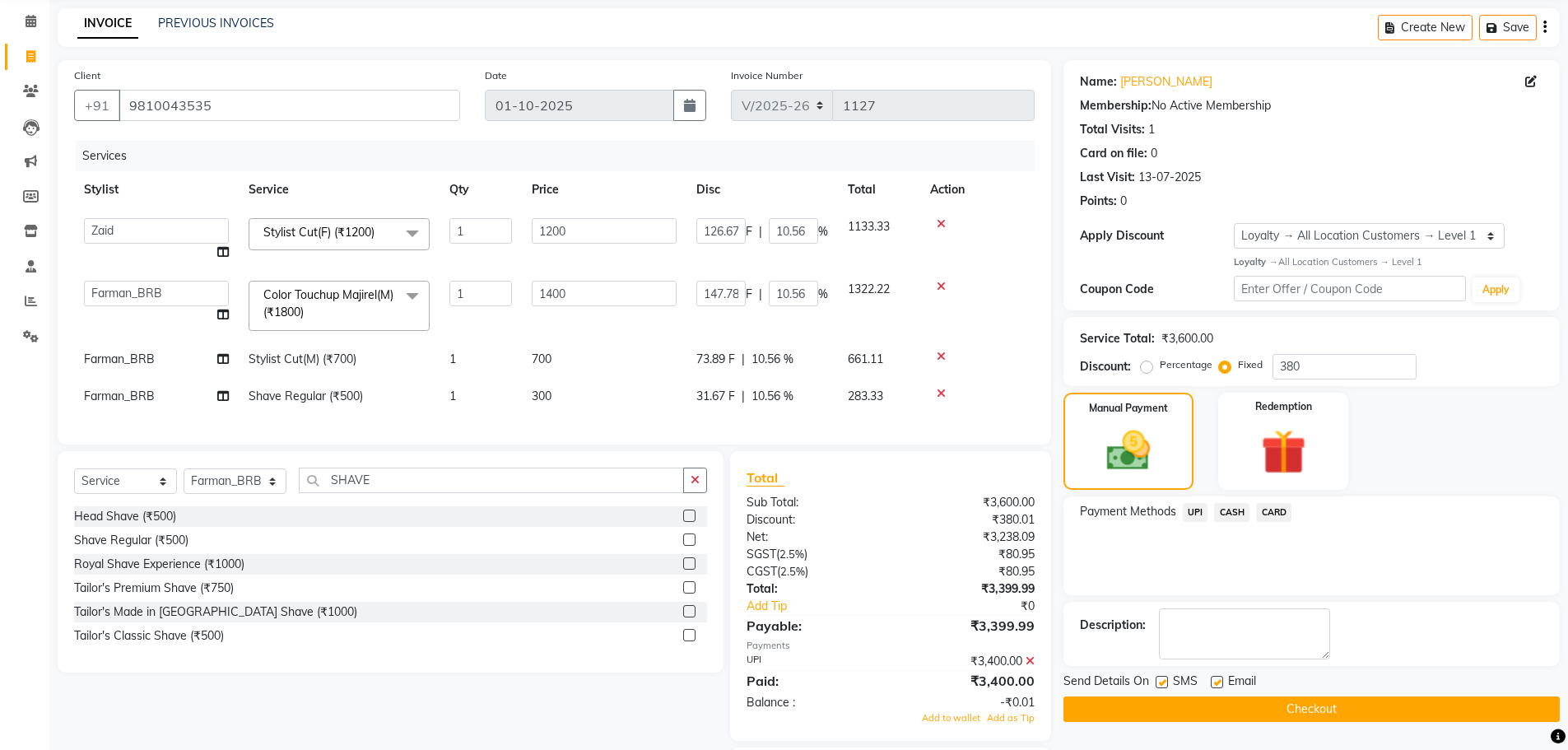
scroll to position [173, 0]
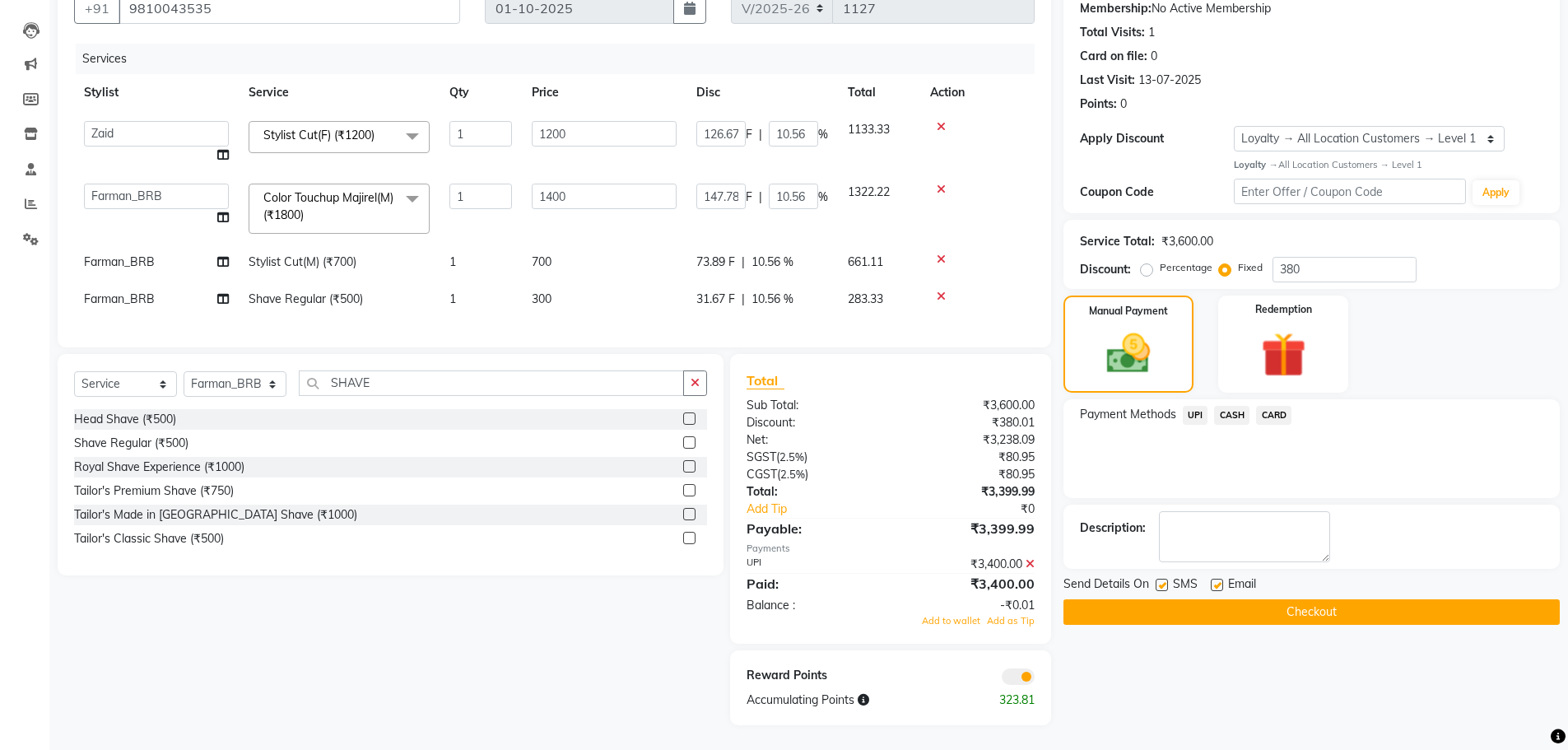
click at [1031, 562] on icon at bounding box center [1031, 564] width 10 height 11
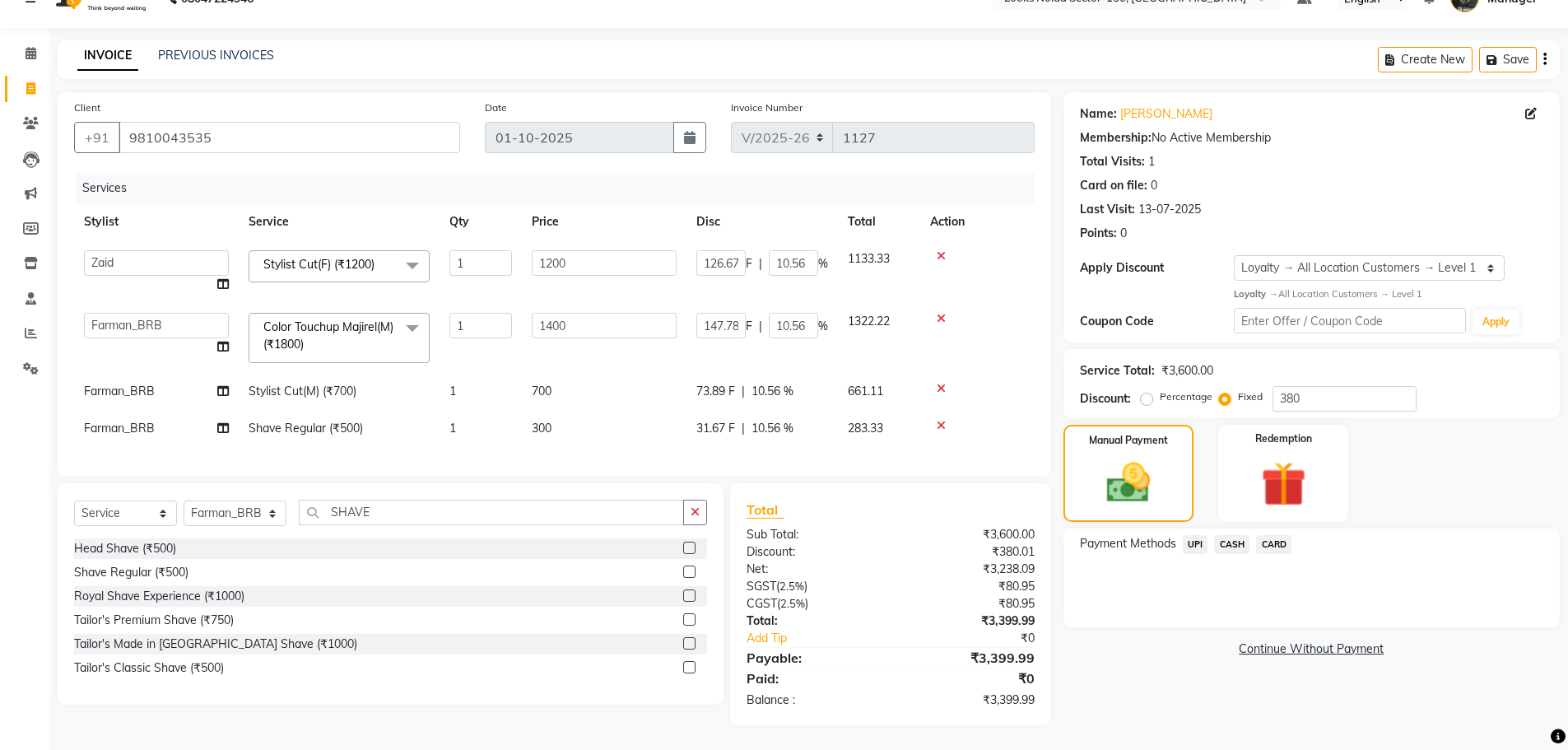
click at [1192, 535] on span "UPI" at bounding box center [1195, 545] width 26 height 19
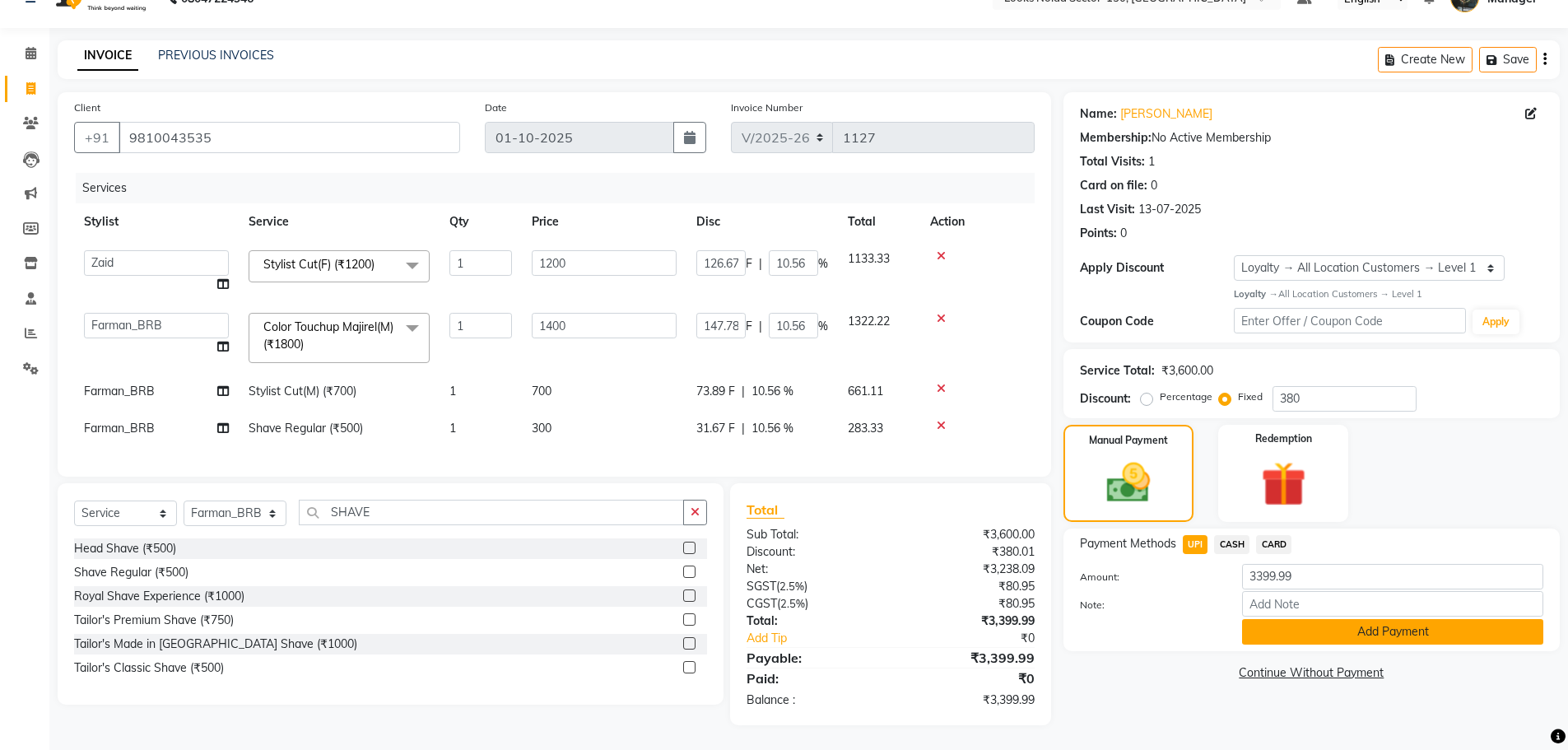
click at [1278, 619] on button "Add Payment" at bounding box center [1393, 631] width 301 height 26
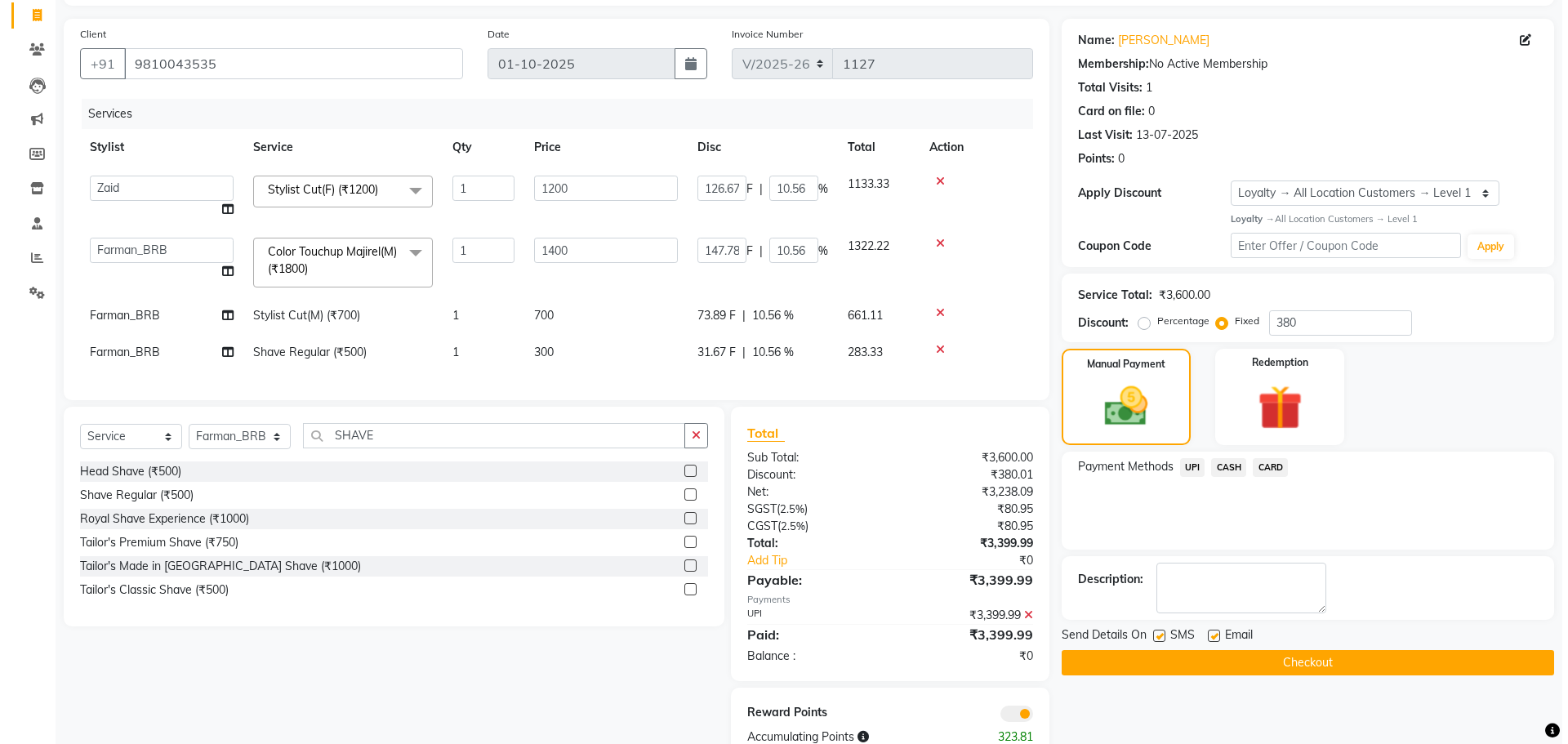
scroll to position [158, 0]
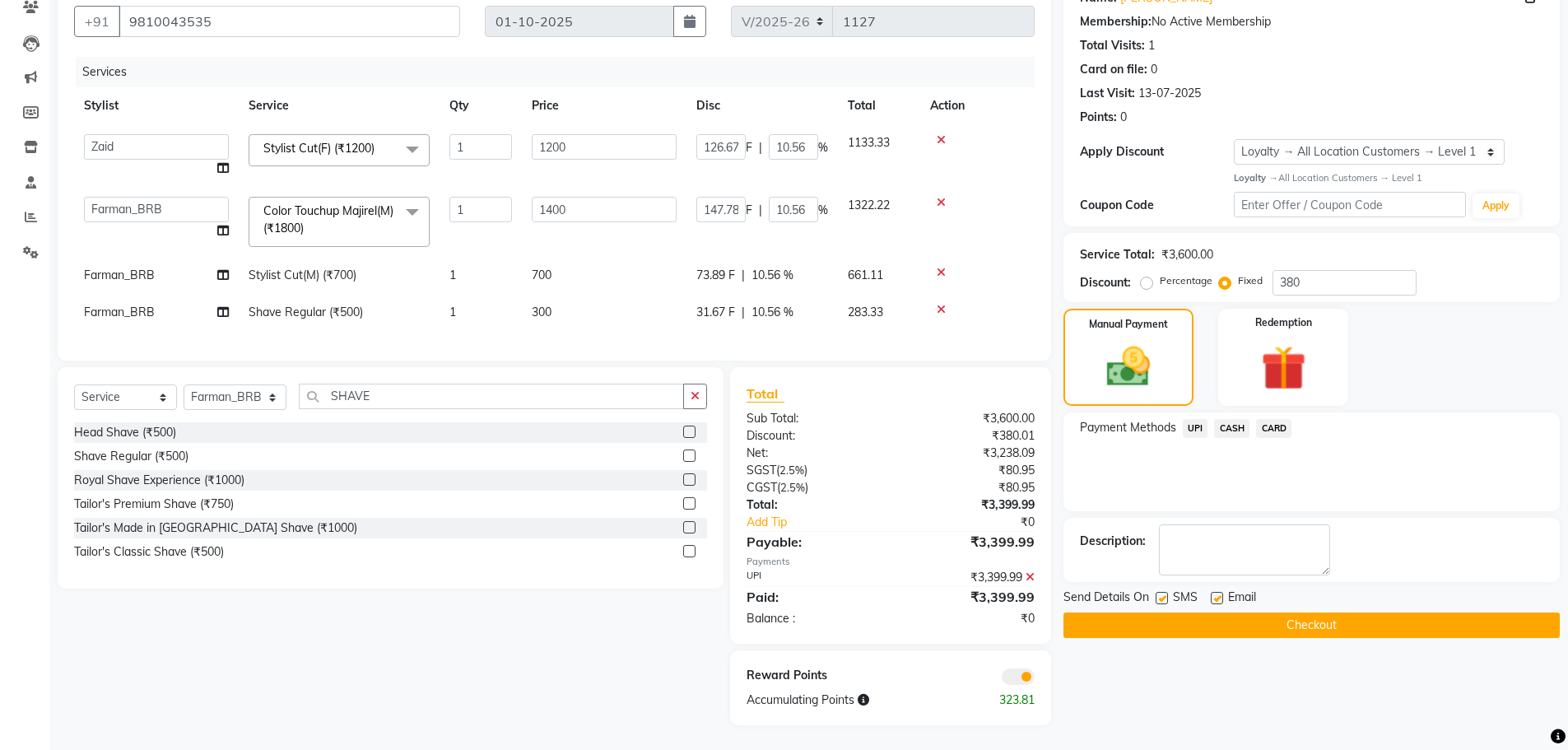
click at [1030, 672] on span at bounding box center [1018, 676] width 33 height 16
click at [1035, 679] on input "checkbox" at bounding box center [1035, 679] width 0 height 0
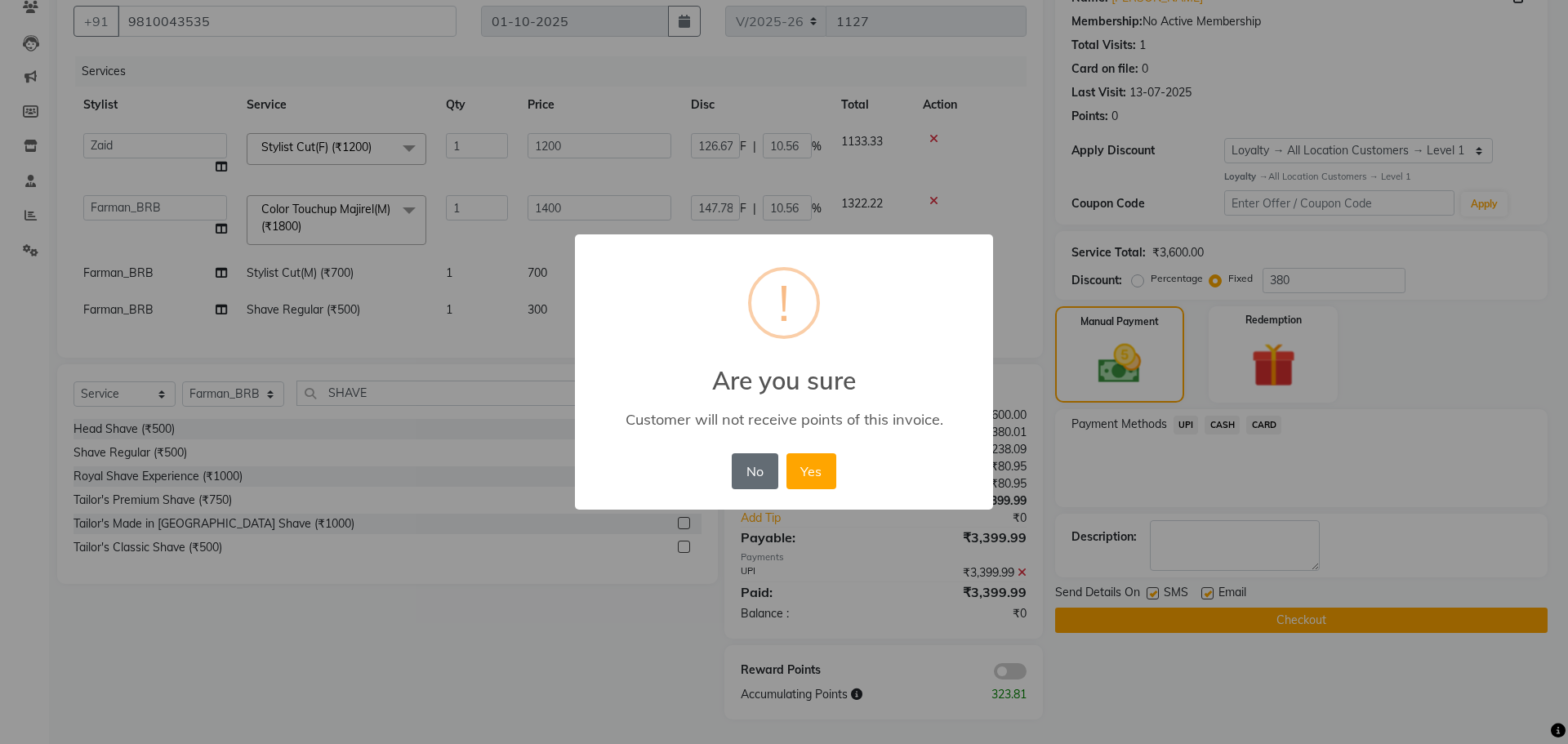
click at [746, 475] on button "No" at bounding box center [755, 471] width 45 height 36
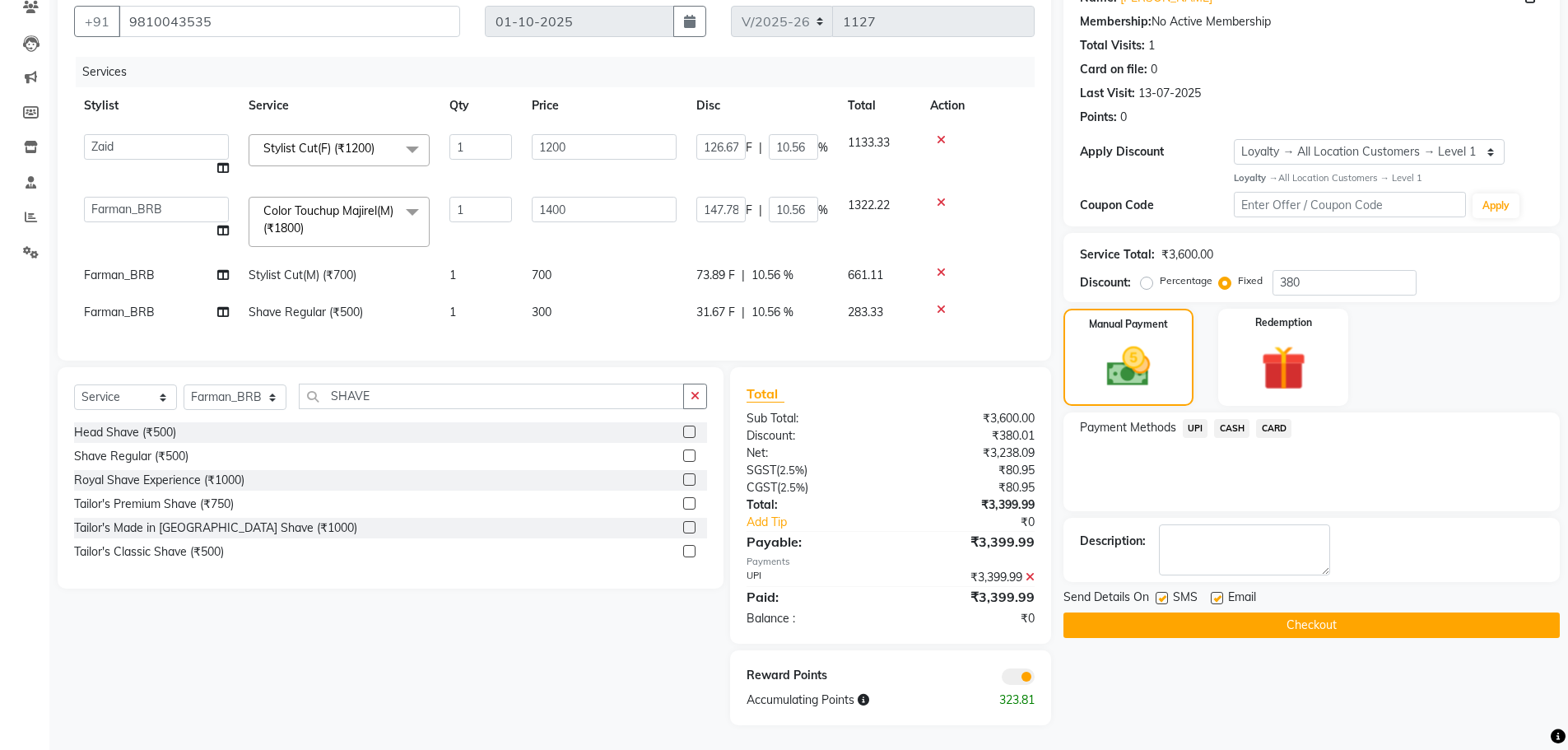
click at [1019, 672] on span at bounding box center [1018, 676] width 33 height 16
click at [1035, 679] on input "checkbox" at bounding box center [1035, 679] width 0 height 0
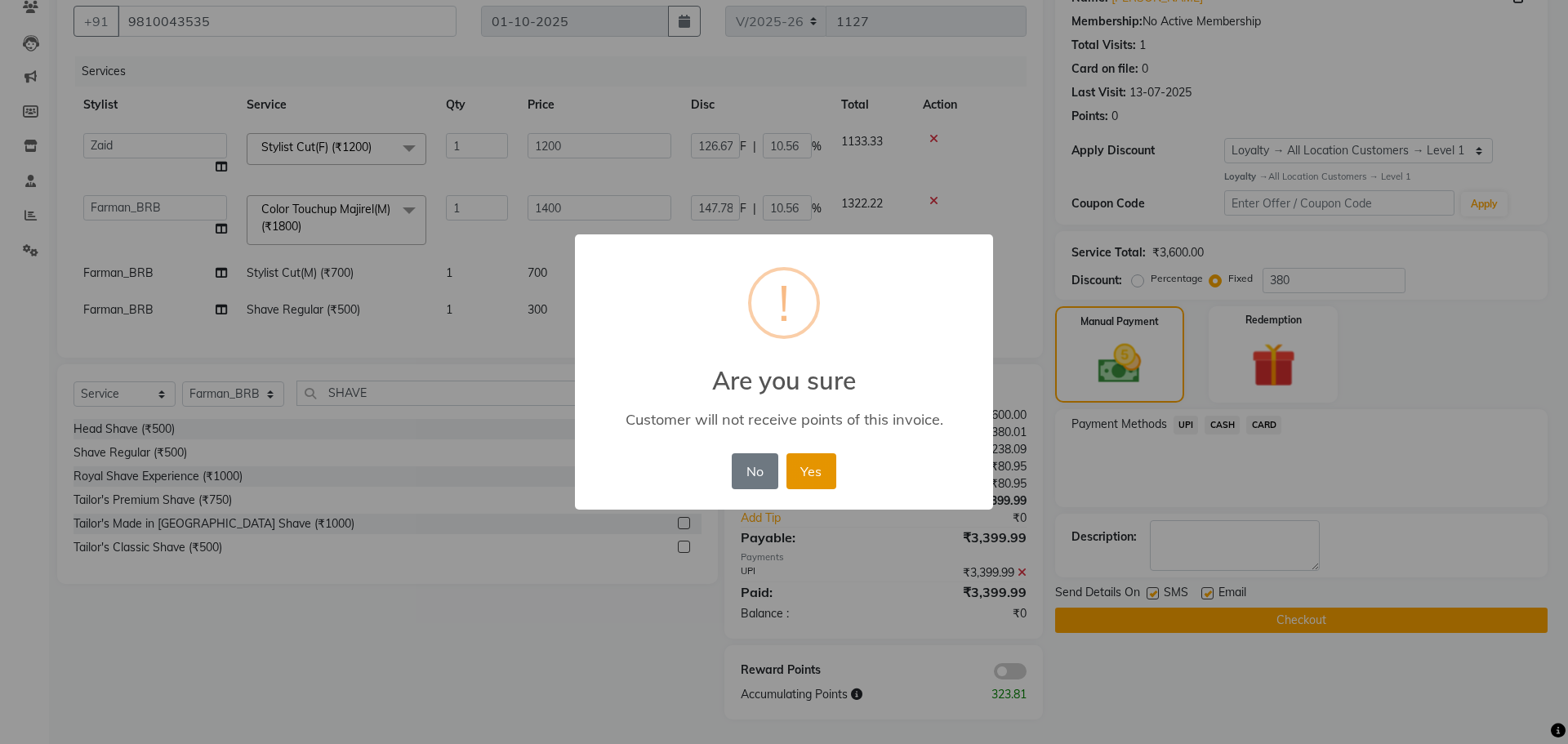
click at [805, 471] on button "Yes" at bounding box center [811, 471] width 50 height 36
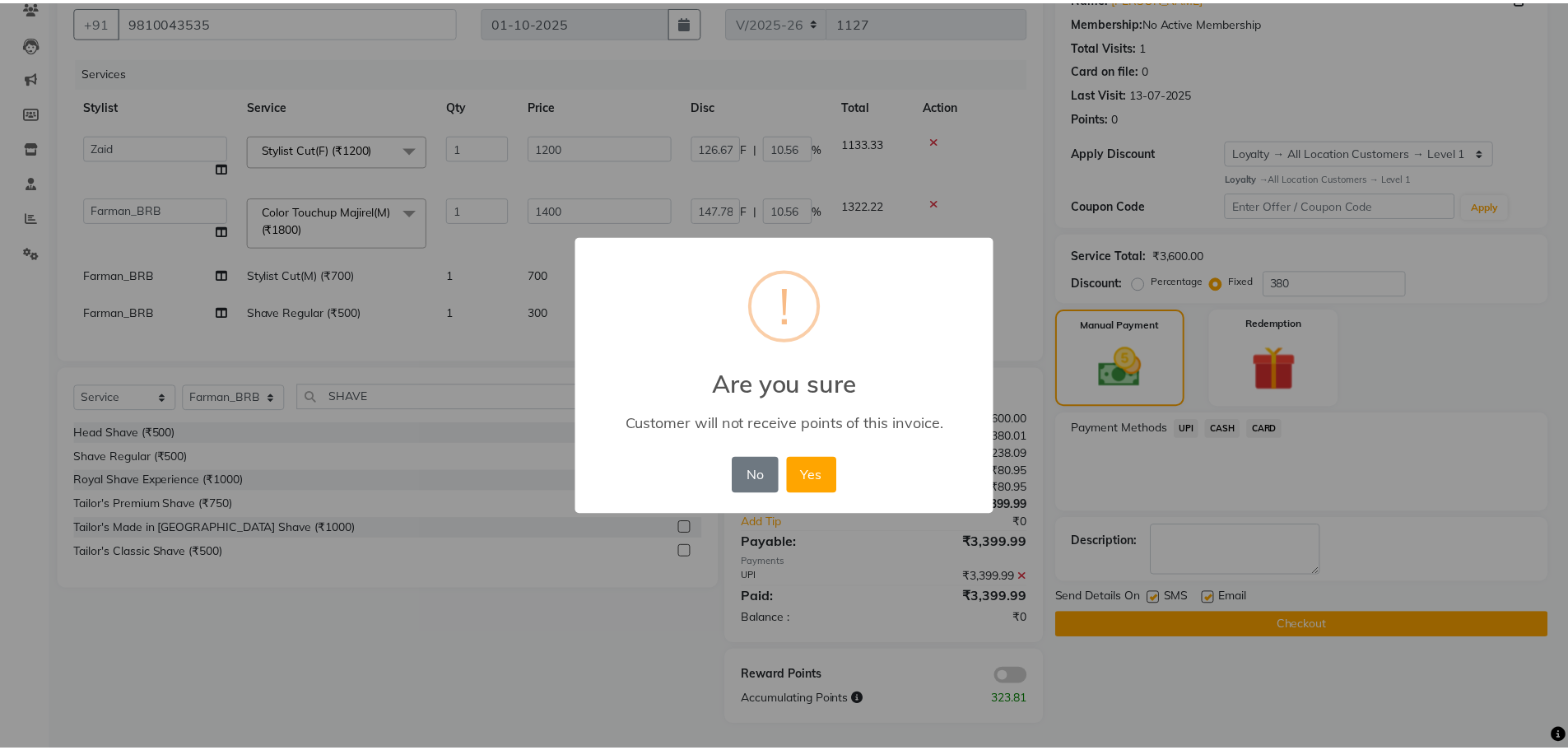
scroll to position [136, 0]
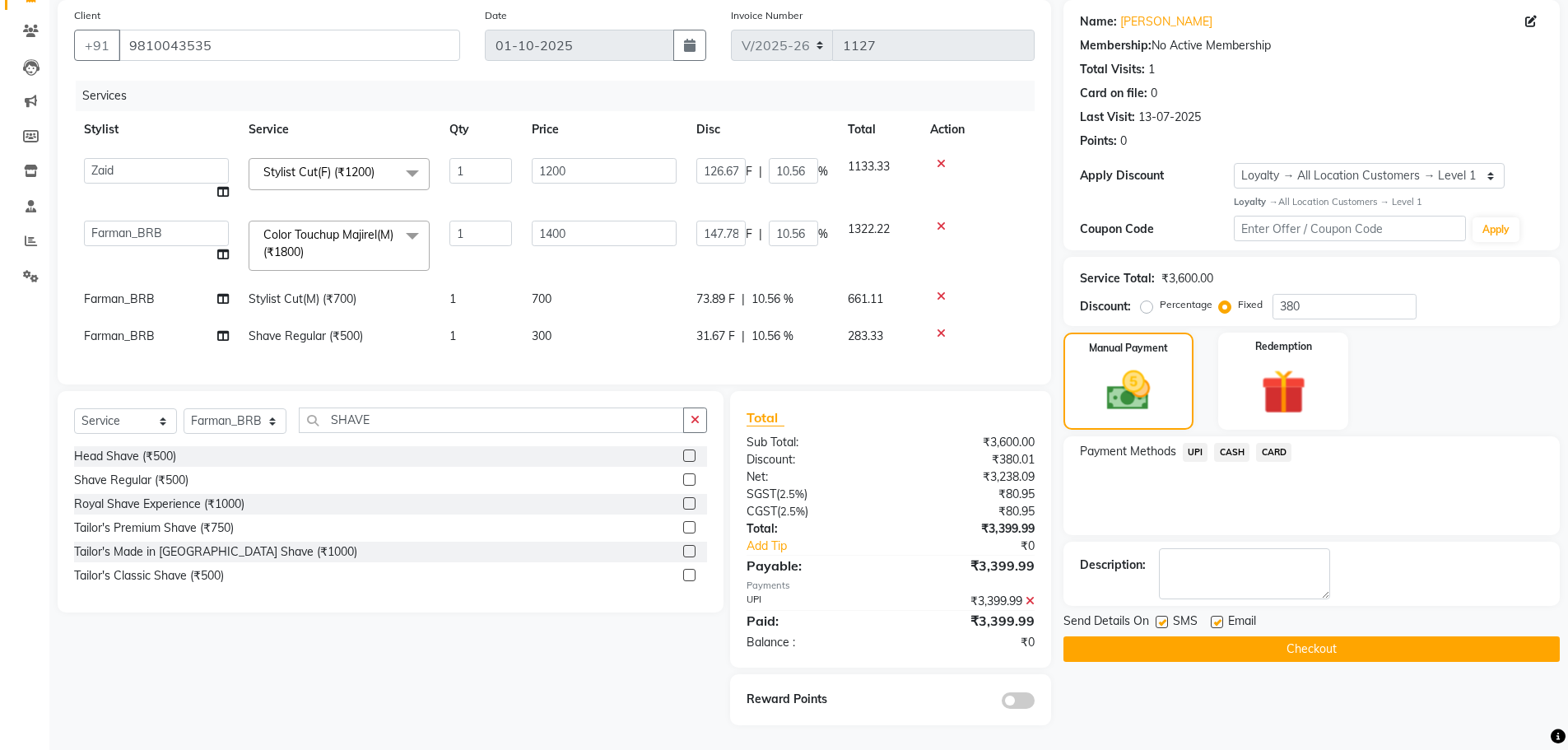
click at [1083, 636] on button "Checkout" at bounding box center [1312, 648] width 496 height 26
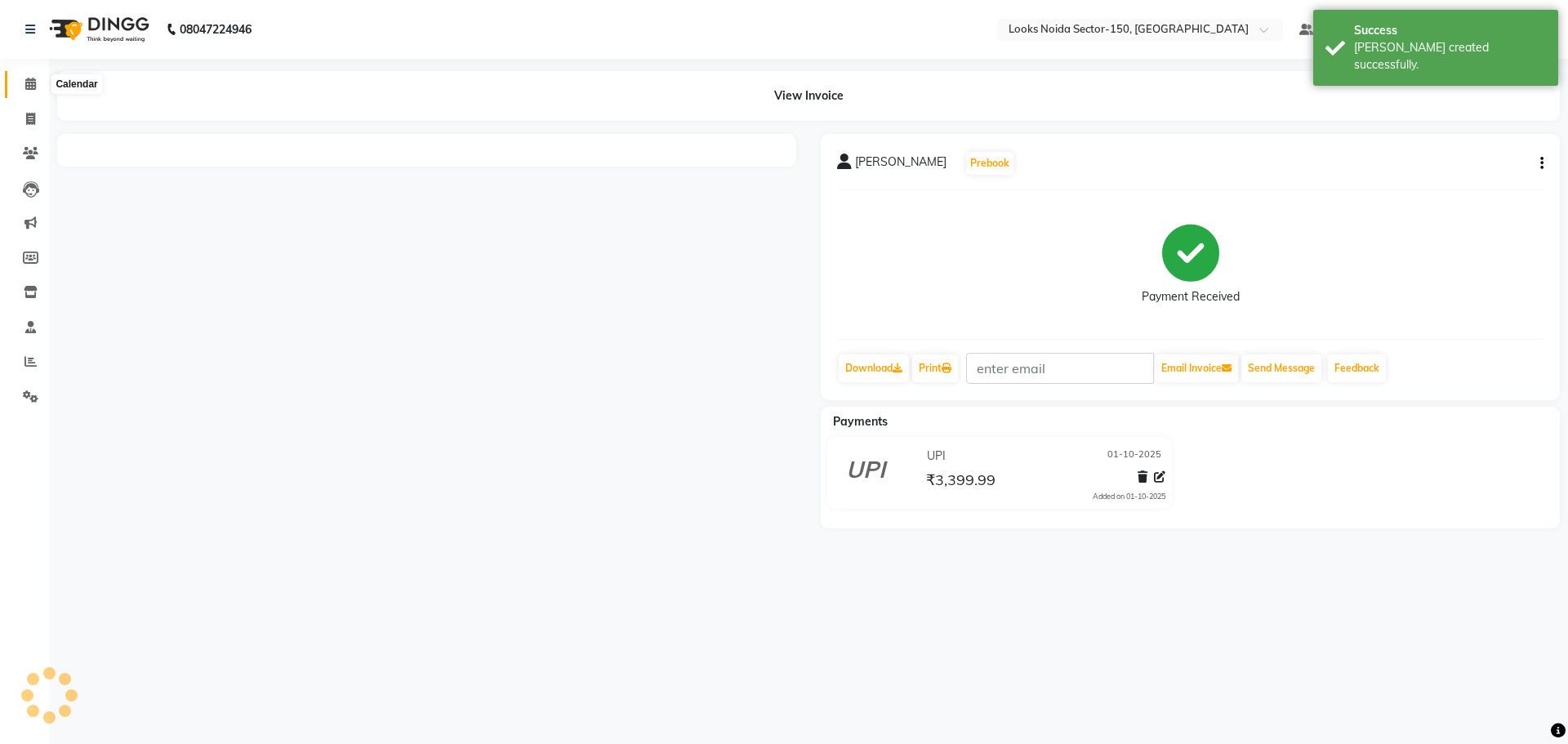
click at [37, 78] on span at bounding box center [30, 85] width 28 height 19
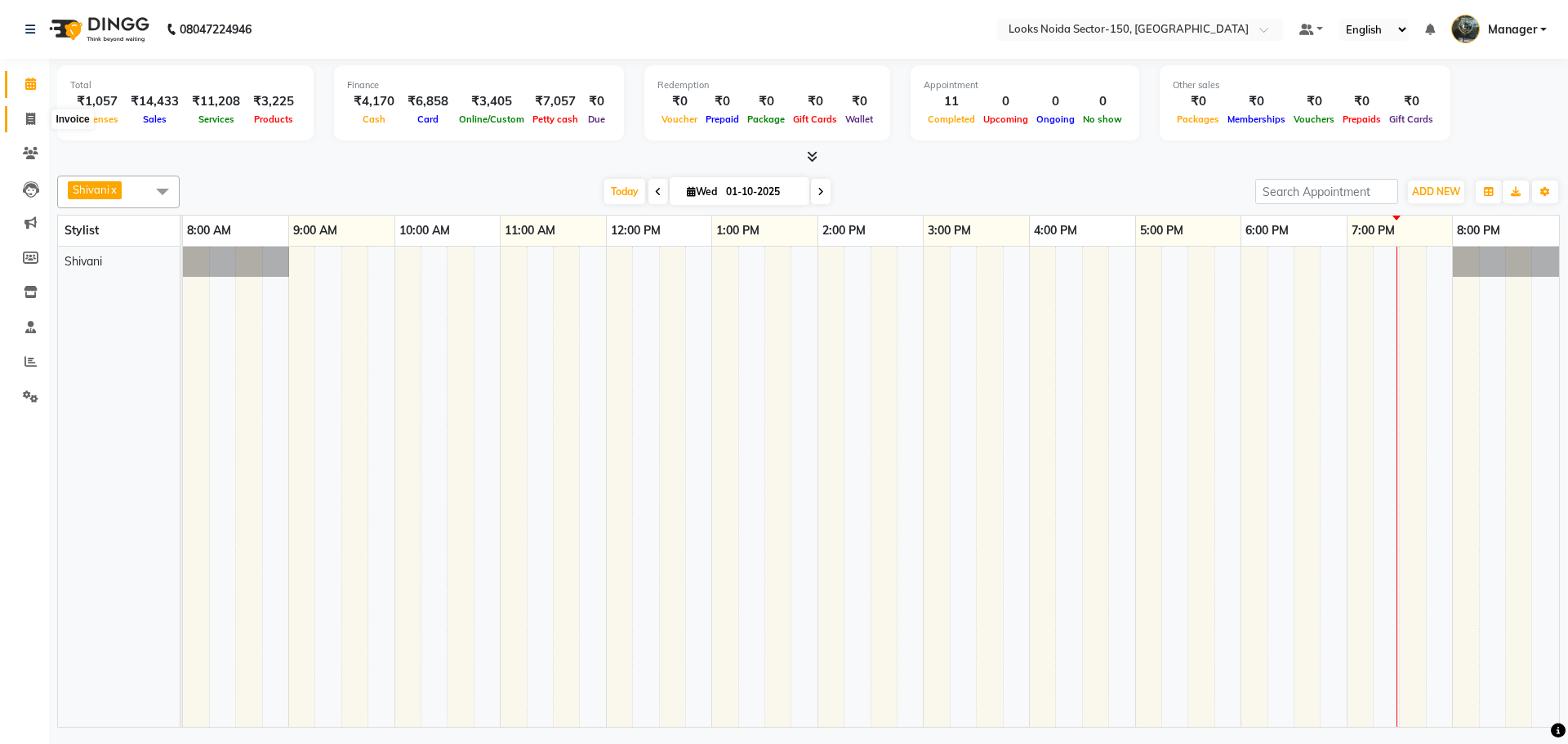
click at [31, 122] on icon at bounding box center [31, 118] width 9 height 12
select select "8587"
select select "service"
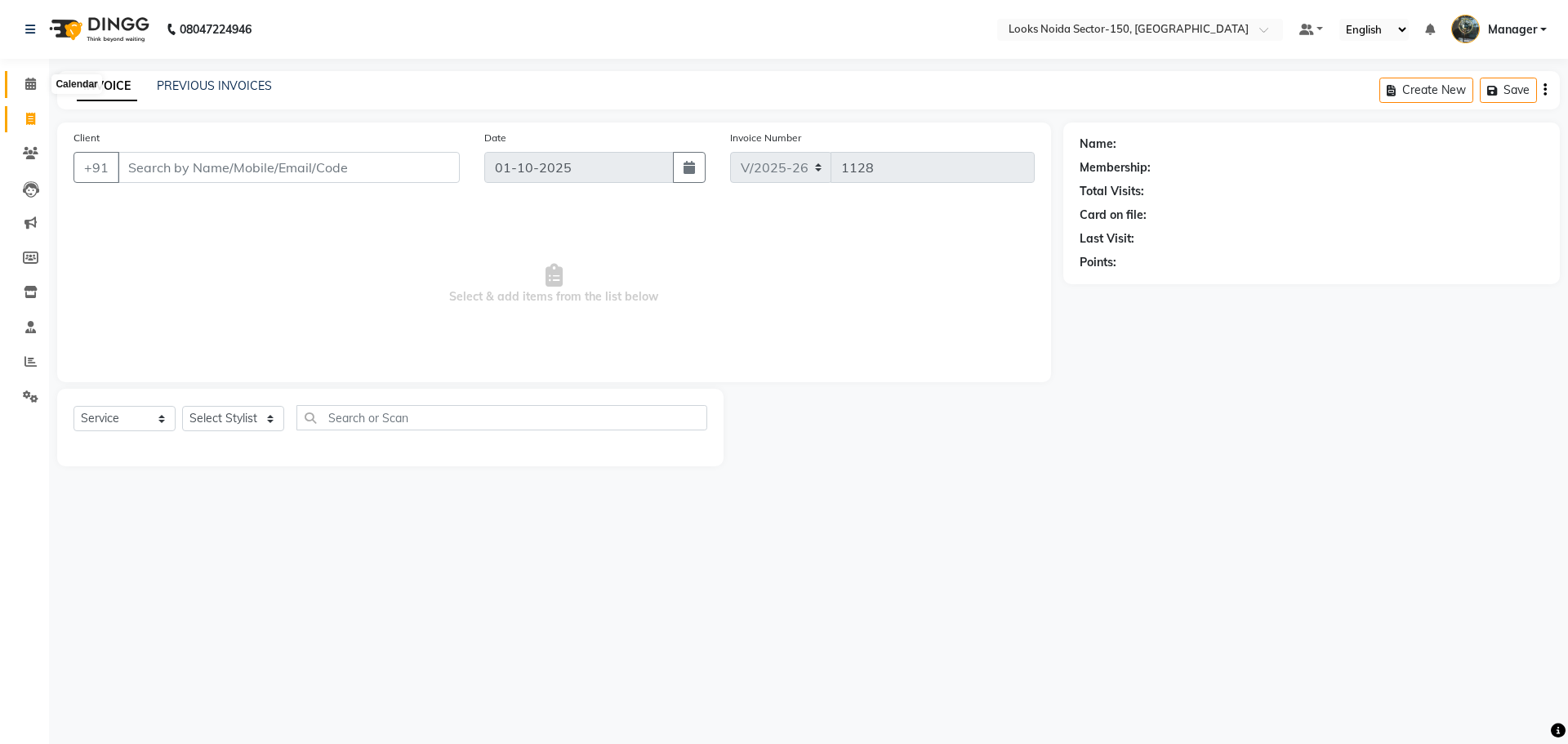
click at [33, 87] on icon at bounding box center [30, 83] width 10 height 12
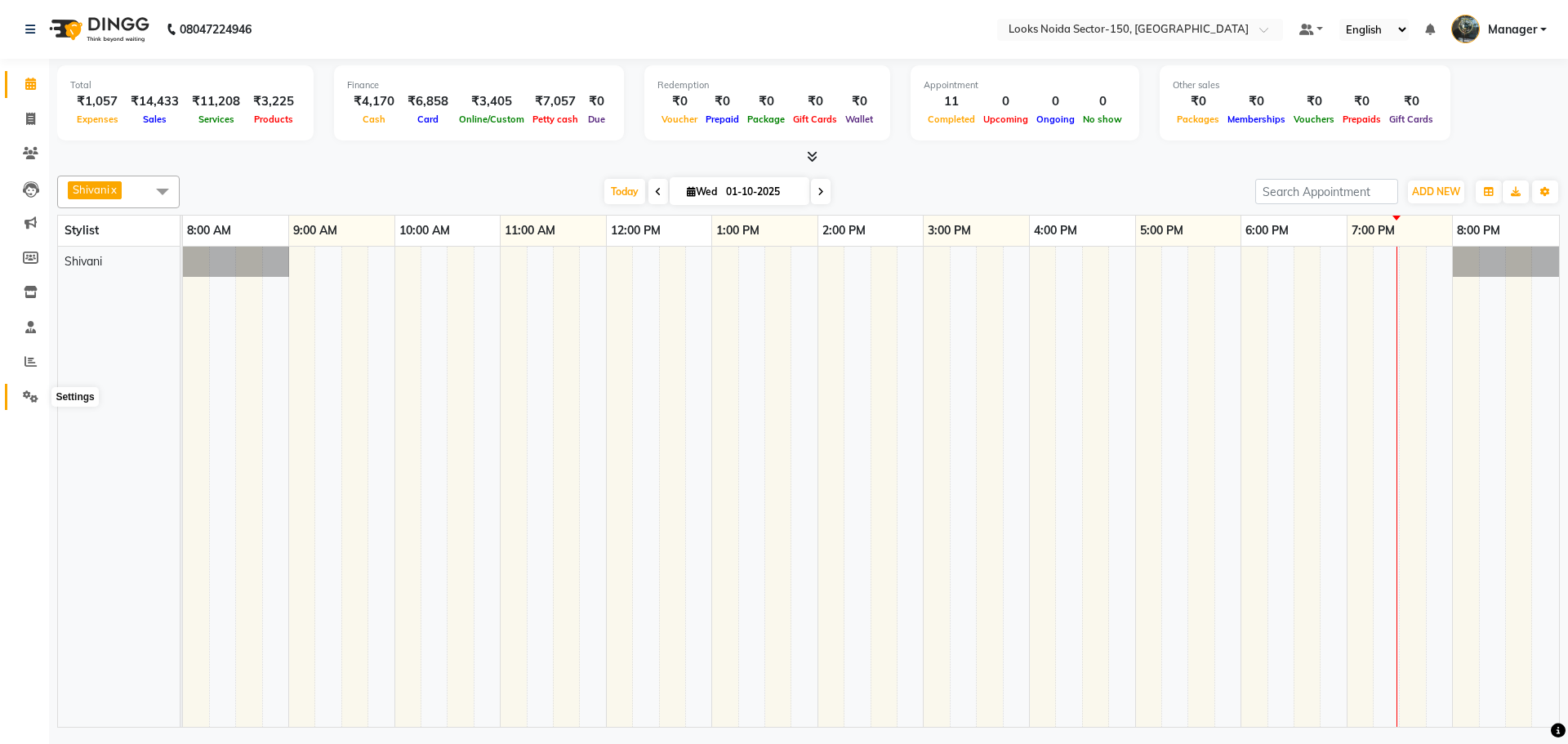
click at [18, 388] on span at bounding box center [30, 397] width 28 height 19
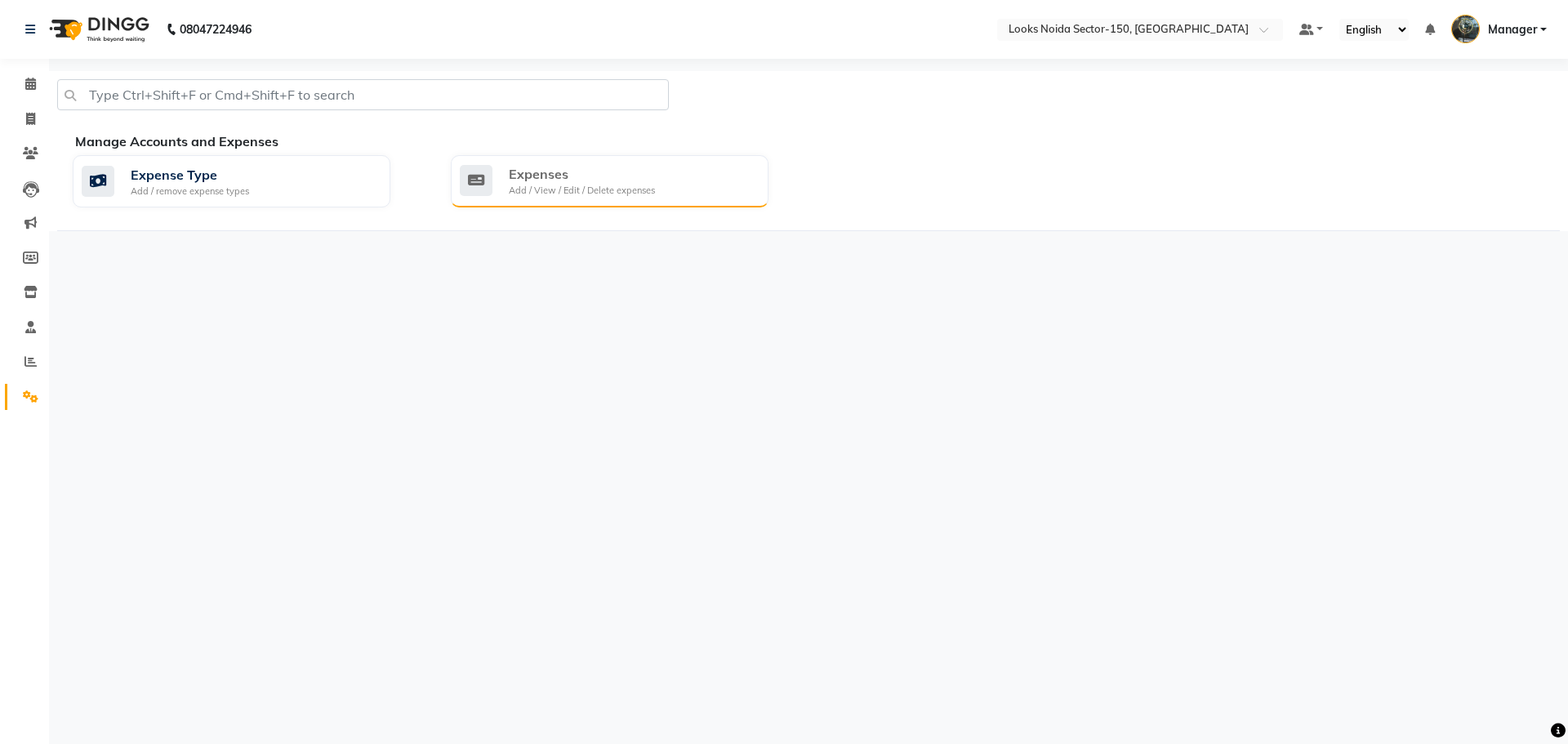
click at [528, 186] on div "Add / View / Edit / Delete expenses" at bounding box center [581, 190] width 146 height 14
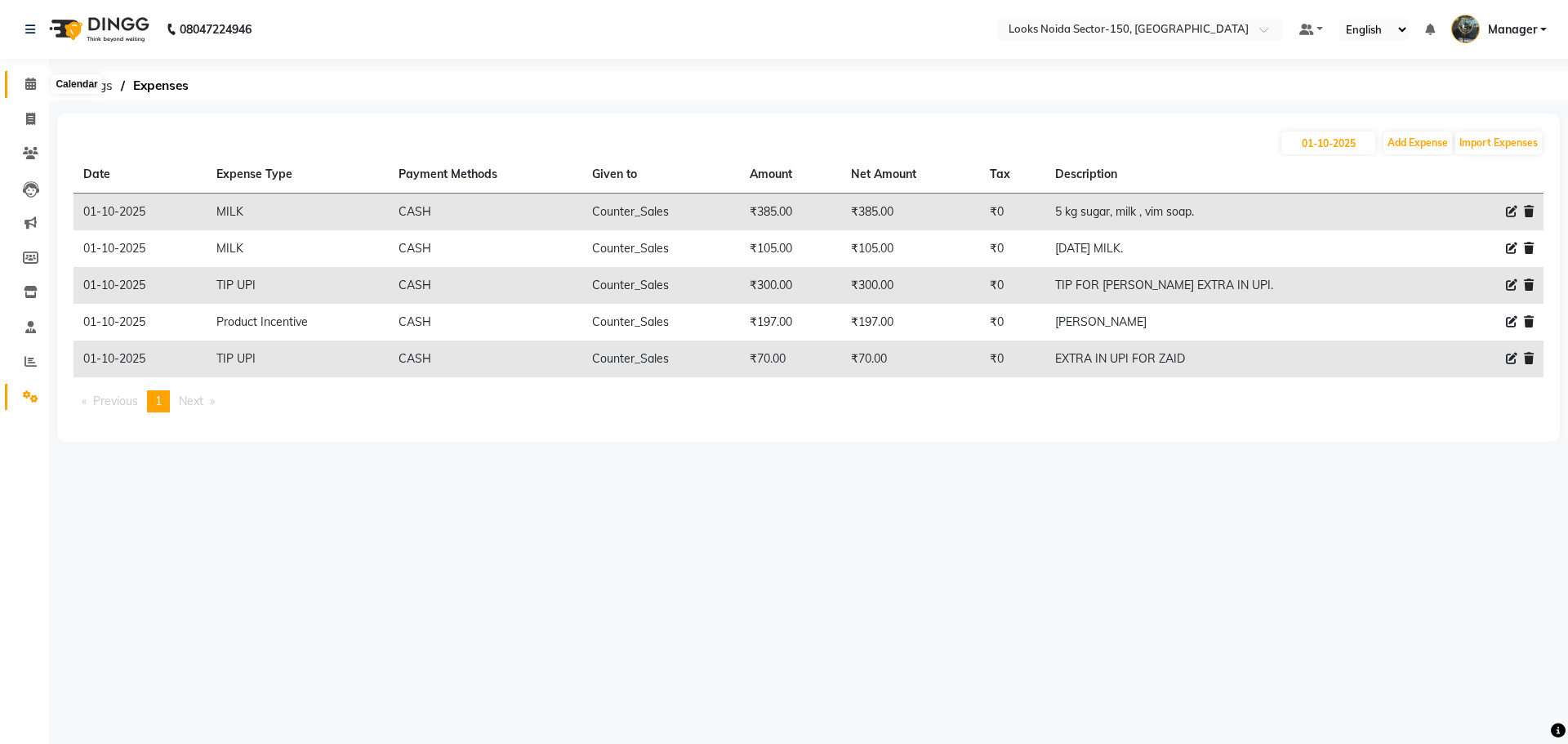
click at [18, 81] on span at bounding box center [30, 85] width 28 height 19
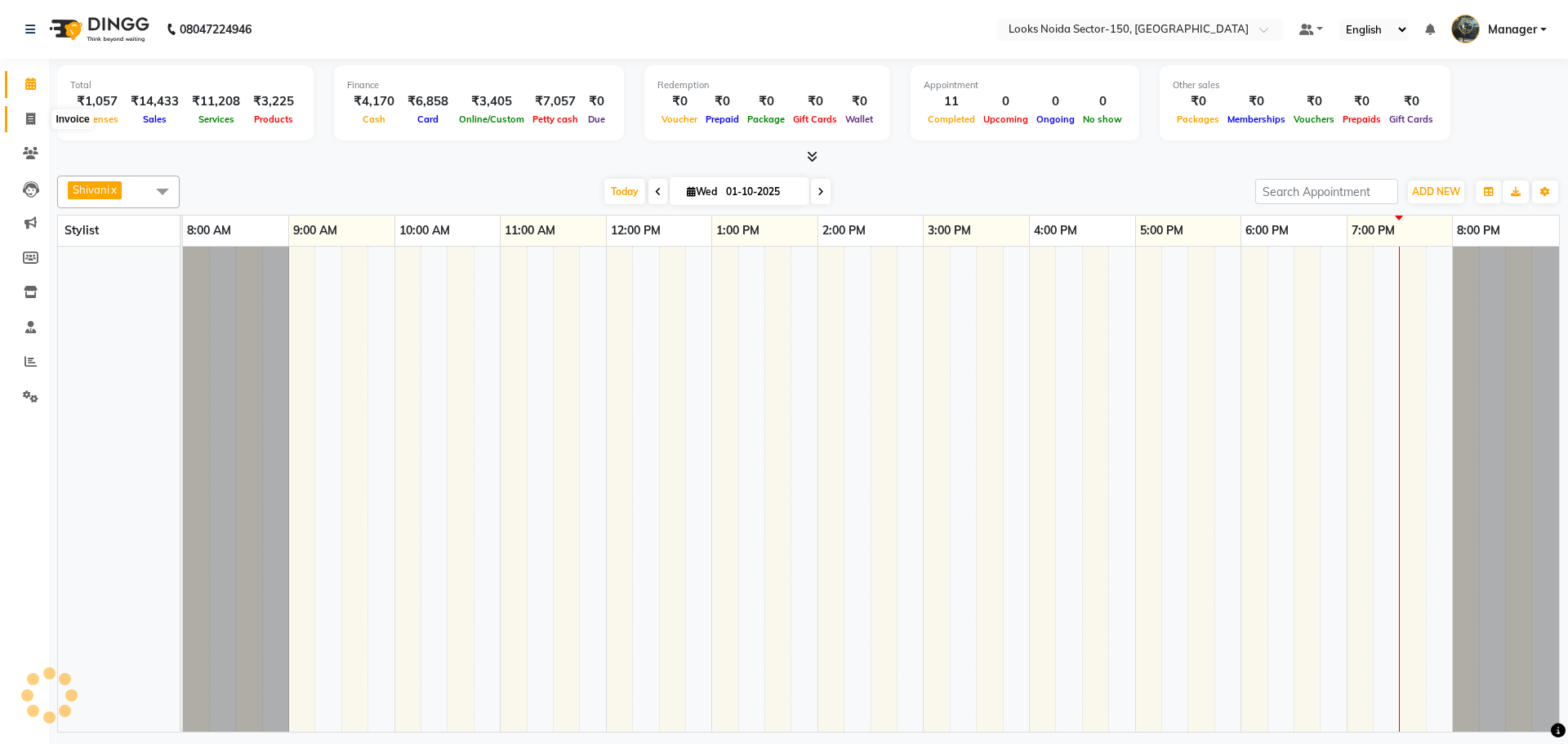
click at [34, 120] on icon at bounding box center [31, 118] width 9 height 12
select select "service"
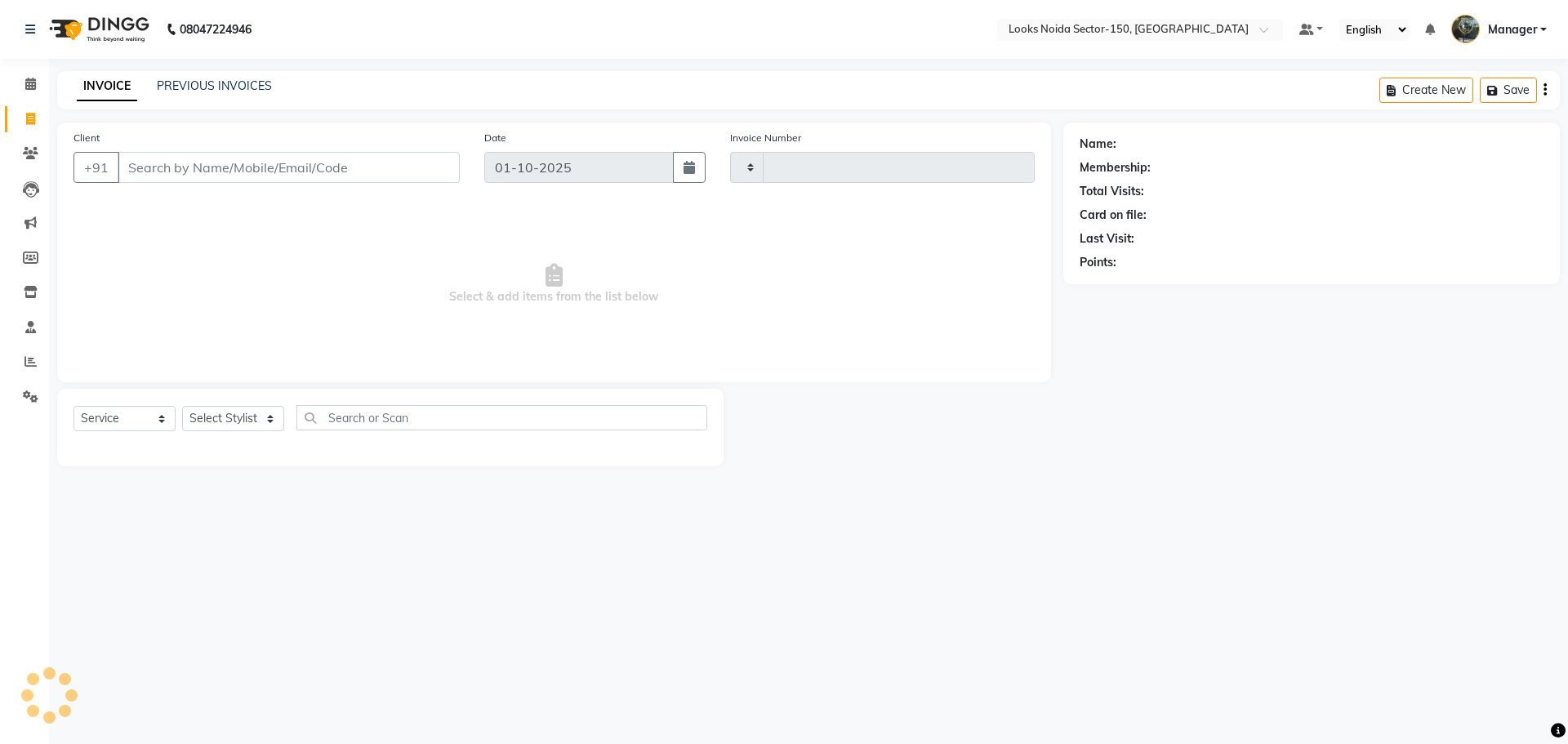
type input "1128"
select select "8587"
click at [37, 83] on span at bounding box center [30, 85] width 28 height 19
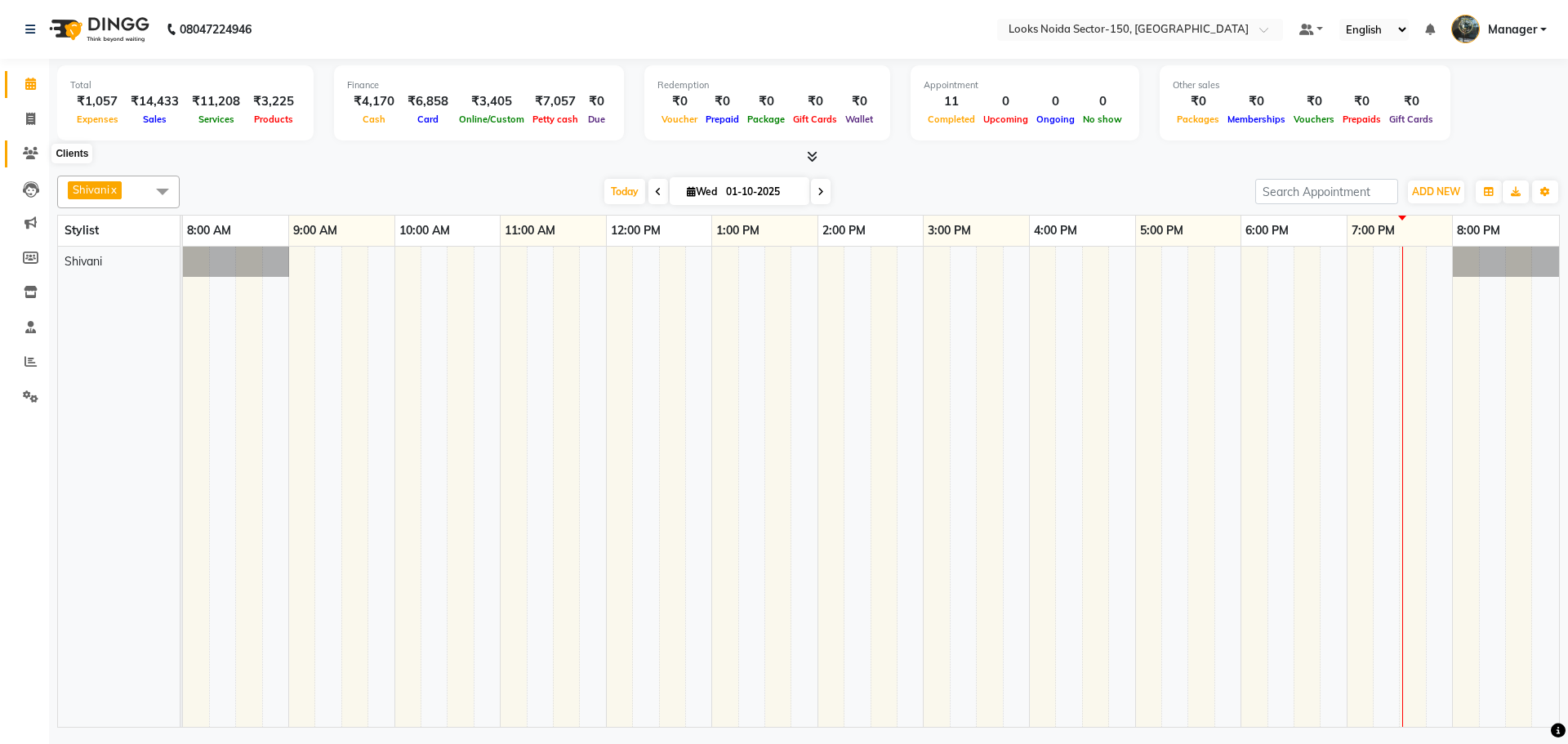
click at [25, 144] on span at bounding box center [30, 154] width 28 height 19
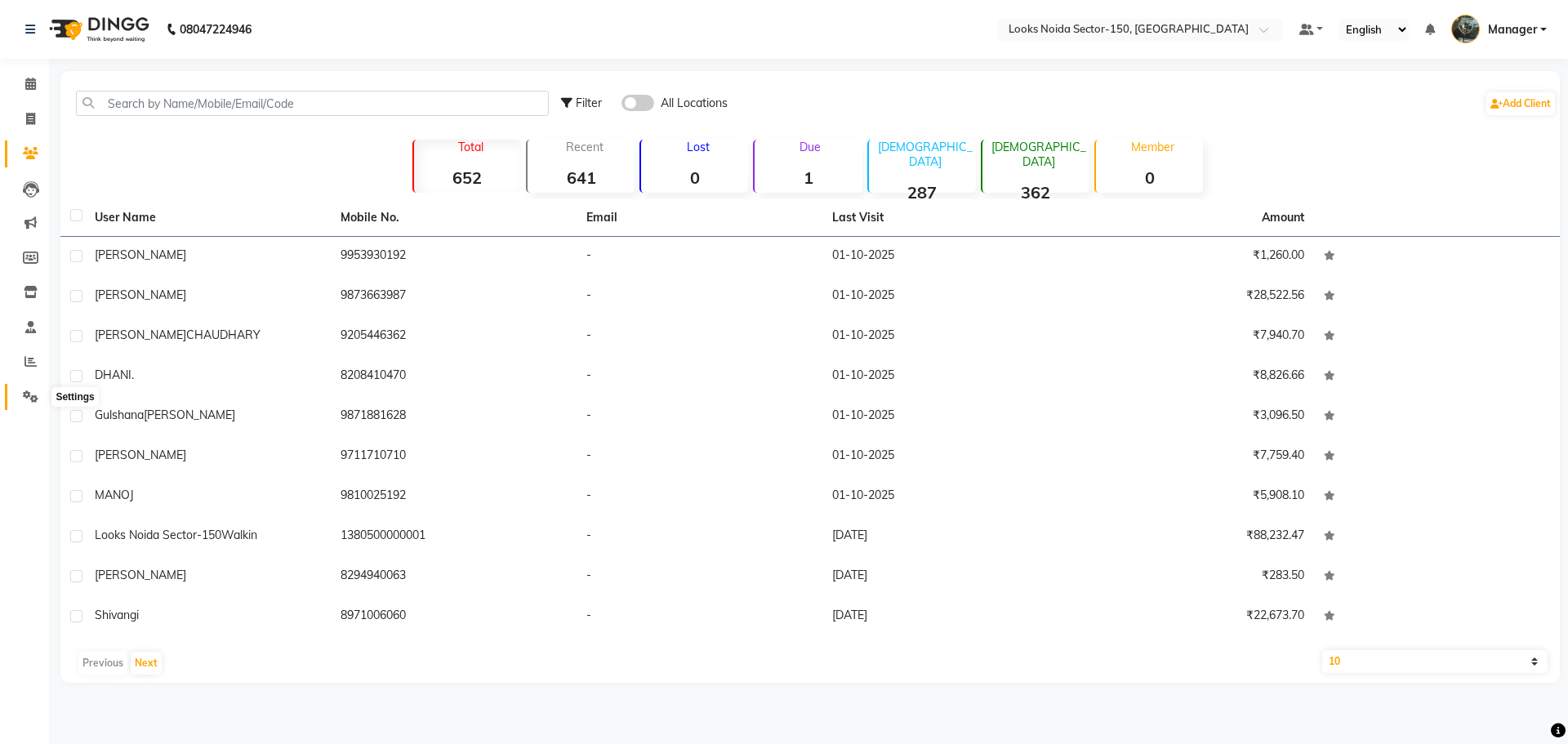
click at [27, 394] on icon at bounding box center [30, 396] width 15 height 12
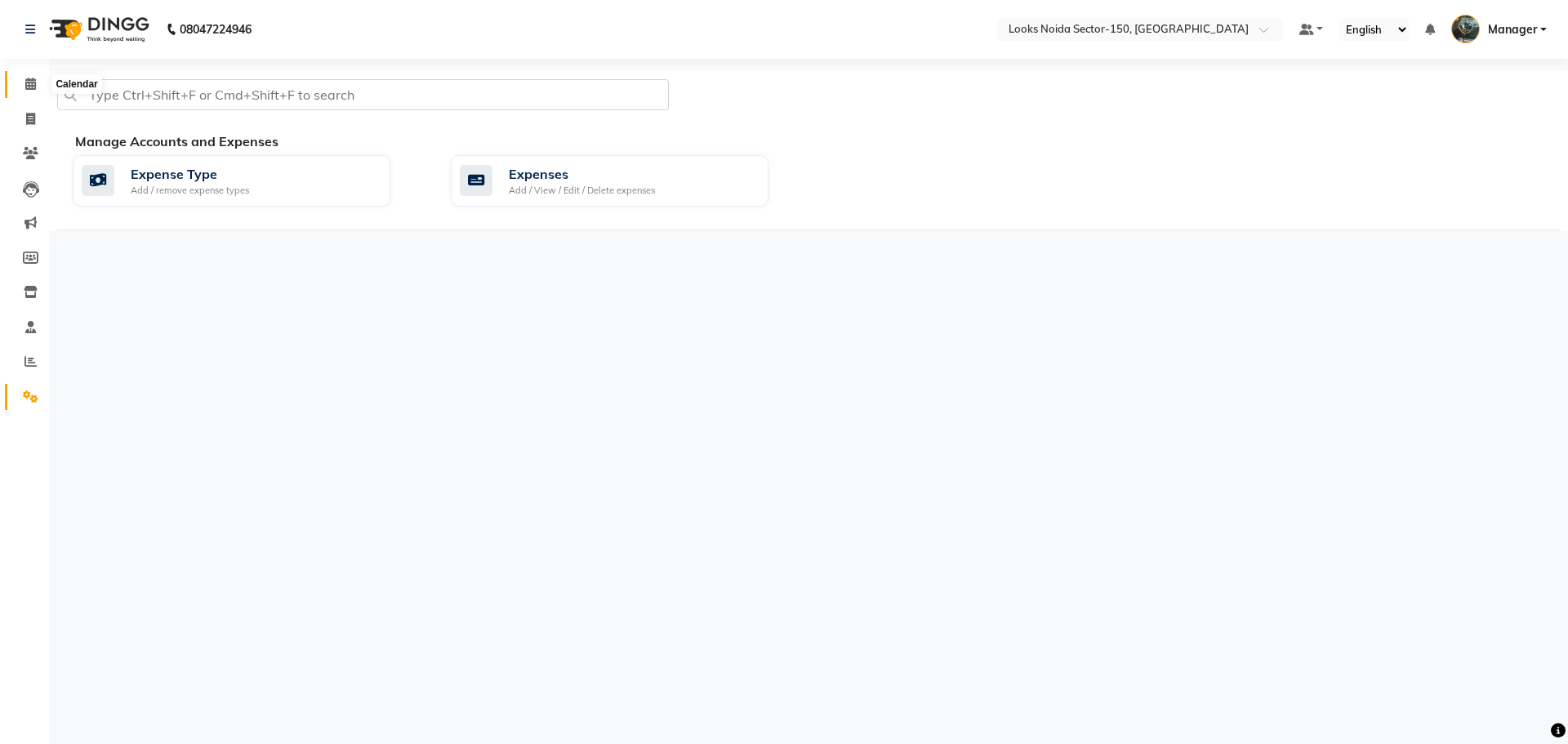
click at [35, 83] on icon at bounding box center [30, 83] width 10 height 12
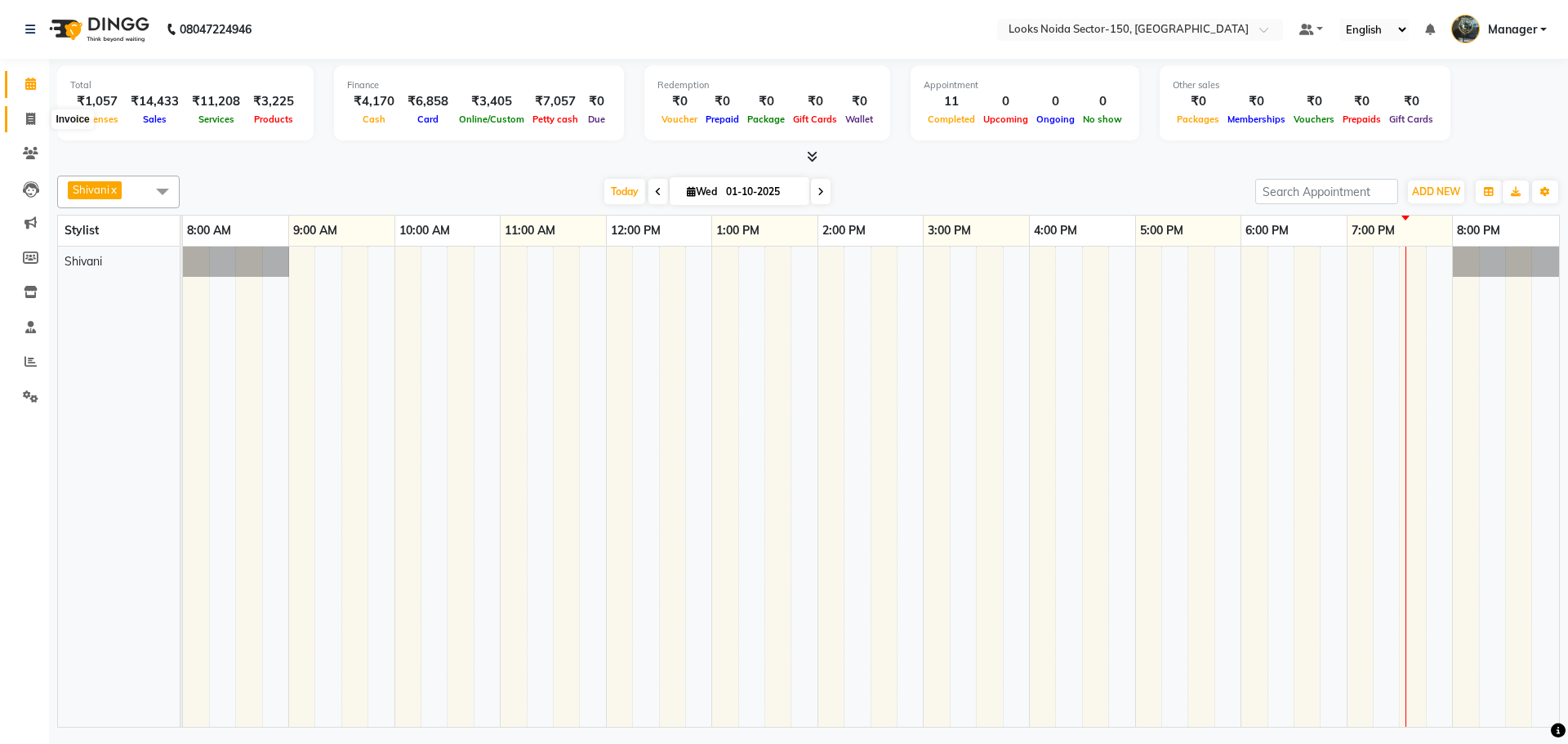
click at [31, 119] on icon at bounding box center [31, 118] width 9 height 12
select select "service"
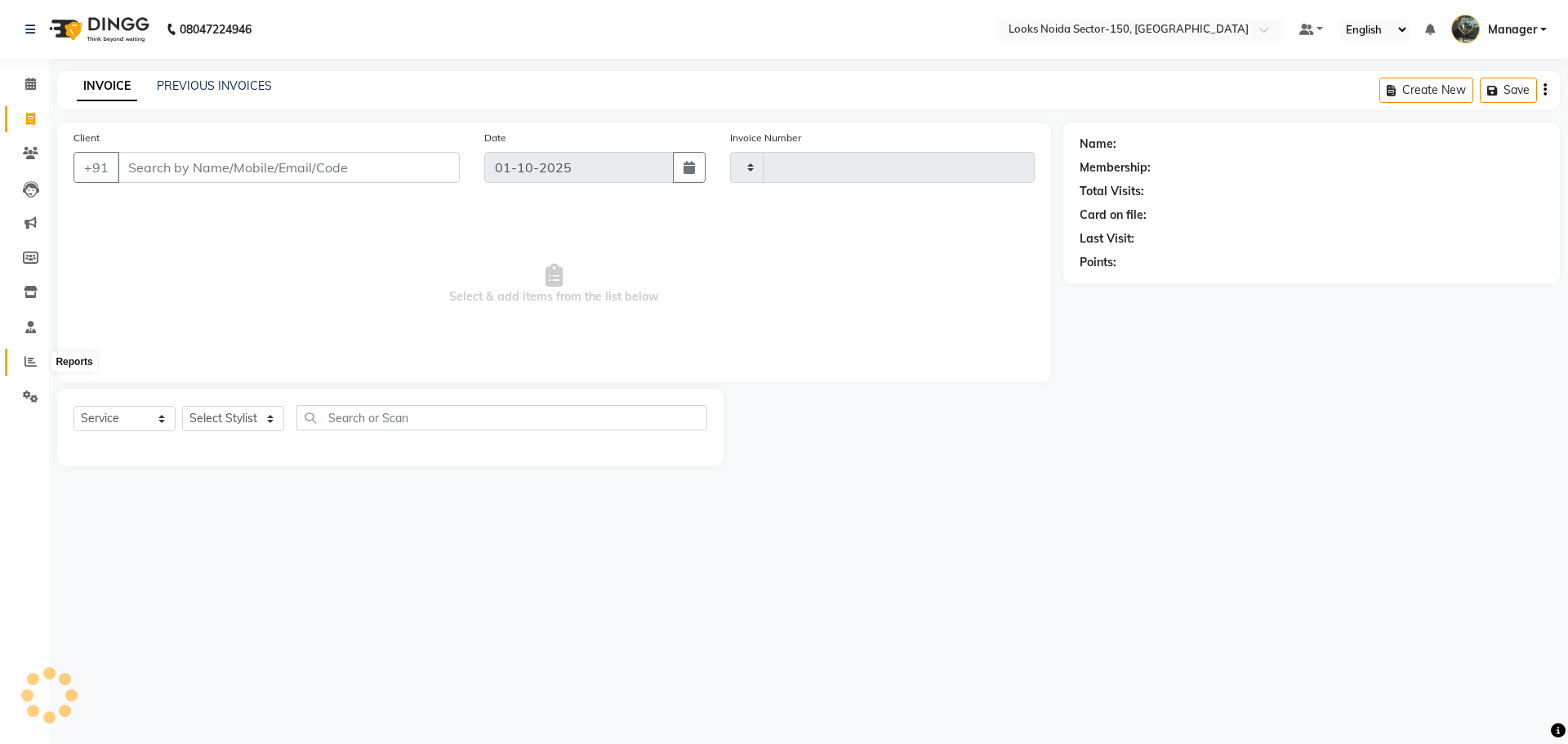
click at [34, 366] on icon at bounding box center [30, 361] width 12 height 12
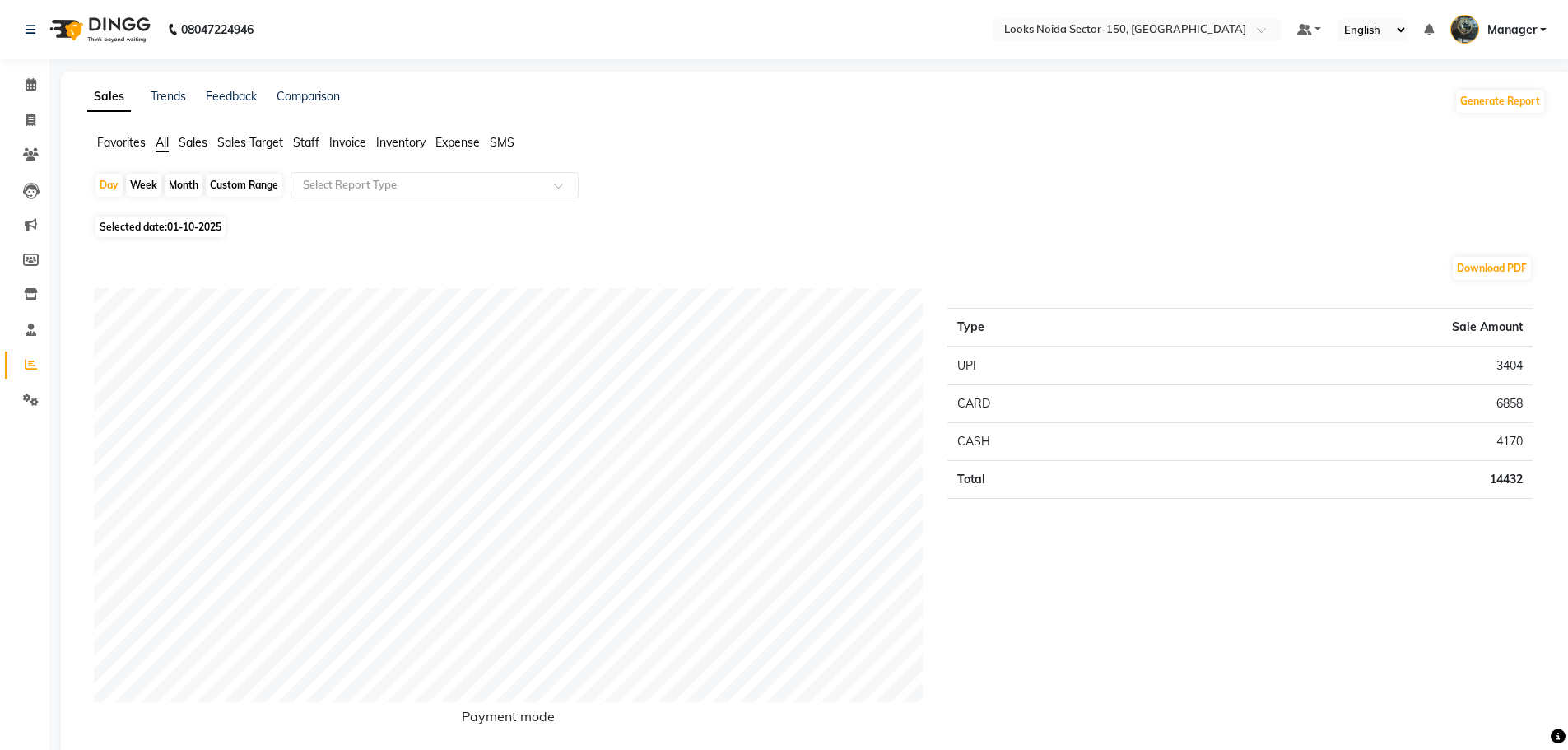
click at [312, 138] on span "Staff" at bounding box center [306, 143] width 27 height 15
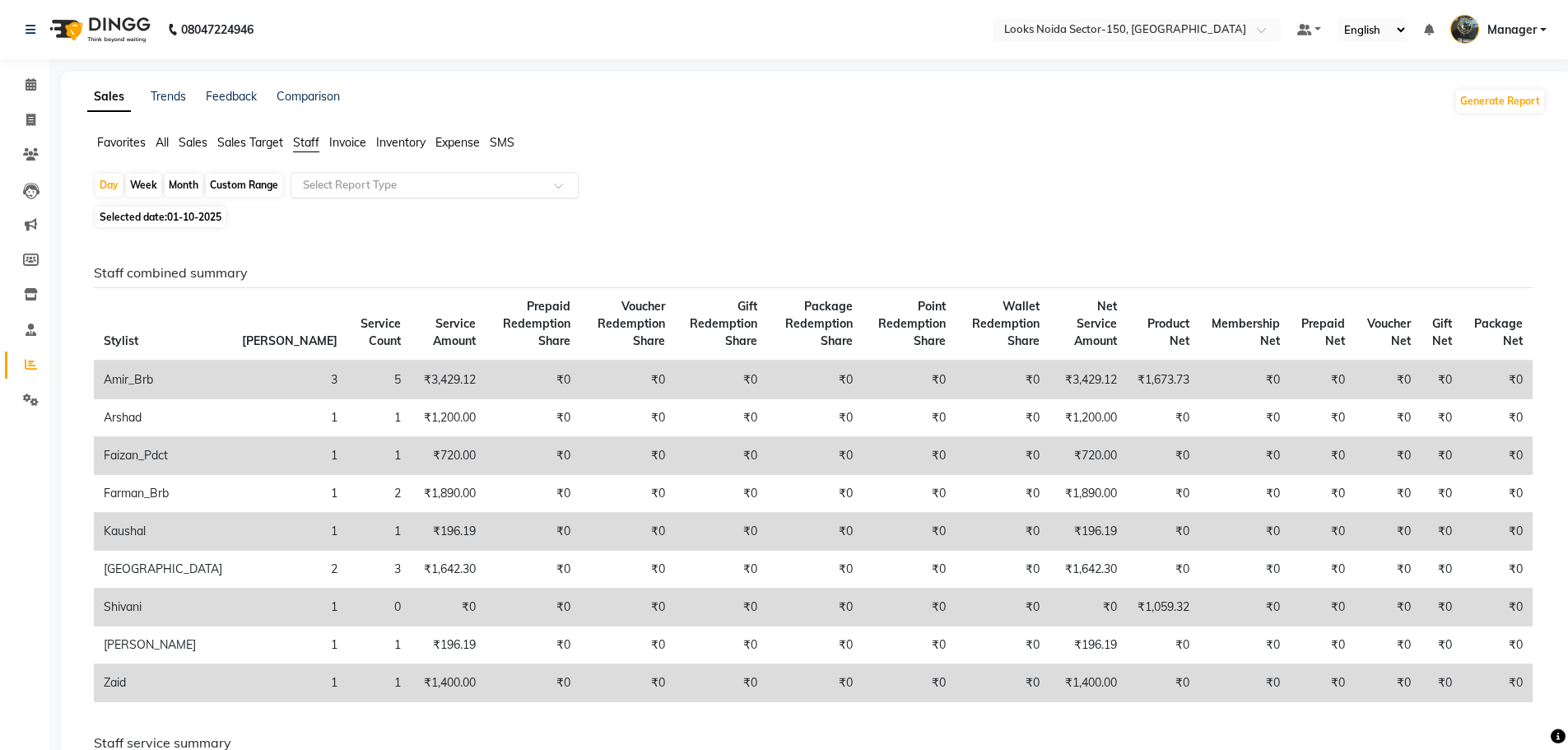
click at [334, 180] on input "text" at bounding box center [417, 184] width 237 height 16
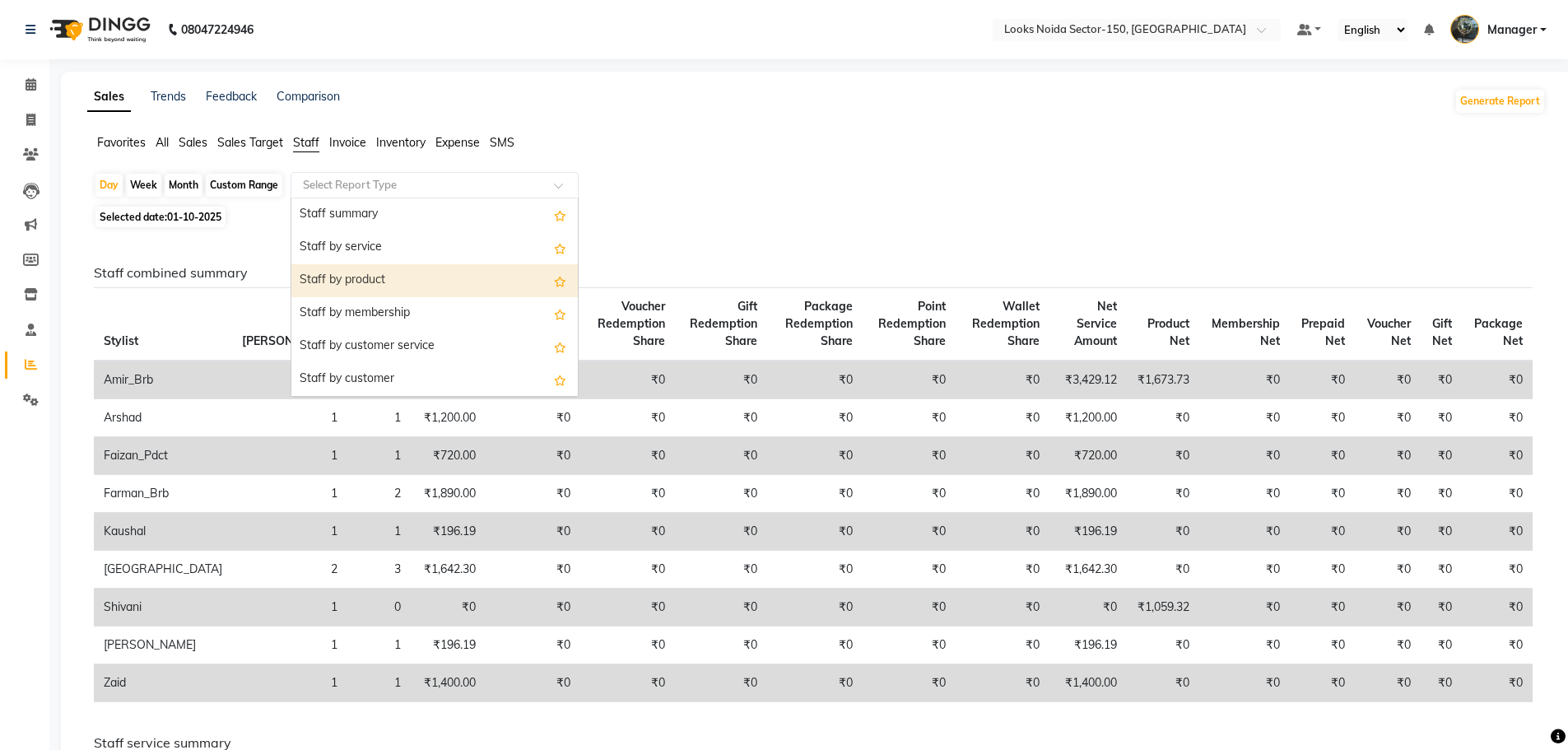
click at [360, 279] on div "Staff by product" at bounding box center [435, 280] width 286 height 33
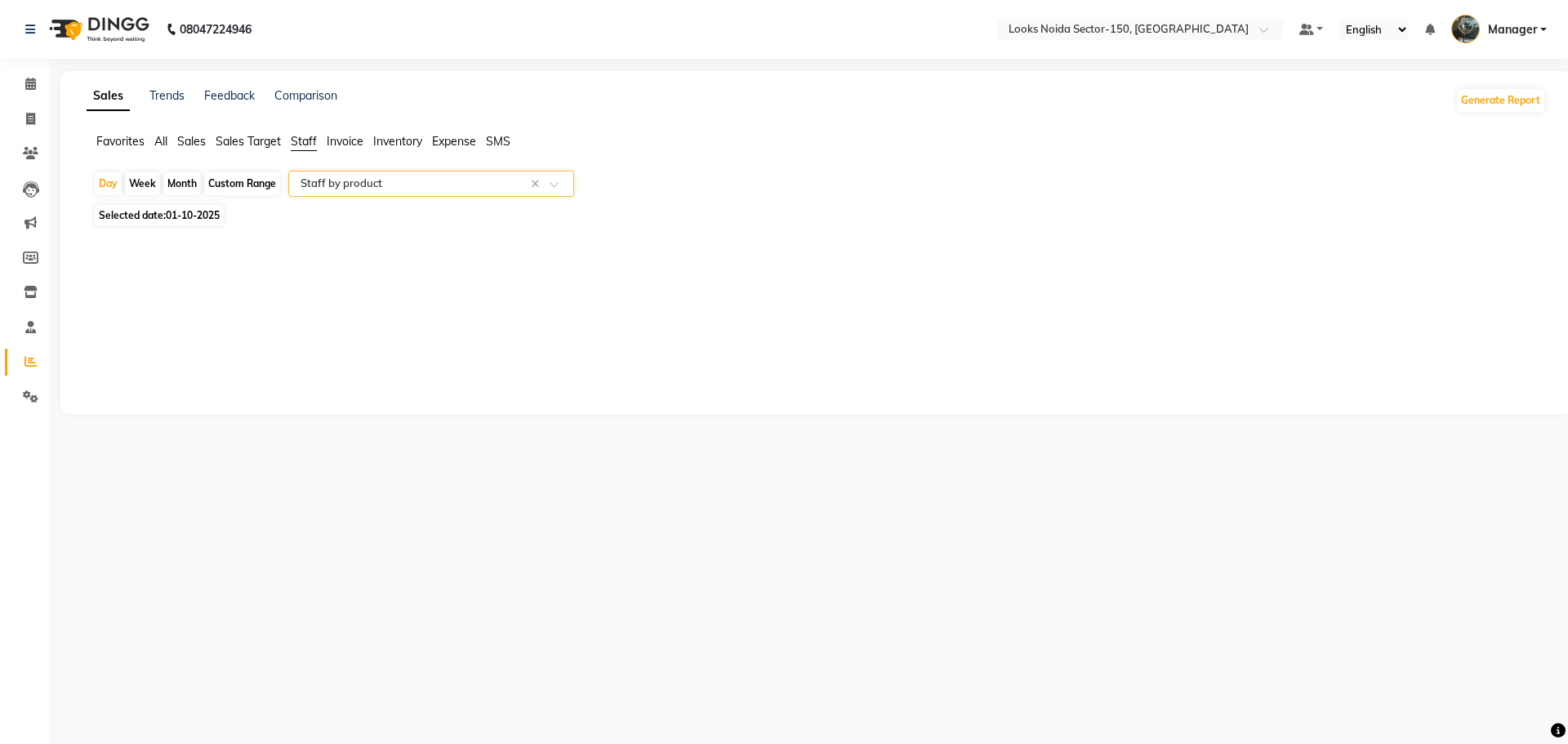
select select "full_report"
select select "csv"
click at [28, 82] on icon at bounding box center [30, 83] width 10 height 12
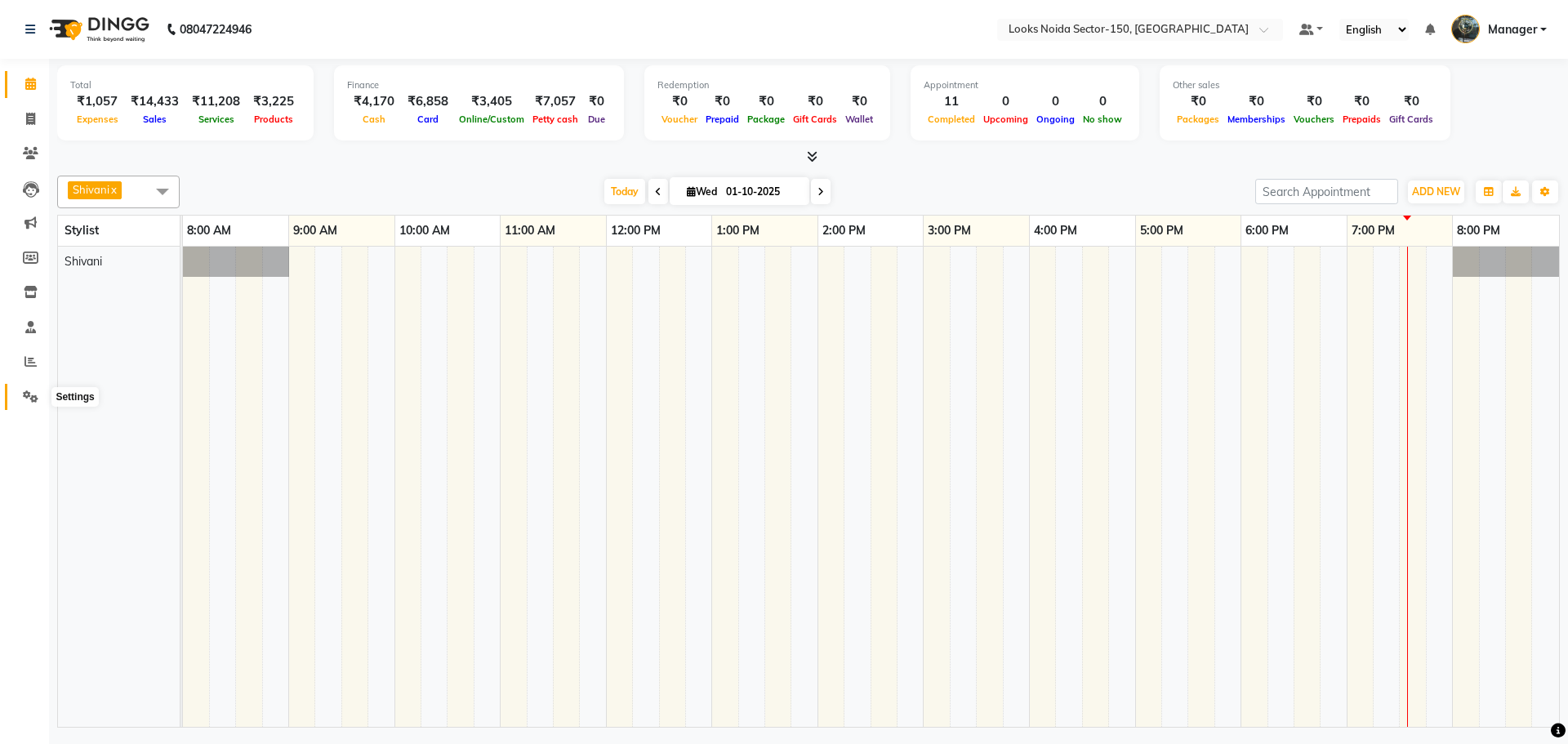
click at [34, 398] on icon at bounding box center [30, 396] width 15 height 12
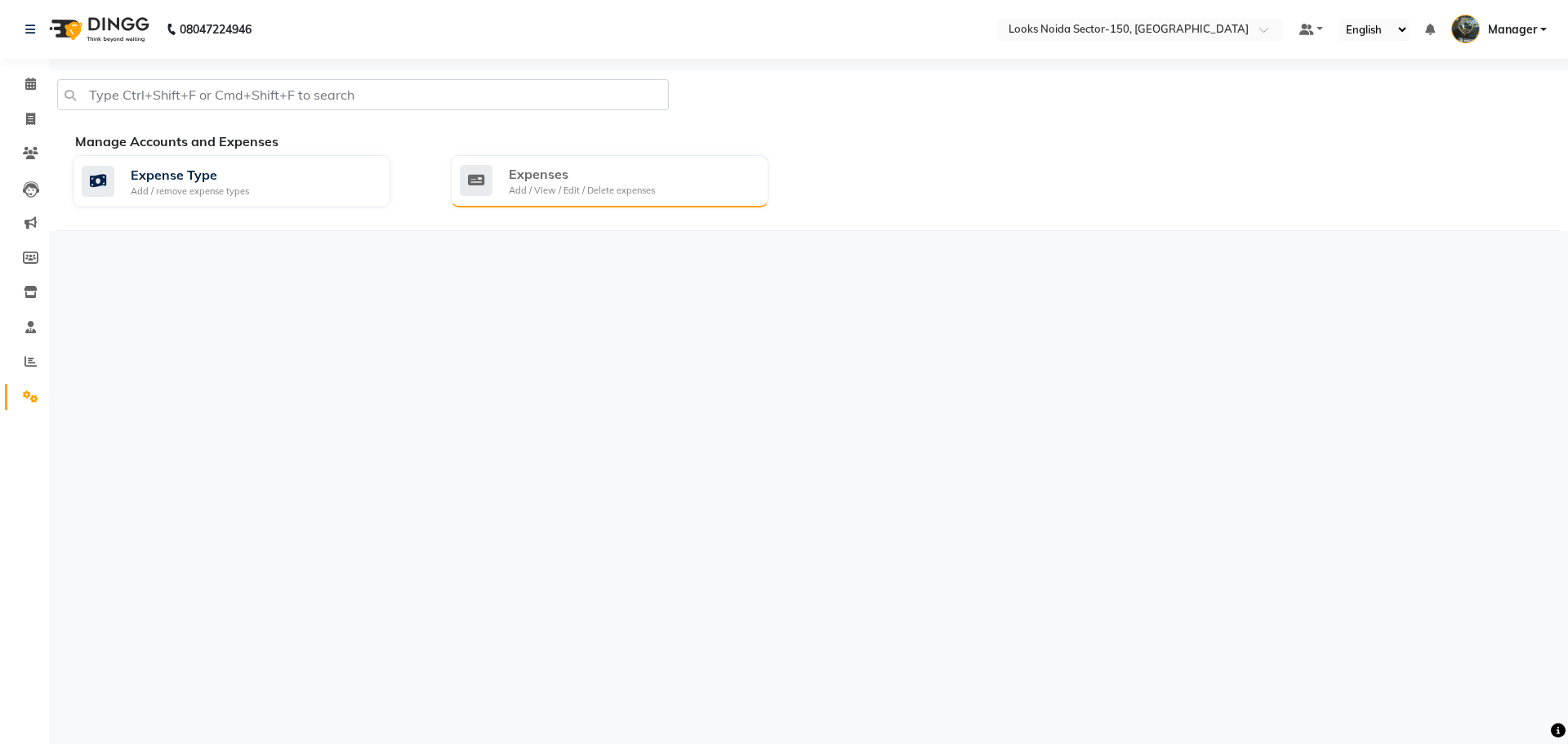
click at [548, 178] on div "Expenses" at bounding box center [581, 174] width 146 height 20
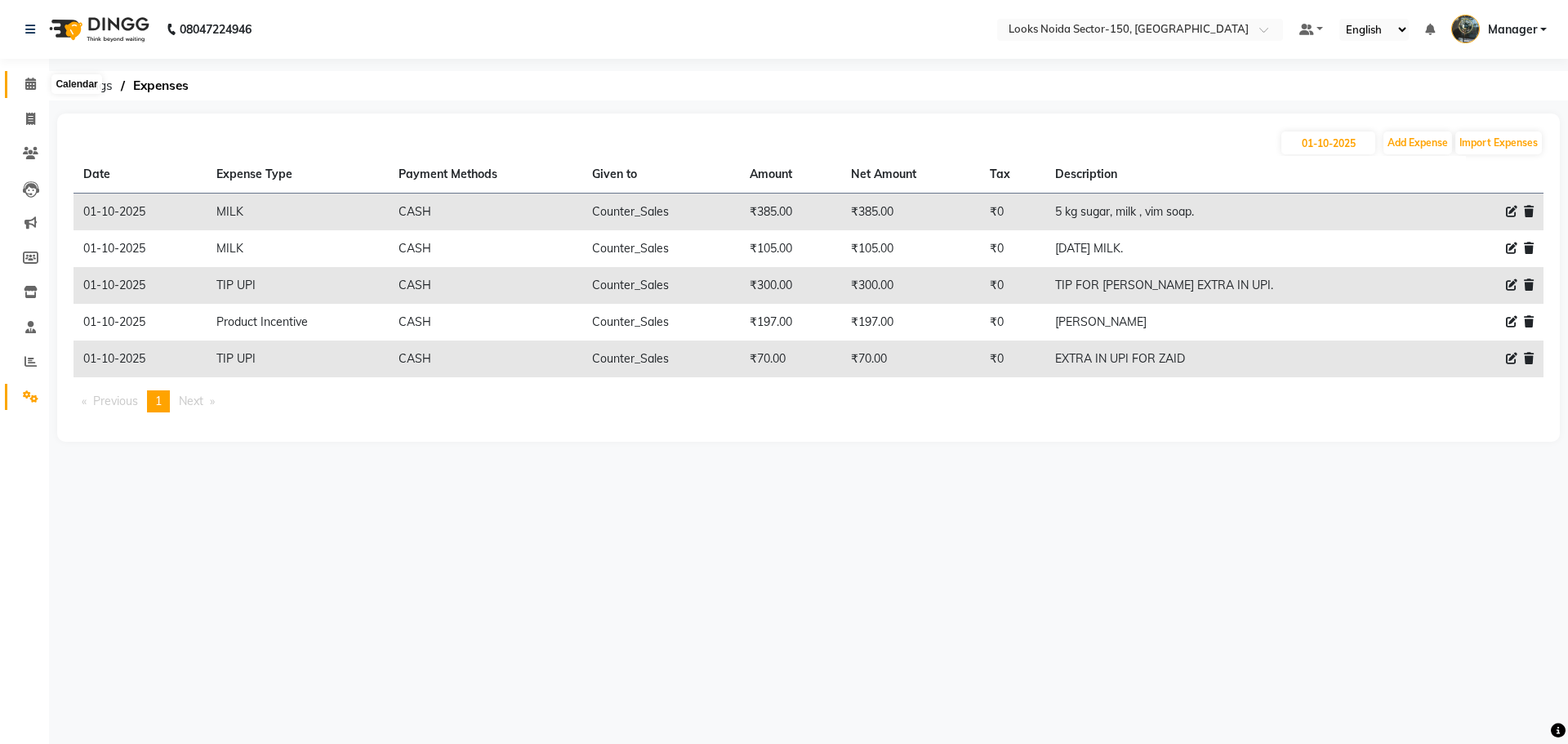
click at [34, 84] on icon at bounding box center [30, 83] width 10 height 12
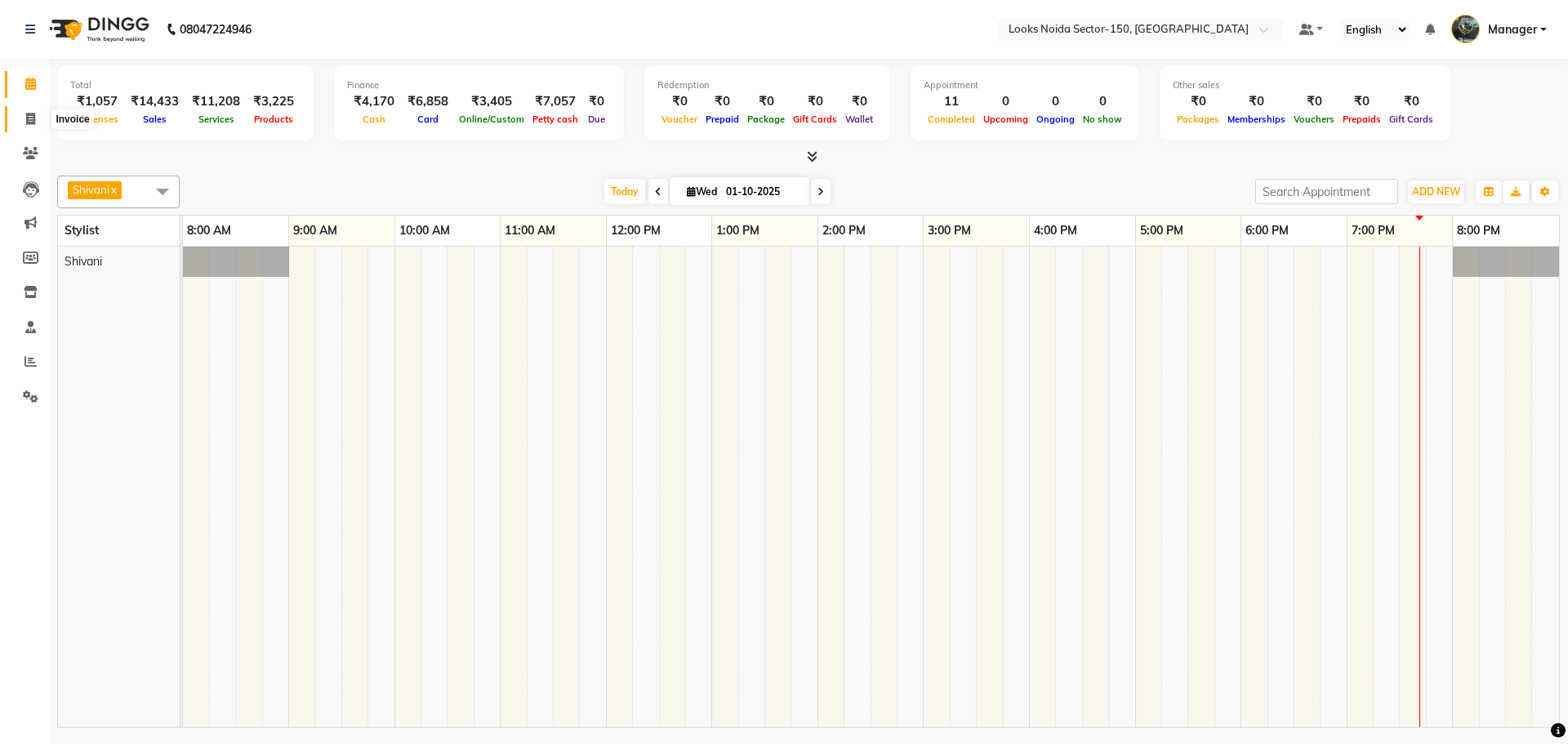
click at [33, 123] on icon at bounding box center [31, 118] width 9 height 12
select select "service"
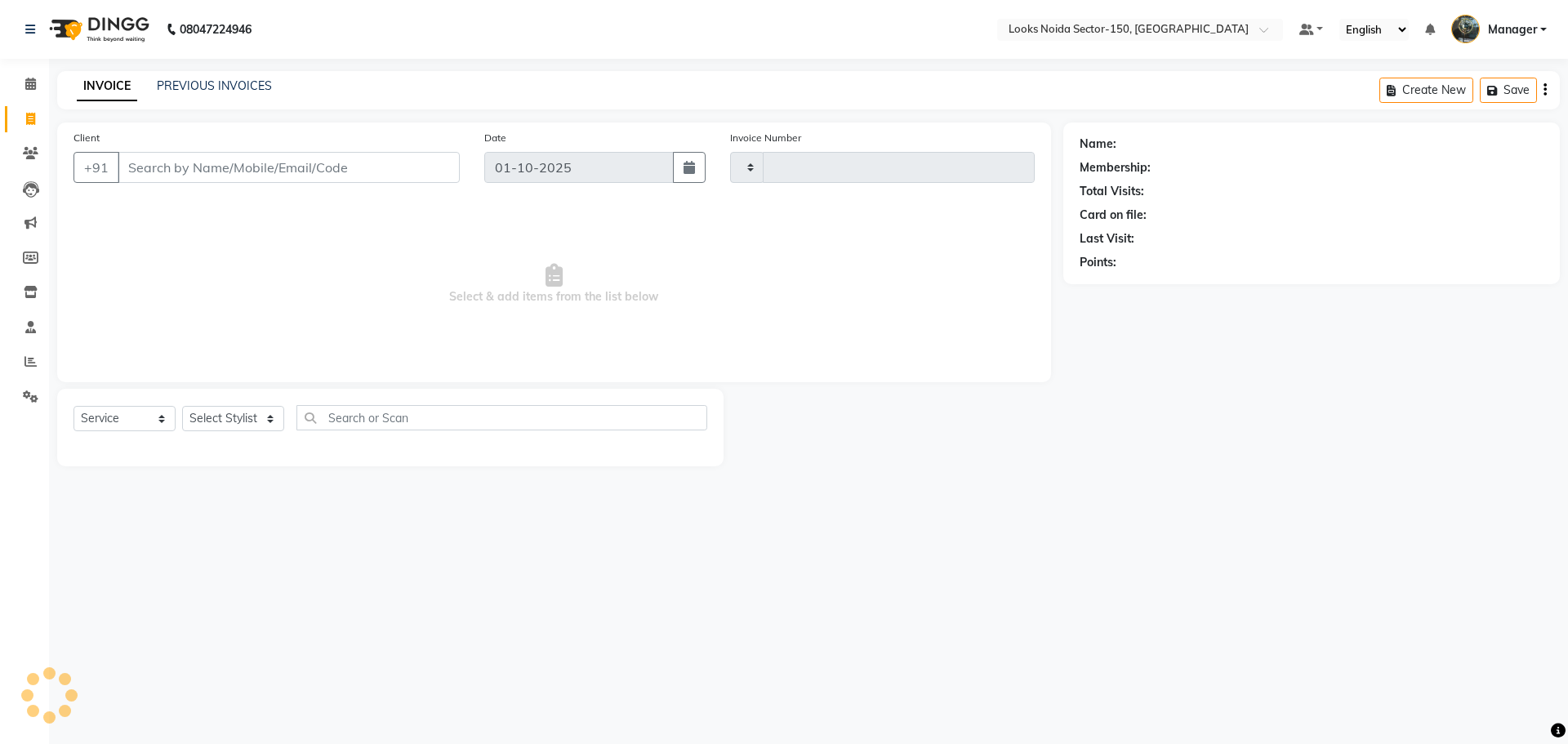
type input "1128"
select select "8587"
click at [190, 179] on input "Client" at bounding box center [289, 167] width 342 height 31
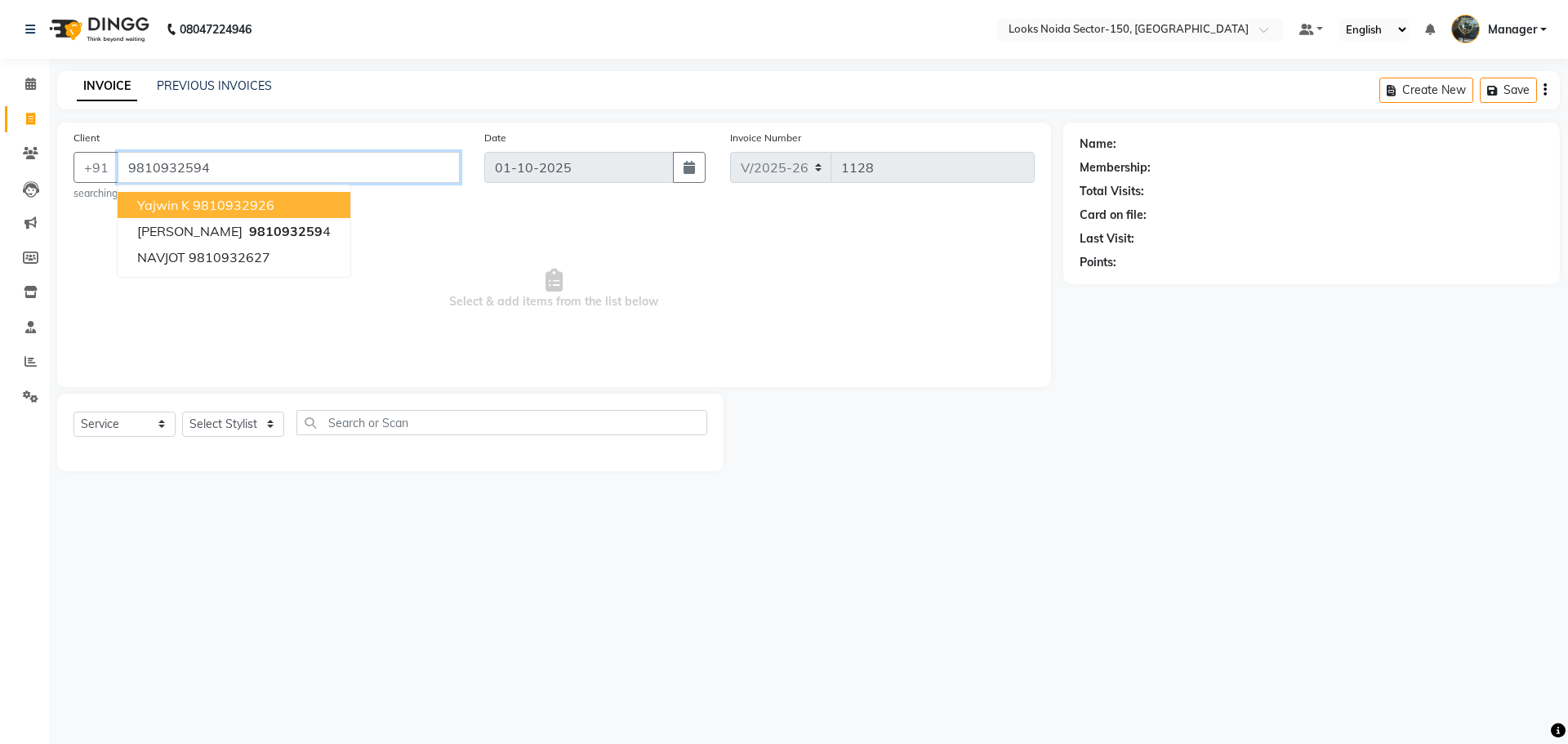
type input "9810932594"
select select "1: Object"
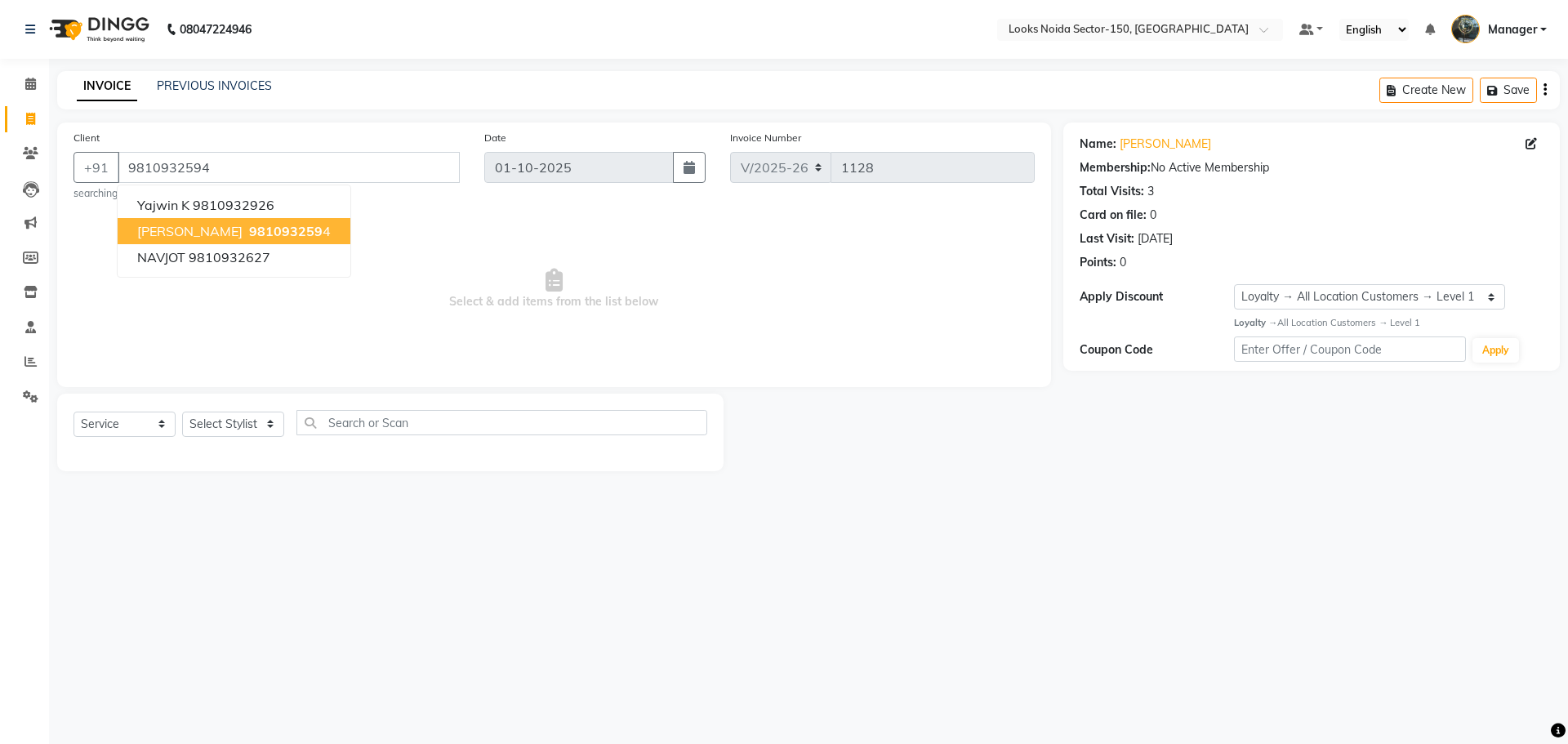
click at [266, 236] on ngb-highlight "981093259 4" at bounding box center [289, 230] width 85 height 16
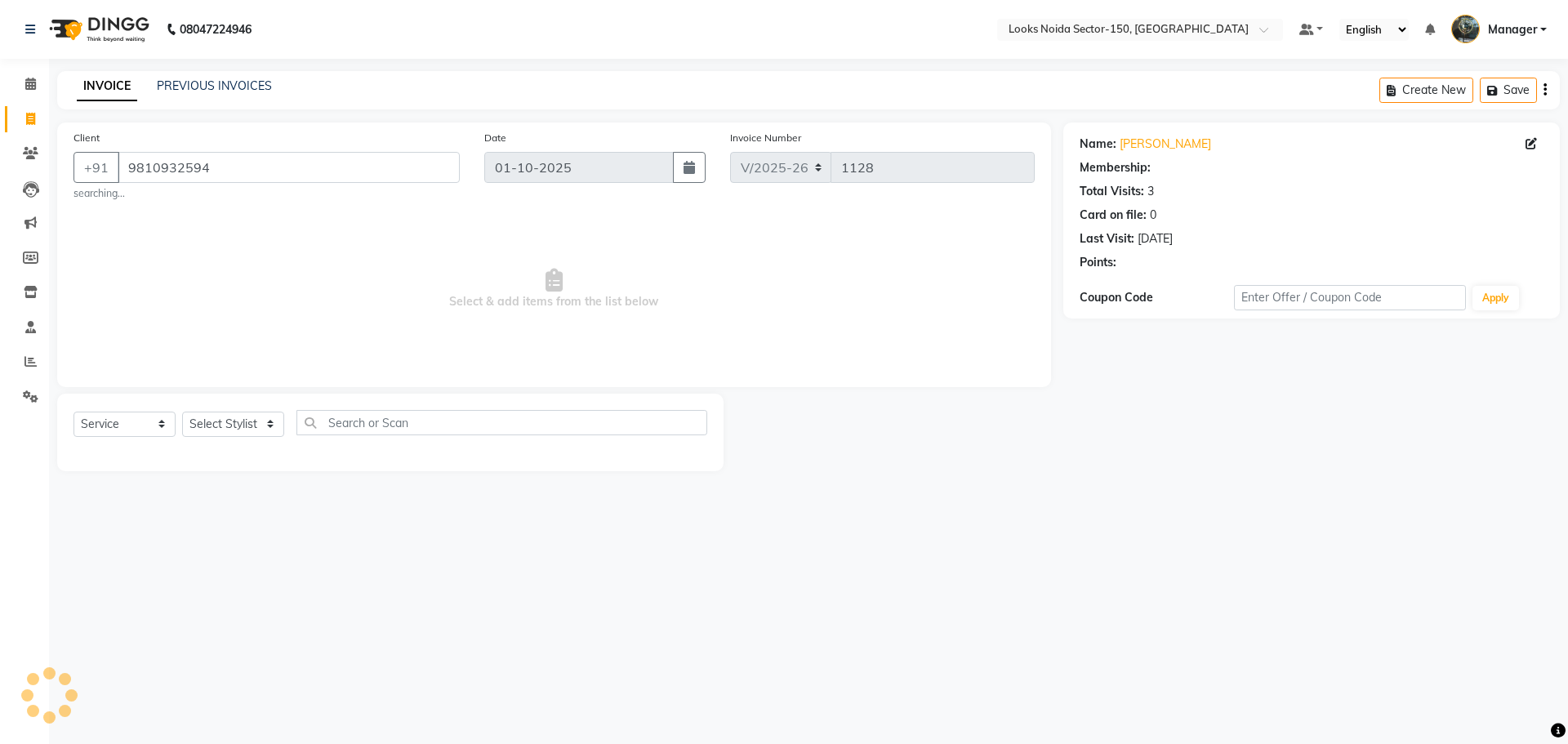
select select "1: Object"
click at [282, 425] on select "Select Stylist [PERSON_NAME] Ankita_Pdct Arshad Counter_Sales [PERSON_NAME] Far…" at bounding box center [233, 423] width 102 height 25
select select "85538"
click at [182, 411] on select "Select Stylist [PERSON_NAME] Ankita_Pdct Arshad Counter_Sales [PERSON_NAME] Far…" at bounding box center [233, 423] width 102 height 25
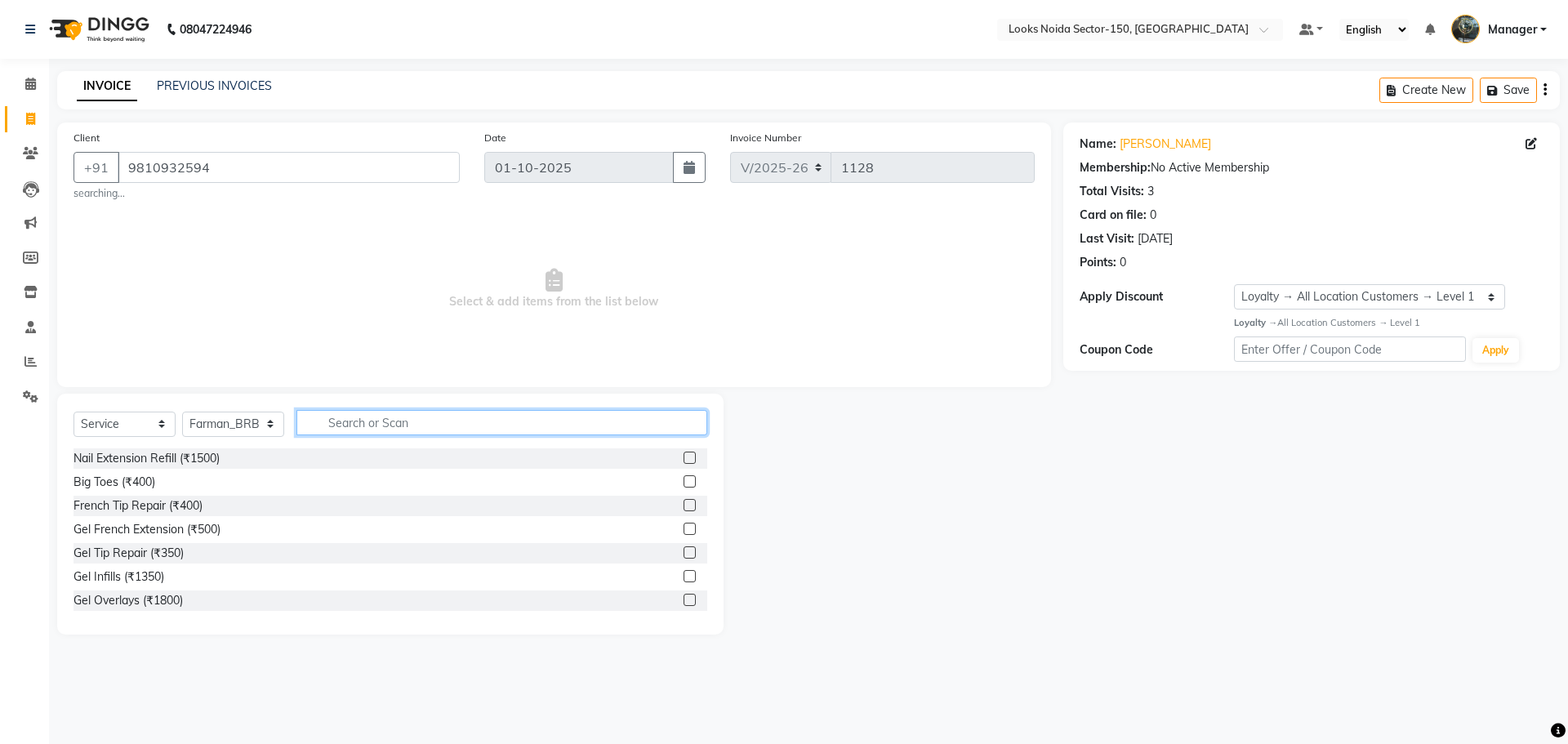
click at [404, 423] on input "text" at bounding box center [502, 422] width 411 height 25
type input "BEARD"
click at [690, 455] on label at bounding box center [690, 457] width 12 height 12
click at [690, 455] on input "checkbox" at bounding box center [689, 458] width 10 height 10
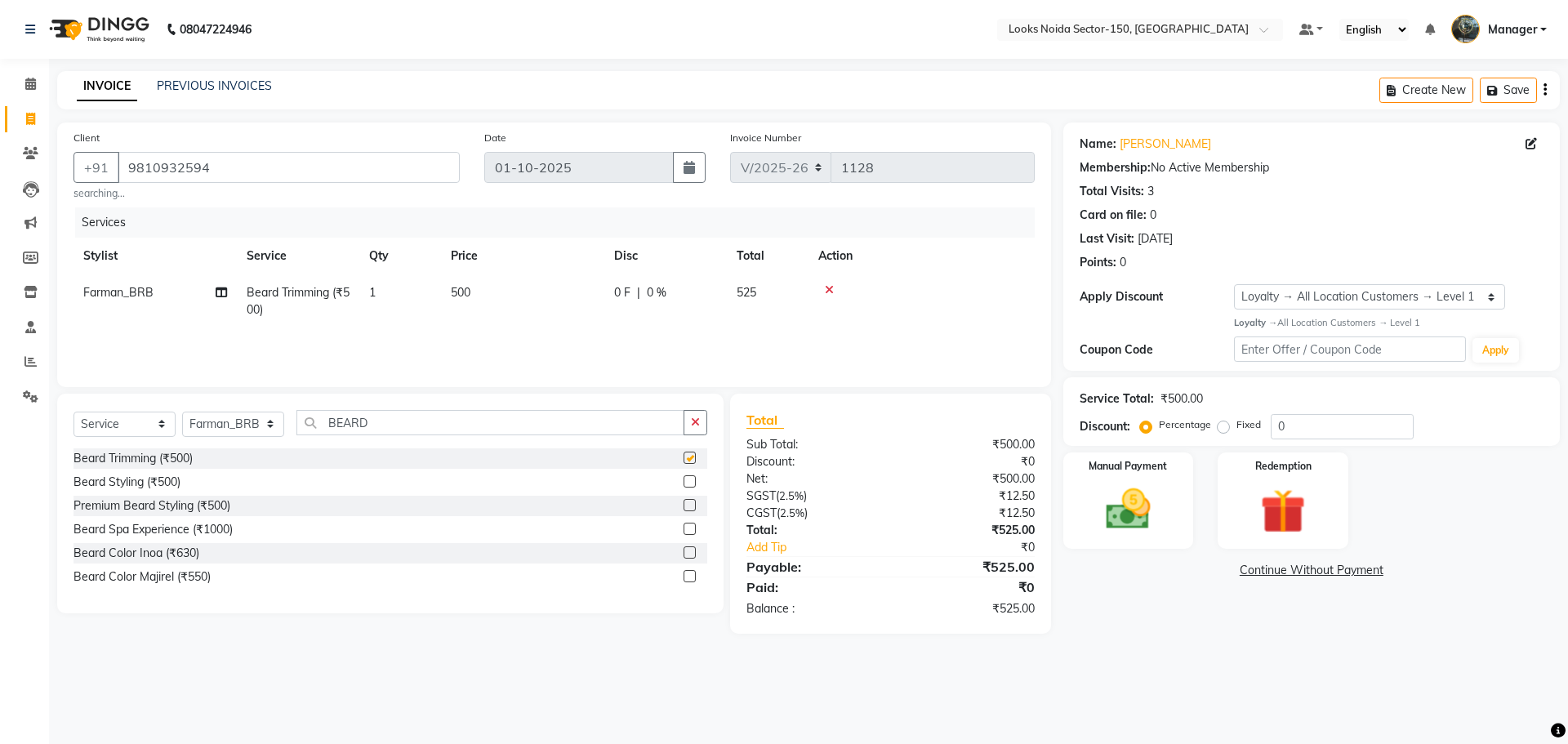
checkbox input "false"
click at [685, 420] on button "button" at bounding box center [695, 422] width 24 height 25
click at [640, 420] on input "text" at bounding box center [502, 422] width 411 height 25
click at [463, 293] on span "500" at bounding box center [460, 292] width 20 height 15
select select "85538"
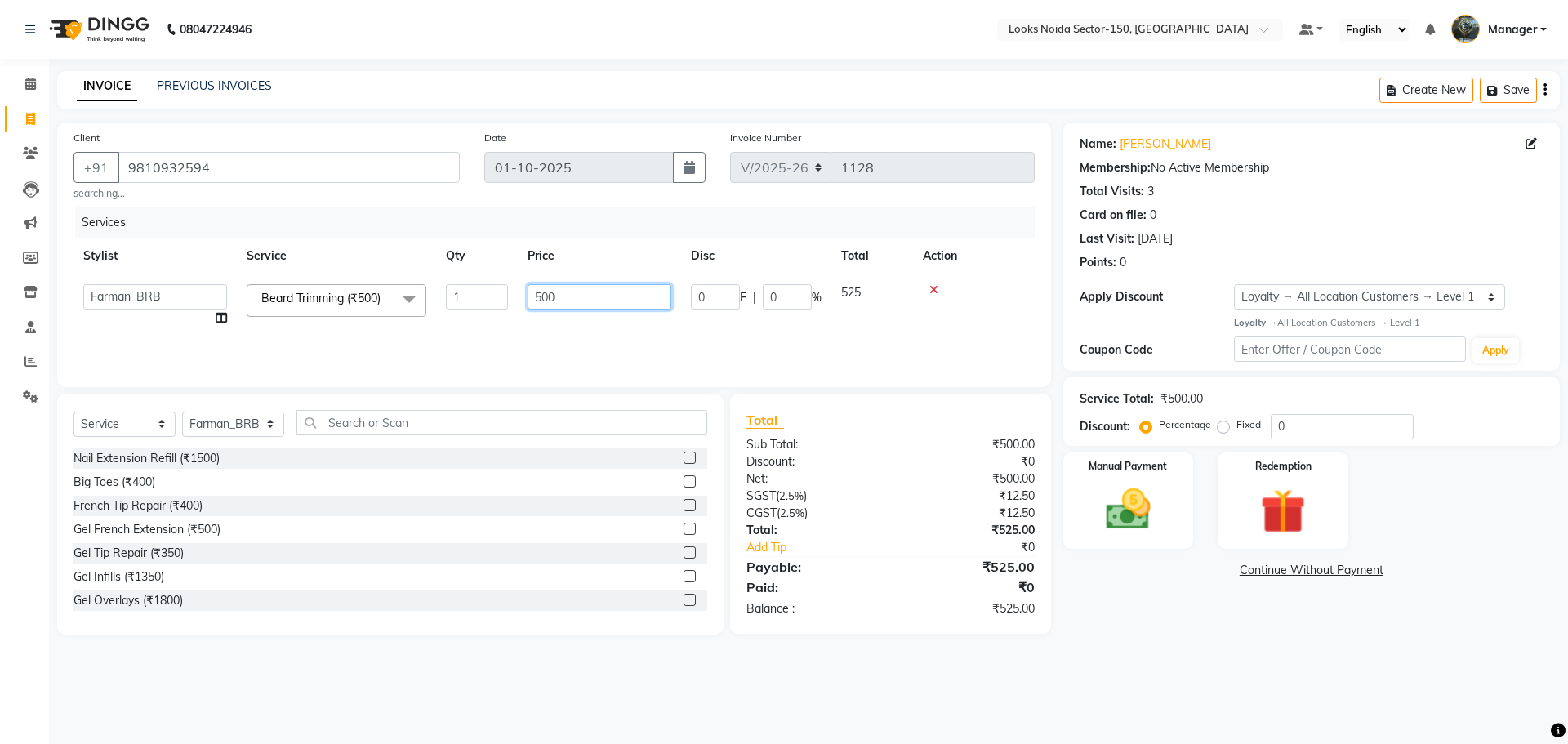
click at [559, 300] on input "500" at bounding box center [599, 296] width 143 height 25
click at [935, 287] on div at bounding box center [974, 289] width 102 height 11
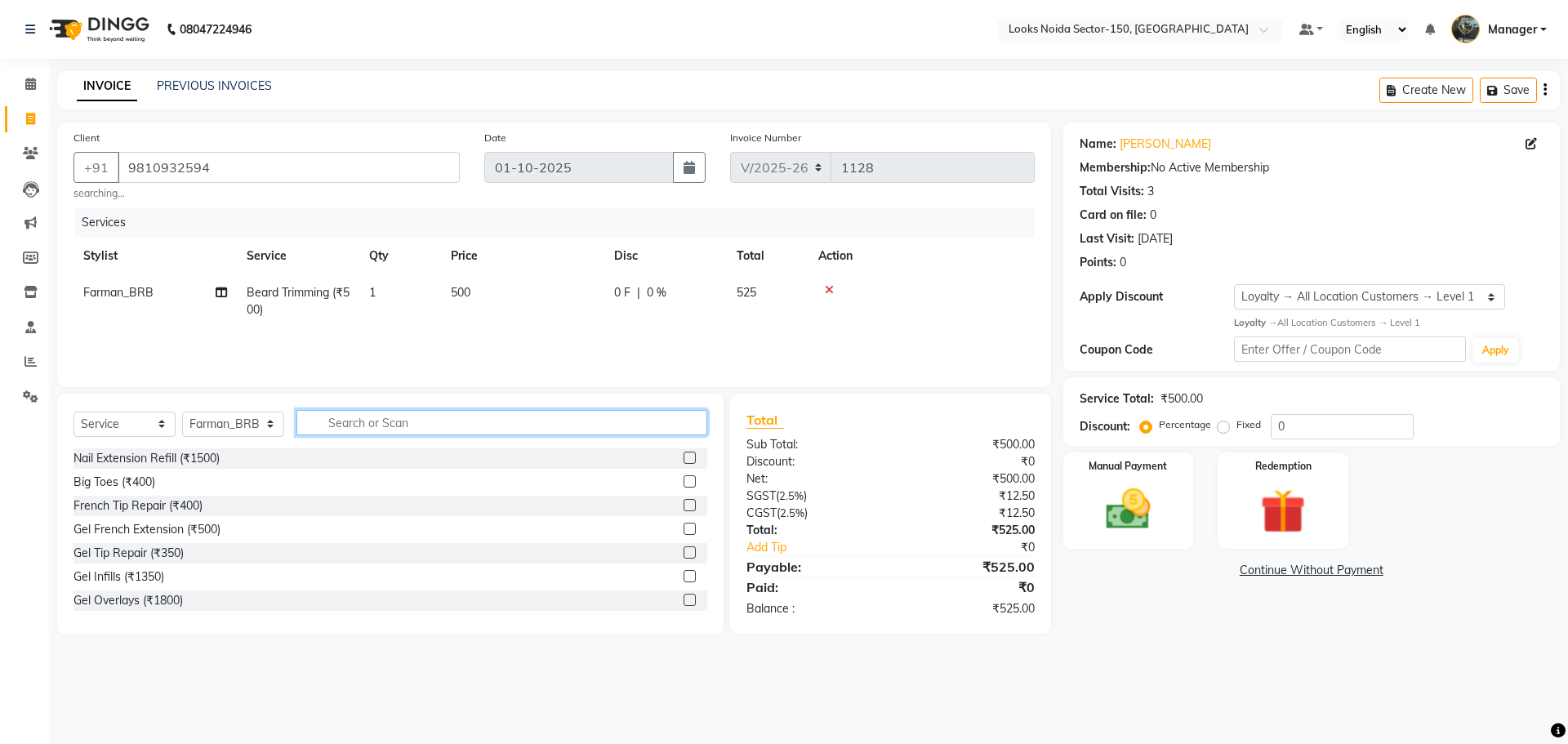
click at [498, 423] on input "text" at bounding box center [502, 422] width 411 height 25
type input "CUT"
click at [684, 478] on label at bounding box center [690, 481] width 12 height 12
click at [684, 478] on input "checkbox" at bounding box center [689, 482] width 10 height 10
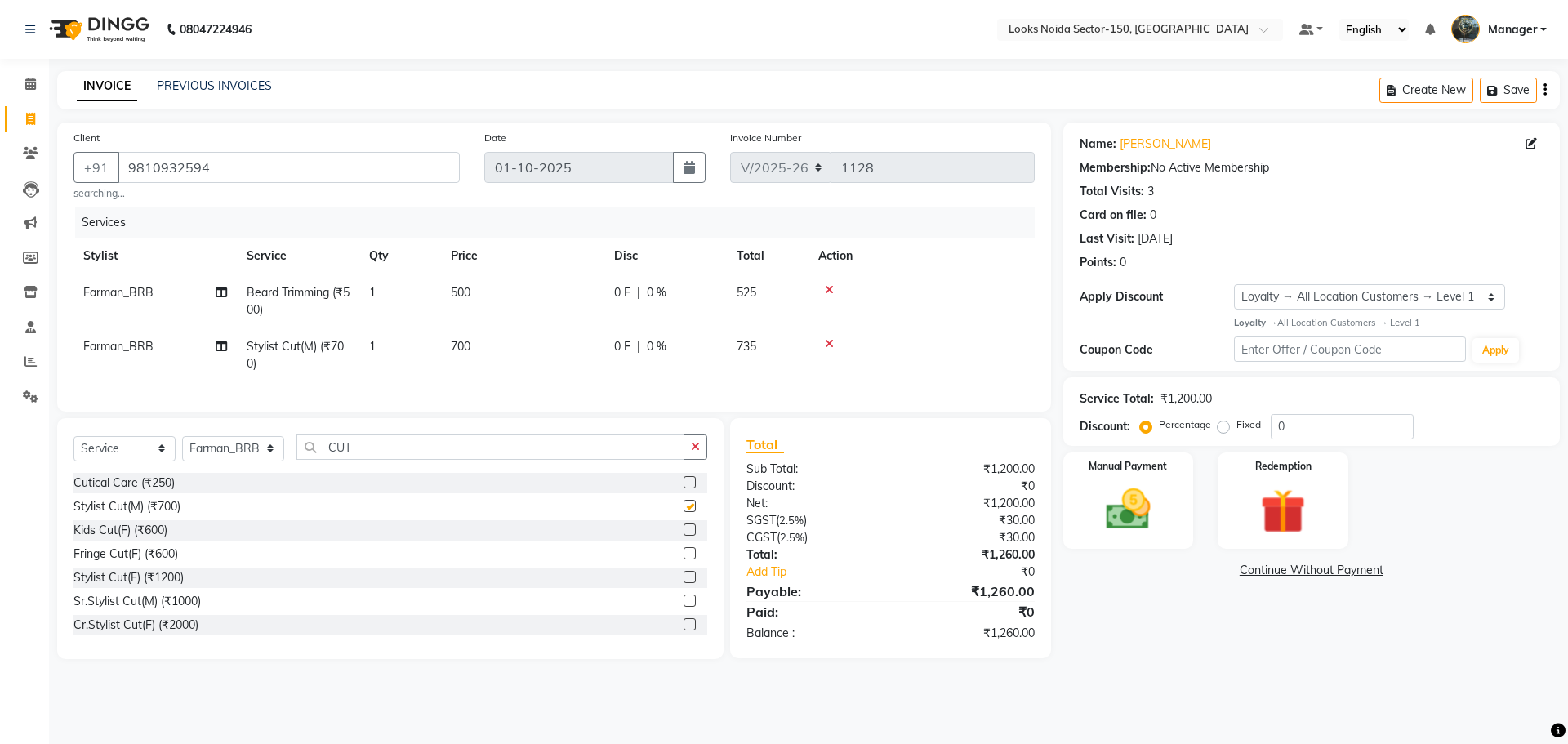
checkbox input "false"
click at [830, 285] on icon at bounding box center [830, 289] width 9 height 11
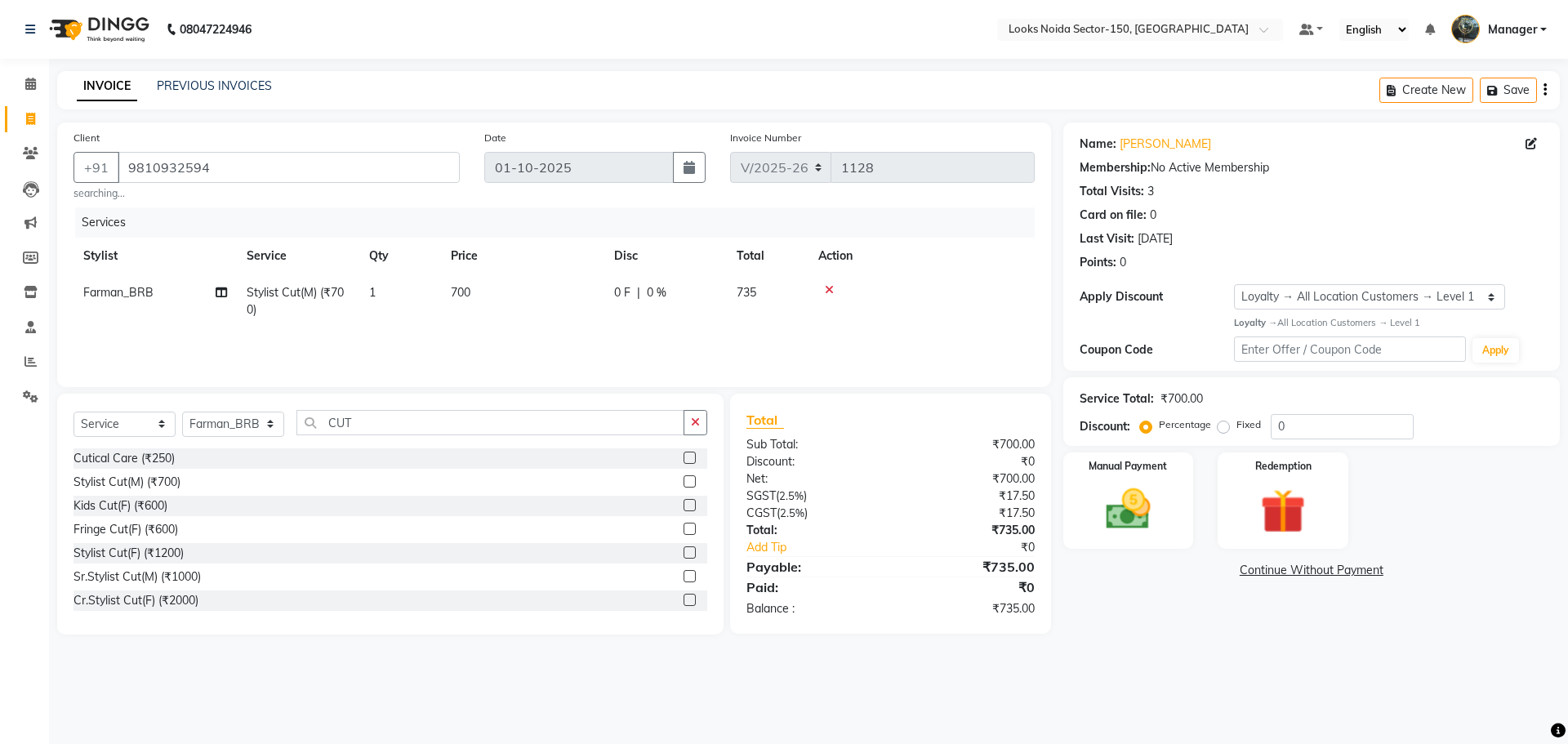
click at [474, 289] on td "700" at bounding box center [523, 301] width 163 height 54
select select "85538"
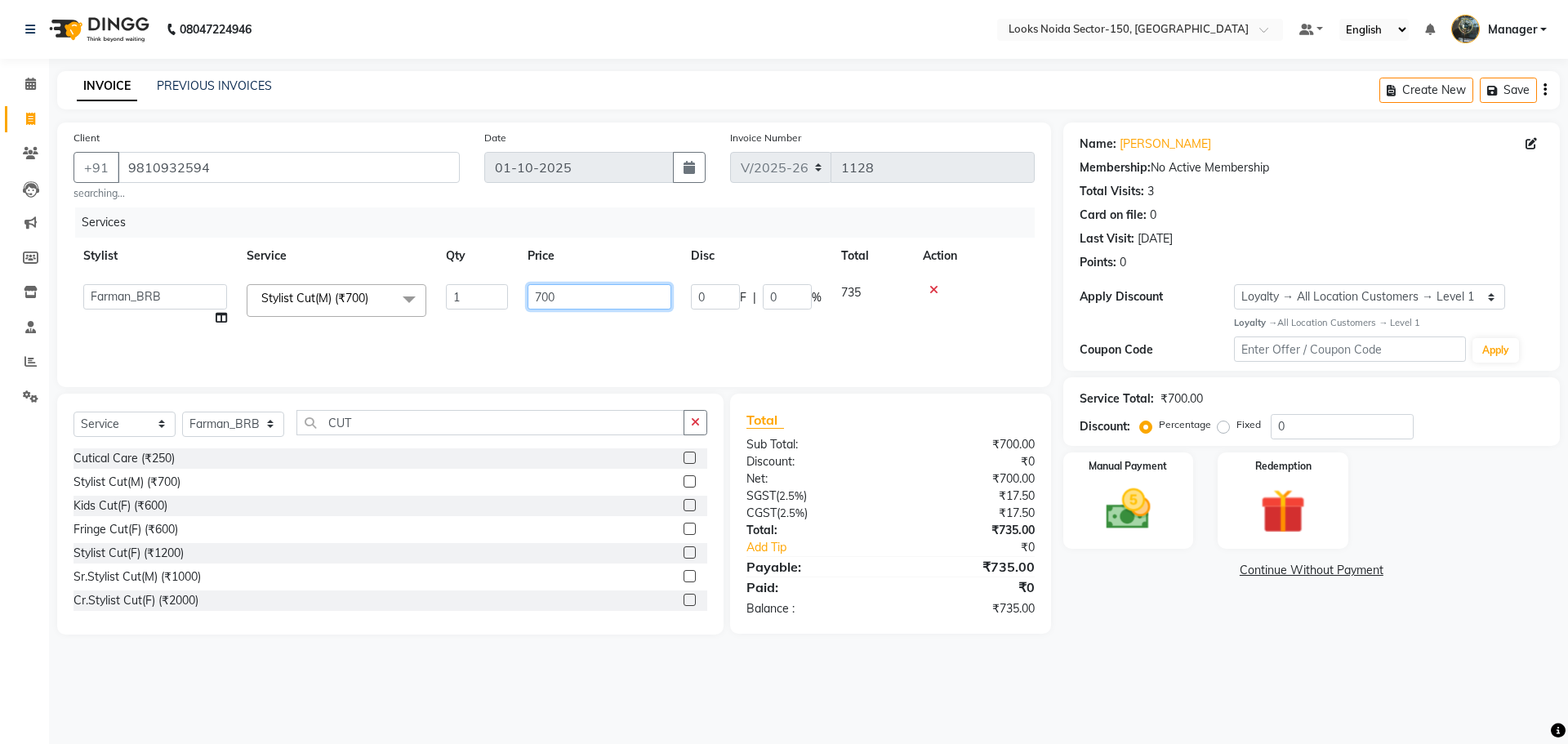
click at [547, 294] on input "700" at bounding box center [599, 296] width 143 height 25
type input "500"
click at [1232, 663] on div "08047224946 Select Location × Looks Noida Sector-150, [GEOGRAPHIC_DATA] Default…" at bounding box center [784, 372] width 1568 height 744
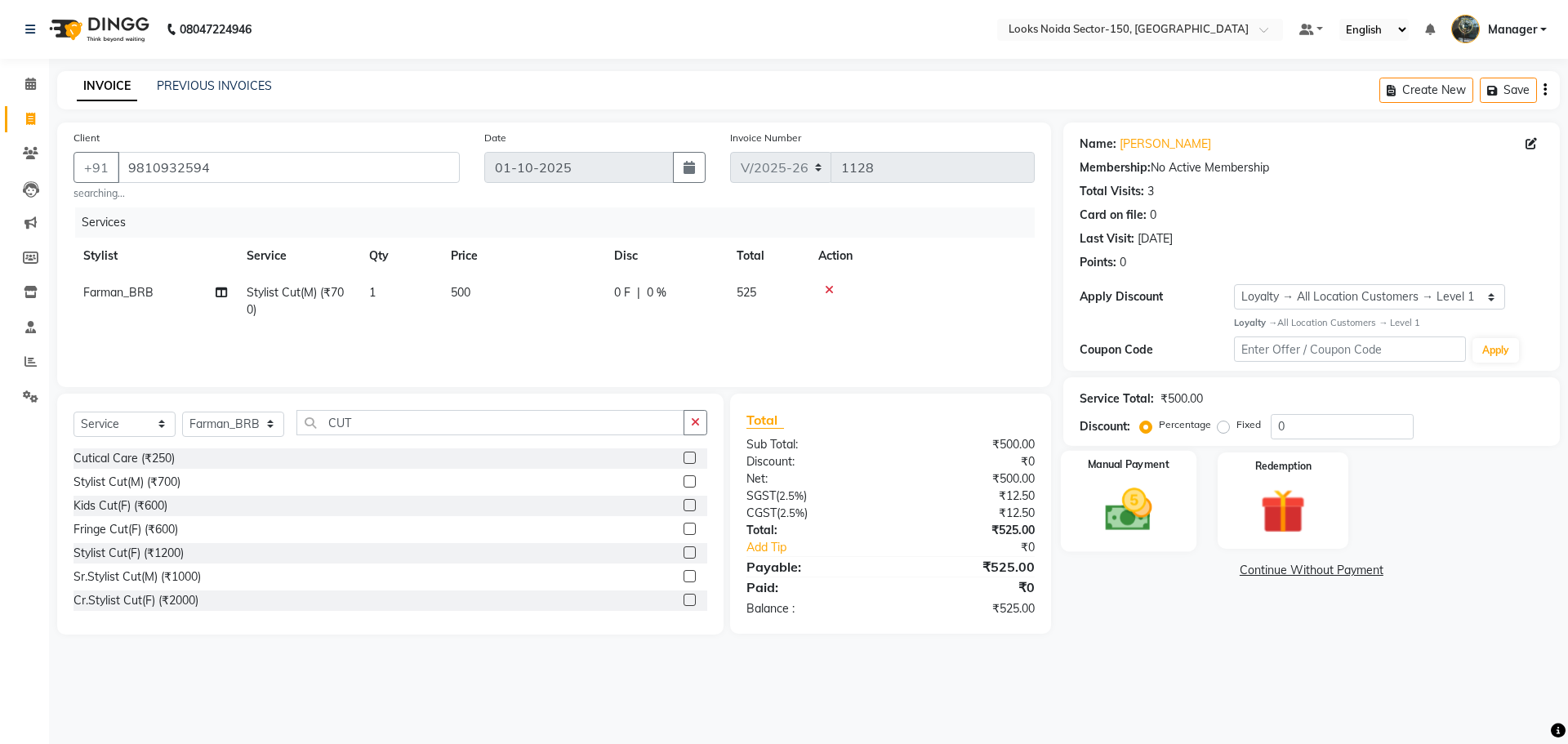
click at [1136, 528] on img at bounding box center [1128, 509] width 76 height 54
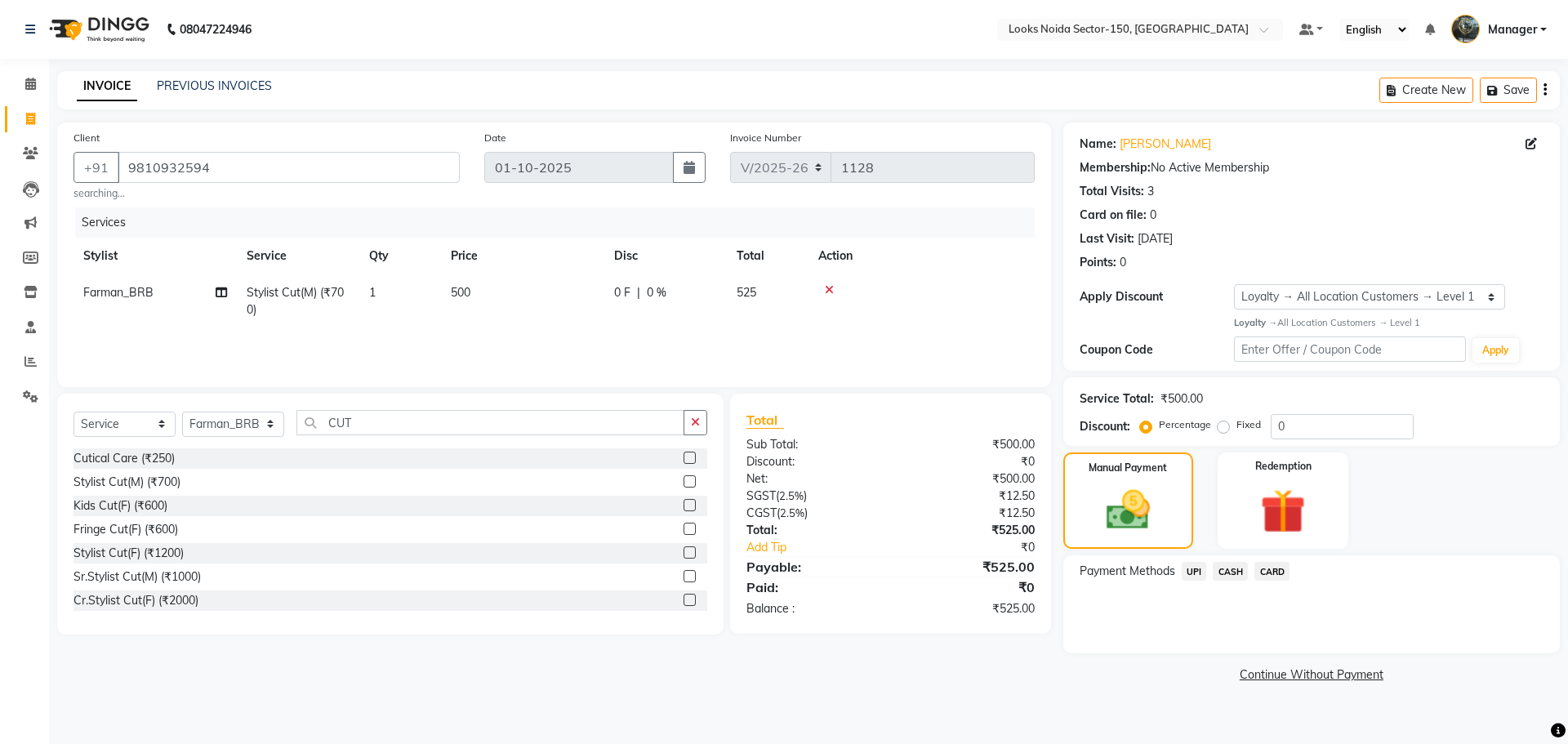
click at [1236, 570] on span "CASH" at bounding box center [1230, 571] width 35 height 19
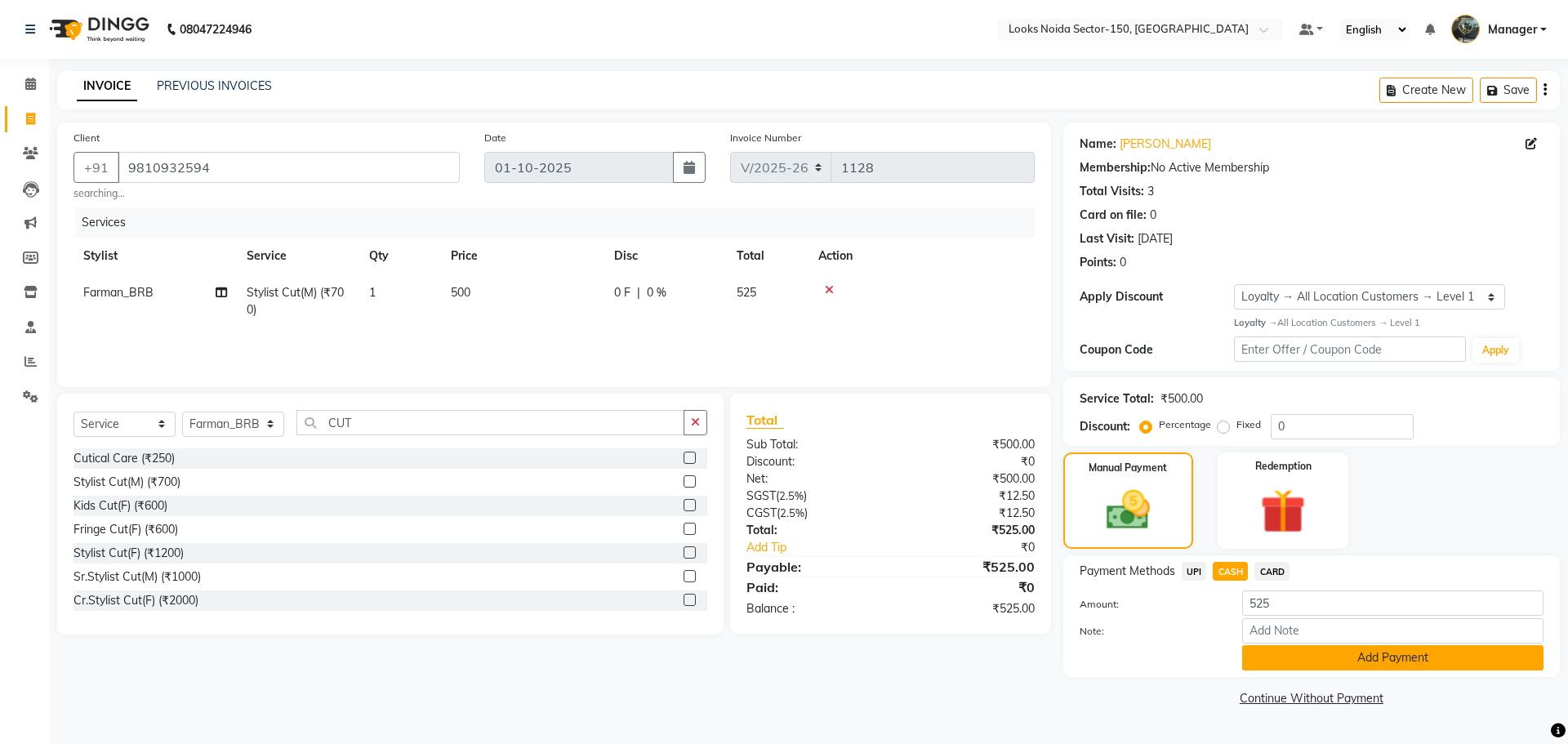
drag, startPoint x: 1292, startPoint y: 658, endPoint x: 1276, endPoint y: 628, distance: 34.0
click at [1291, 656] on button "Add Payment" at bounding box center [1393, 657] width 302 height 25
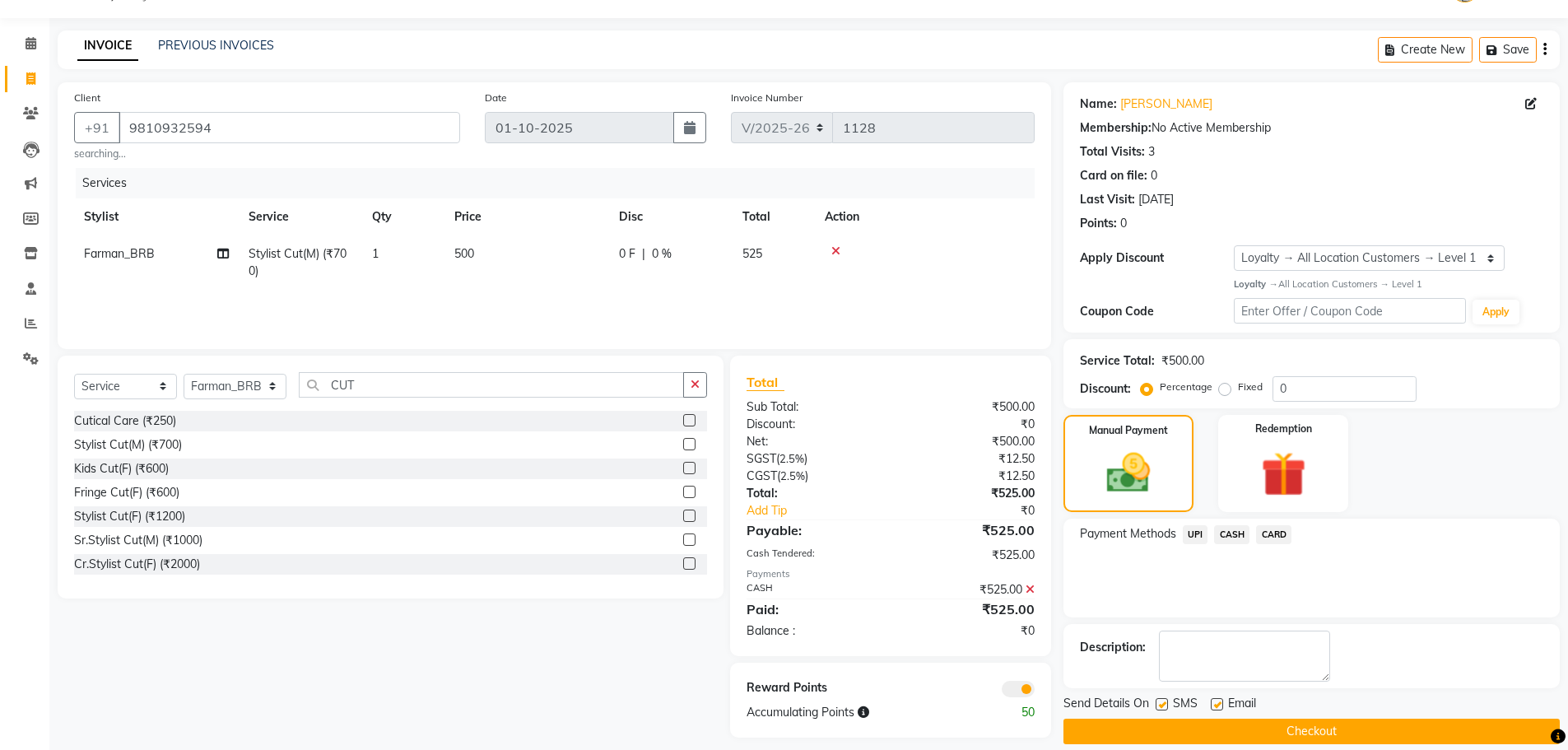
scroll to position [60, 0]
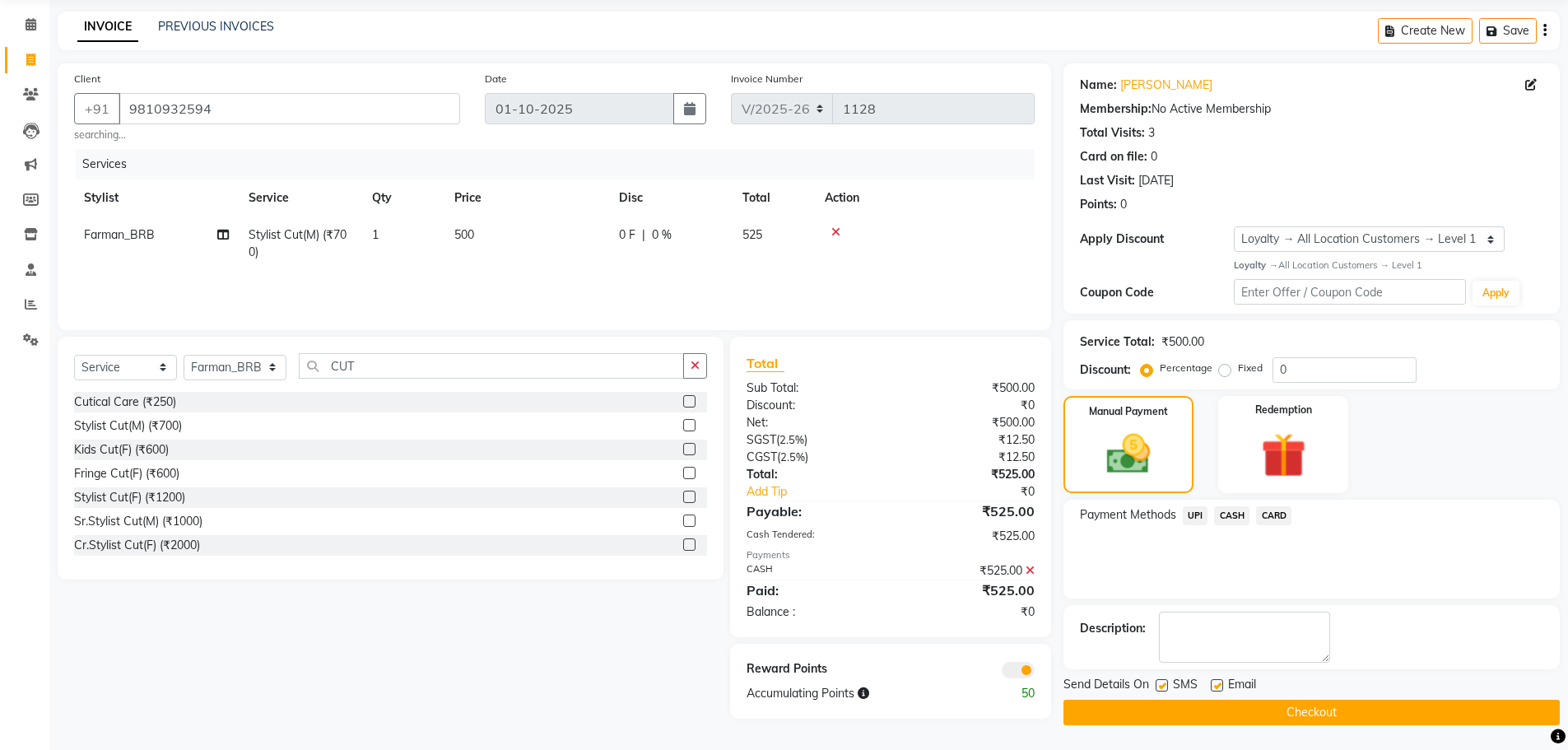
click at [1094, 715] on button "Checkout" at bounding box center [1312, 712] width 496 height 26
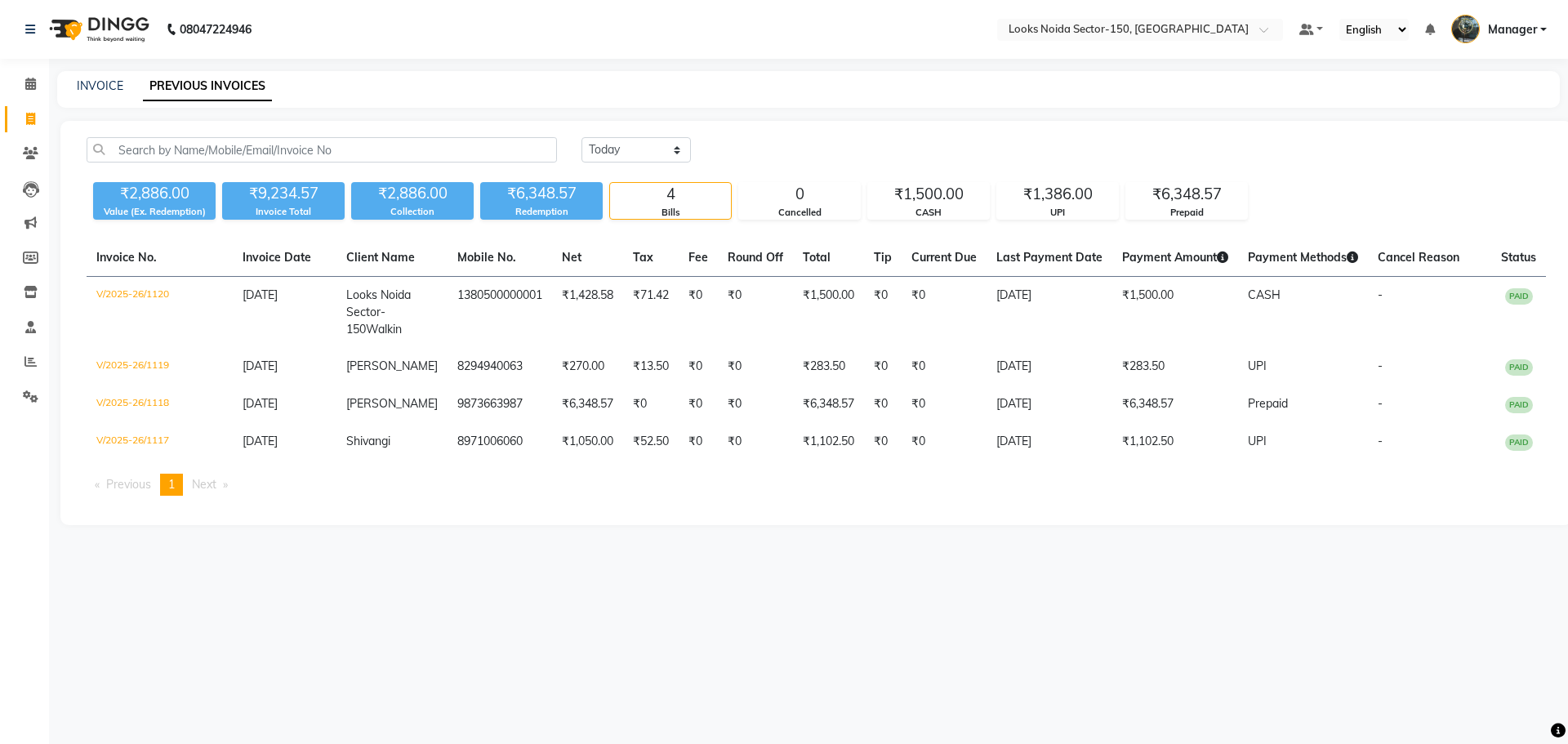
select select "[DATE]"
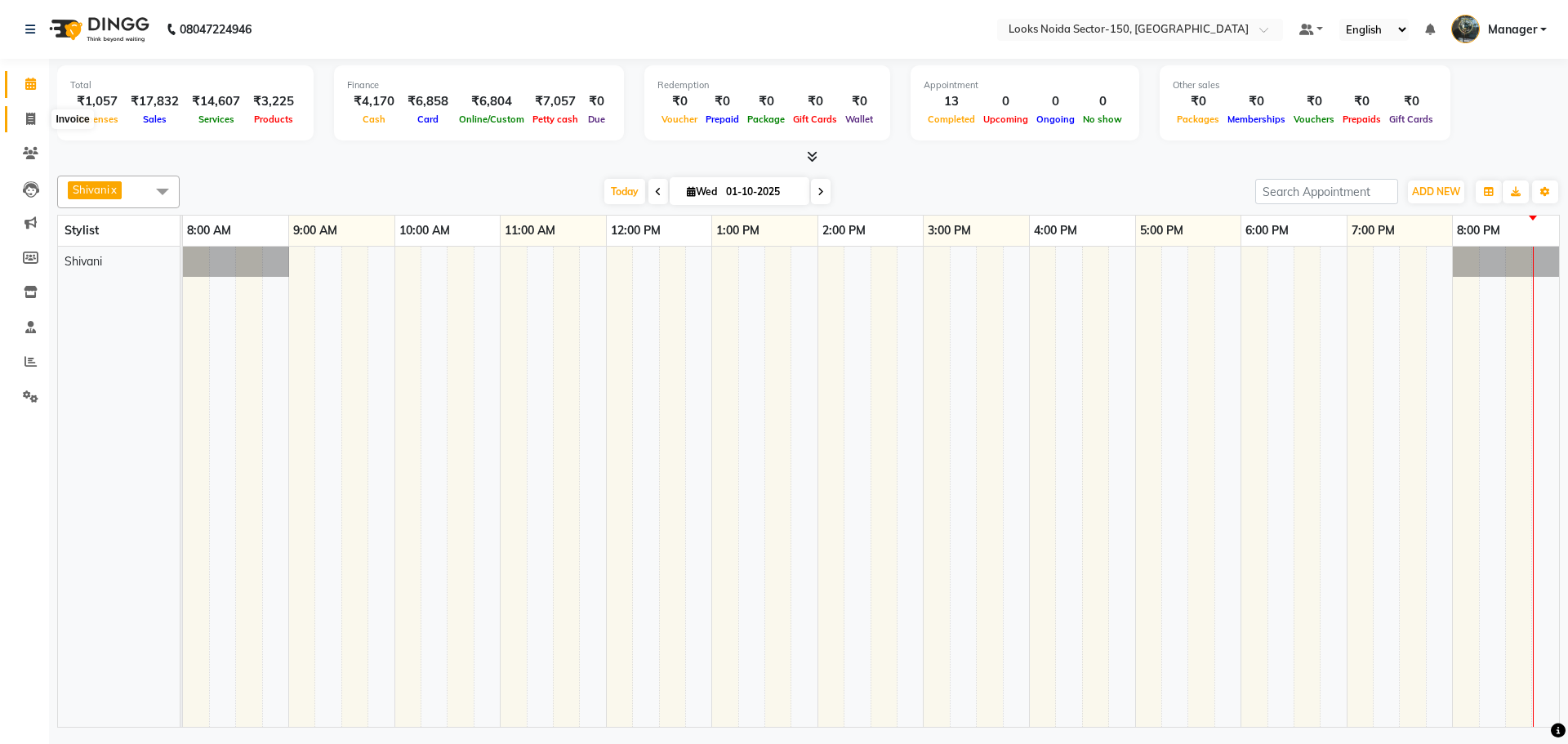
click at [27, 119] on icon at bounding box center [31, 118] width 9 height 12
select select "service"
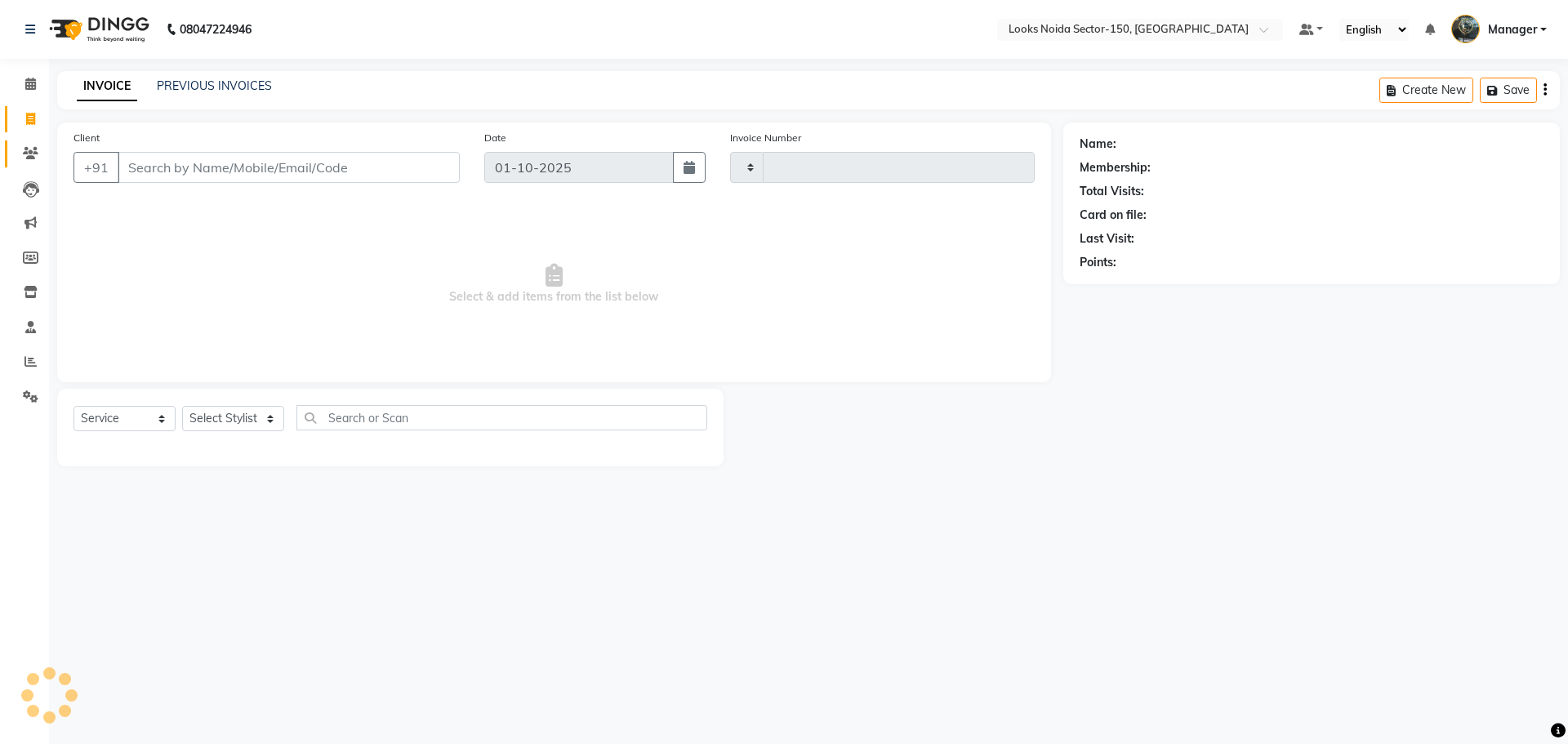
type input "1129"
select select "8587"
click at [38, 78] on span at bounding box center [30, 85] width 28 height 19
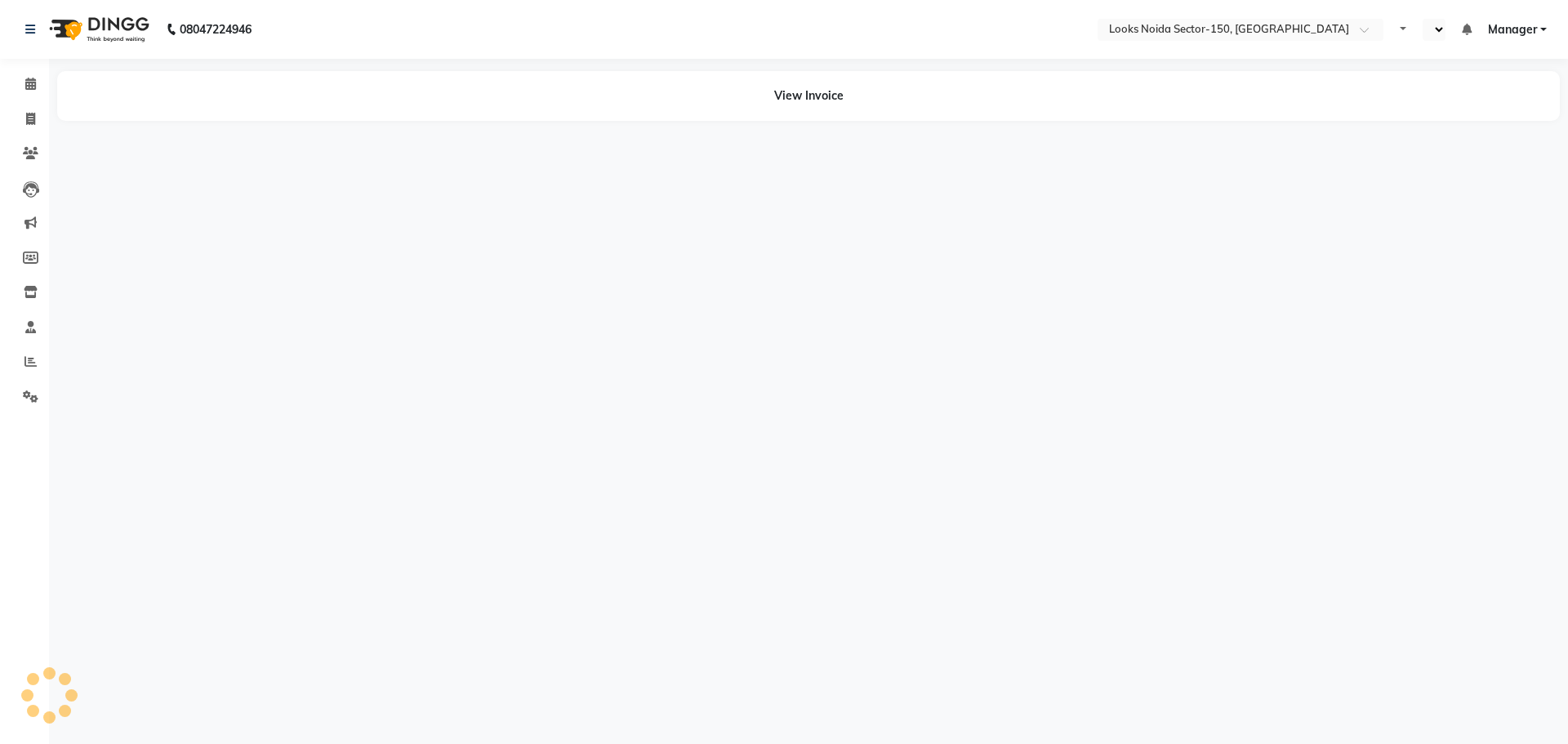
select select "en"
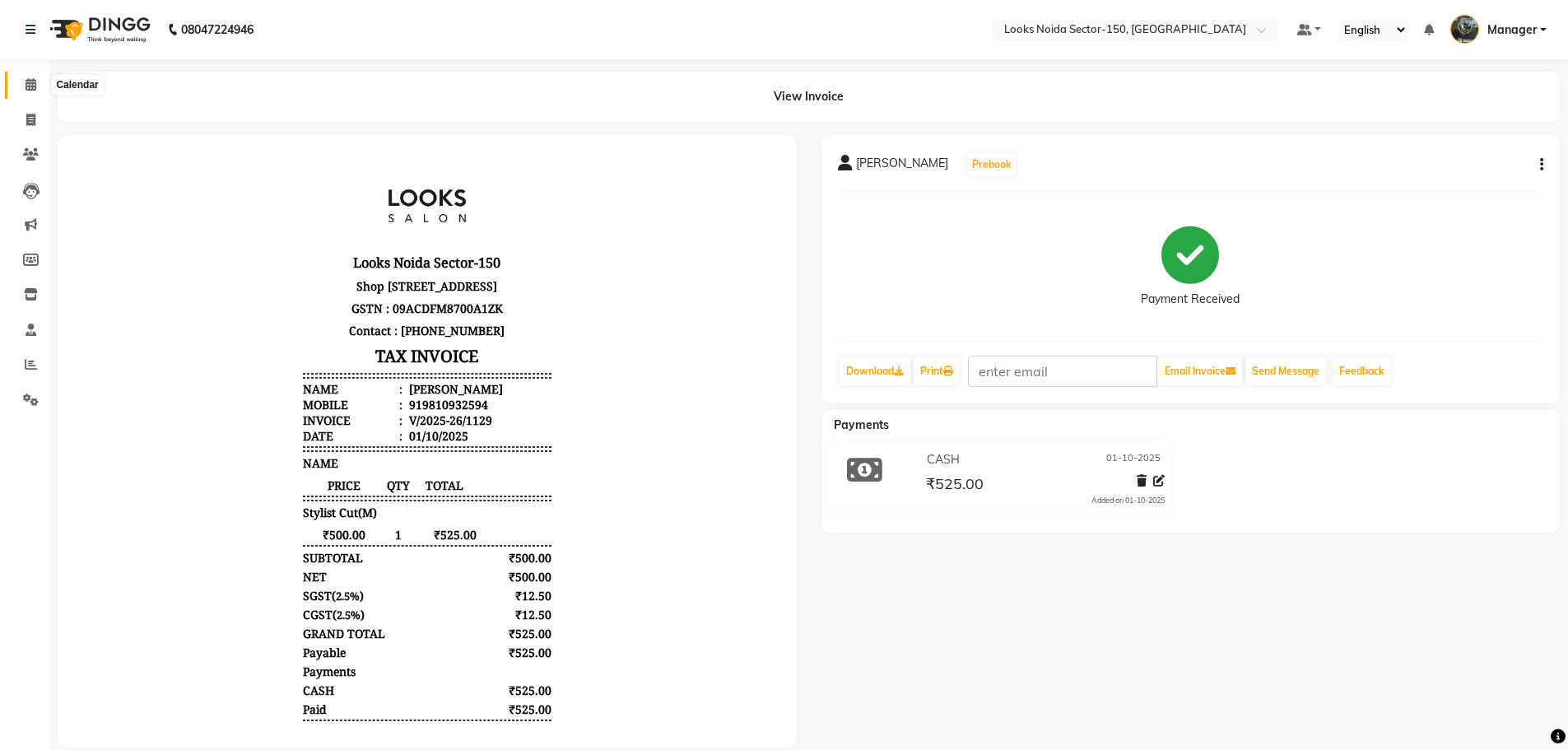
click at [27, 87] on icon at bounding box center [30, 84] width 10 height 12
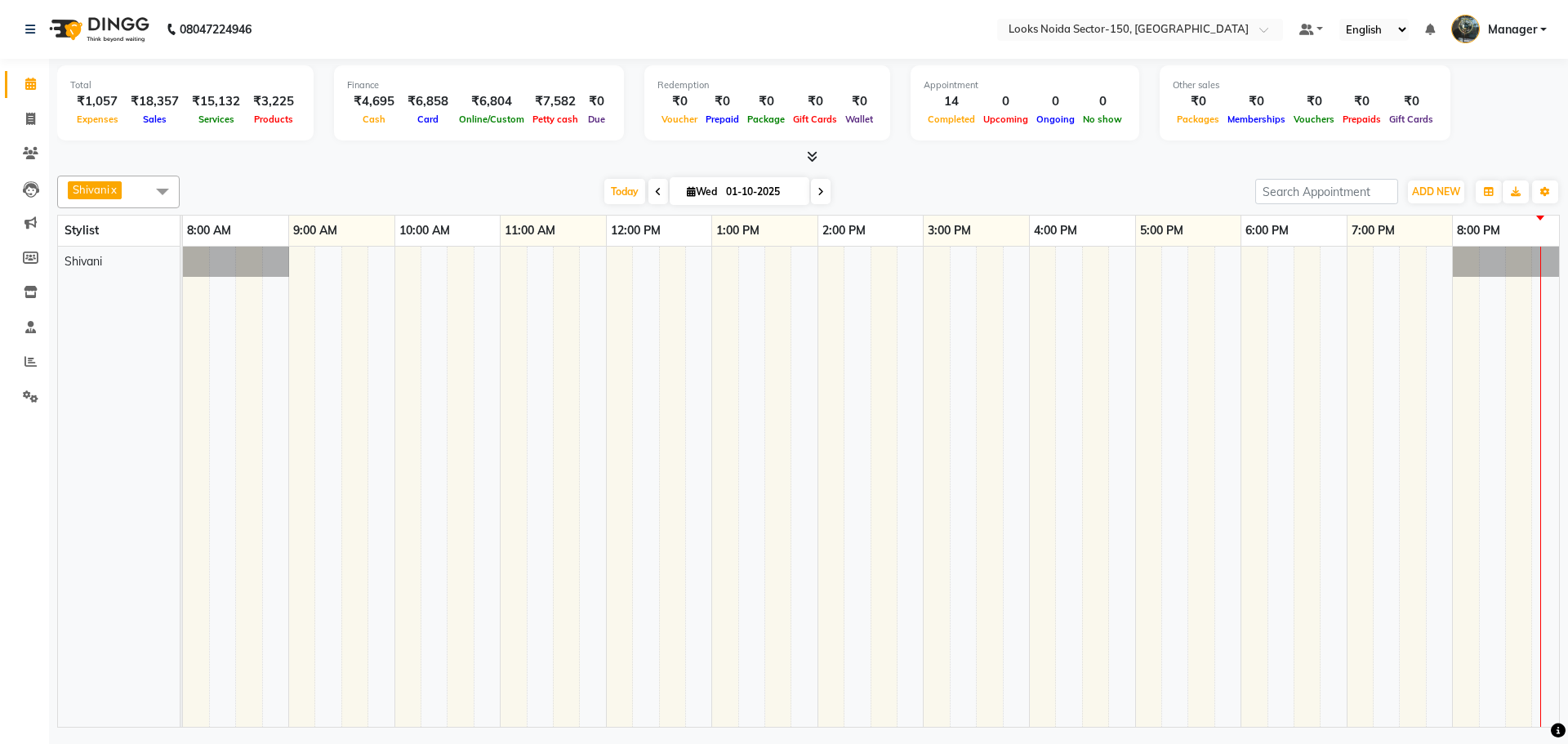
click at [25, 30] on div "08047224946" at bounding box center [139, 29] width 251 height 45
click at [1451, 197] on span "ADD NEW" at bounding box center [1436, 191] width 48 height 12
click at [1403, 265] on link "Add Expense" at bounding box center [1399, 265] width 129 height 22
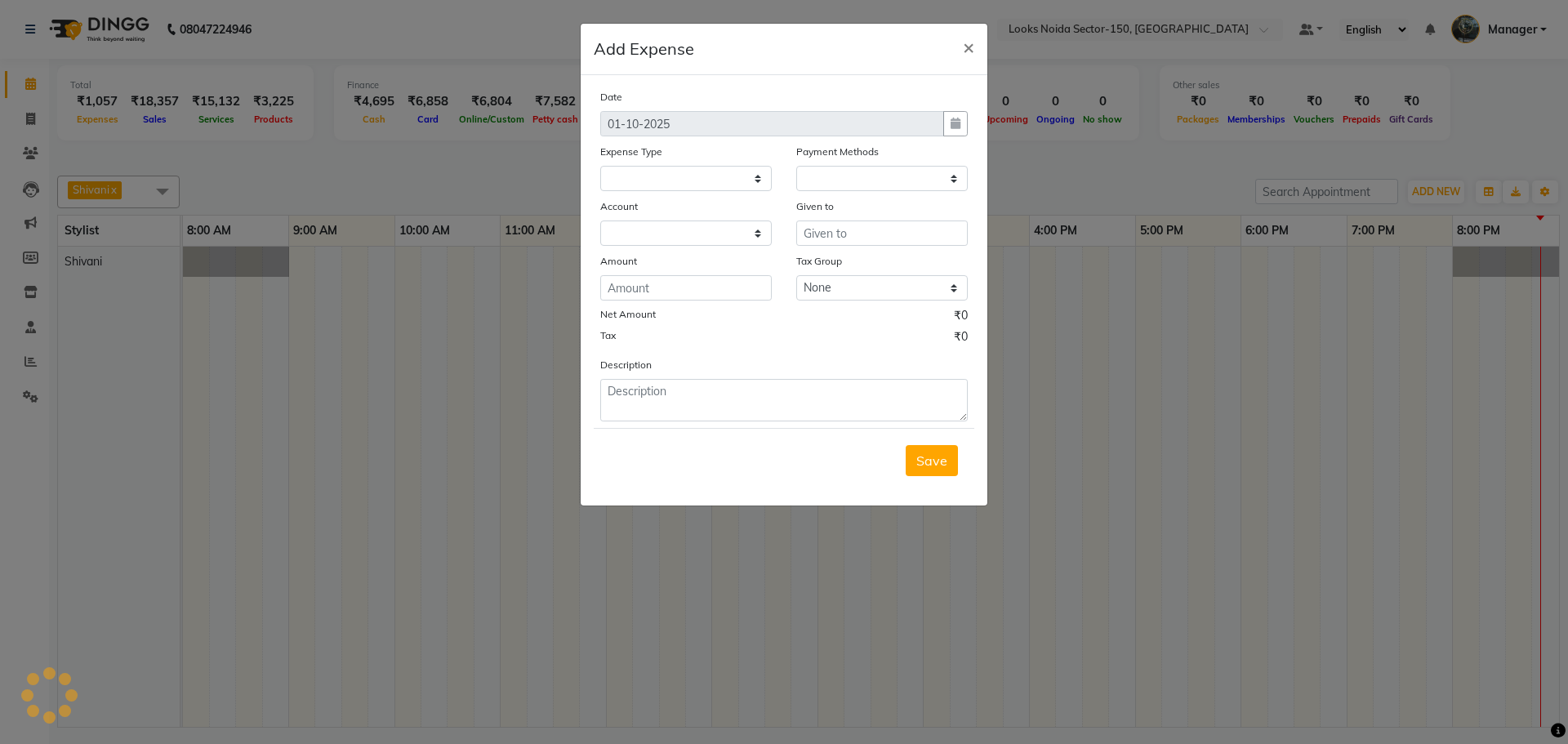
select select
select select "1"
select select "7800"
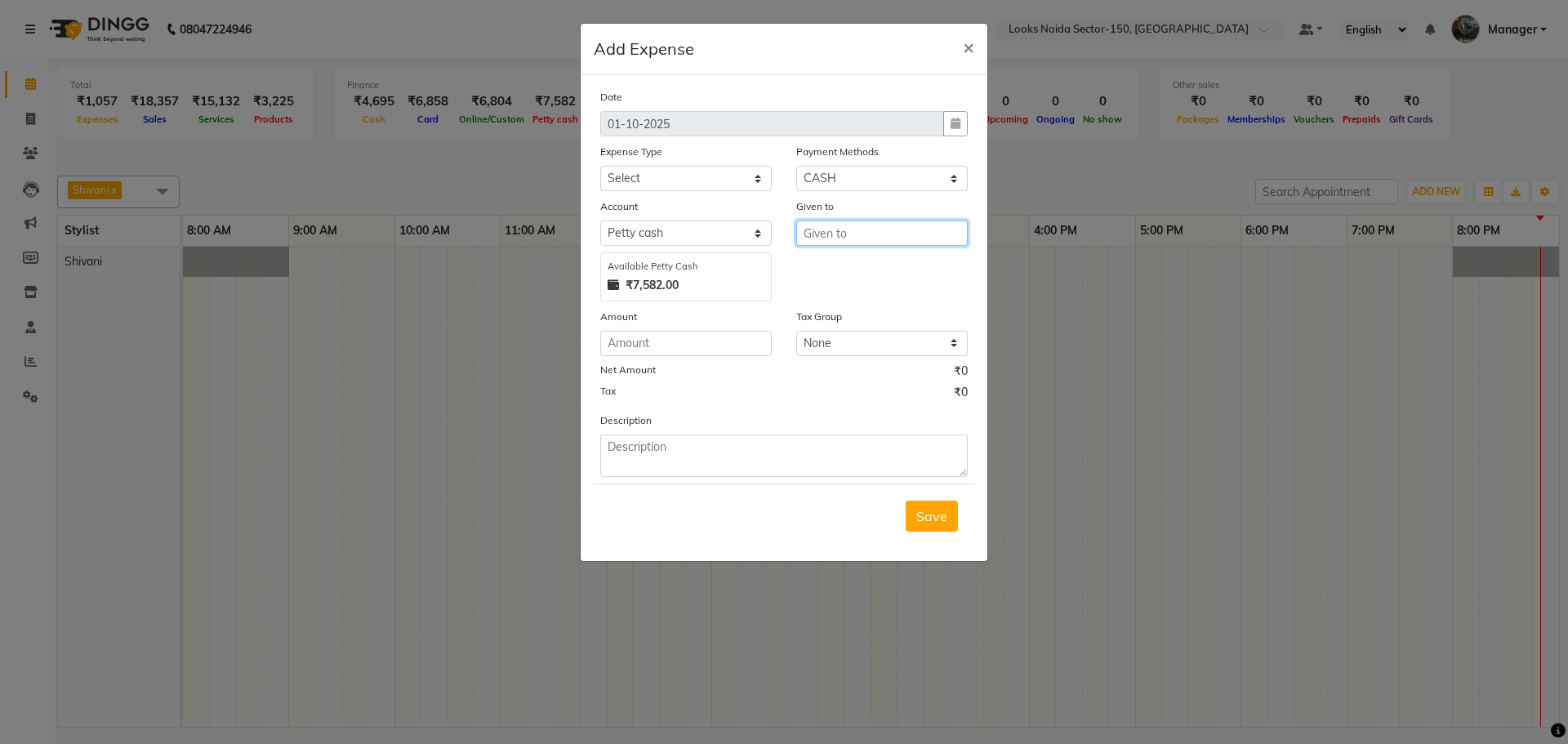
click at [843, 223] on input "text" at bounding box center [882, 233] width 172 height 25
click at [843, 299] on ngb-highlight "C ounter_Sales" at bounding box center [861, 293] width 89 height 16
type input "Counter_Sales"
click at [655, 174] on select "Select Accommodation Aesthetics Bank Deposit BLINKIT Cash Handover Client Refun…" at bounding box center [686, 178] width 172 height 25
select select "24070"
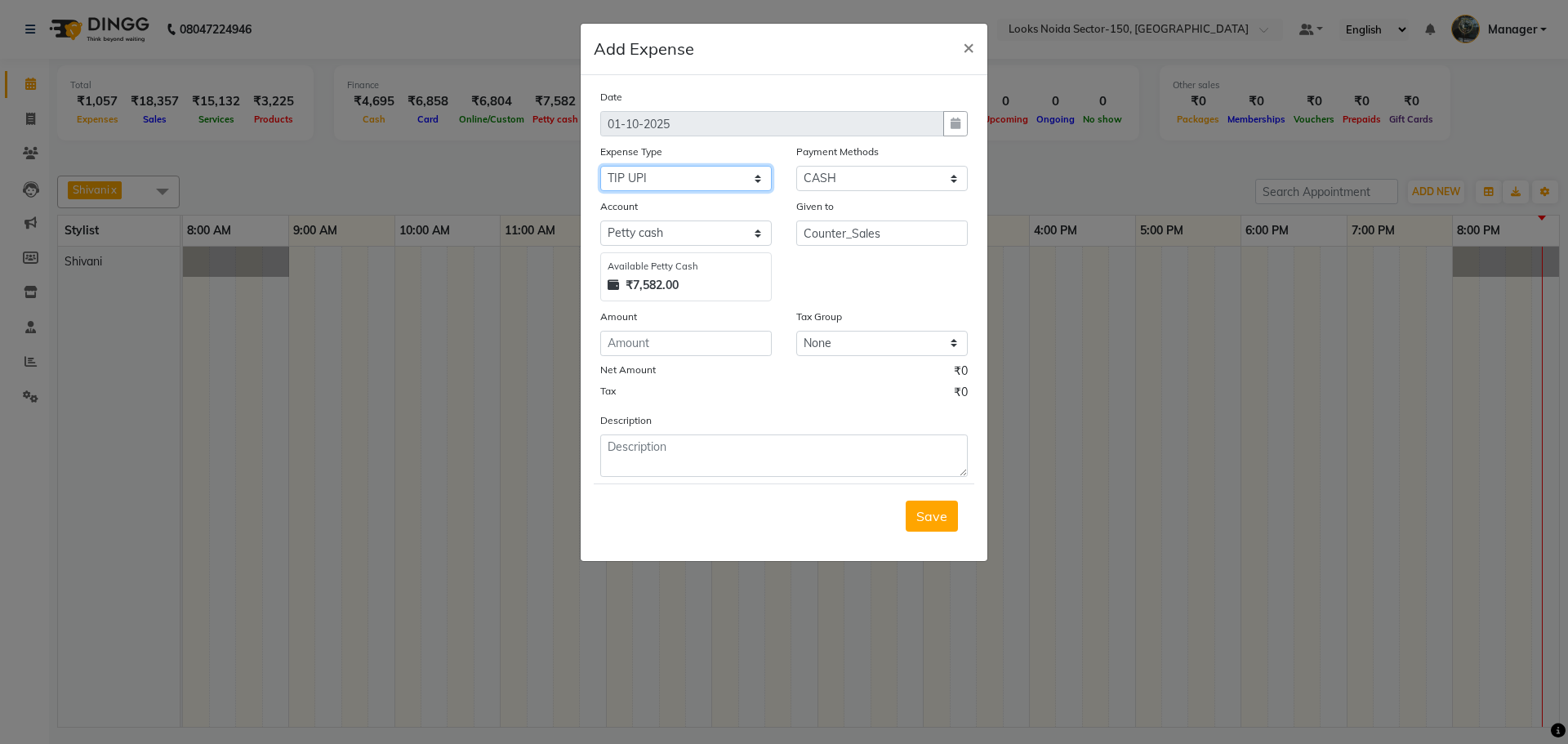
click at [600, 166] on select "Select Accommodation Aesthetics Bank Deposit BLINKIT Cash Handover Client Refun…" at bounding box center [686, 178] width 172 height 25
click at [652, 344] on input "number" at bounding box center [686, 343] width 172 height 25
type input "250"
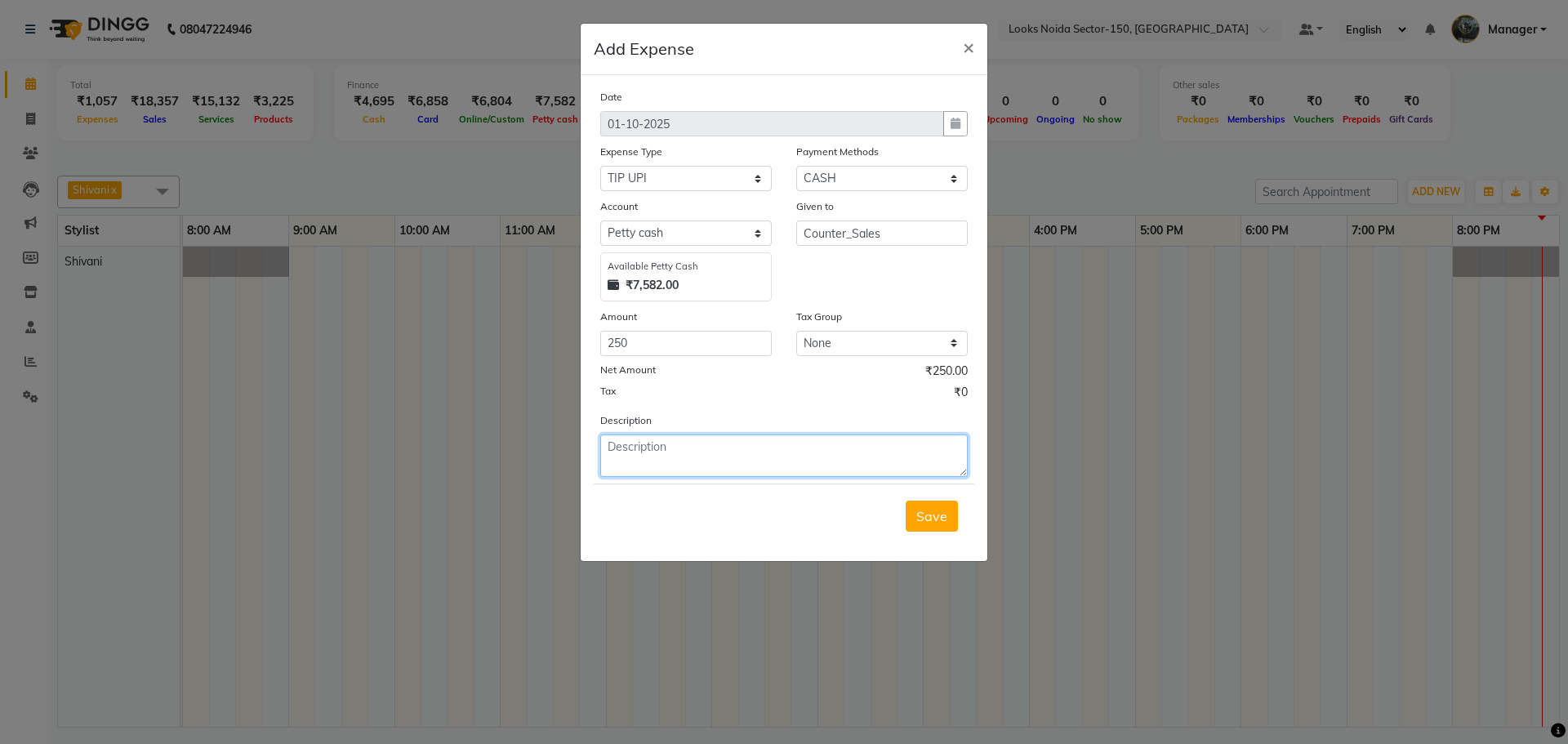
click at [623, 446] on textarea at bounding box center [784, 455] width 368 height 42
click at [649, 448] on textarea "TIP UPI EXTRA" at bounding box center [784, 455] width 368 height 42
click at [704, 454] on textarea "TIP UPI EXTRA" at bounding box center [784, 455] width 368 height 42
click at [606, 448] on textarea "TIP" at bounding box center [784, 455] width 368 height 42
click at [669, 448] on textarea "UPI TIP" at bounding box center [784, 455] width 368 height 42
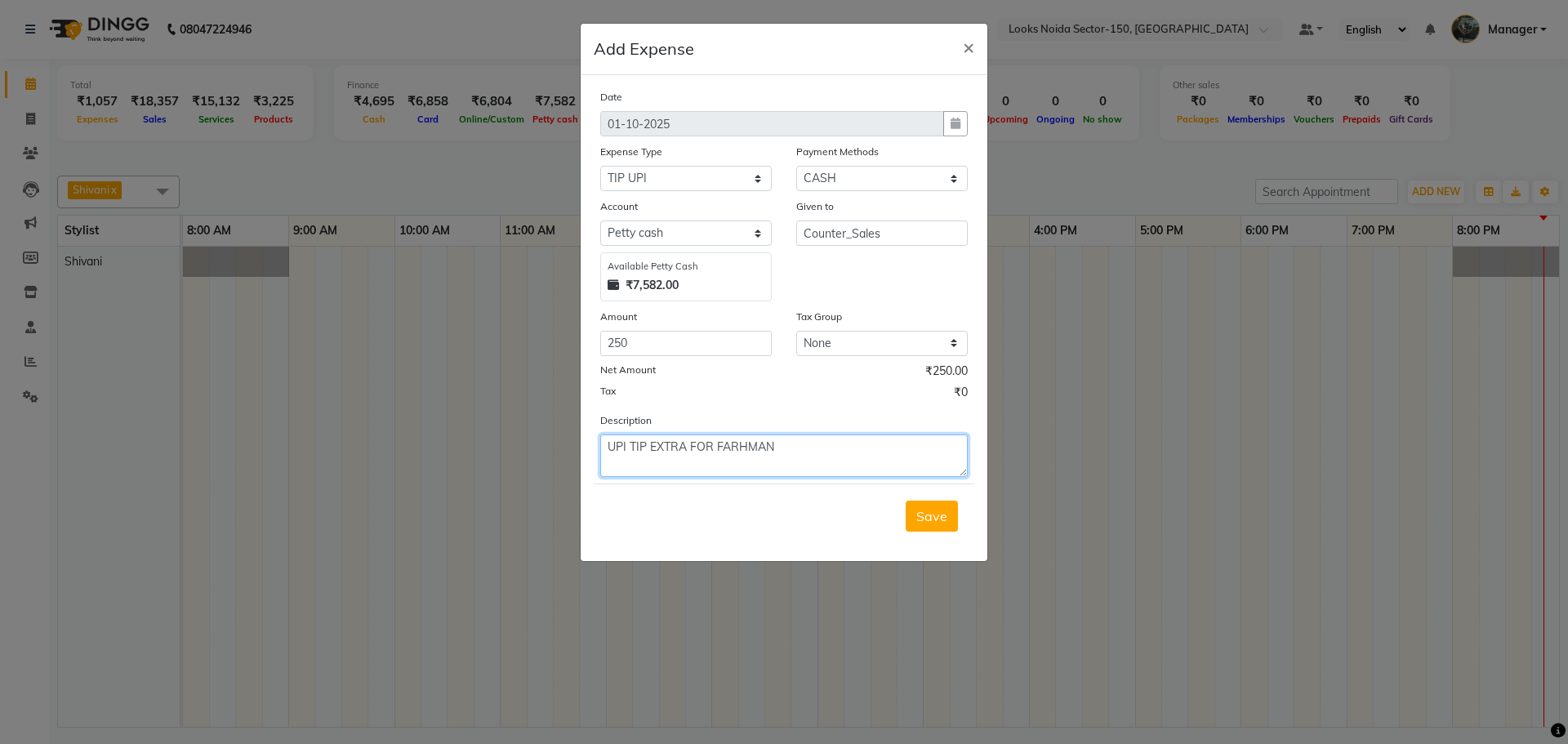
type textarea "UPI TIP EXTRA FOR FARHMAN"
click at [614, 337] on input "250" at bounding box center [686, 343] width 172 height 25
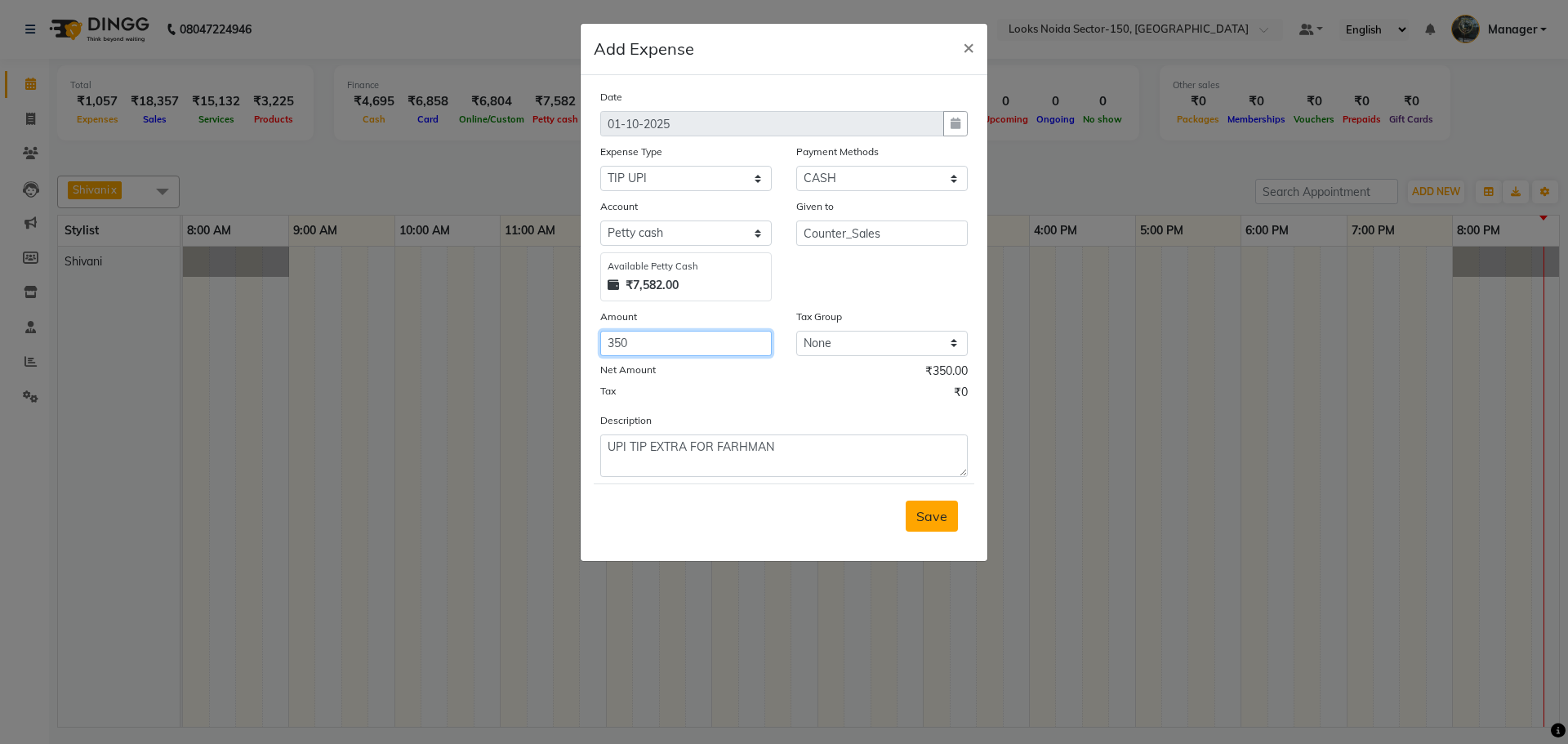
type input "350"
click at [951, 512] on button "Save" at bounding box center [931, 516] width 52 height 31
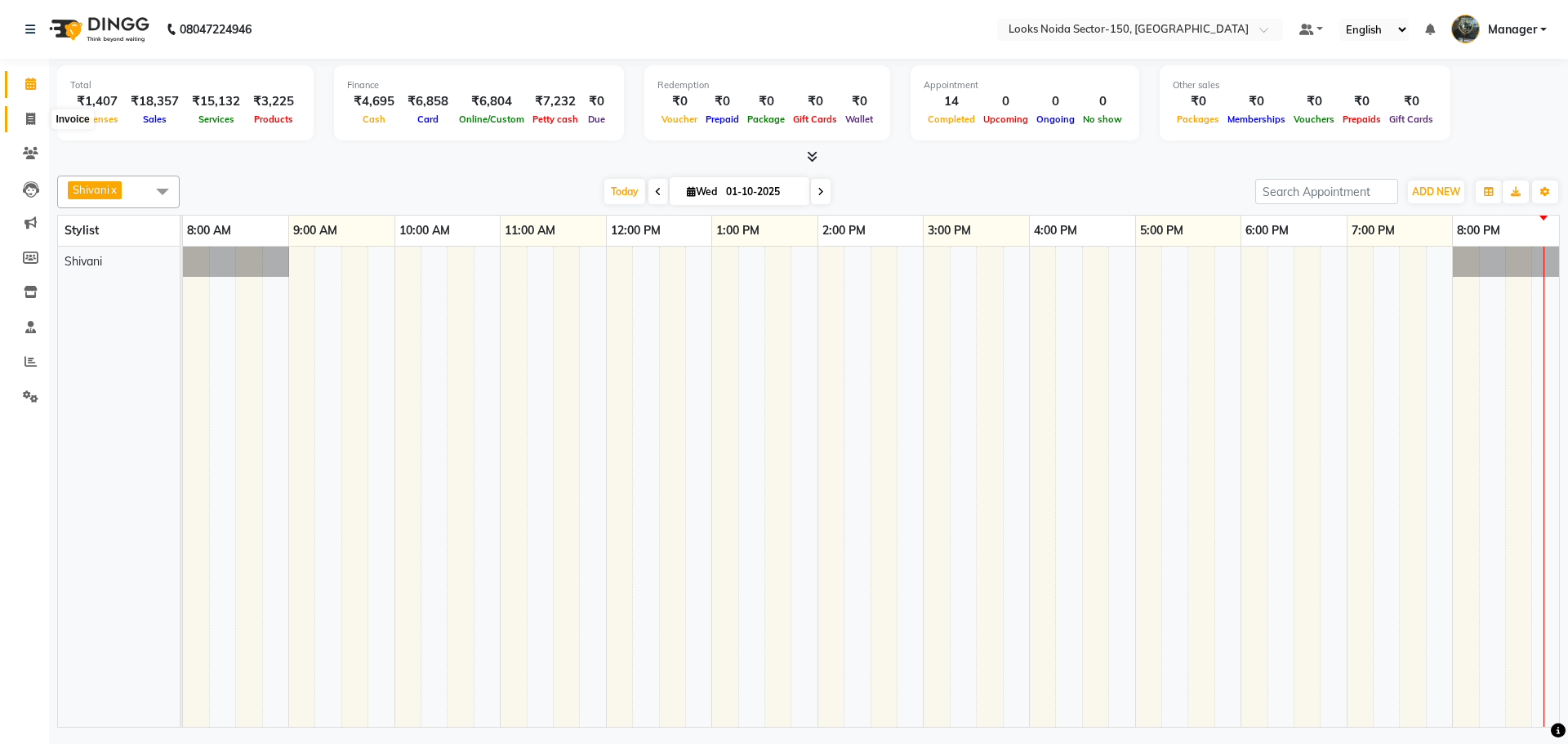
click at [34, 122] on icon at bounding box center [31, 118] width 9 height 12
select select "8587"
select select "service"
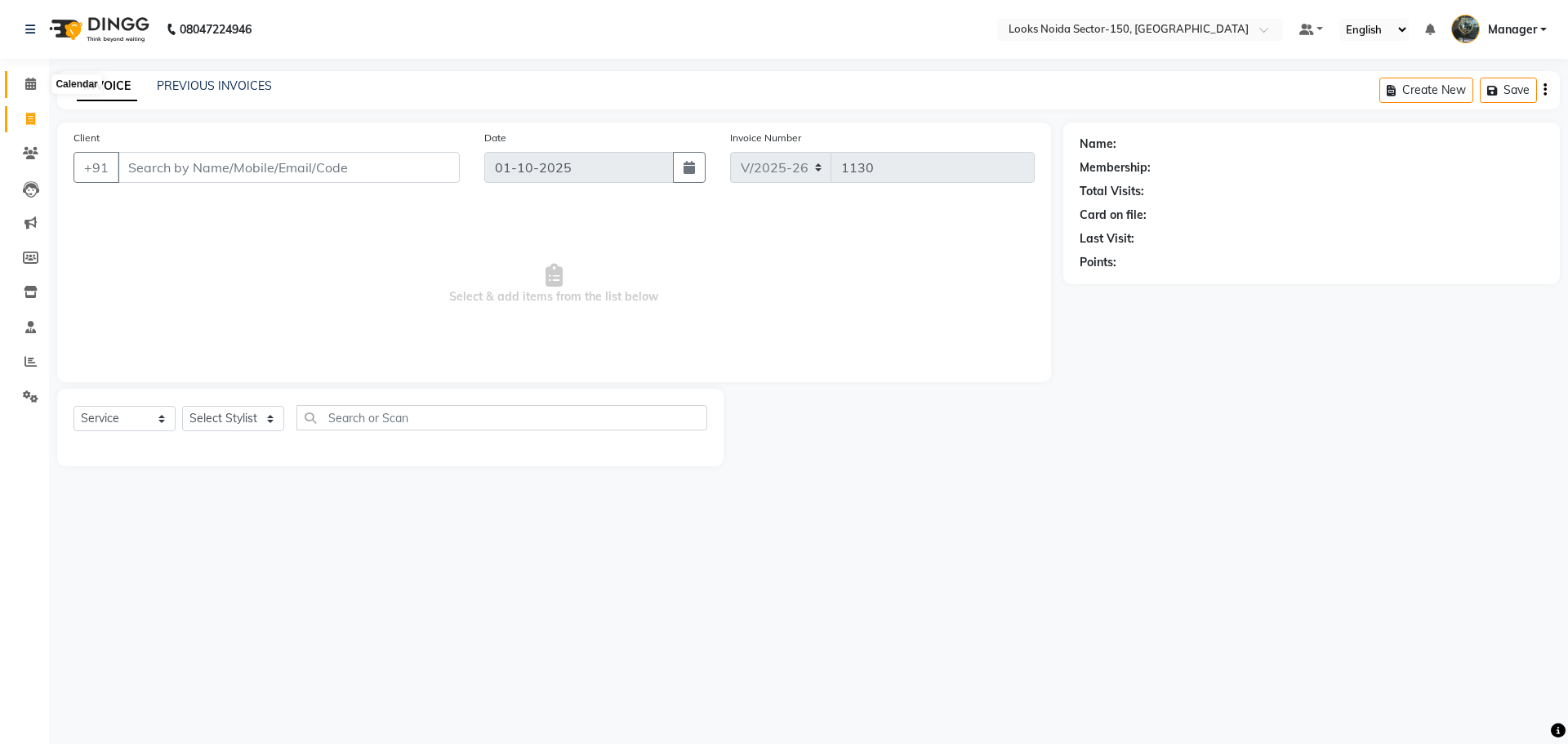
click at [27, 91] on span at bounding box center [30, 85] width 28 height 19
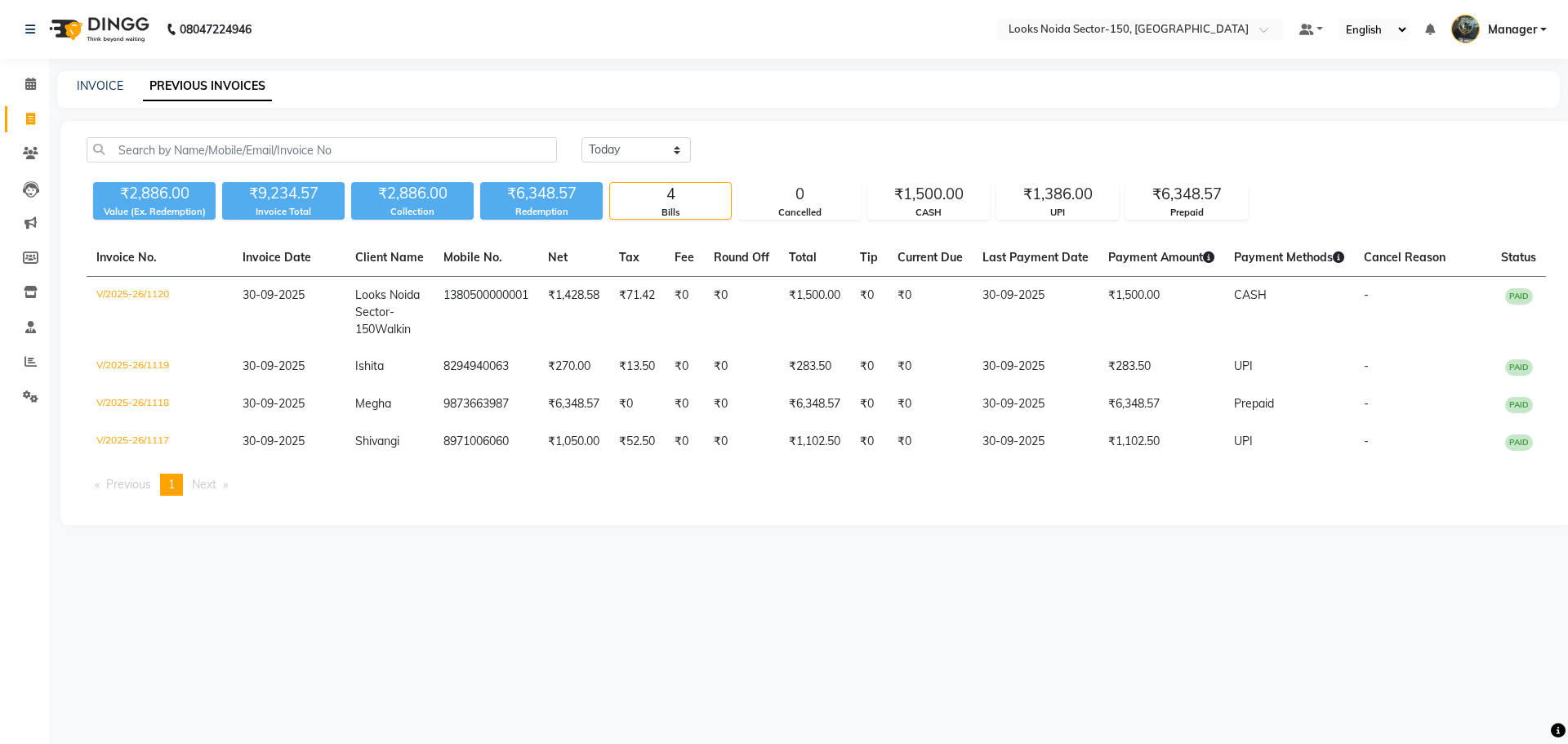
select select "[DATE]"
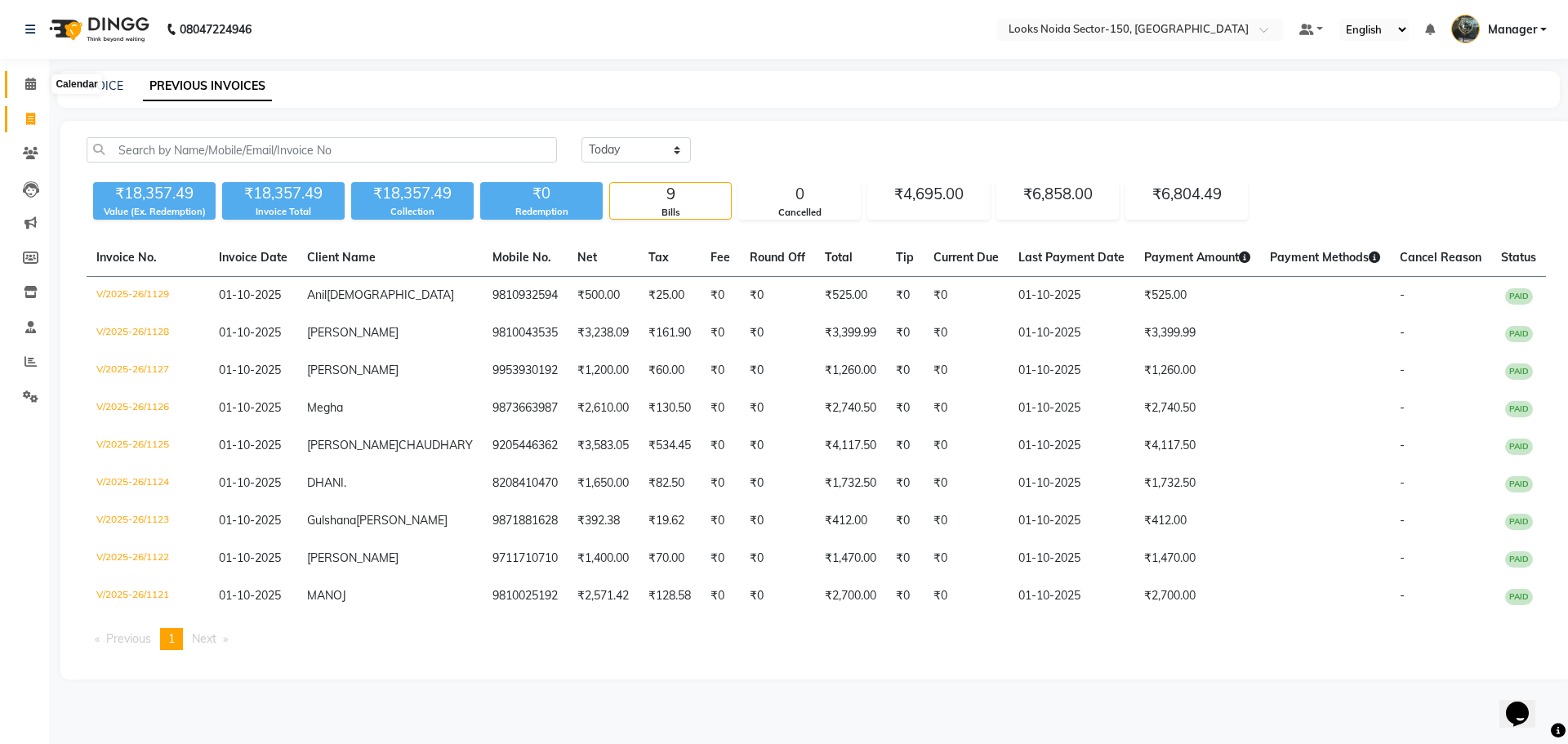
click at [29, 85] on icon at bounding box center [30, 83] width 10 height 12
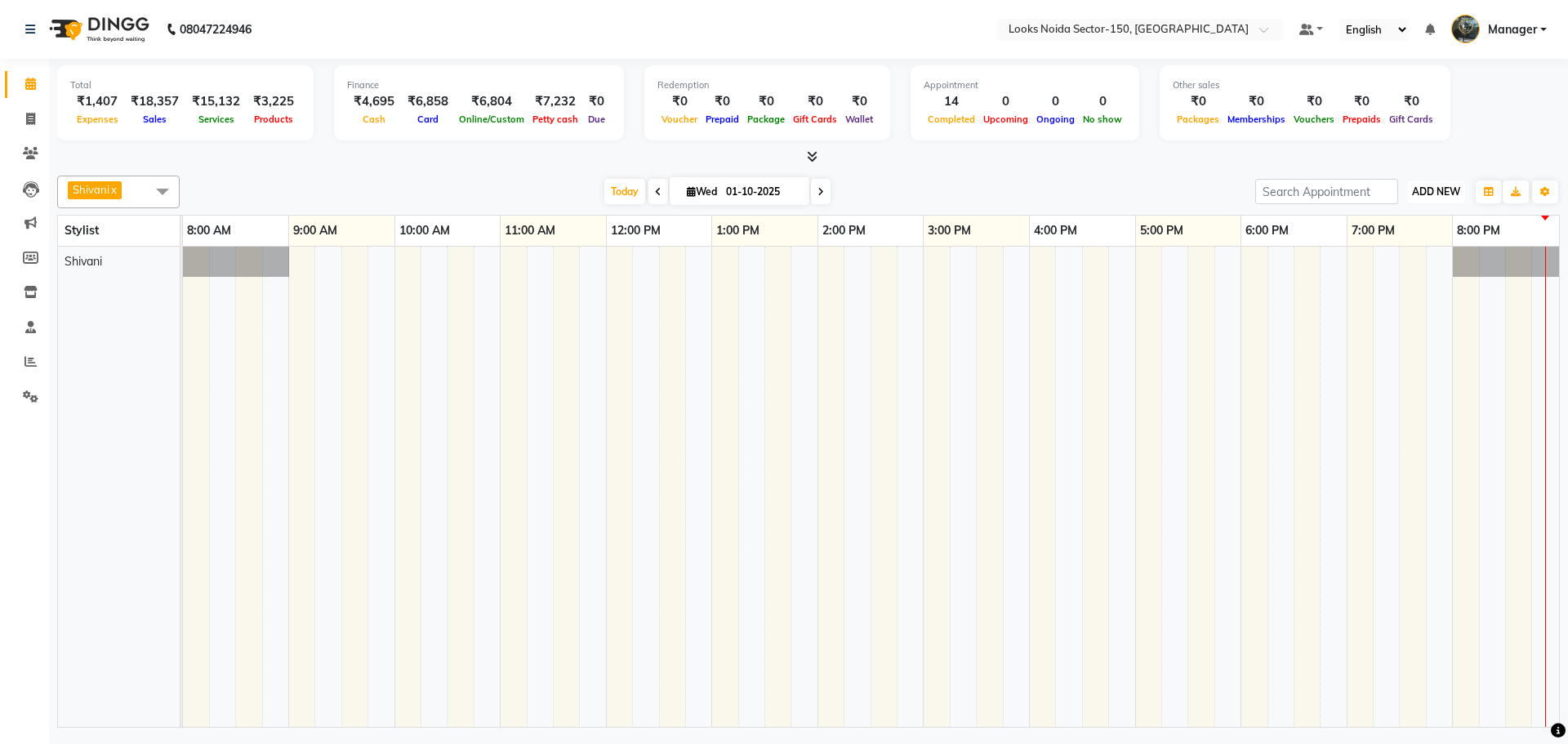
click at [1420, 191] on span "ADD NEW" at bounding box center [1436, 191] width 48 height 12
click at [24, 363] on span at bounding box center [30, 362] width 28 height 19
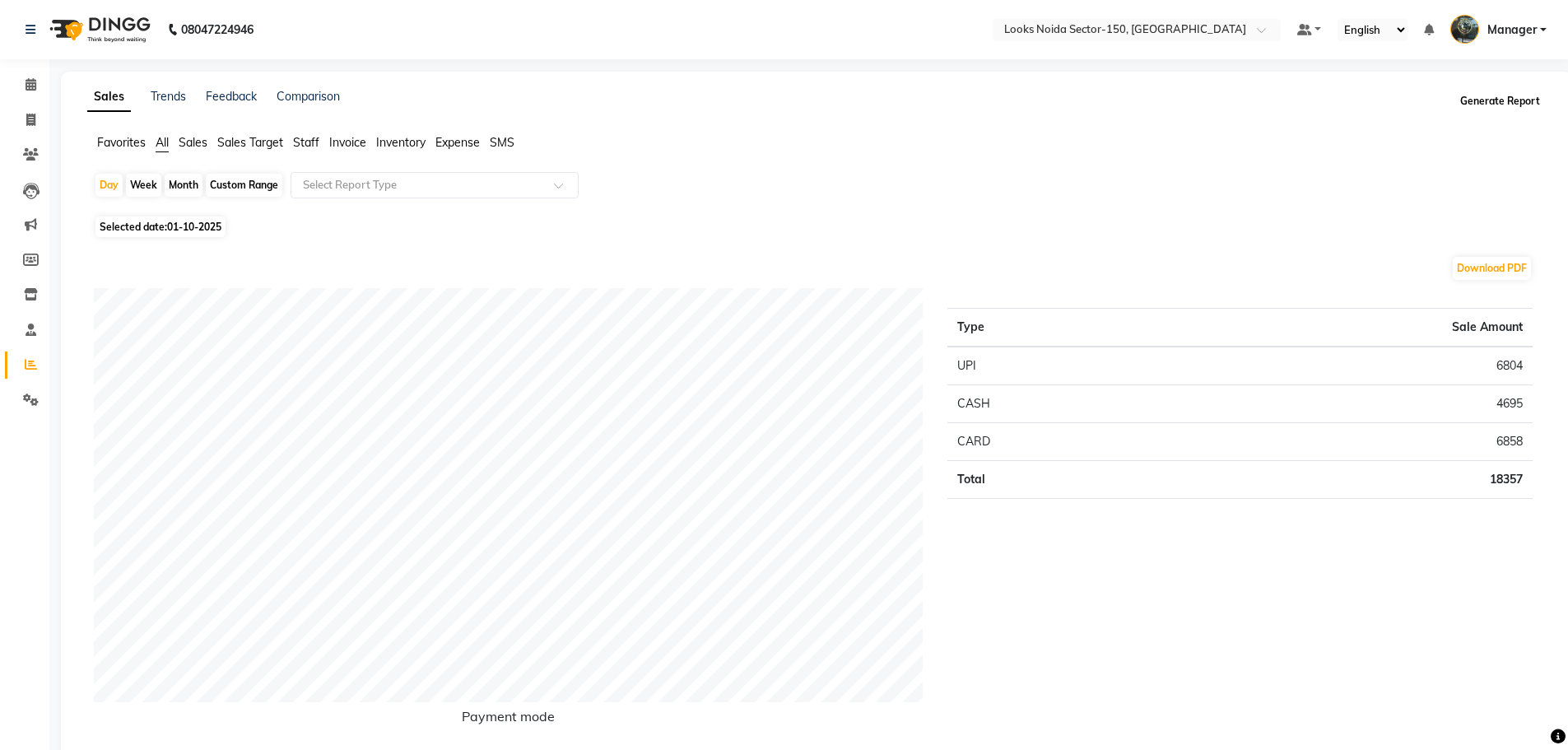
click at [1496, 109] on button "Generate Report" at bounding box center [1500, 101] width 88 height 23
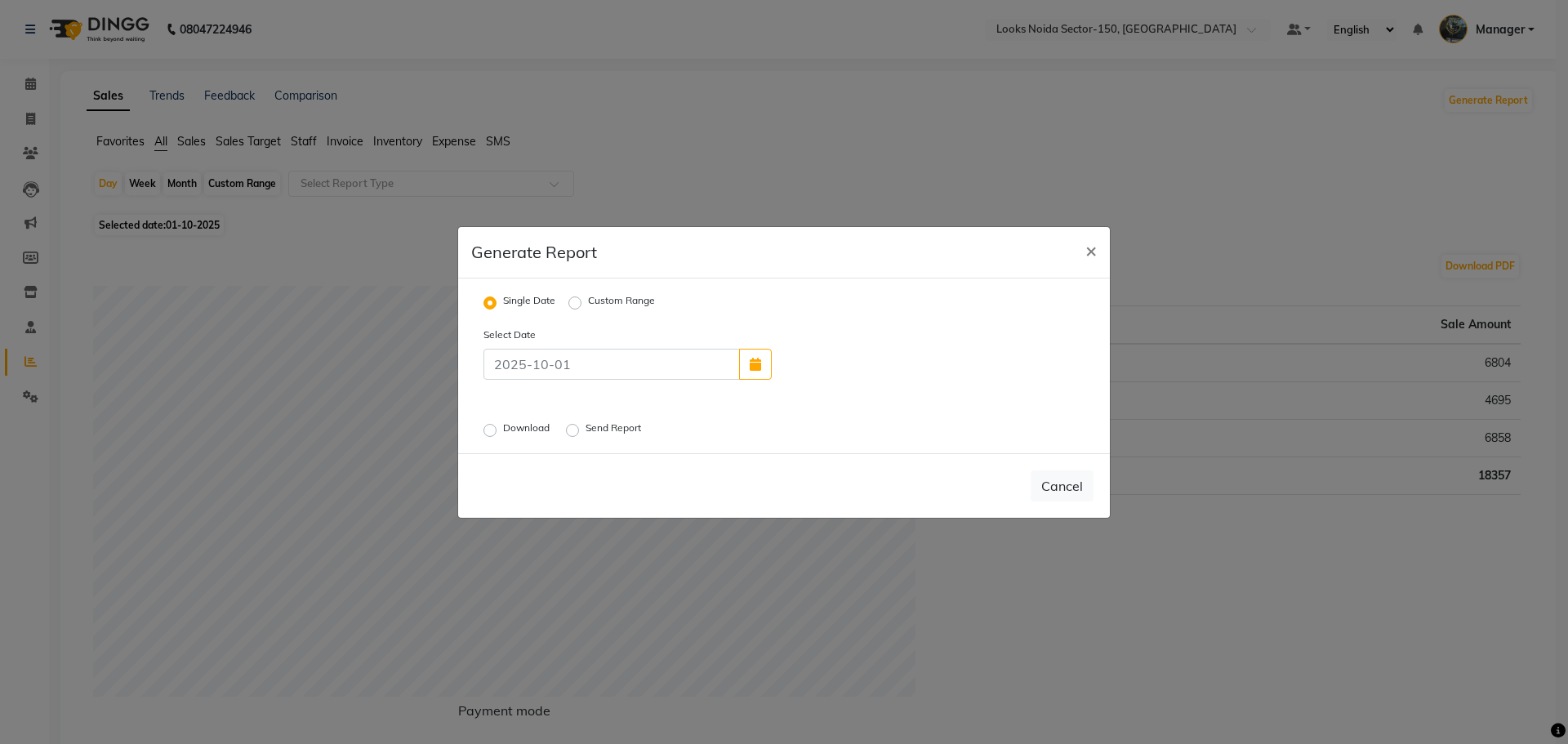
click at [503, 429] on label "Download" at bounding box center [527, 430] width 50 height 20
click at [494, 429] on input "Download" at bounding box center [492, 429] width 11 height 11
radio input "true"
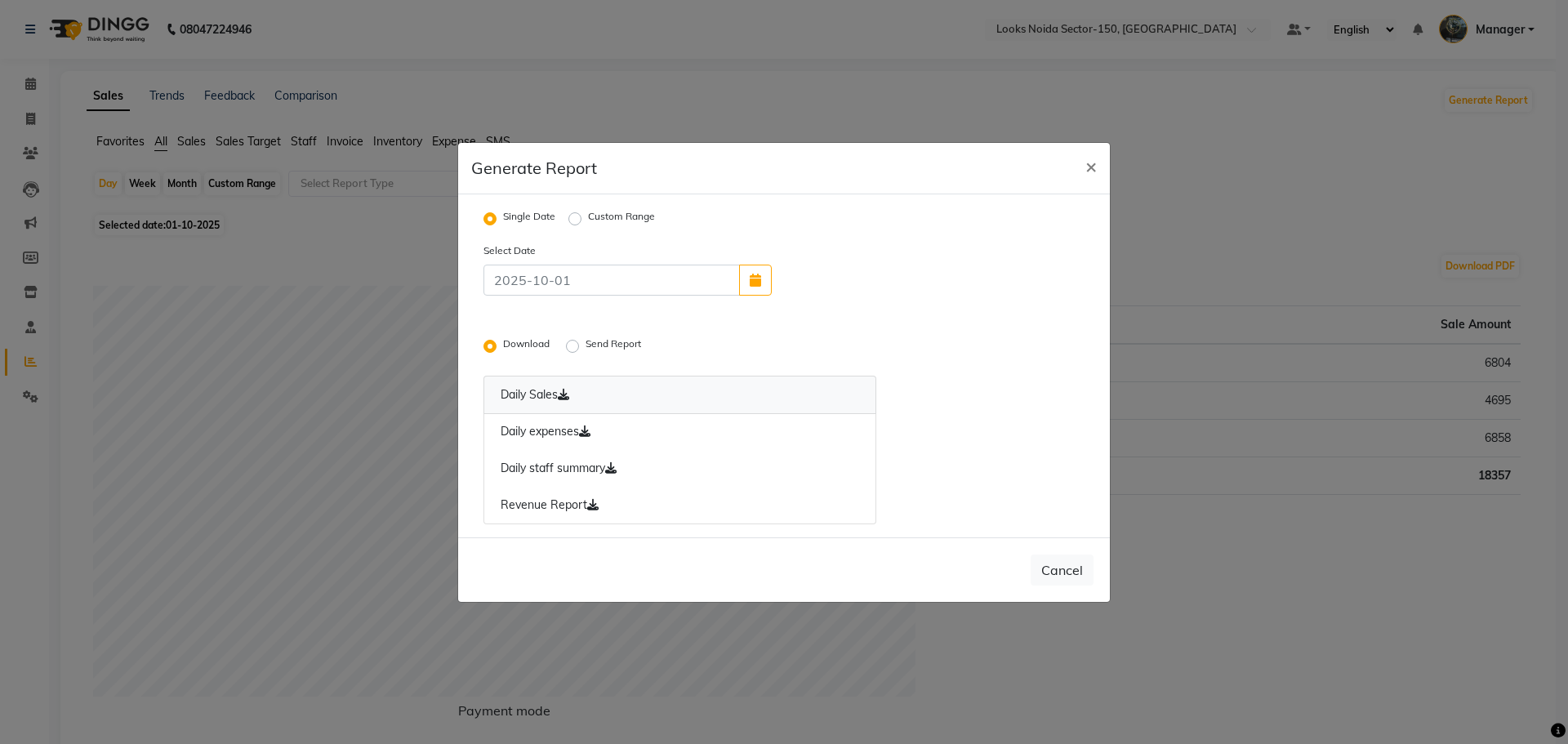
click at [563, 396] on icon at bounding box center [563, 394] width 11 height 11
click at [588, 431] on icon at bounding box center [585, 431] width 11 height 11
click at [596, 508] on icon at bounding box center [593, 504] width 11 height 11
